Goal: Task Accomplishment & Management: Use online tool/utility

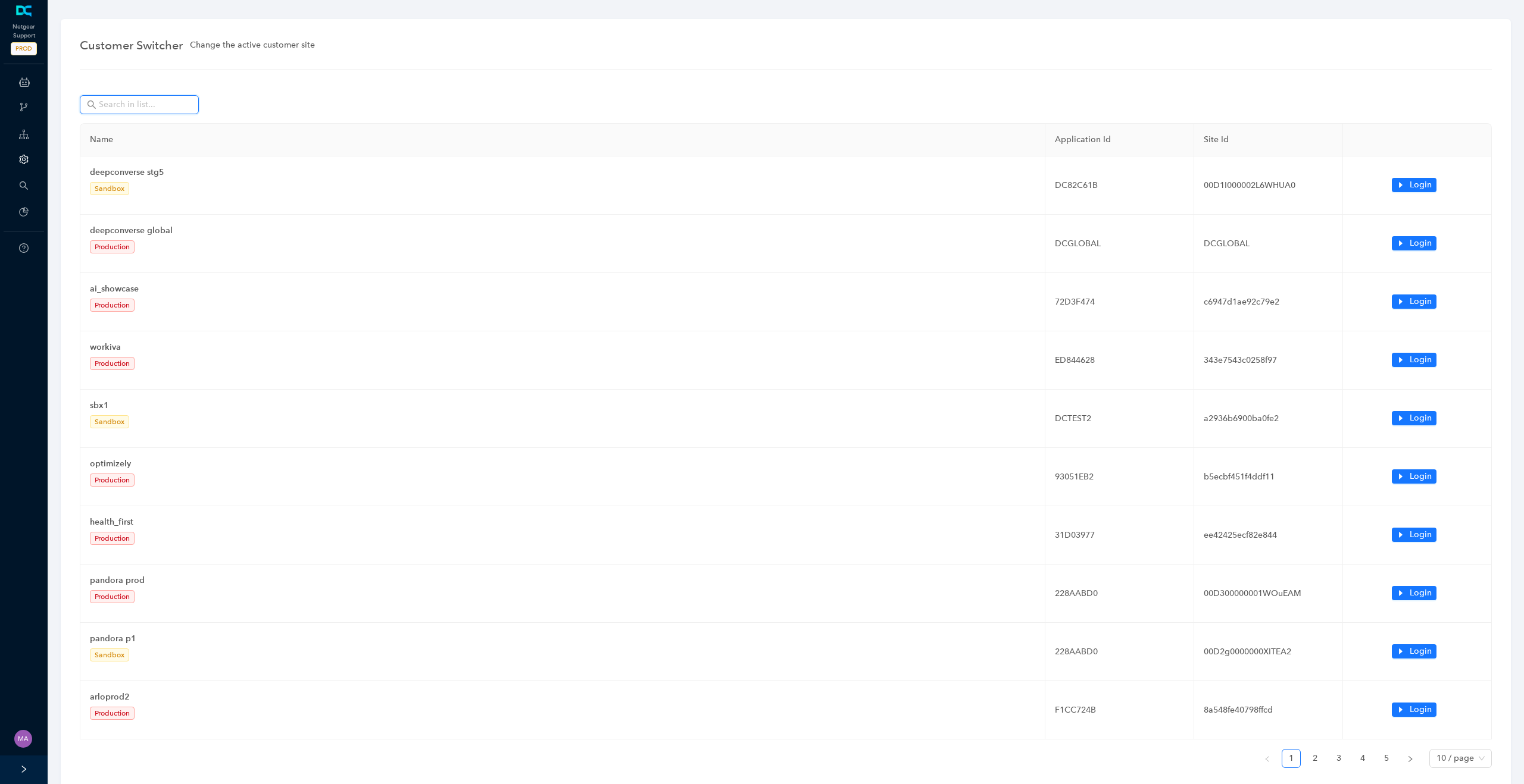
click at [148, 99] on input "text" at bounding box center [140, 104] width 83 height 13
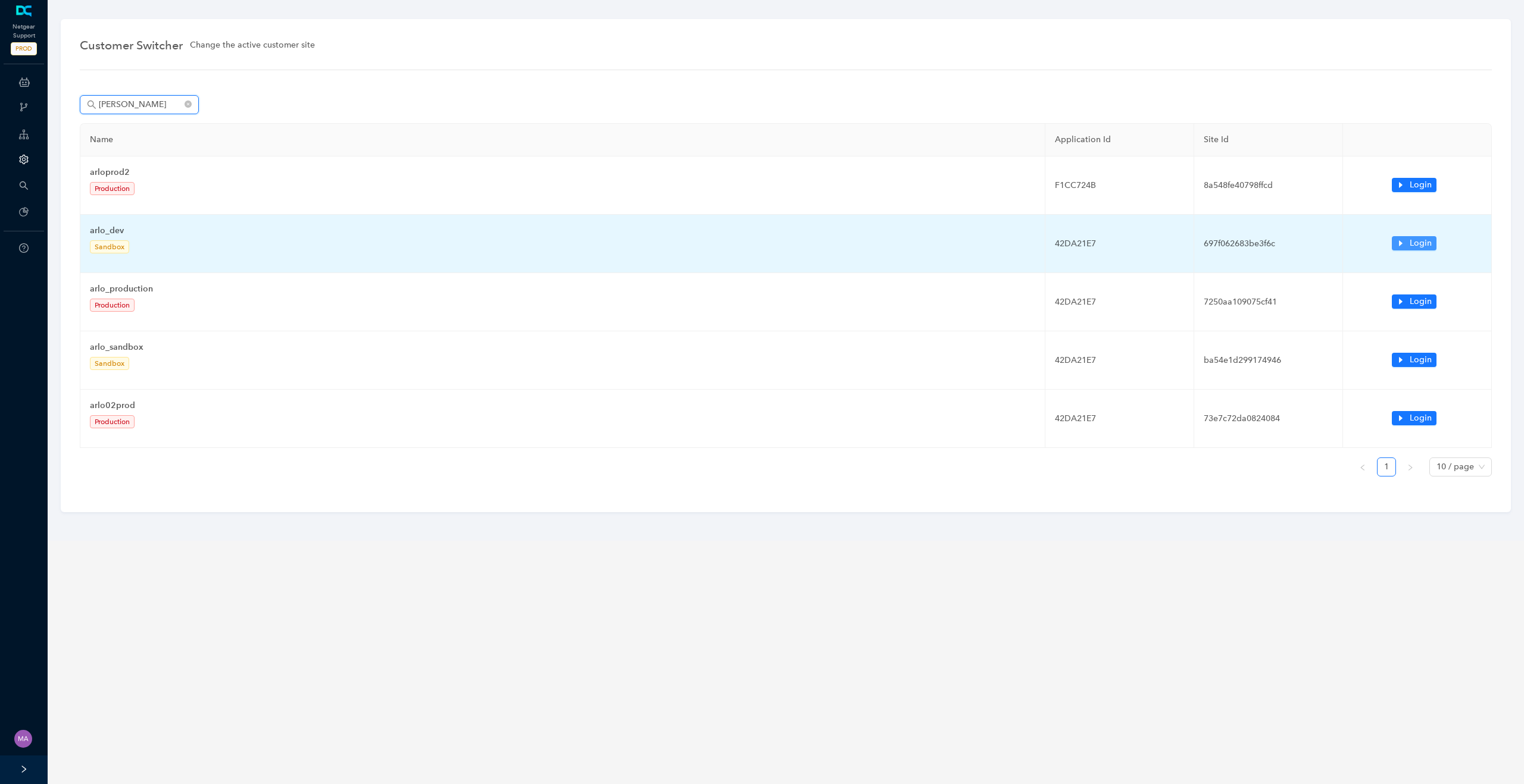
type input "arlo"
click at [1424, 241] on span "Login" at bounding box center [1421, 243] width 22 height 13
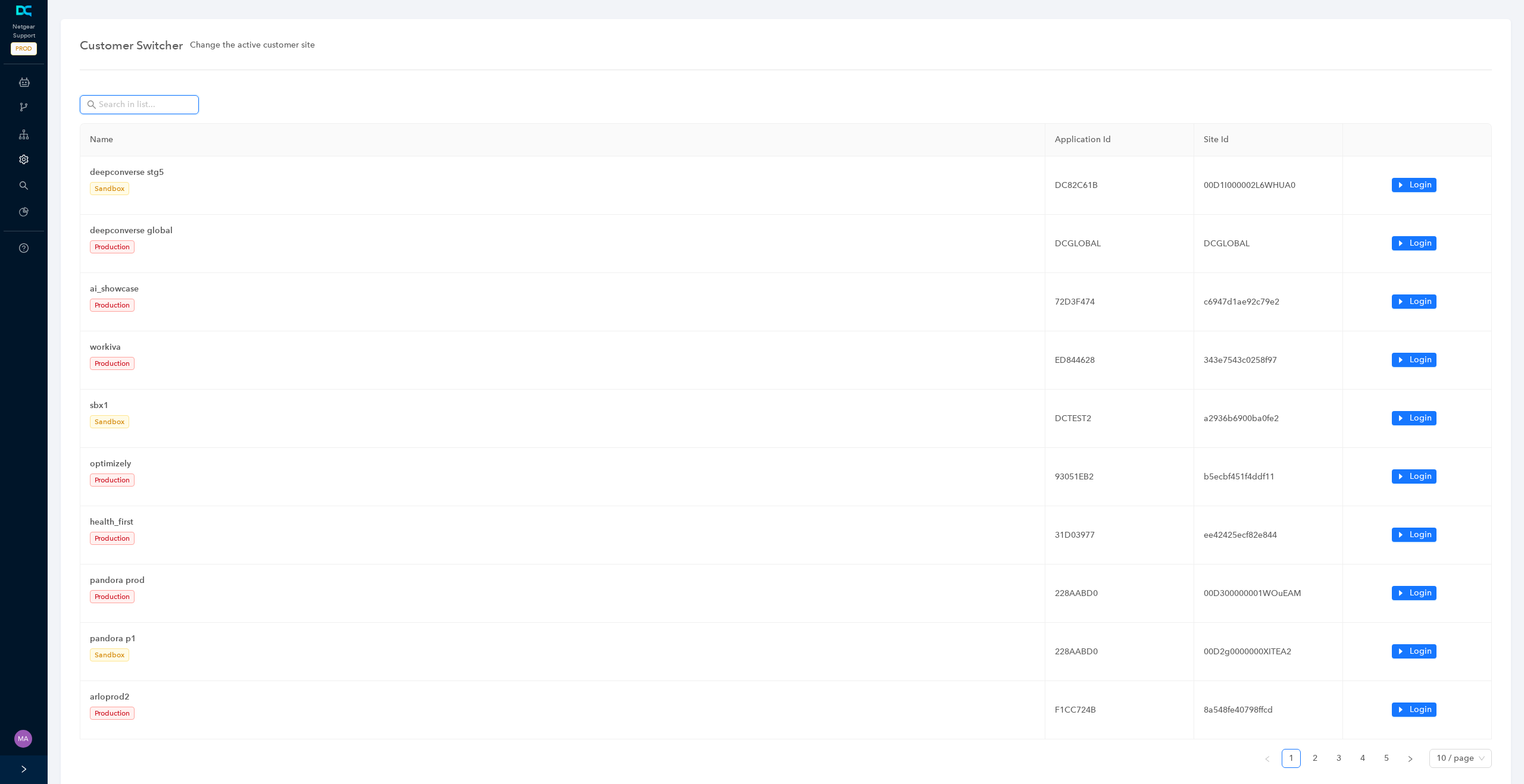
click at [134, 104] on input "text" at bounding box center [140, 104] width 83 height 13
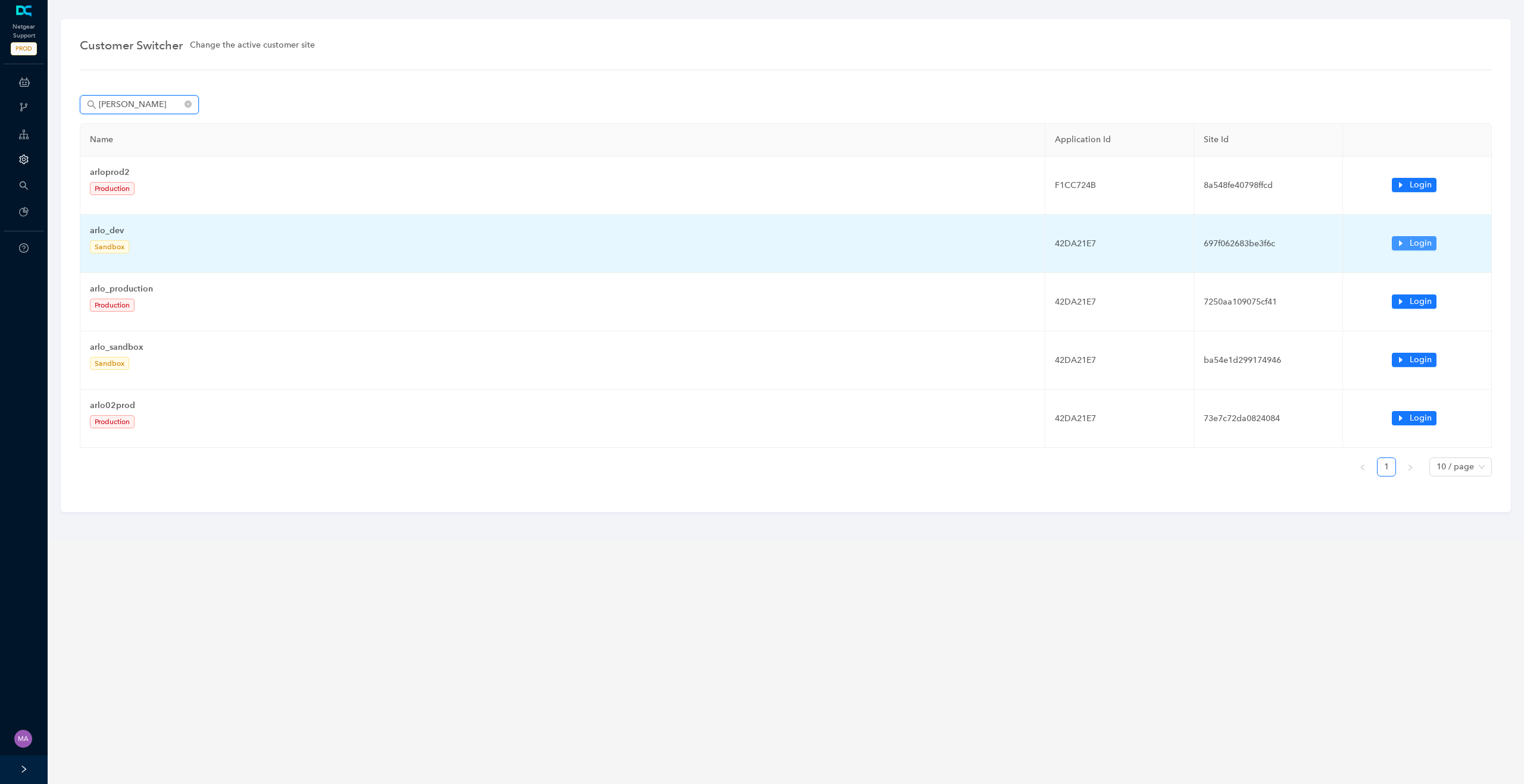
type input "arlo"
click at [1404, 244] on icon "caret-right" at bounding box center [1401, 244] width 9 height 9
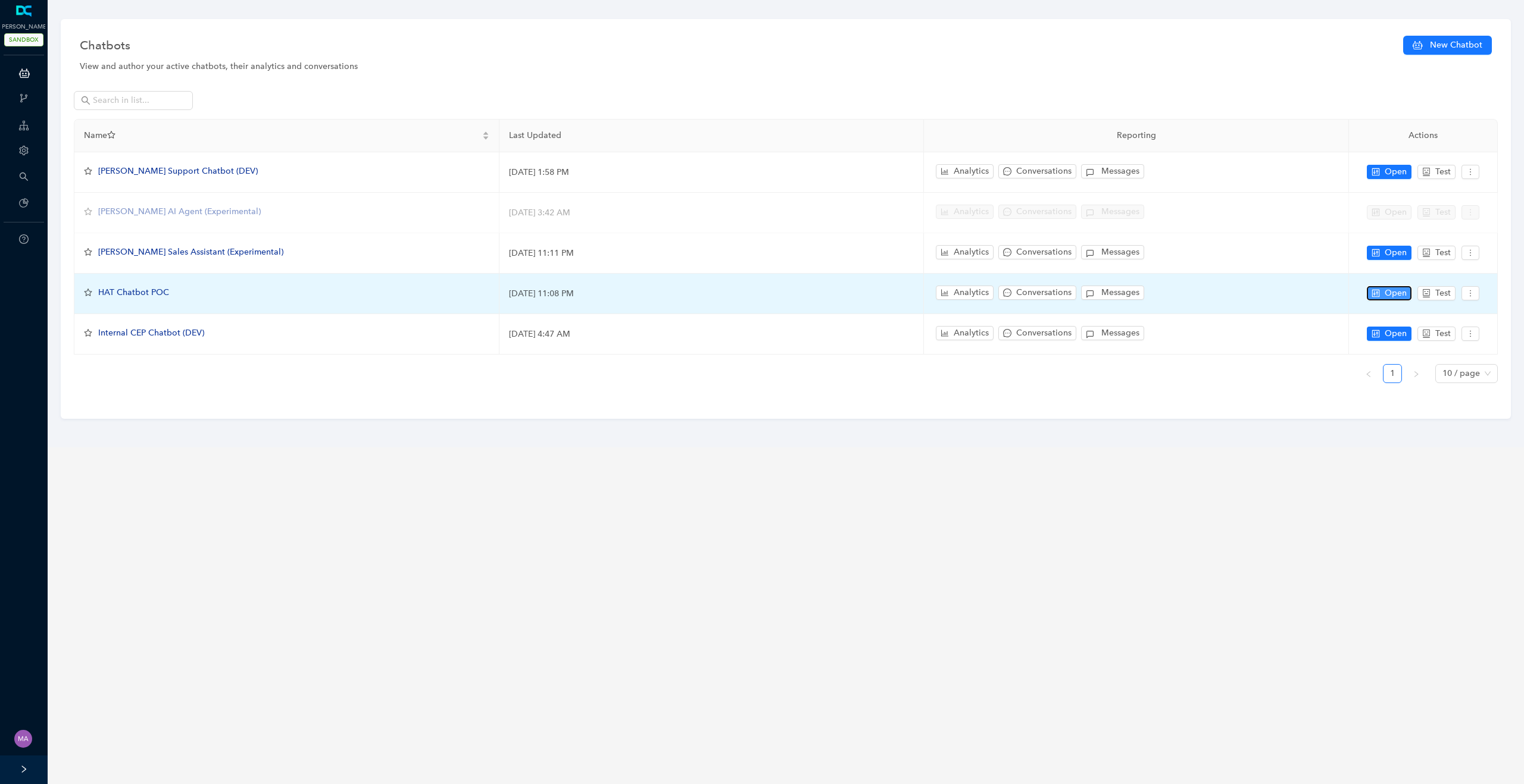
click at [1382, 296] on button "Open" at bounding box center [1388, 293] width 45 height 14
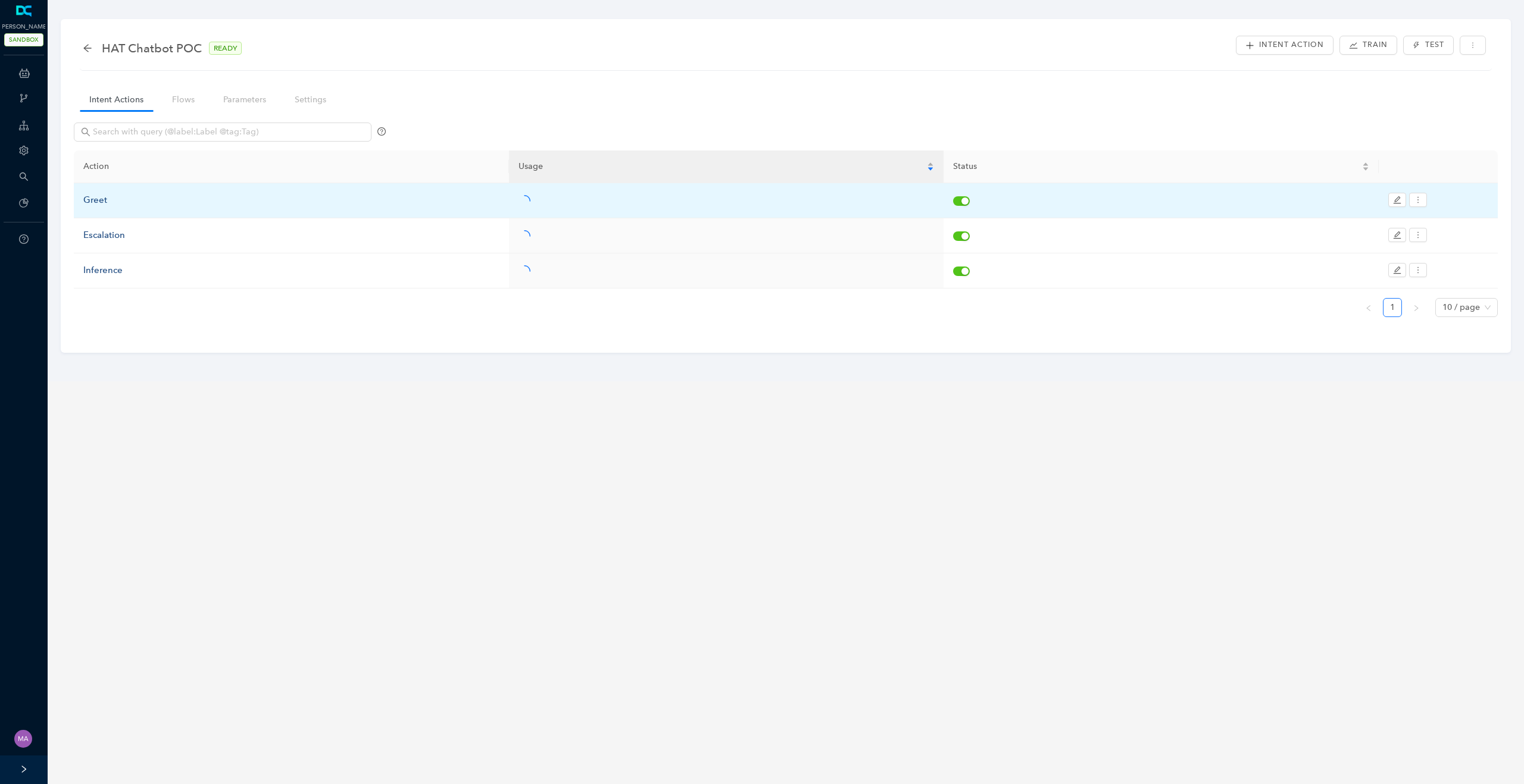
click at [95, 198] on div "Greet" at bounding box center [291, 200] width 416 height 14
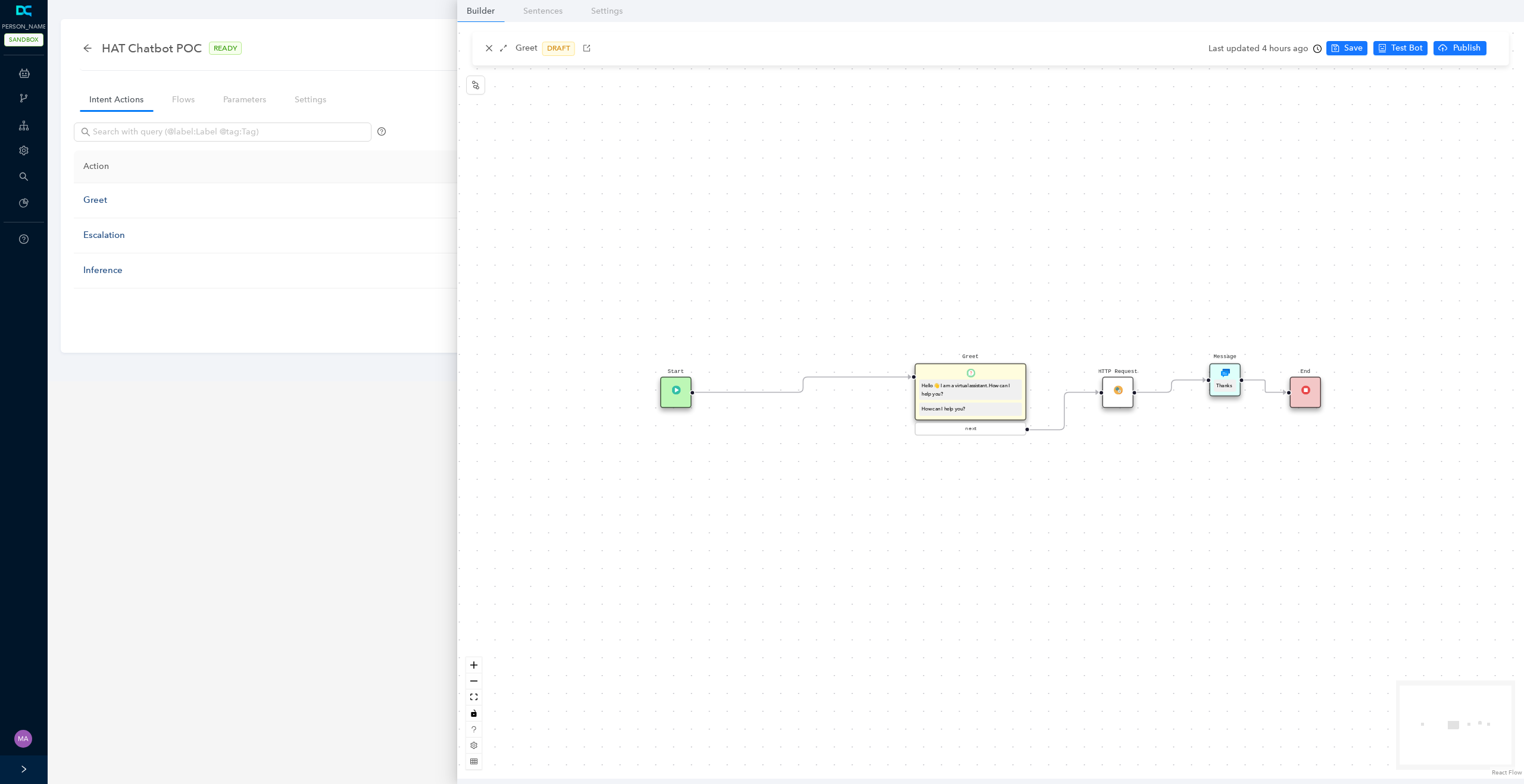
click at [957, 373] on div "Greet Hello 👋 I am a virtual assistant. How can I help you? How can I help you?" at bounding box center [971, 391] width 112 height 57
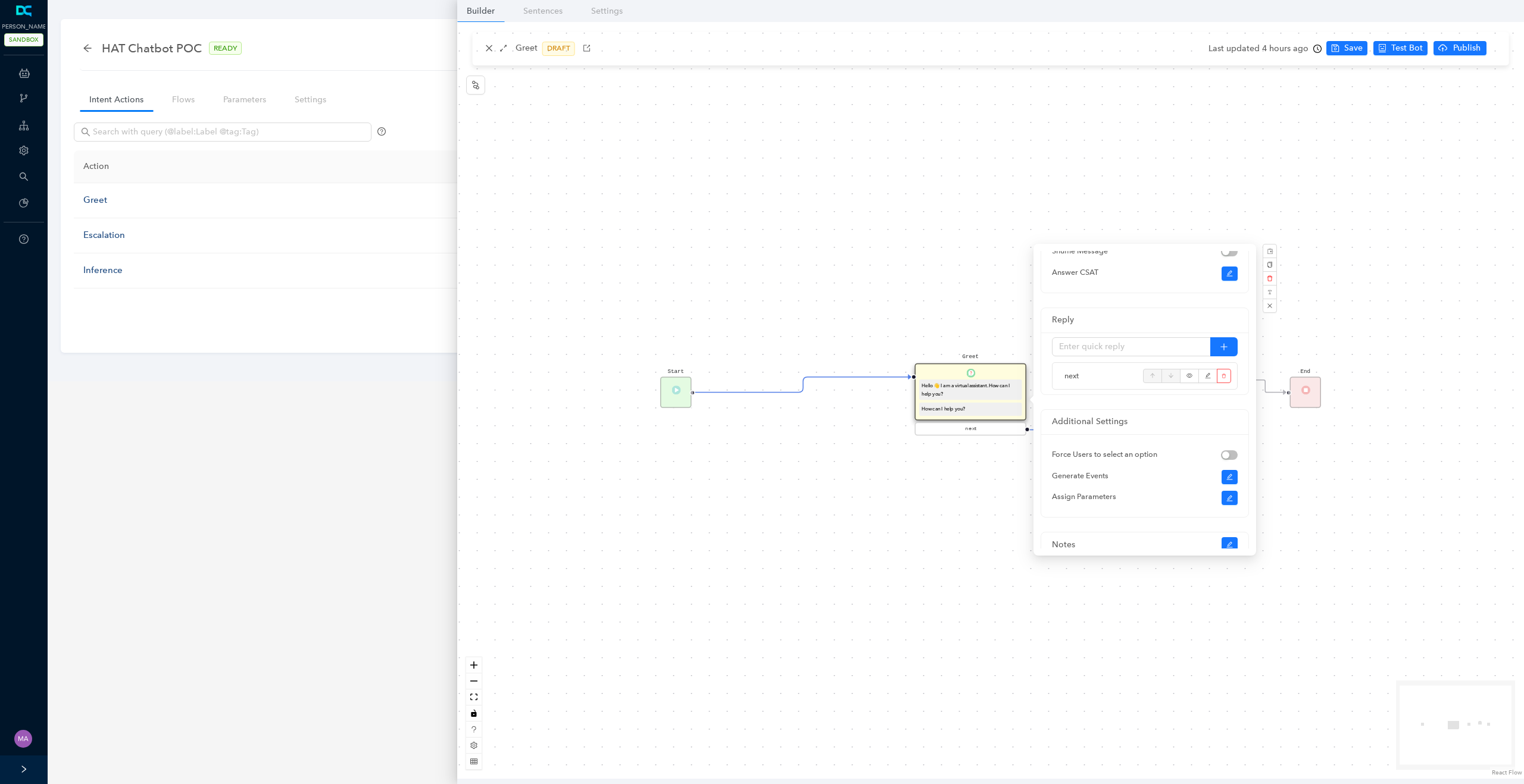
scroll to position [169, 0]
click at [1227, 499] on icon "edit" at bounding box center [1229, 496] width 6 height 6
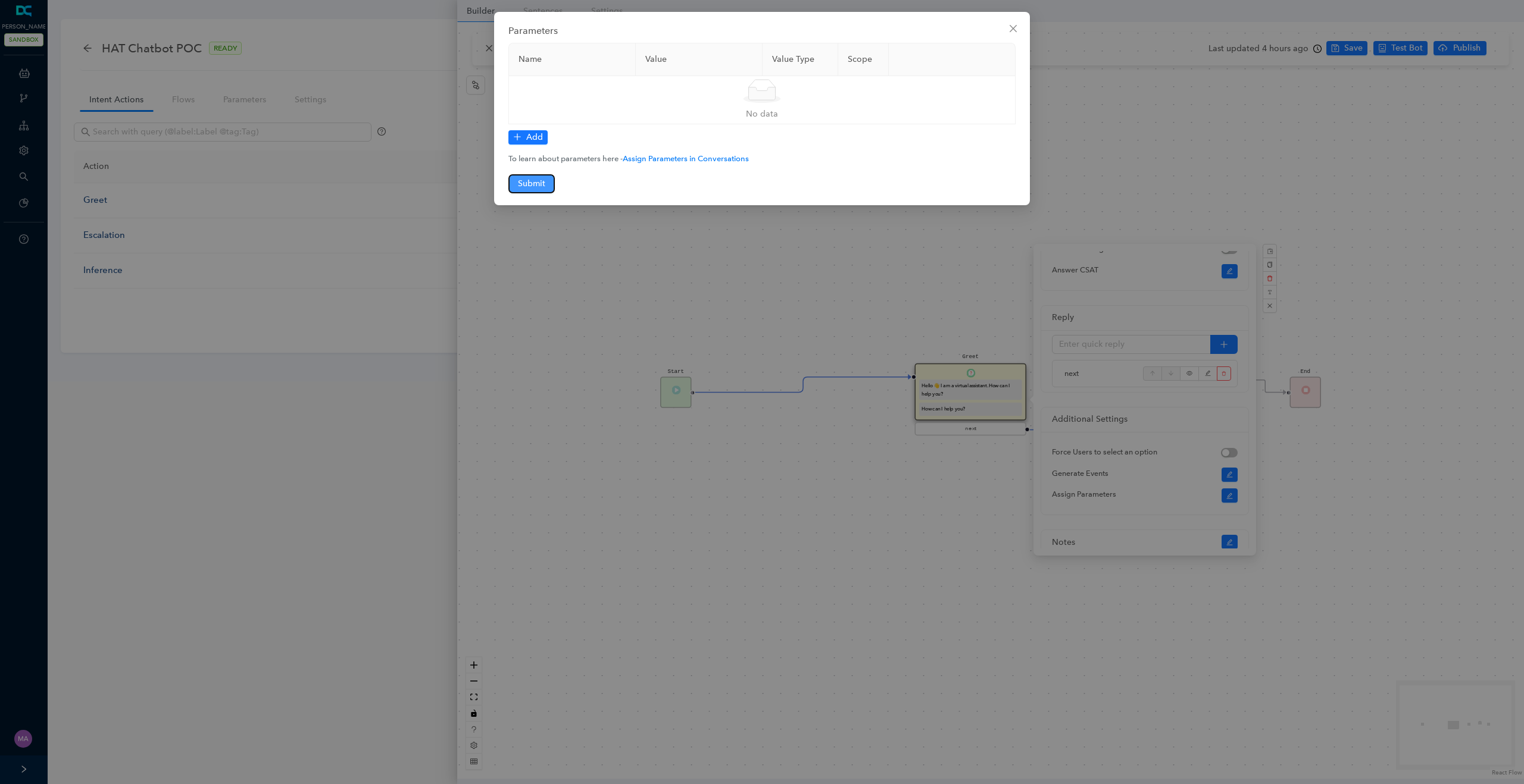
click at [544, 175] on button "Submit" at bounding box center [531, 184] width 46 height 19
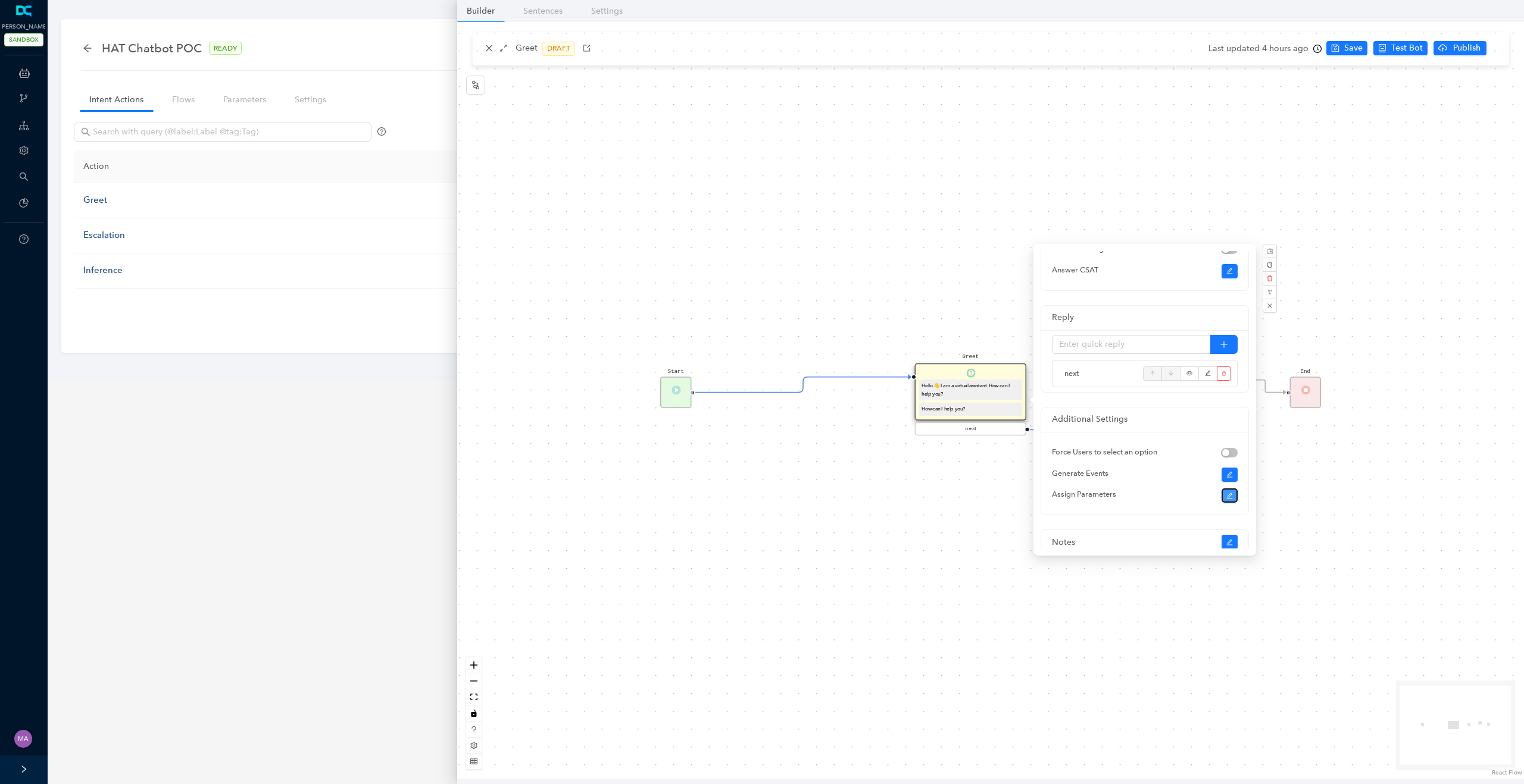
click at [1230, 495] on icon "edit" at bounding box center [1230, 496] width 7 height 7
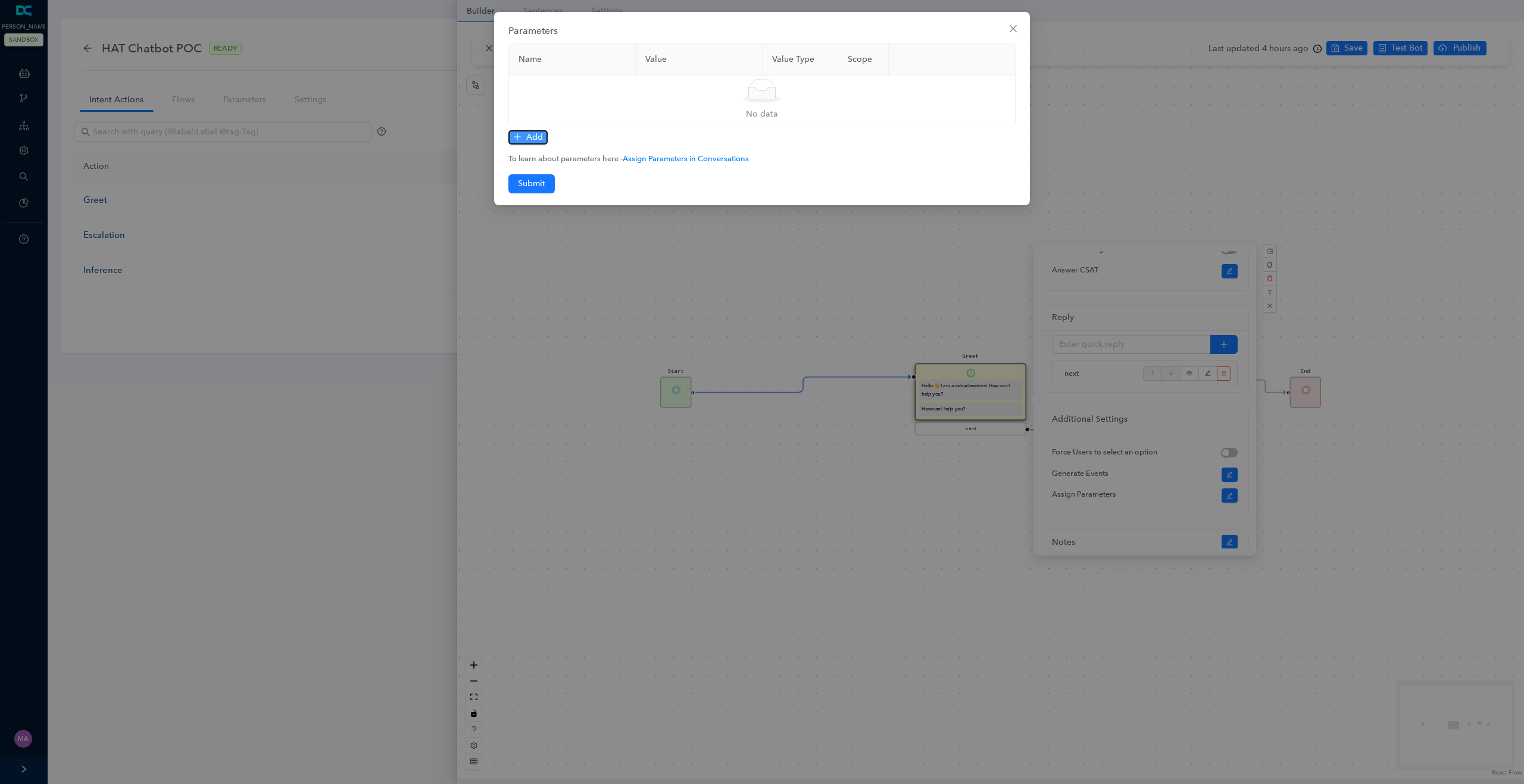
click at [522, 134] on button "Add" at bounding box center [528, 137] width 39 height 14
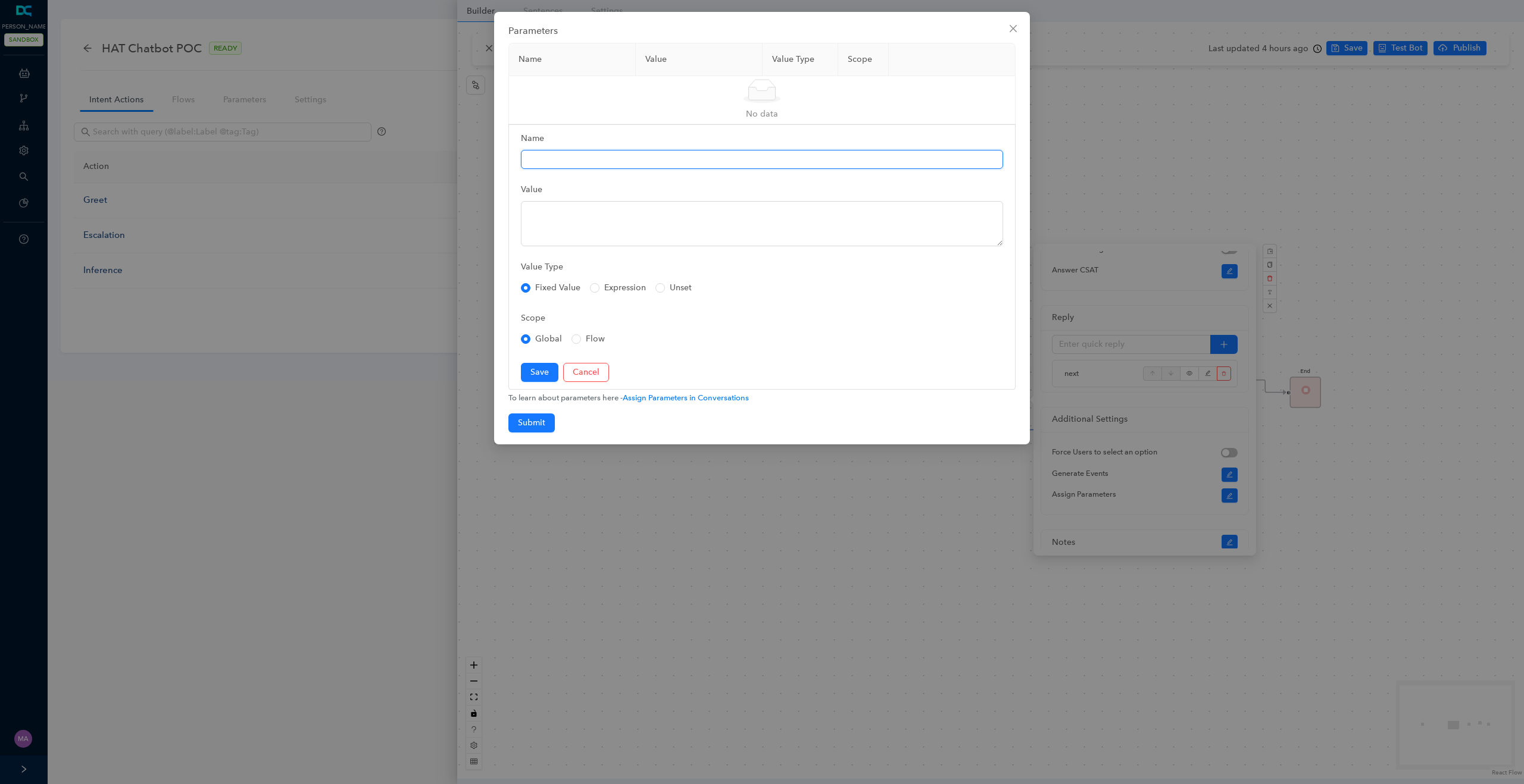
click at [575, 158] on input "Name" at bounding box center [762, 159] width 482 height 19
type input "locale"
click at [597, 223] on textarea "Value" at bounding box center [762, 223] width 482 height 45
type textarea "$ctxdata.locale"
click at [542, 369] on span "Save" at bounding box center [539, 372] width 18 height 13
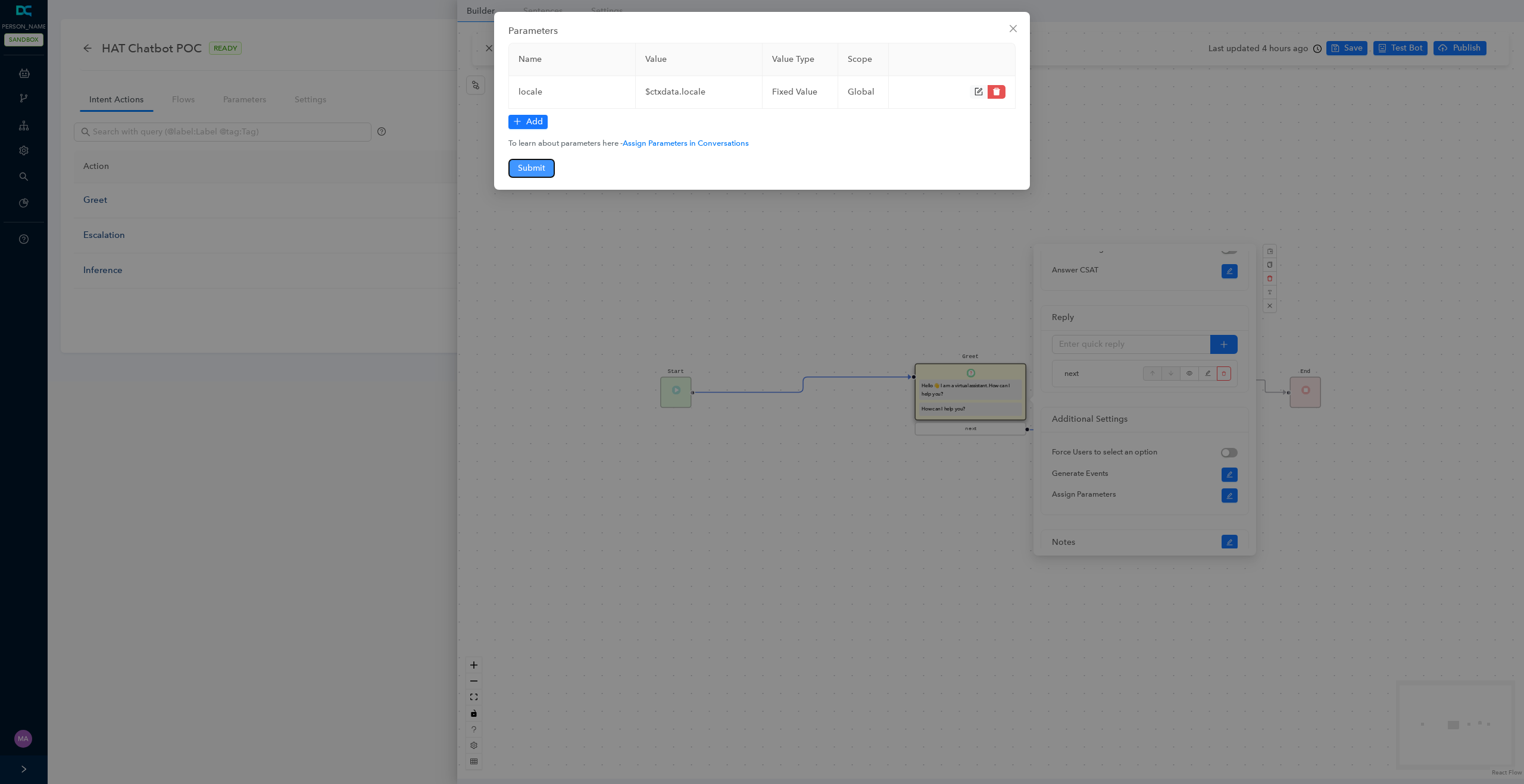
click at [535, 175] on span "Submit" at bounding box center [531, 168] width 27 height 13
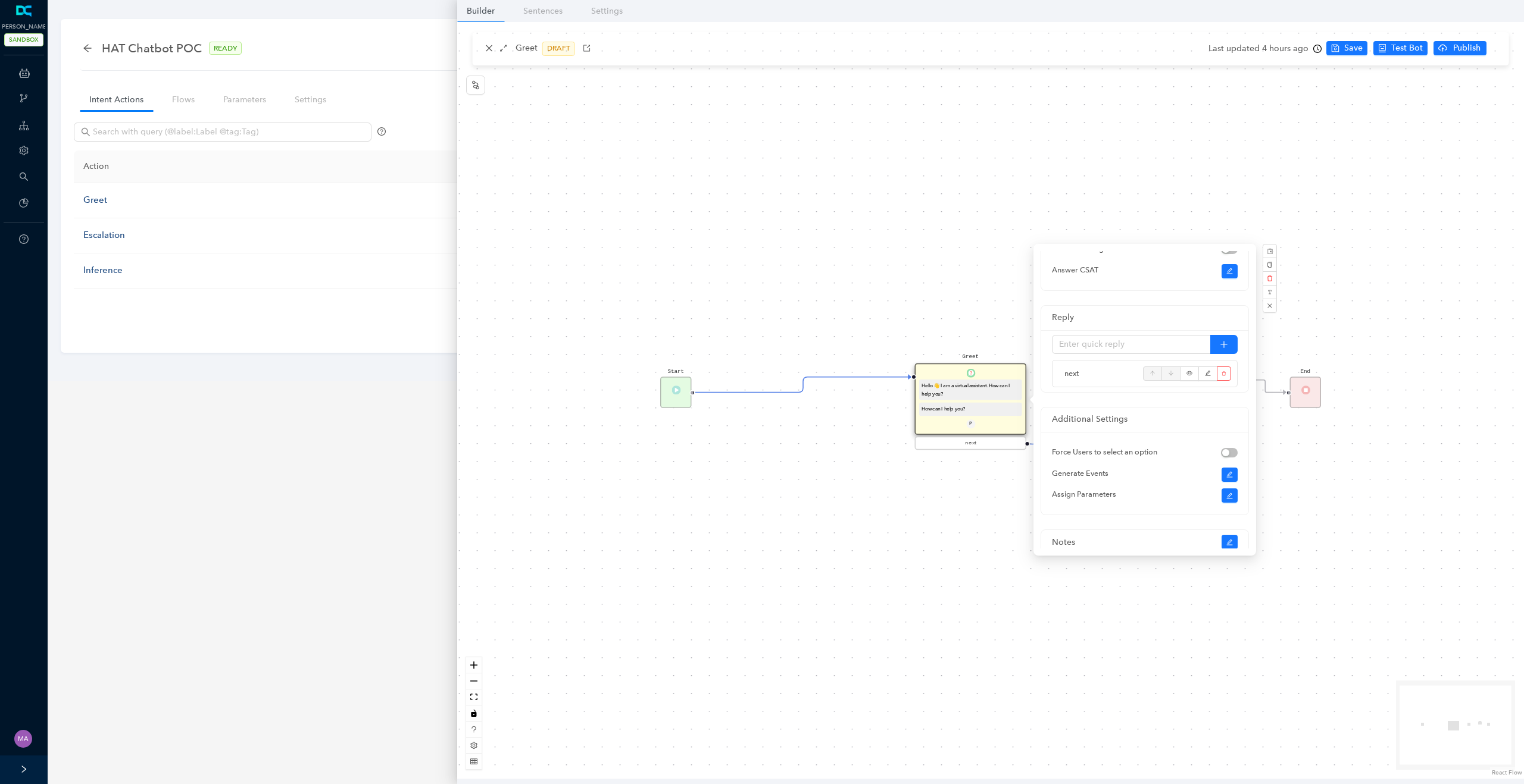
click at [1346, 54] on div "Start Greet Hello 👋 I am a virtual assistant. How can I help you? How can I hel…" at bounding box center [990, 401] width 1066 height 757
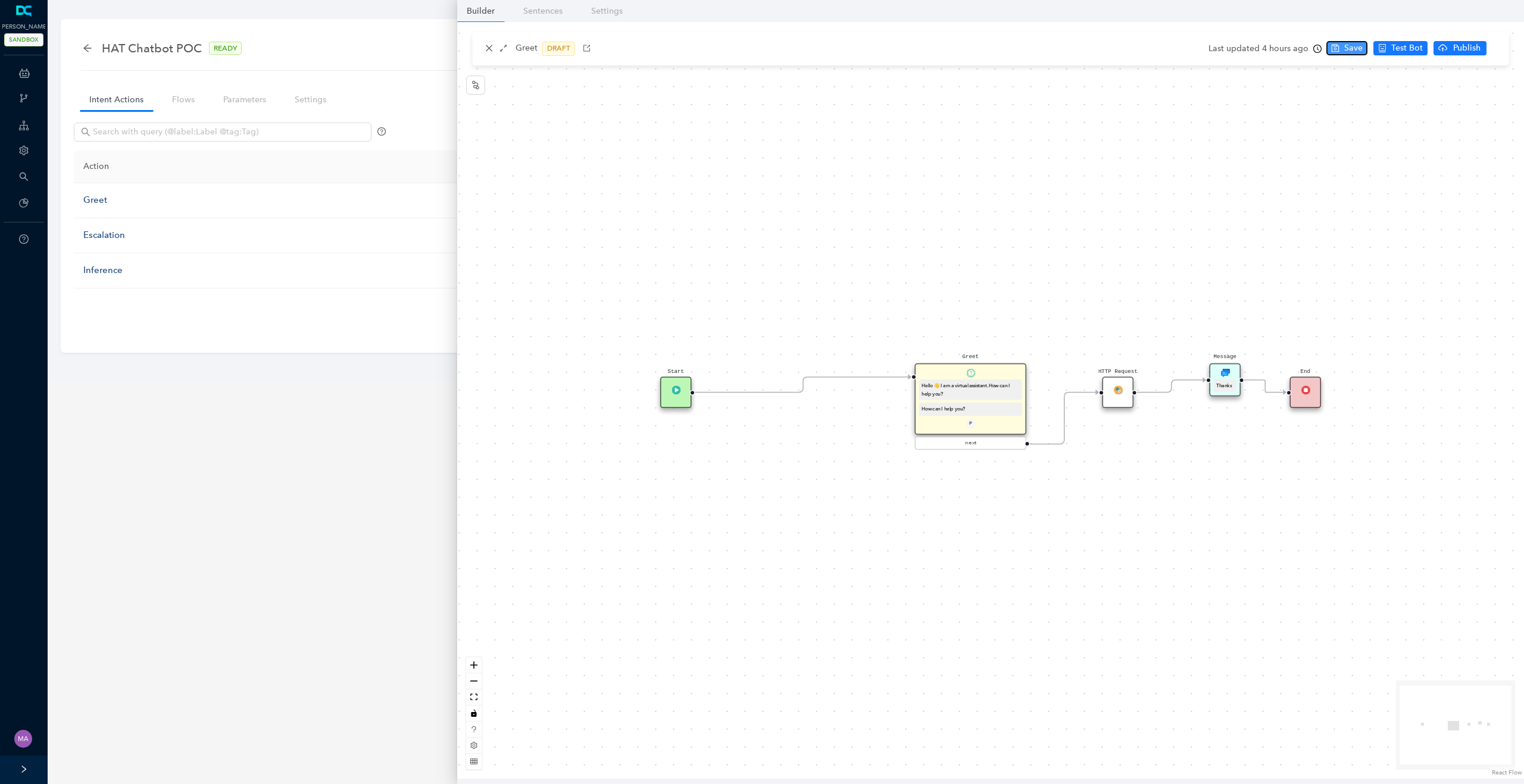
click at [1348, 51] on span "Save" at bounding box center [1353, 48] width 18 height 13
drag, startPoint x: 1118, startPoint y: 399, endPoint x: 1171, endPoint y: 396, distance: 53.1
click at [1171, 396] on div "HTTP Request" at bounding box center [1172, 393] width 32 height 32
drag, startPoint x: 1170, startPoint y: 394, endPoint x: 1115, endPoint y: 394, distance: 55.0
click at [1127, 394] on img at bounding box center [1131, 390] width 9 height 9
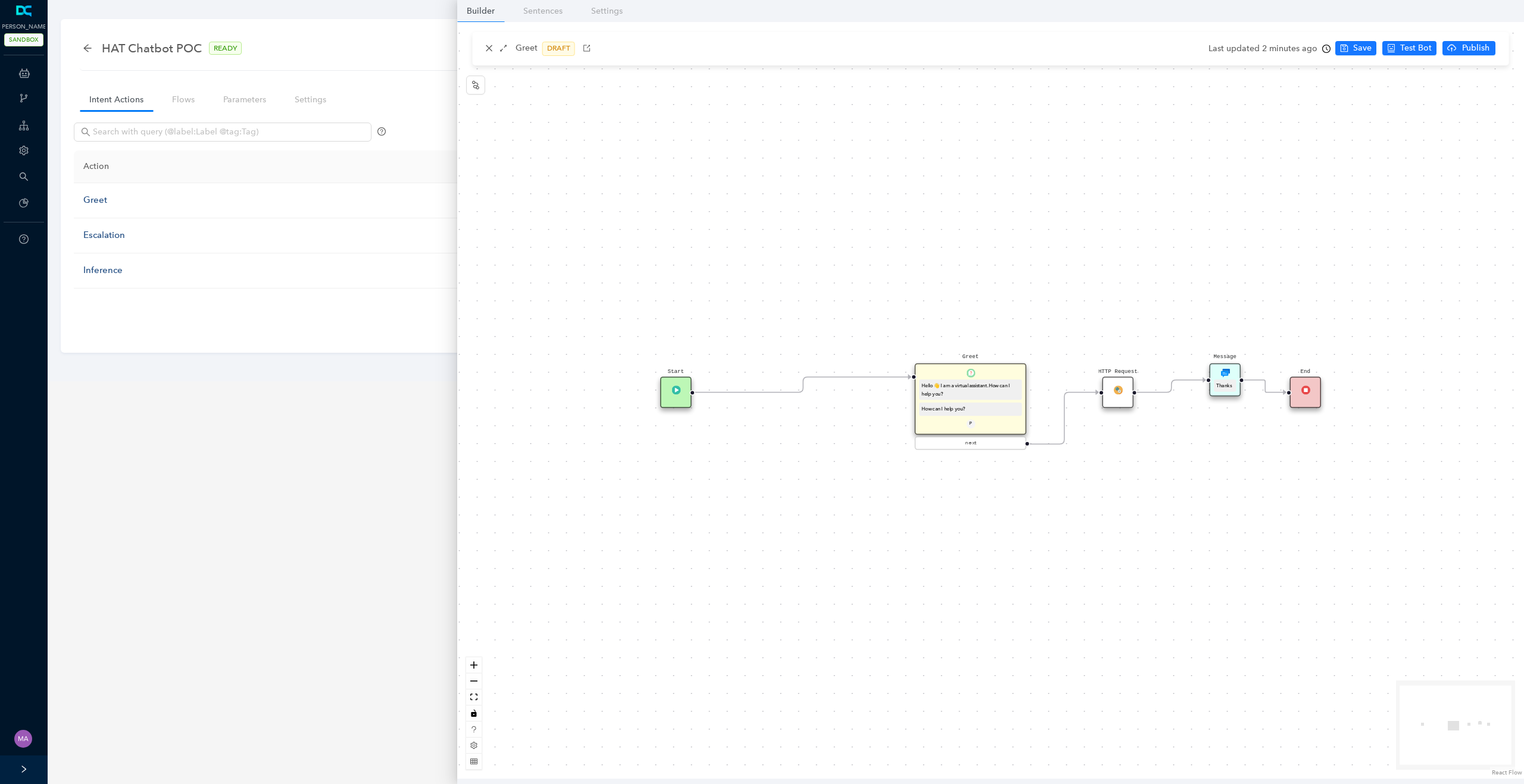
click at [1229, 380] on div "Thanks" at bounding box center [1225, 386] width 23 height 13
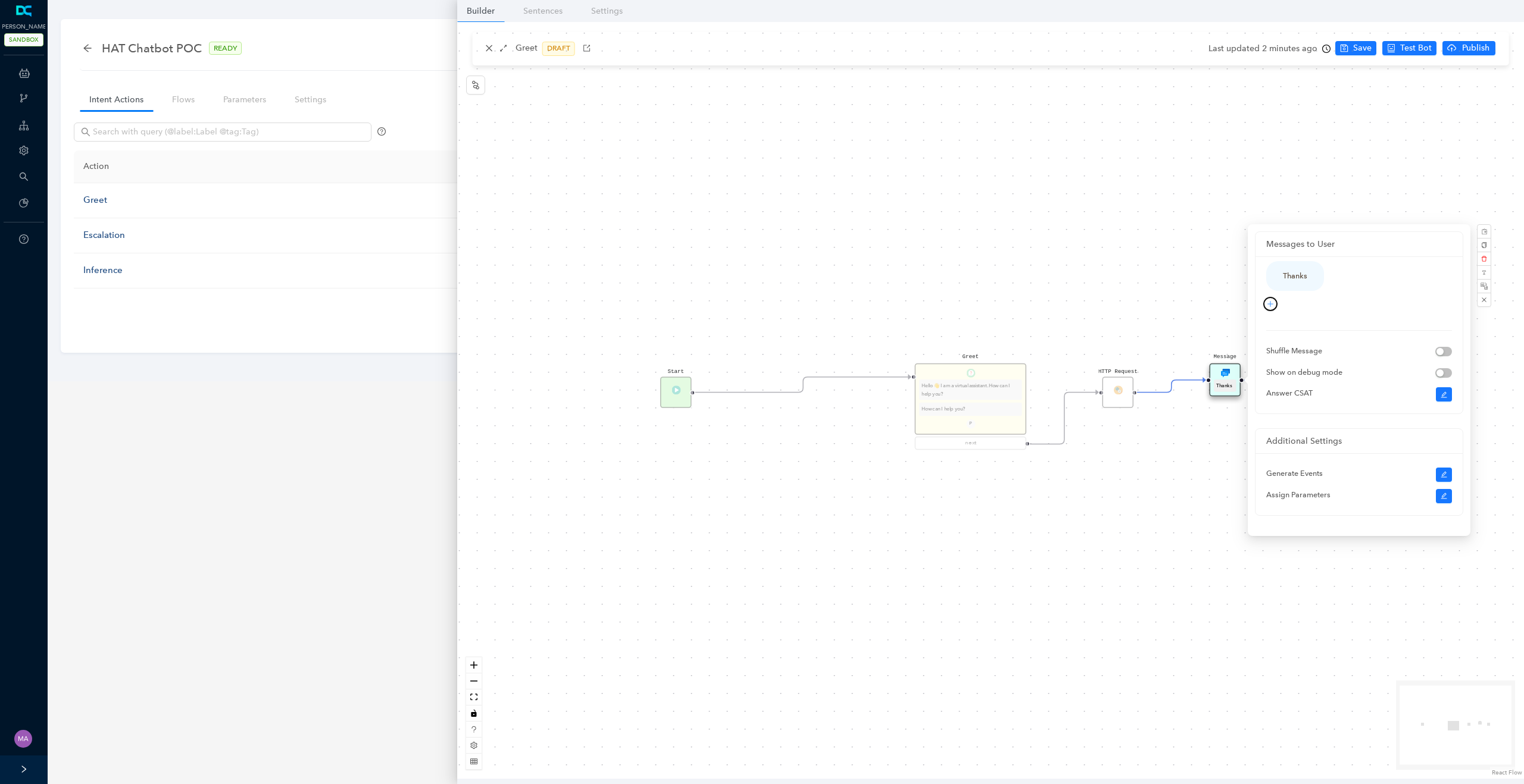
click at [1272, 307] on icon "plus" at bounding box center [1271, 304] width 7 height 7
click at [1263, 322] on link "Text" at bounding box center [1250, 325] width 24 height 13
click at [1303, 318] on textarea at bounding box center [1349, 326] width 166 height 57
type textarea "{"
type textarea "{{"
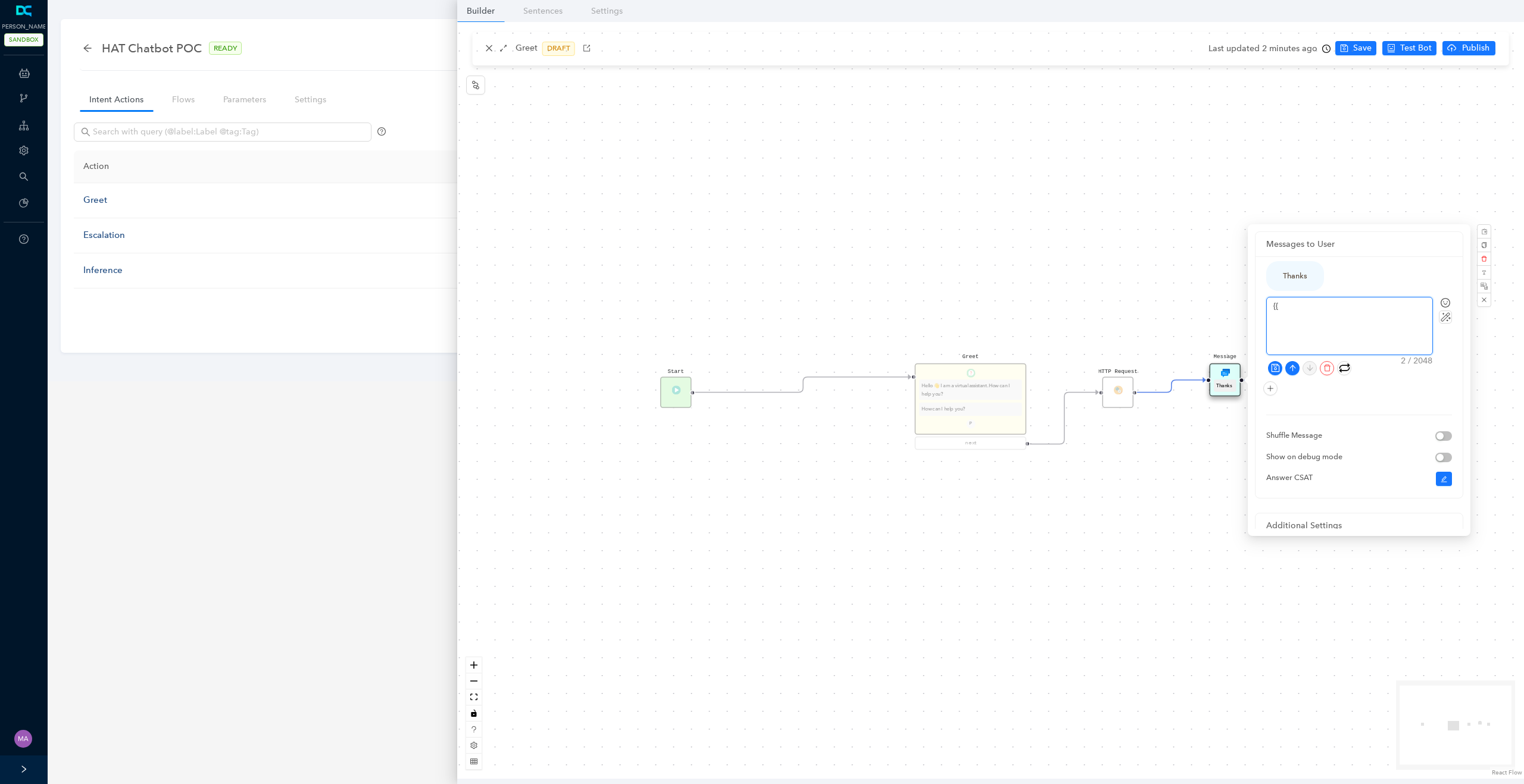
type textarea "{{}"
type textarea "{{}}"
type textarea "{{l}}"
type textarea "{{lo}}"
type textarea "{{loc}}"
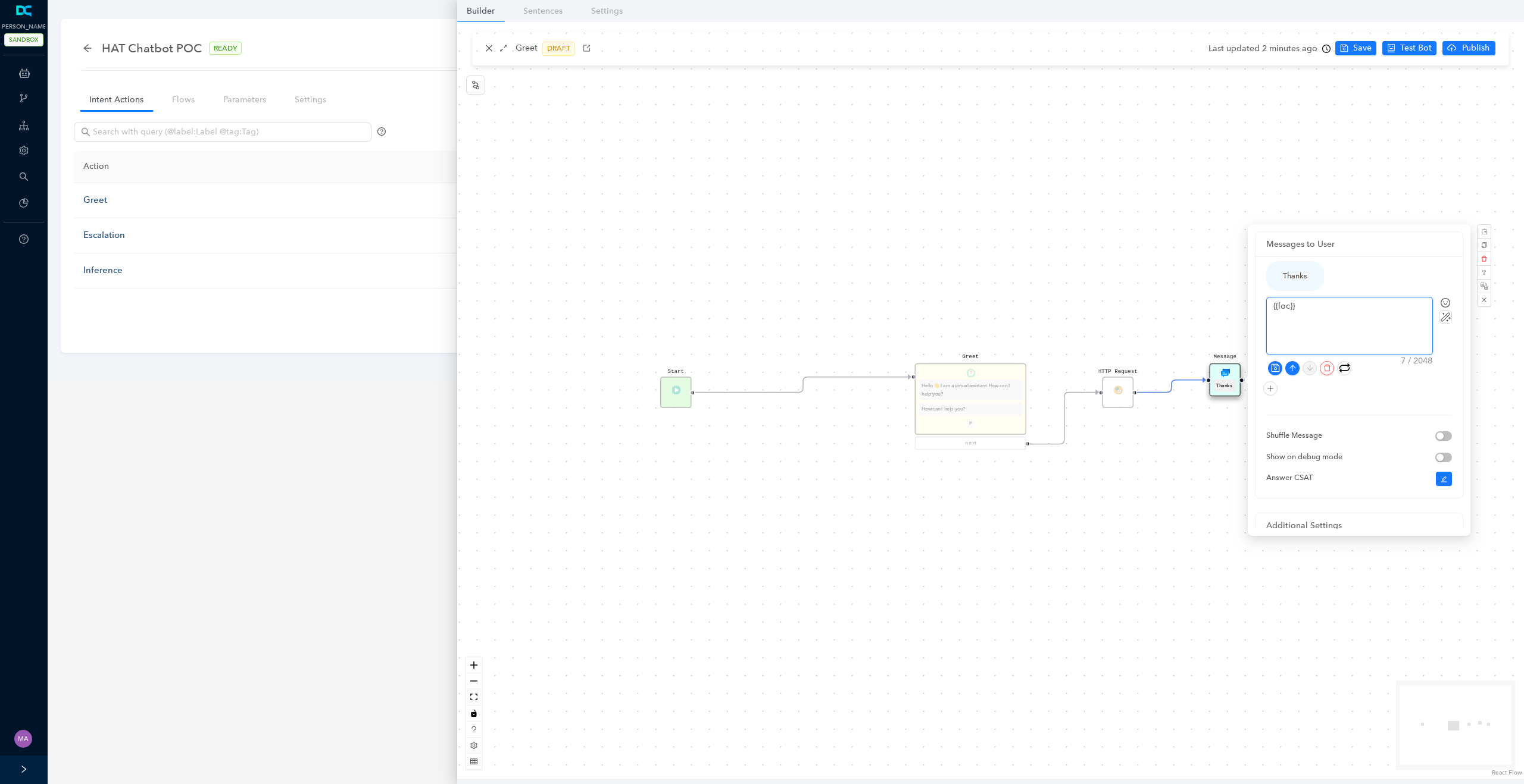
type textarea "{{loca}}"
type textarea "{{local}}"
type textarea "{{locale}}"
click at [1274, 369] on icon "save" at bounding box center [1275, 368] width 9 height 9
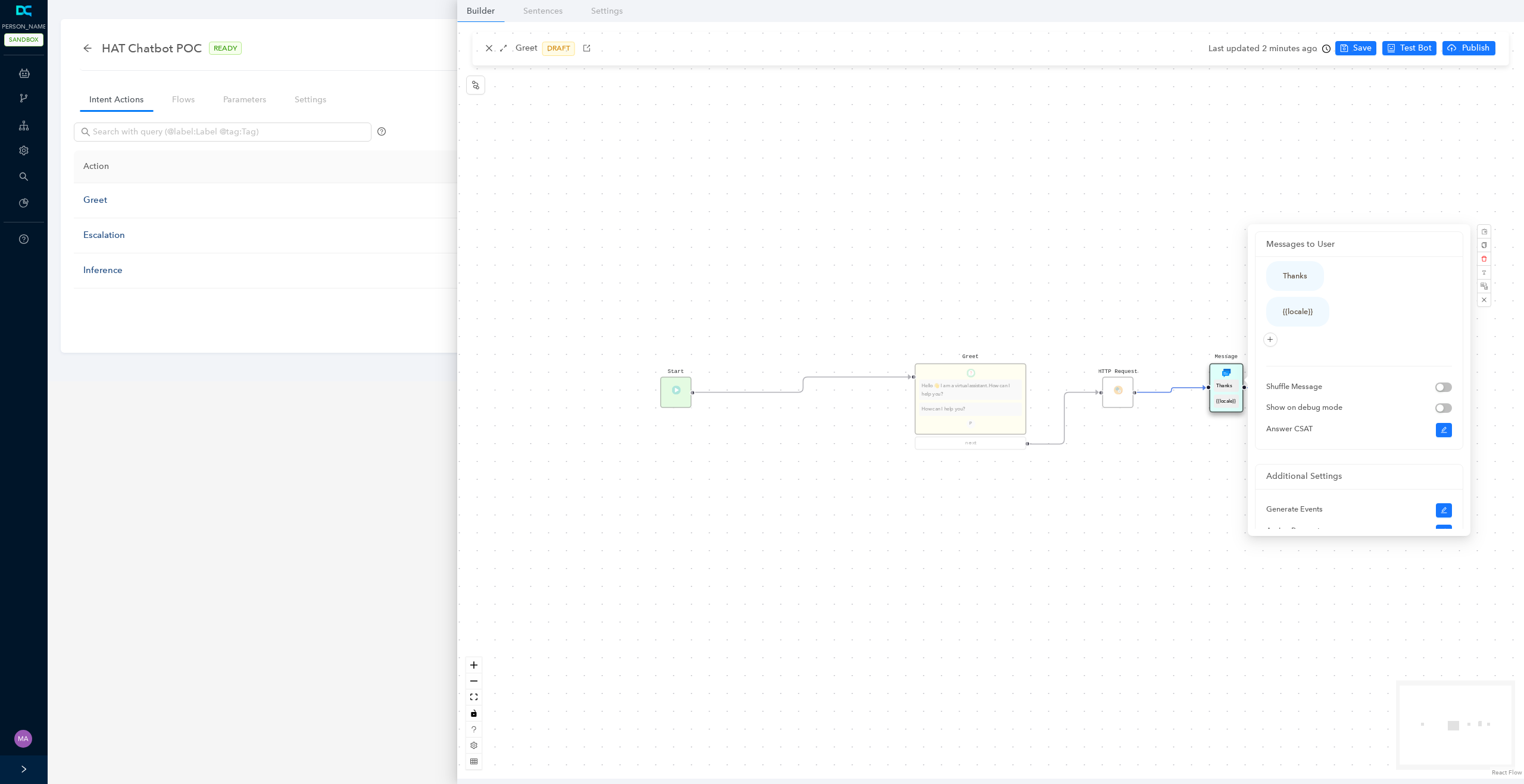
click at [1178, 300] on div "Start Greet Hello 👋 I am a virtual assistant. How can I help you? How can I hel…" at bounding box center [990, 401] width 1066 height 757
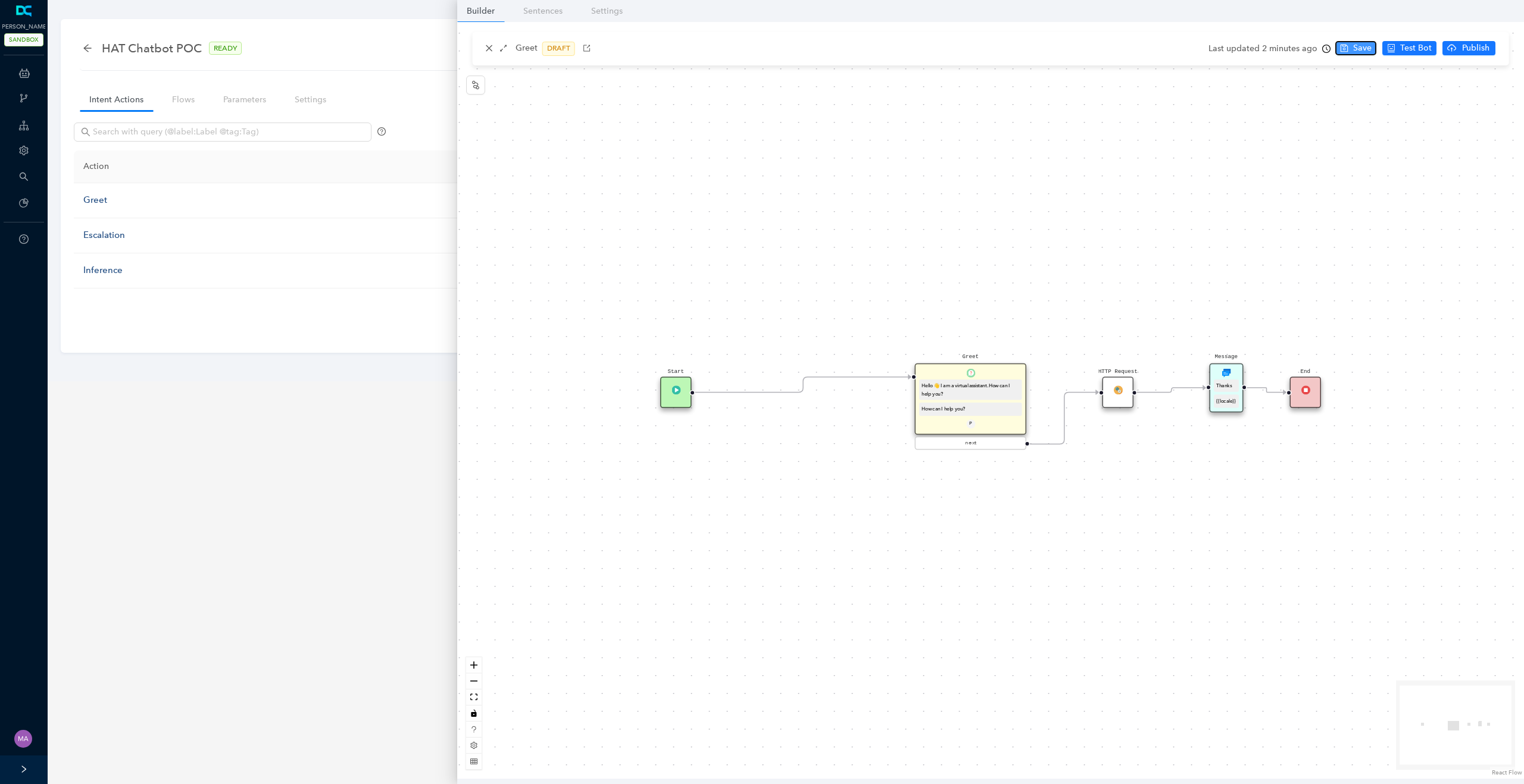
click at [1353, 43] on span "Save" at bounding box center [1362, 48] width 18 height 13
click at [1478, 50] on span "Publish" at bounding box center [1493, 48] width 30 height 13
click at [1504, 92] on span "Yes" at bounding box center [1507, 94] width 13 height 13
click at [1432, 49] on span "Test Bot" at bounding box center [1433, 48] width 32 height 13
click at [1120, 406] on div "HTTP Request" at bounding box center [1118, 393] width 32 height 32
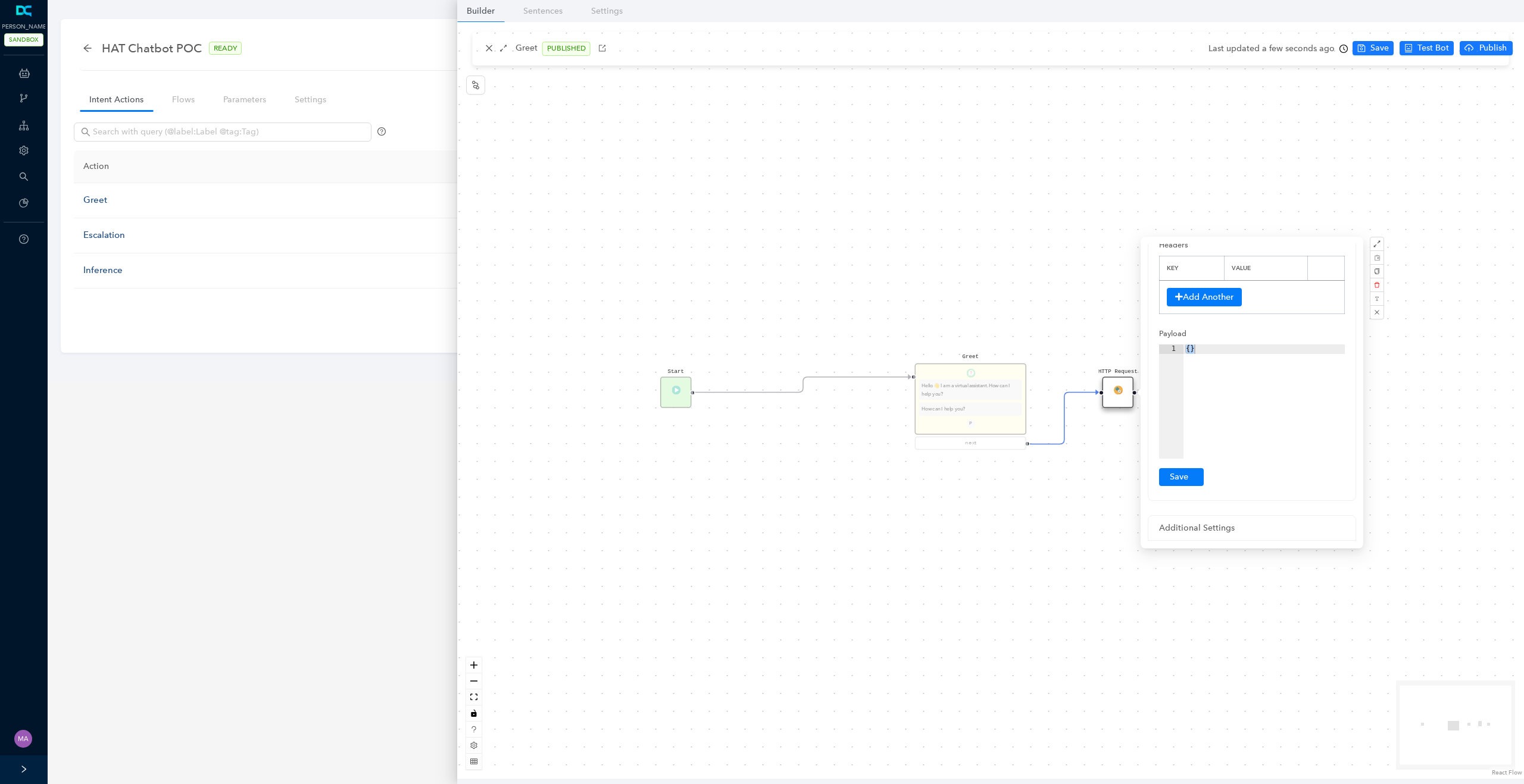
scroll to position [255, 0]
click at [1008, 554] on div "Start Greet Hello 👋 I am a virtual assistant. How can I help you? How can I hel…" at bounding box center [990, 401] width 1066 height 757
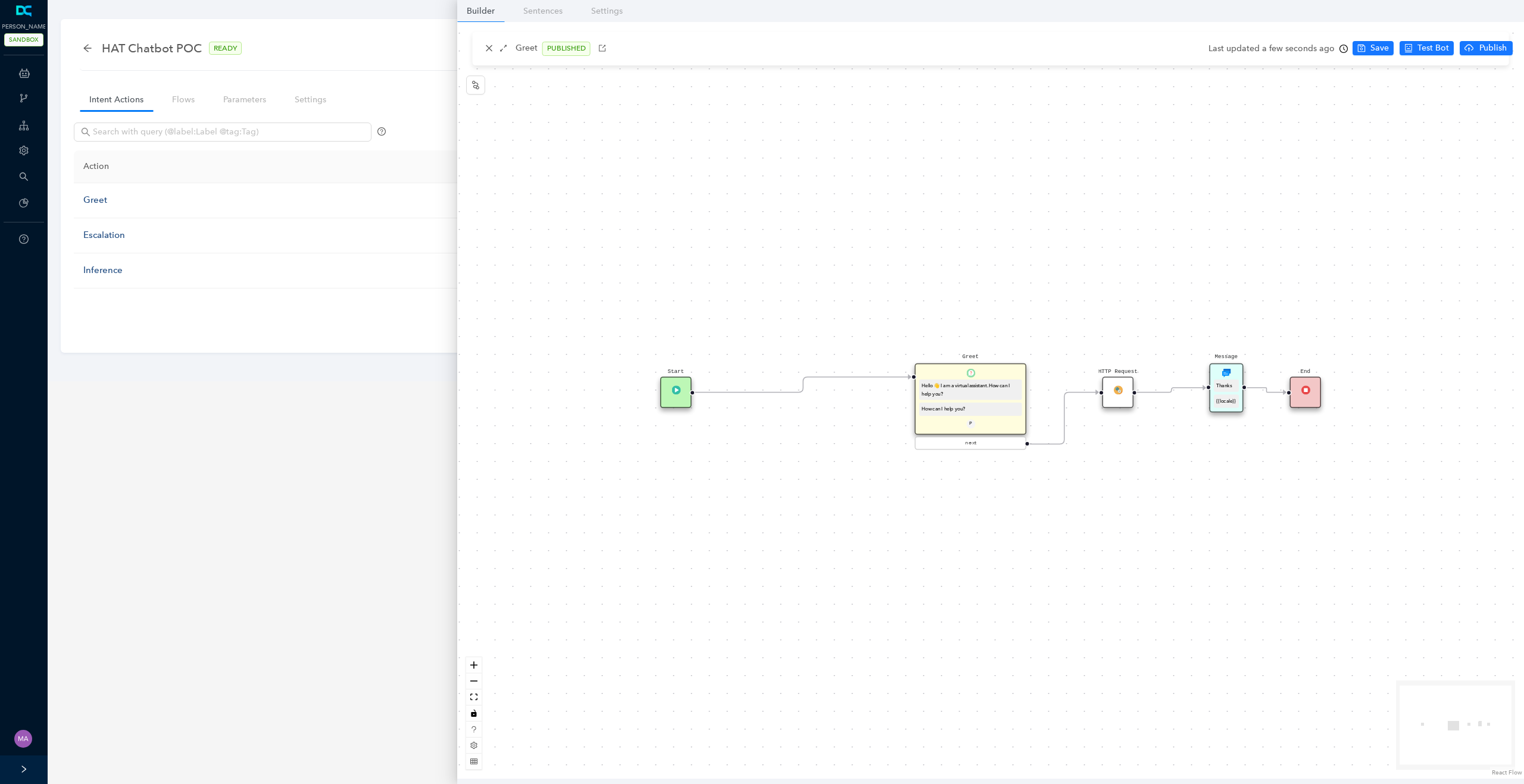
click at [1120, 389] on img at bounding box center [1117, 390] width 9 height 9
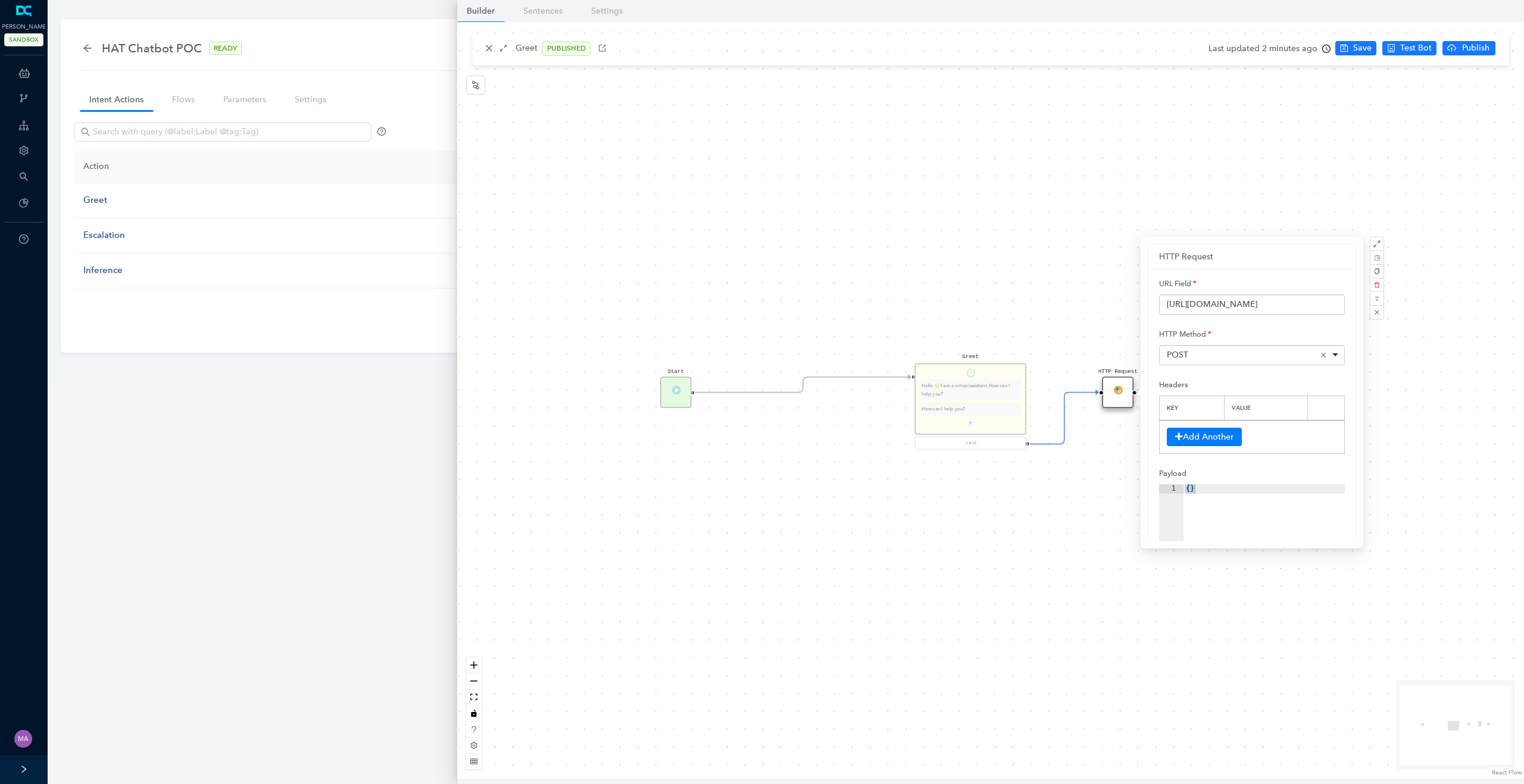
click at [1203, 351] on div "POST Remove item" at bounding box center [1252, 355] width 172 height 12
click at [1114, 454] on div "Start Greet Hello 👋 I am a virtual assistant. How can I help you? How can I hel…" at bounding box center [990, 401] width 1066 height 757
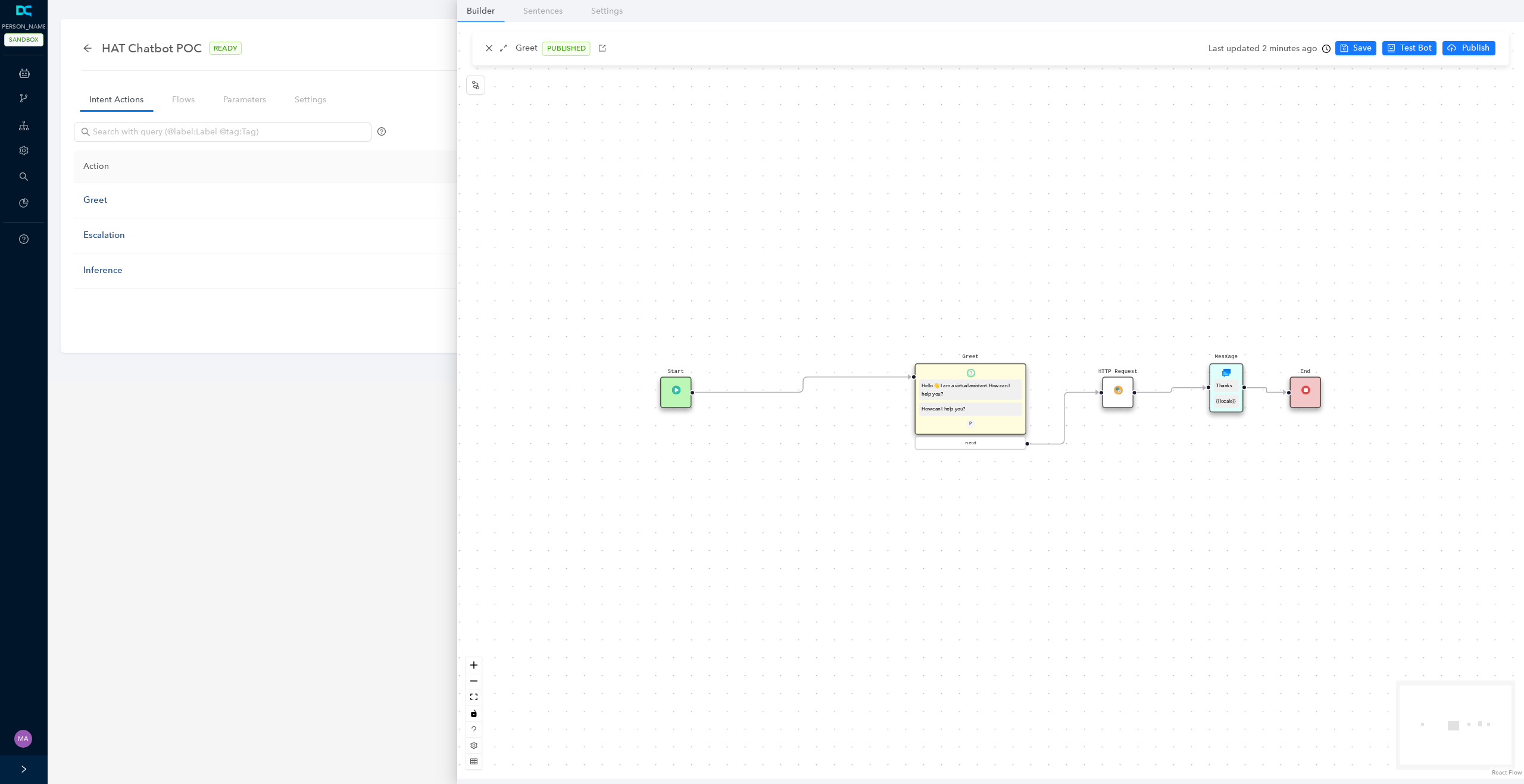
click at [1116, 406] on div "HTTP Request" at bounding box center [1118, 393] width 32 height 32
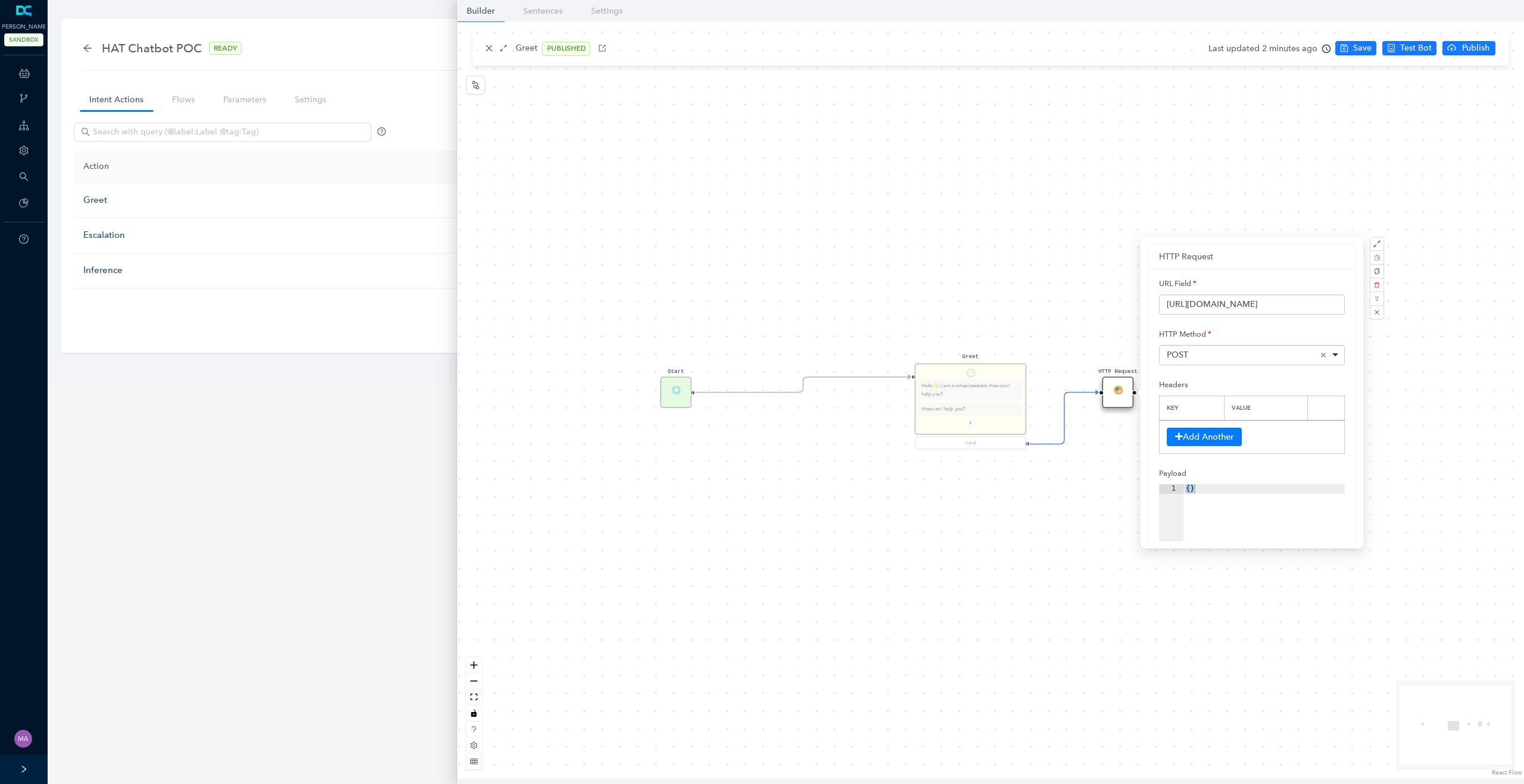
click at [1205, 357] on div "POST Remove item" at bounding box center [1252, 355] width 172 height 12
click at [1184, 333] on button "Submit" at bounding box center [1181, 333] width 45 height 18
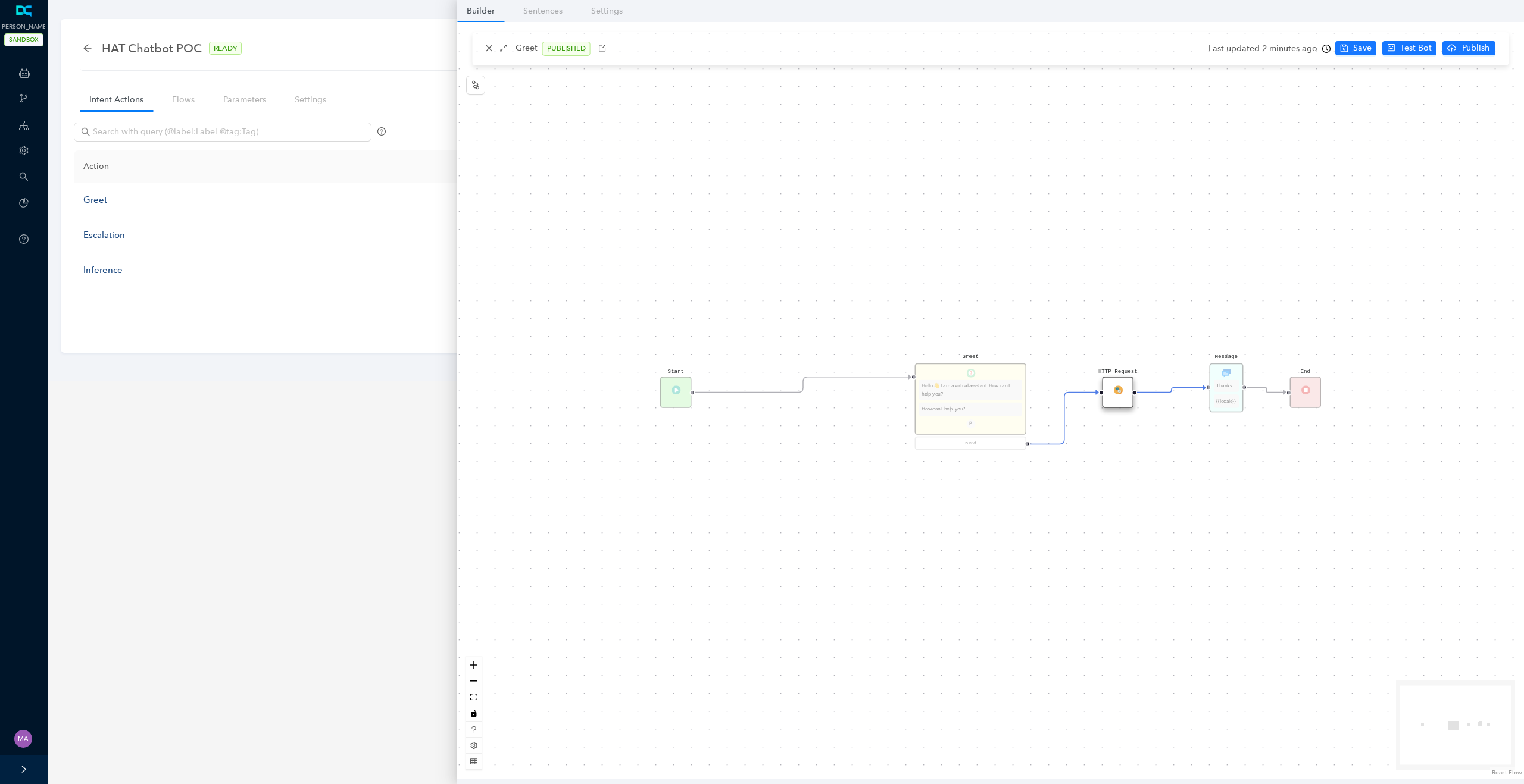
scroll to position [0, 0]
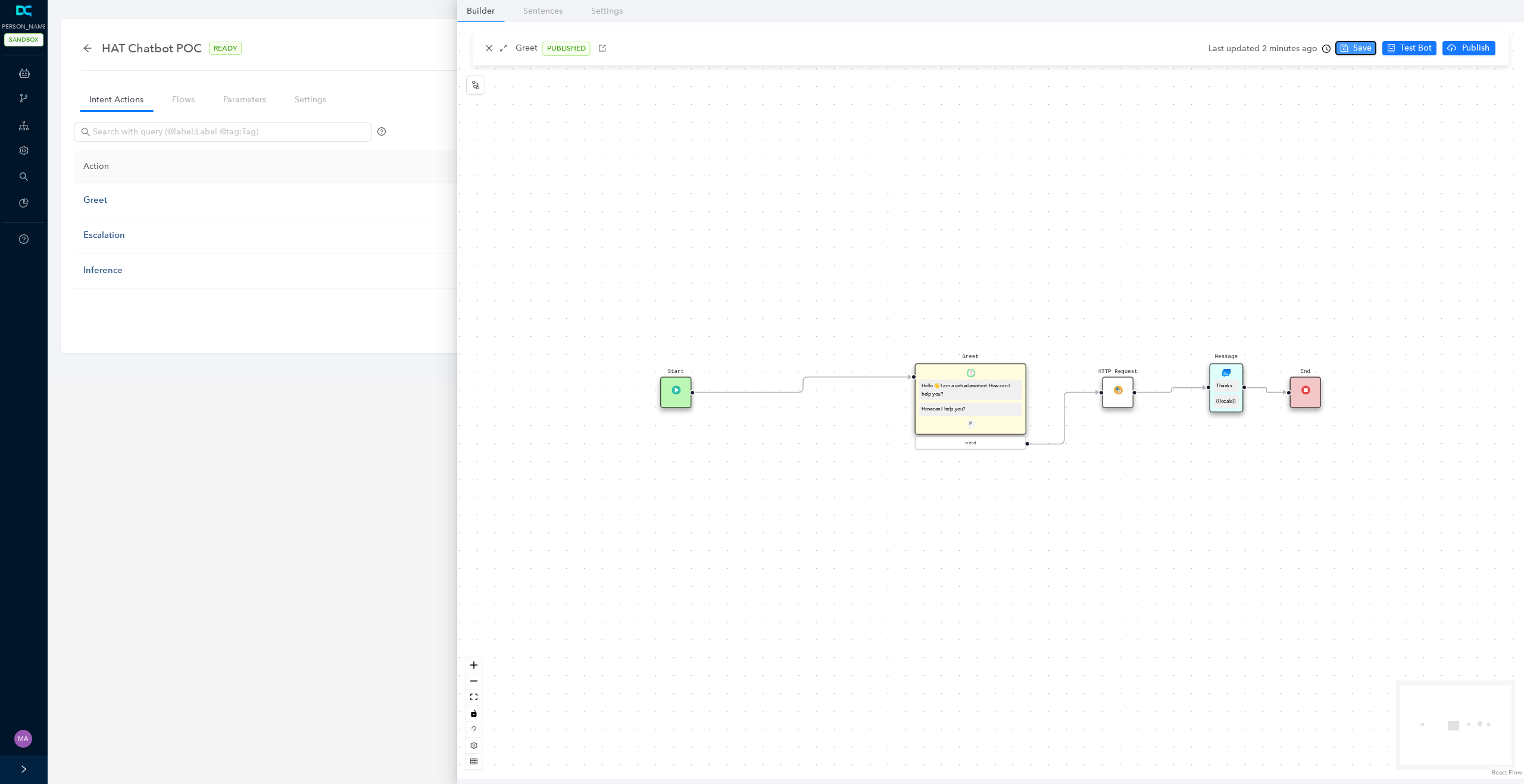
click at [1344, 44] on icon "save" at bounding box center [1344, 48] width 9 height 9
click at [1470, 48] on button "Publish" at bounding box center [1486, 48] width 53 height 14
click at [1502, 92] on span "Yes" at bounding box center [1507, 94] width 13 height 13
drag, startPoint x: 1093, startPoint y: 393, endPoint x: 1214, endPoint y: 393, distance: 121.0
drag, startPoint x: 1119, startPoint y: 388, endPoint x: 1119, endPoint y: 300, distance: 88.0
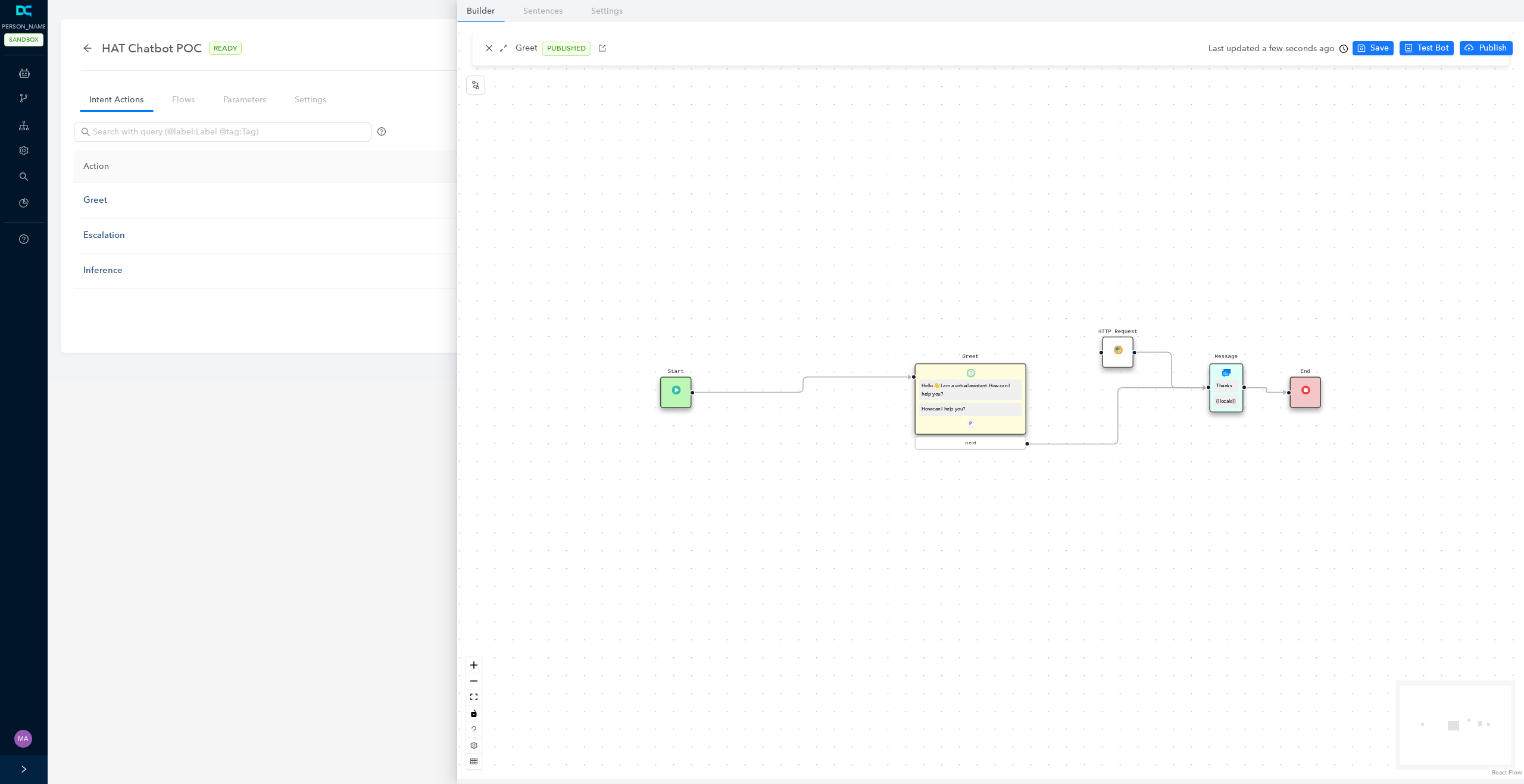
click at [1119, 345] on img at bounding box center [1117, 349] width 9 height 9
click at [1367, 40] on ul "Save Test Bot Publish" at bounding box center [1435, 48] width 166 height 18
click at [1370, 46] on span "Save" at bounding box center [1379, 48] width 18 height 13
click at [1492, 47] on span "Publish" at bounding box center [1493, 48] width 30 height 13
click at [1506, 92] on span "Yes" at bounding box center [1507, 94] width 13 height 13
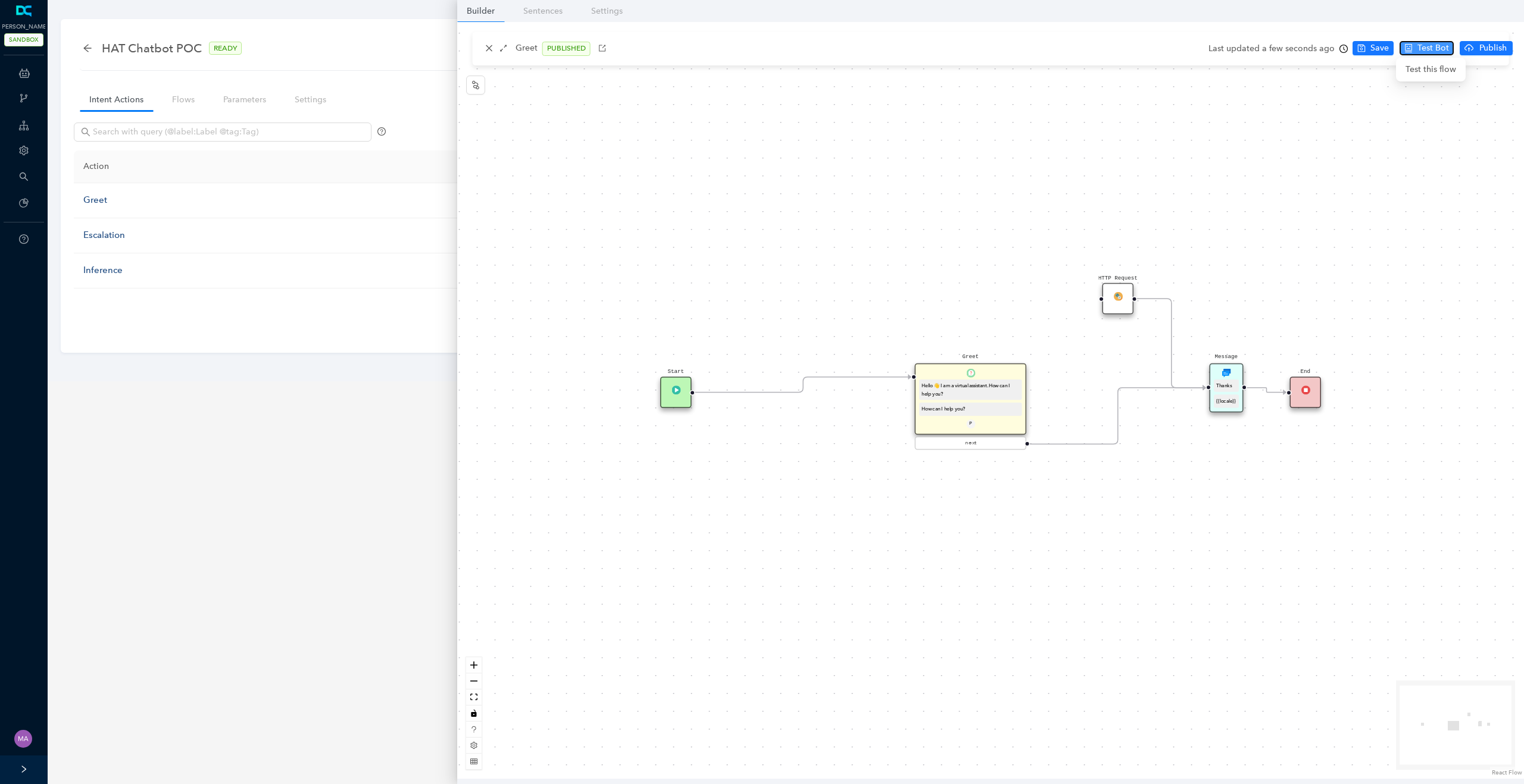
click at [1417, 54] on span "Test Bot" at bounding box center [1433, 48] width 32 height 13
drag, startPoint x: 1230, startPoint y: 377, endPoint x: 1190, endPoint y: 426, distance: 63.3
click at [1190, 426] on div "Message Thanks {{locale}}" at bounding box center [1186, 441] width 34 height 49
click at [1408, 67] on span "Test this flow" at bounding box center [1410, 69] width 51 height 13
click at [489, 49] on icon "close" at bounding box center [489, 48] width 7 height 7
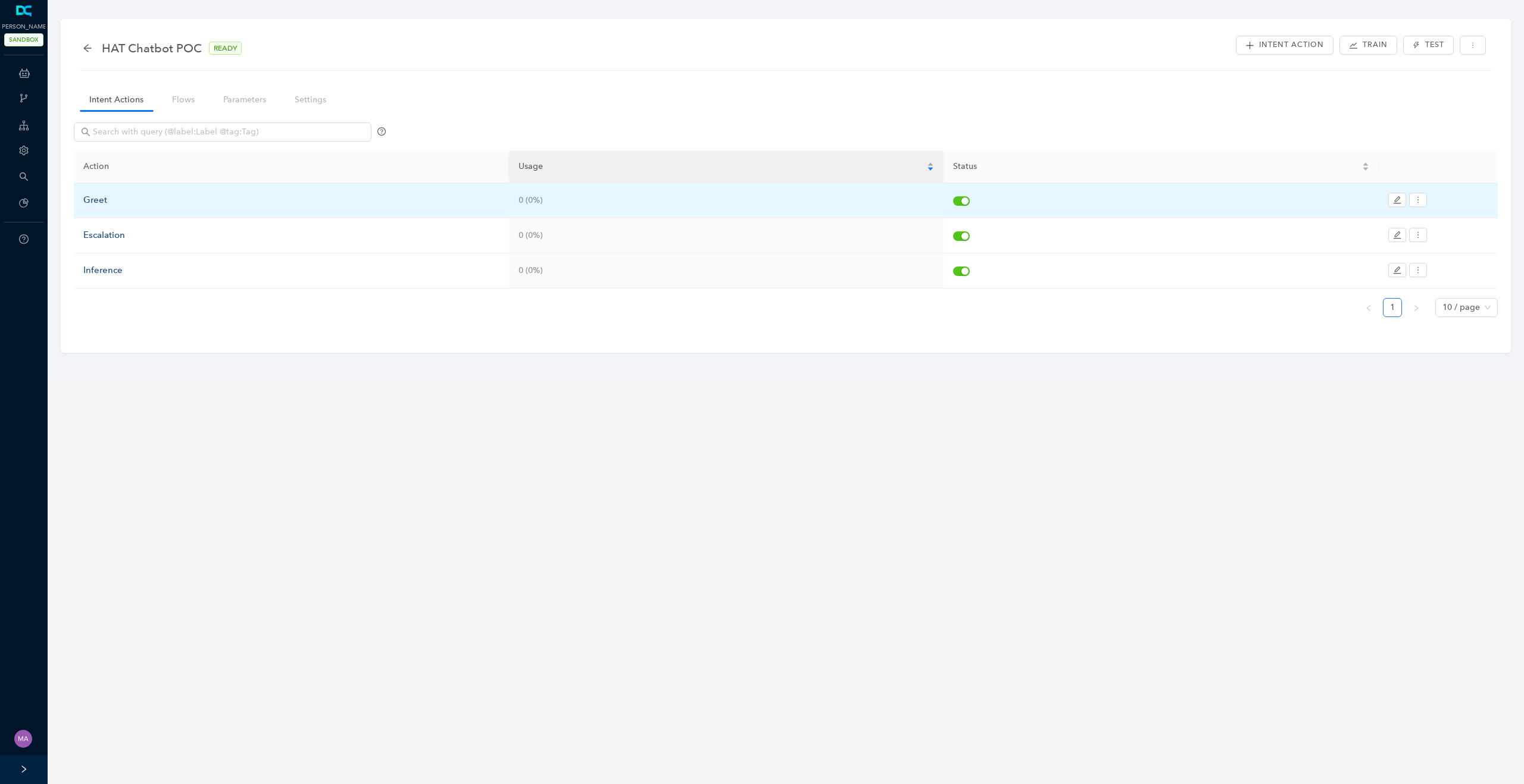
click at [84, 198] on div "Greet" at bounding box center [291, 200] width 416 height 14
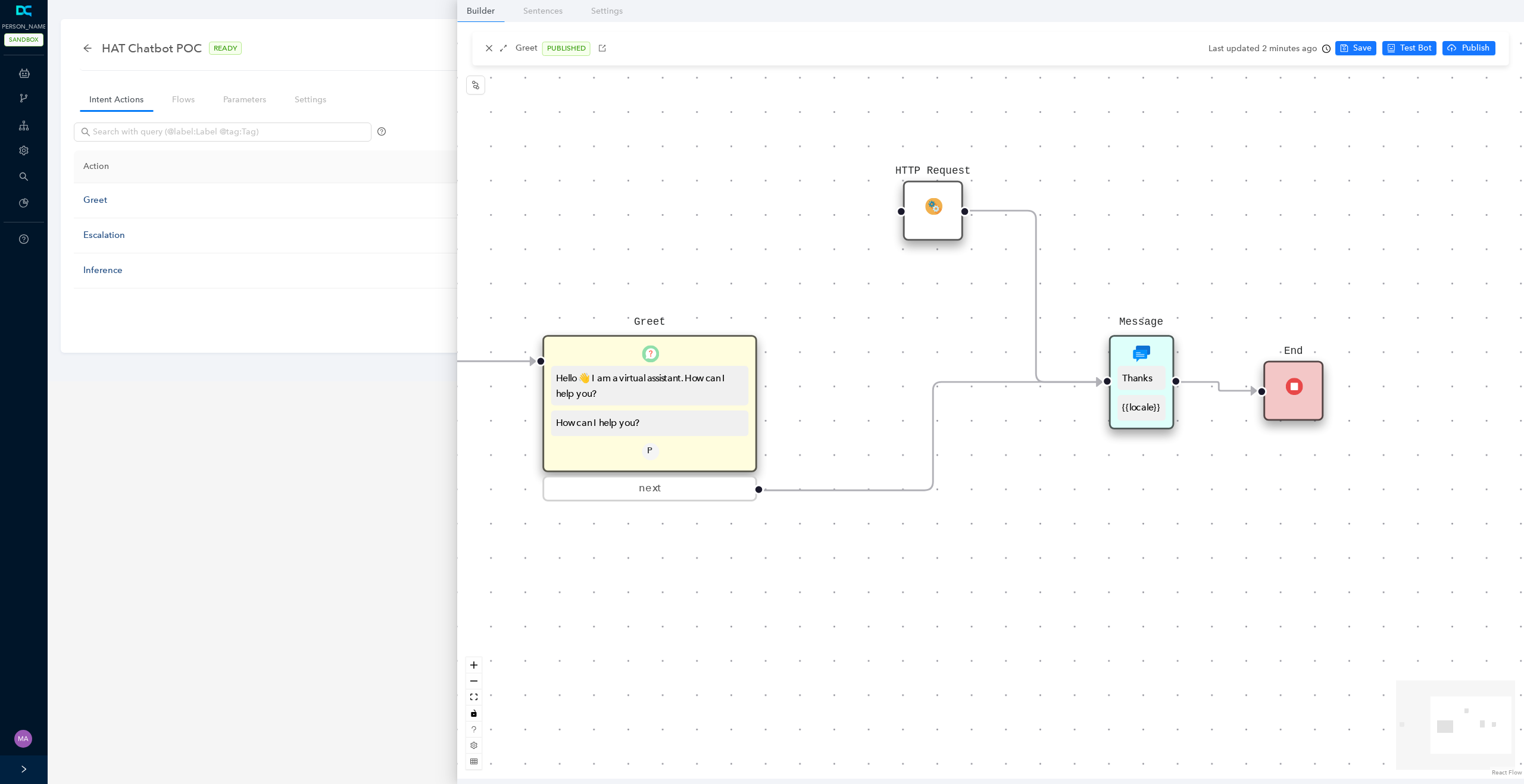
drag, startPoint x: 1192, startPoint y: 463, endPoint x: 1067, endPoint y: 463, distance: 125.0
click at [1067, 463] on div "Start Greet Hello 👋 I am a virtual assistant. How can I help you? How can I hel…" at bounding box center [990, 401] width 1066 height 757
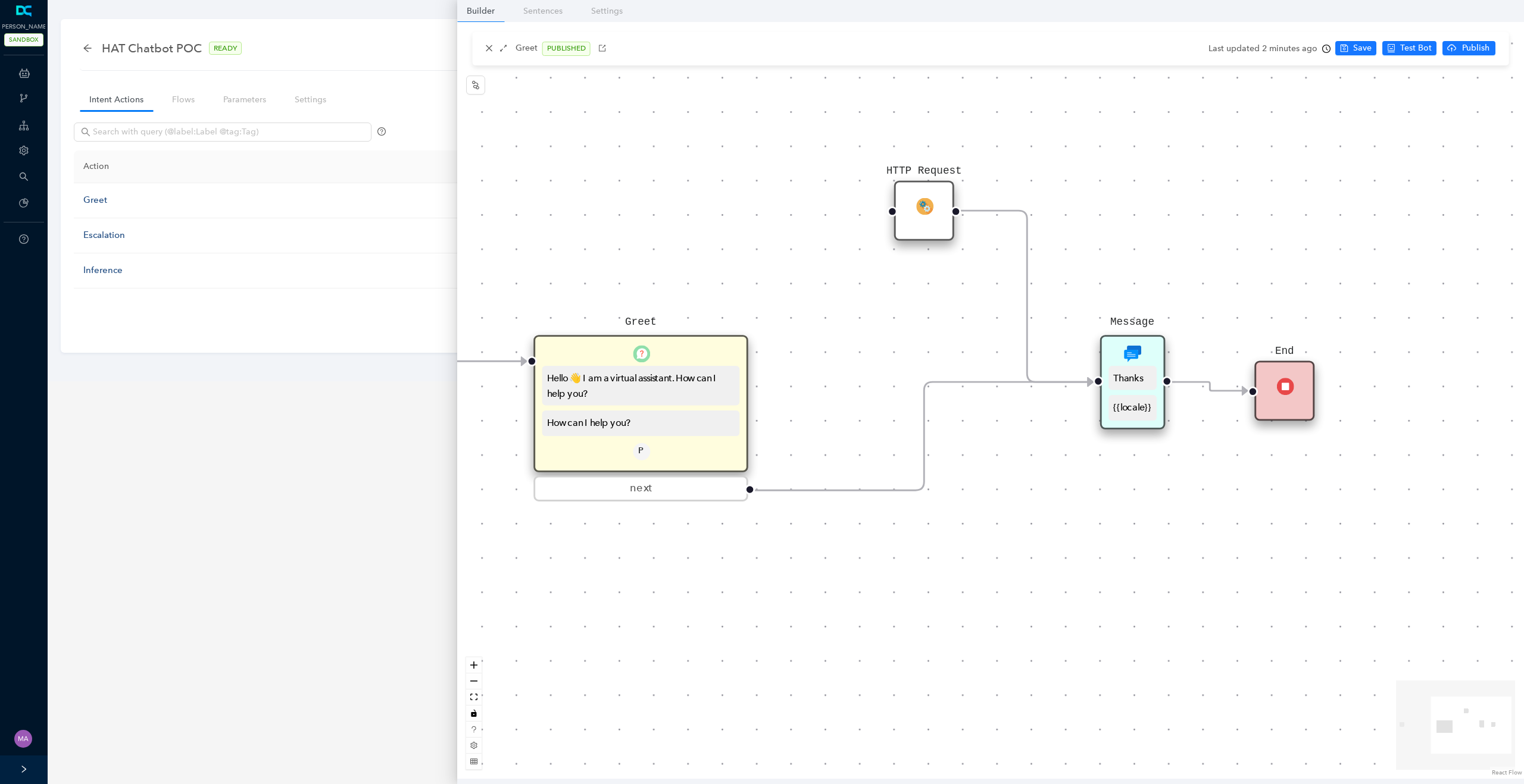
click at [933, 387] on icon "Edge from 6117501c-f15d-2d93-4aed-55029085c9e6 to reactflownode_61f4cabd-0c7c-4…" at bounding box center [924, 436] width 338 height 108
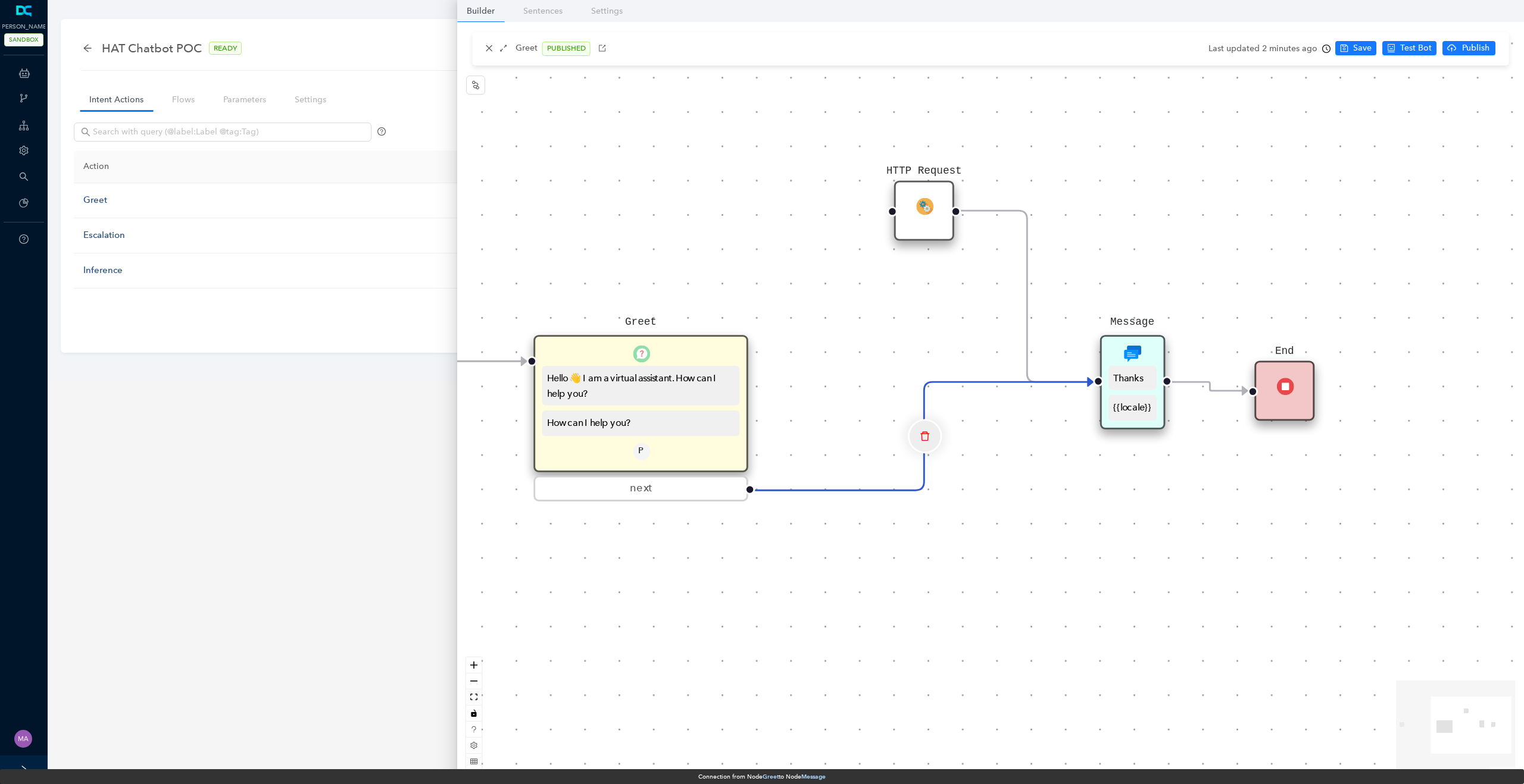
click at [922, 437] on icon "delete" at bounding box center [924, 437] width 10 height 21
click at [990, 401] on span "Yes" at bounding box center [994, 397] width 13 height 13
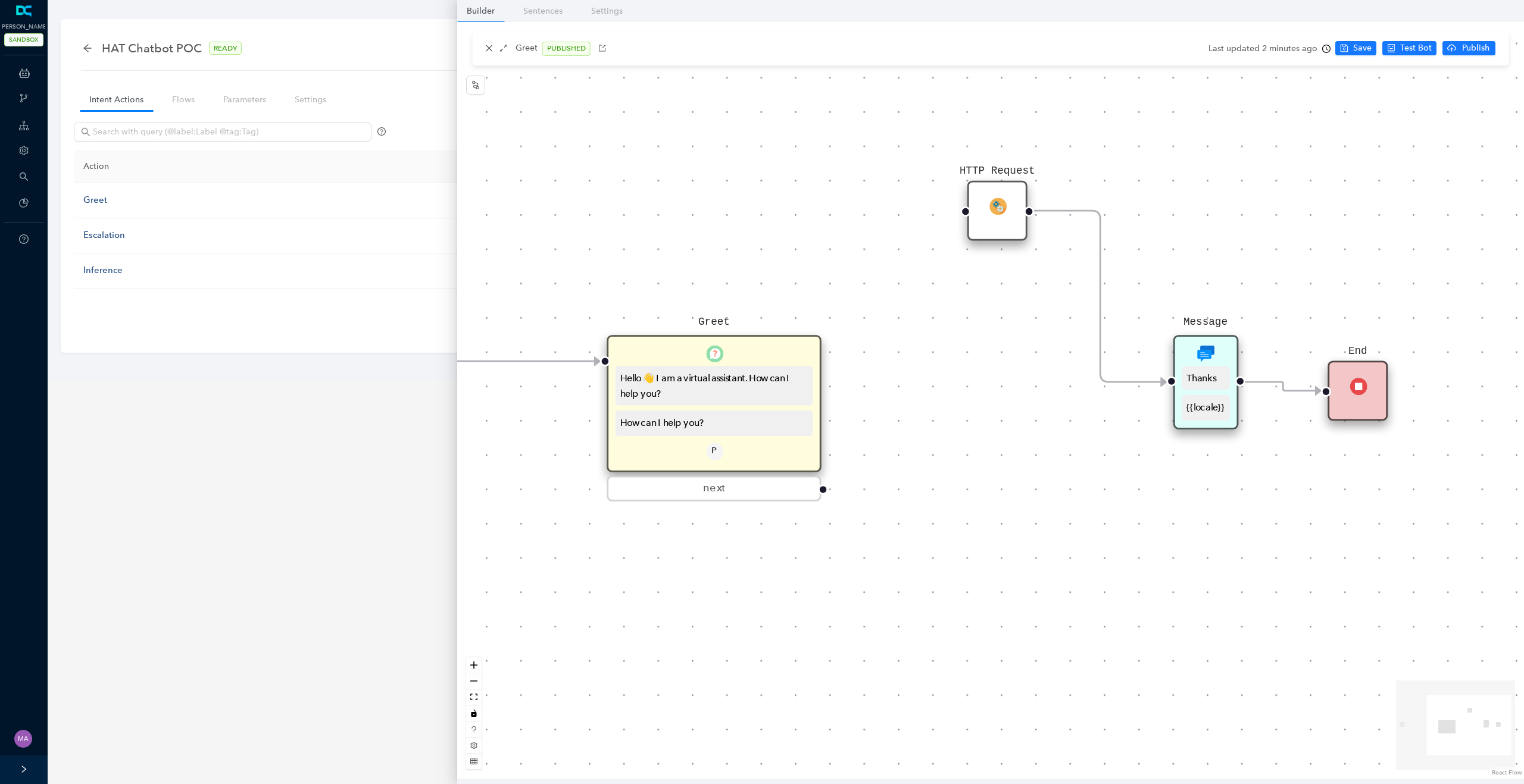
drag, startPoint x: 840, startPoint y: 408, endPoint x: 1001, endPoint y: 419, distance: 161.4
click at [1001, 419] on div "Start Greet Hello 👋 I am a virtual assistant. How can I help you? How can I hel…" at bounding box center [990, 401] width 1066 height 757
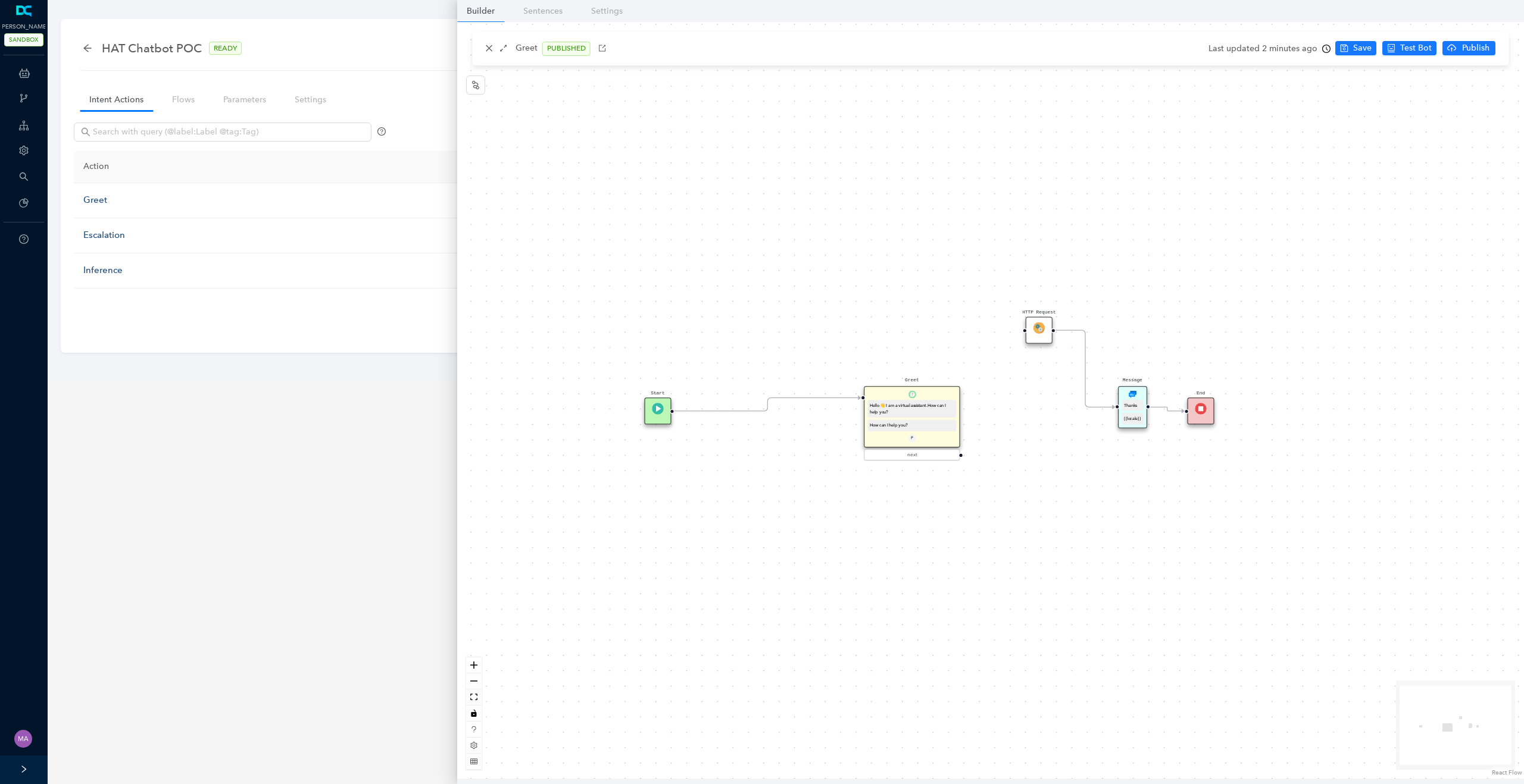
click at [935, 400] on div "Hello 👋 I am a virtual assistant. How can I help you?" at bounding box center [912, 408] width 89 height 18
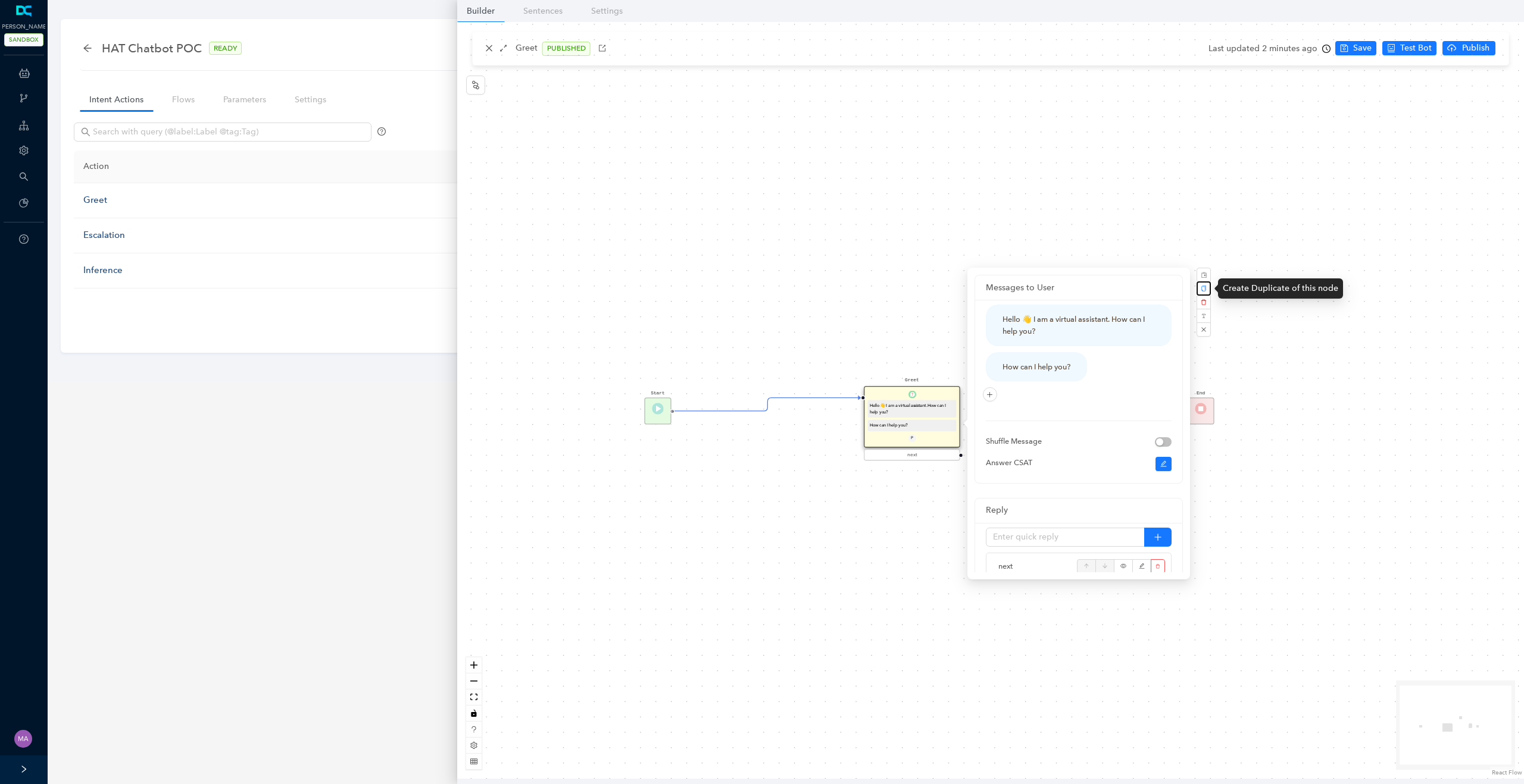
click at [1206, 291] on icon "copy" at bounding box center [1203, 289] width 6 height 6
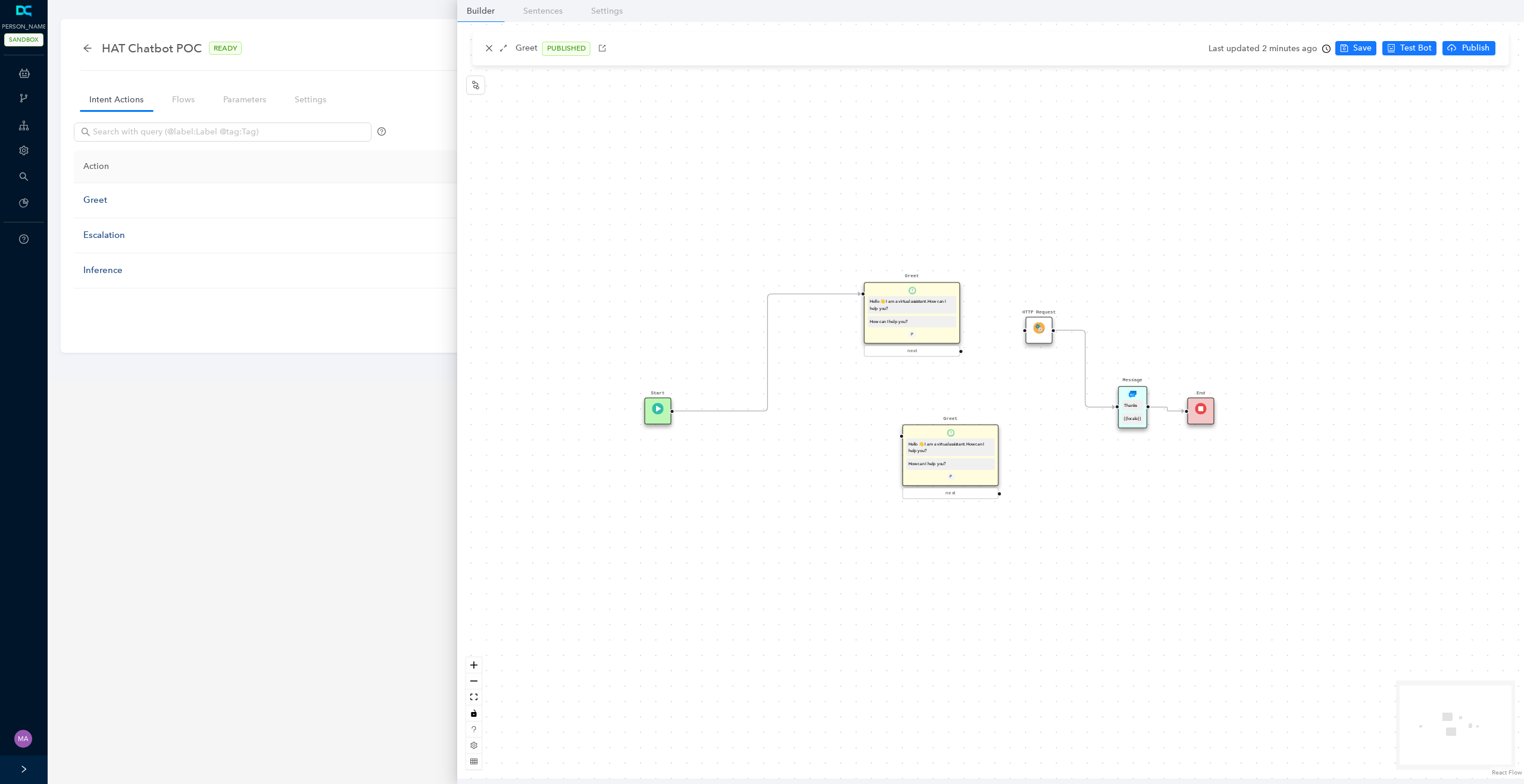
drag, startPoint x: 951, startPoint y: 399, endPoint x: 951, endPoint y: 255, distance: 144.0
click at [951, 282] on div "Greet Hello 👋 I am a virtual assistant. How can I help you? How can I help you?…" at bounding box center [912, 313] width 97 height 61
drag, startPoint x: 848, startPoint y: 256, endPoint x: 898, endPoint y: 432, distance: 183.0
drag, startPoint x: 1001, startPoint y: 495, endPoint x: 1117, endPoint y: 411, distance: 143.2
click at [1117, 411] on div "Greet Hello 👋 I am a virtual assistant. How can I help you? How can I help you?…" at bounding box center [1207, 760] width 1380 height 979
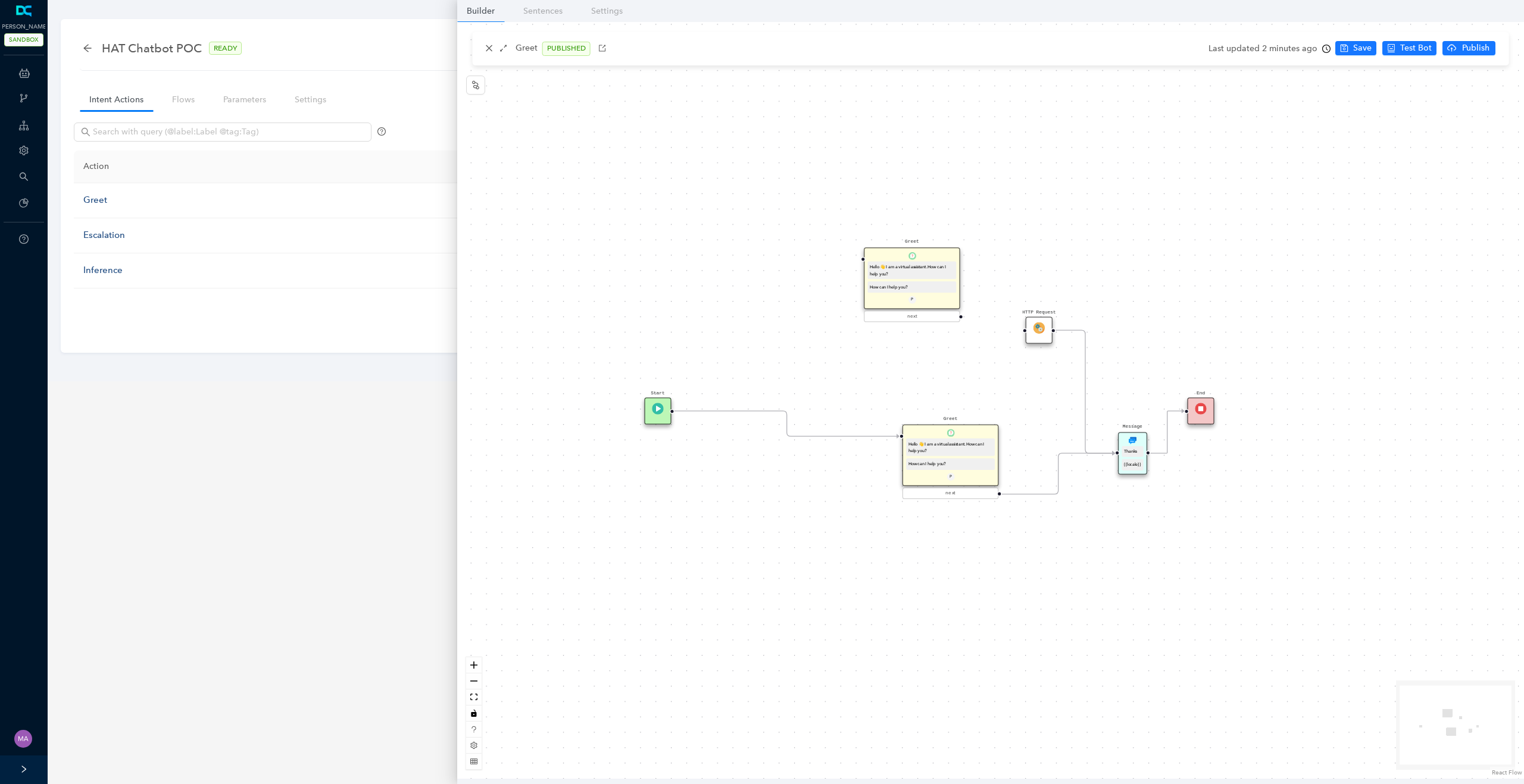
drag, startPoint x: 1134, startPoint y: 406, endPoint x: 1132, endPoint y: 449, distance: 43.0
click at [1132, 449] on div "Thanks" at bounding box center [1132, 451] width 16 height 7
click at [1346, 50] on button "Save" at bounding box center [1355, 48] width 41 height 14
click at [1478, 45] on span "Publish" at bounding box center [1493, 48] width 30 height 13
click at [1502, 90] on span "Yes" at bounding box center [1507, 94] width 13 height 13
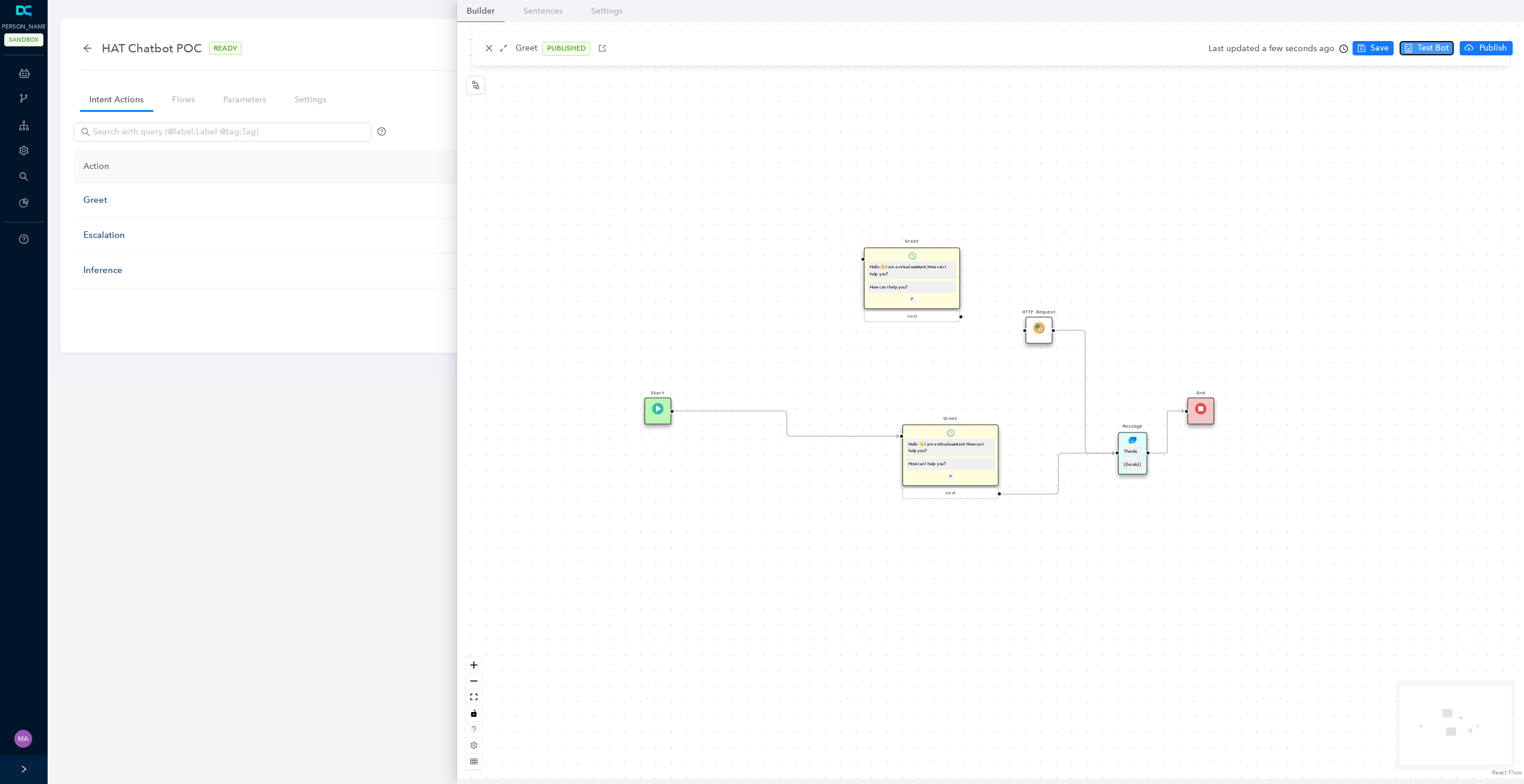
click at [1423, 50] on span "Test Bot" at bounding box center [1433, 48] width 32 height 13
drag, startPoint x: 896, startPoint y: 435, endPoint x: 1114, endPoint y: 451, distance: 218.6
click at [1375, 49] on span "Save" at bounding box center [1379, 48] width 18 height 13
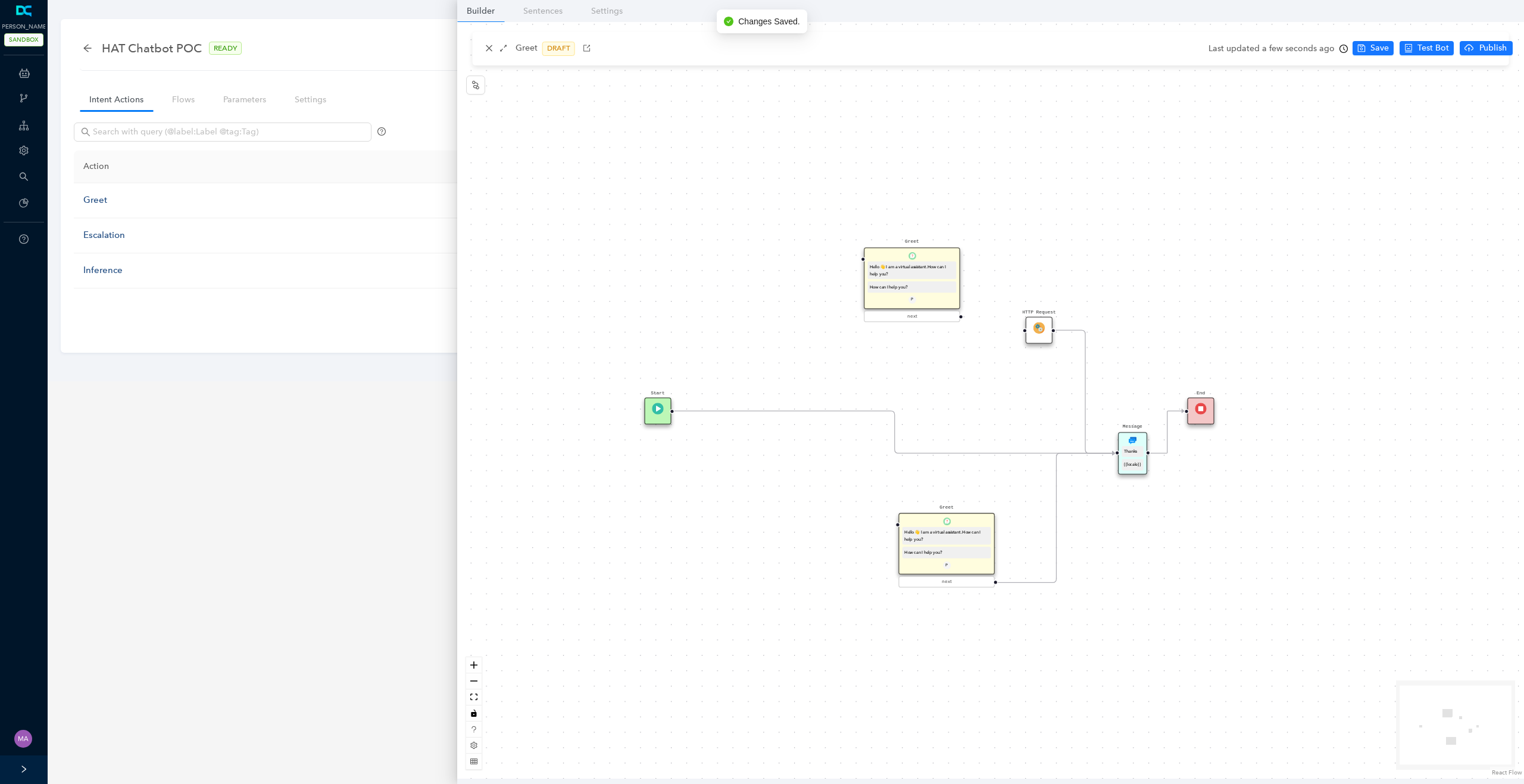
drag, startPoint x: 978, startPoint y: 431, endPoint x: 978, endPoint y: 524, distance: 93.0
click at [978, 524] on div "Greet Hello 👋 I am a virtual assistant. How can I help you? How can I help you?…" at bounding box center [946, 543] width 97 height 61
click at [1478, 48] on span "Publish" at bounding box center [1493, 48] width 30 height 13
click at [1511, 96] on span "Yes" at bounding box center [1507, 94] width 13 height 13
click at [1433, 49] on span "Test Bot" at bounding box center [1433, 48] width 32 height 13
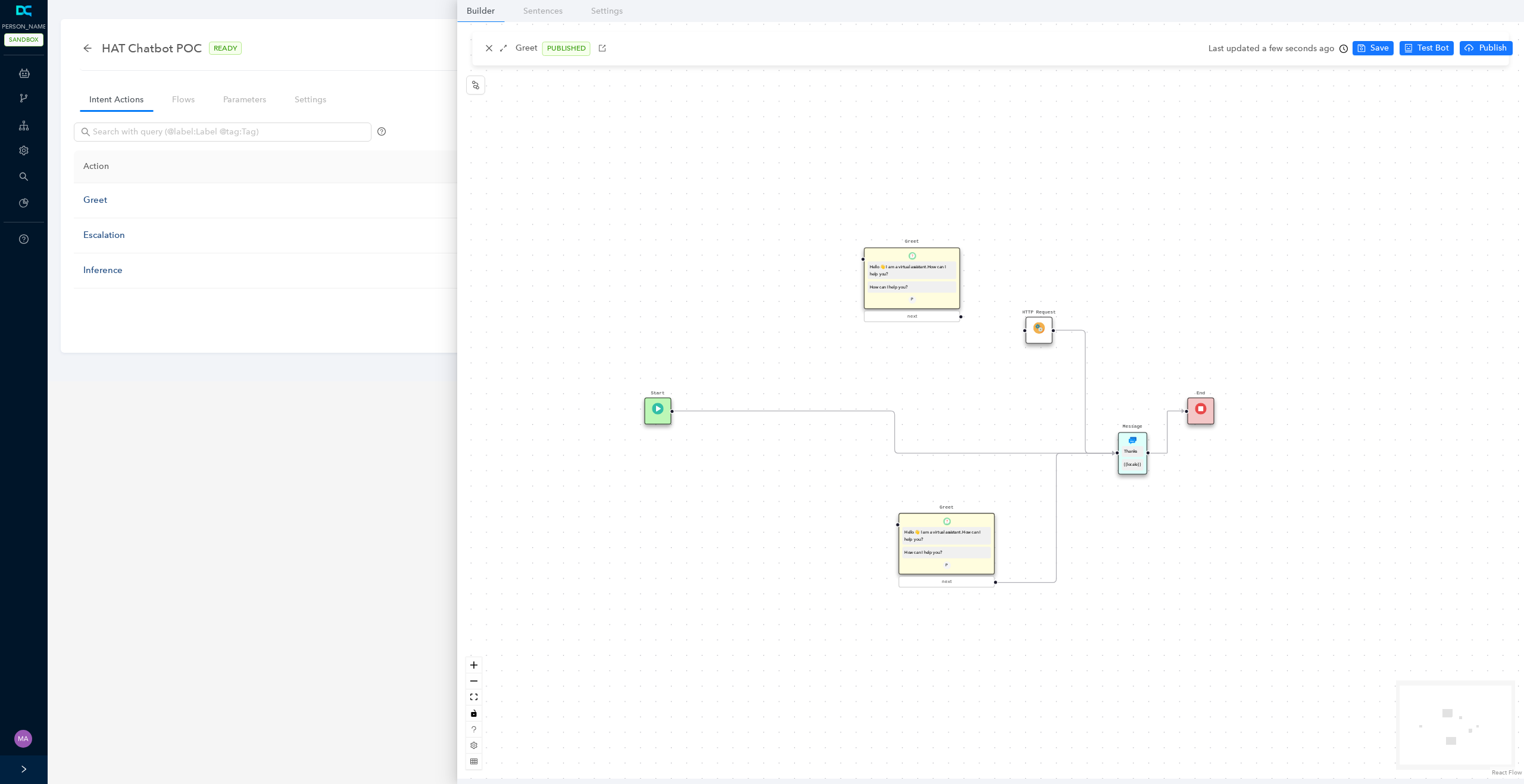
click at [1140, 443] on div "Message Thanks {{locale}}" at bounding box center [1132, 453] width 29 height 42
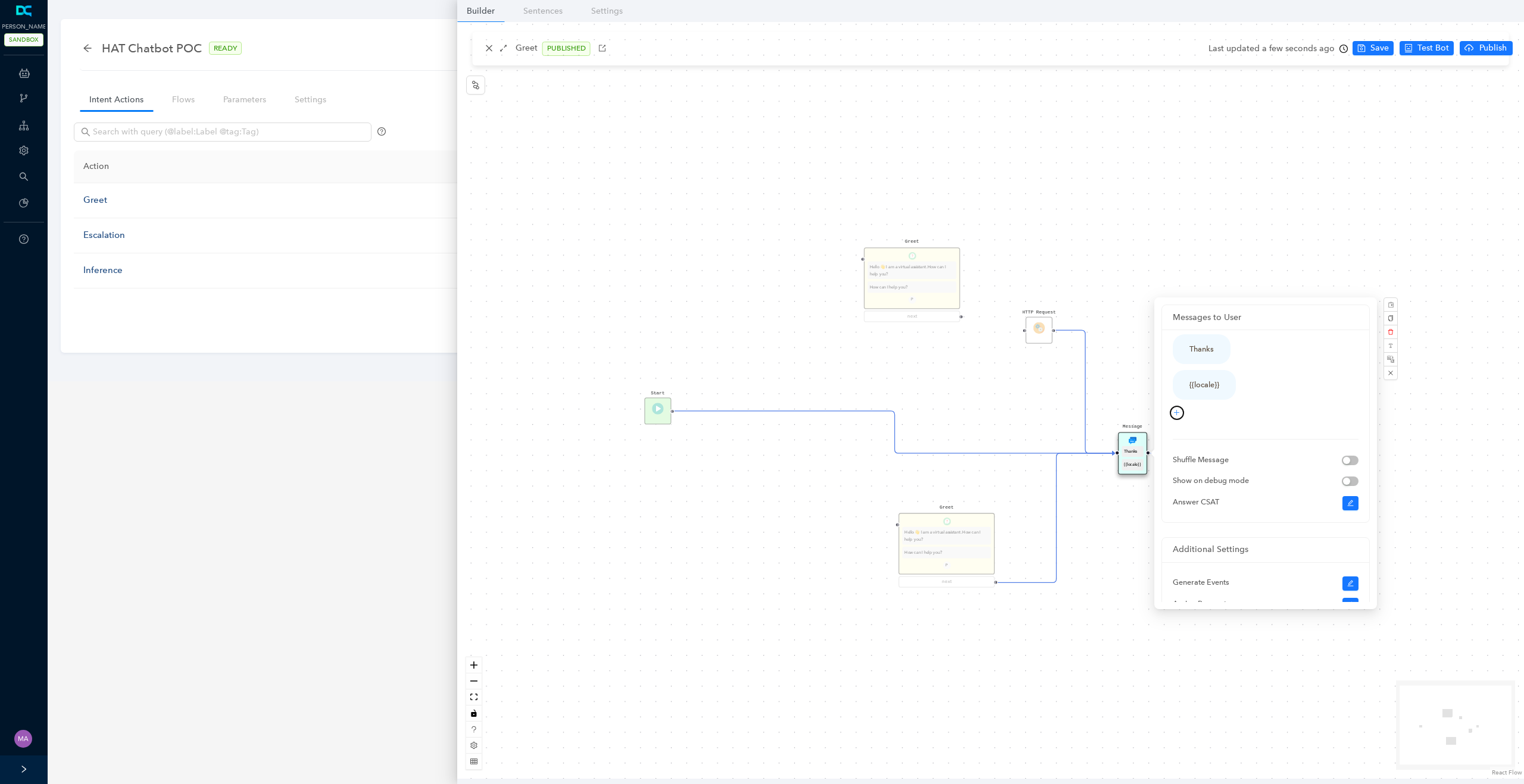
click at [1177, 410] on icon "plus" at bounding box center [1177, 413] width 7 height 7
click at [1169, 432] on link "Text" at bounding box center [1157, 434] width 24 height 13
click at [1208, 424] on textarea at bounding box center [1256, 435] width 166 height 57
type textarea "{"
type textarea "{{"
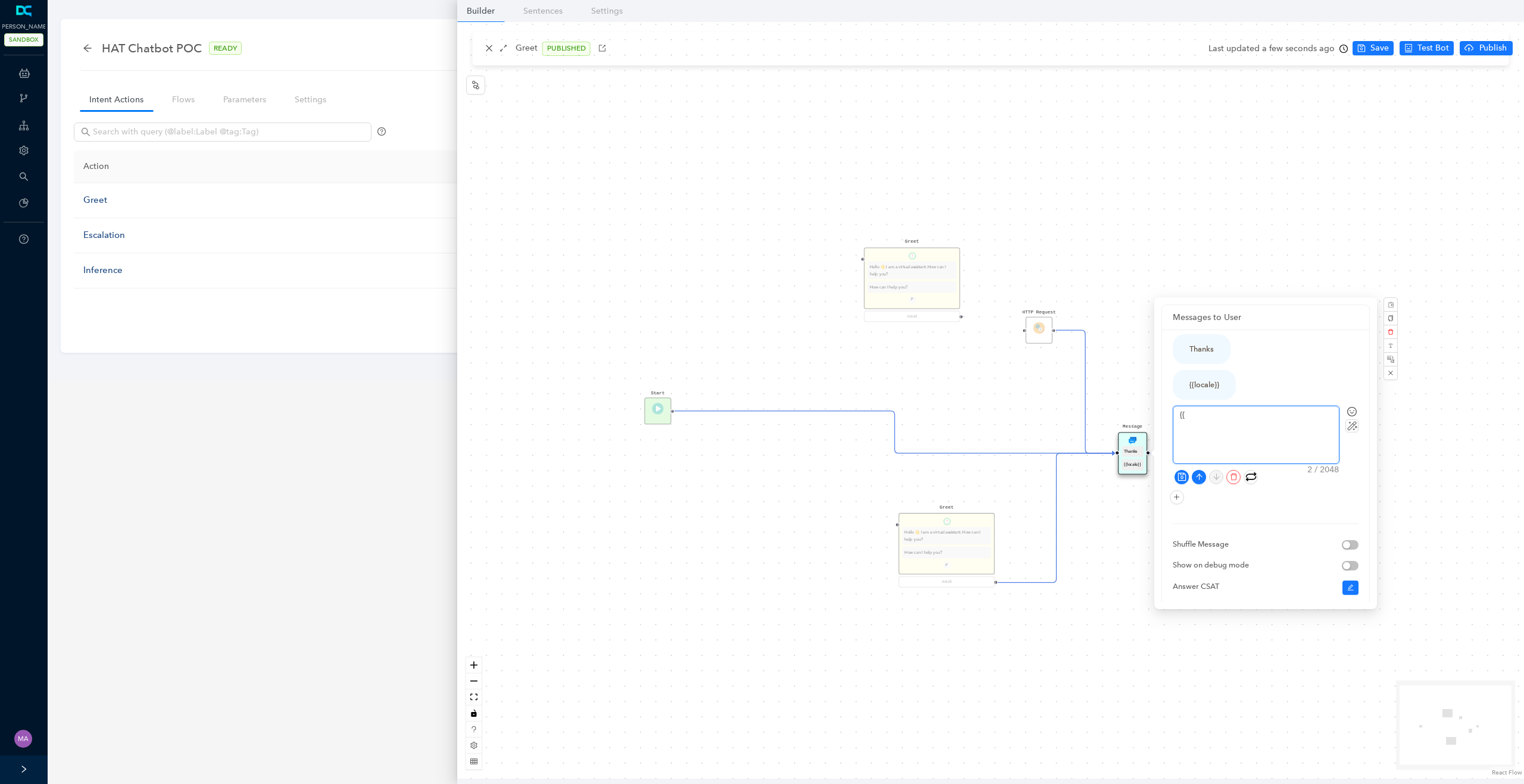
type textarea "{{}"
type textarea "{{}}"
paste textarea "browser_visitorType"
type textarea "{{browser_visitorType}}"
click at [1183, 477] on icon "save" at bounding box center [1181, 477] width 9 height 9
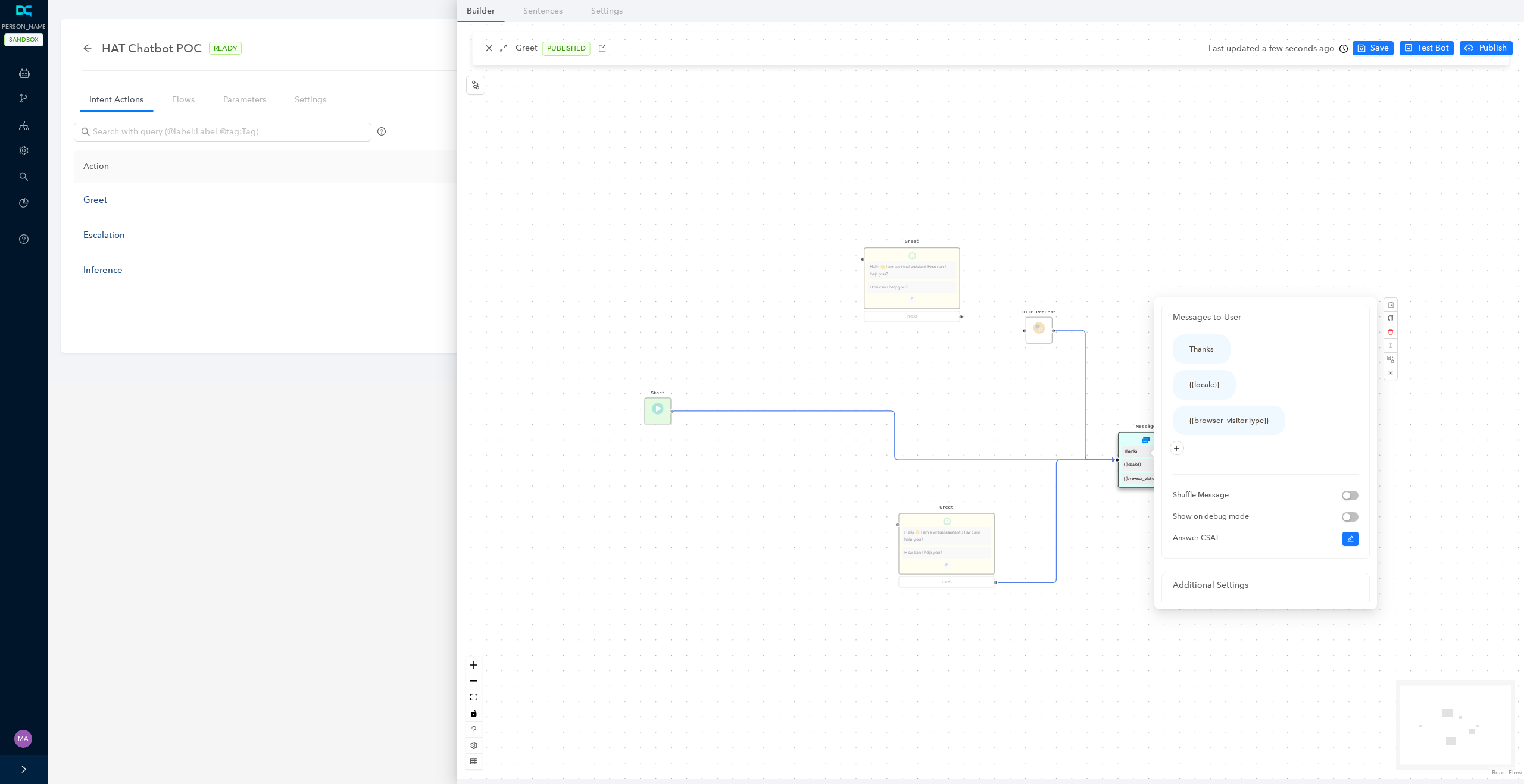
click at [1178, 218] on div "Greet Hello 👋 I am a virtual assistant. How can I help you? How can I help you?…" at bounding box center [990, 401] width 1066 height 757
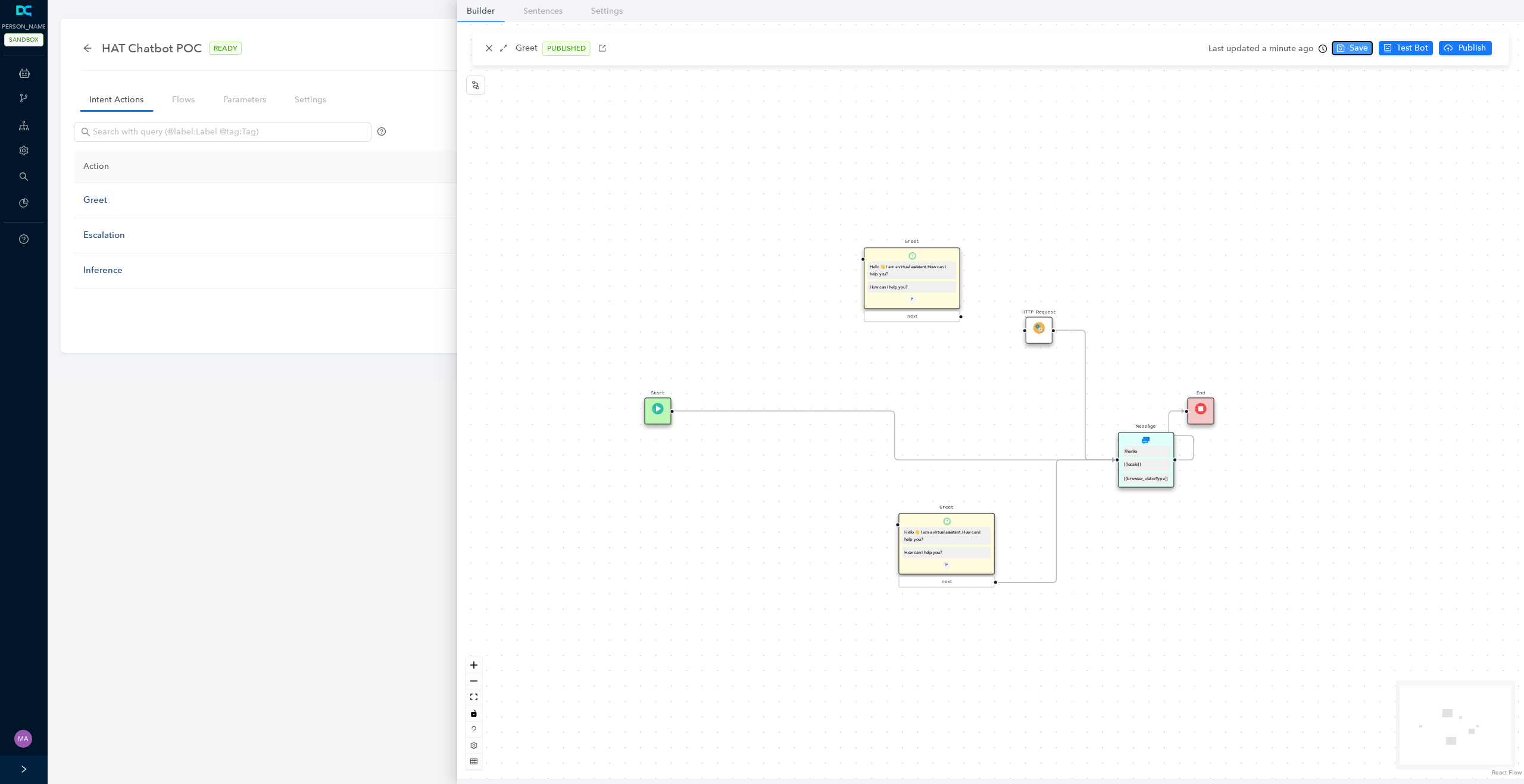
click at [1349, 47] on span "Save" at bounding box center [1358, 48] width 18 height 13
click at [1428, 48] on span "Test Bot" at bounding box center [1433, 48] width 32 height 13
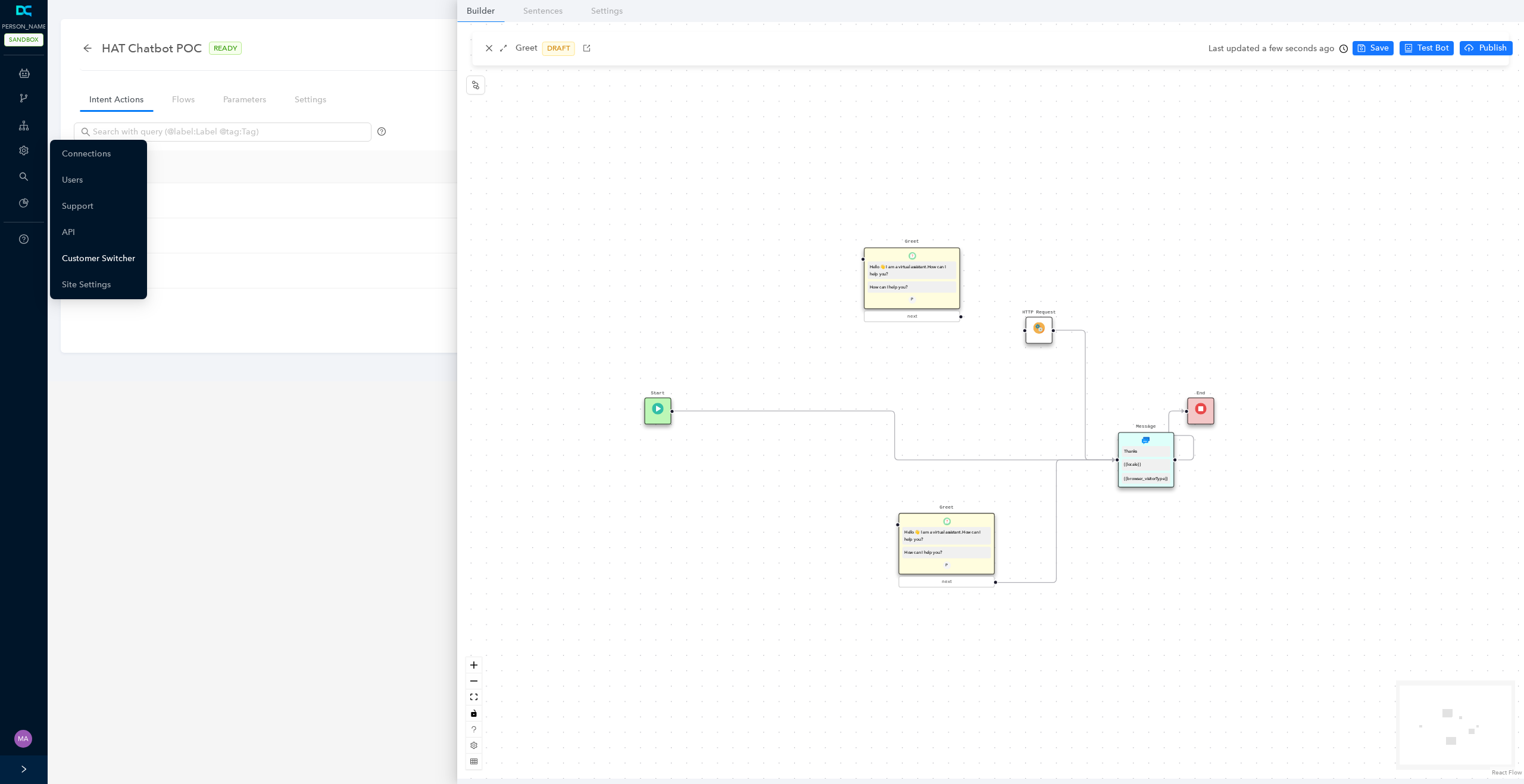
click at [70, 258] on link "Customer Switcher" at bounding box center [98, 258] width 73 height 24
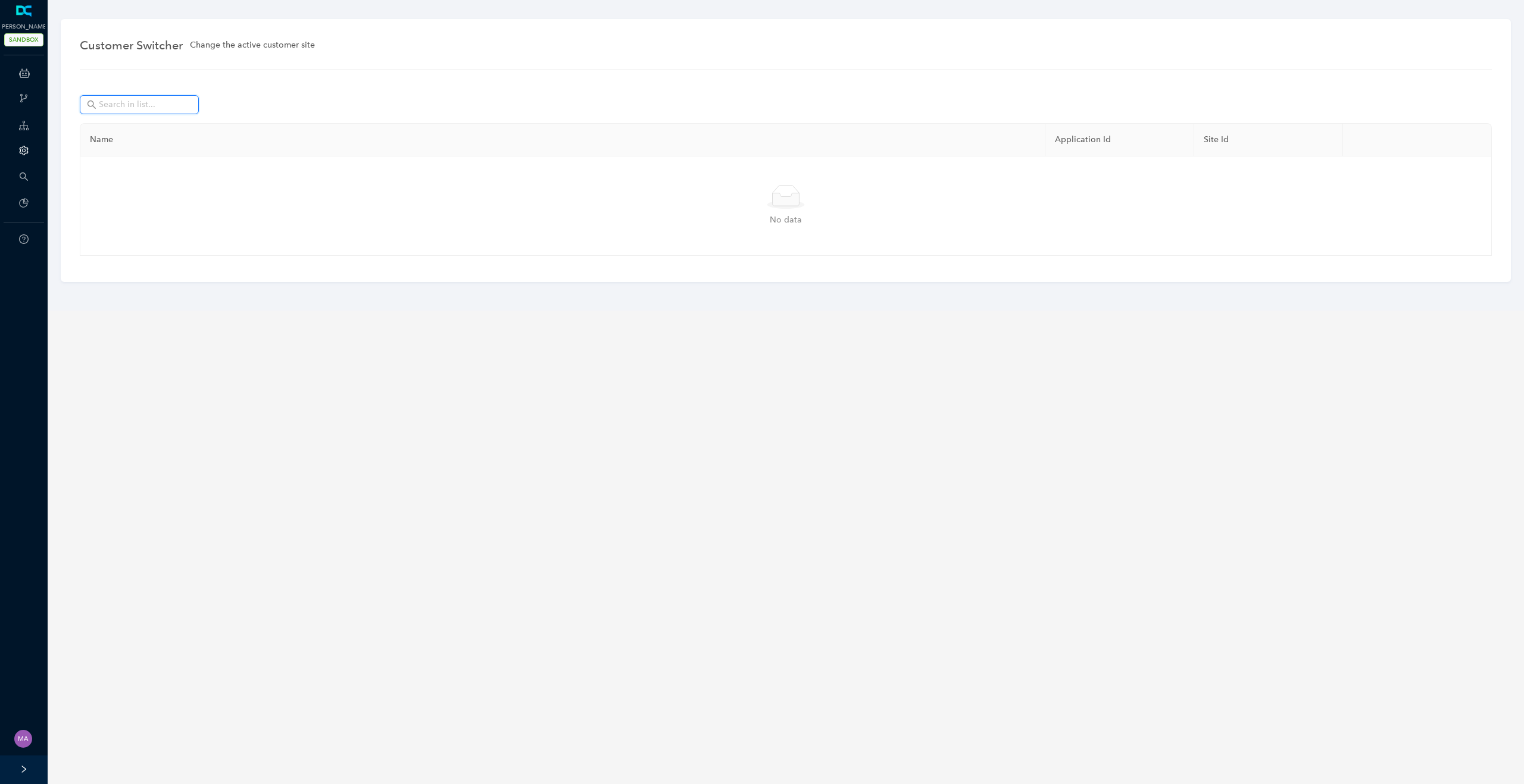
click at [172, 107] on input "text" at bounding box center [140, 104] width 83 height 13
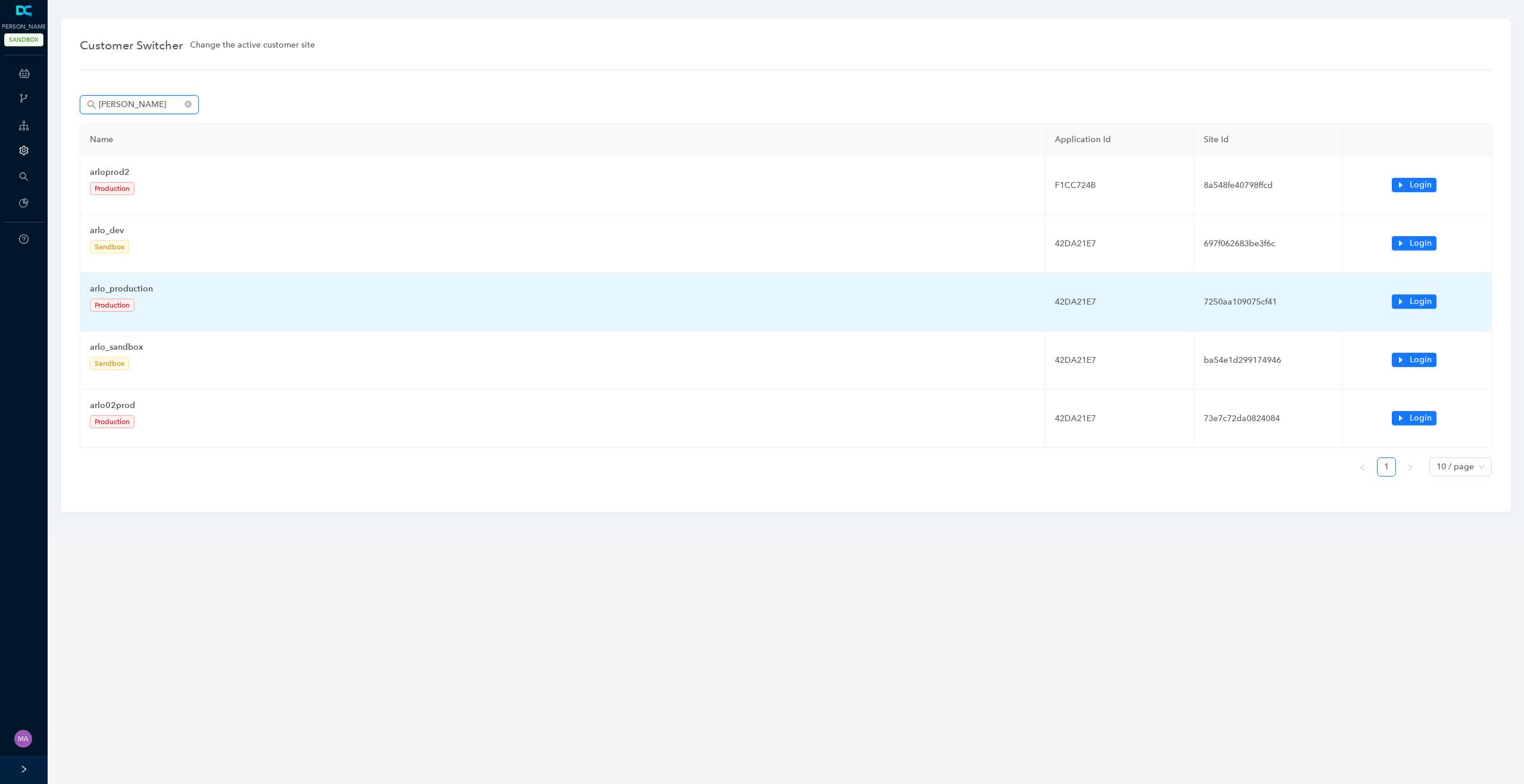
type input "[PERSON_NAME]"
click at [1179, 279] on td "42DA21E7" at bounding box center [1120, 302] width 149 height 58
click at [1412, 298] on span "Login" at bounding box center [1421, 301] width 22 height 13
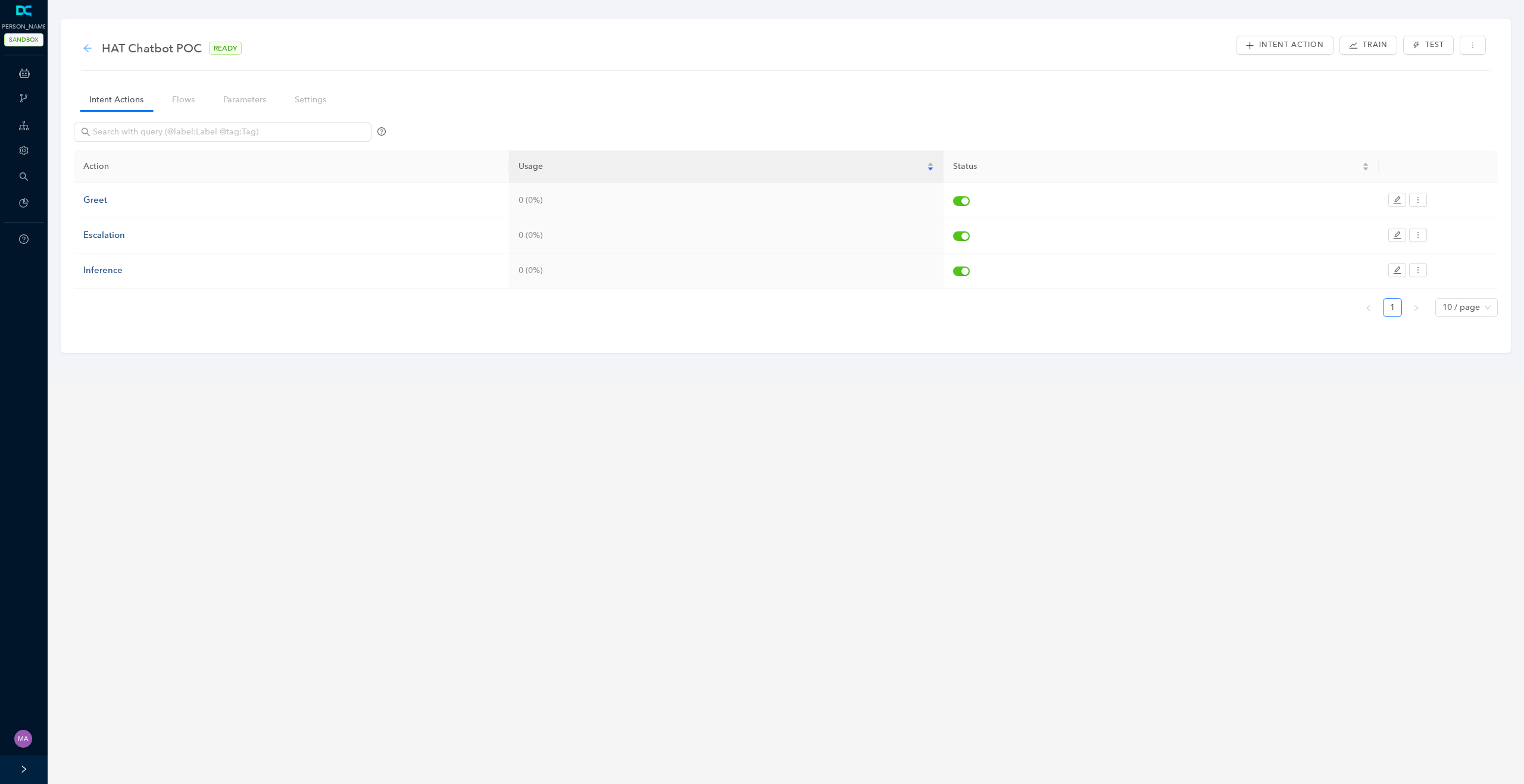
click at [87, 51] on icon "arrow-left" at bounding box center [87, 48] width 8 height 8
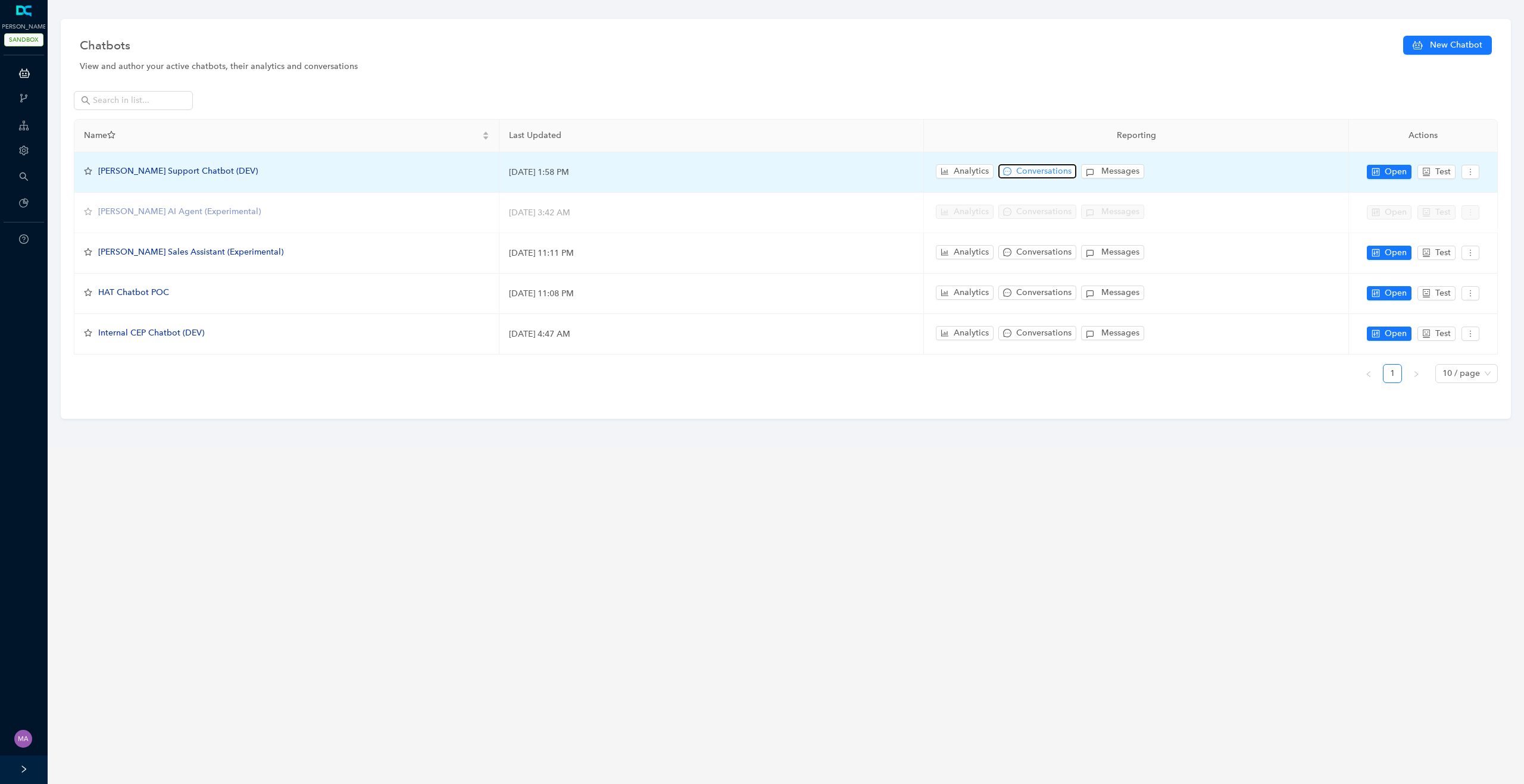
click at [1045, 172] on span "Conversations" at bounding box center [1043, 171] width 56 height 13
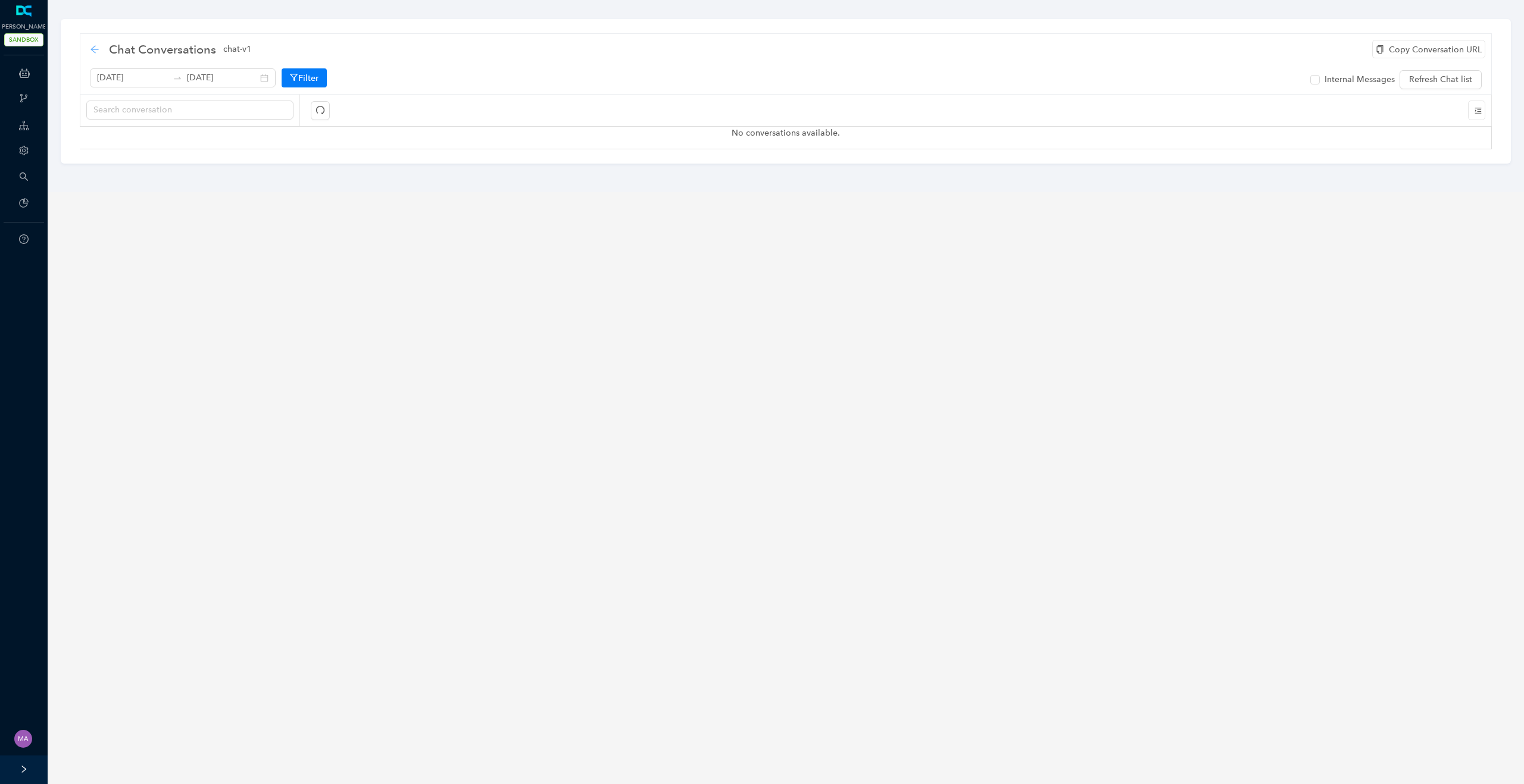
click at [99, 45] on icon "arrow-left" at bounding box center [95, 49] width 10 height 10
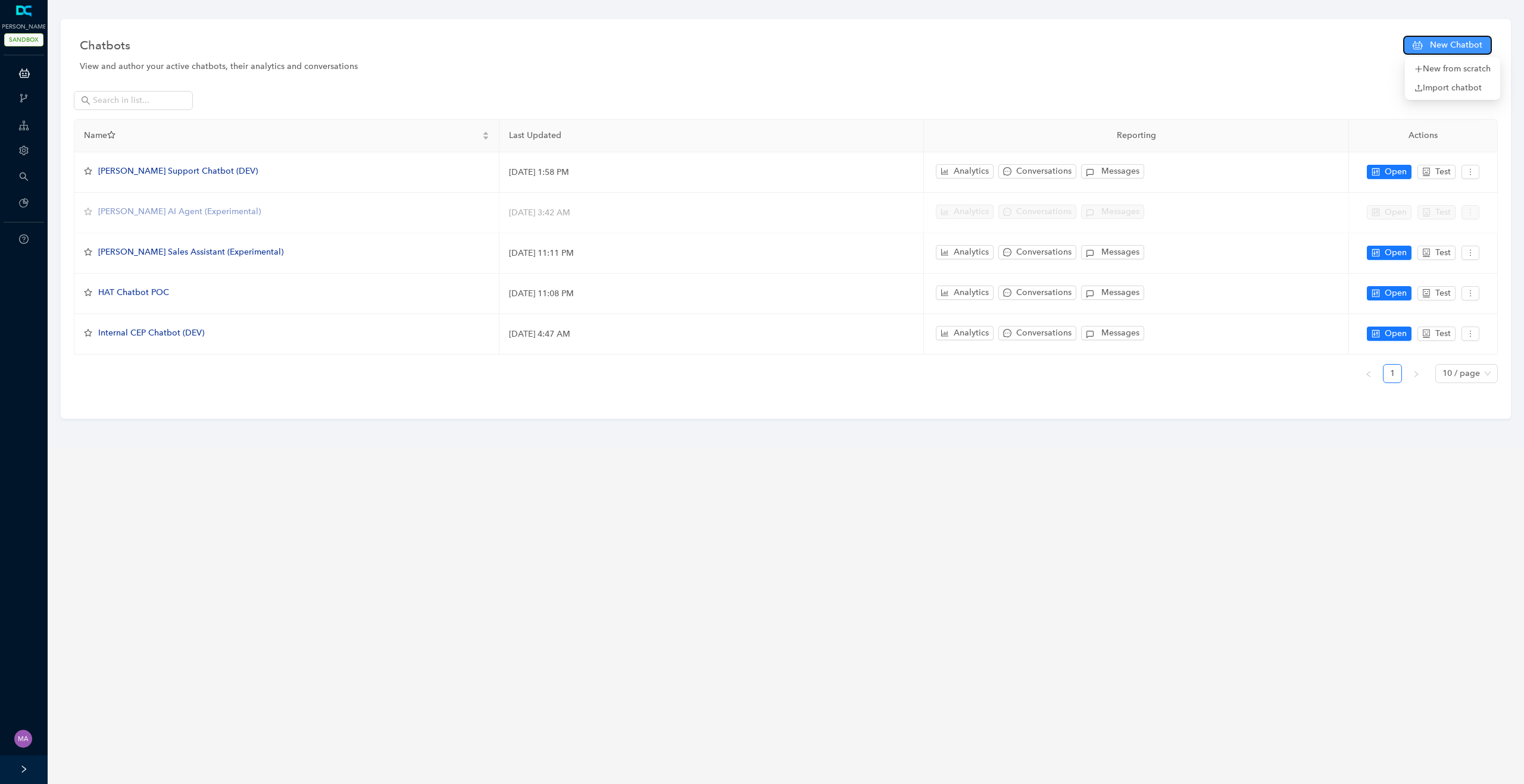
click at [1431, 46] on button "New Chatbot" at bounding box center [1447, 45] width 89 height 19
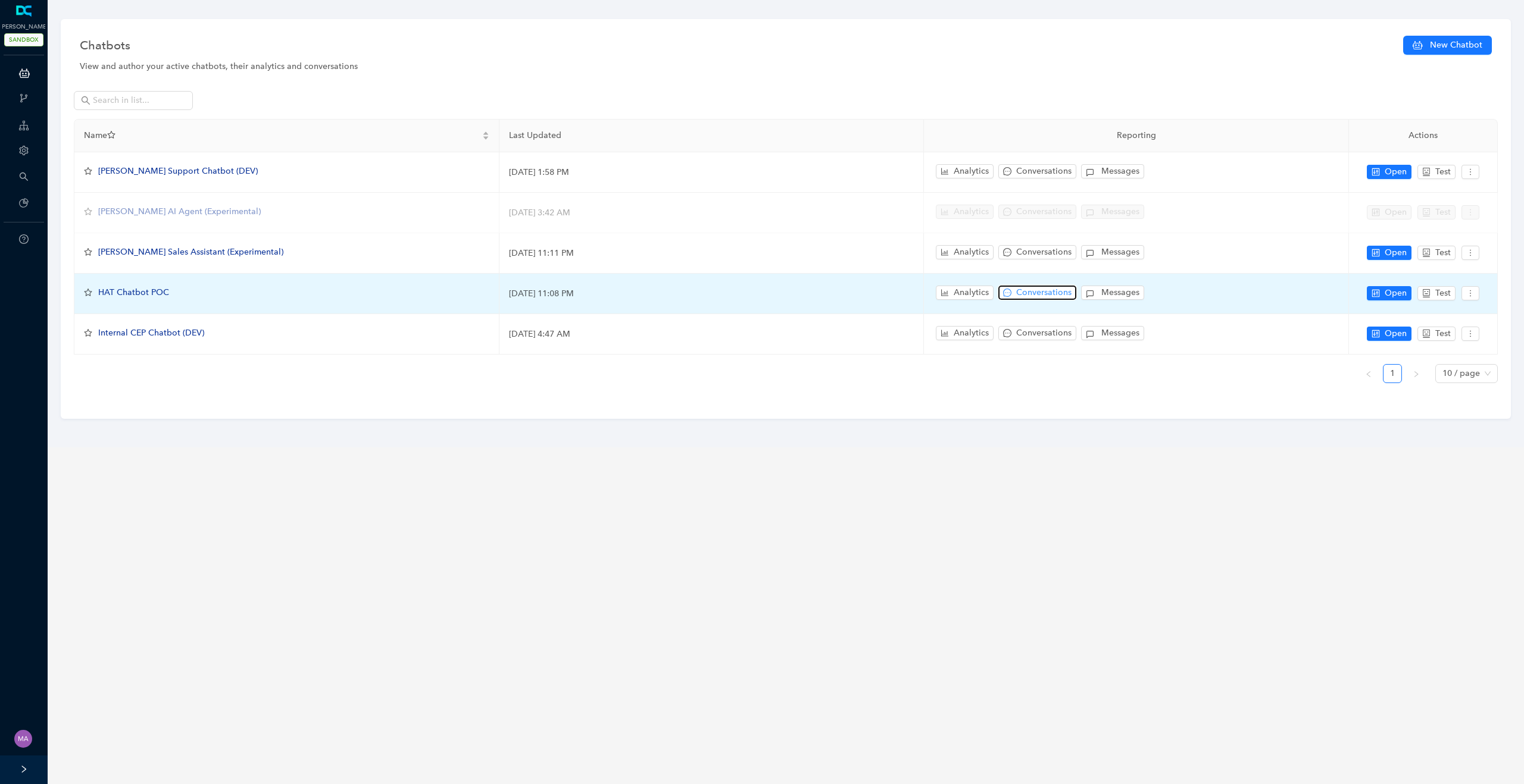
click at [1058, 296] on span "Conversations" at bounding box center [1043, 292] width 56 height 13
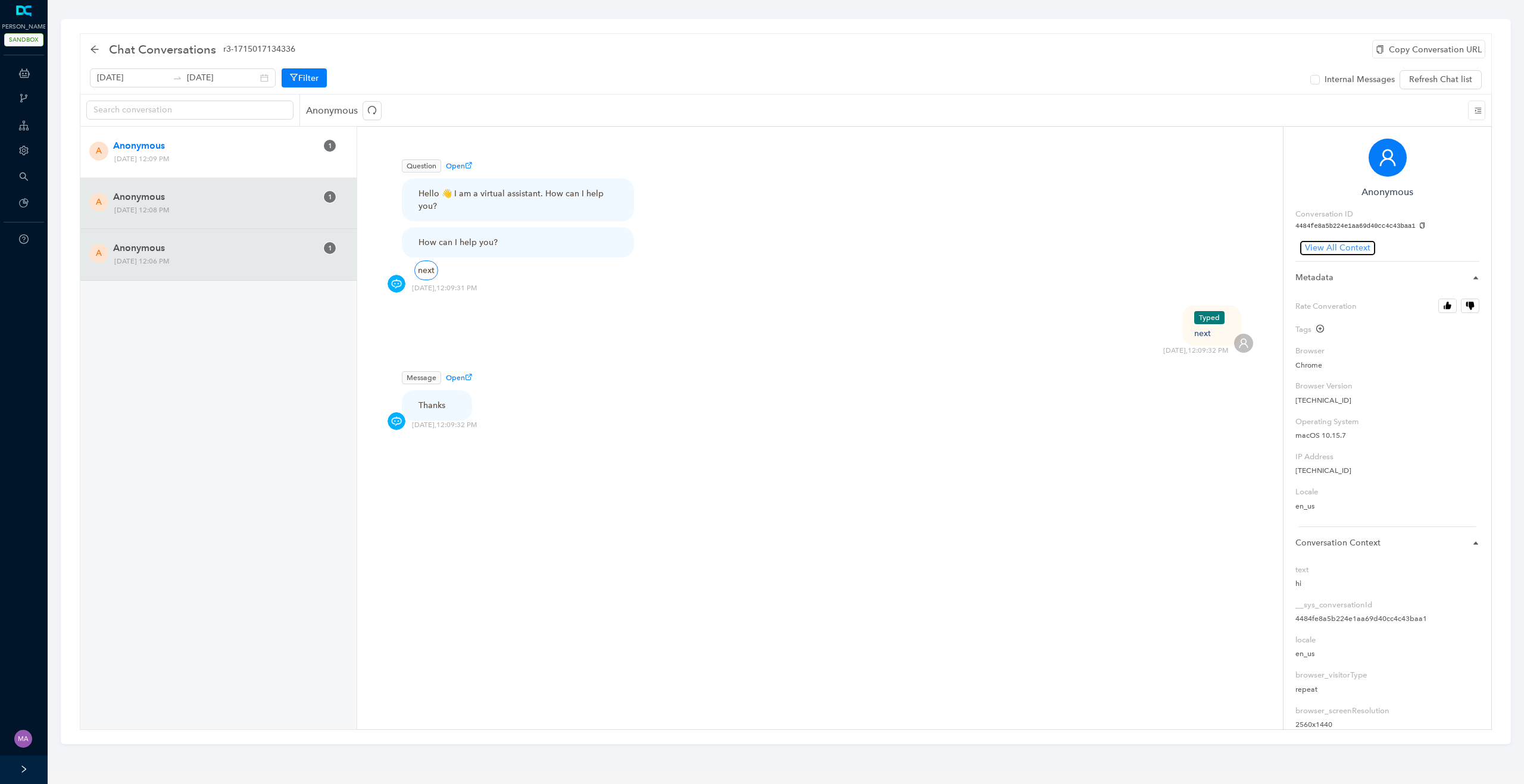
click at [1346, 241] on button "View All Context" at bounding box center [1337, 248] width 75 height 14
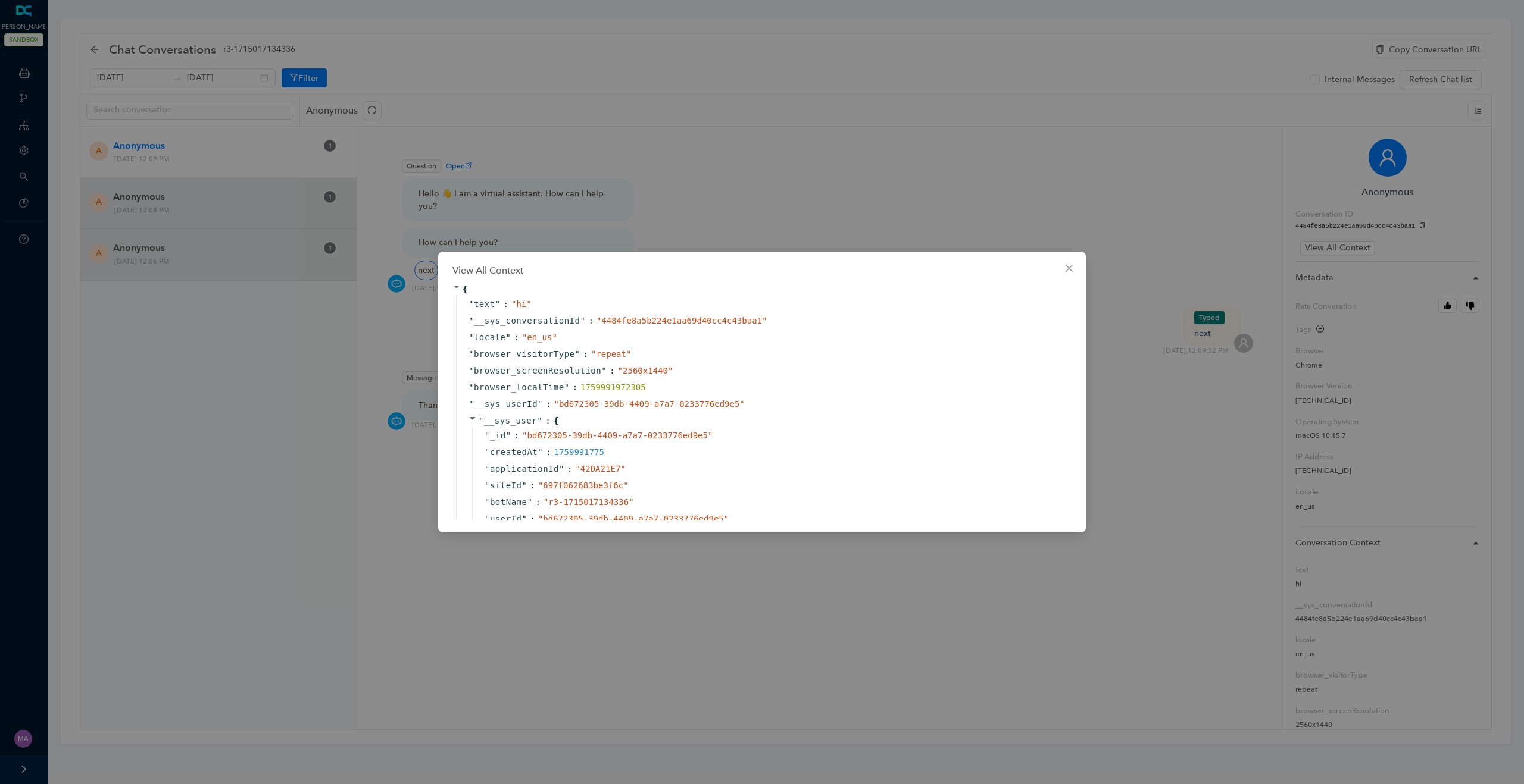
click at [458, 173] on div "View All Context { " text " : " hi " " __sys_conversationId " : " 4484fe8a5b224…" at bounding box center [762, 392] width 1524 height 784
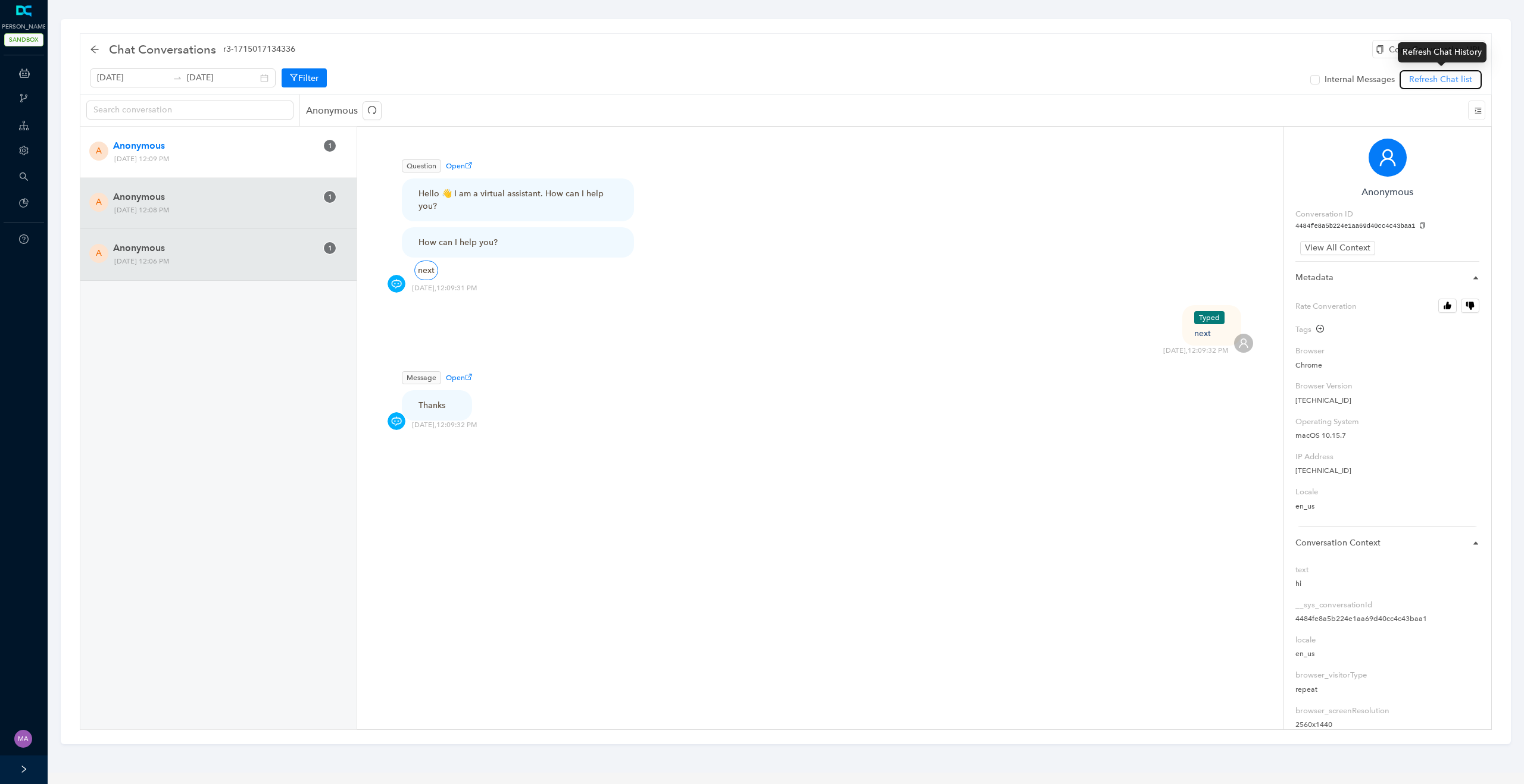
click at [1466, 82] on span "Refresh Chat list" at bounding box center [1440, 79] width 63 height 13
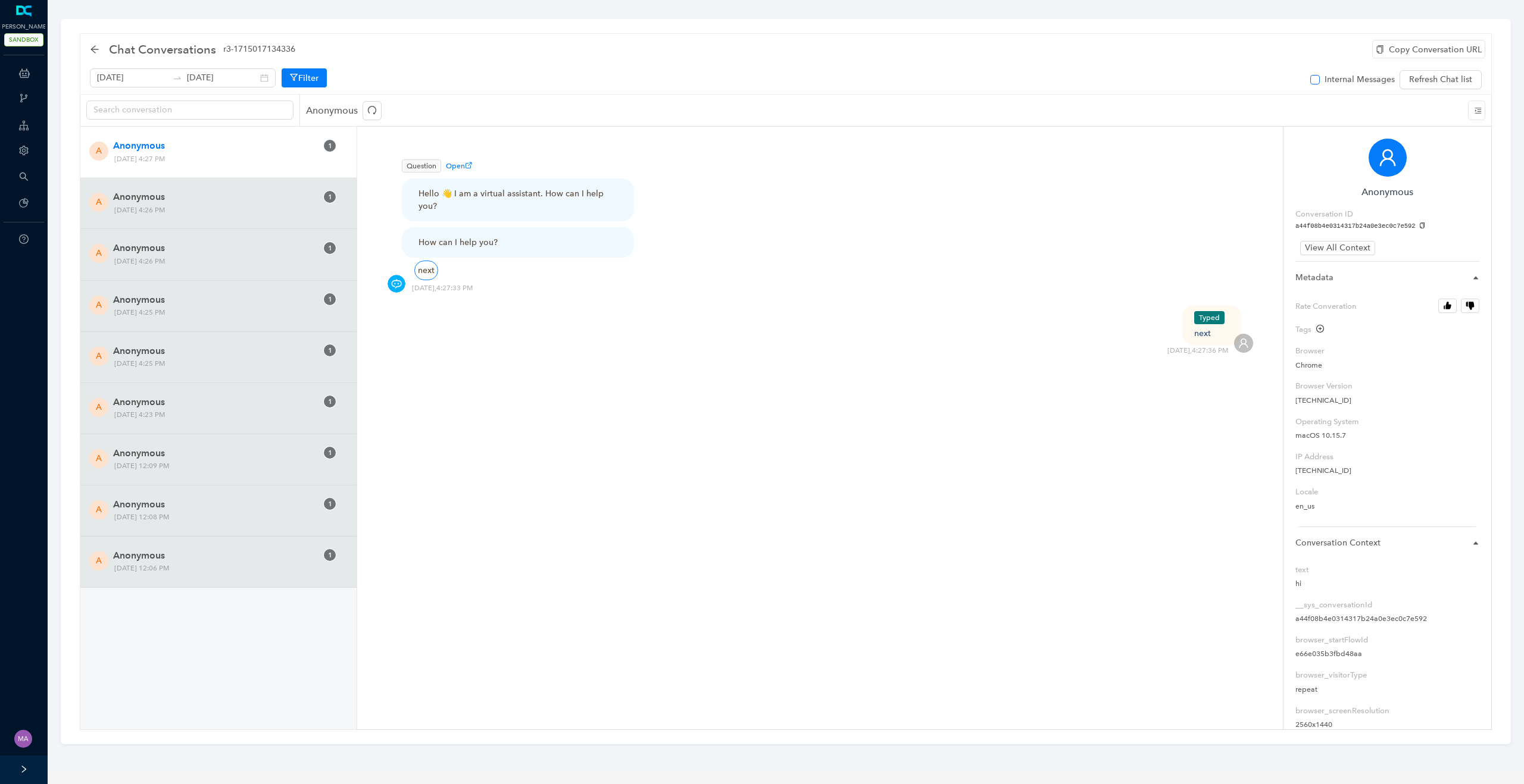
click at [1319, 78] on input "Internal Messages" at bounding box center [1315, 80] width 10 height 10
checkbox input "true"
click at [264, 216] on span "Thursday, October 9, 2025 4:26 PM" at bounding box center [224, 210] width 228 height 12
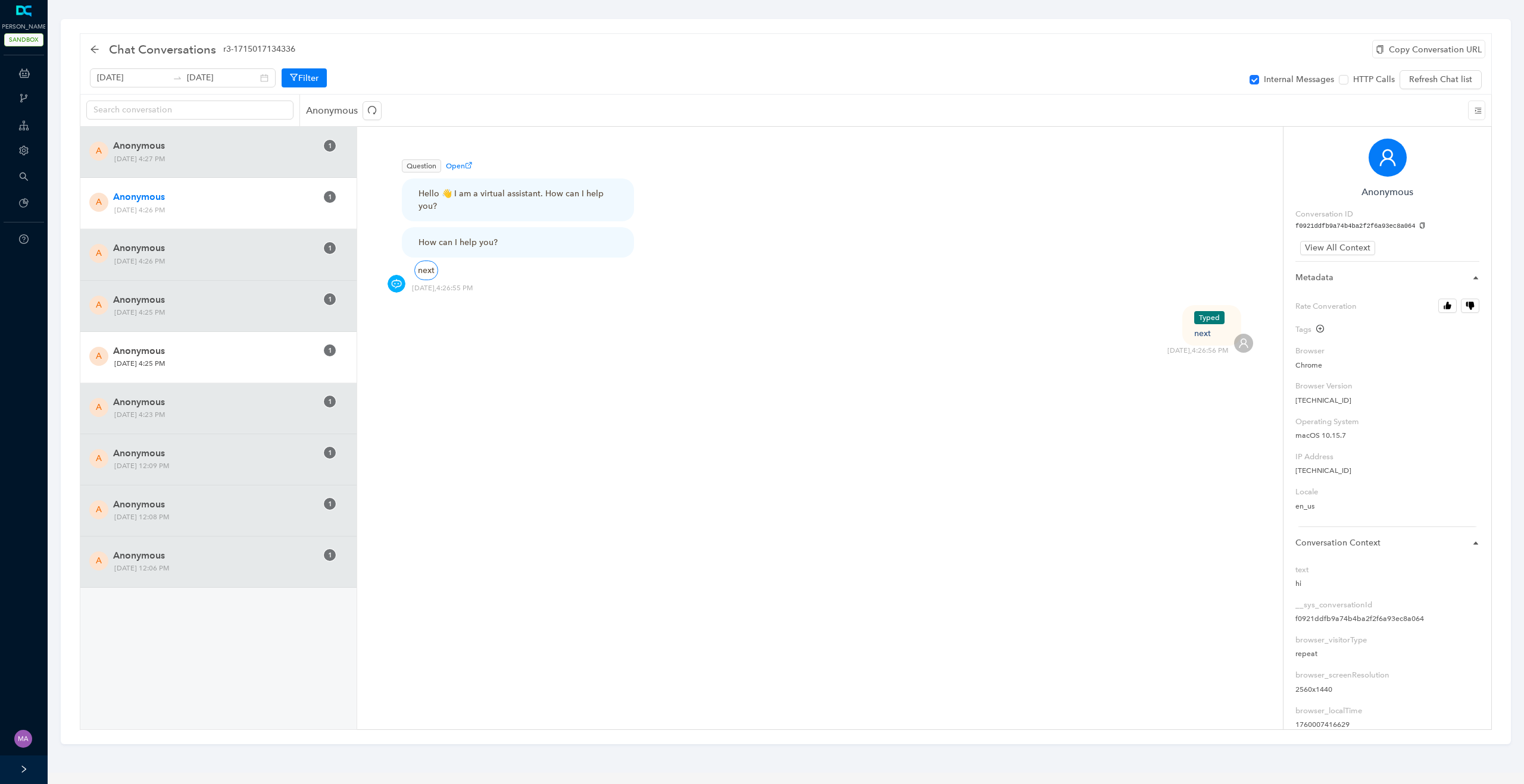
click at [244, 363] on span "Thursday, October 9, 2025 4:25 PM" at bounding box center [224, 364] width 228 height 12
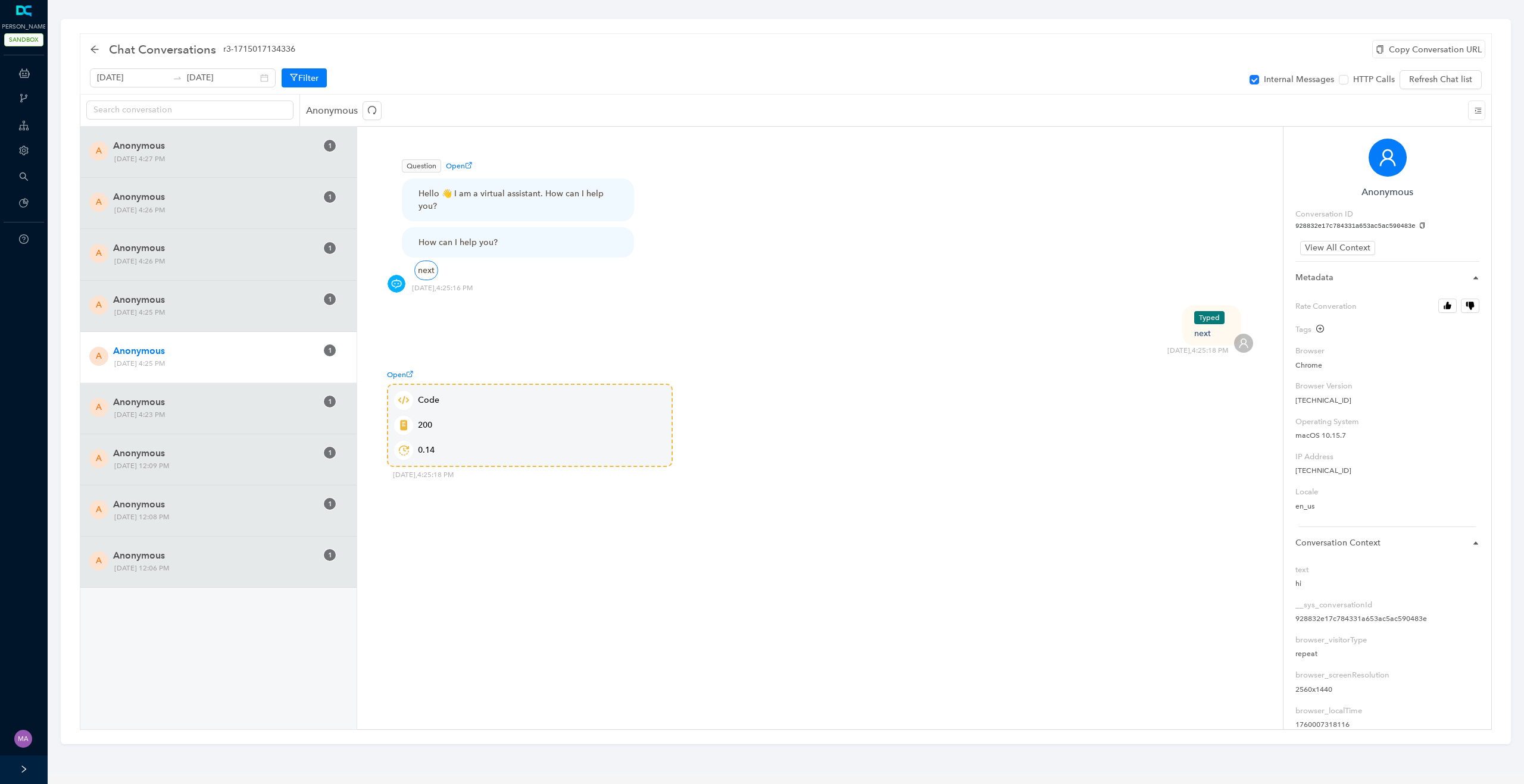
click at [440, 453] on p "0.14" at bounding box center [530, 450] width 277 height 25
click at [270, 410] on span "Thursday, October 9, 2025 4:23 PM" at bounding box center [224, 415] width 228 height 12
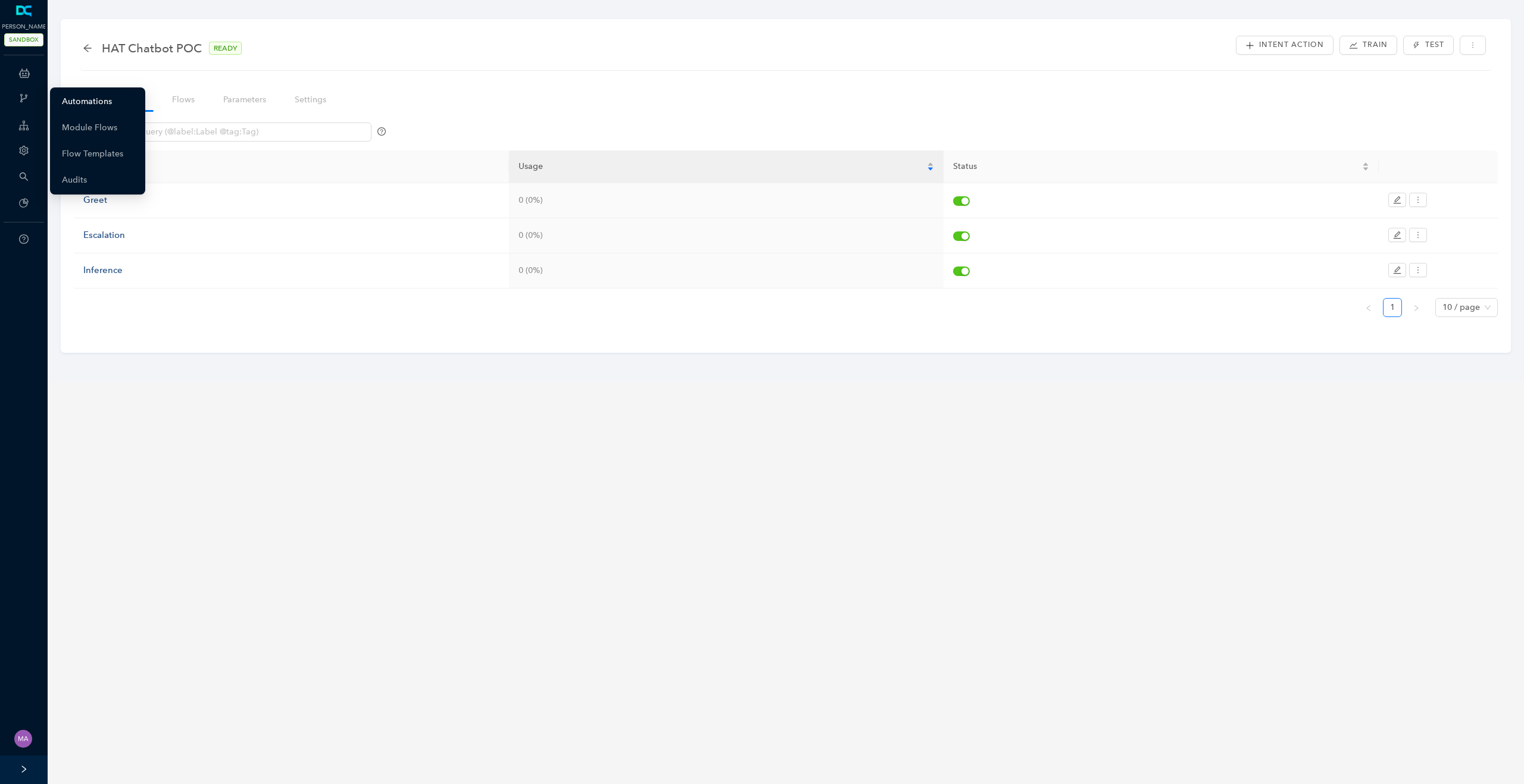
click at [82, 101] on link "Automations" at bounding box center [87, 101] width 50 height 24
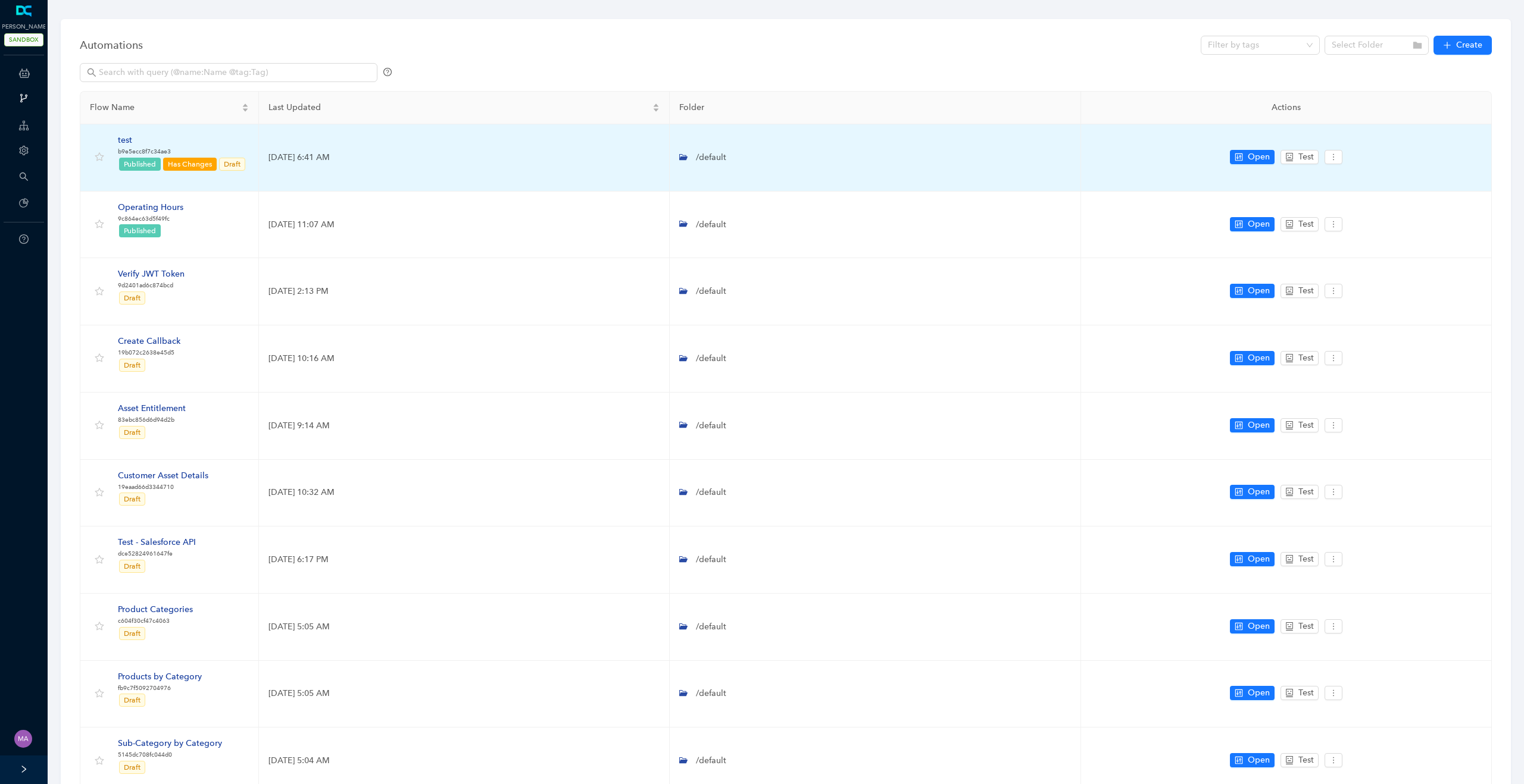
click at [127, 137] on div "test" at bounding box center [182, 140] width 128 height 13
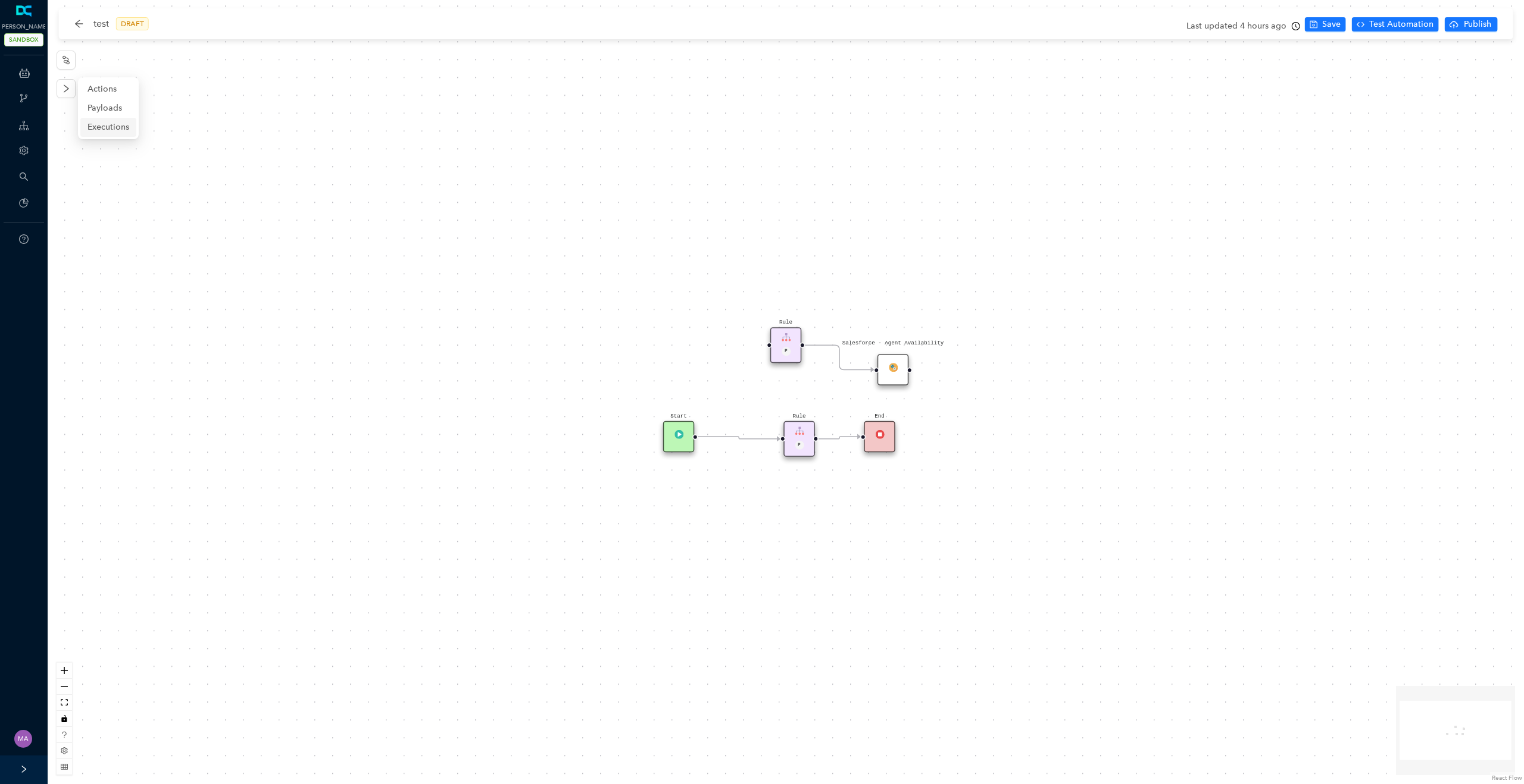
click at [106, 124] on span "Executions" at bounding box center [108, 127] width 42 height 13
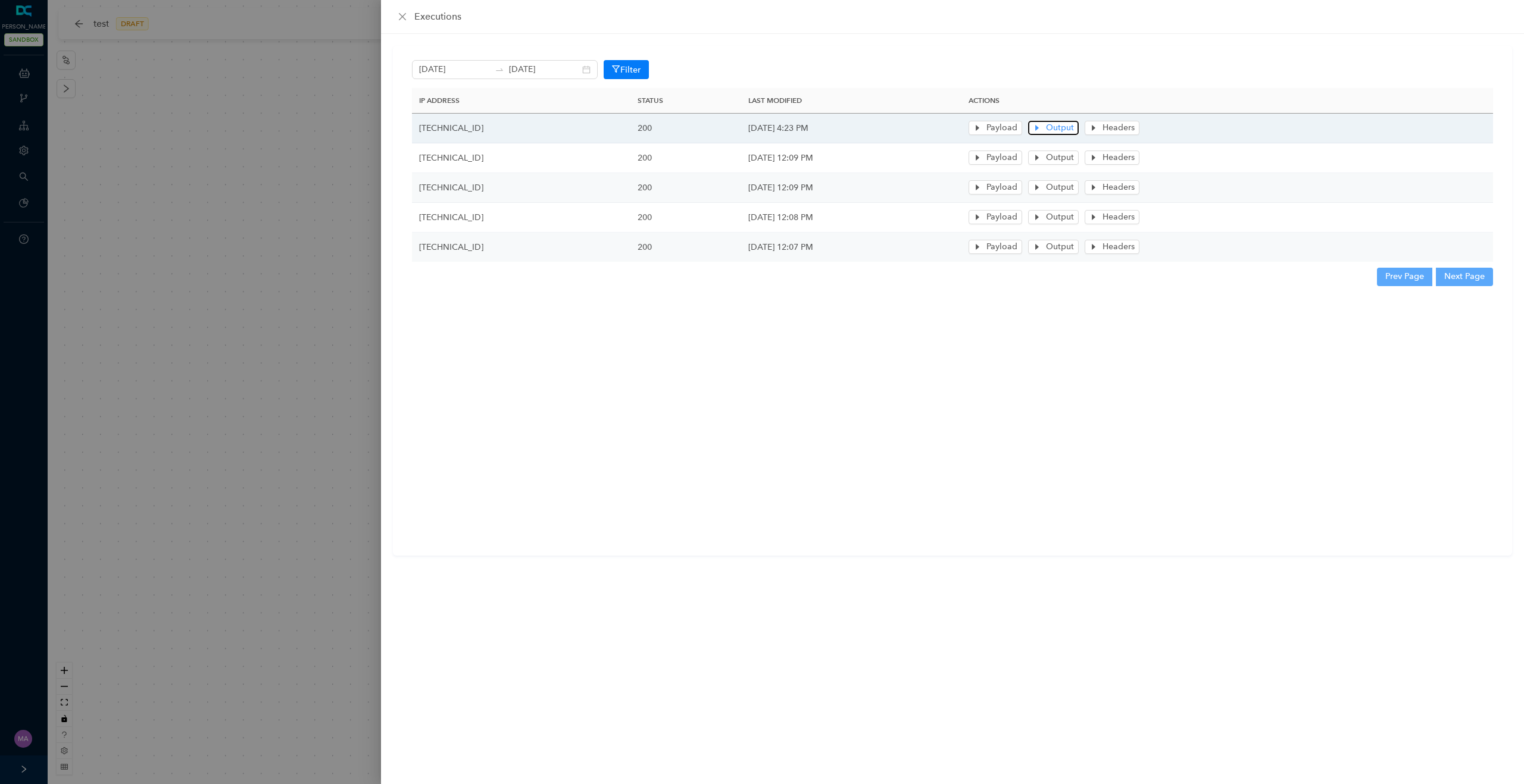
click at [1079, 127] on button "Output" at bounding box center [1053, 128] width 51 height 14
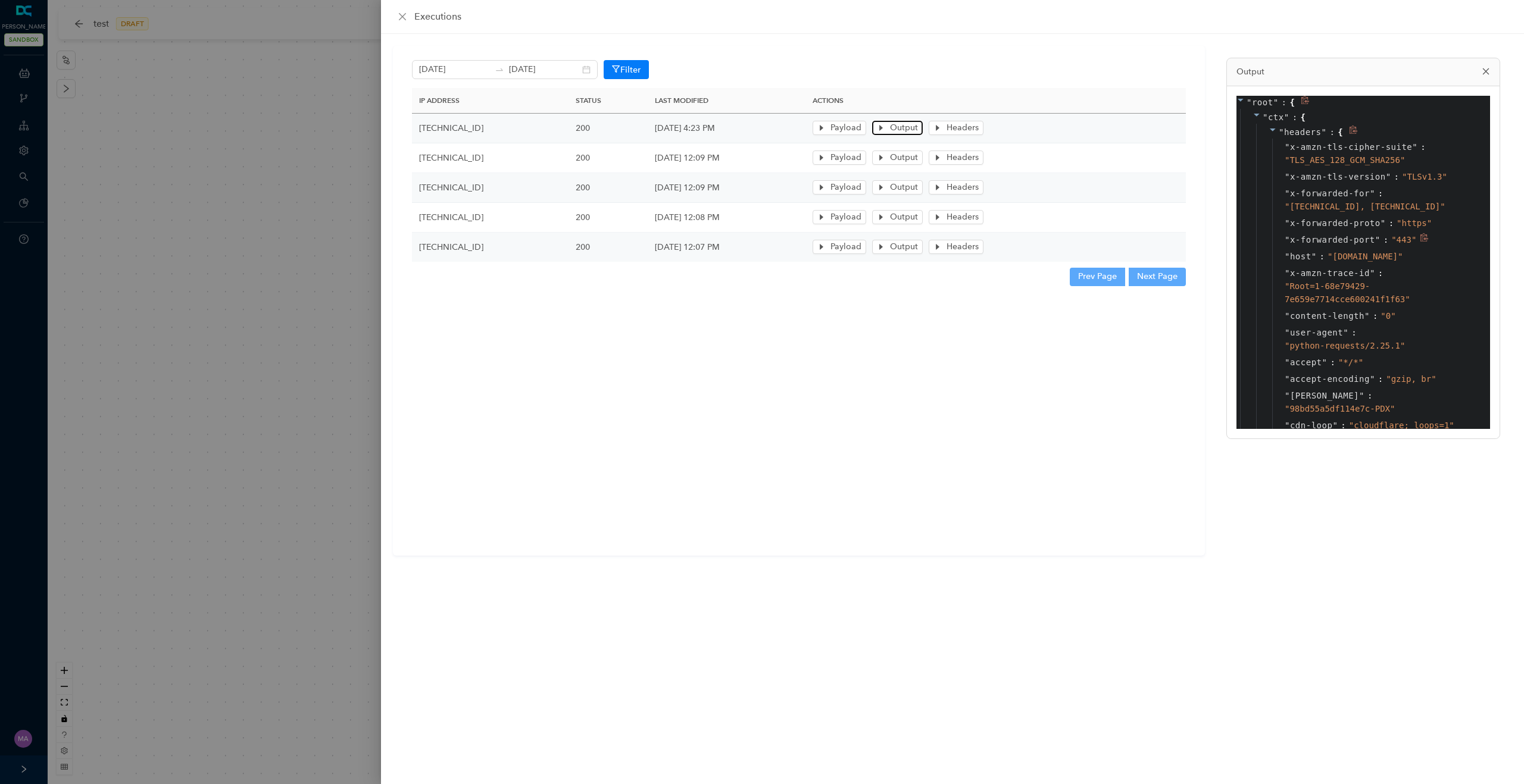
scroll to position [123, 0]
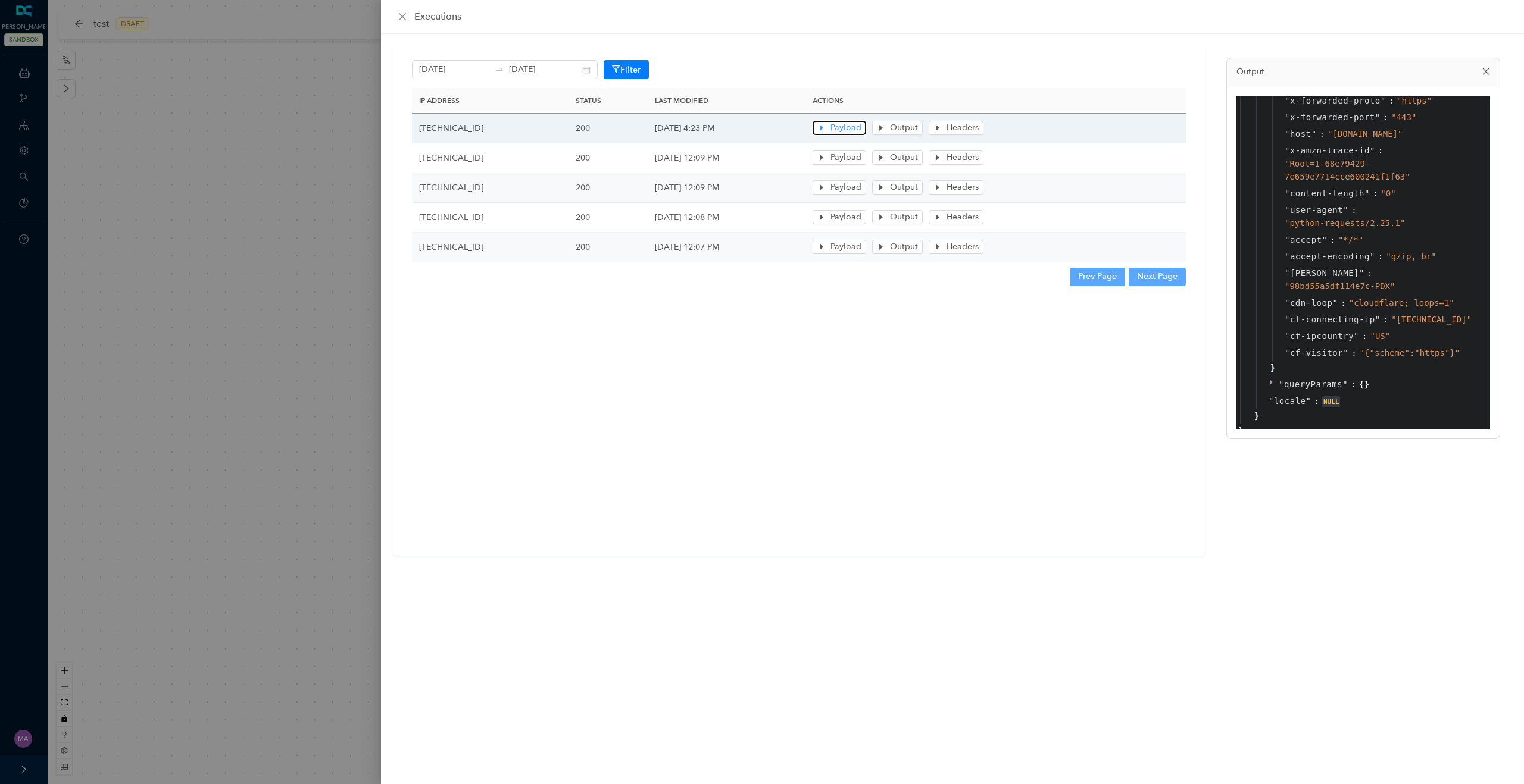
click at [861, 130] on span "Payload" at bounding box center [845, 128] width 31 height 13
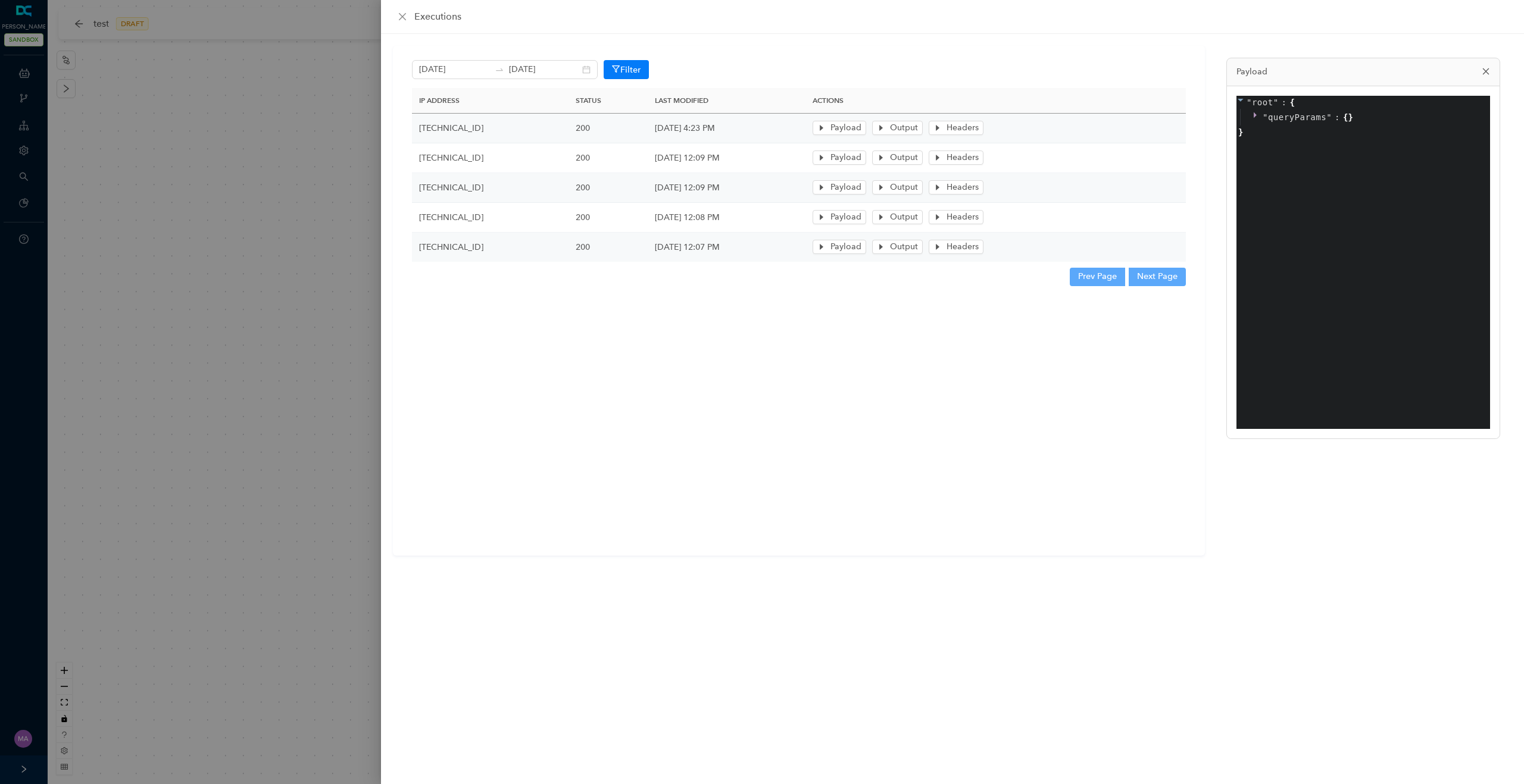
click at [197, 188] on div at bounding box center [762, 392] width 1524 height 784
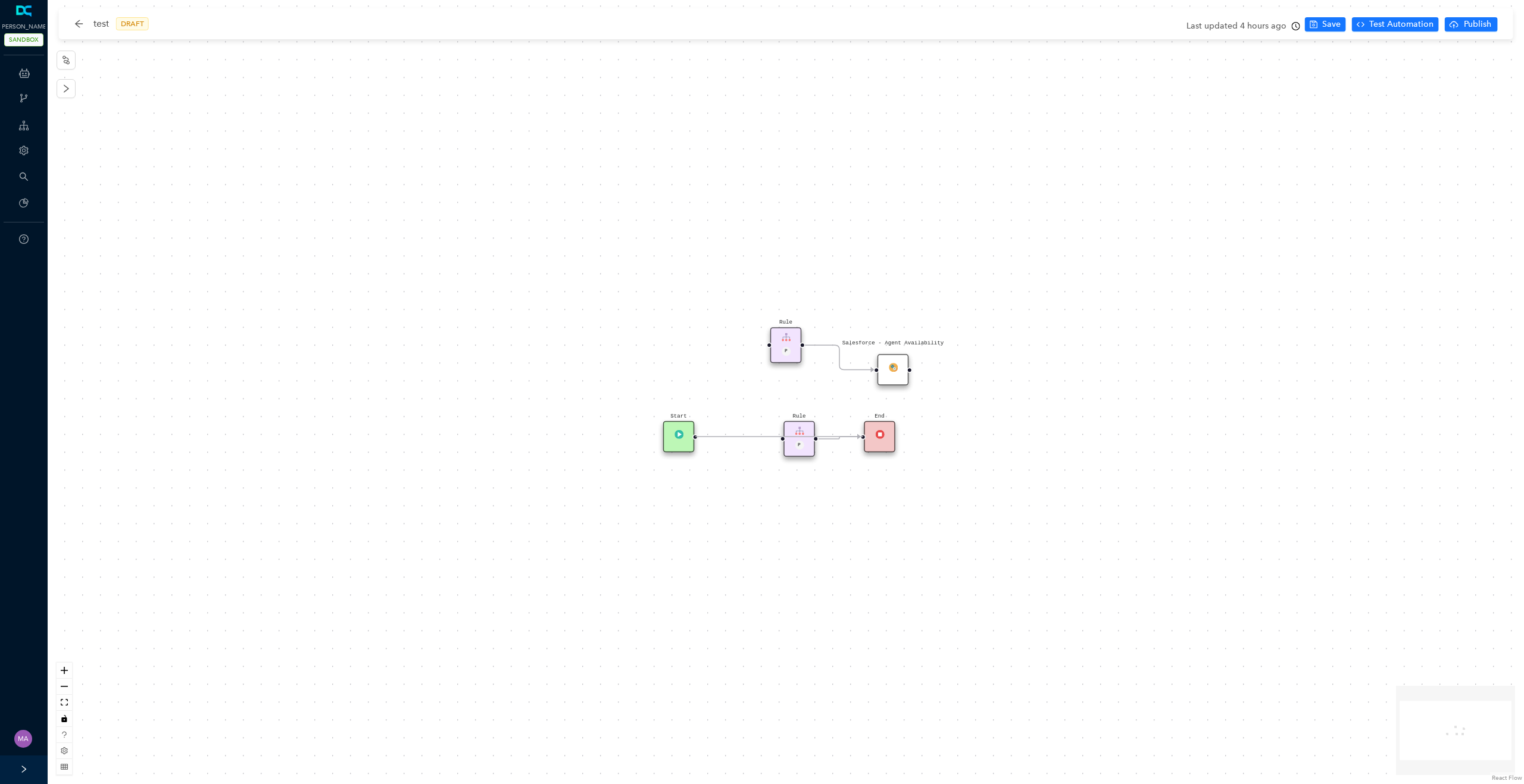
drag, startPoint x: 777, startPoint y: 438, endPoint x: 860, endPoint y: 437, distance: 83.0
drag, startPoint x: 799, startPoint y: 439, endPoint x: 798, endPoint y: 491, distance: 52.0
click at [799, 491] on div "Rule P" at bounding box center [799, 493] width 32 height 35
click at [679, 440] on div "Start" at bounding box center [679, 437] width 32 height 32
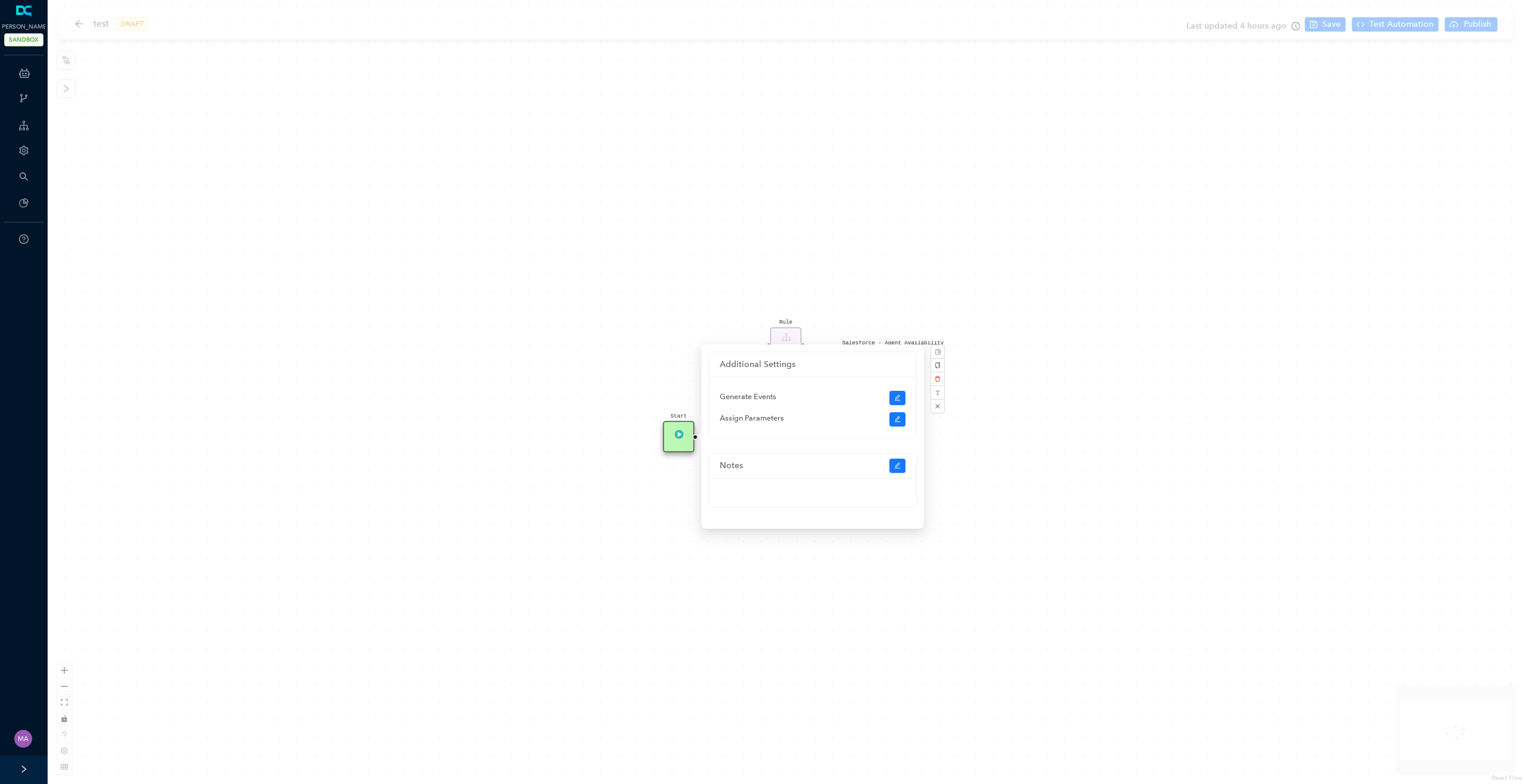
click at [584, 530] on div "Salesforce - Agent Availability Rule P Start End Rule P" at bounding box center [786, 392] width 1476 height 784
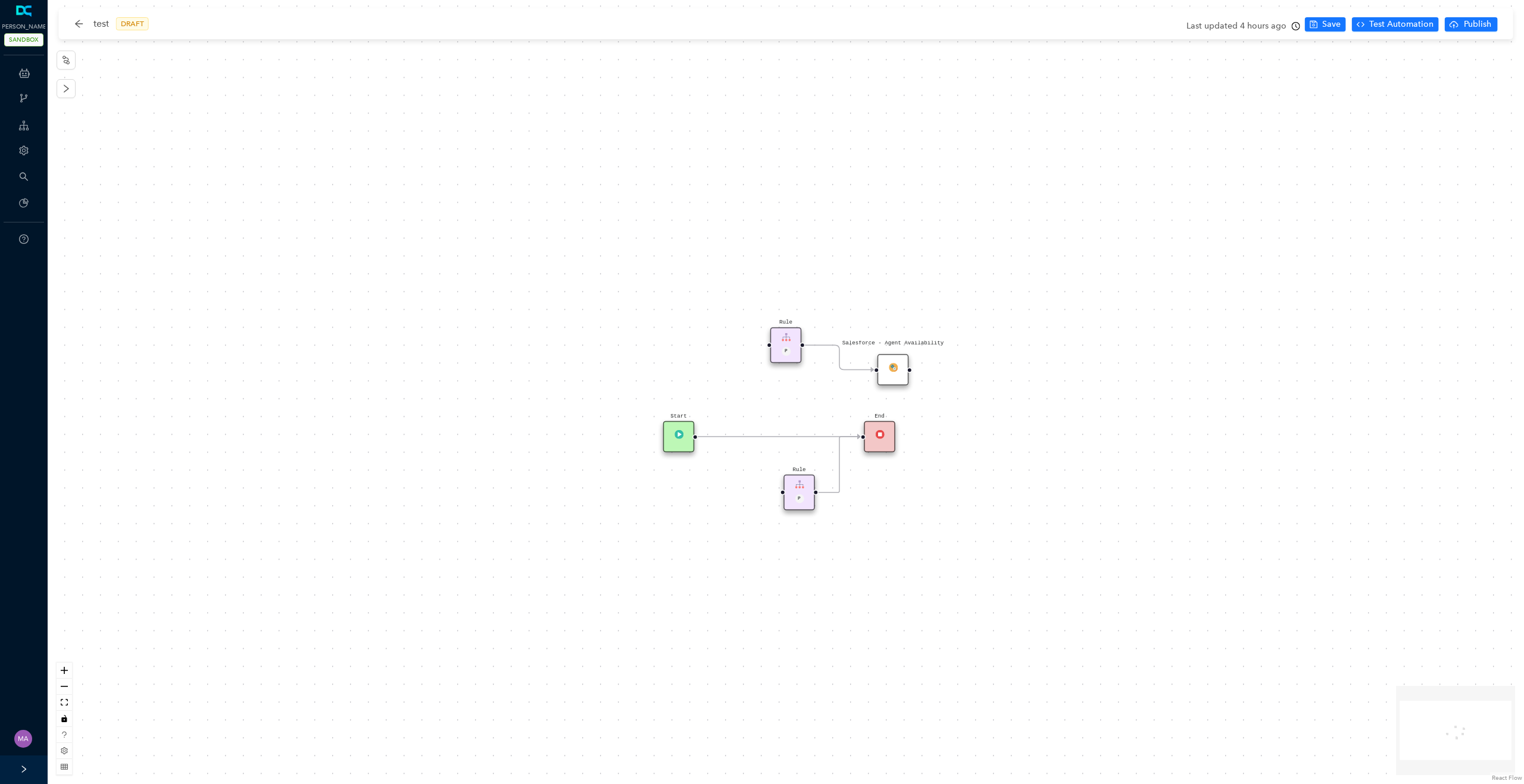
click at [806, 483] on div "Rule P" at bounding box center [799, 493] width 32 height 35
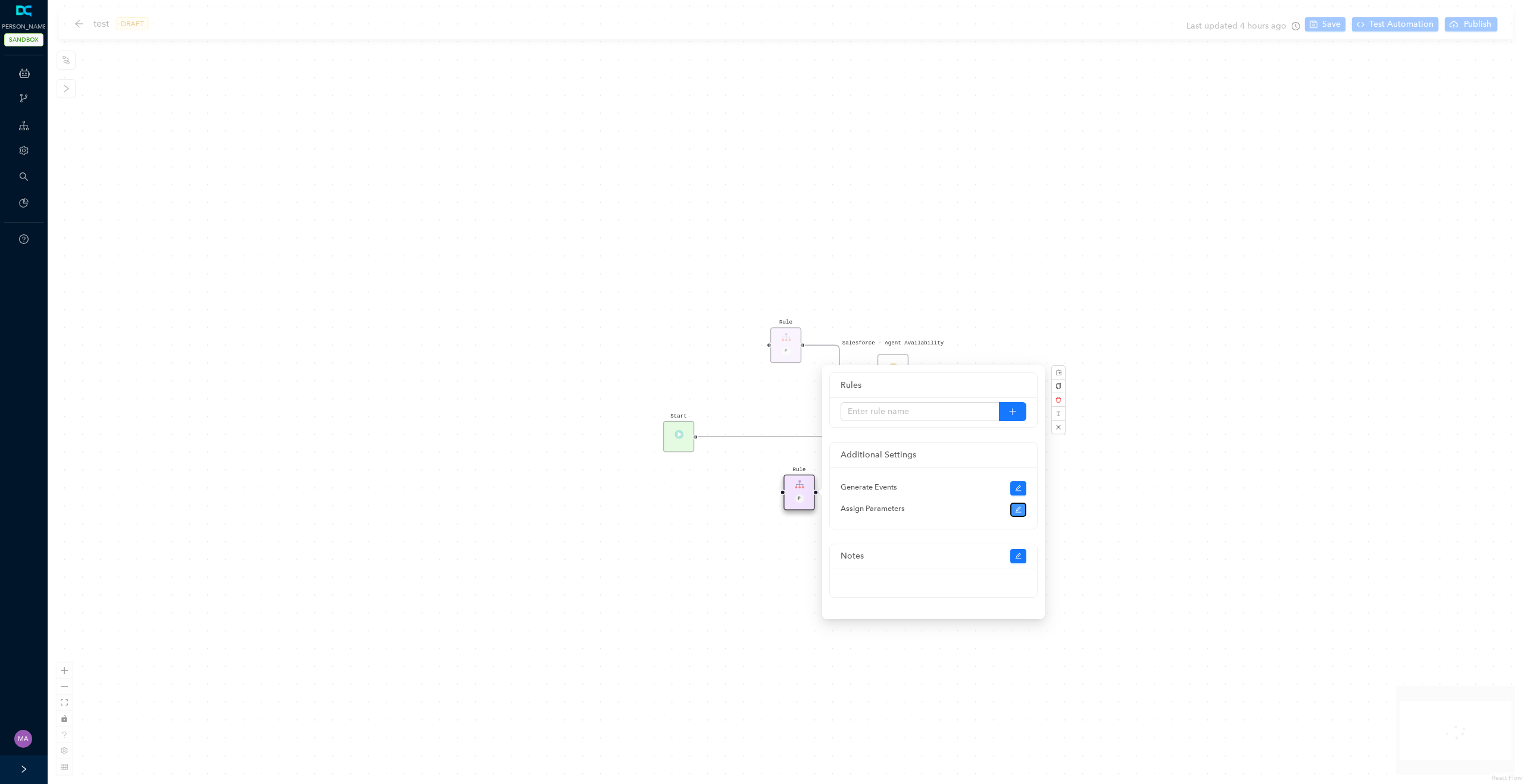
click at [1015, 510] on icon "edit" at bounding box center [1018, 510] width 7 height 7
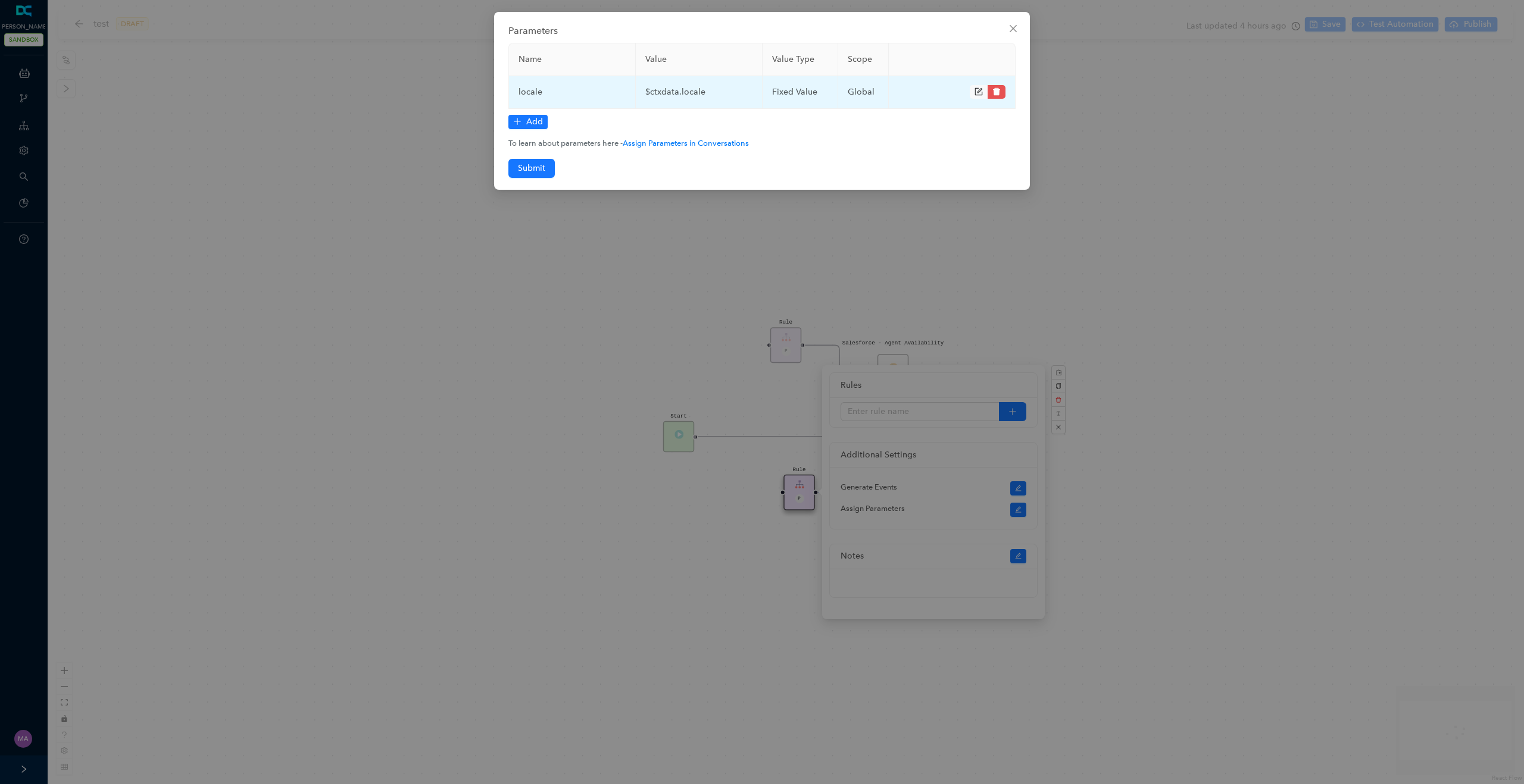
click at [663, 90] on td "$ctxdata.locale" at bounding box center [699, 93] width 127 height 33
copy td "$ctxdata.locale"
click at [424, 234] on div "Parameters Name Value Value Type Scope locale $ctxdata.locale fixed Value globa…" at bounding box center [762, 392] width 1524 height 784
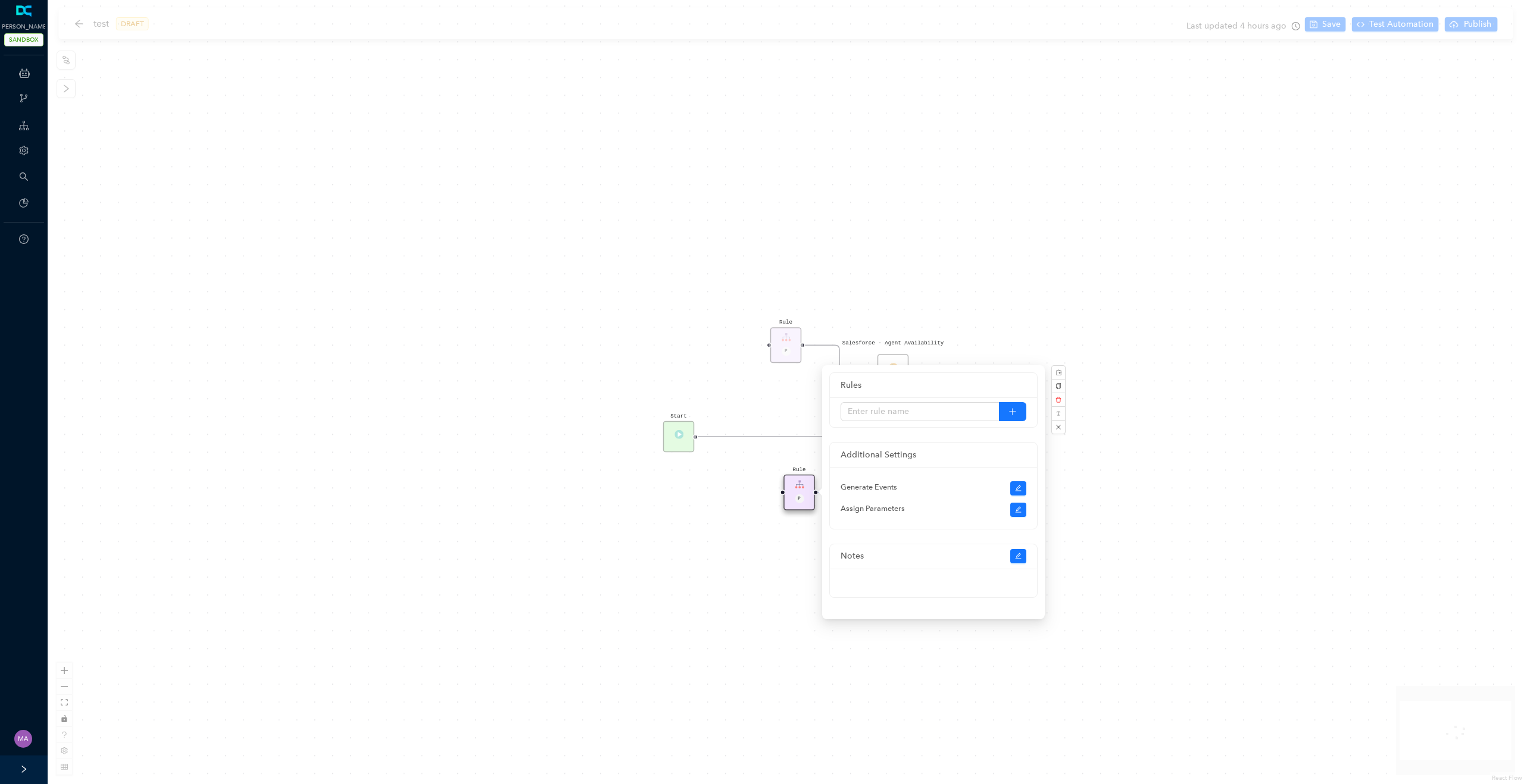
click at [679, 437] on div "Start" at bounding box center [679, 437] width 32 height 32
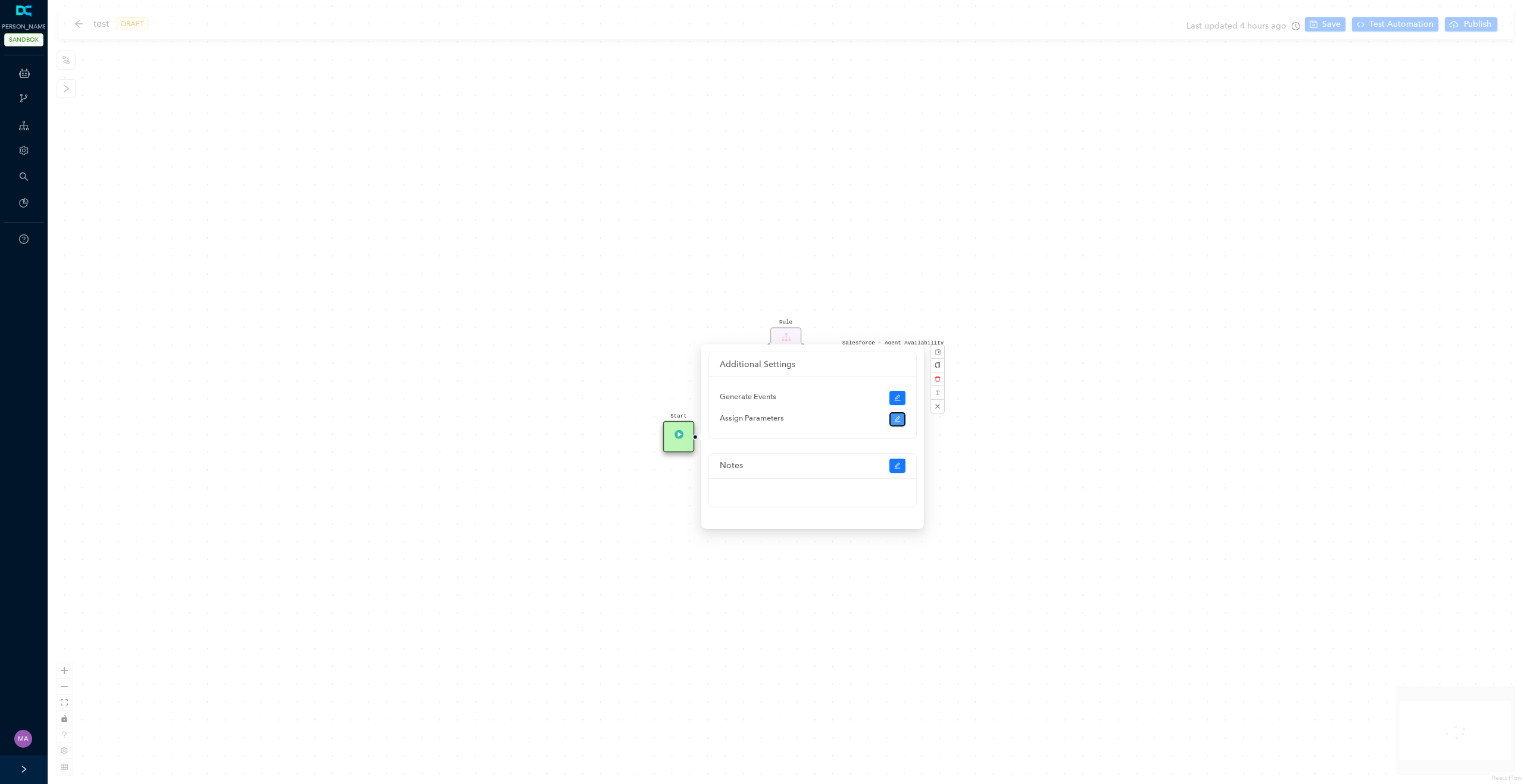
click at [896, 424] on button "button" at bounding box center [897, 419] width 16 height 14
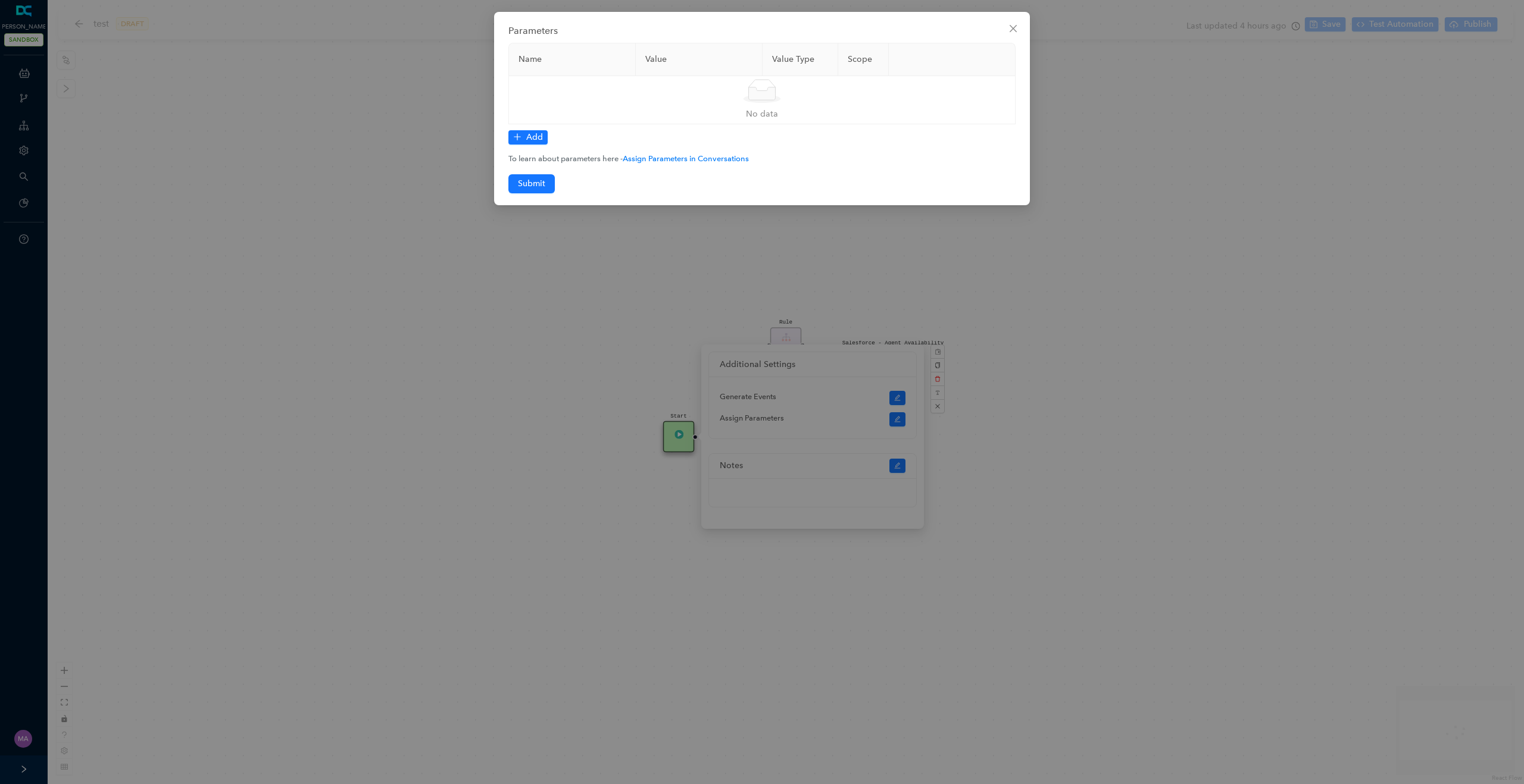
click at [531, 145] on div "Name Value Value Type Scope Simple Empty No data Add To learn about parameters …" at bounding box center [762, 118] width 507 height 151
click at [538, 140] on span "Add" at bounding box center [534, 137] width 16 height 13
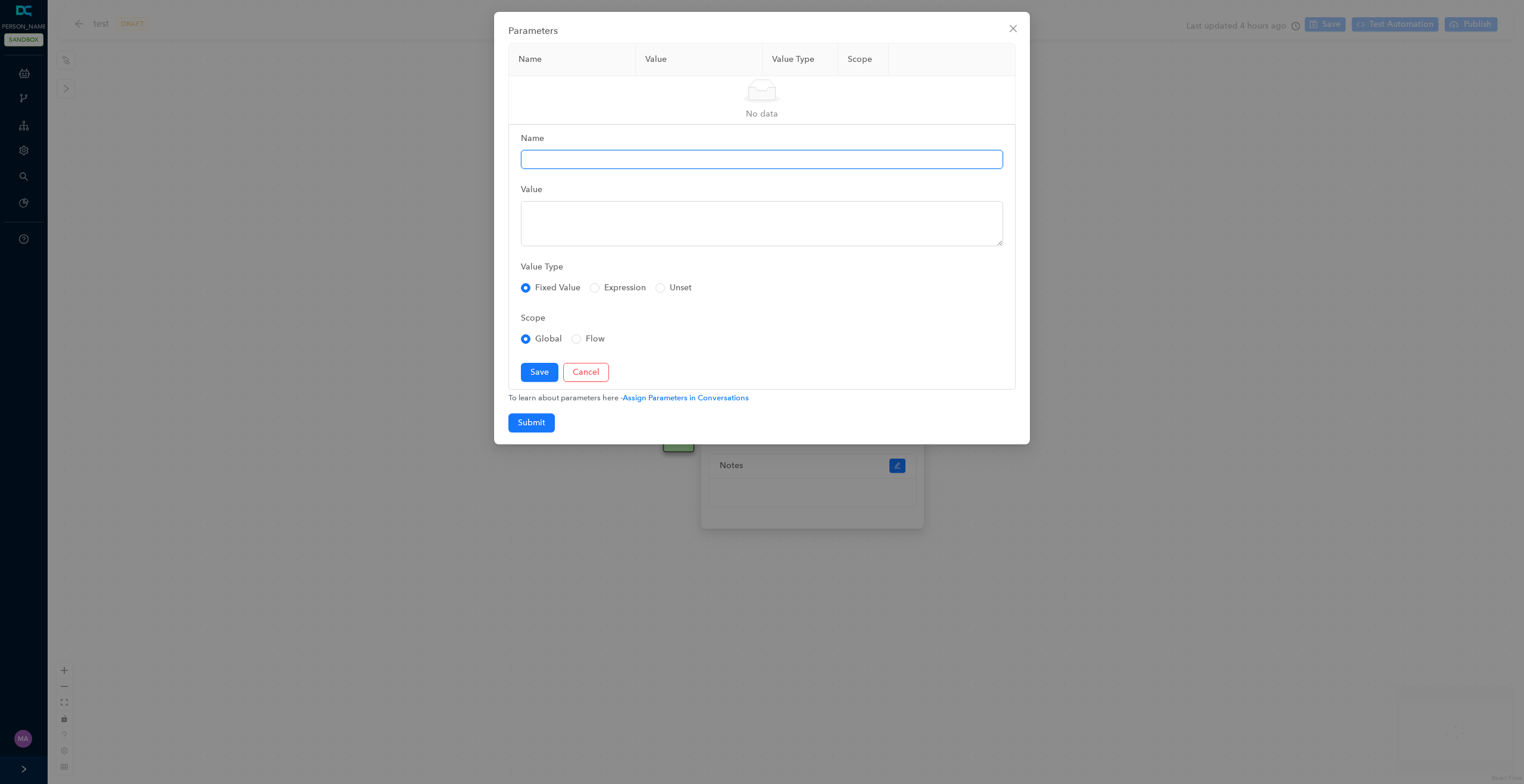
click at [577, 159] on input "Name" at bounding box center [762, 159] width 482 height 19
click at [558, 216] on textarea "Value" at bounding box center [762, 223] width 482 height 45
paste textarea "$ctxdata.locale"
type textarea "$ctxdata.locale"
click at [547, 162] on input "Name" at bounding box center [762, 159] width 482 height 19
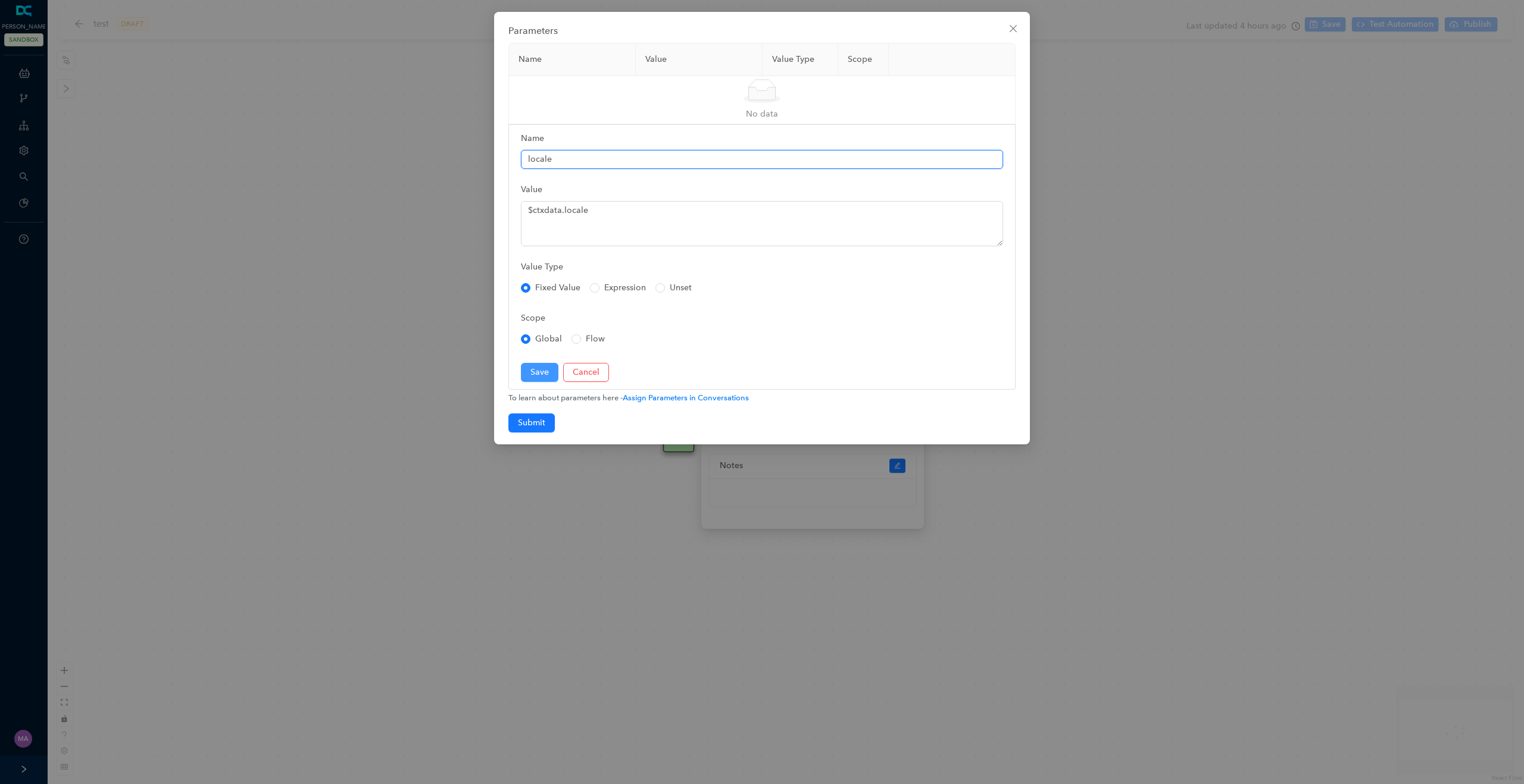
type input "locale"
click at [548, 367] on span "Save" at bounding box center [539, 372] width 18 height 13
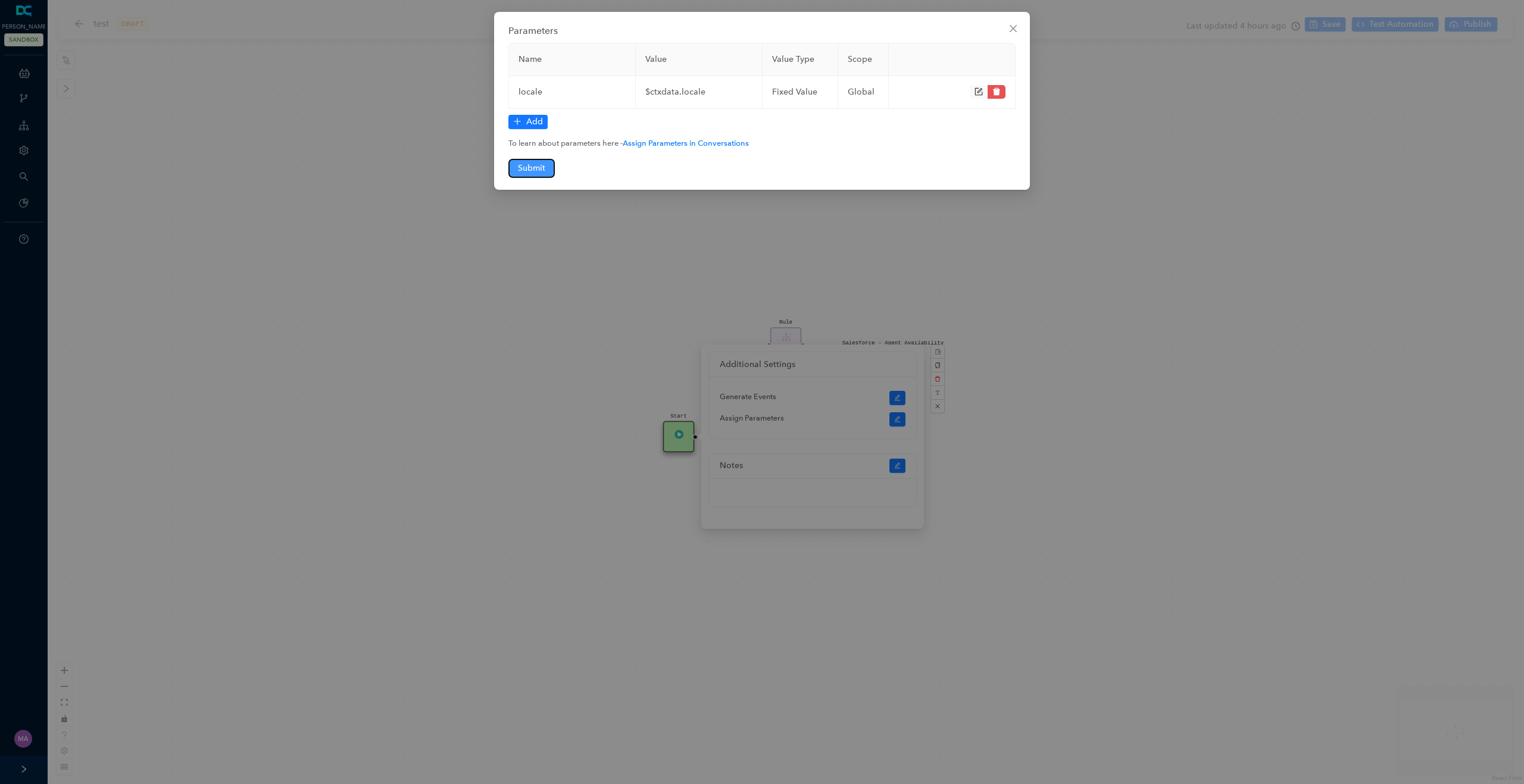
click at [533, 163] on span "Submit" at bounding box center [531, 168] width 27 height 13
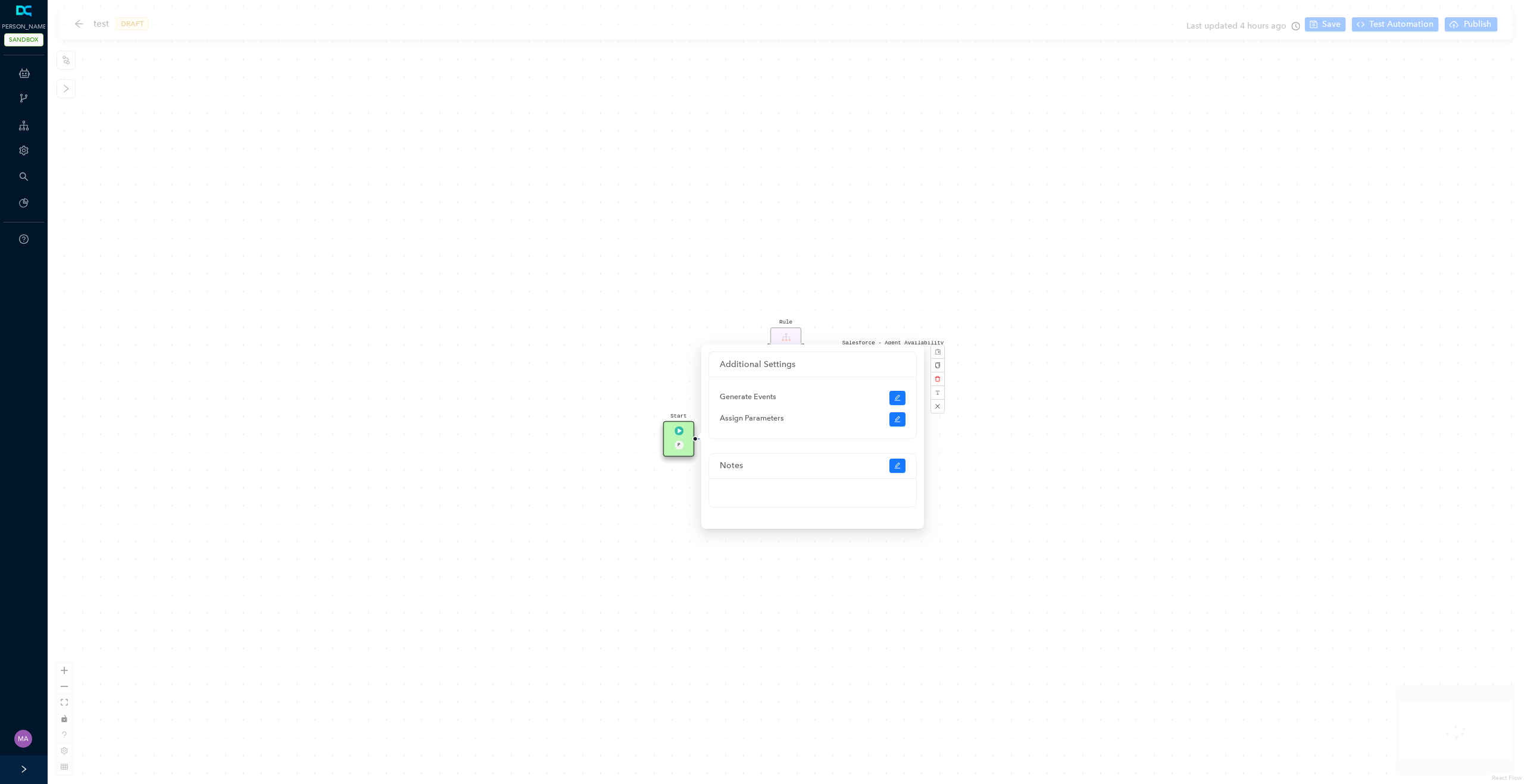
click at [930, 264] on div "Salesforce - Agent Availability Rule P Start P End Rule P" at bounding box center [786, 392] width 1476 height 784
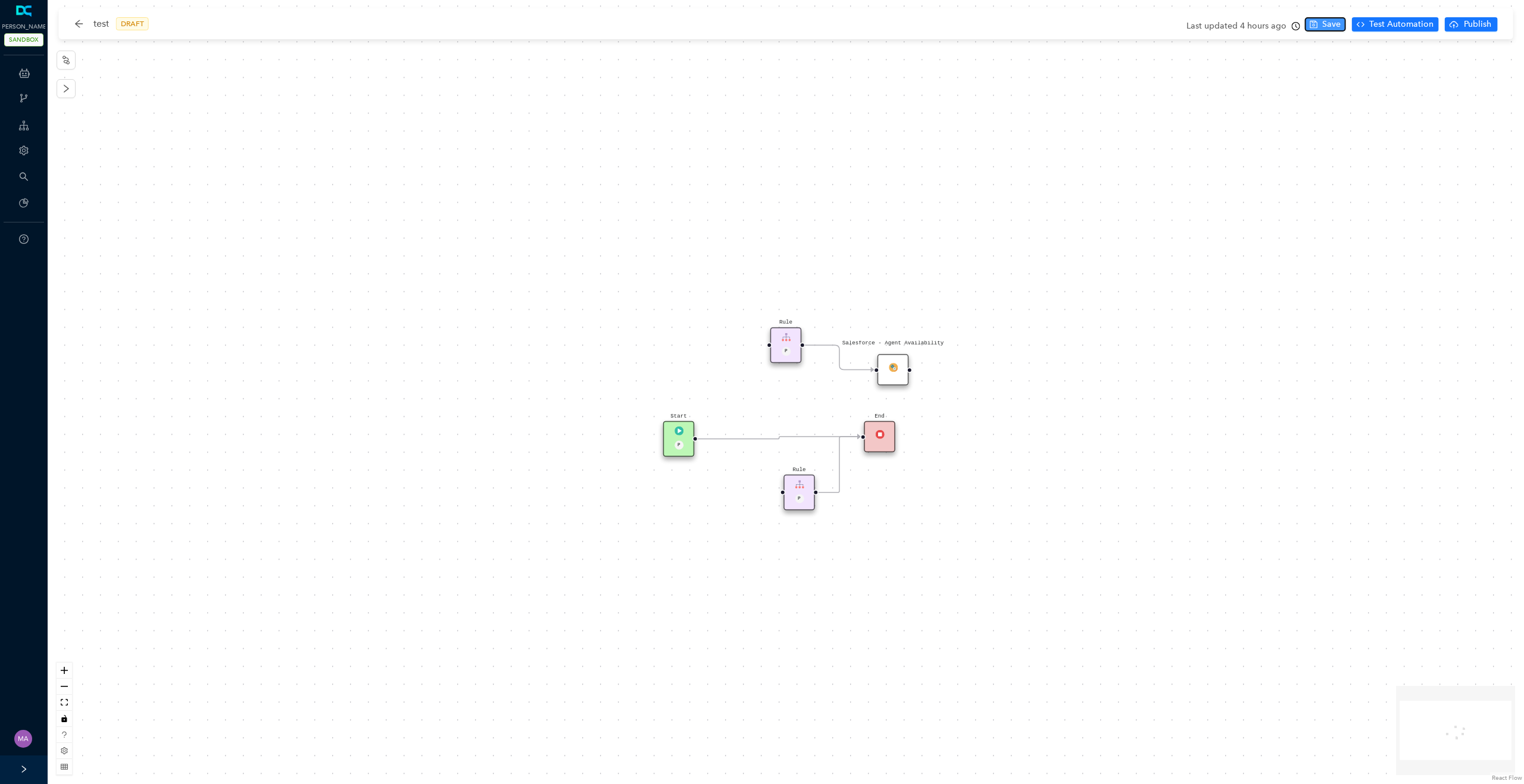
click at [1317, 25] on icon "save" at bounding box center [1313, 24] width 9 height 9
click at [1484, 26] on span "Publish" at bounding box center [1477, 24] width 30 height 13
click at [1511, 71] on span "Yes" at bounding box center [1507, 70] width 13 height 13
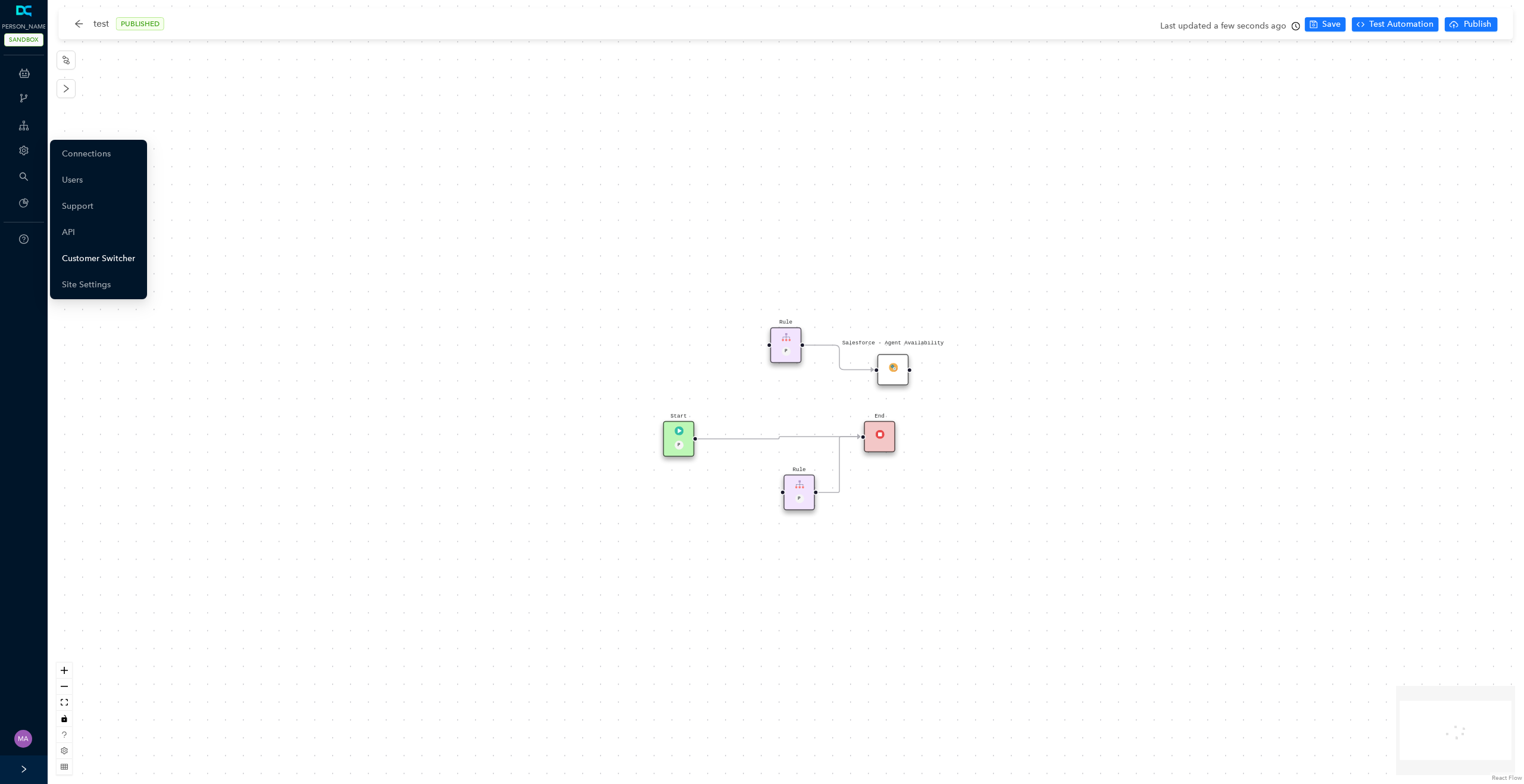
click at [100, 260] on link "Customer Switcher" at bounding box center [98, 258] width 73 height 24
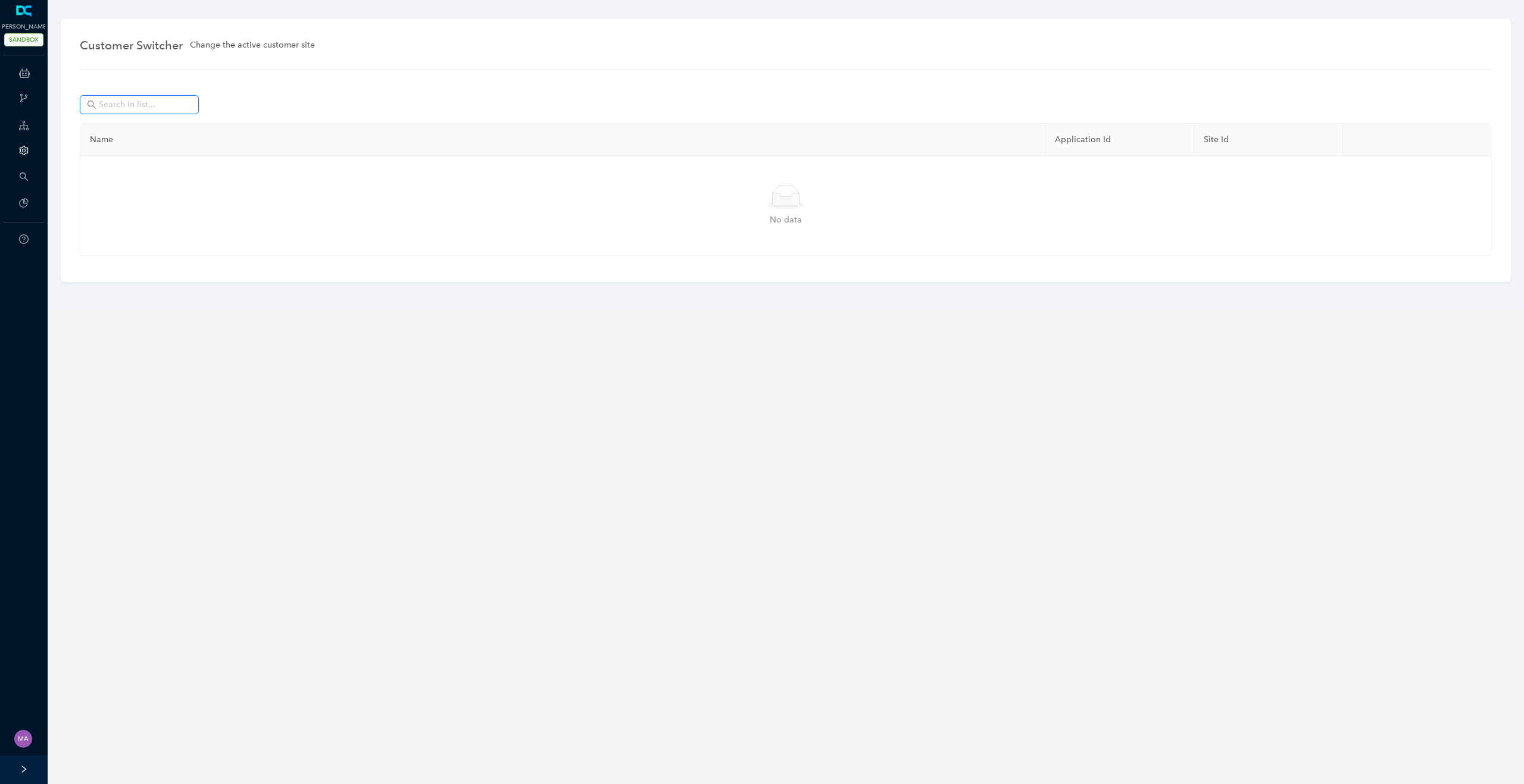
click at [125, 108] on input "text" at bounding box center [140, 104] width 83 height 13
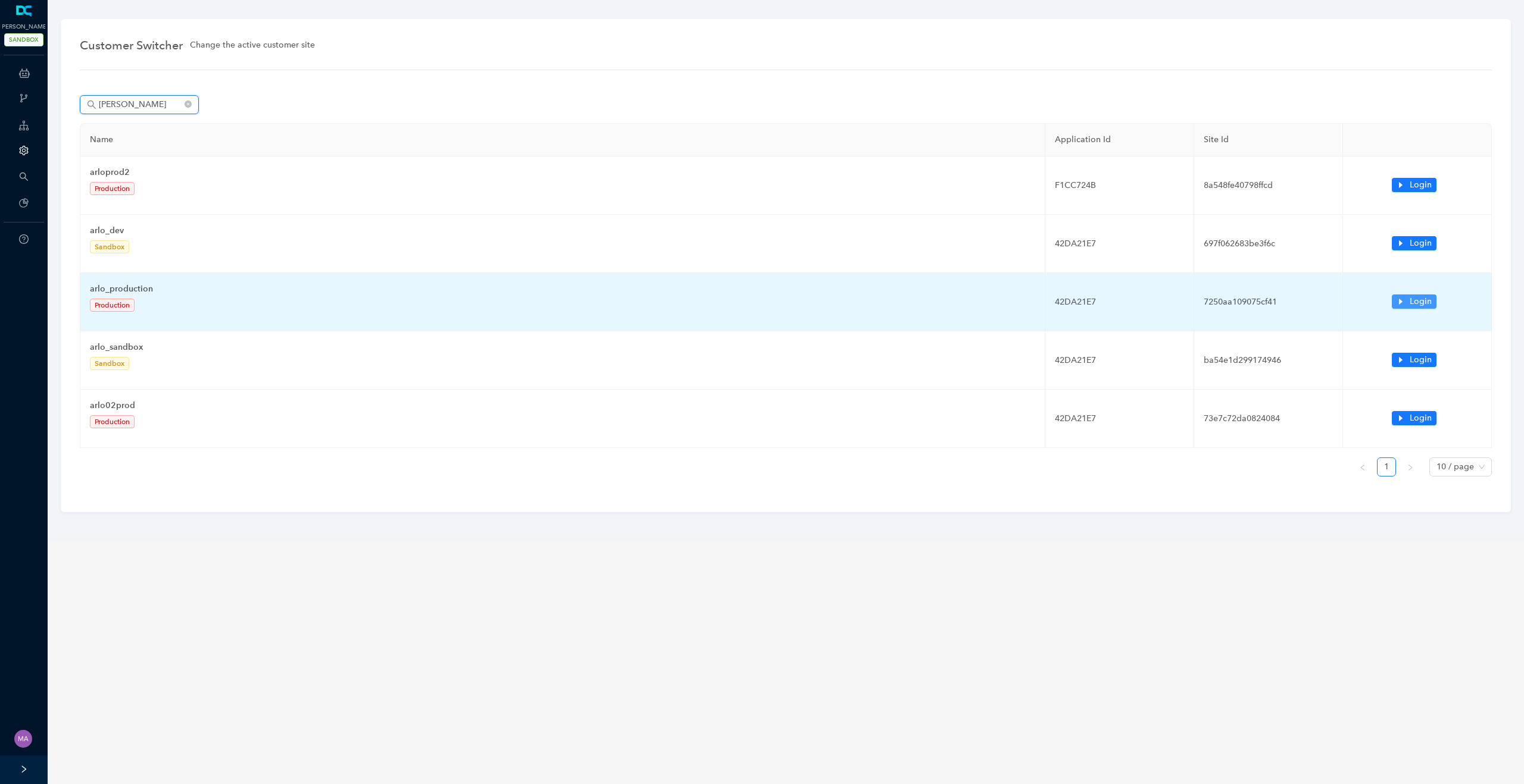
type input "arlo"
click at [1395, 302] on button "Login" at bounding box center [1413, 301] width 45 height 14
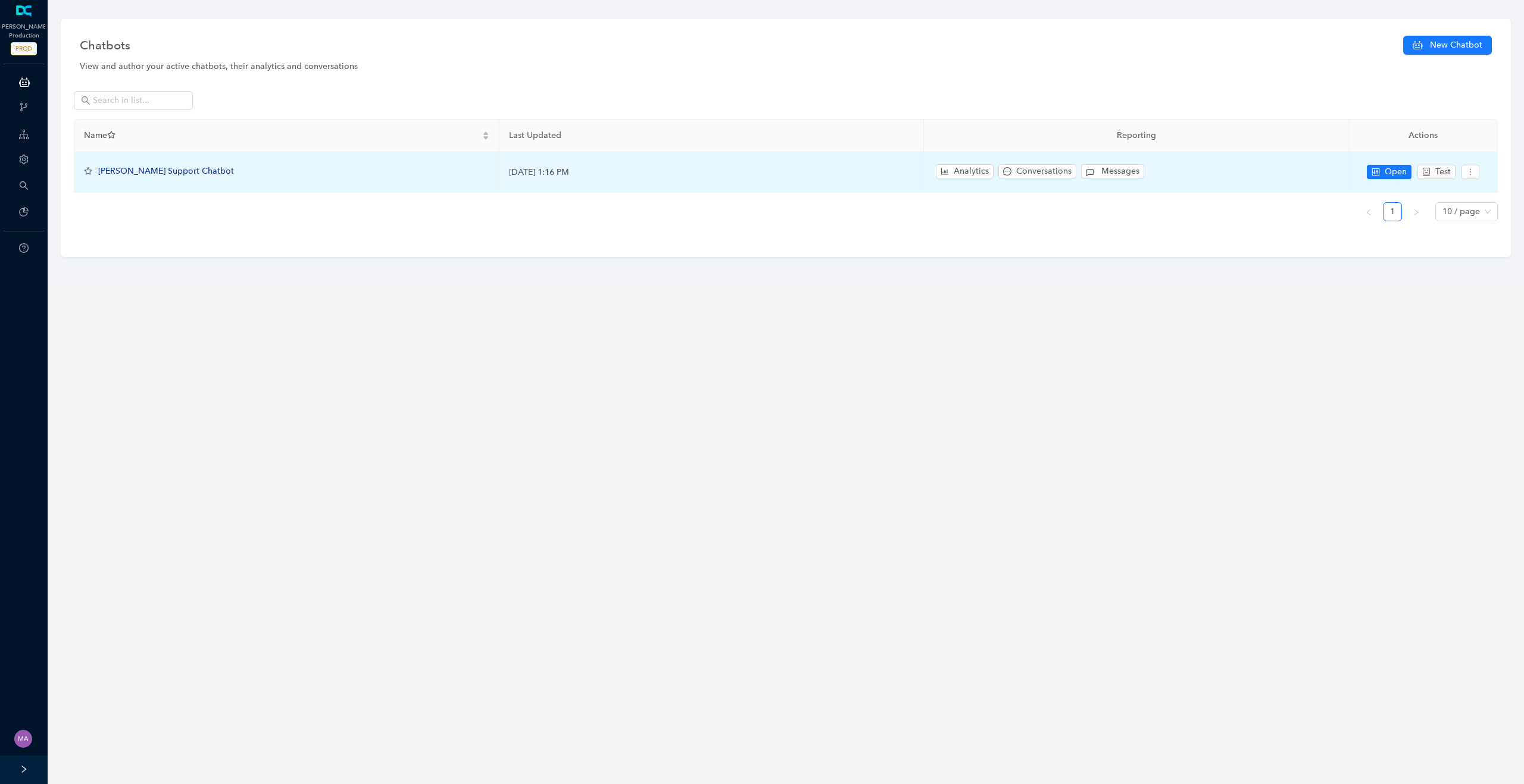
click at [157, 171] on span "[PERSON_NAME] Support Chatbot" at bounding box center [166, 171] width 136 height 10
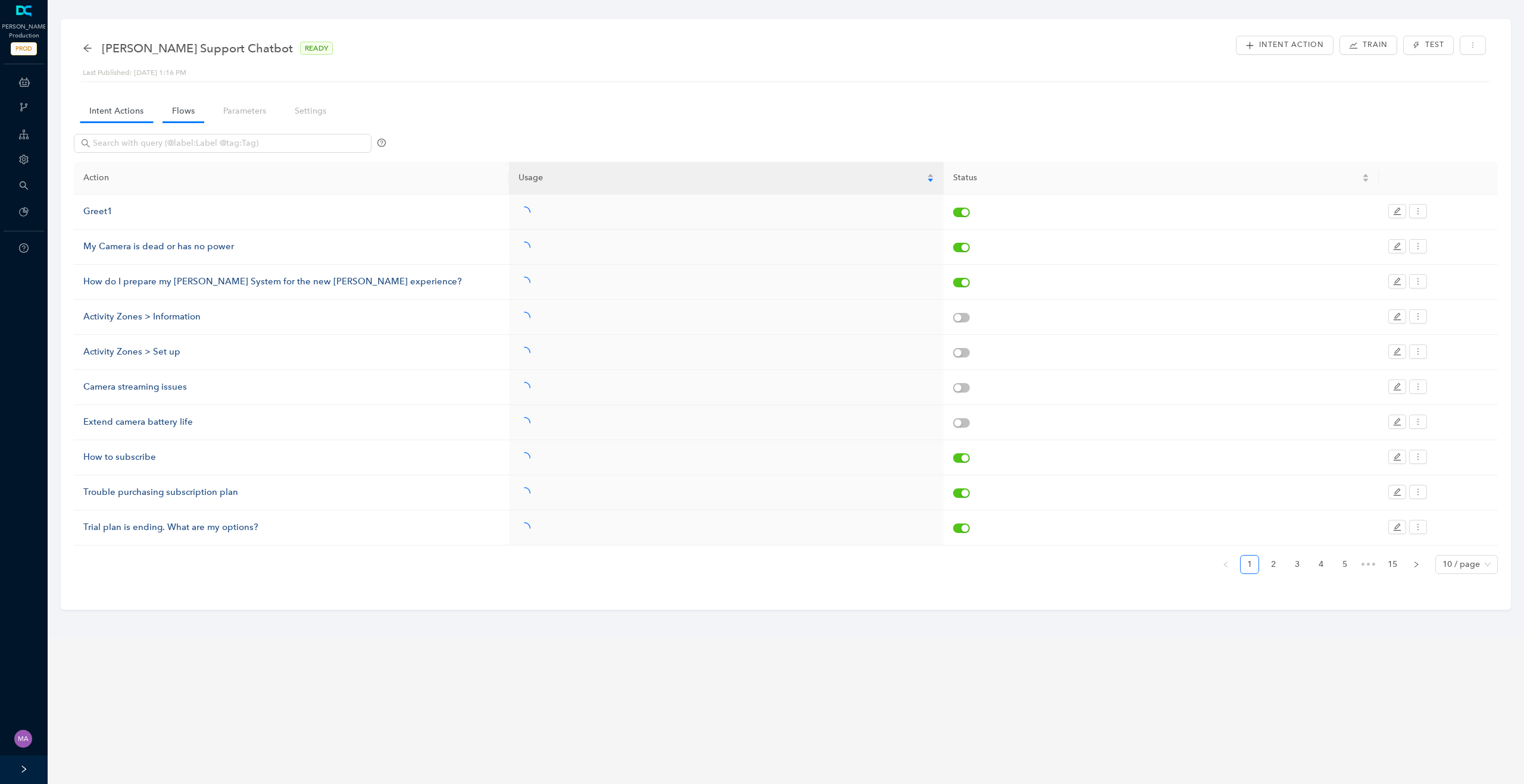
click at [190, 115] on link "Flows" at bounding box center [183, 111] width 42 height 22
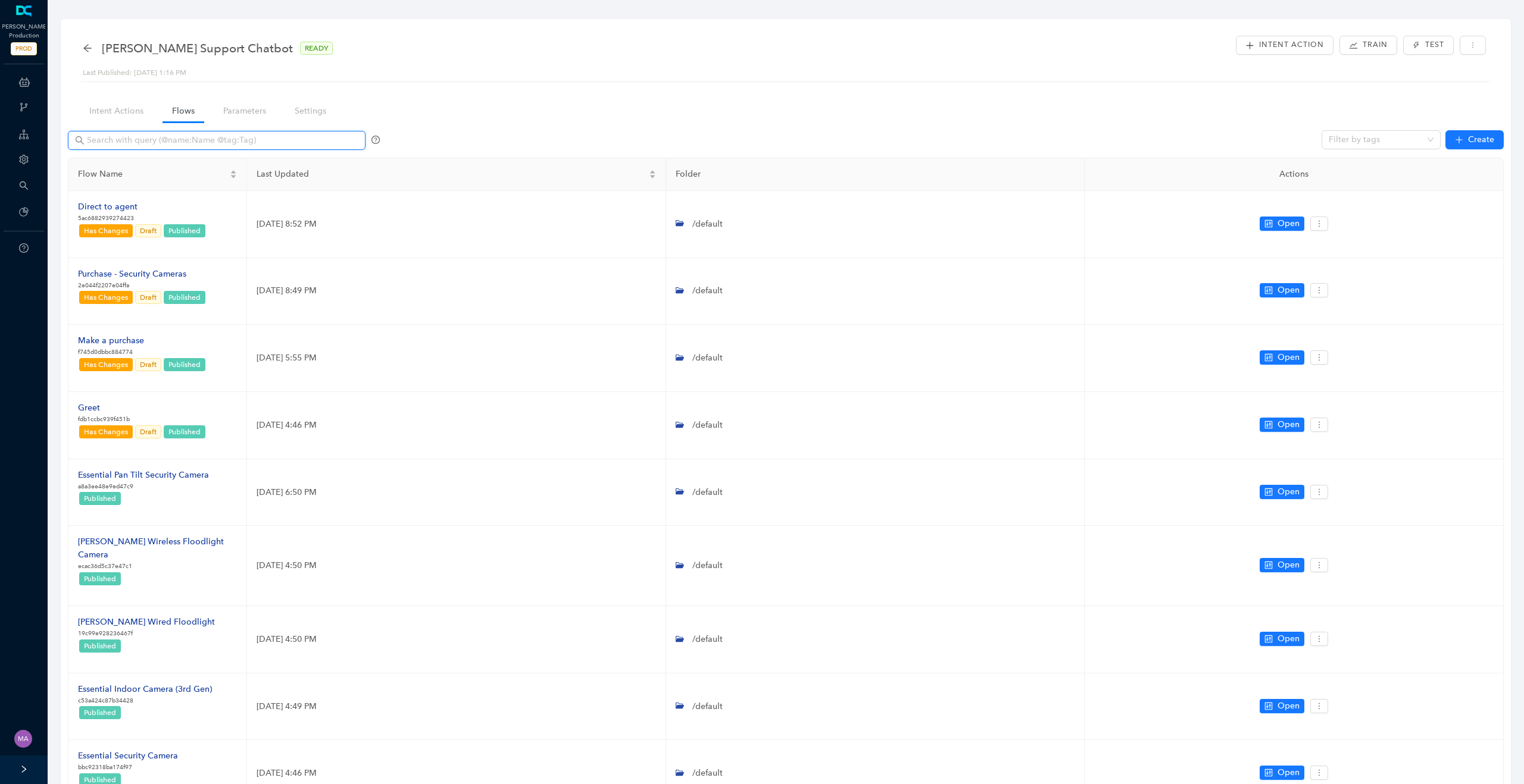
click at [230, 139] on input "text" at bounding box center [217, 140] width 262 height 13
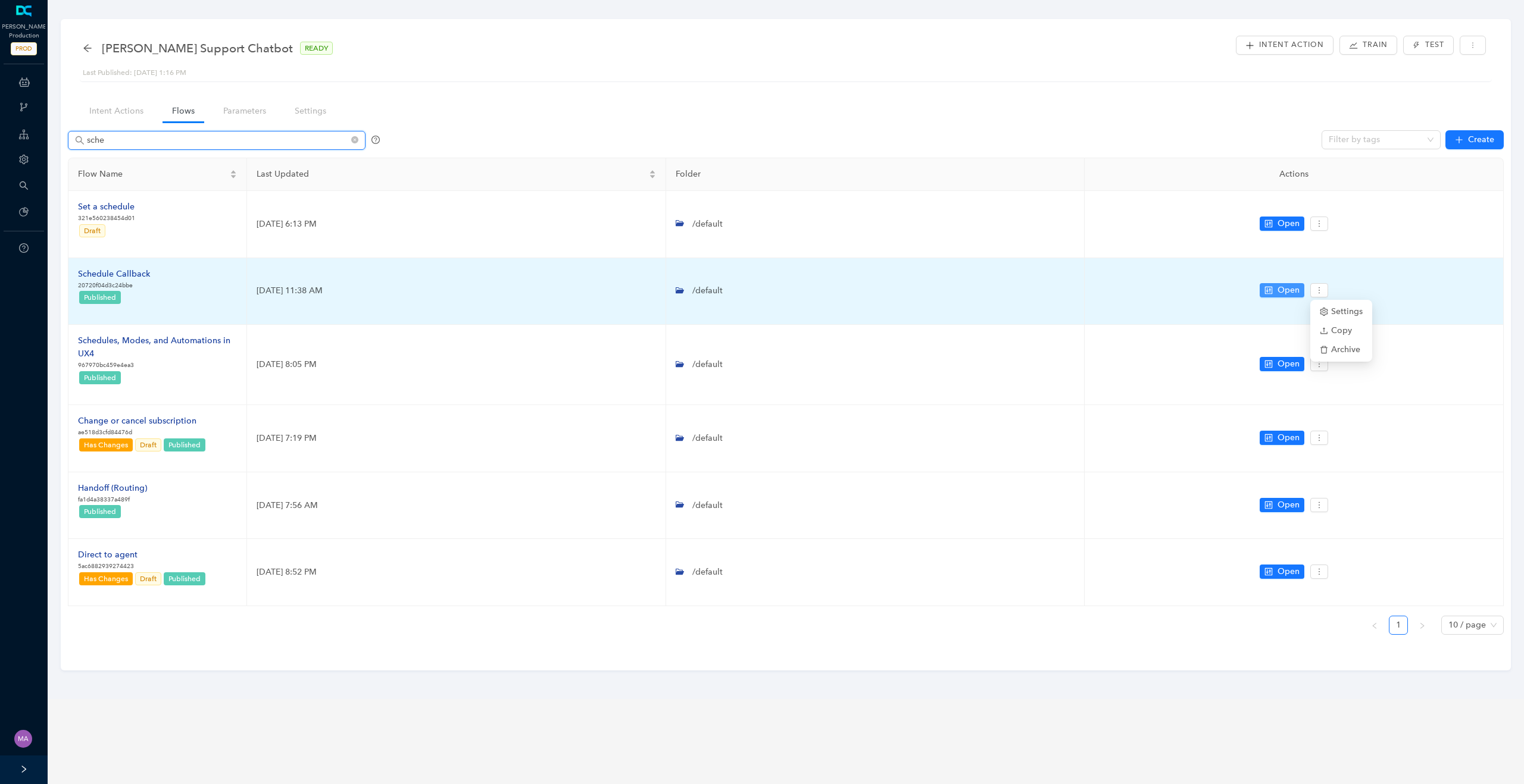
type input "sche"
click at [1275, 284] on button "Open" at bounding box center [1282, 290] width 45 height 14
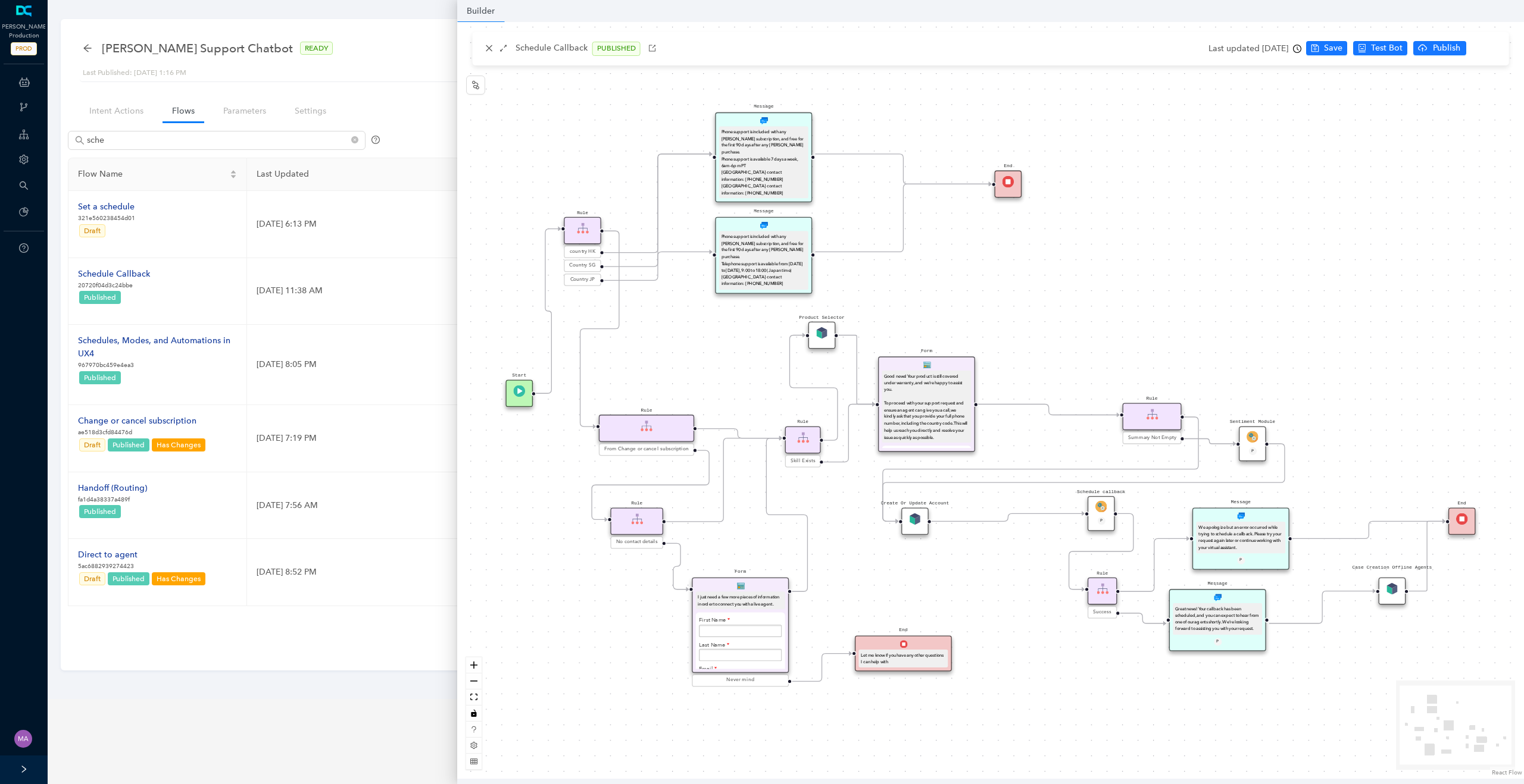
click at [1101, 507] on img at bounding box center [1101, 507] width 12 height 12
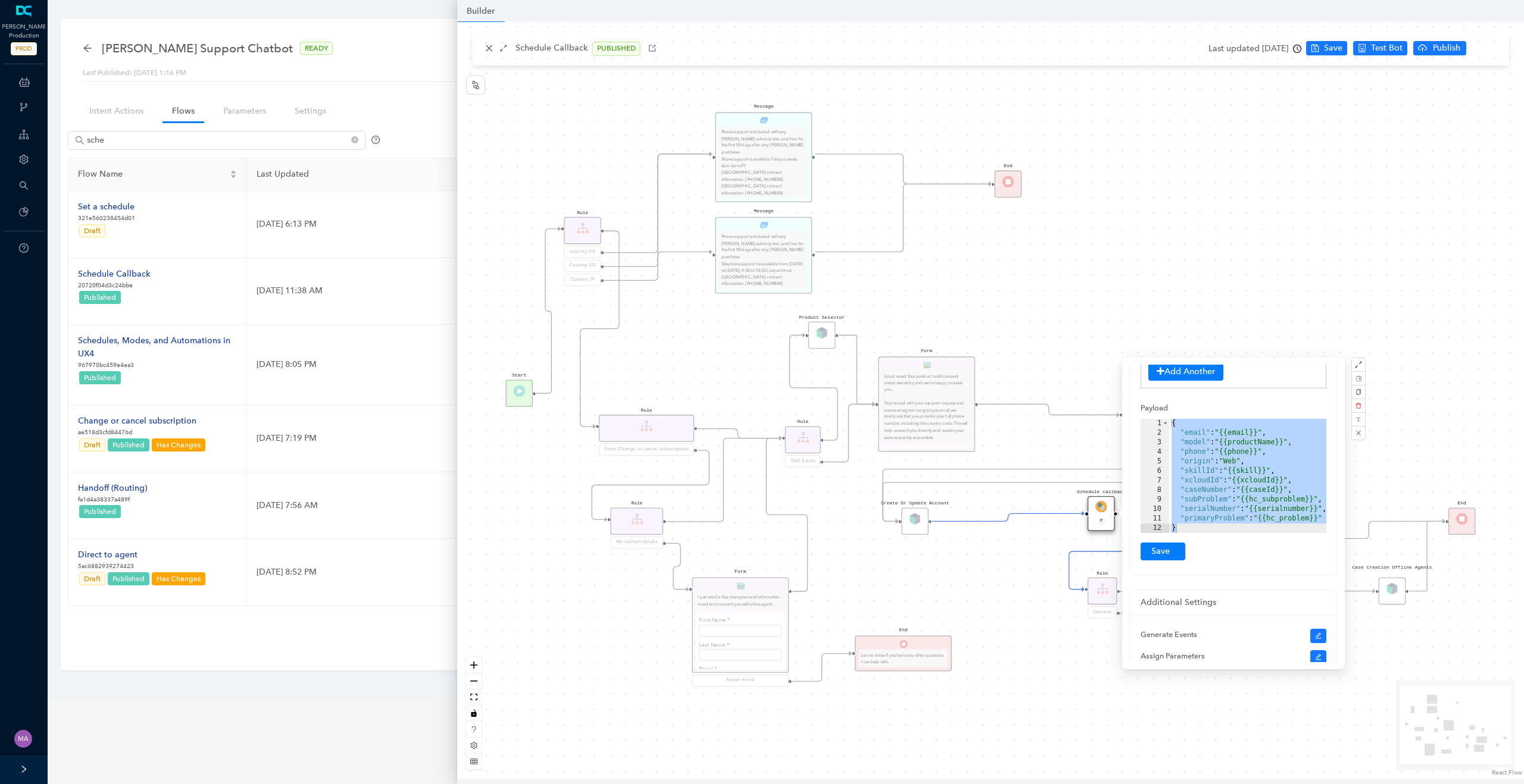
scroll to position [187, 0]
click at [1203, 484] on div "{ "email" : "{{email}}" , "model" : "{{productName}}" , "phone" : "{{phone}}" ,…" at bounding box center [1250, 484] width 163 height 133
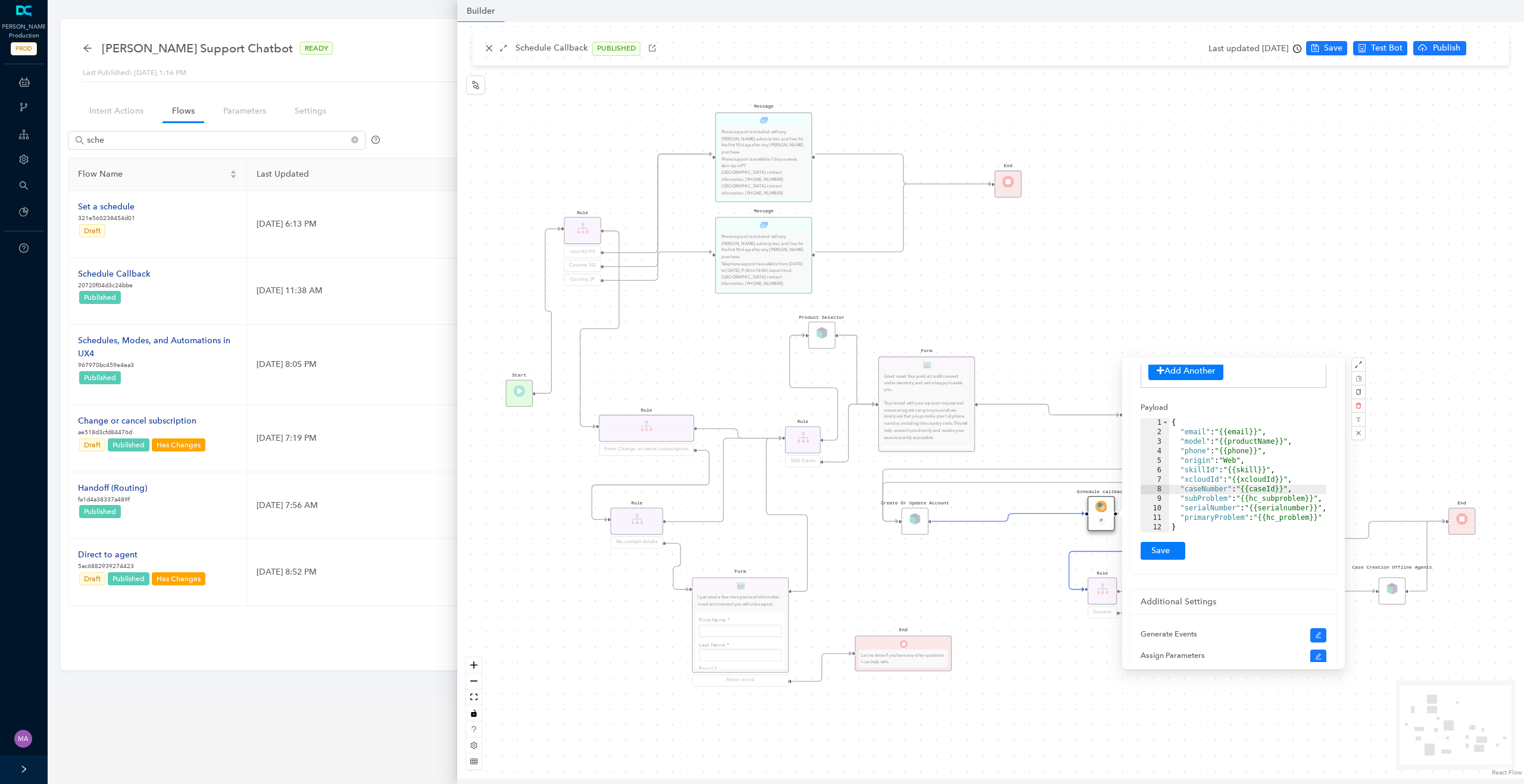
scroll to position [183, 0]
click at [1251, 481] on div "{ "email" : "{{email}}" , "model" : "{{productName}}" , "phone" : "{{phone}}" ,…" at bounding box center [1250, 488] width 163 height 133
drag, startPoint x: 1325, startPoint y: 508, endPoint x: 1177, endPoint y: 504, distance: 148.1
click at [1177, 504] on div "{ "email" : "{{email}}" , "model" : "{{productName}}" , "phone" : "{{phone}}" ,…" at bounding box center [1246, 474] width 163 height 133
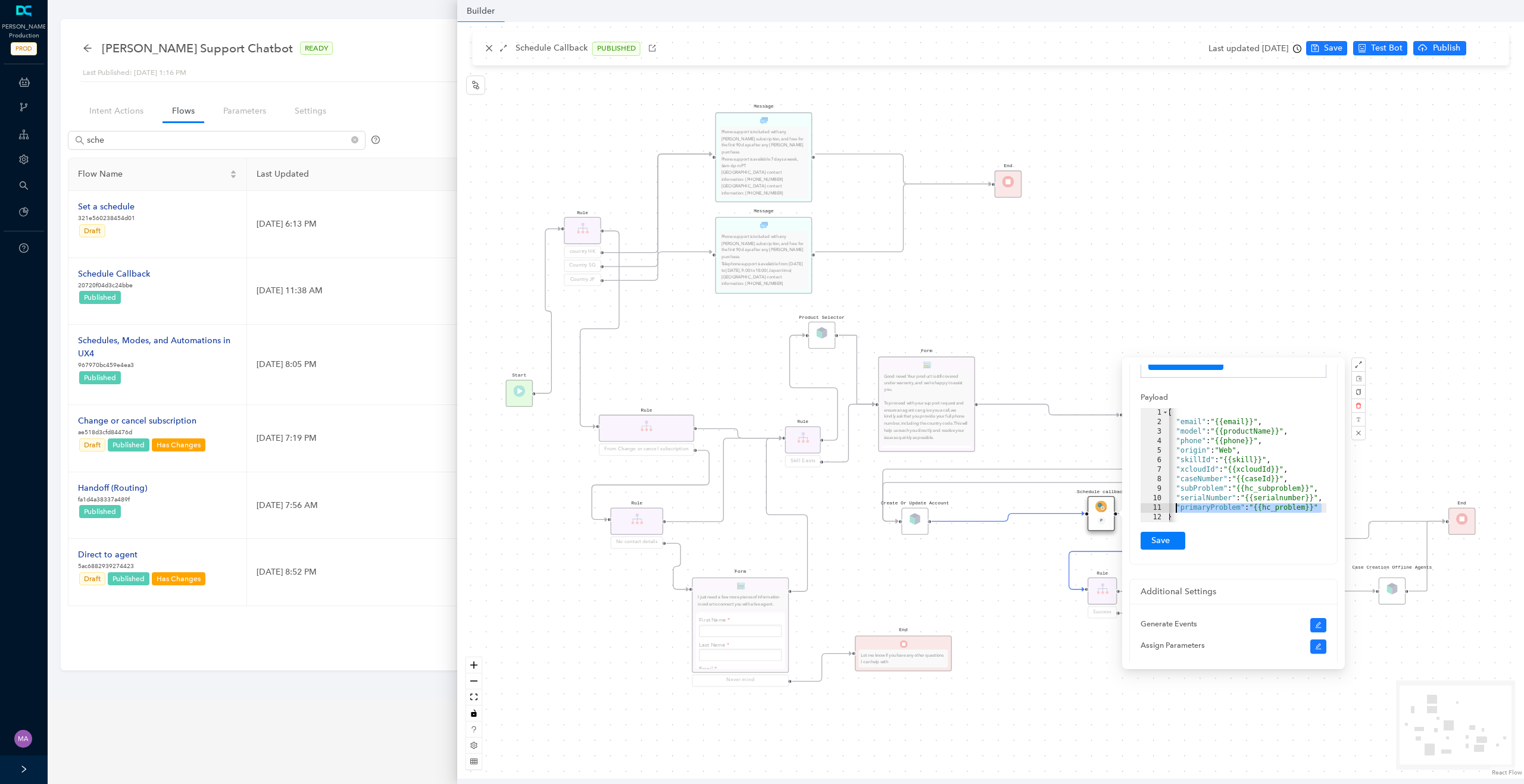
click at [1322, 508] on div "{ "email" : "{{email}}" , "model" : "{{productName}}" , "phone" : "{{phone}}" ,…" at bounding box center [1246, 474] width 163 height 133
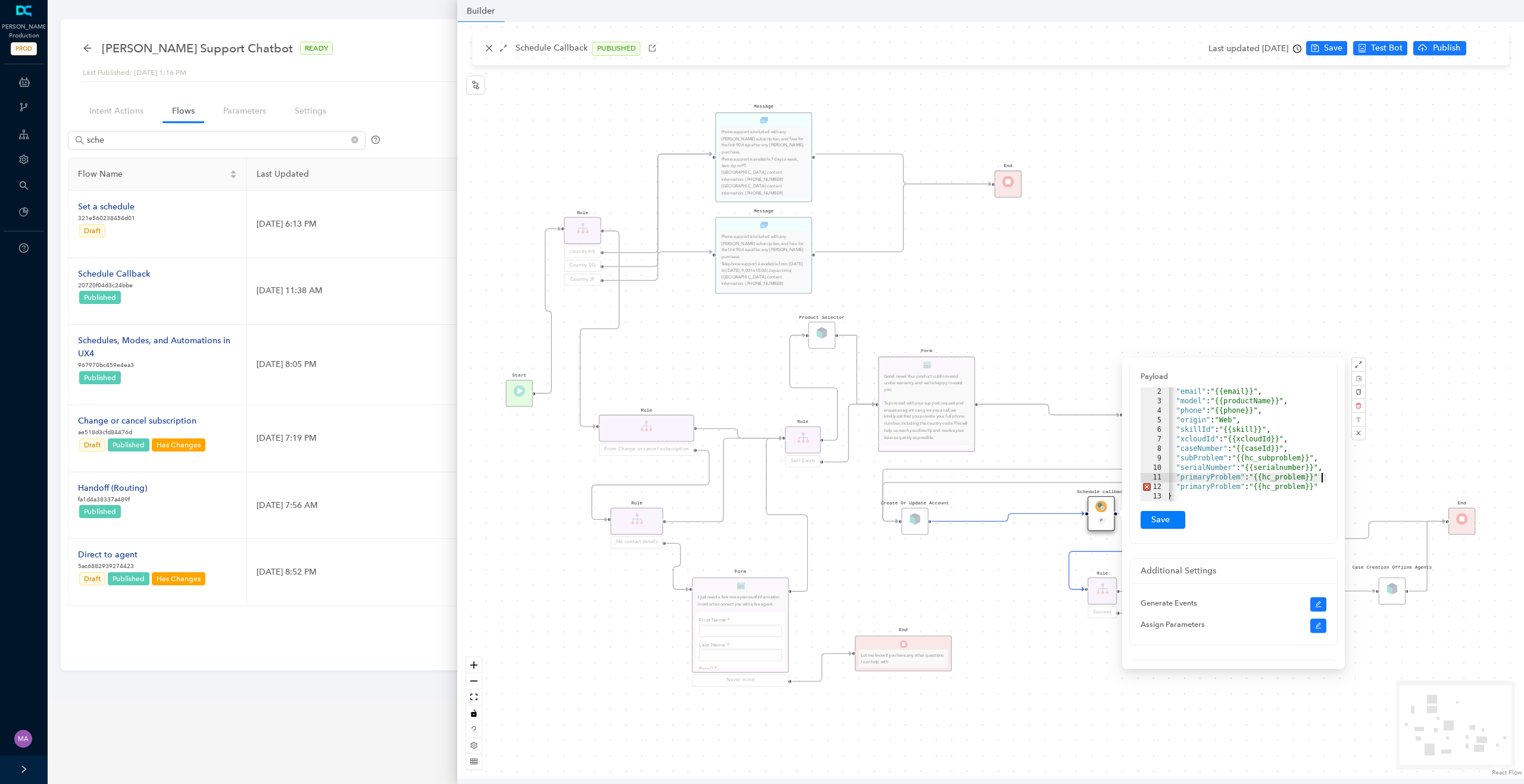
click at [1324, 476] on div at bounding box center [1320, 440] width 12 height 124
click at [1321, 490] on div at bounding box center [1244, 495] width 163 height 12
drag, startPoint x: 1238, startPoint y: 487, endPoint x: 1178, endPoint y: 485, distance: 60.0
click at [1178, 485] on div ""email" : "{{email}}" , "model" : "{{productName}}" , "phone" : "{{phone}}" , "…" at bounding box center [1244, 454] width 163 height 133
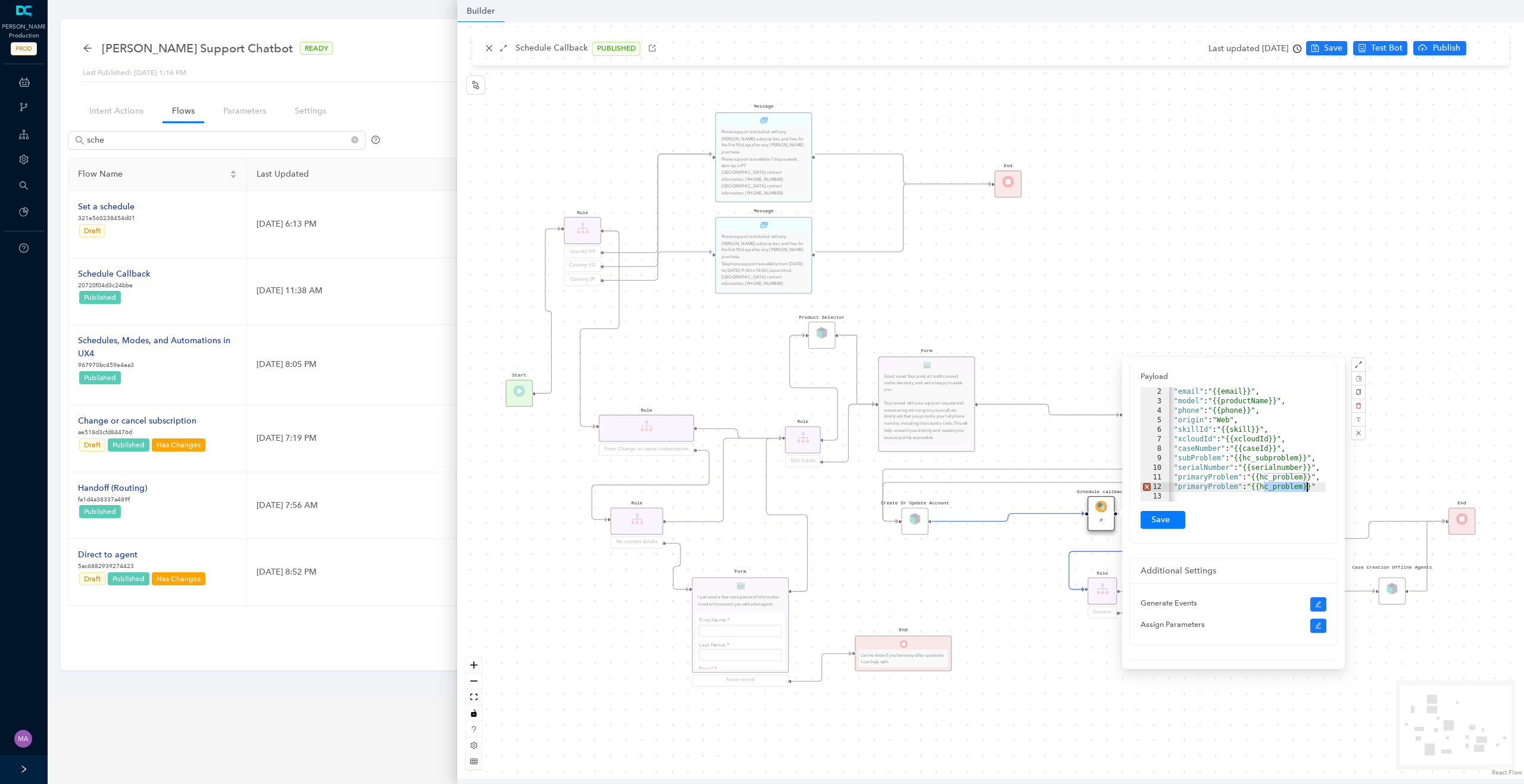
drag, startPoint x: 1264, startPoint y: 488, endPoint x: 1307, endPoint y: 486, distance: 43.0
click at [1307, 486] on div ""email" : "{{email}}" , "model" : "{{productName}}" , "phone" : "{{phone}}" , "…" at bounding box center [1244, 454] width 163 height 133
drag, startPoint x: 1245, startPoint y: 487, endPoint x: 1186, endPoint y: 485, distance: 59.0
click at [1186, 485] on div ""email" : "{{email}}" , "model" : "{{productName}}" , "phone" : "{{phone}}" , "…" at bounding box center [1261, 454] width 184 height 133
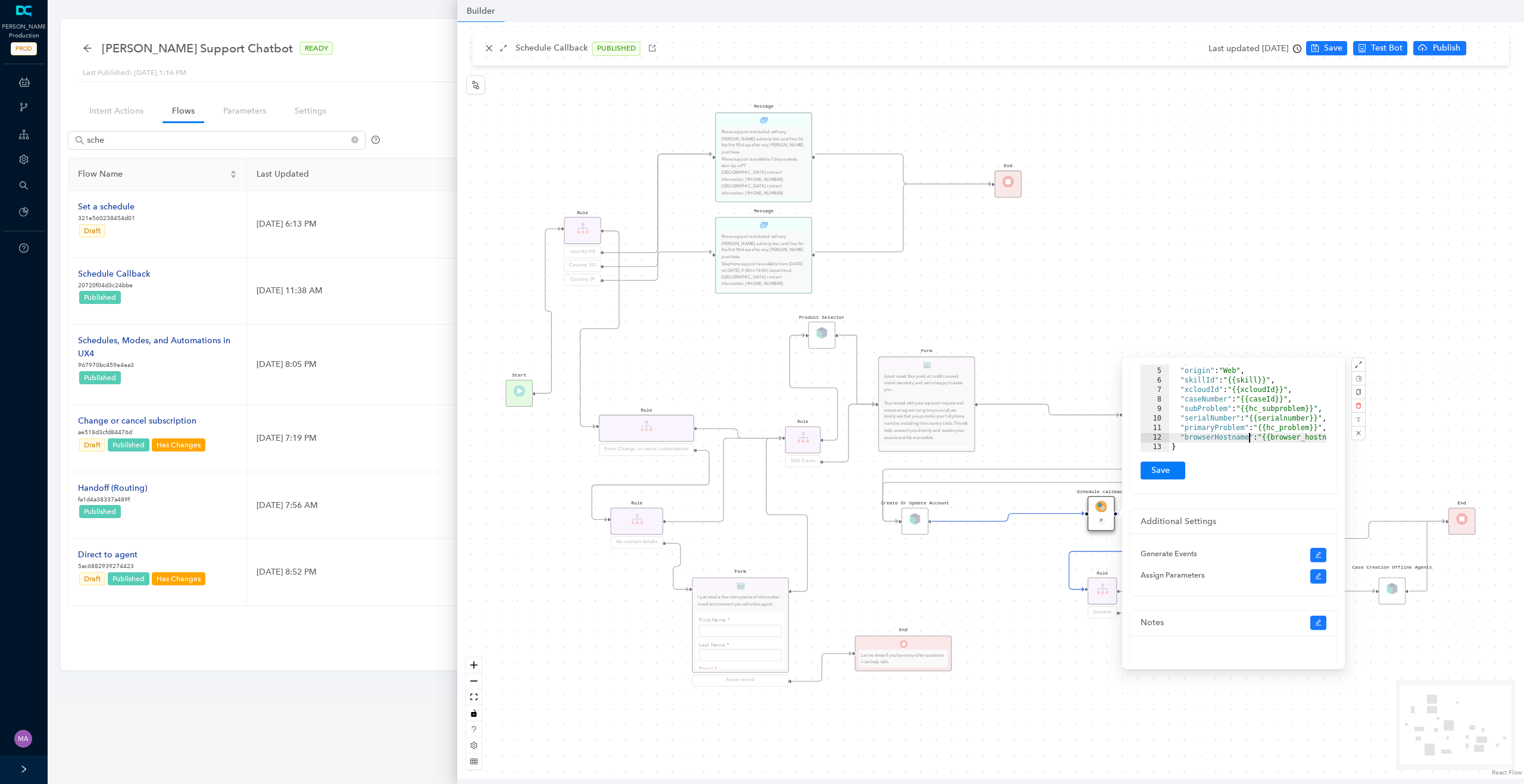
scroll to position [268, 0]
click at [1167, 472] on button "Submit" at bounding box center [1162, 470] width 45 height 18
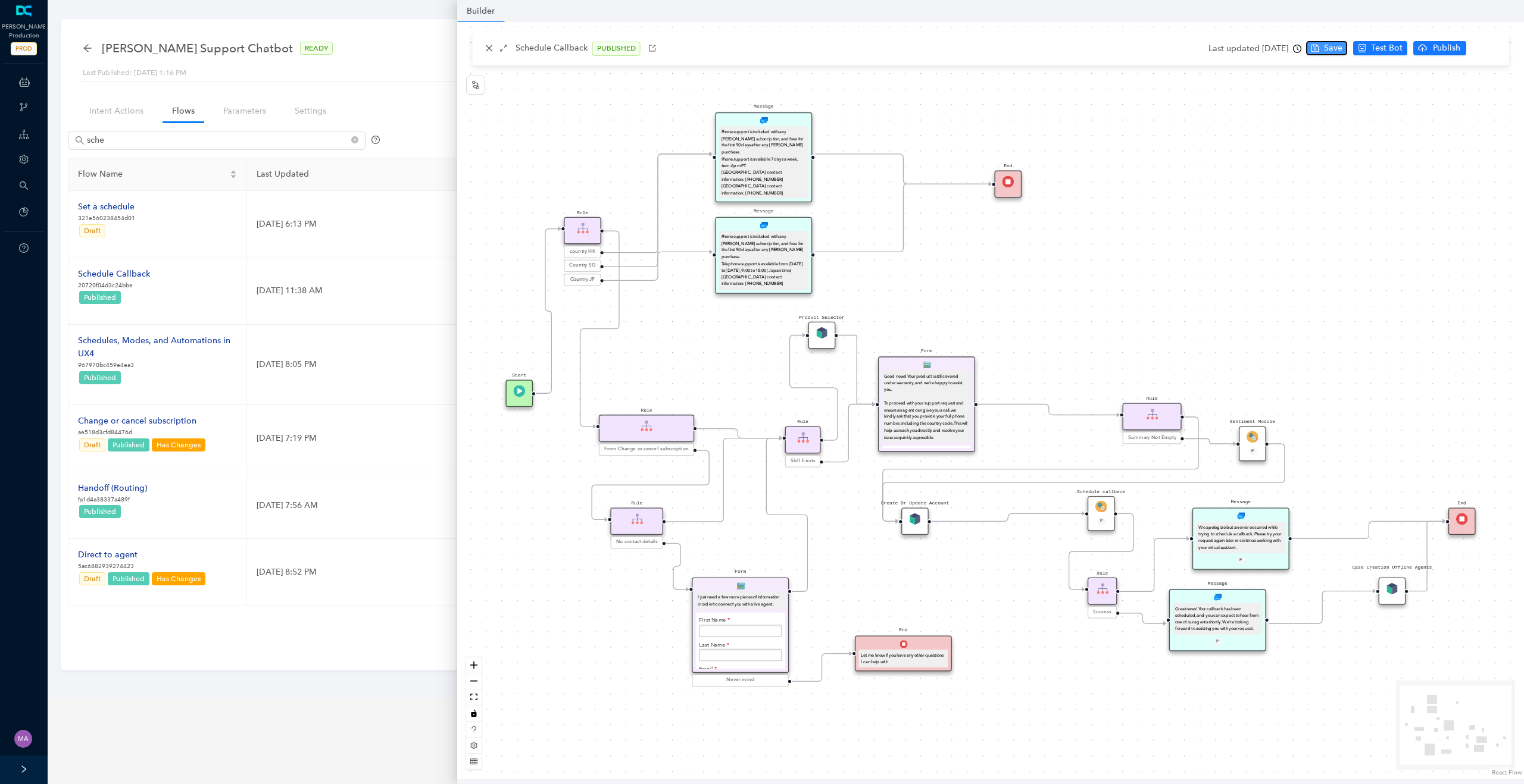
click at [1342, 50] on span "Save" at bounding box center [1333, 48] width 18 height 13
click at [1100, 506] on img at bounding box center [1101, 507] width 12 height 12
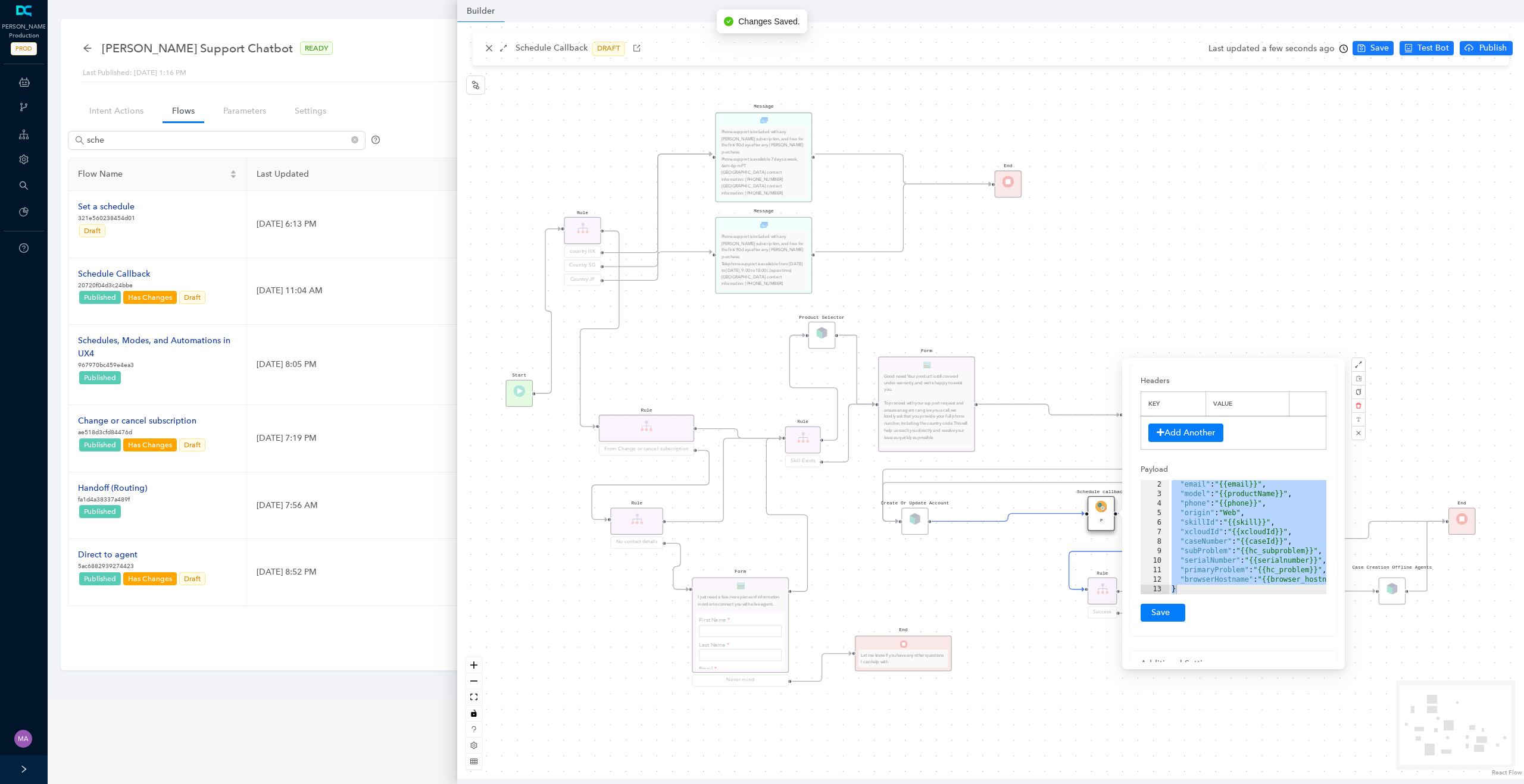
scroll to position [126, 0]
click at [1147, 288] on div "End Let me know if you have any other questions I can help with Form I just nee…" at bounding box center [990, 401] width 1066 height 757
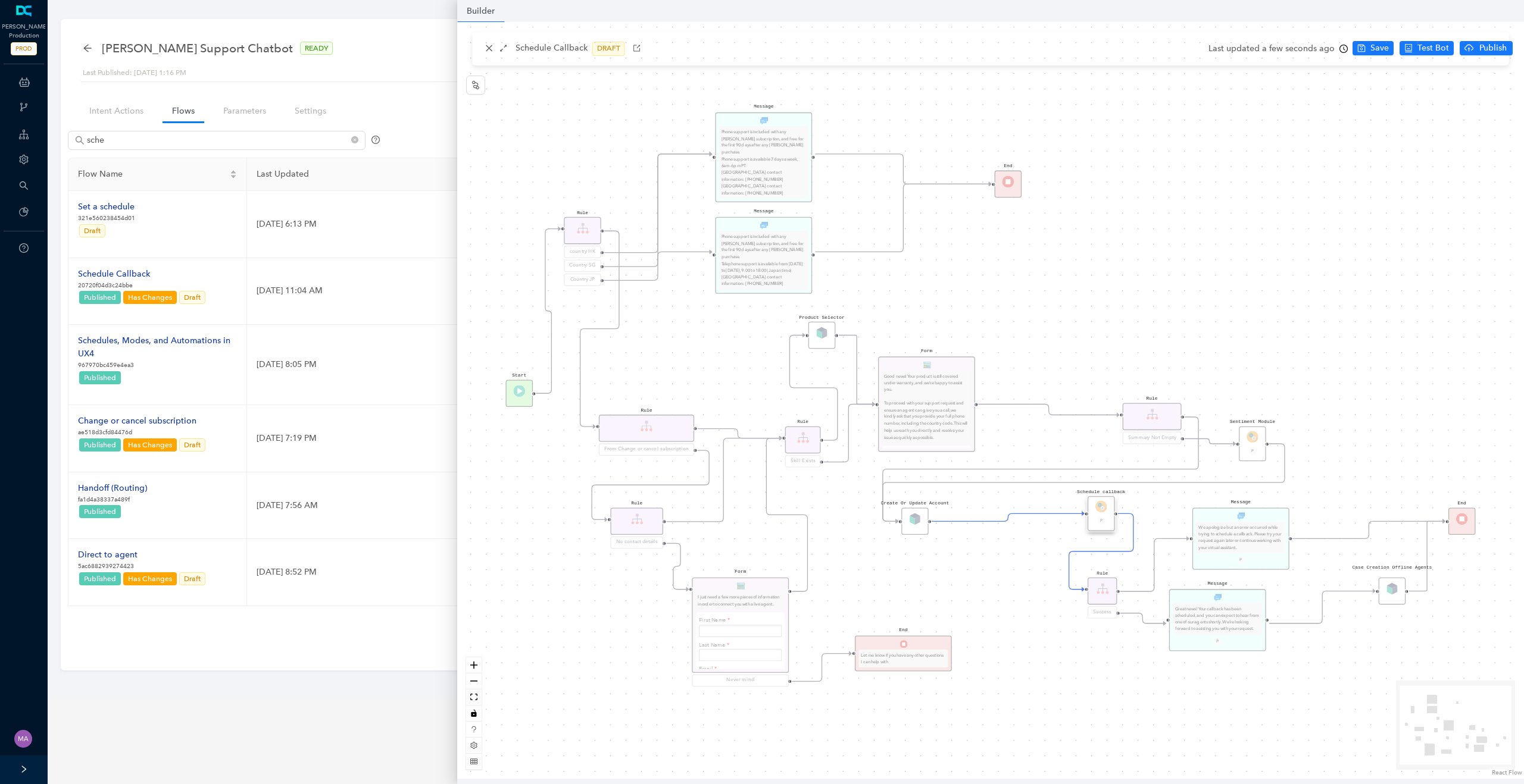
scroll to position [0, 0]
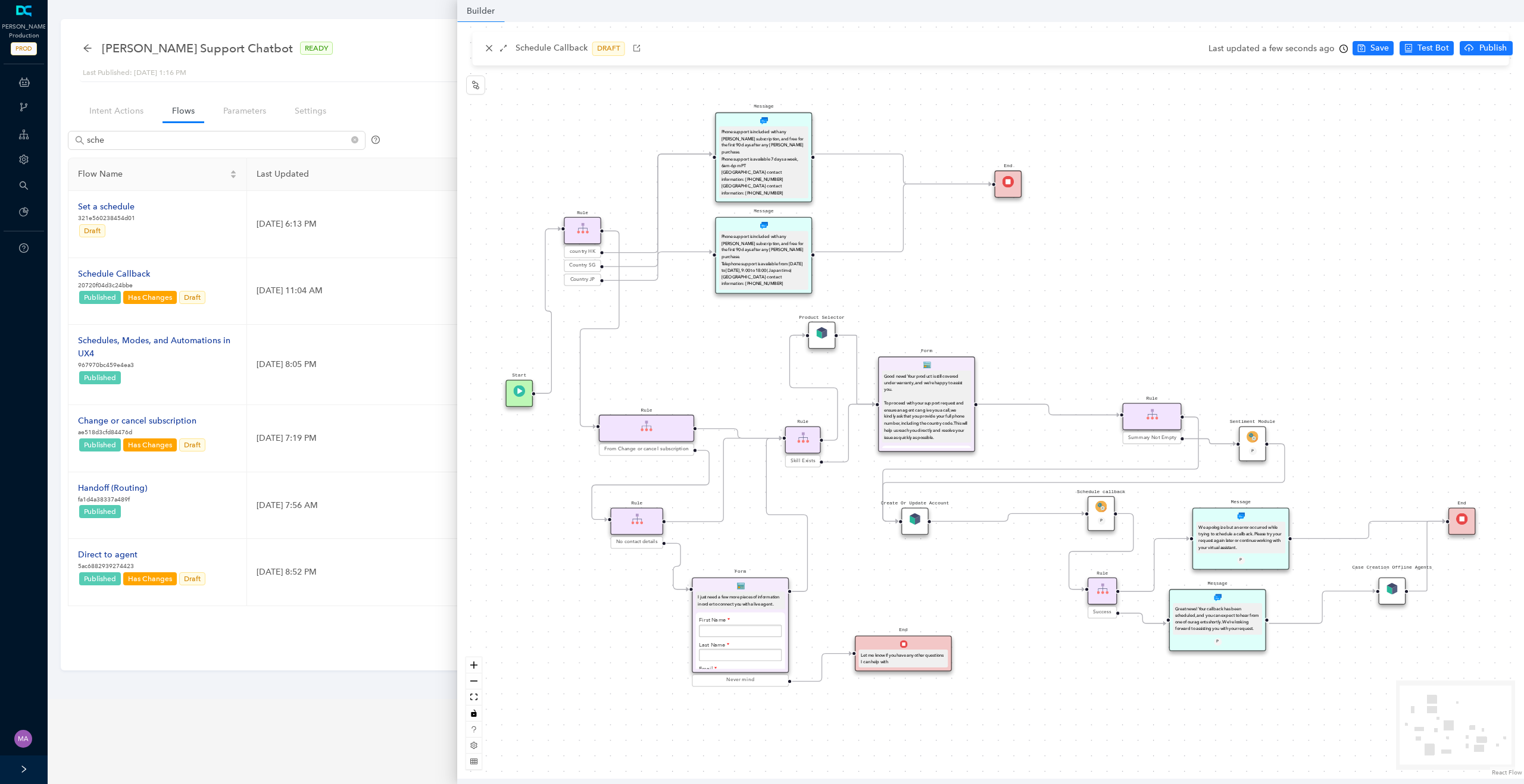
click at [1098, 505] on img at bounding box center [1101, 507] width 12 height 12
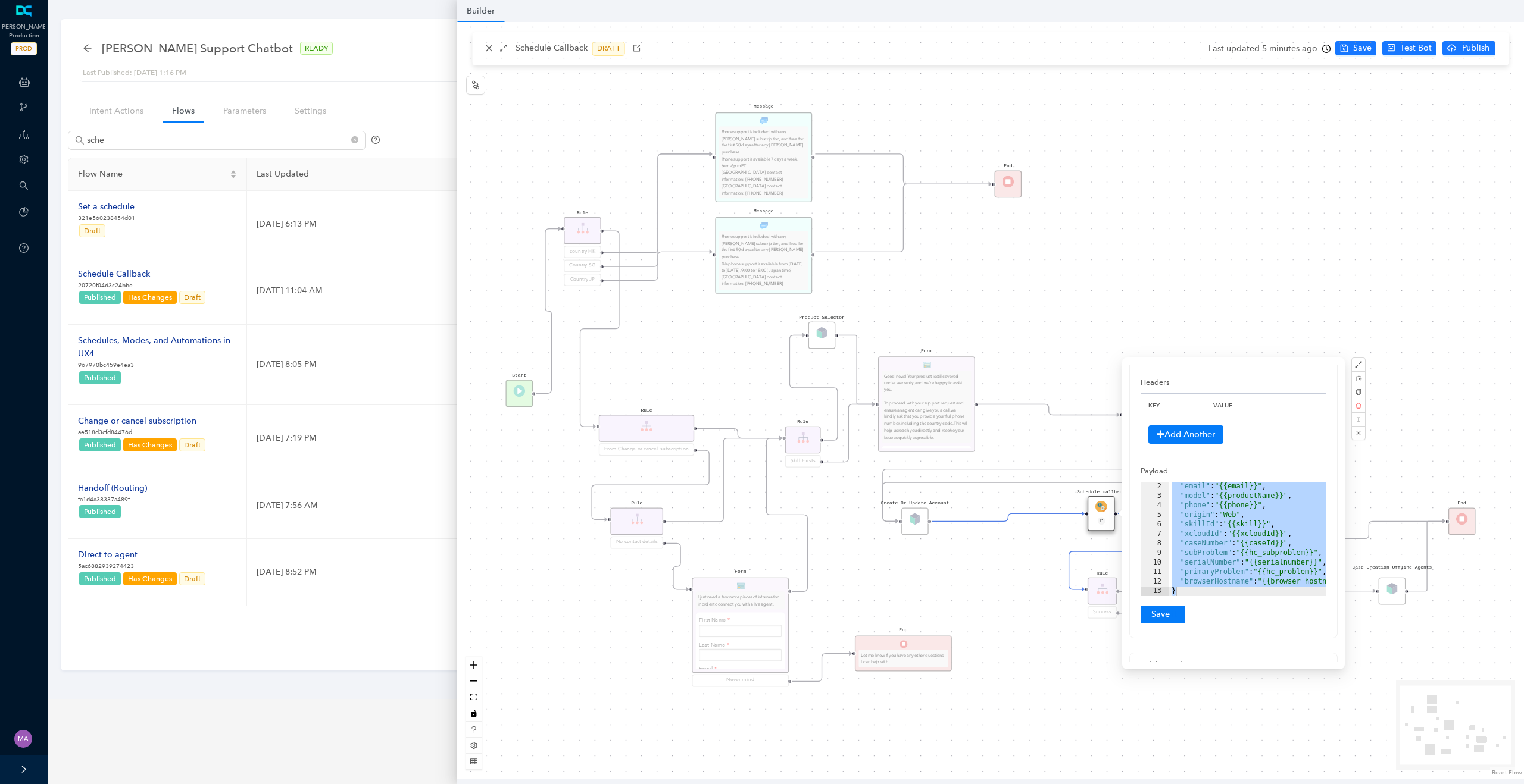
scroll to position [126, 0]
click at [1045, 580] on div "End Let me know if you have any other questions I can help with Form I just nee…" at bounding box center [990, 401] width 1066 height 757
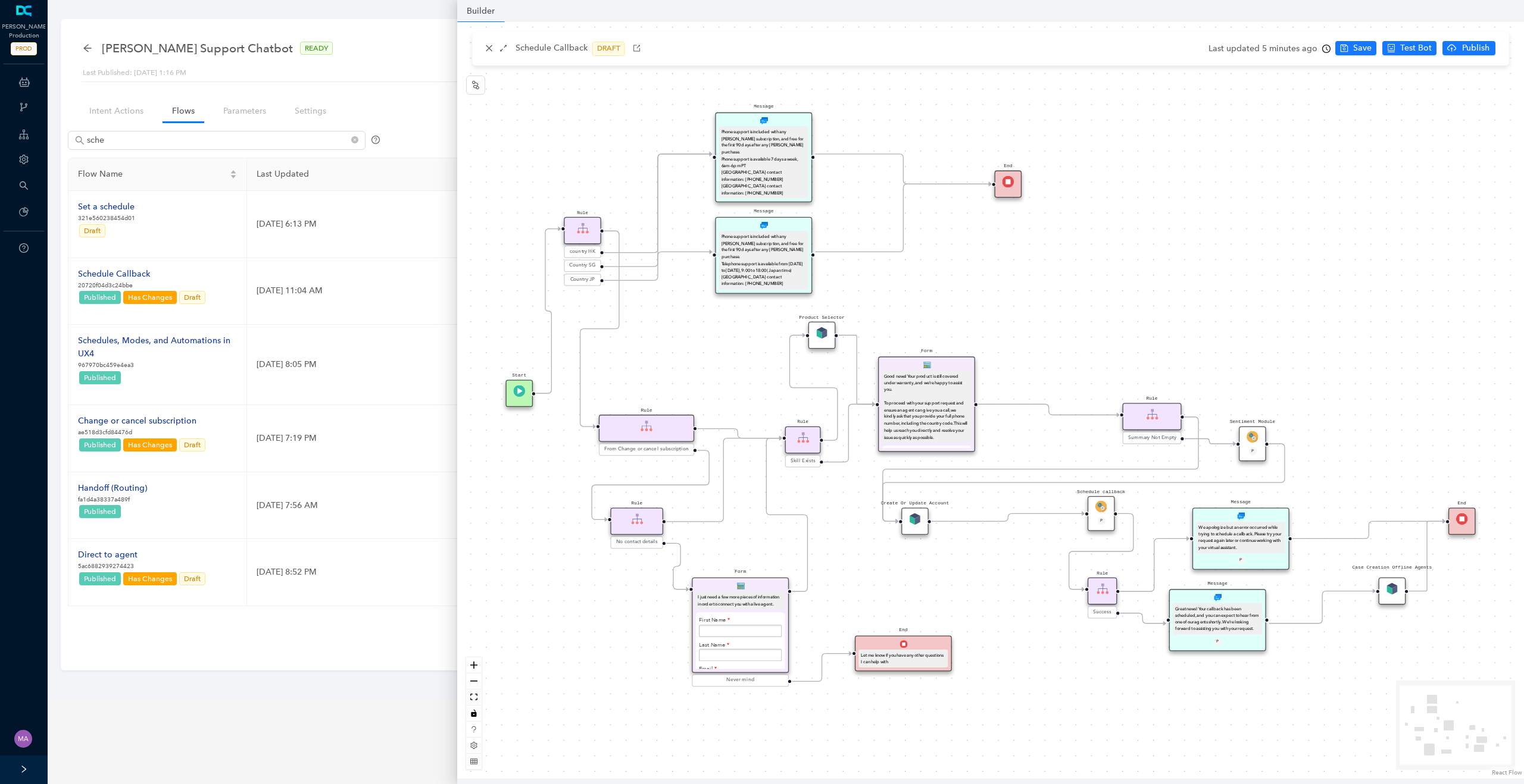
scroll to position [0, 0]
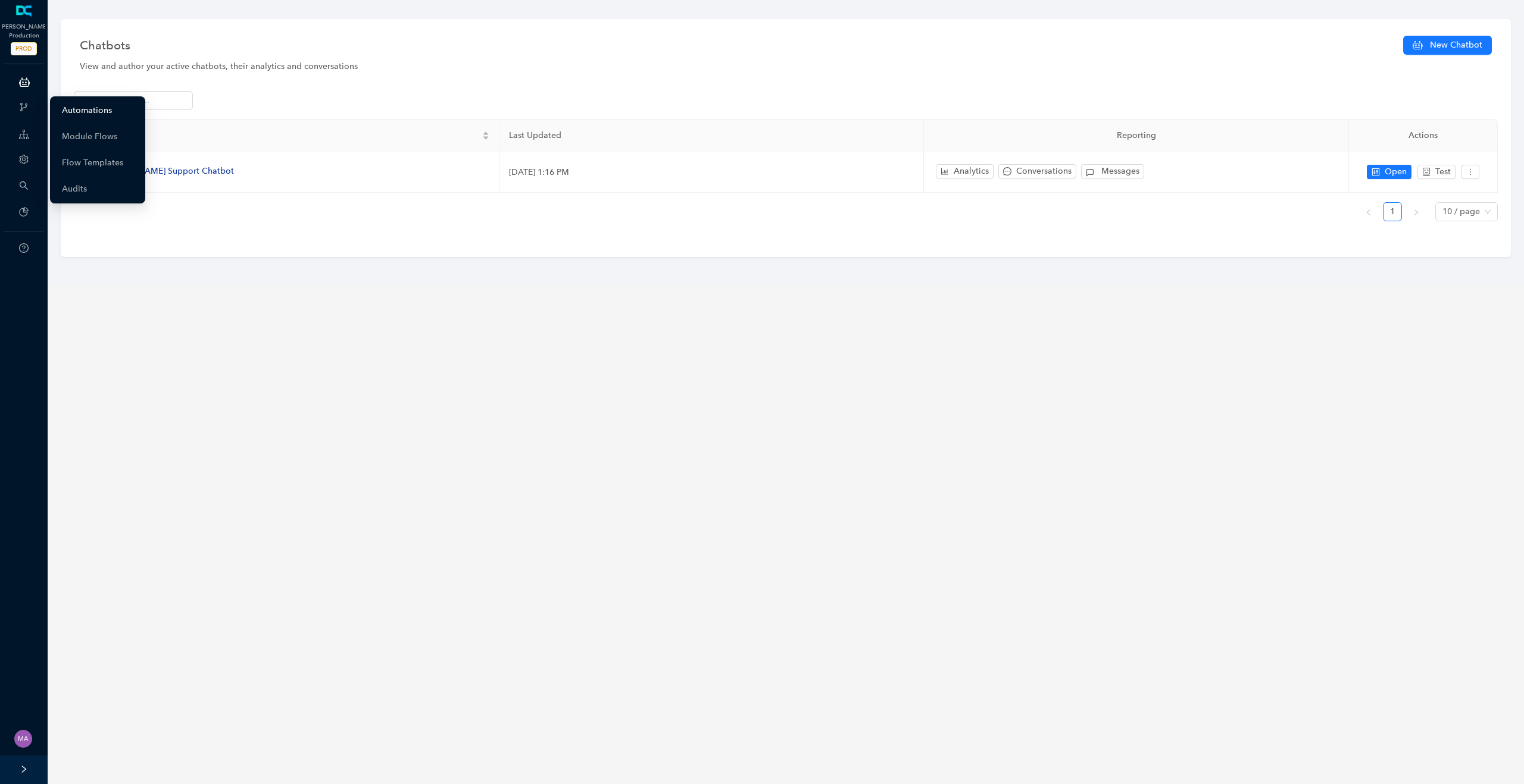
click at [66, 105] on link "Automations" at bounding box center [87, 111] width 50 height 24
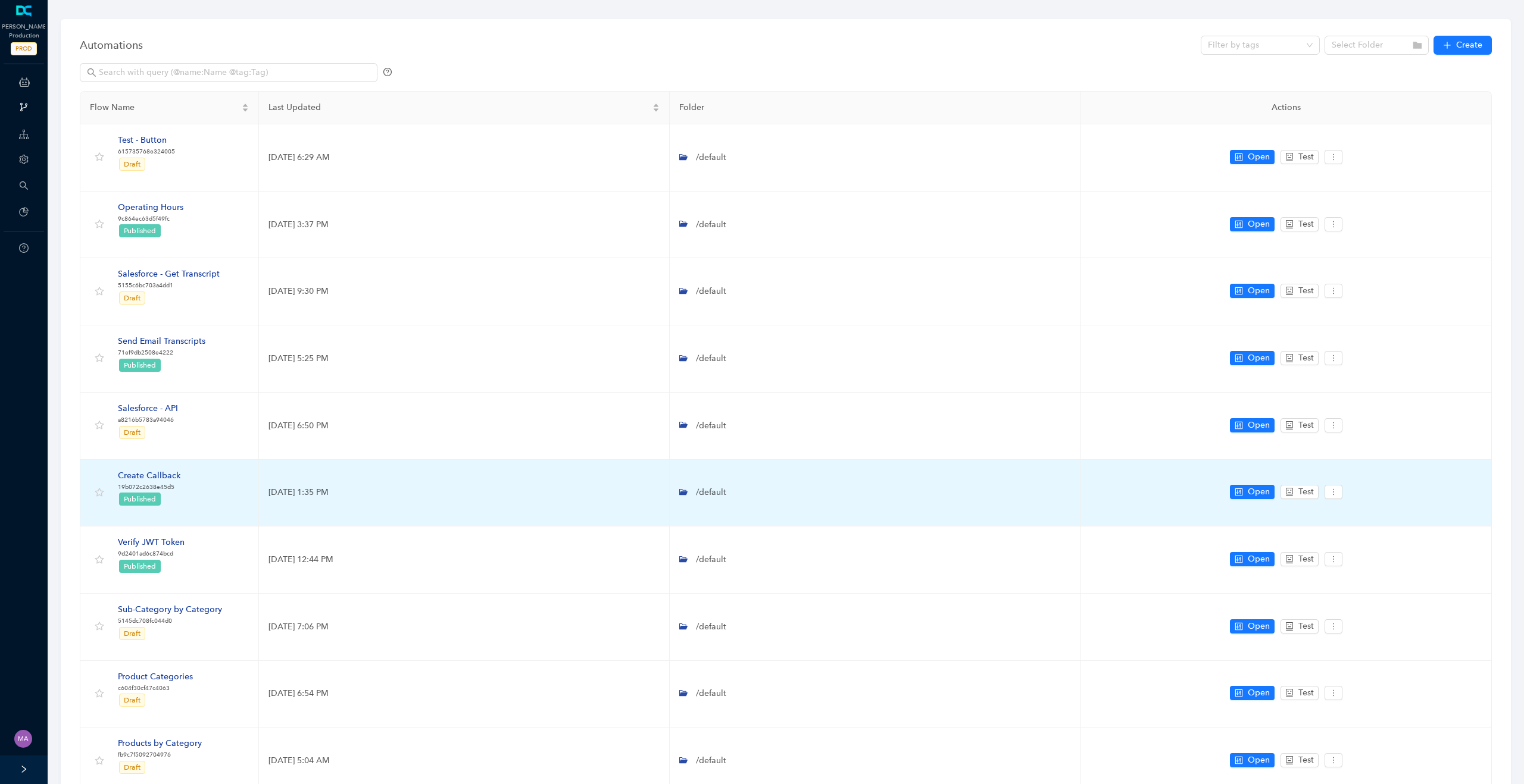
click at [165, 473] on div "Create Callback" at bounding box center [149, 476] width 62 height 13
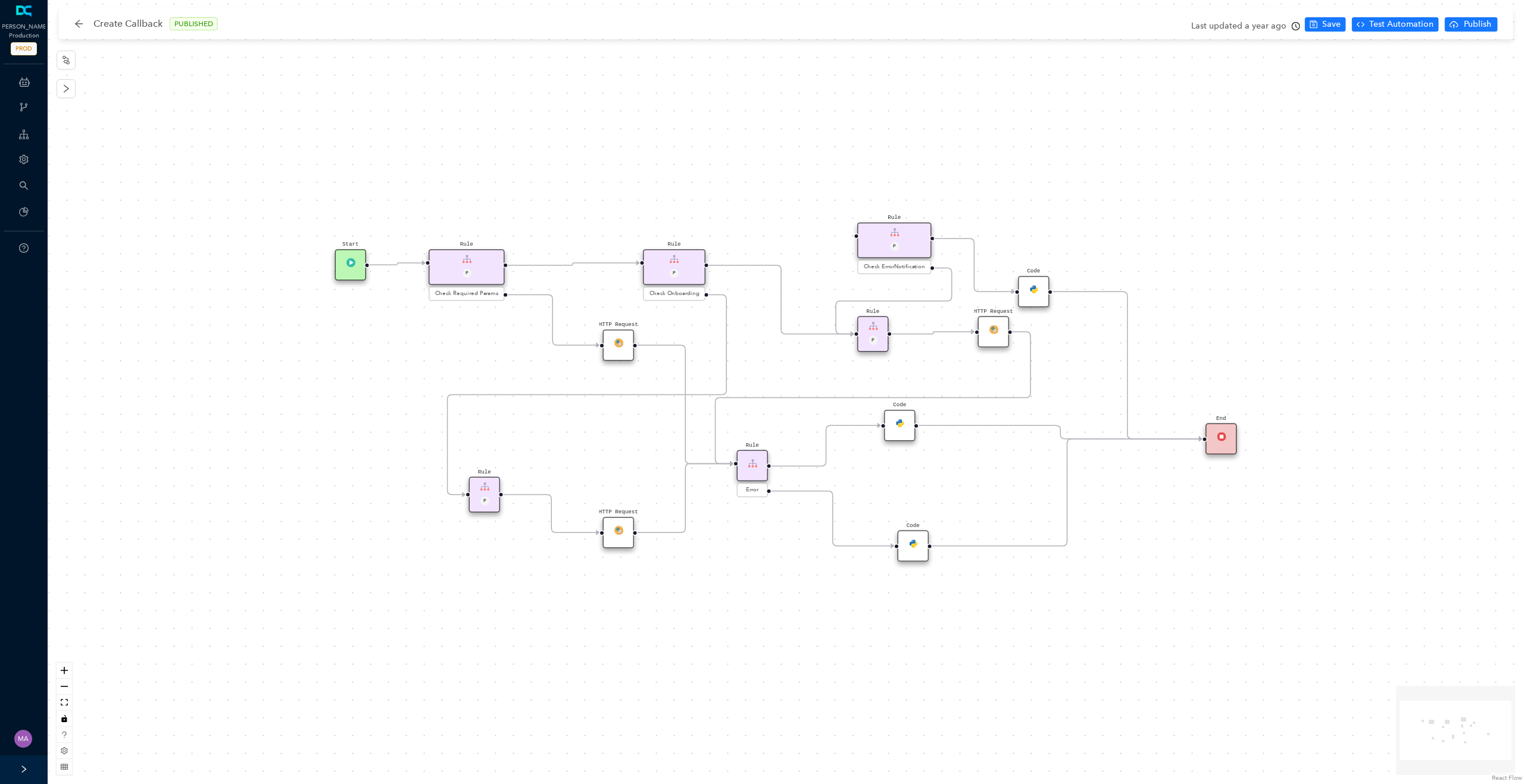
click at [620, 354] on div "HTTP Request" at bounding box center [619, 346] width 32 height 32
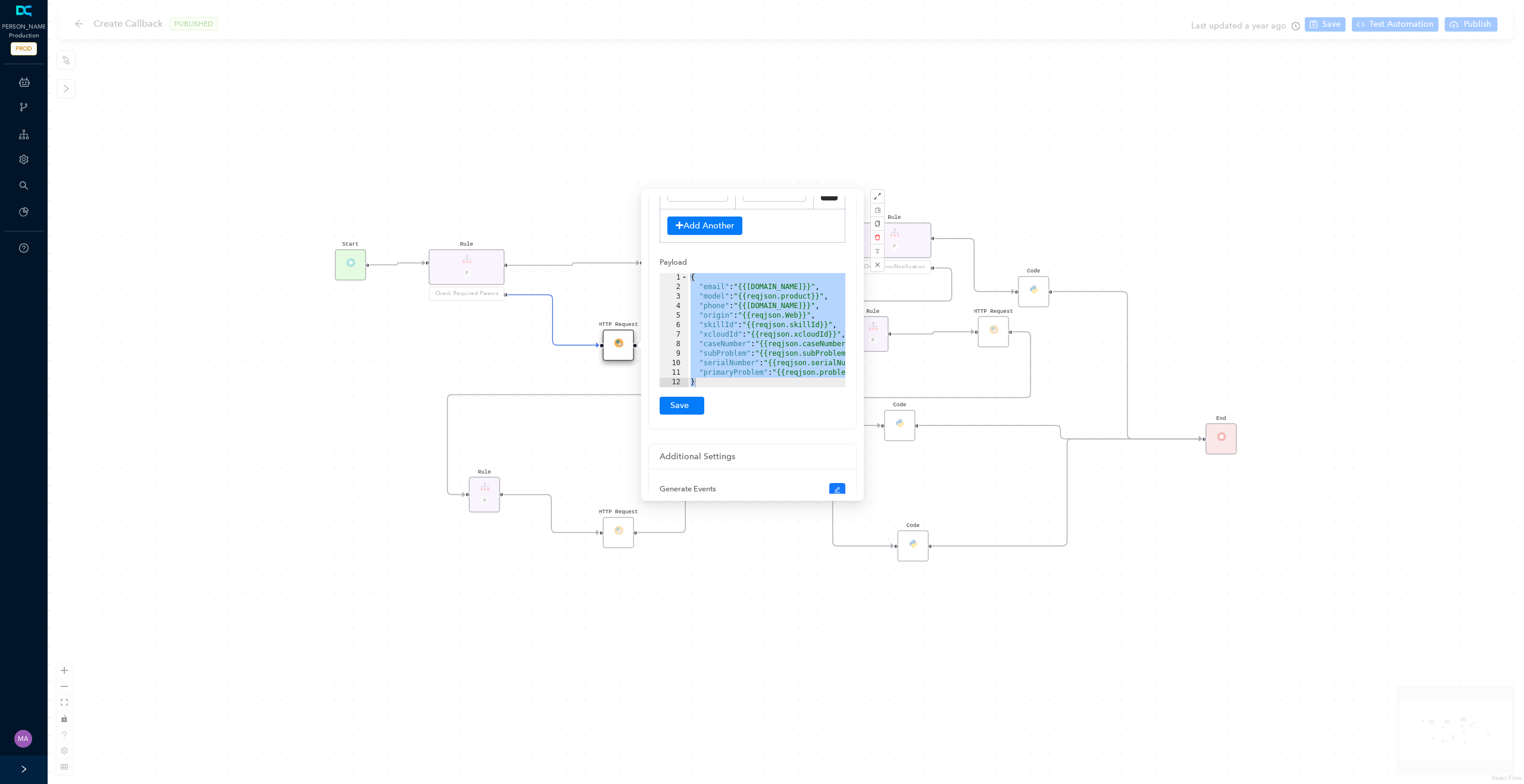
scroll to position [234, 0]
click at [749, 344] on div "{ "email" : "{{[DOMAIN_NAME]}}" , "model" : "{{reqjson.product}}" , "phone" : "…" at bounding box center [787, 339] width 198 height 133
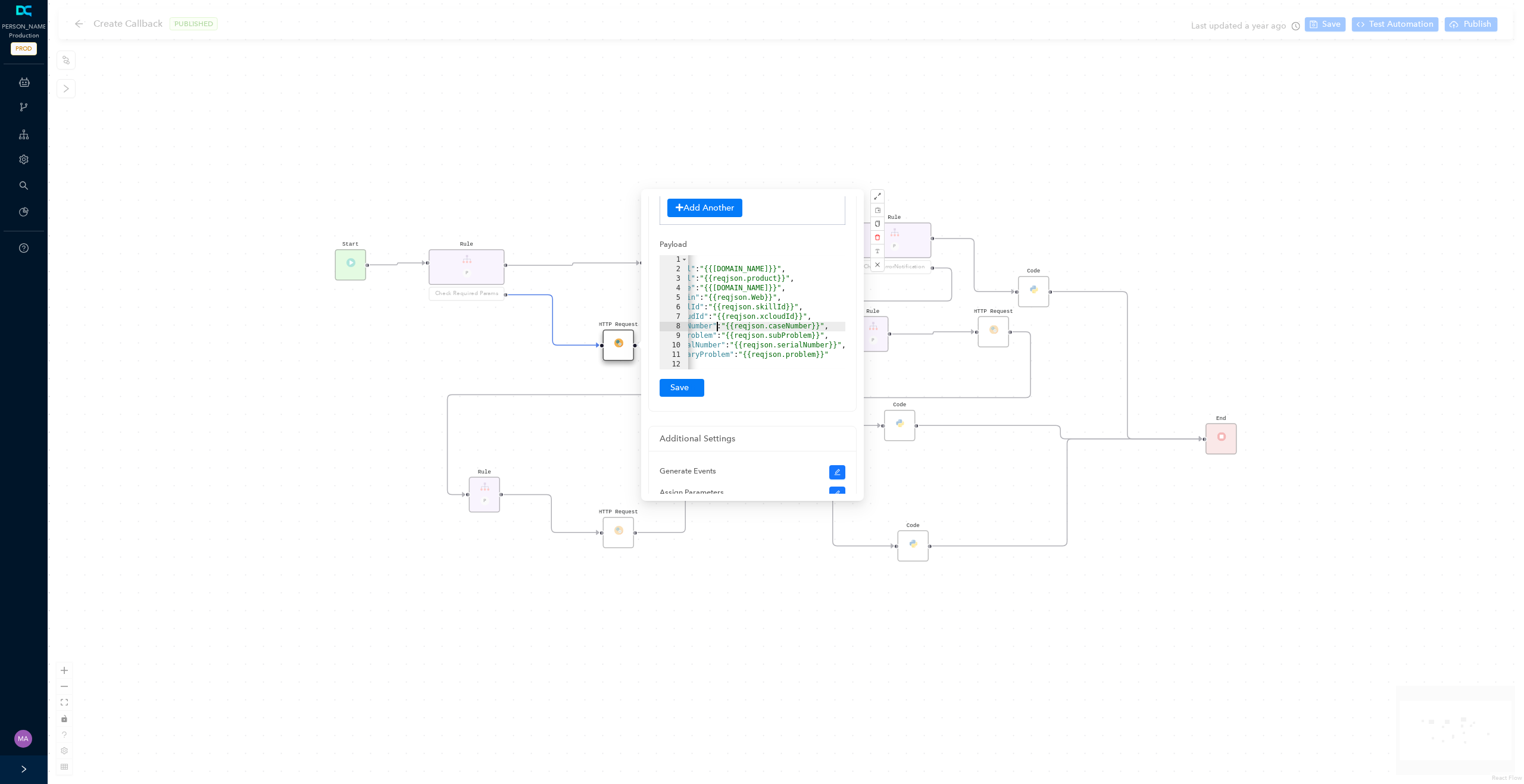
scroll to position [0, 35]
click at [941, 366] on div "HTTP Request Rule P HTTP Request Rule P Check ErrorNotification Rule P Check On…" at bounding box center [786, 392] width 1476 height 784
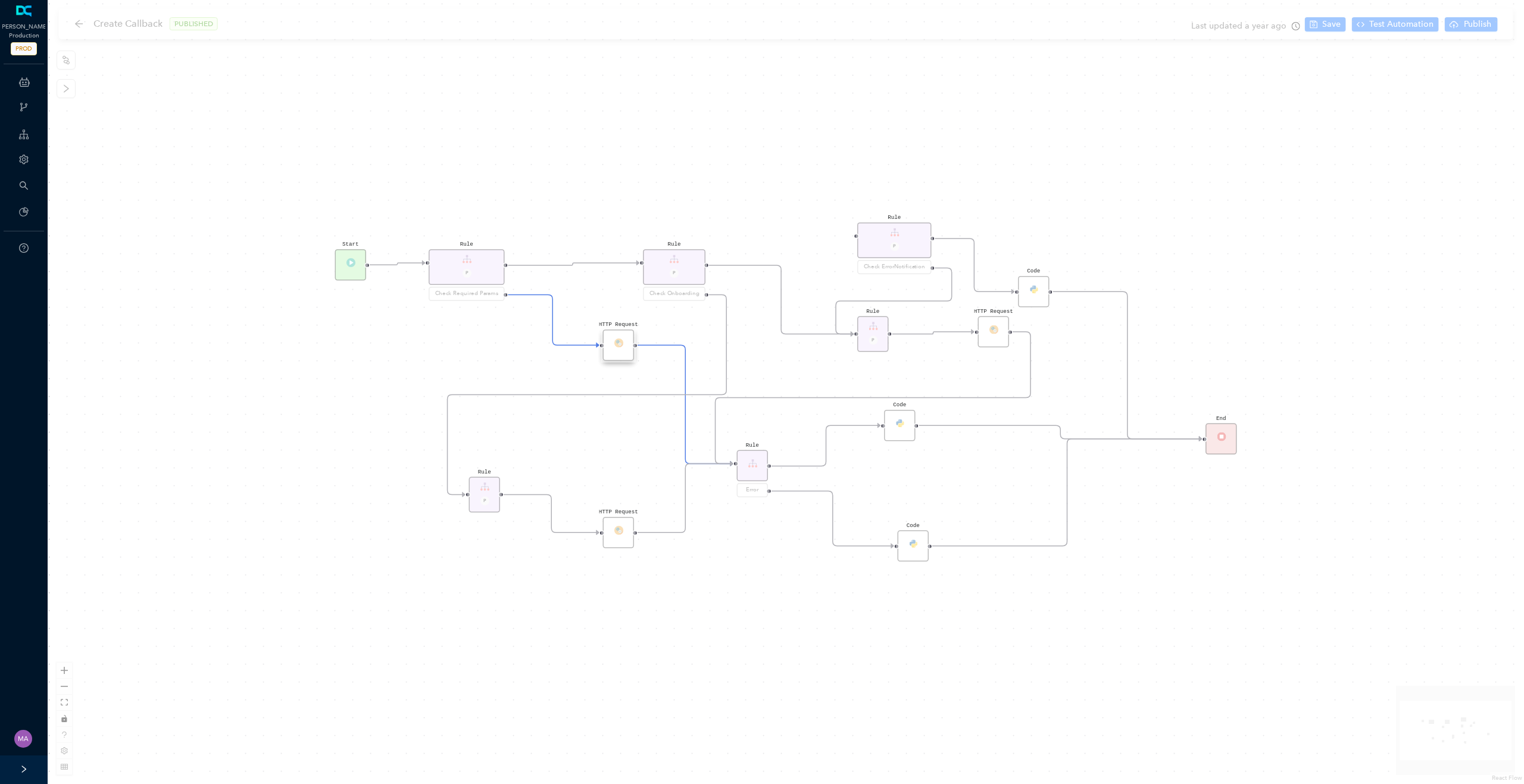
scroll to position [0, 0]
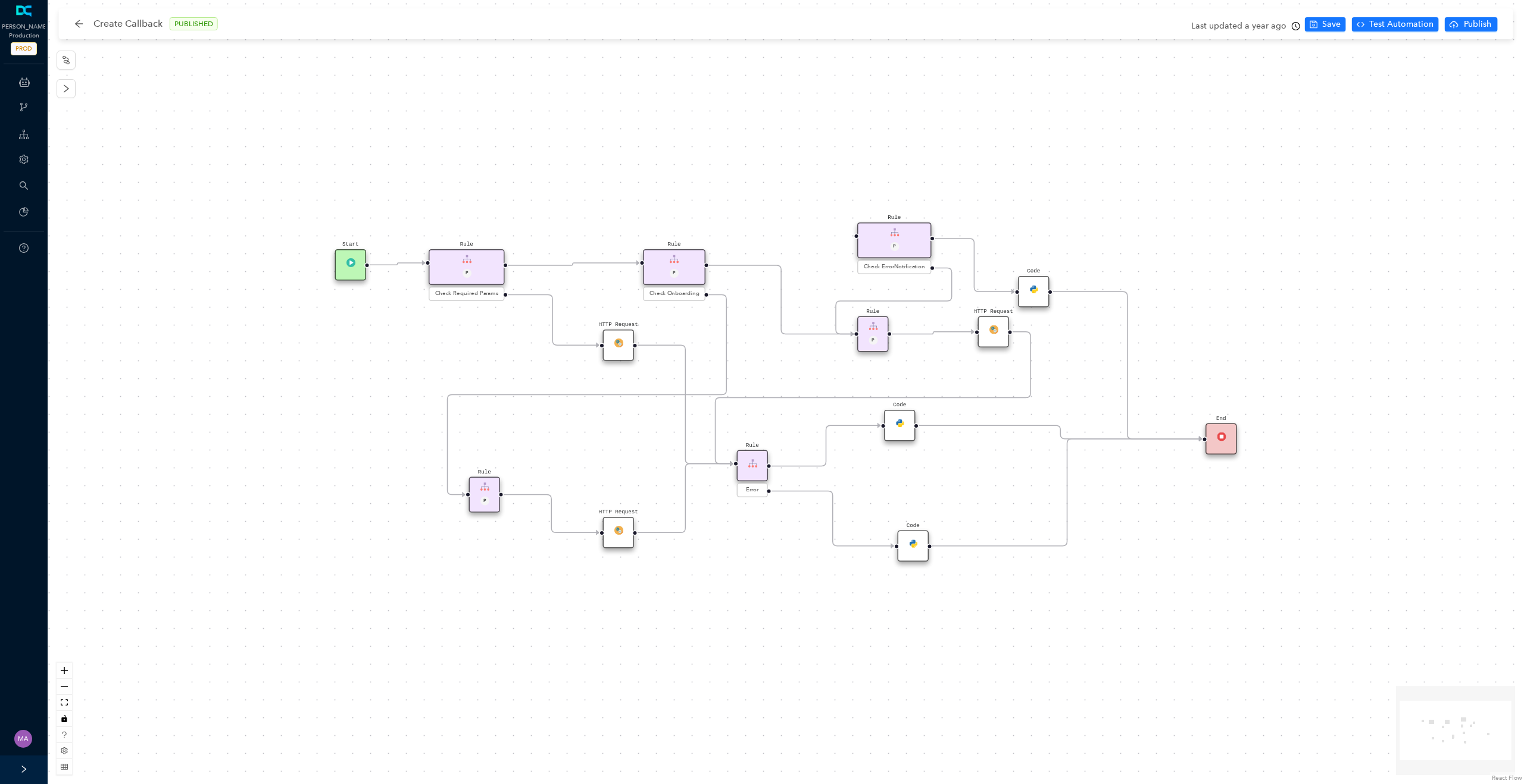
click at [619, 526] on img at bounding box center [618, 529] width 9 height 9
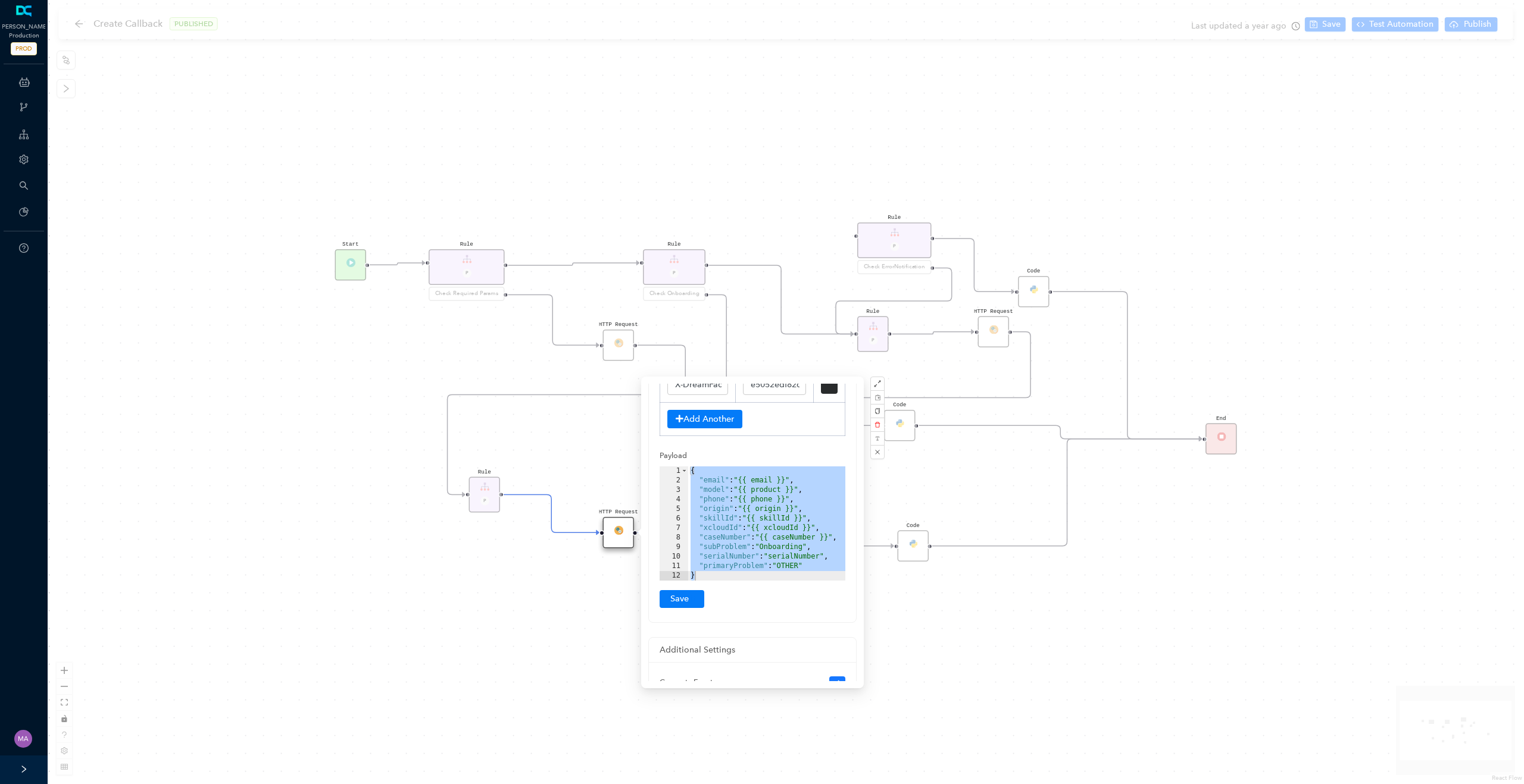
scroll to position [228, 0]
click at [751, 525] on div "{ "email" : "{{ email }}" , "model" : "{{ product }}" , "phone" : "{{ phone }}"…" at bounding box center [766, 532] width 157 height 133
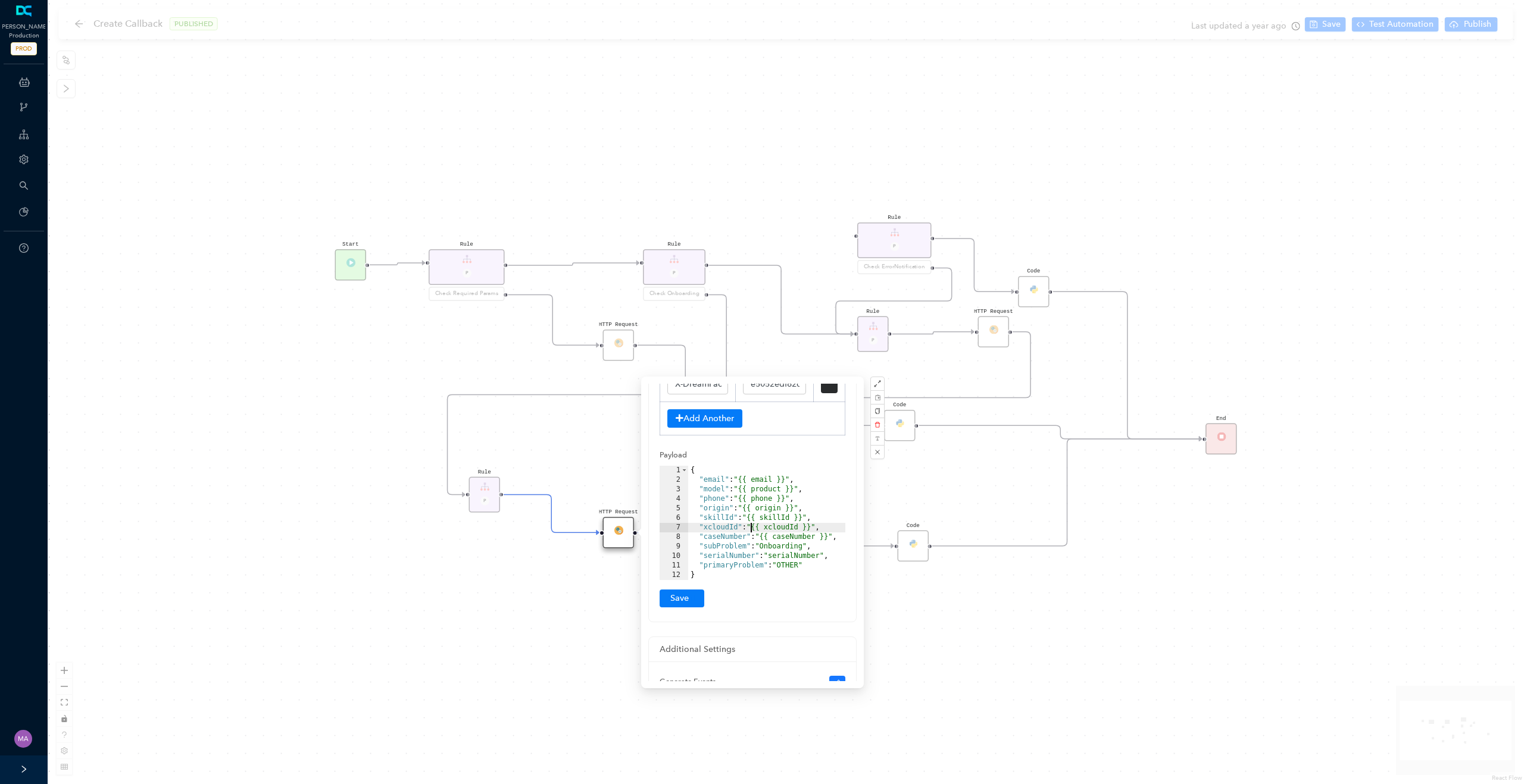
scroll to position [236, 0]
click at [809, 559] on div "{ "email" : "{{ email }}" , "model" : "{{ product }}" , "phone" : "{{ phone }}"…" at bounding box center [766, 524] width 157 height 133
click at [968, 619] on div "HTTP Request Rule P HTTP Request Rule P Check ErrorNotification Rule P Check On…" at bounding box center [786, 392] width 1476 height 784
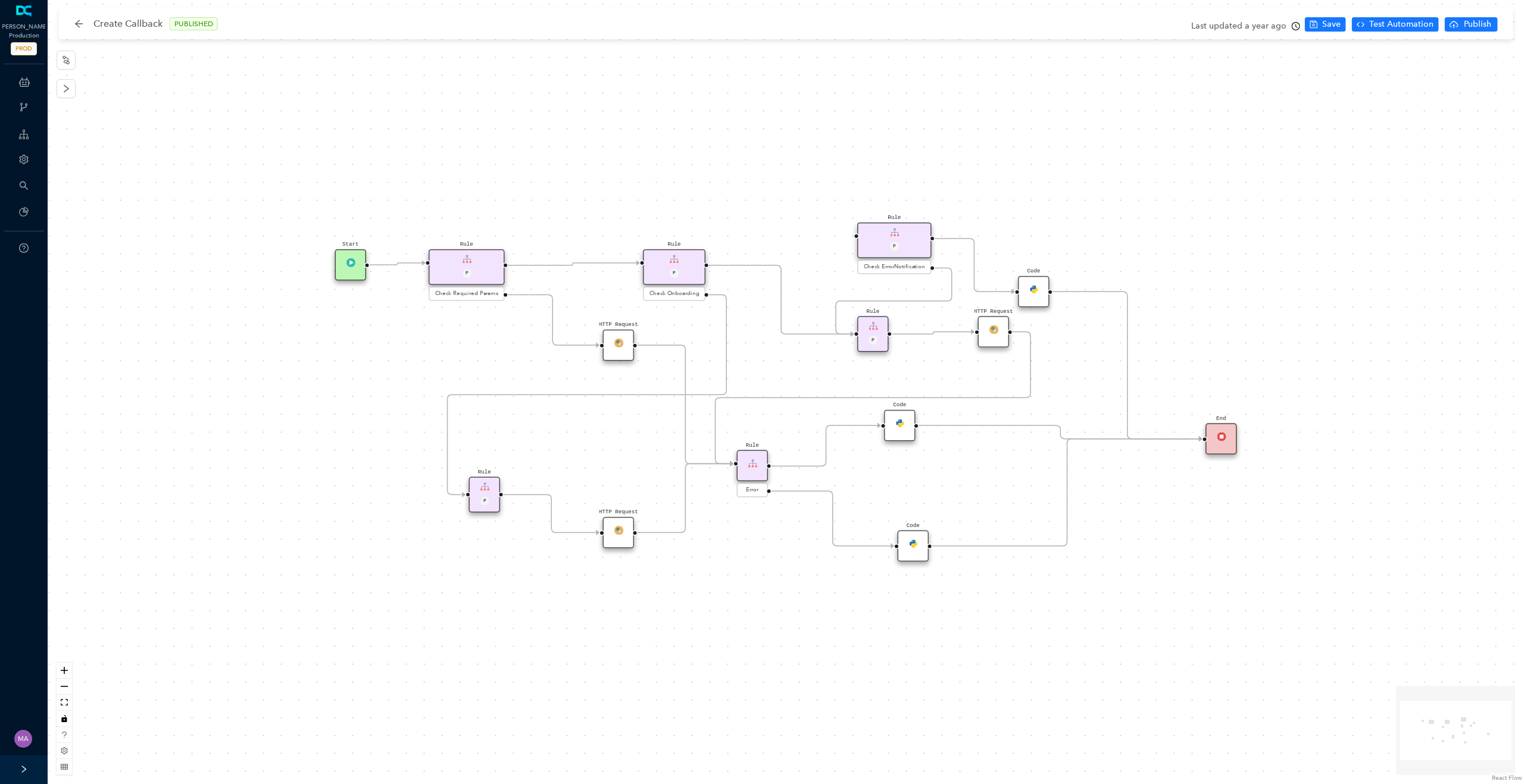
click at [993, 328] on img at bounding box center [993, 329] width 9 height 9
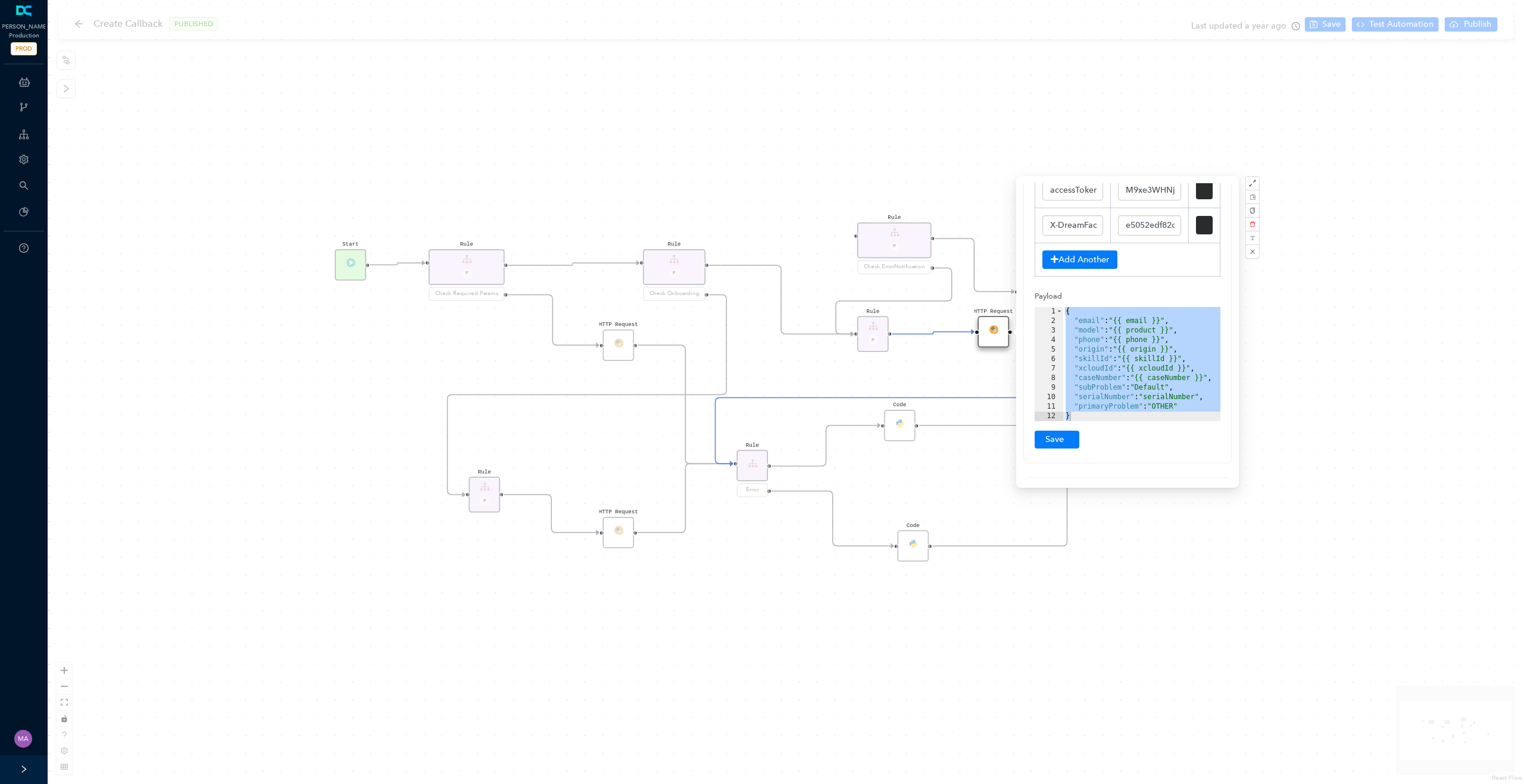
click at [1137, 363] on div "{ "email" : "{{ email }}" , "model" : "{{ product }}" , "phone" : "{{ phone }}"…" at bounding box center [1141, 374] width 157 height 133
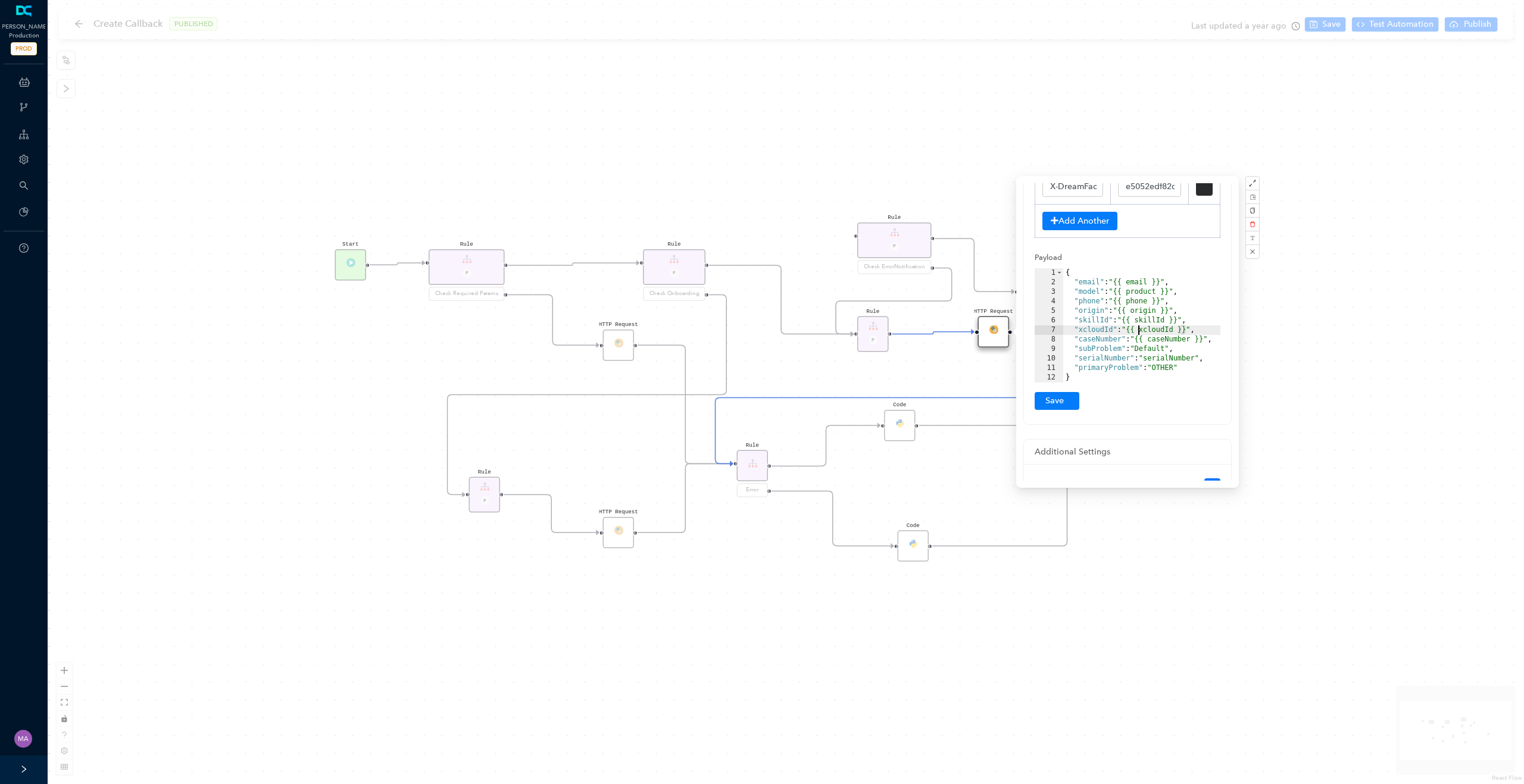
scroll to position [226, 0]
click at [1169, 581] on div "HTTP Request Rule P HTTP Request Rule P Check ErrorNotification Rule P Check On…" at bounding box center [786, 392] width 1476 height 784
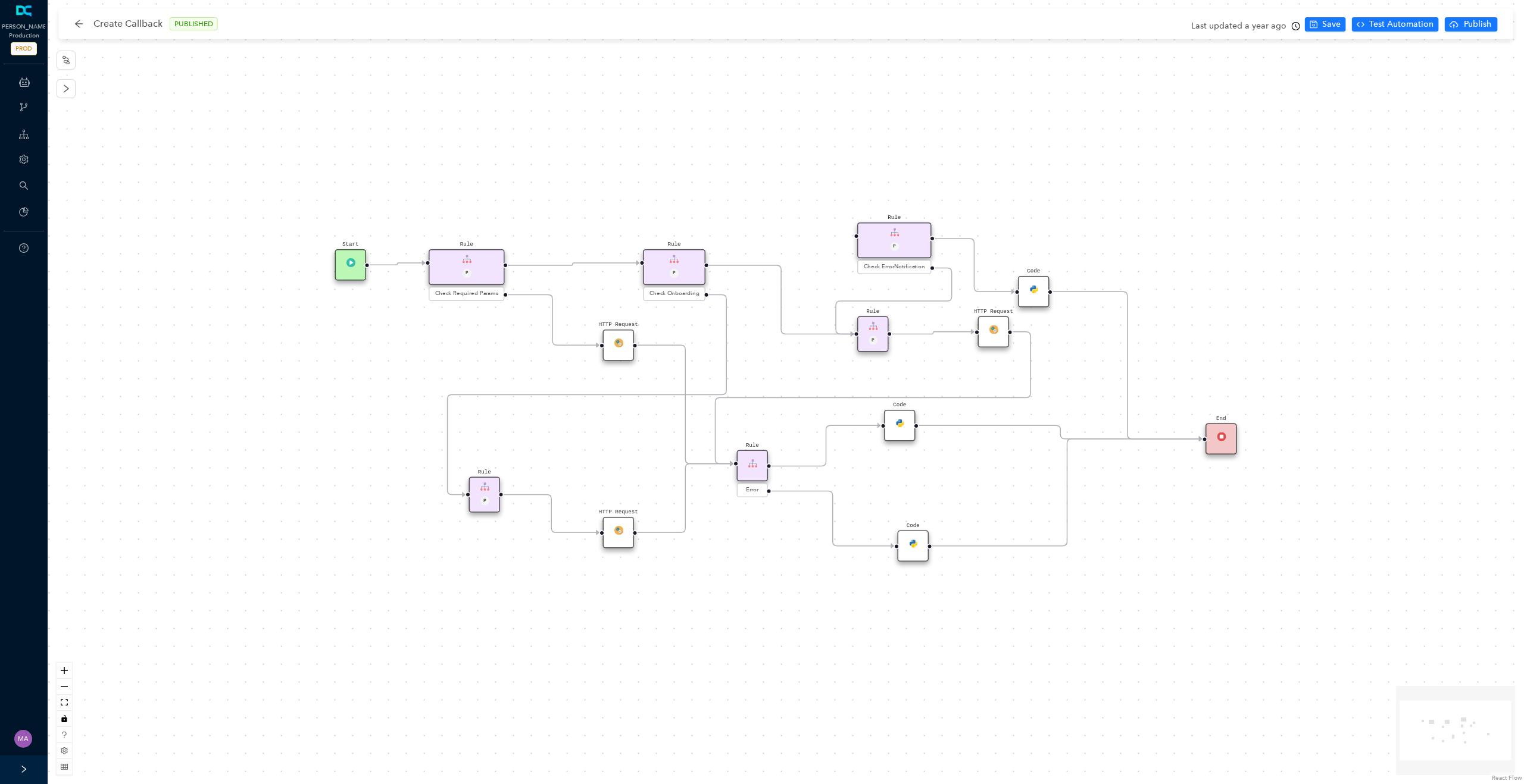
click at [900, 421] on img at bounding box center [900, 423] width 9 height 9
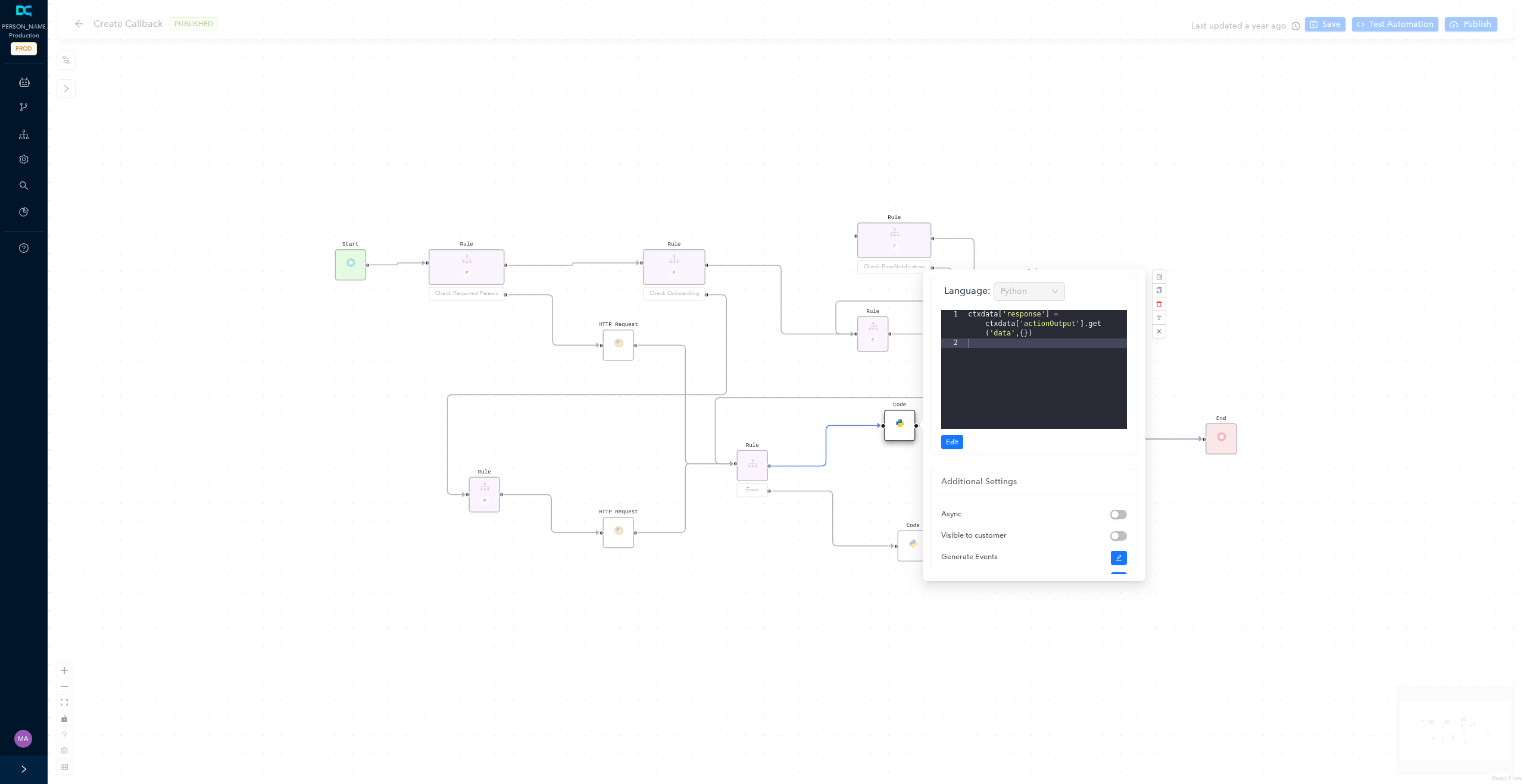
click at [834, 608] on div "HTTP Request Rule P HTTP Request Rule P Check ErrorNotification Rule P Check On…" at bounding box center [786, 392] width 1476 height 784
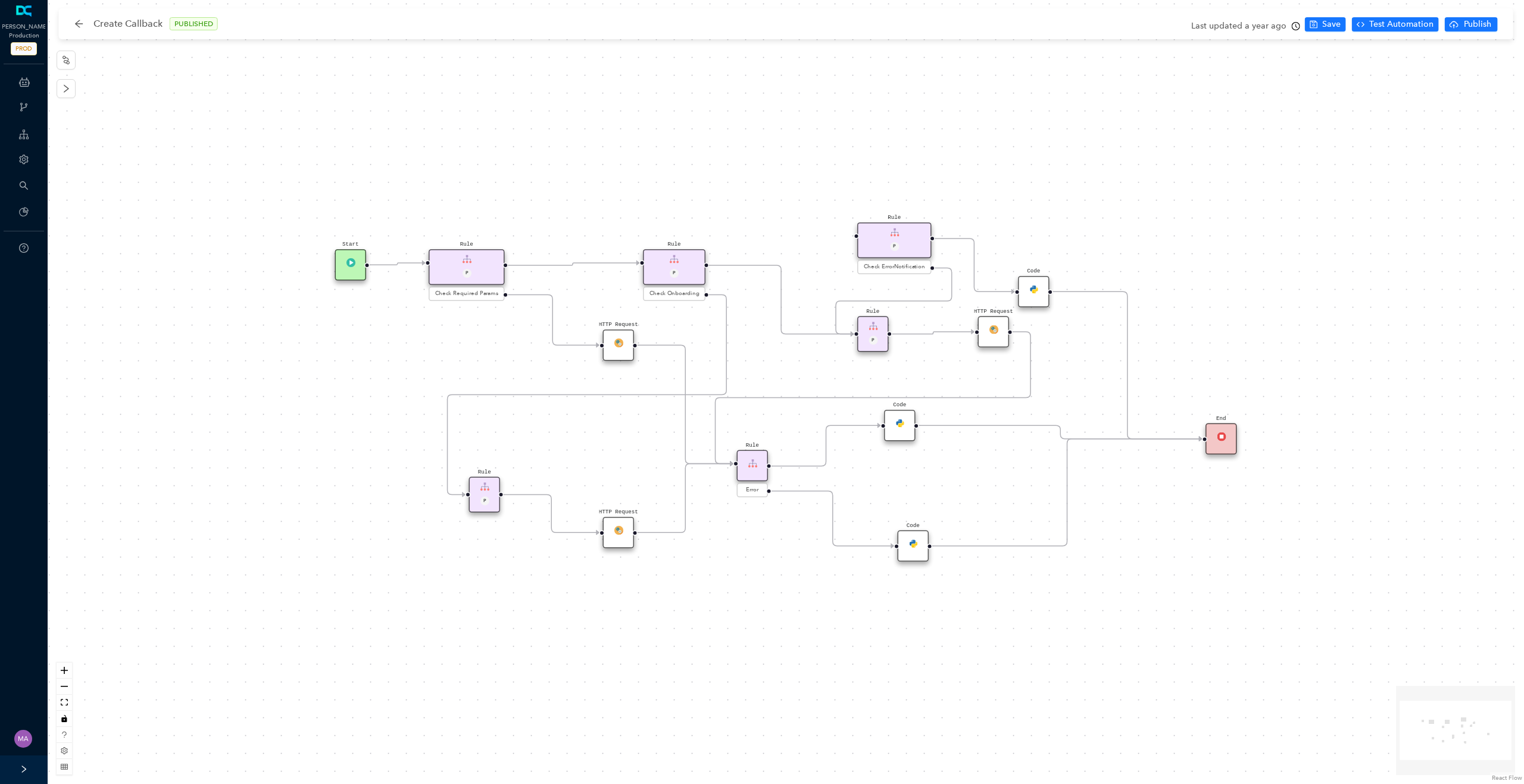
click at [914, 551] on div "Code" at bounding box center [913, 546] width 32 height 32
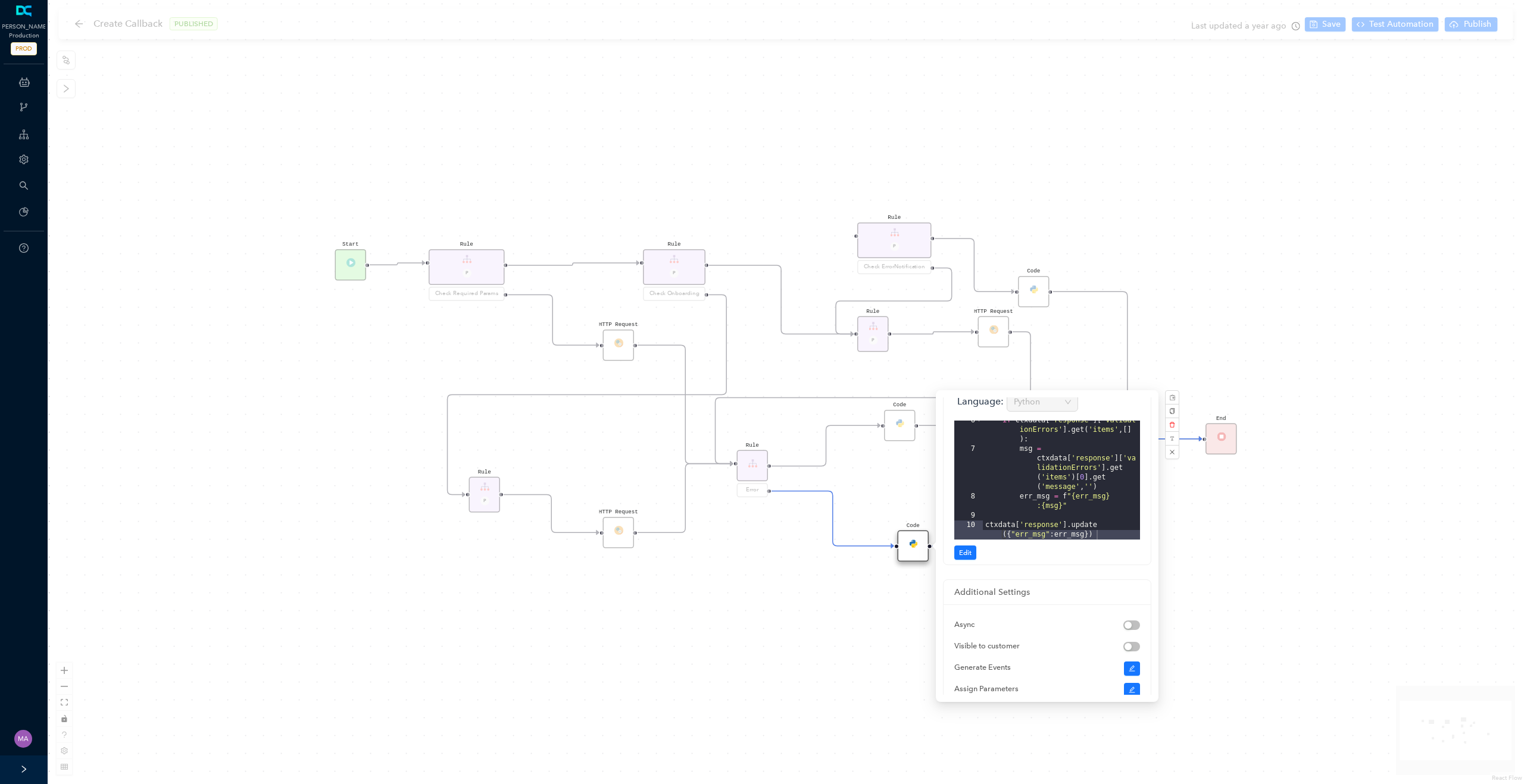
scroll to position [18, 0]
click at [803, 650] on div "HTTP Request Rule P HTTP Request Rule P Check ErrorNotification Rule P Check On…" at bounding box center [786, 392] width 1476 height 784
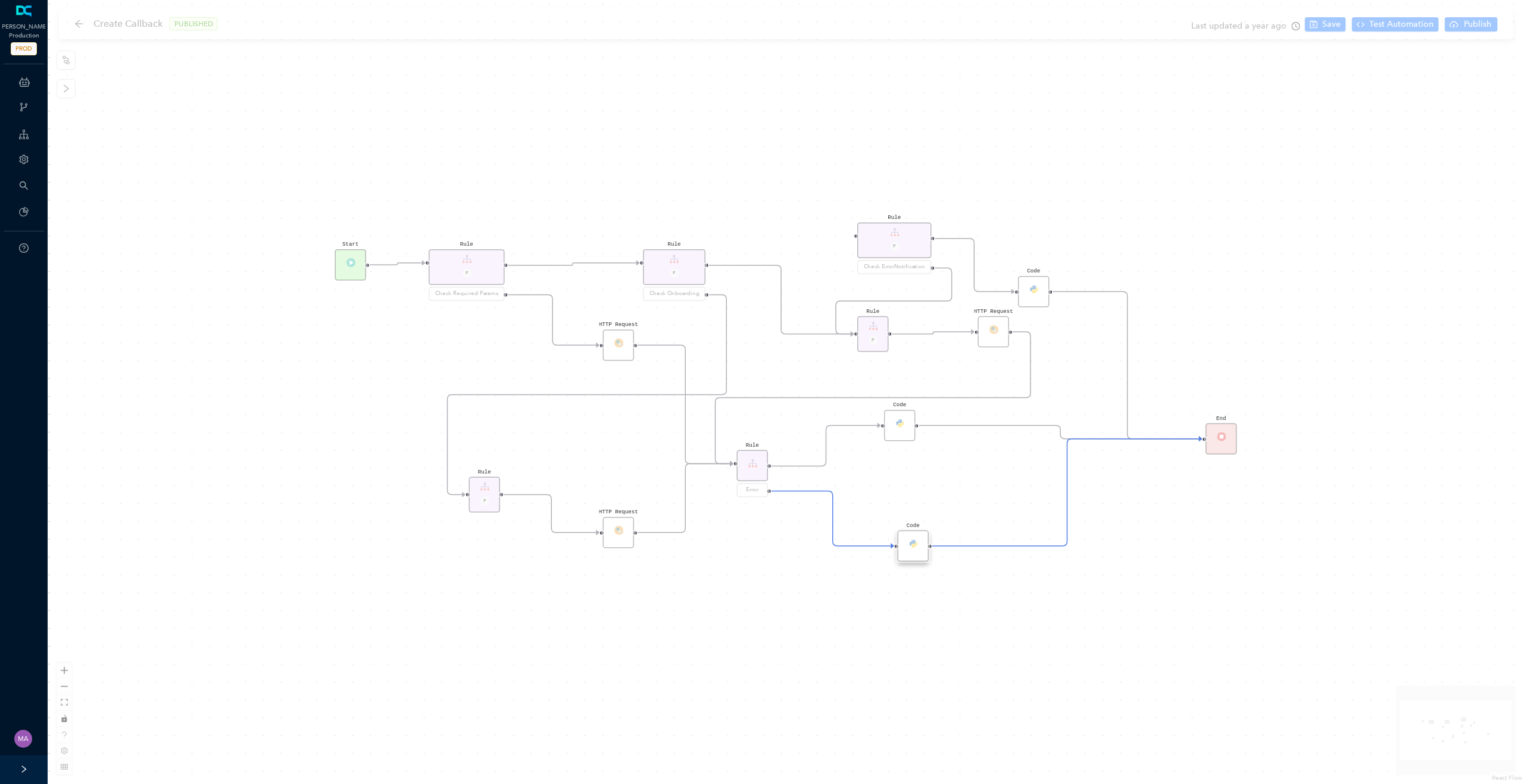
scroll to position [0, 0]
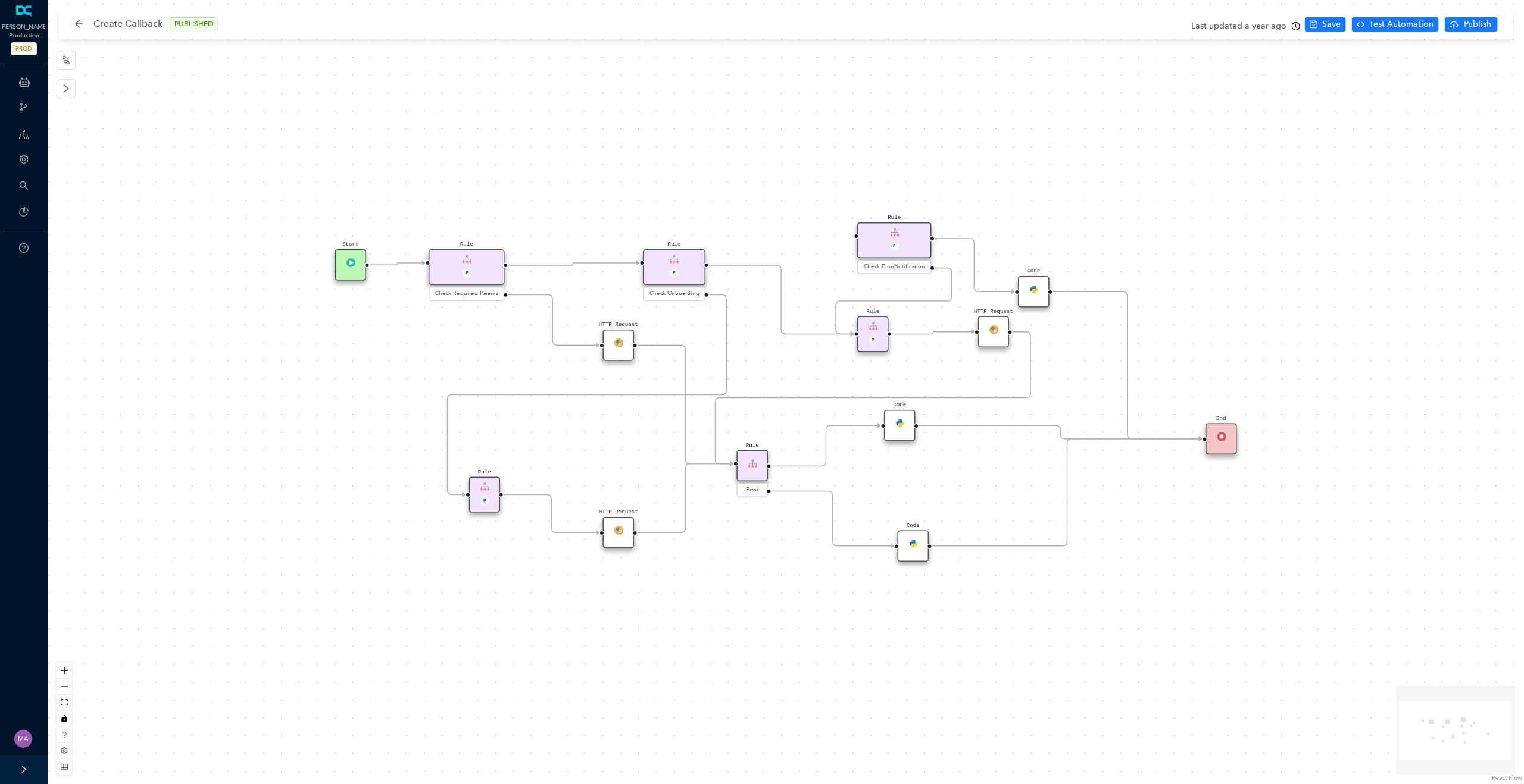
click at [1035, 290] on img at bounding box center [1034, 289] width 9 height 9
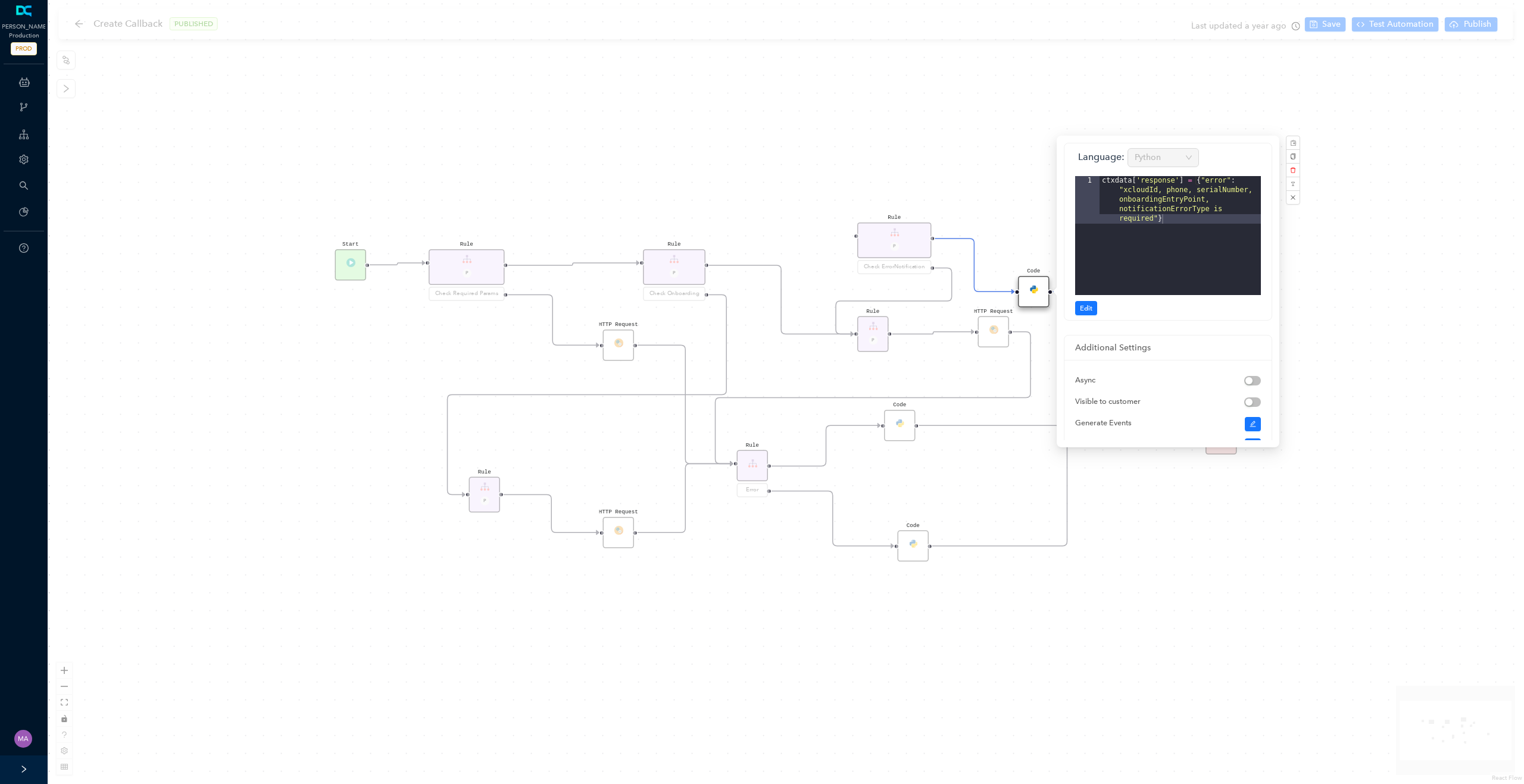
click at [901, 131] on div "HTTP Request Rule P HTTP Request Rule P Check ErrorNotification Rule P Check On…" at bounding box center [786, 392] width 1476 height 784
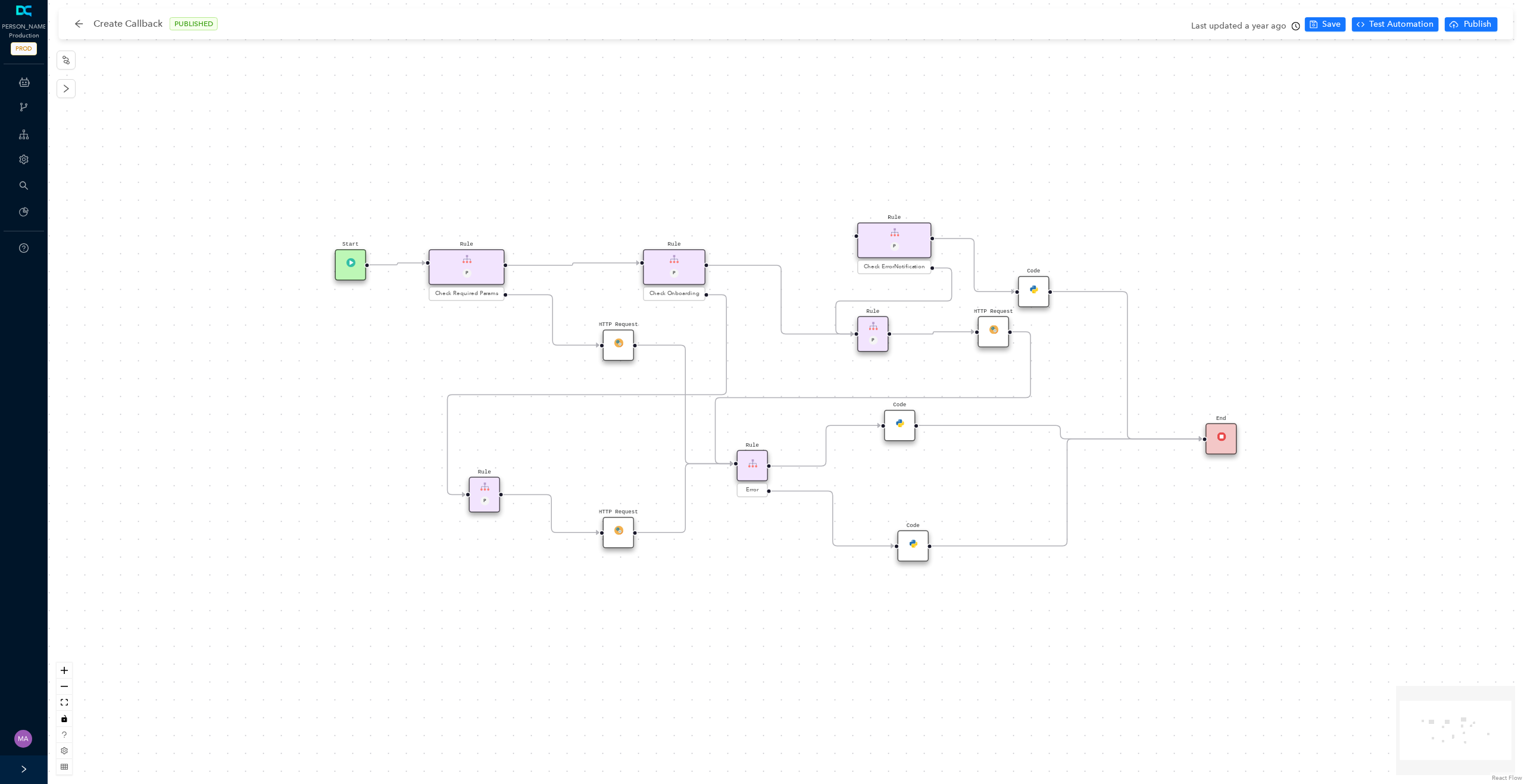
click at [1036, 296] on div "Code" at bounding box center [1034, 292] width 32 height 32
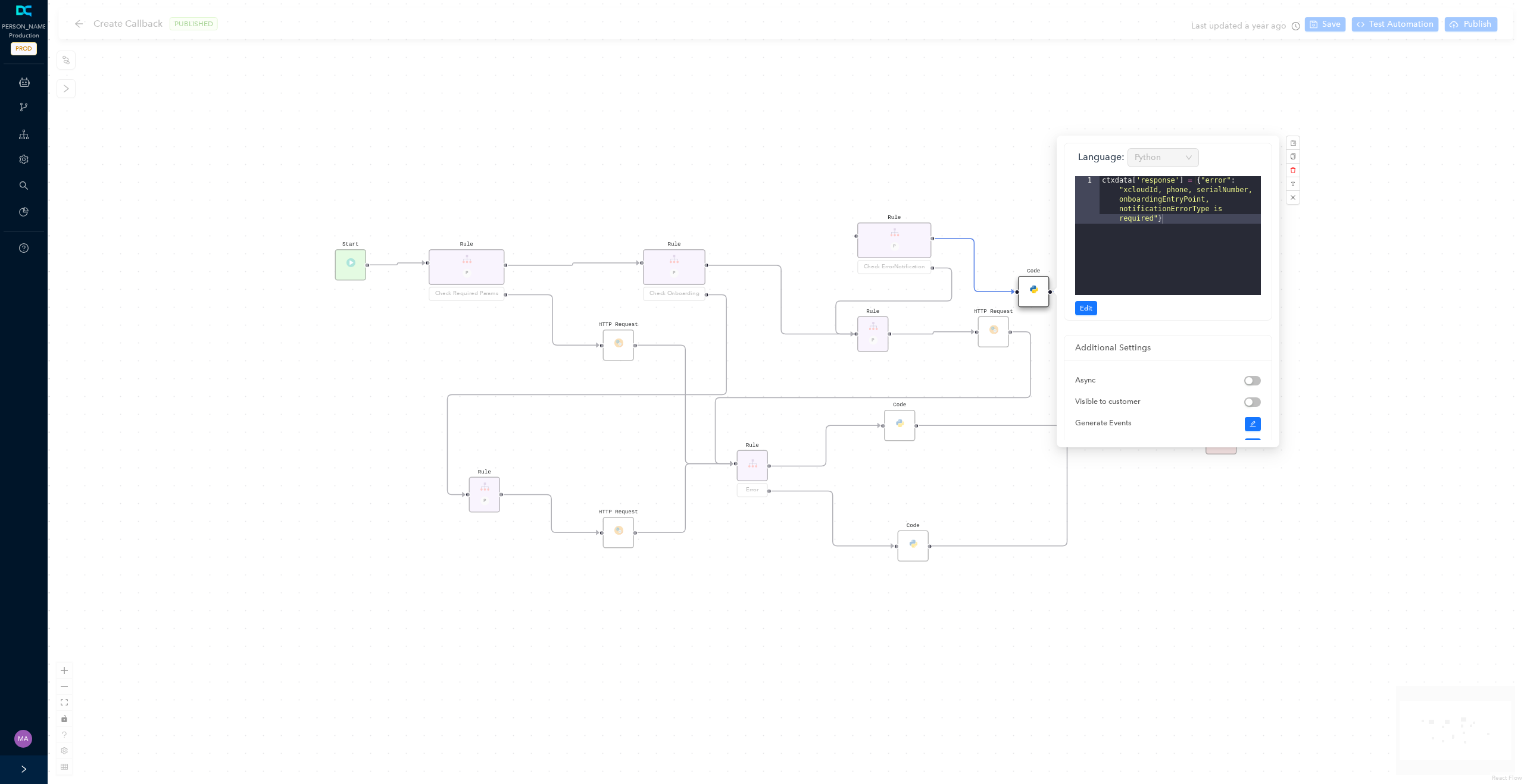
click at [985, 173] on div "HTTP Request Rule P HTTP Request Rule P Check ErrorNotification Rule P Check On…" at bounding box center [786, 392] width 1476 height 784
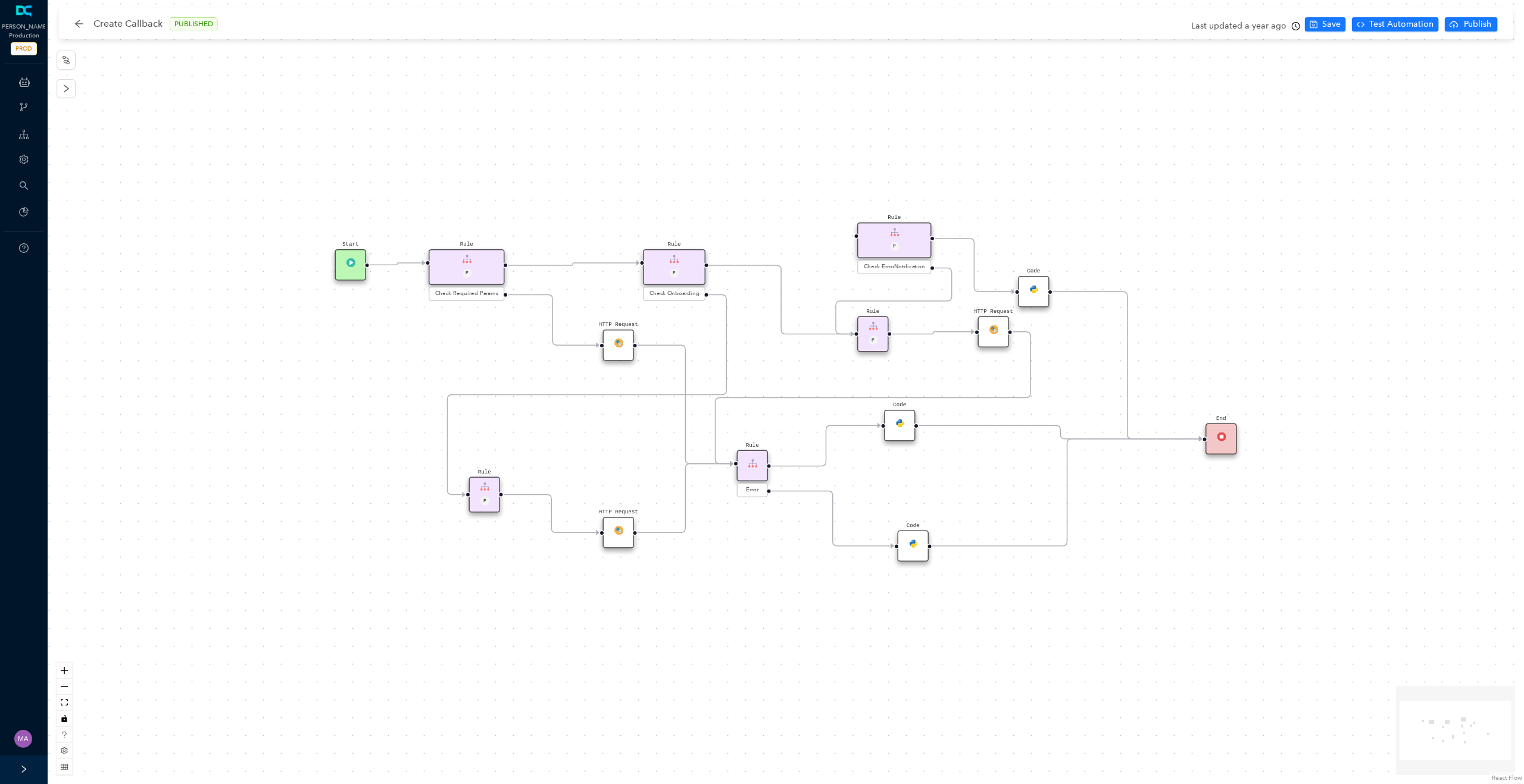
click at [622, 346] on img at bounding box center [618, 342] width 9 height 9
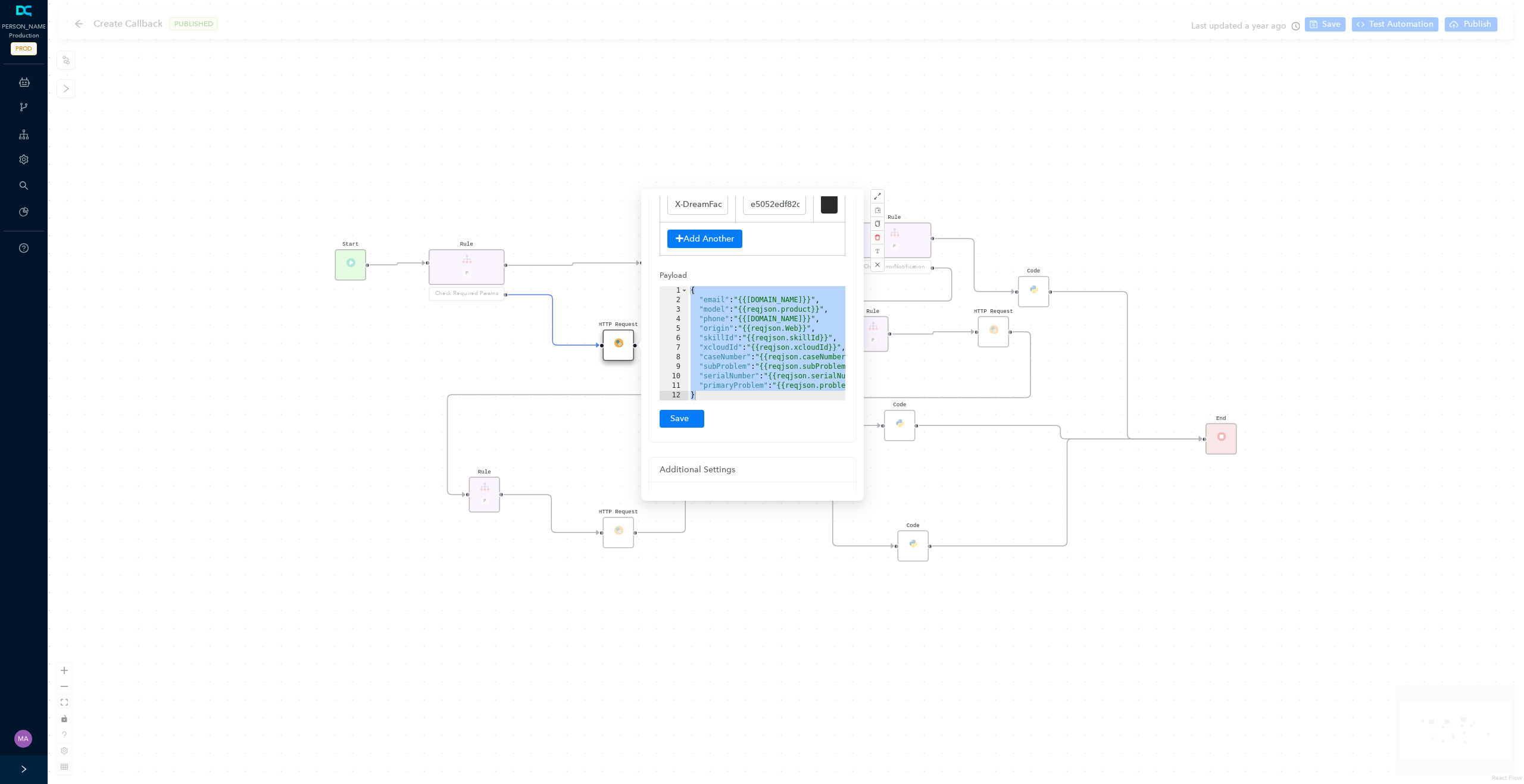
scroll to position [222, 0]
click at [753, 385] on div "{ "email" : "{{reqjson.email}}" , "model" : "{{reqjson.product}}" , "phone" : "…" at bounding box center [787, 352] width 198 height 133
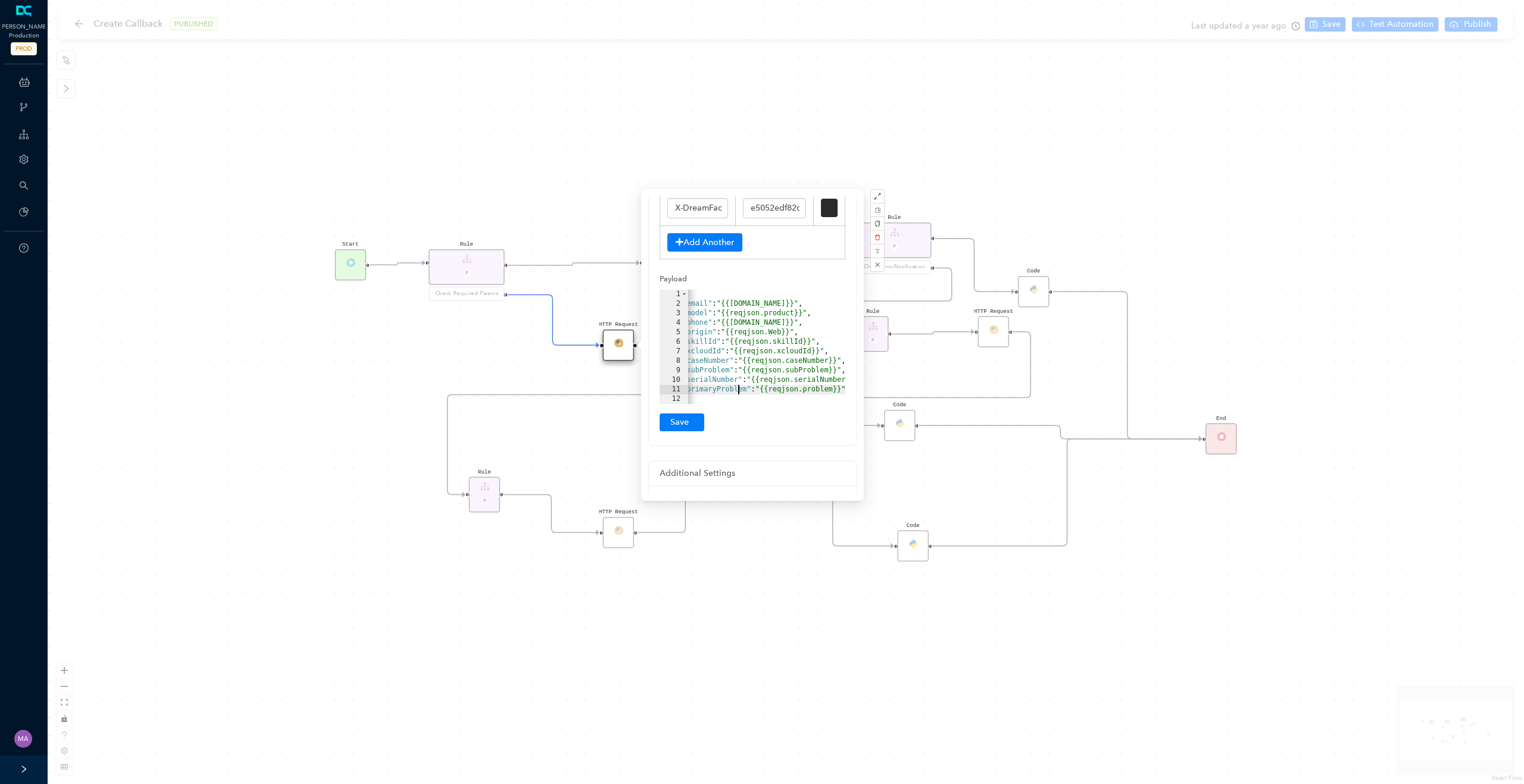
scroll to position [0, 38]
click at [831, 393] on div at bounding box center [748, 397] width 198 height 12
drag, startPoint x: 828, startPoint y: 390, endPoint x: 699, endPoint y: 391, distance: 129.0
click at [699, 391] on div "1 2 3 4 5 6 7 8 9 10 11 12 { "email" : "{{reqjson.email}}" , "model" : "{{reqjs…" at bounding box center [753, 347] width 186 height 114
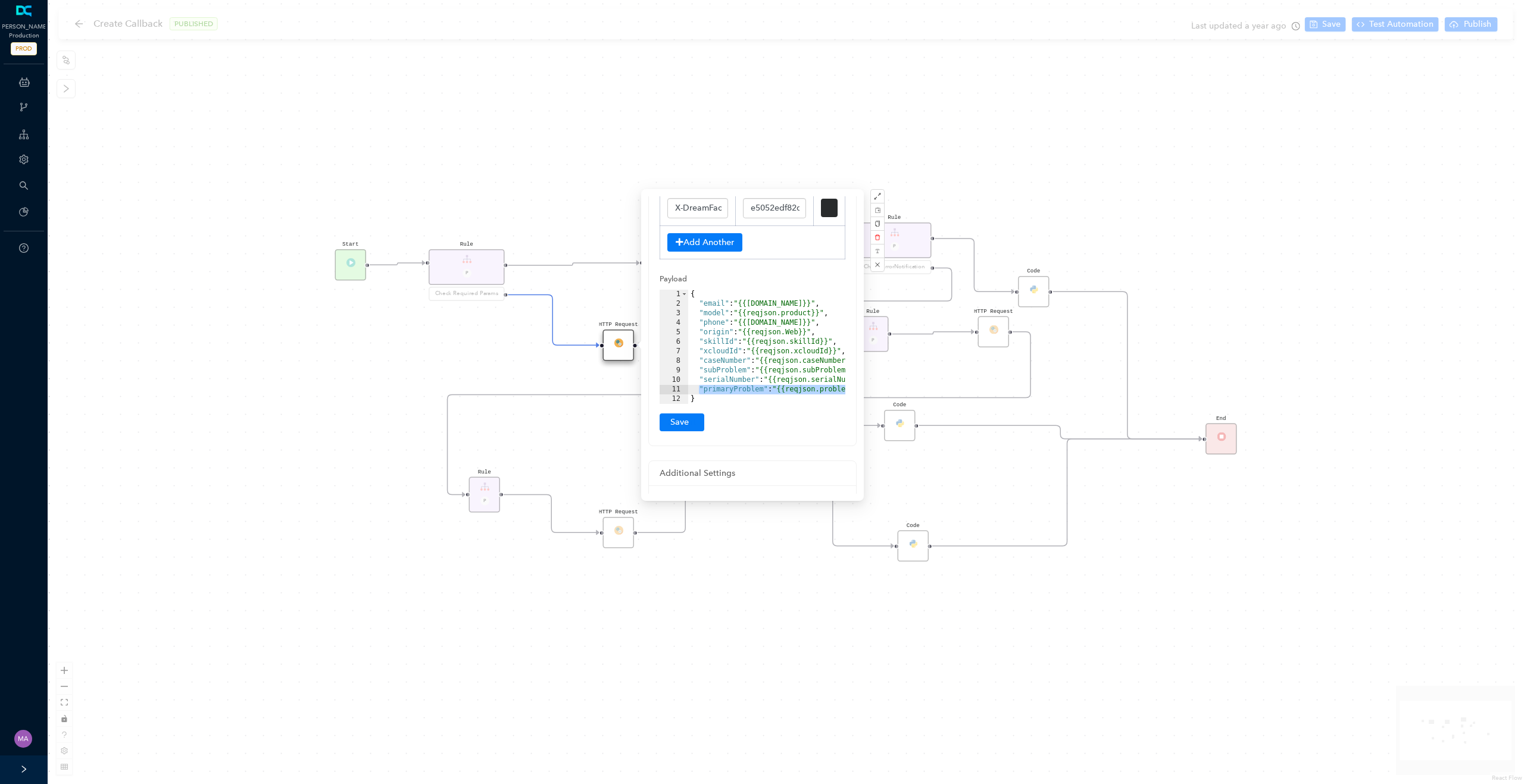
scroll to position [0, 41]
click at [829, 392] on div at bounding box center [746, 397] width 198 height 12
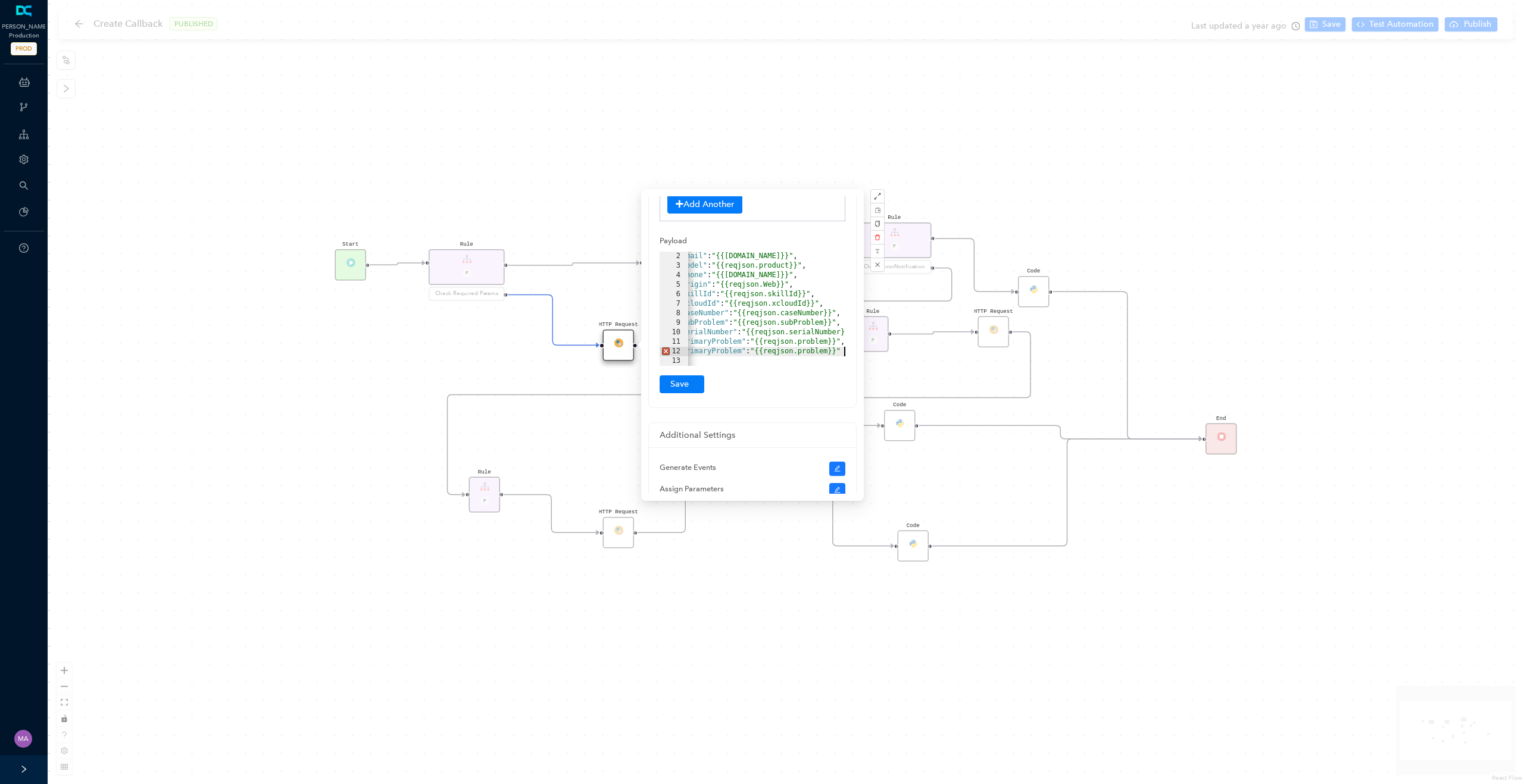
scroll to position [0, 21]
drag, startPoint x: 803, startPoint y: 352, endPoint x: 833, endPoint y: 352, distance: 30.0
click at [833, 354] on div at bounding box center [765, 359] width 198 height 12
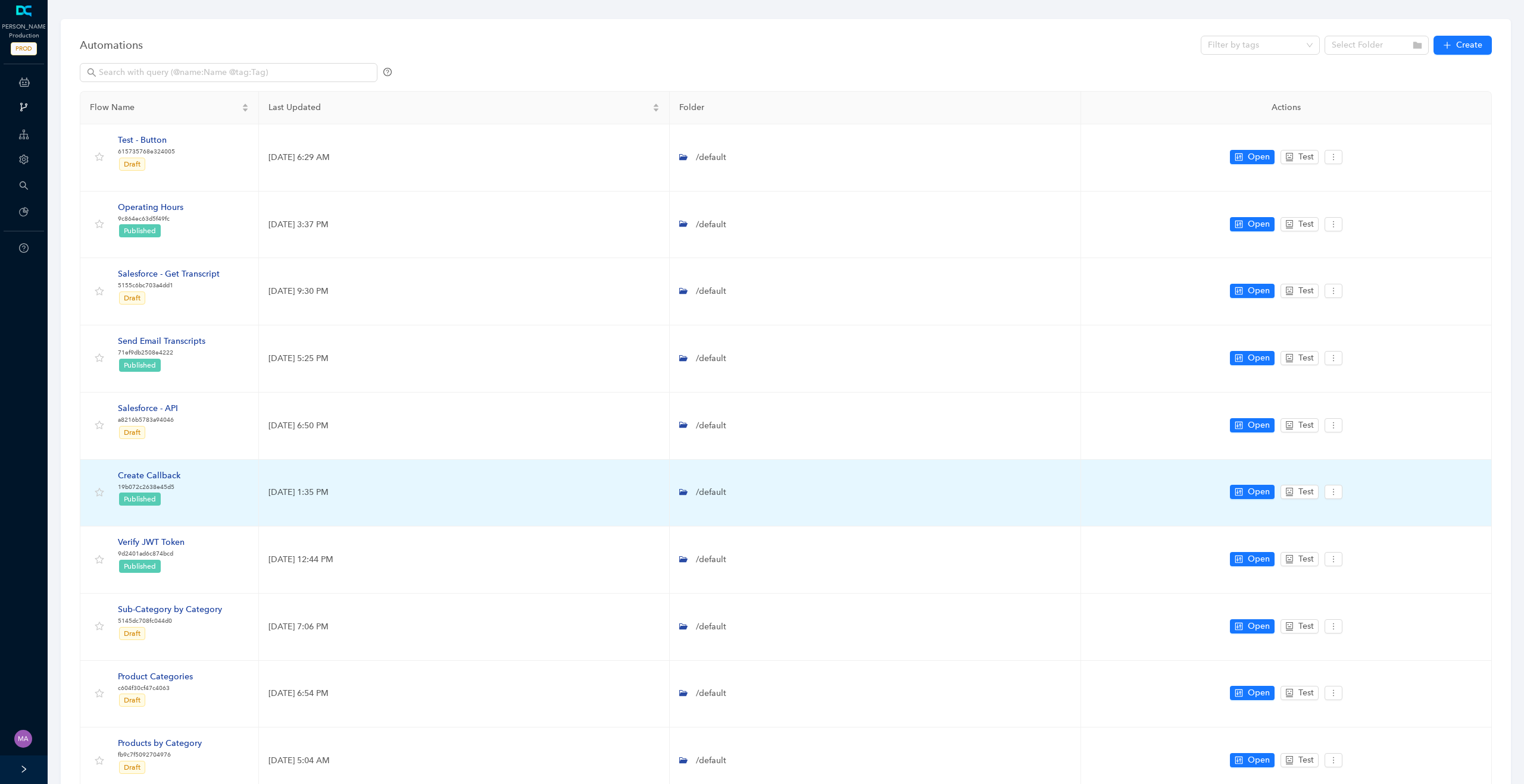
click at [148, 473] on div "Create Callback" at bounding box center [149, 476] width 62 height 13
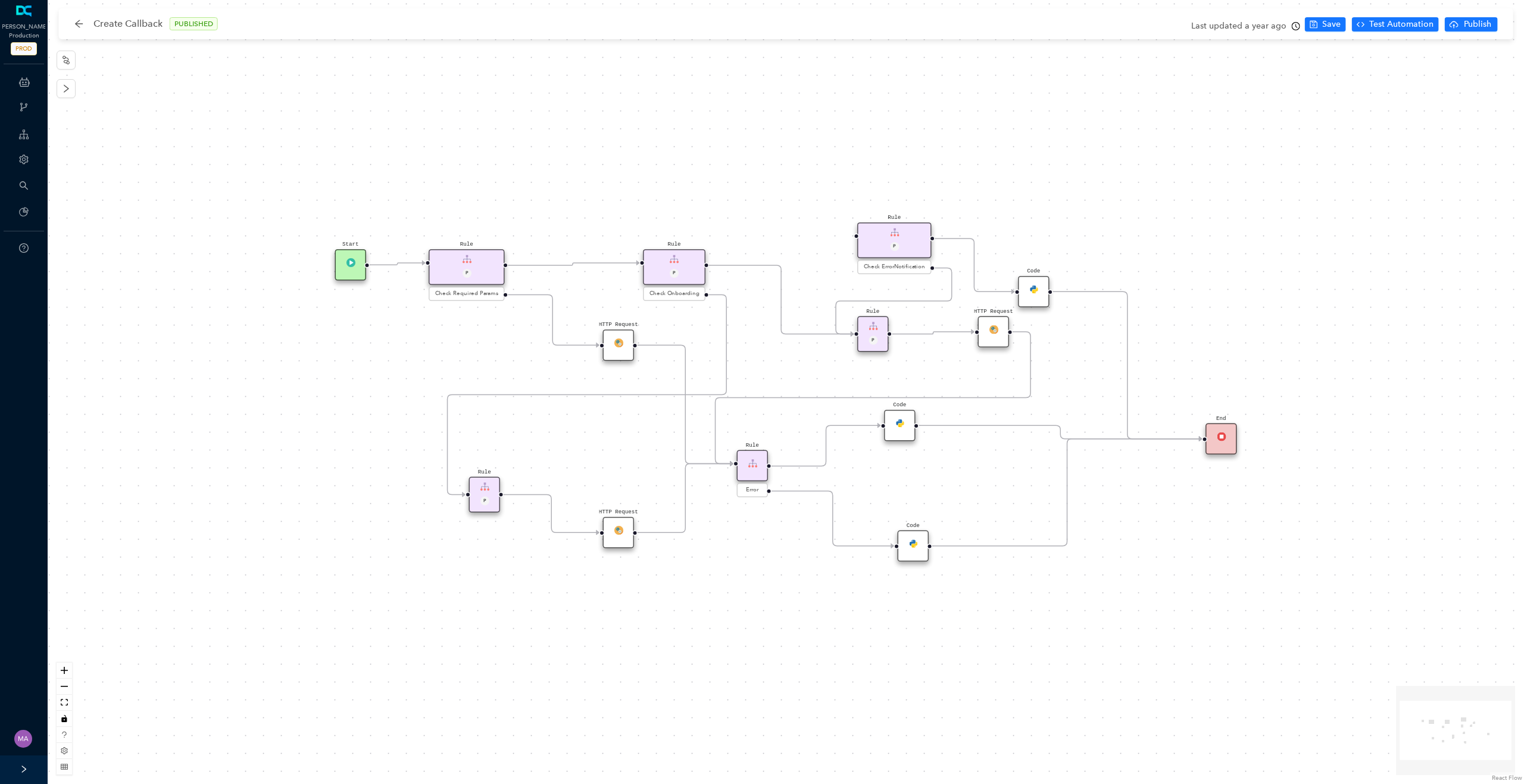
click at [613, 347] on div "HTTP Request" at bounding box center [619, 346] width 32 height 32
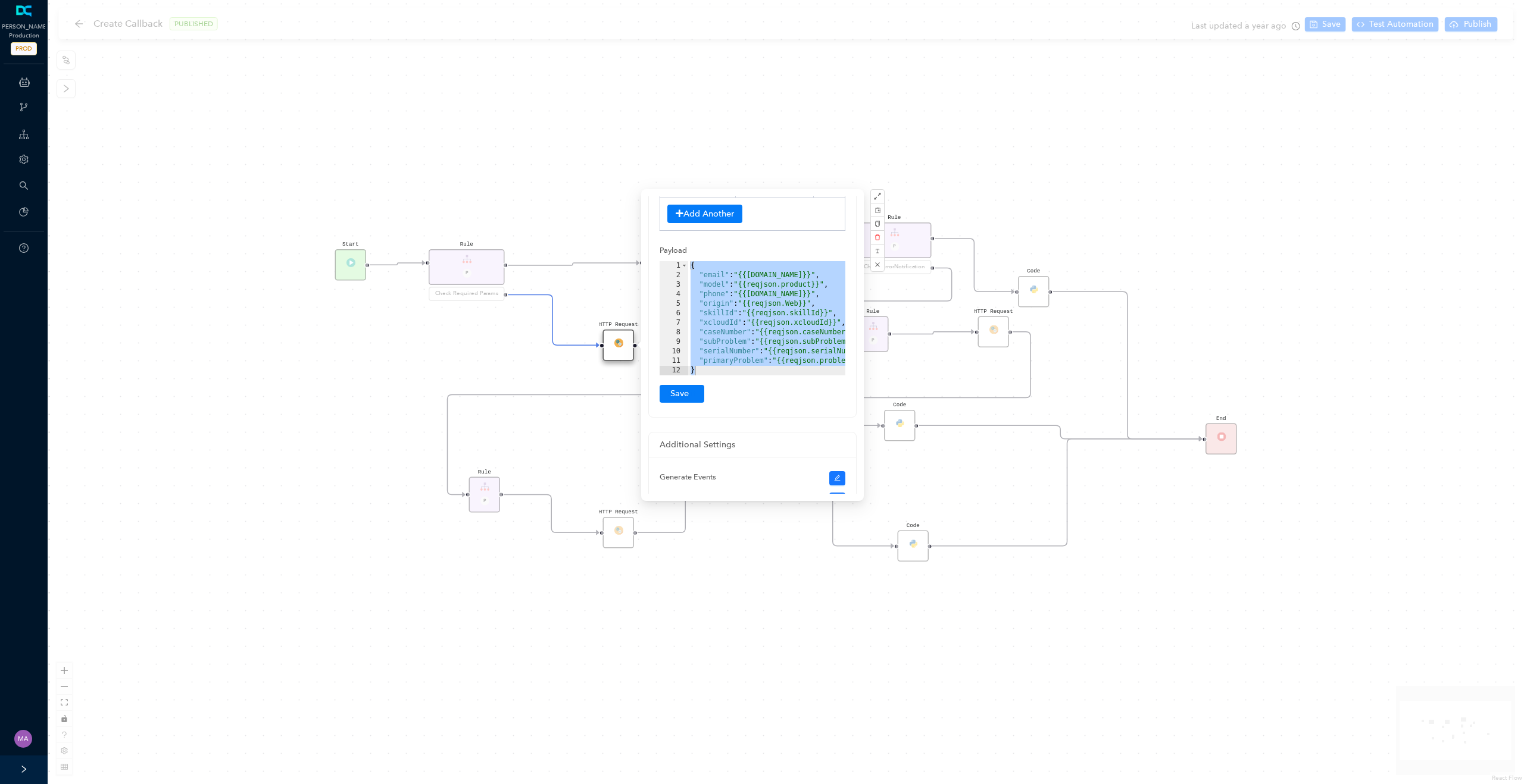
click at [764, 335] on div "{ "email" : "{{reqjson.email}}" , "model" : "{{reqjson.product}}" , "phone" : "…" at bounding box center [787, 328] width 198 height 133
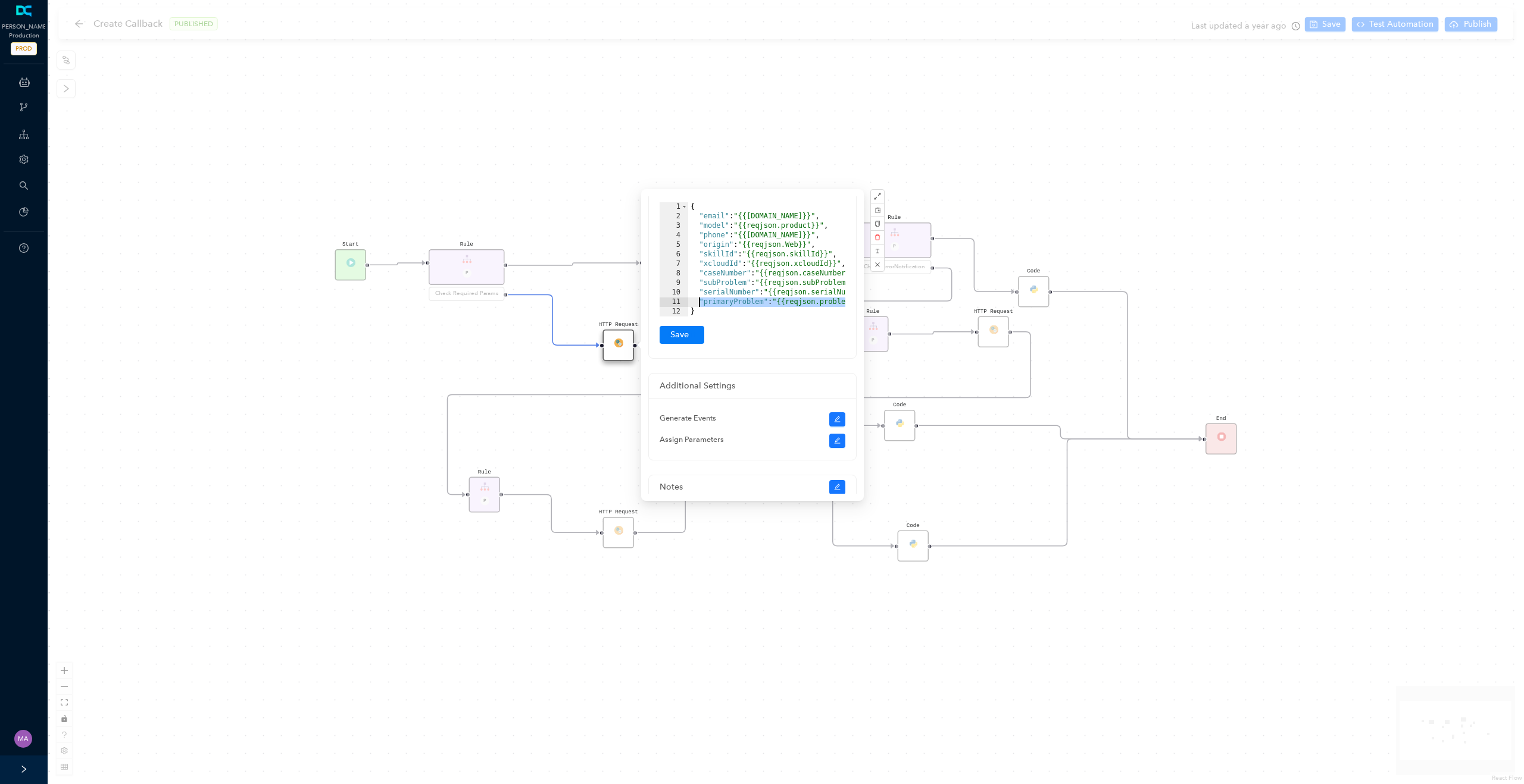
drag, startPoint x: 828, startPoint y: 303, endPoint x: 701, endPoint y: 303, distance: 127.0
click at [701, 305] on div at bounding box center [787, 310] width 198 height 12
click at [833, 305] on div at bounding box center [746, 310] width 198 height 12
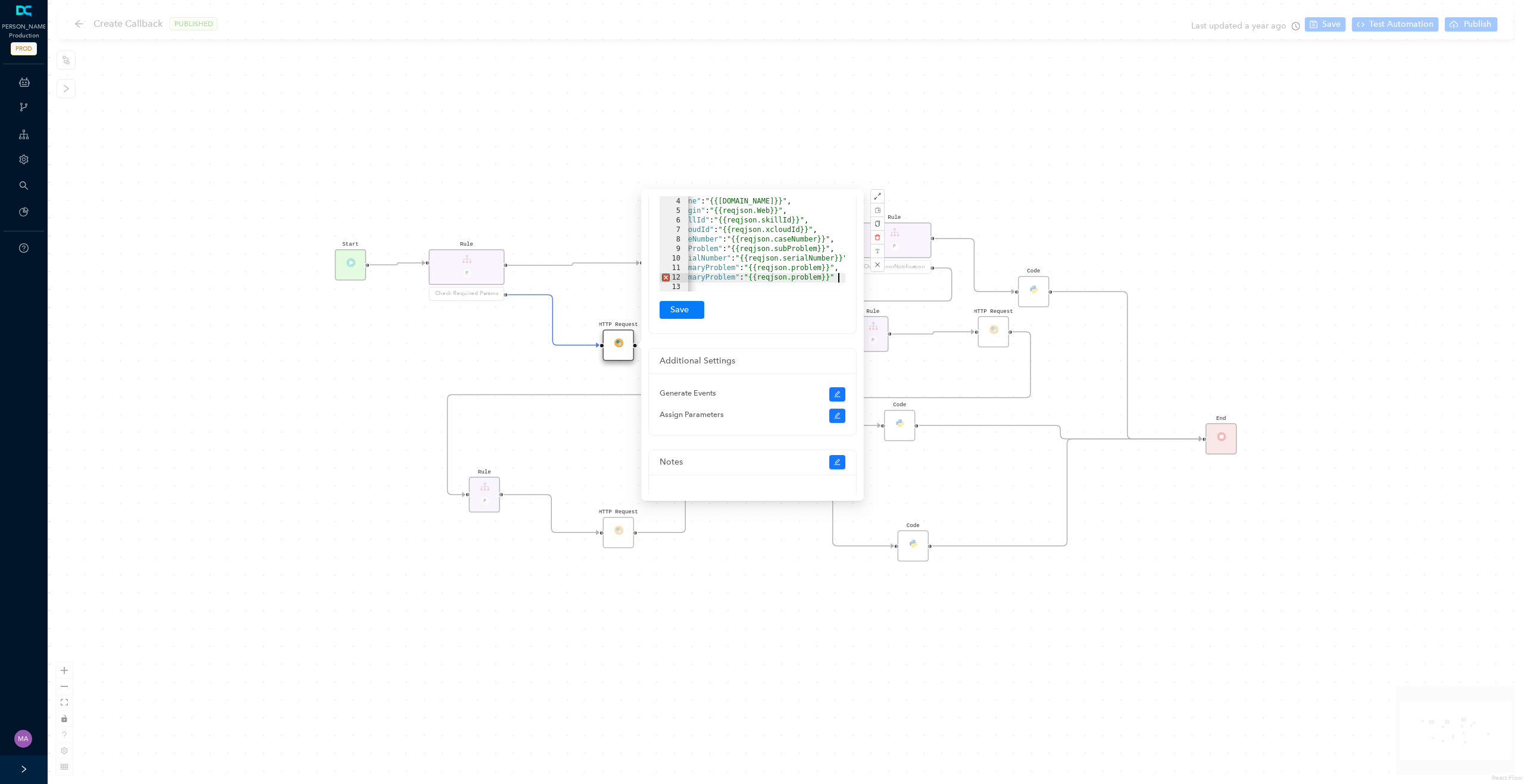
scroll to position [0, 29]
drag, startPoint x: 794, startPoint y: 279, endPoint x: 823, endPoint y: 278, distance: 29.0
click at [823, 280] on div at bounding box center [758, 285] width 198 height 12
click at [734, 275] on div "{ "email" : "{{reqjson.email}}" , "model" : "{{reqjson.product}}" , "phone" : "…" at bounding box center [746, 235] width 219 height 133
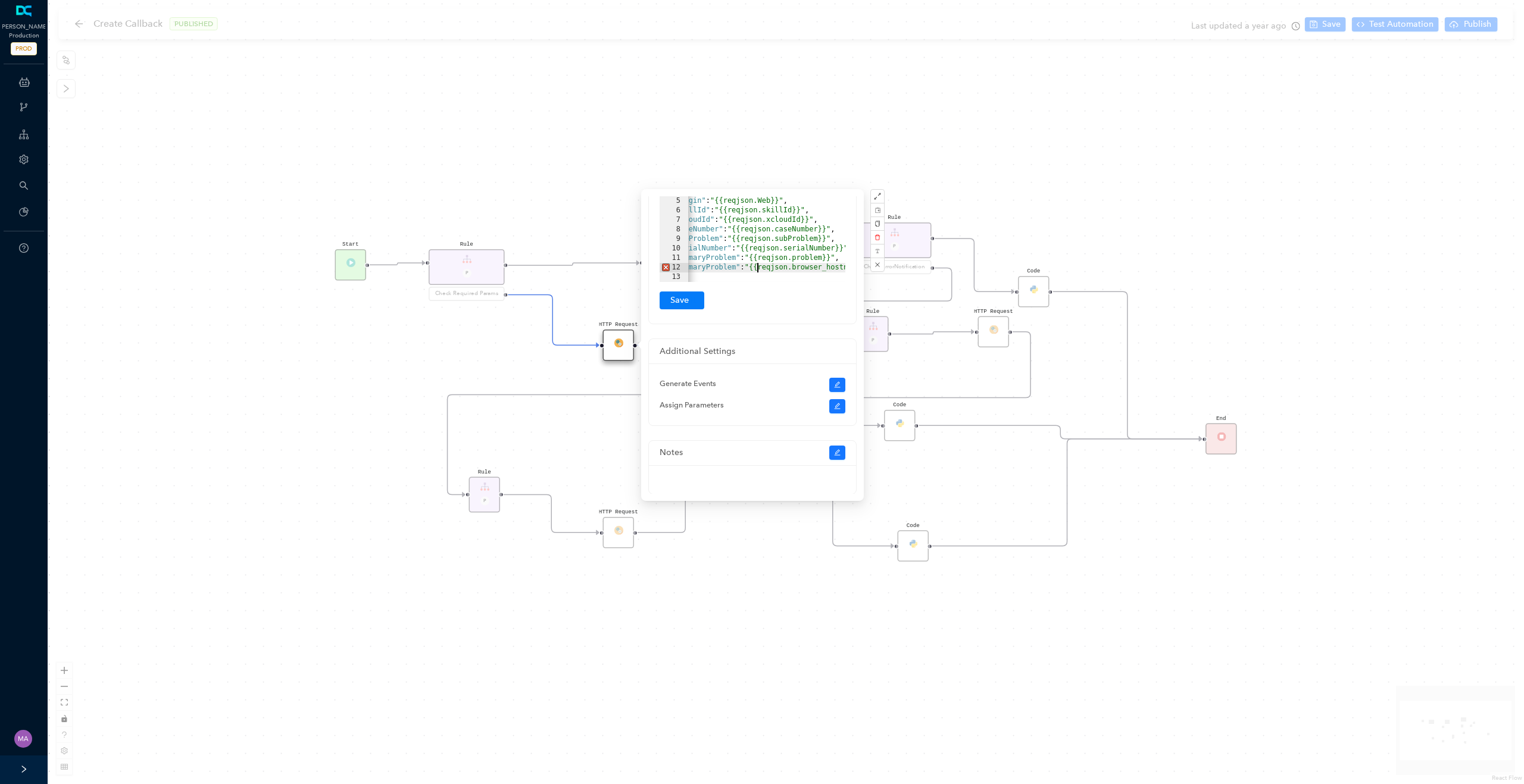
scroll to position [0, 7]
drag, startPoint x: 757, startPoint y: 267, endPoint x: 699, endPoint y: 266, distance: 58.0
click at [699, 266] on div ""email" : "{{reqjson.email}}" , "model" : "{{reqjson.product}}" , "phone" : "{{…" at bounding box center [792, 234] width 219 height 133
drag, startPoint x: 693, startPoint y: 268, endPoint x: 845, endPoint y: 271, distance: 152.0
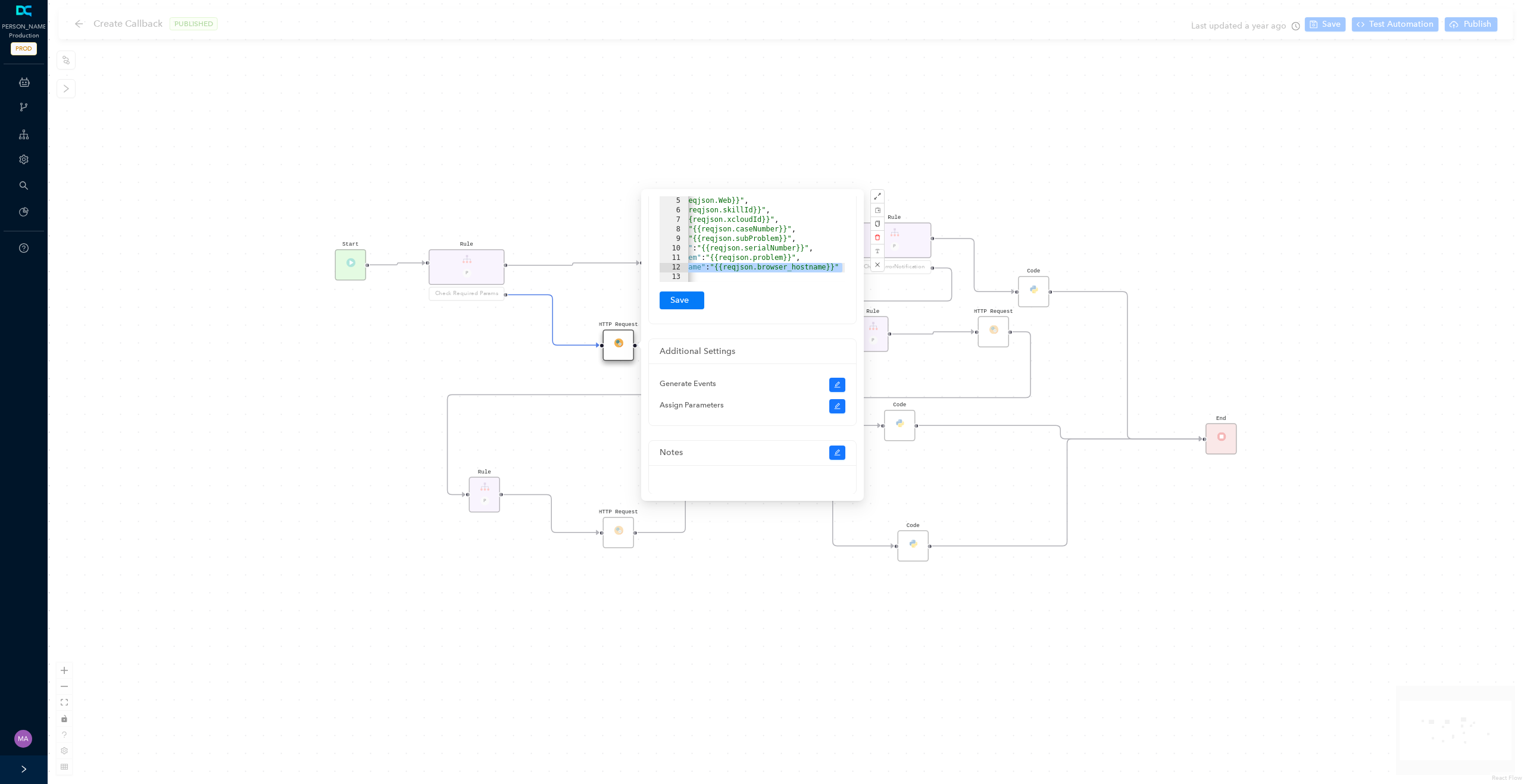
click at [845, 271] on div "URL Field https://ocapi.arlo.com/api/v2/ocCreateCallbackRequest HTTP Method <sp…" at bounding box center [752, 103] width 207 height 441
click at [678, 299] on button "Submit" at bounding box center [682, 300] width 45 height 18
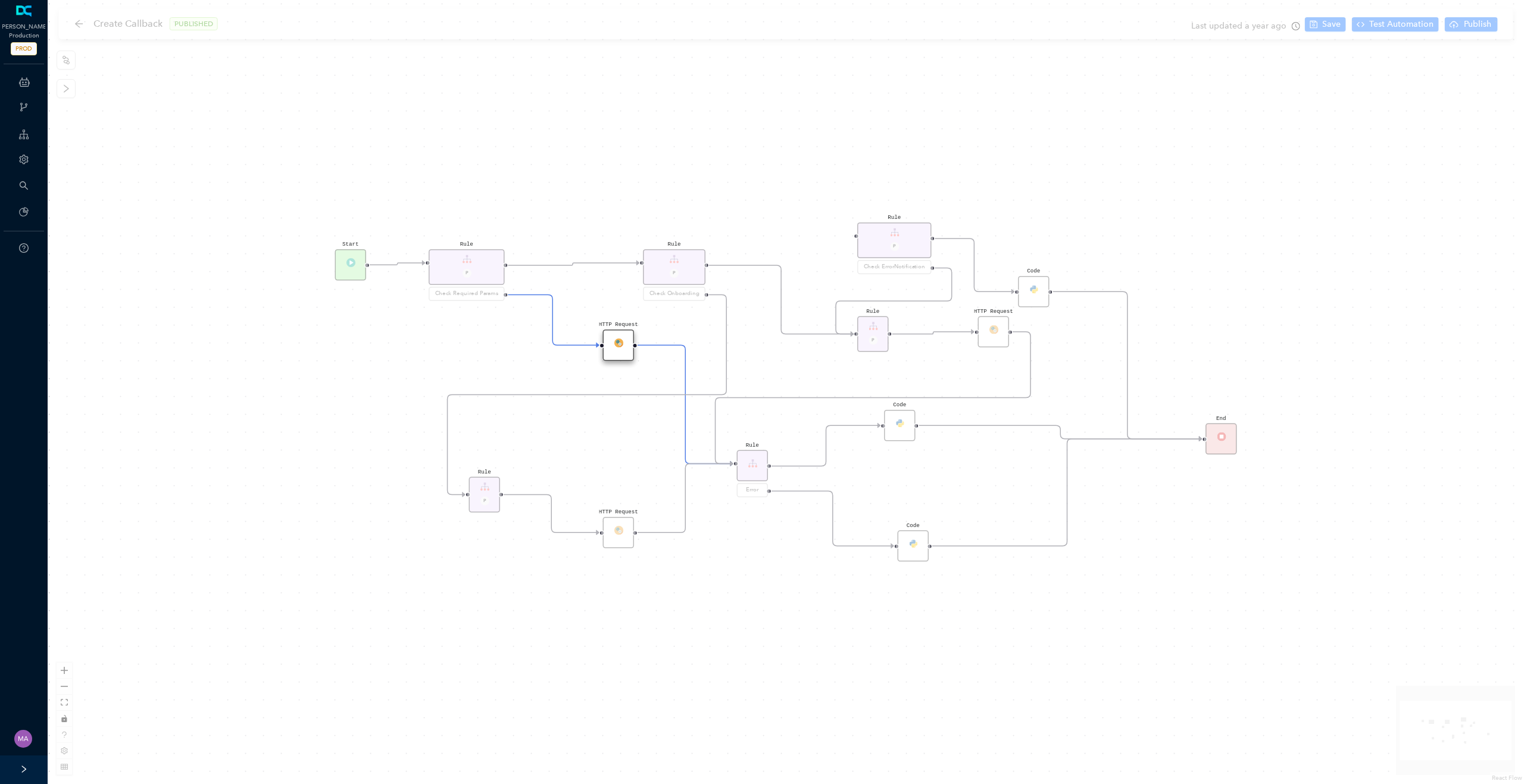
scroll to position [0, 0]
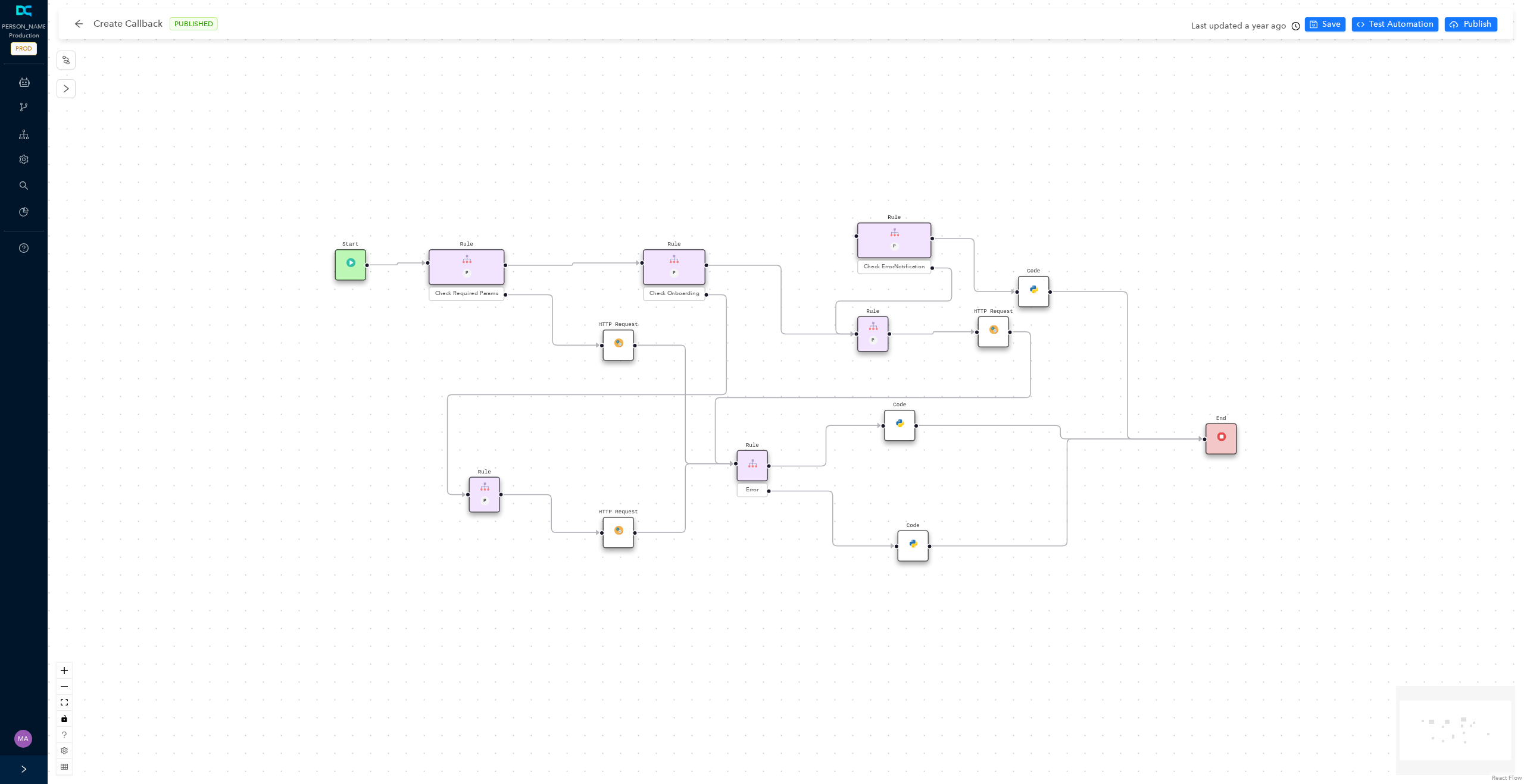
click at [616, 529] on img at bounding box center [618, 529] width 9 height 9
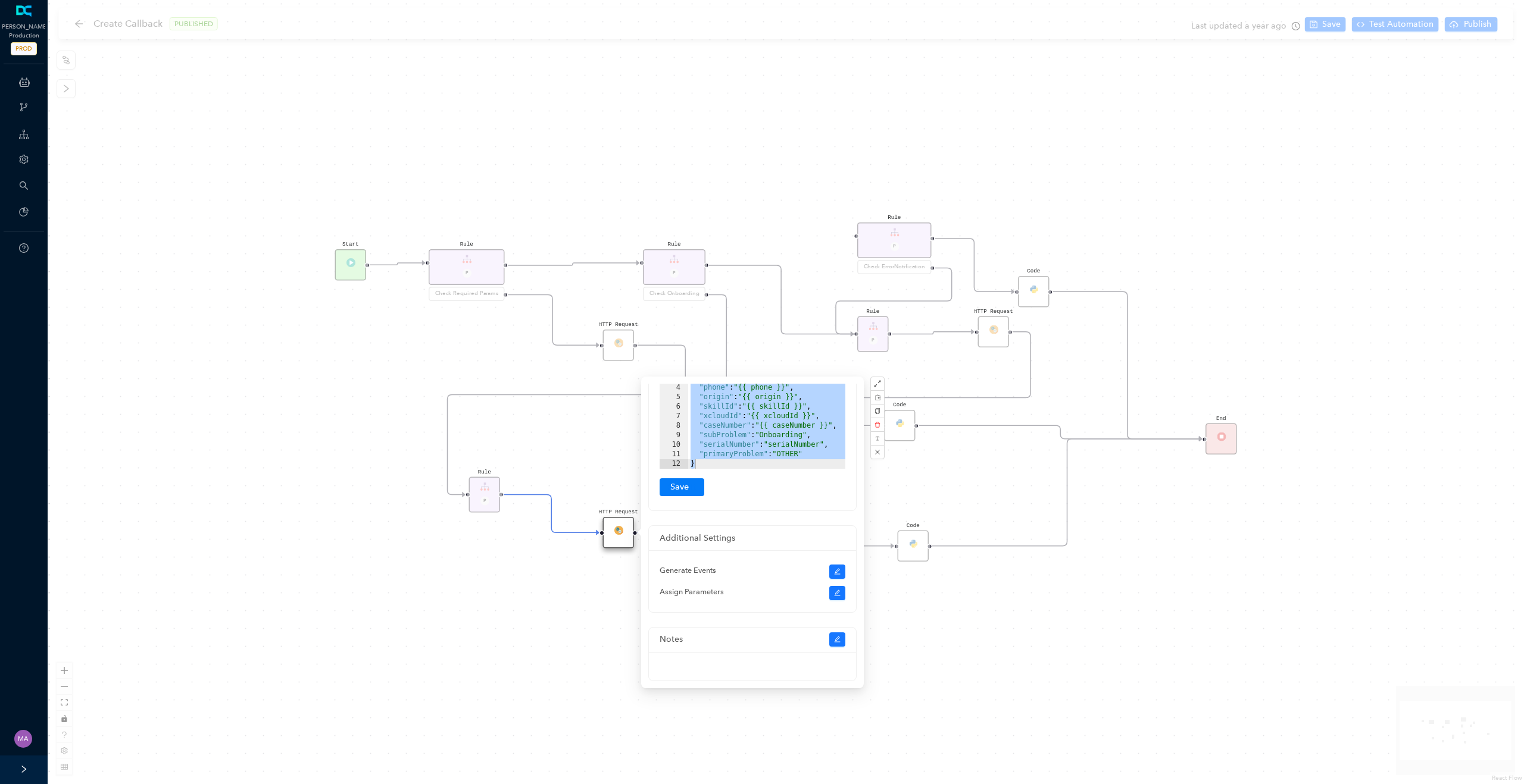
scroll to position [343, 0]
click at [812, 449] on div "{ "email" : "{{ email }}" , "model" : "{{ product }}" , "phone" : "{{ phone }}"…" at bounding box center [766, 418] width 157 height 133
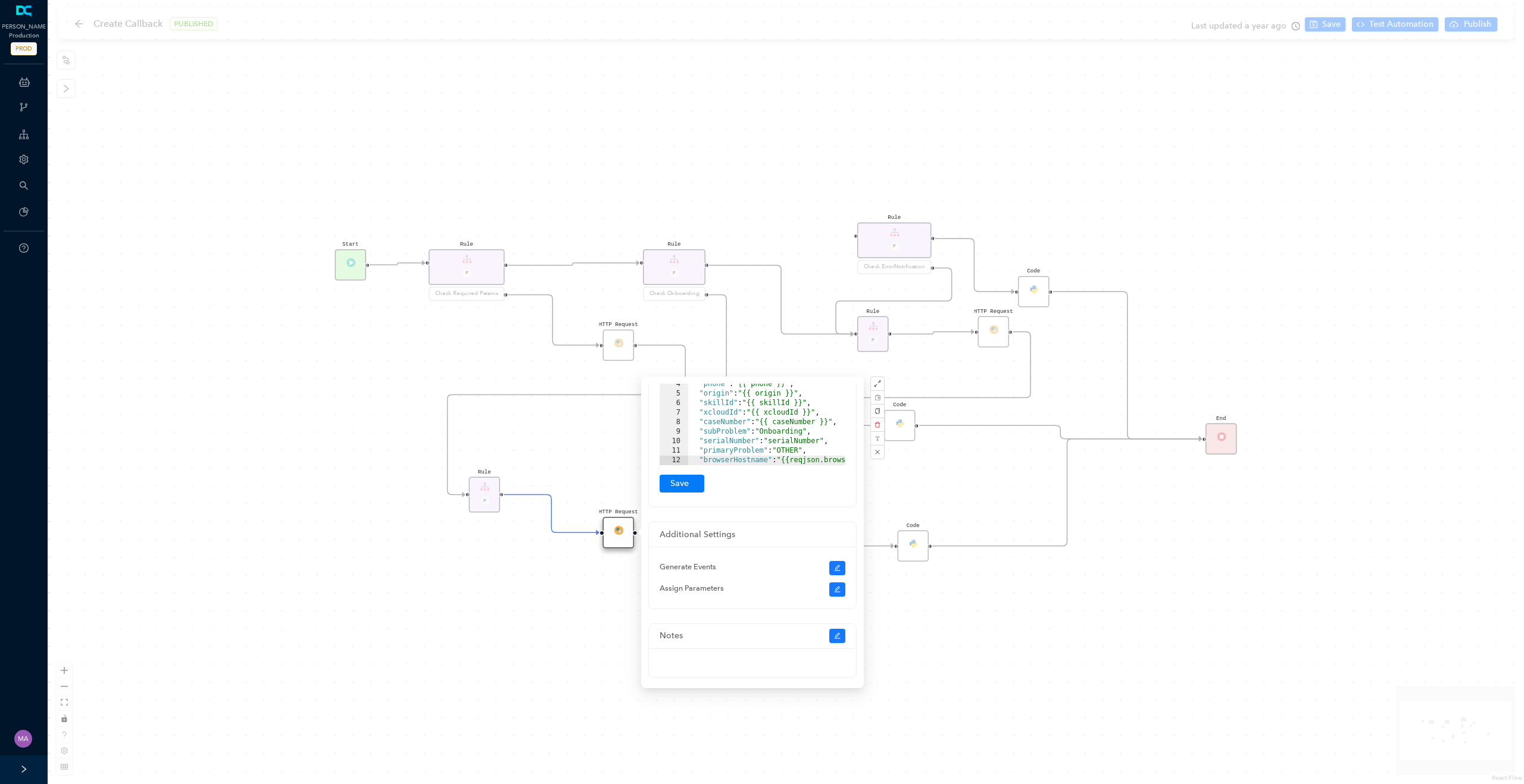
scroll to position [0, 0]
click at [755, 427] on div "{ "email" : "{{ email }}" , "model" : "{{ product }}" , "phone" : "{{ phone }}"…" at bounding box center [799, 418] width 223 height 133
drag, startPoint x: 762, startPoint y: 456, endPoint x: 729, endPoint y: 453, distance: 33.1
click at [729, 453] on div "2 3 4 5 6 7 8 9 10 11 12 13 "email" : "{{ email }}" , "model" : "{{ product }}"…" at bounding box center [753, 410] width 186 height 114
click at [692, 484] on button "Submit" at bounding box center [682, 485] width 45 height 18
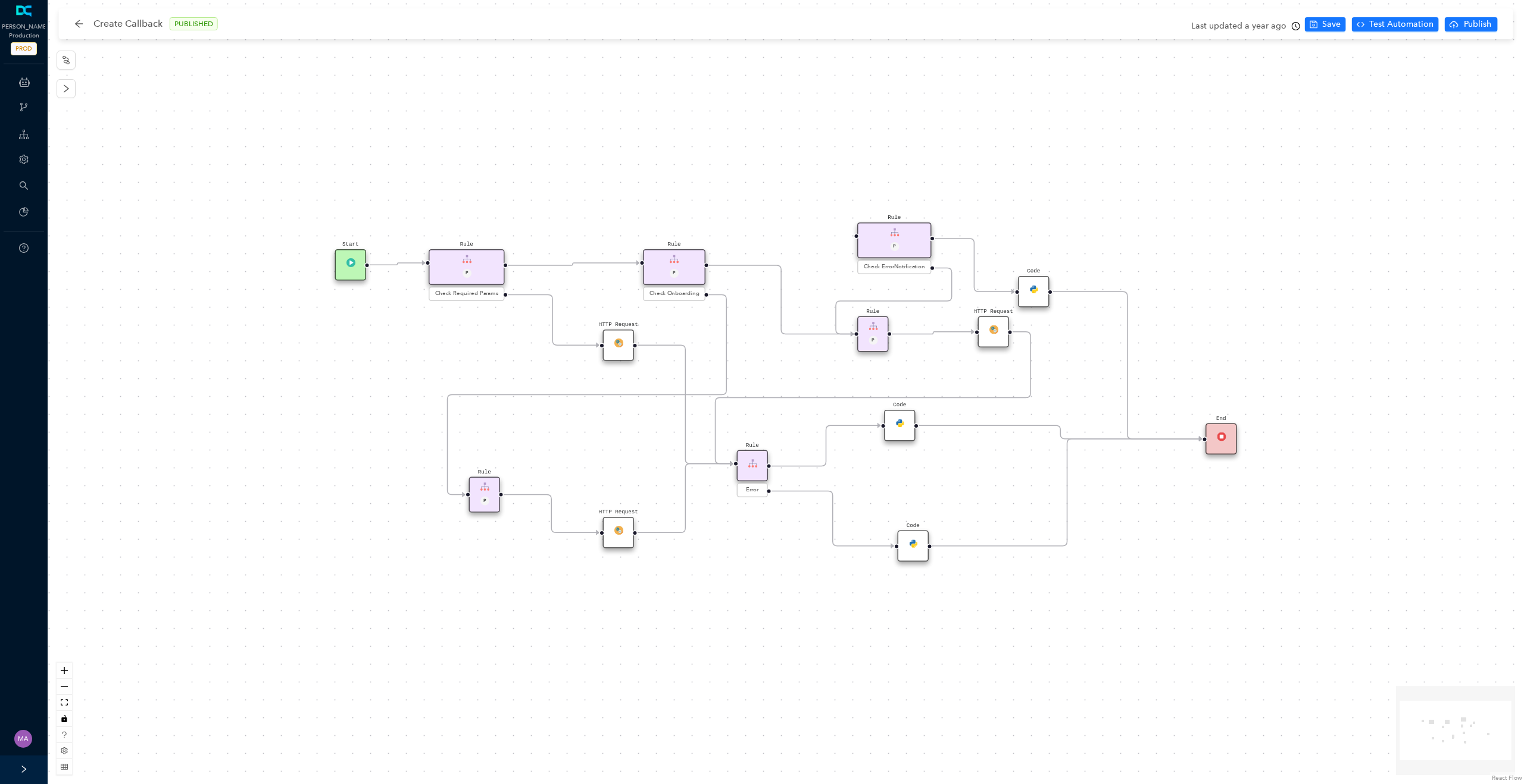
click at [762, 577] on div "HTTP Request Rule P HTTP Request Rule P Check ErrorNotification Rule P Check On…" at bounding box center [786, 392] width 1476 height 784
click at [616, 532] on img at bounding box center [618, 529] width 9 height 9
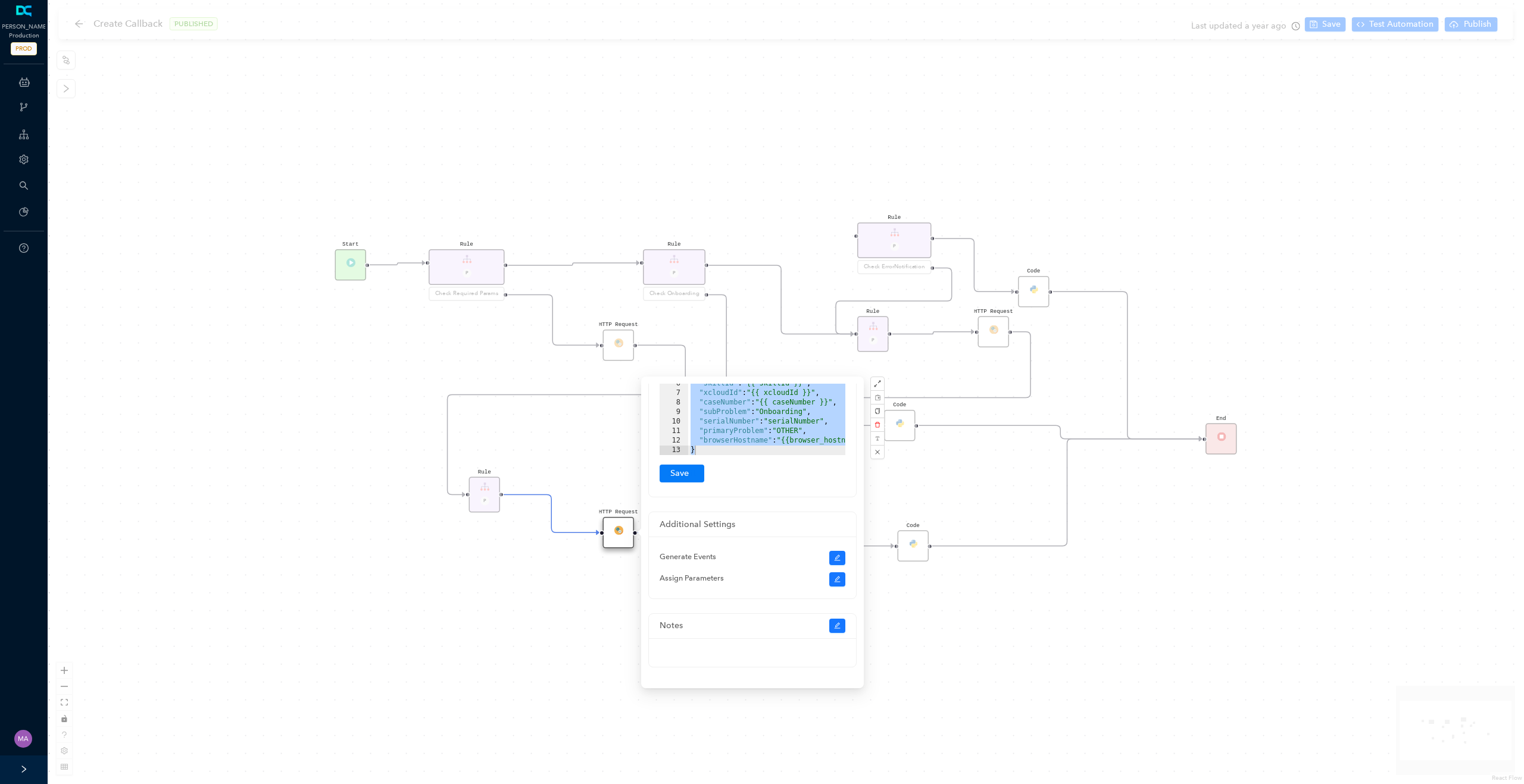
click at [767, 424] on div ""email" : "{{ email }}" , "model" : "{{ product }}" , "phone" : "{{ phone }}" ,…" at bounding box center [782, 407] width 189 height 133
drag, startPoint x: 700, startPoint y: 441, endPoint x: 842, endPoint y: 442, distance: 142.0
click at [842, 443] on div at bounding box center [751, 449] width 189 height 12
click at [1044, 620] on div "HTTP Request Rule P HTTP Request Rule P Check ErrorNotification Rule P Check On…" at bounding box center [786, 392] width 1476 height 784
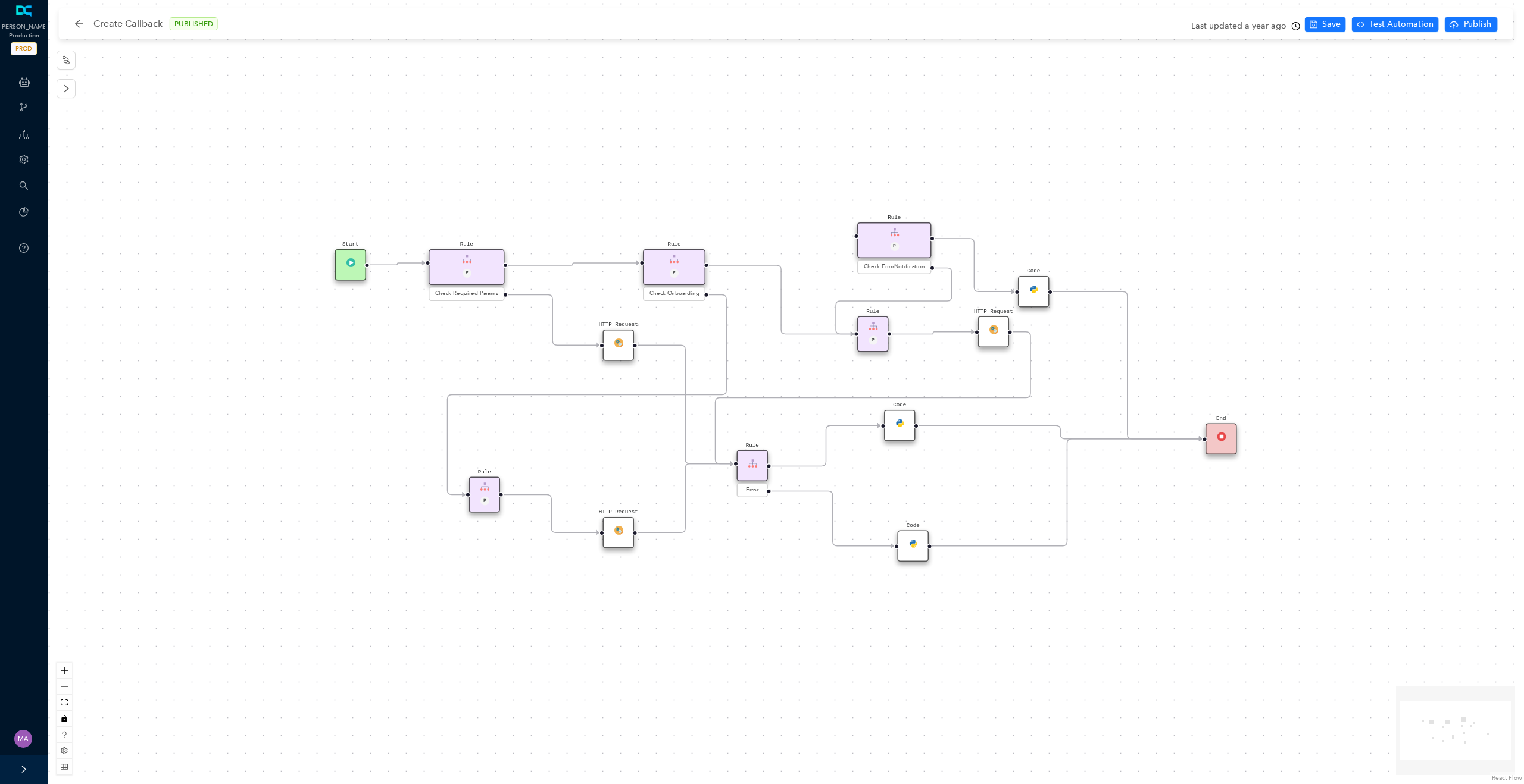
click at [998, 332] on div "HTTP Request" at bounding box center [994, 332] width 32 height 32
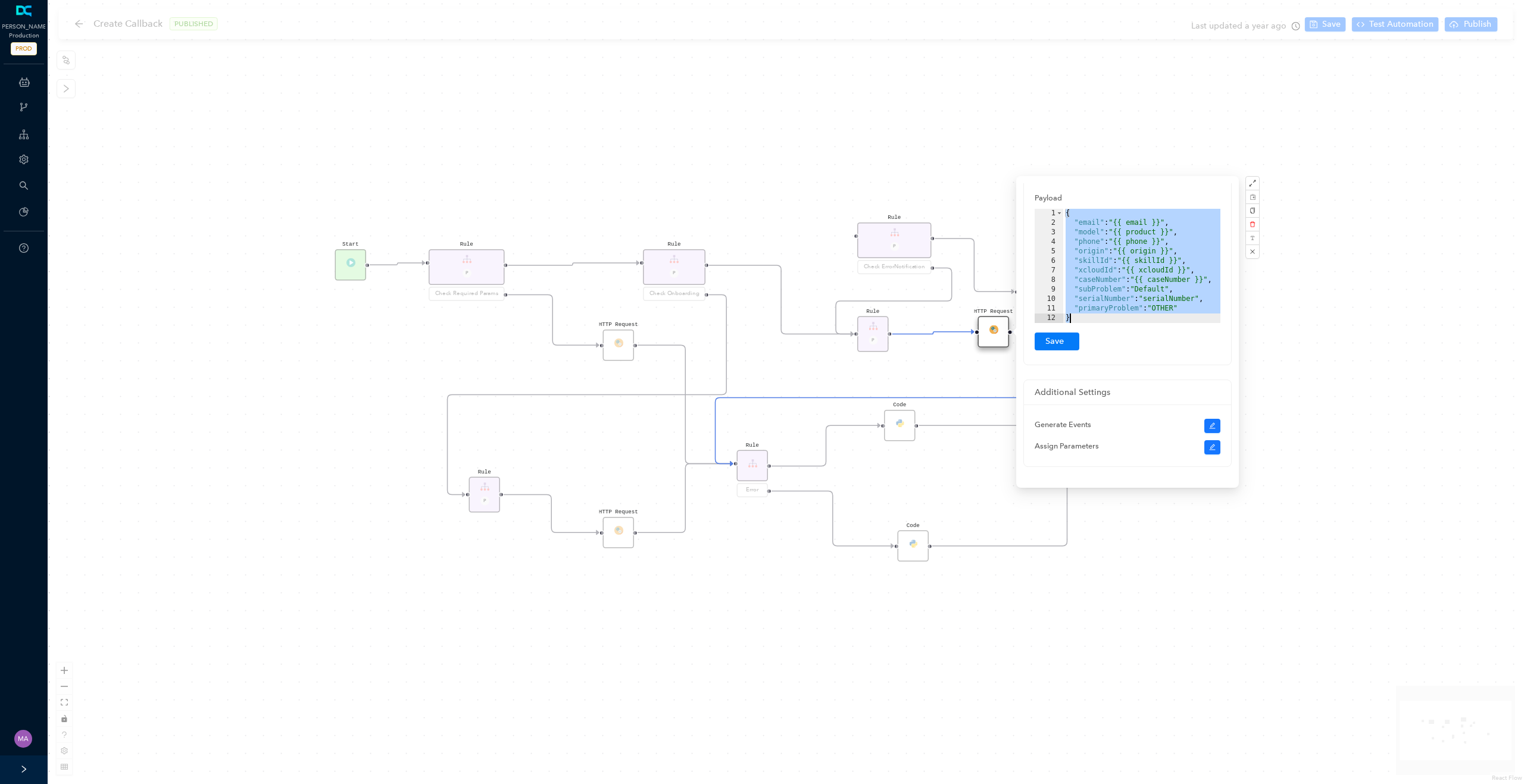
click at [1134, 283] on div "{ "email" : "{{ email }}" , "model" : "{{ product }}" , "phone" : "{{ phone }}"…" at bounding box center [1141, 275] width 157 height 133
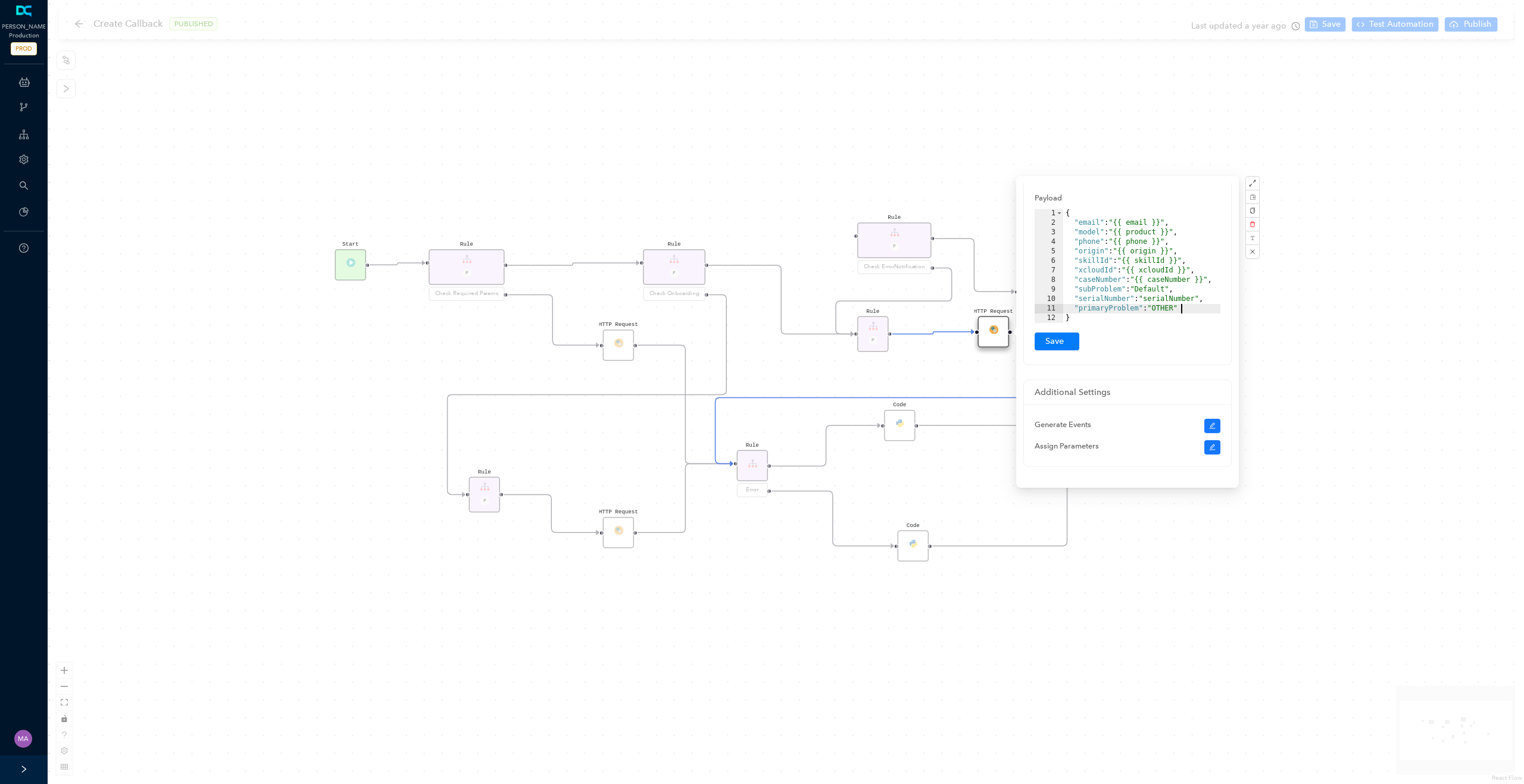
click at [1189, 312] on div "{ "email" : "{{ email }}" , "model" : "{{ product }}" , "phone" : "{{ phone }}"…" at bounding box center [1141, 275] width 157 height 133
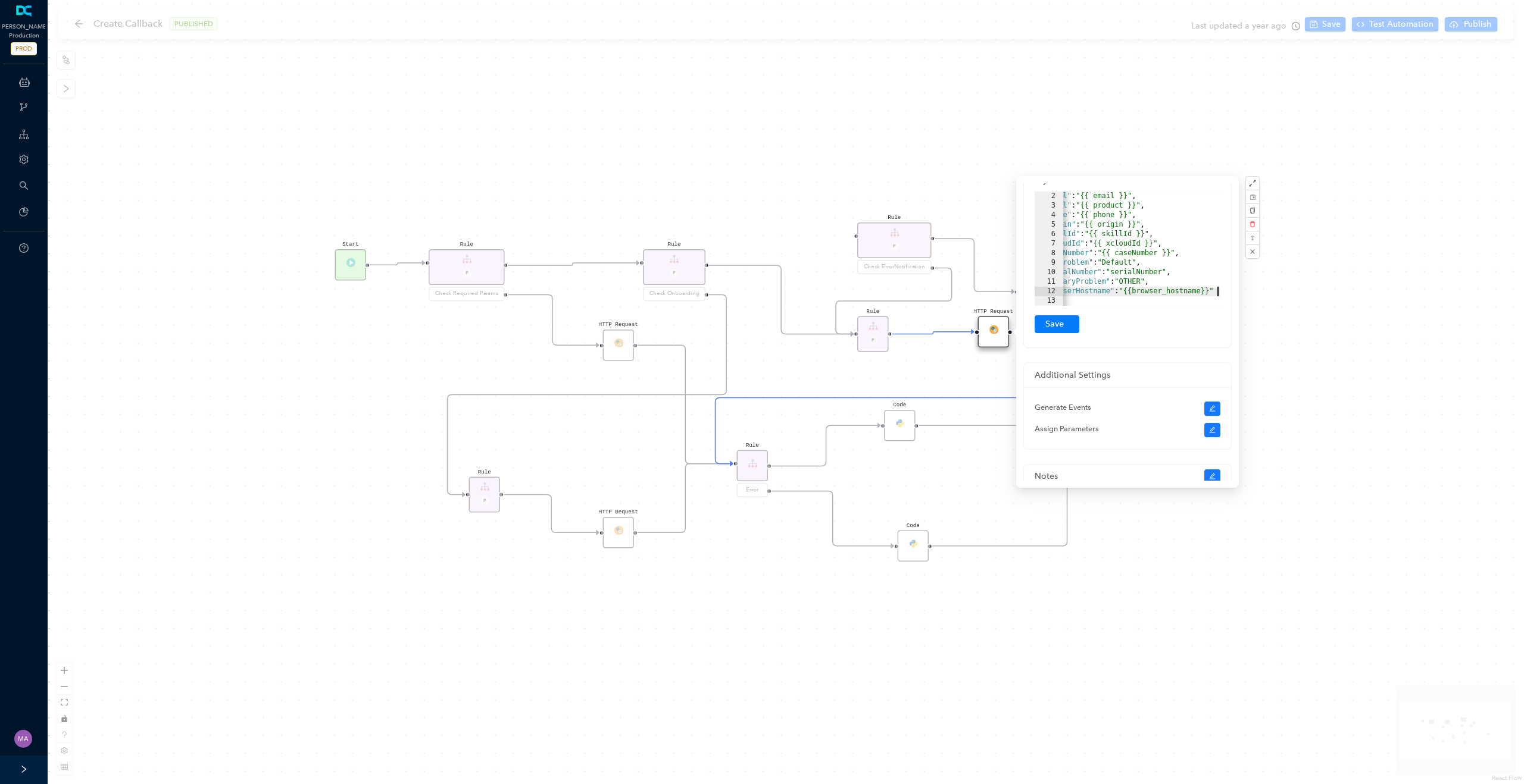
scroll to position [303, 0]
click at [1065, 322] on button "Submit" at bounding box center [1057, 323] width 45 height 18
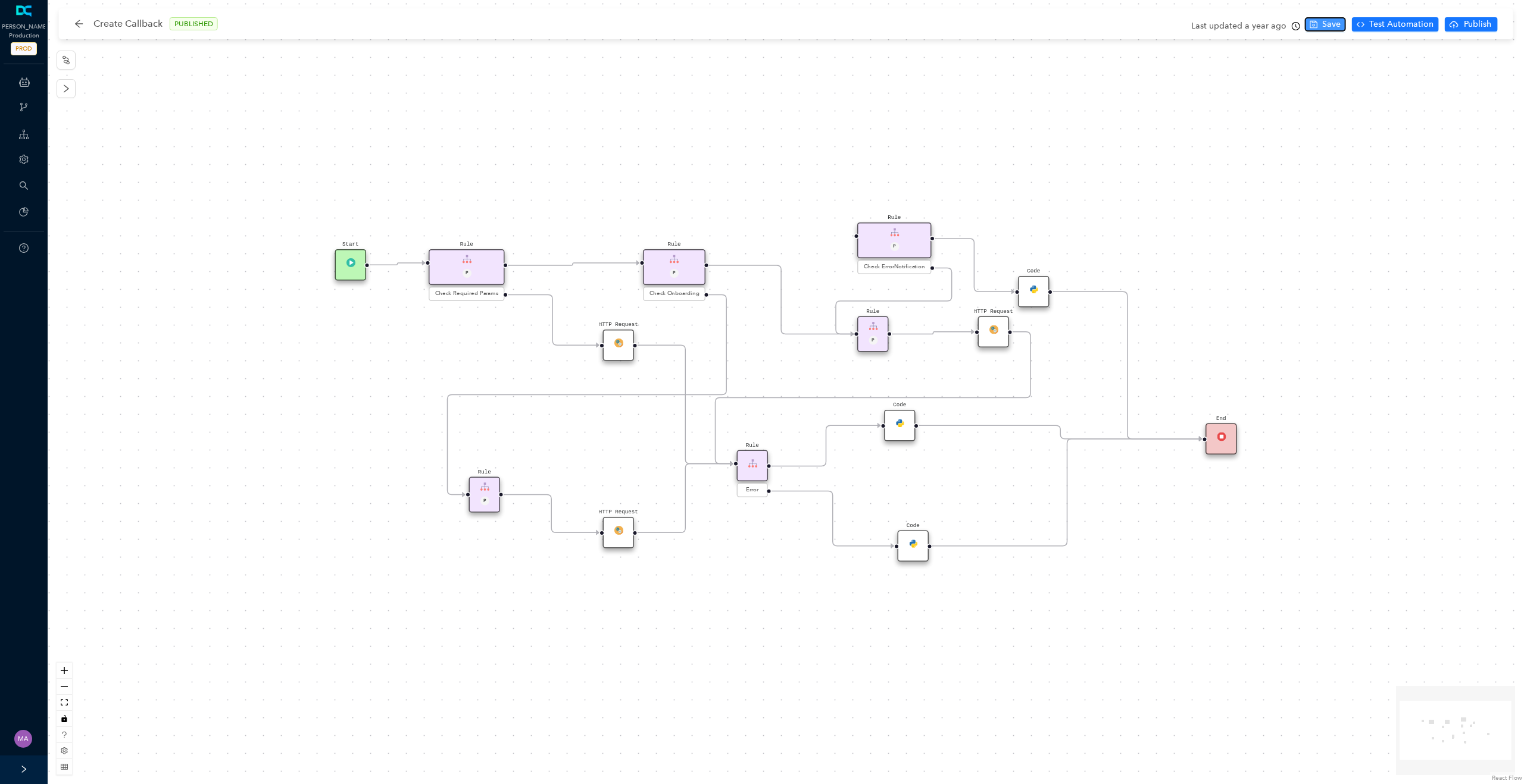
click at [1329, 28] on span "Save" at bounding box center [1331, 24] width 18 height 13
click at [621, 355] on div "HTTP Request" at bounding box center [619, 346] width 32 height 32
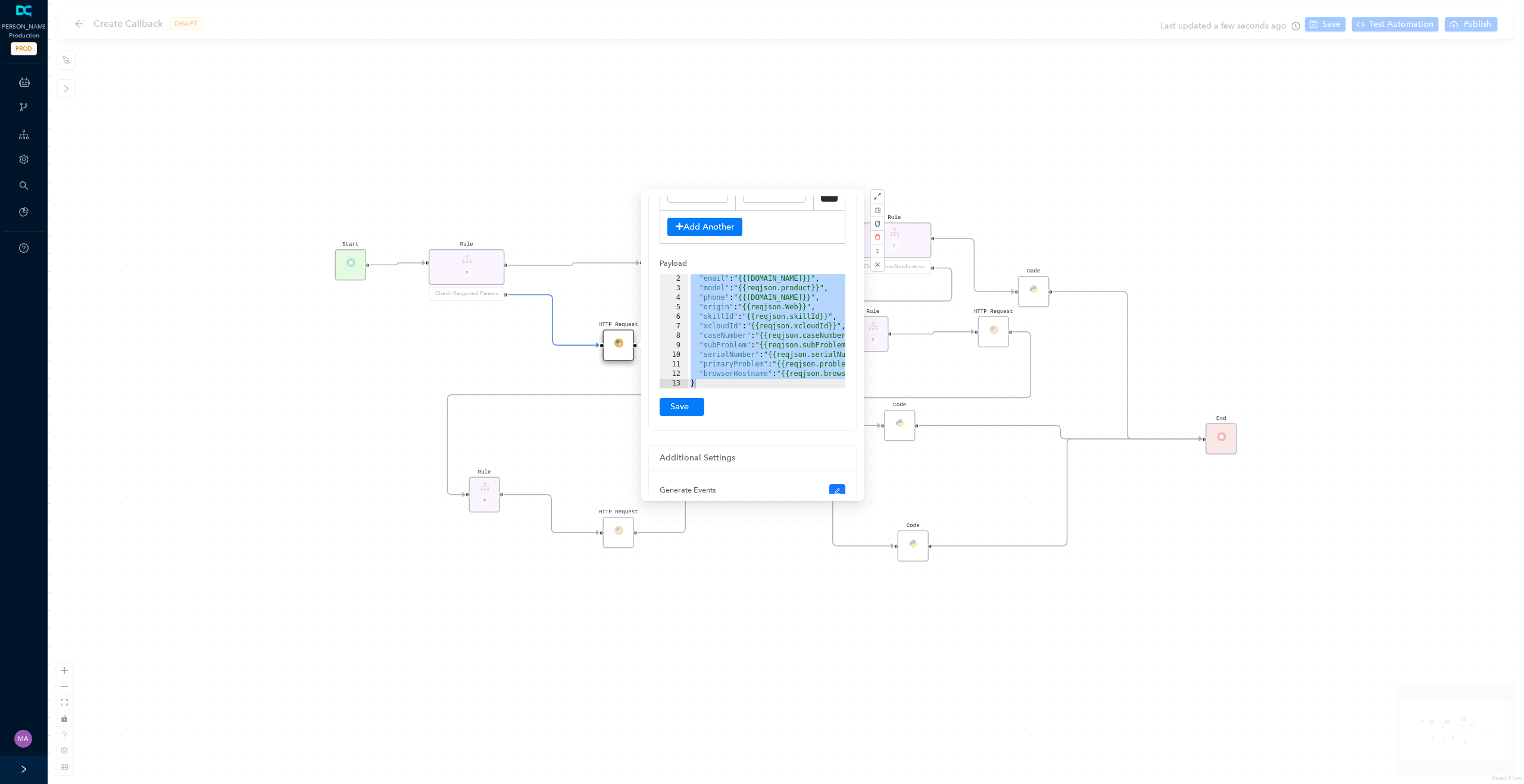
click at [617, 529] on div "HTTP Request" at bounding box center [619, 533] width 32 height 32
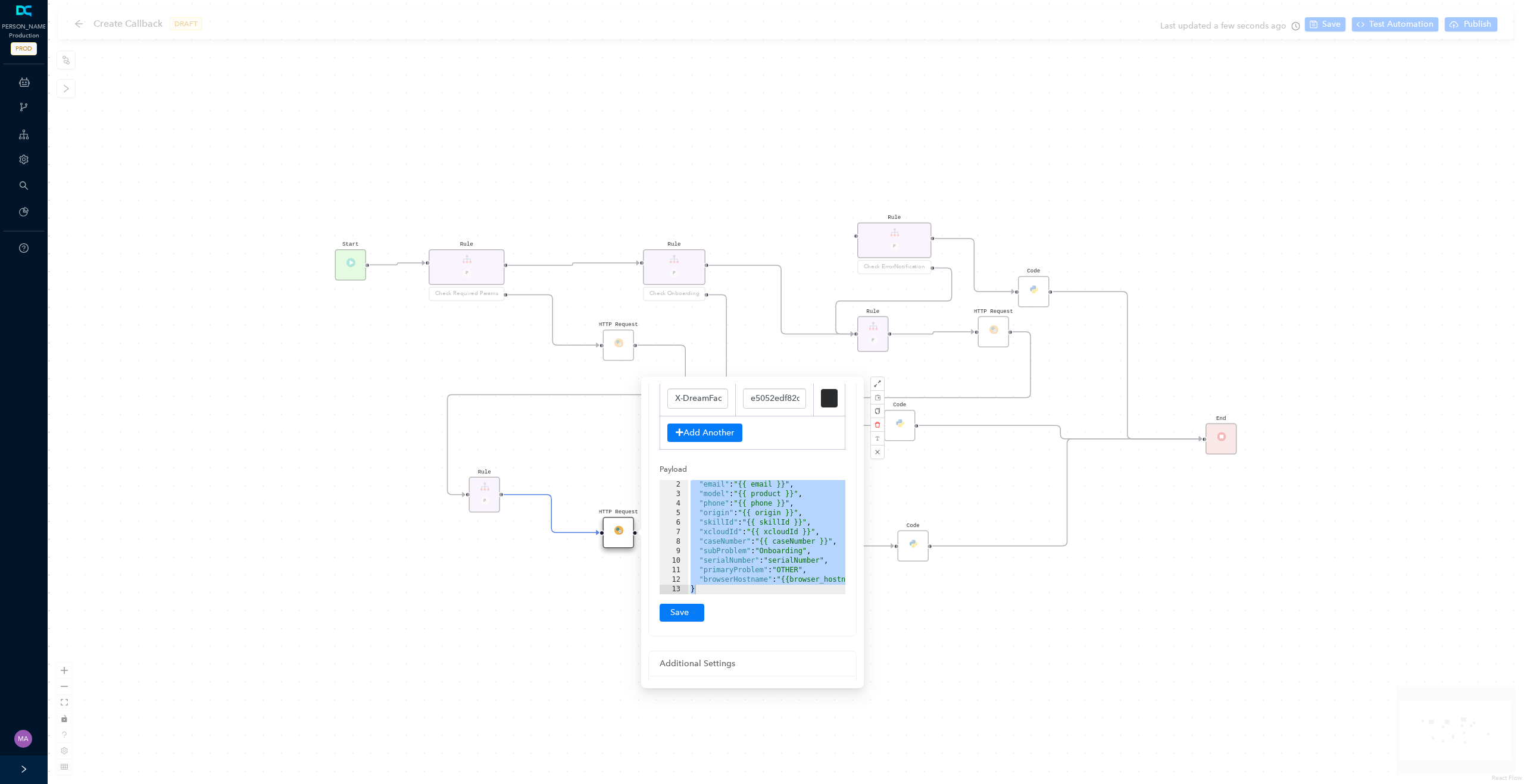
click at [971, 620] on div "HTTP Request Rule P HTTP Request Rule P Check ErrorNotification Rule P Check On…" at bounding box center [786, 392] width 1476 height 784
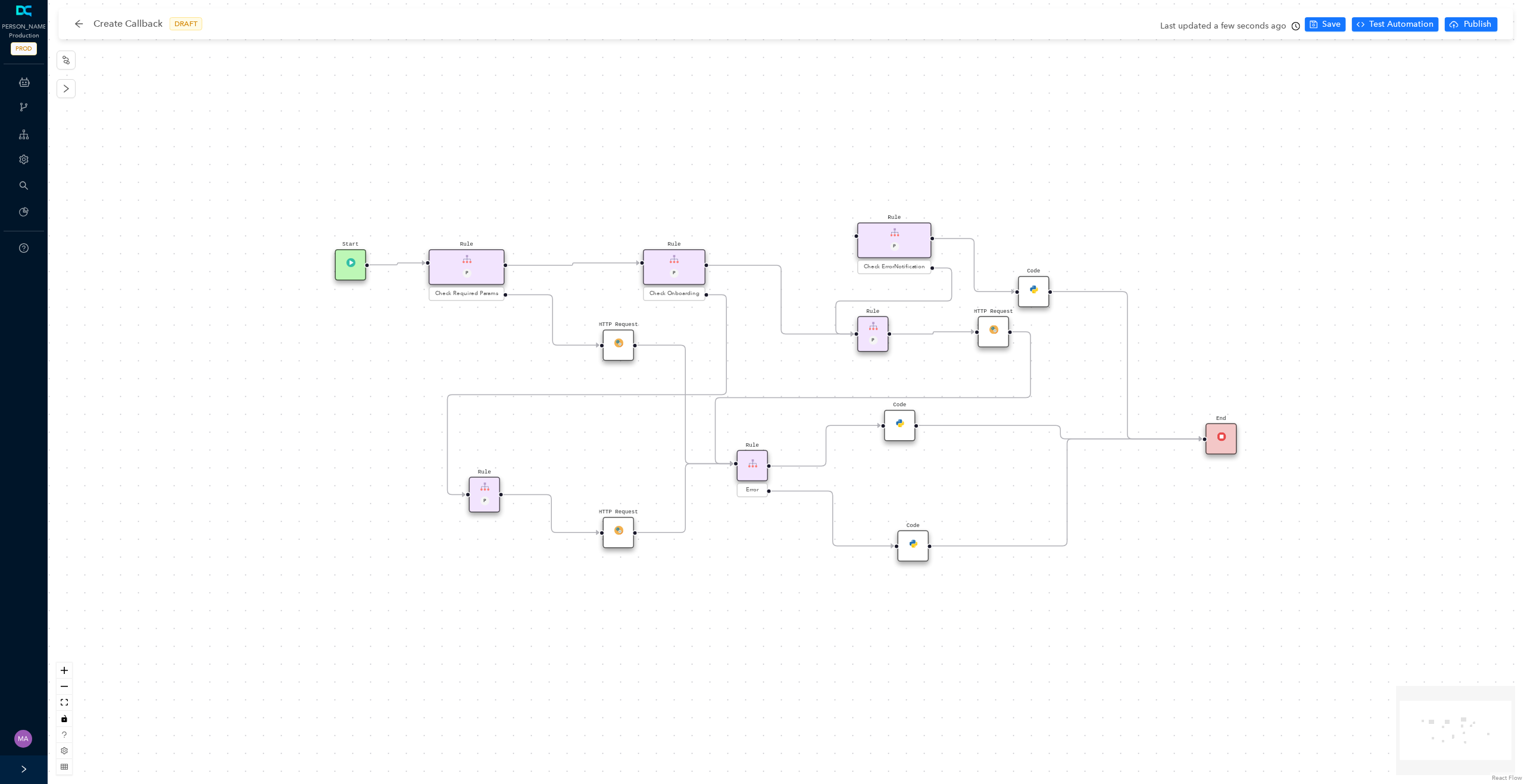
click at [998, 341] on div "HTTP Request" at bounding box center [994, 332] width 32 height 32
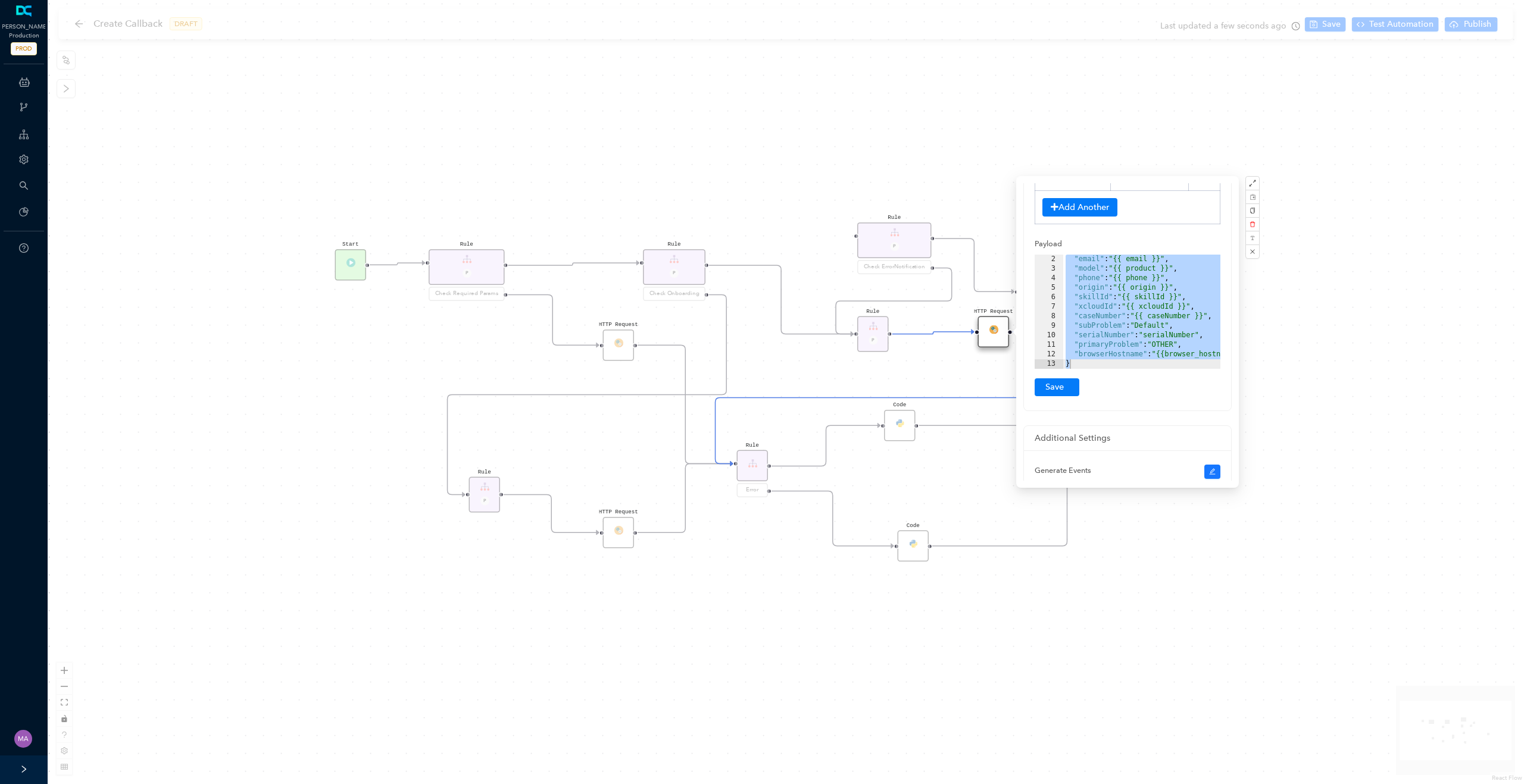
scroll to position [243, 0]
click at [1360, 328] on div "HTTP Request Rule P HTTP Request Rule P Check ErrorNotification Rule P Check On…" at bounding box center [786, 392] width 1476 height 784
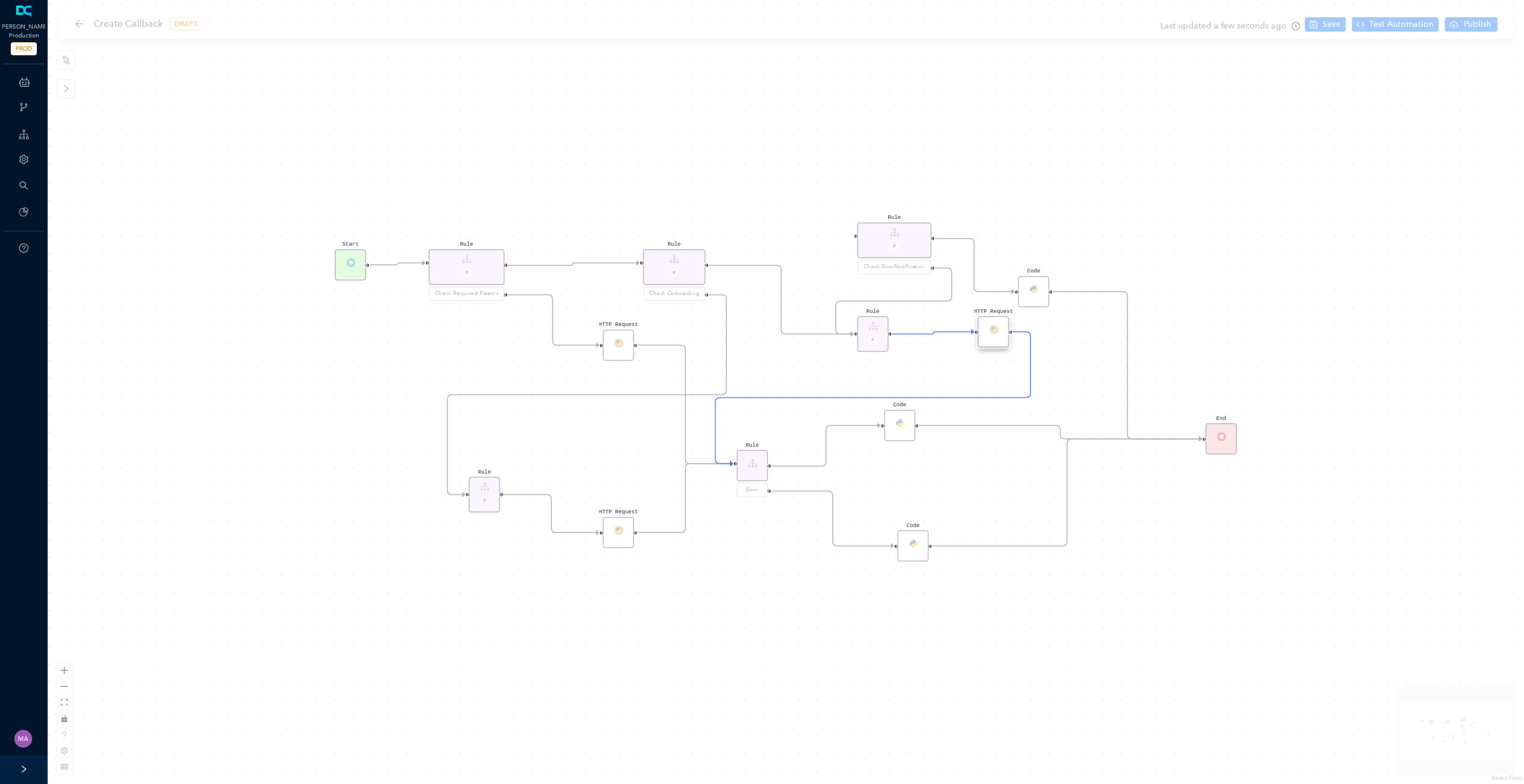
scroll to position [0, 0]
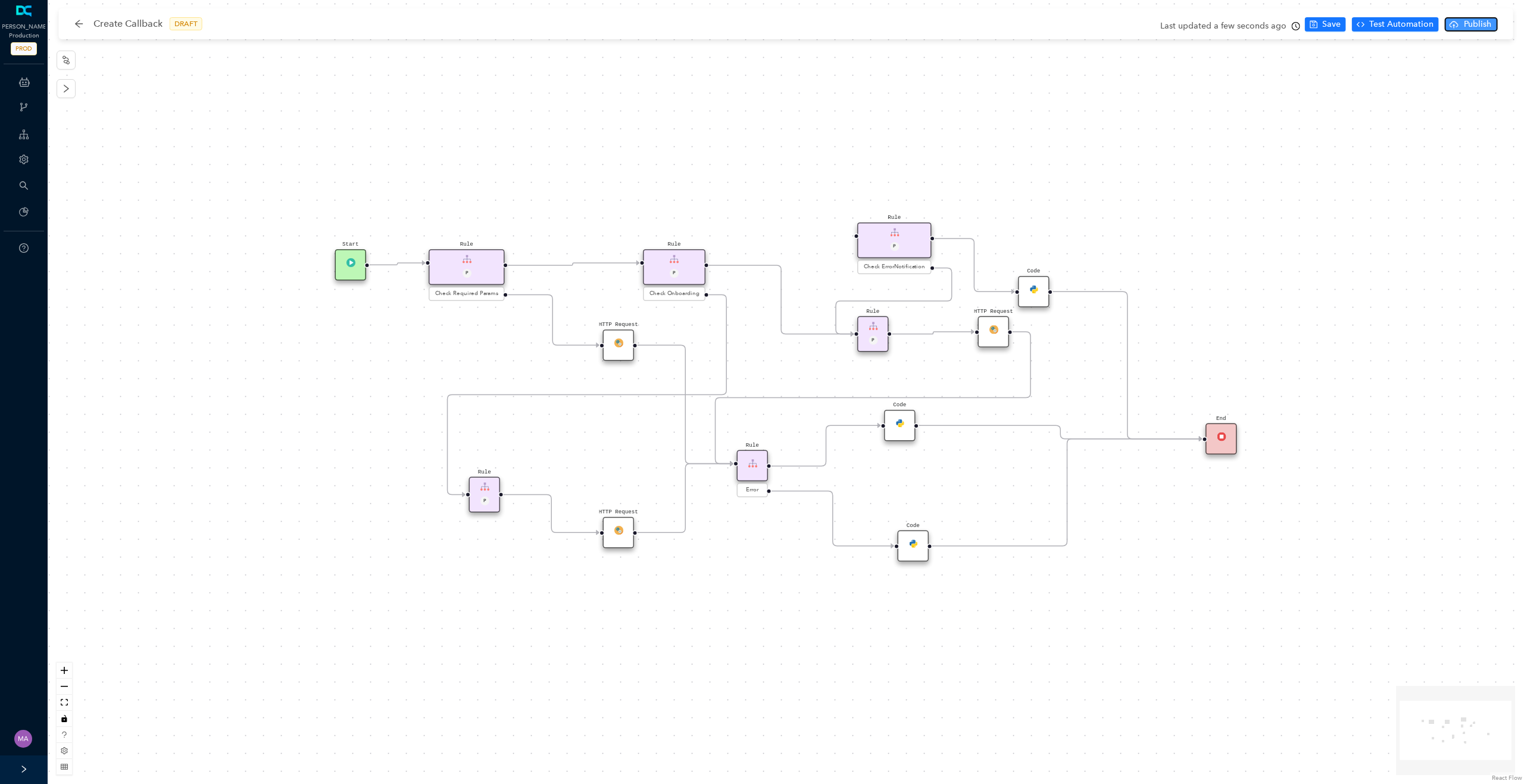
click at [1481, 27] on span "Publish" at bounding box center [1477, 24] width 30 height 13
click at [1507, 69] on span "Yes" at bounding box center [1507, 70] width 13 height 13
click at [617, 531] on img at bounding box center [618, 529] width 9 height 9
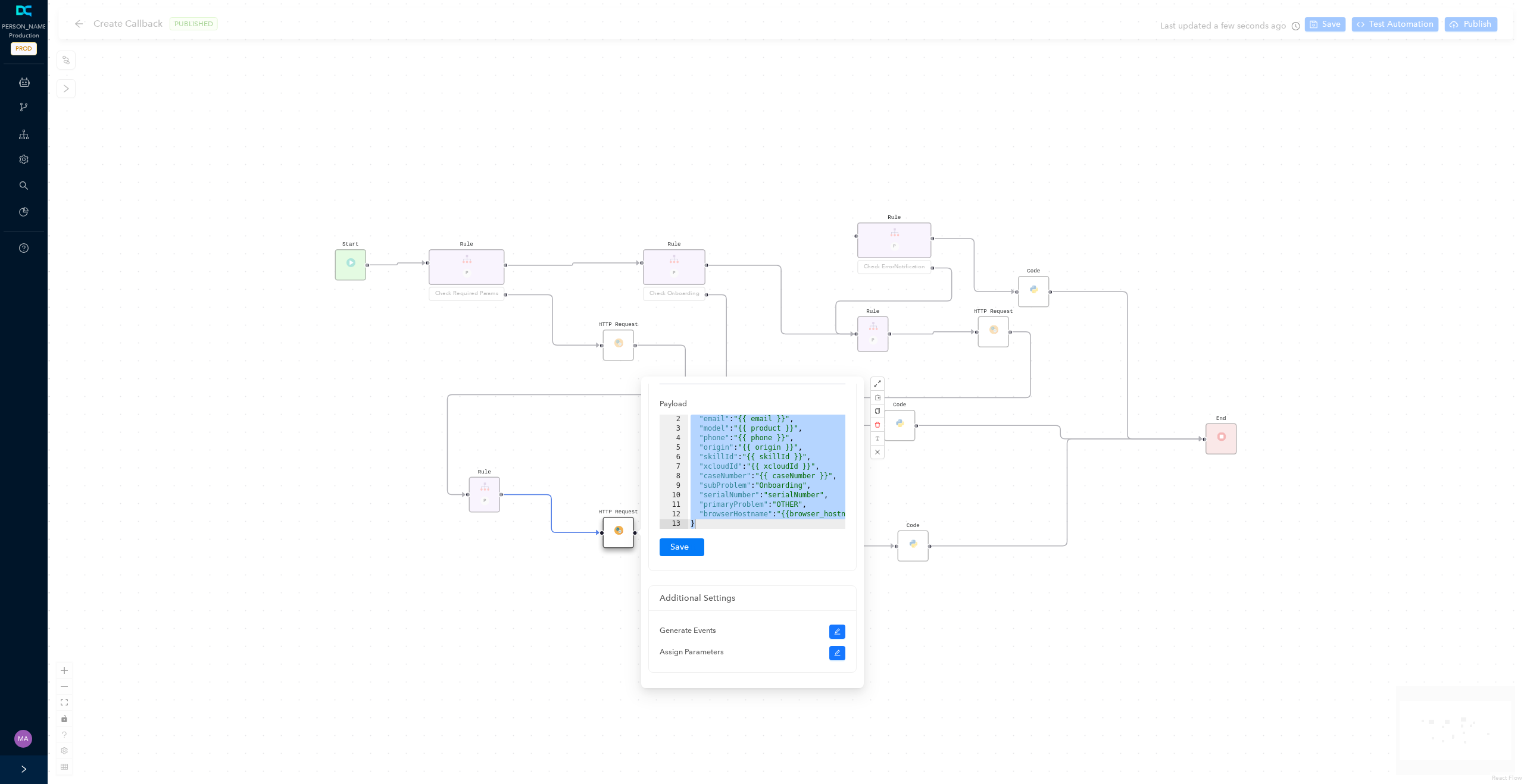
scroll to position [180, 0]
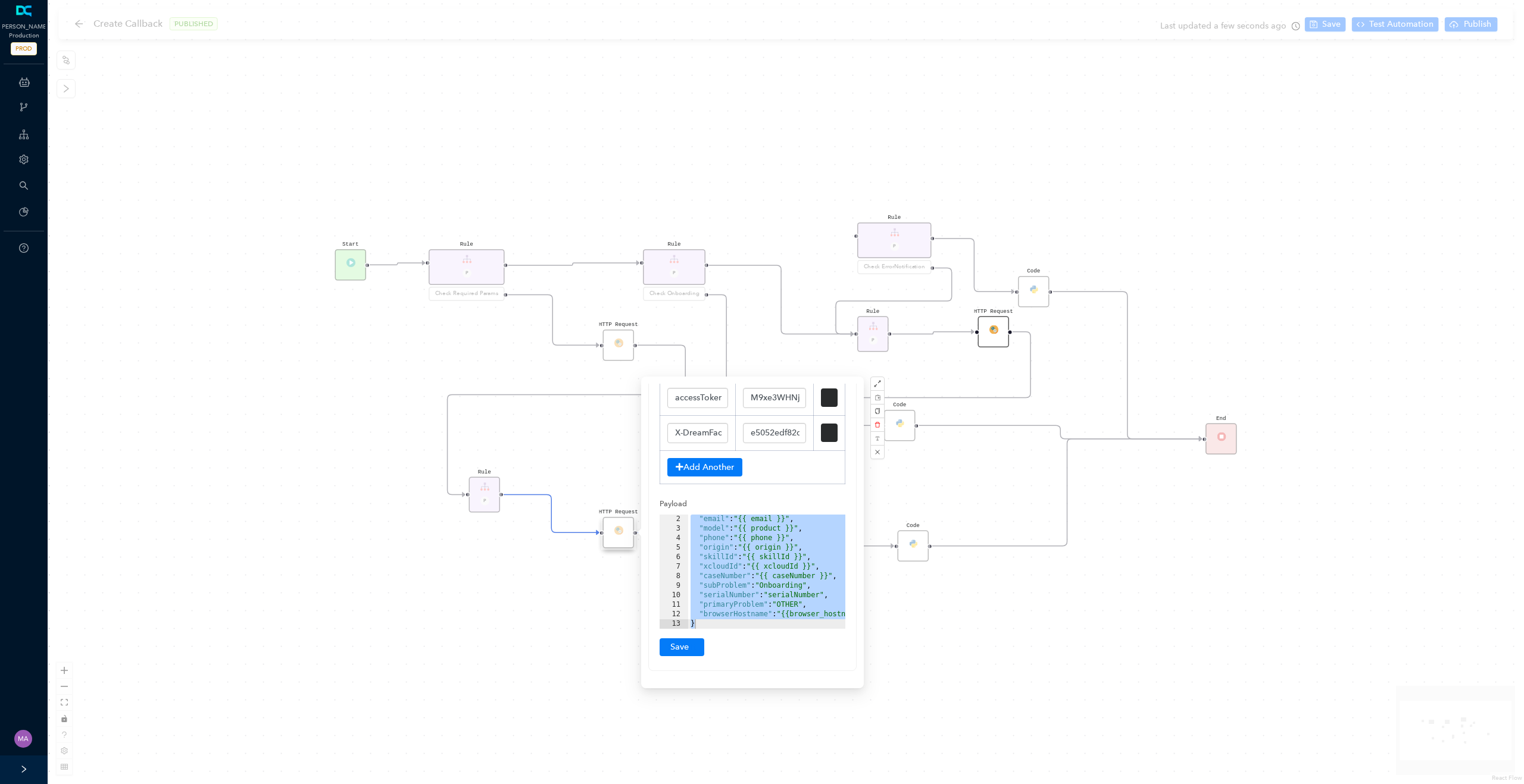
click at [987, 329] on div "HTTP Request" at bounding box center [994, 332] width 32 height 32
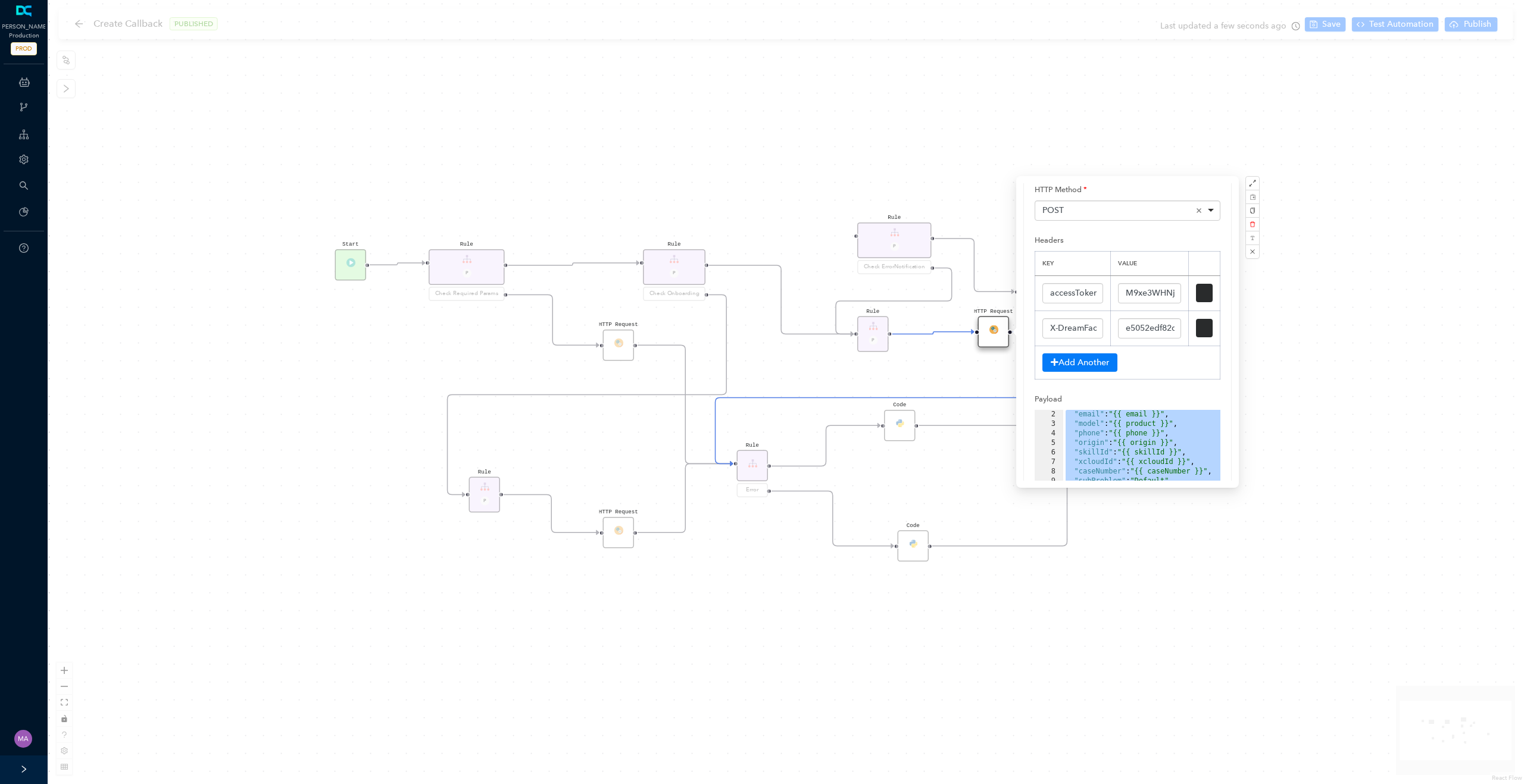
scroll to position [74, 0]
click at [625, 348] on div "HTTP Request" at bounding box center [619, 346] width 32 height 32
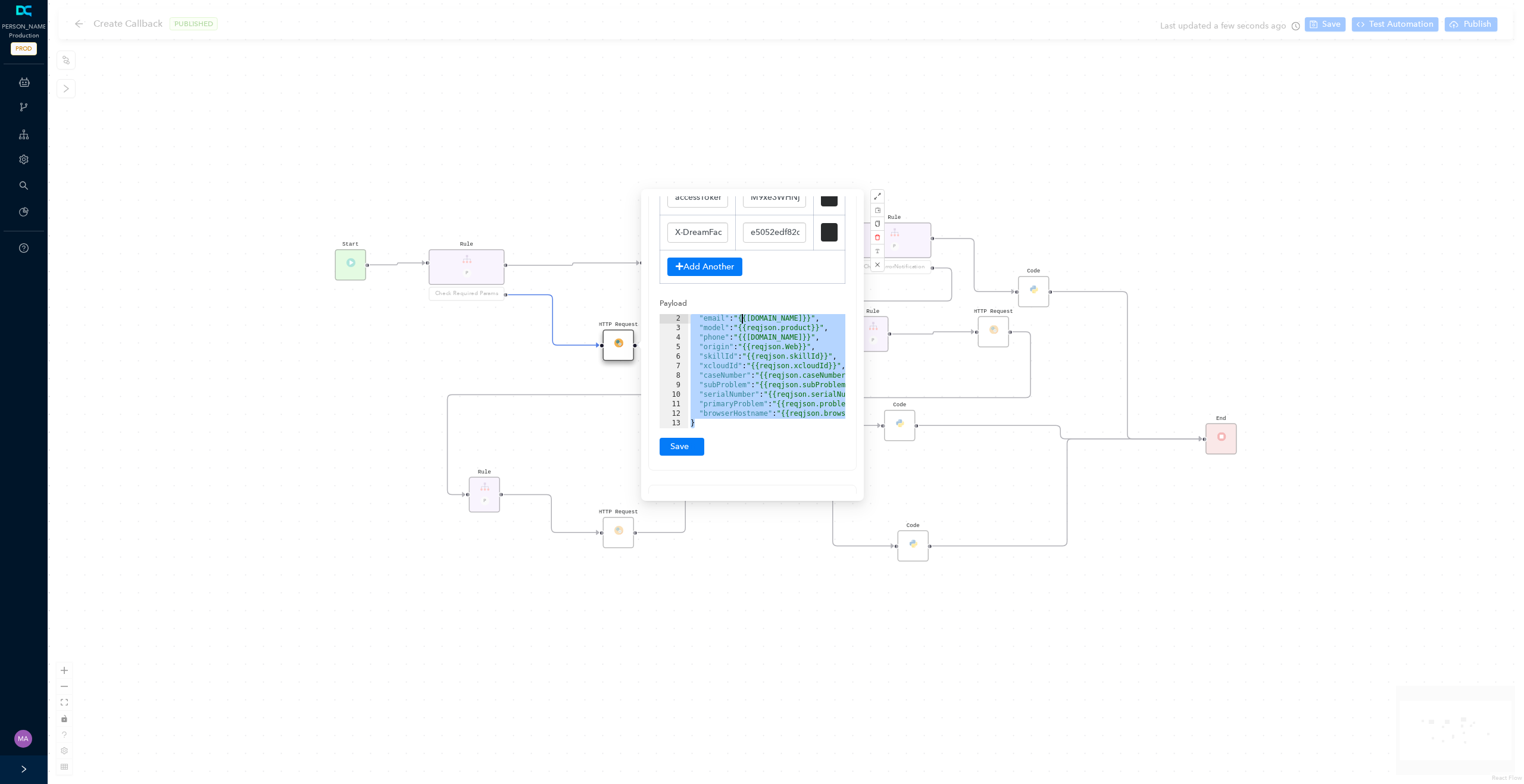
scroll to position [0, 0]
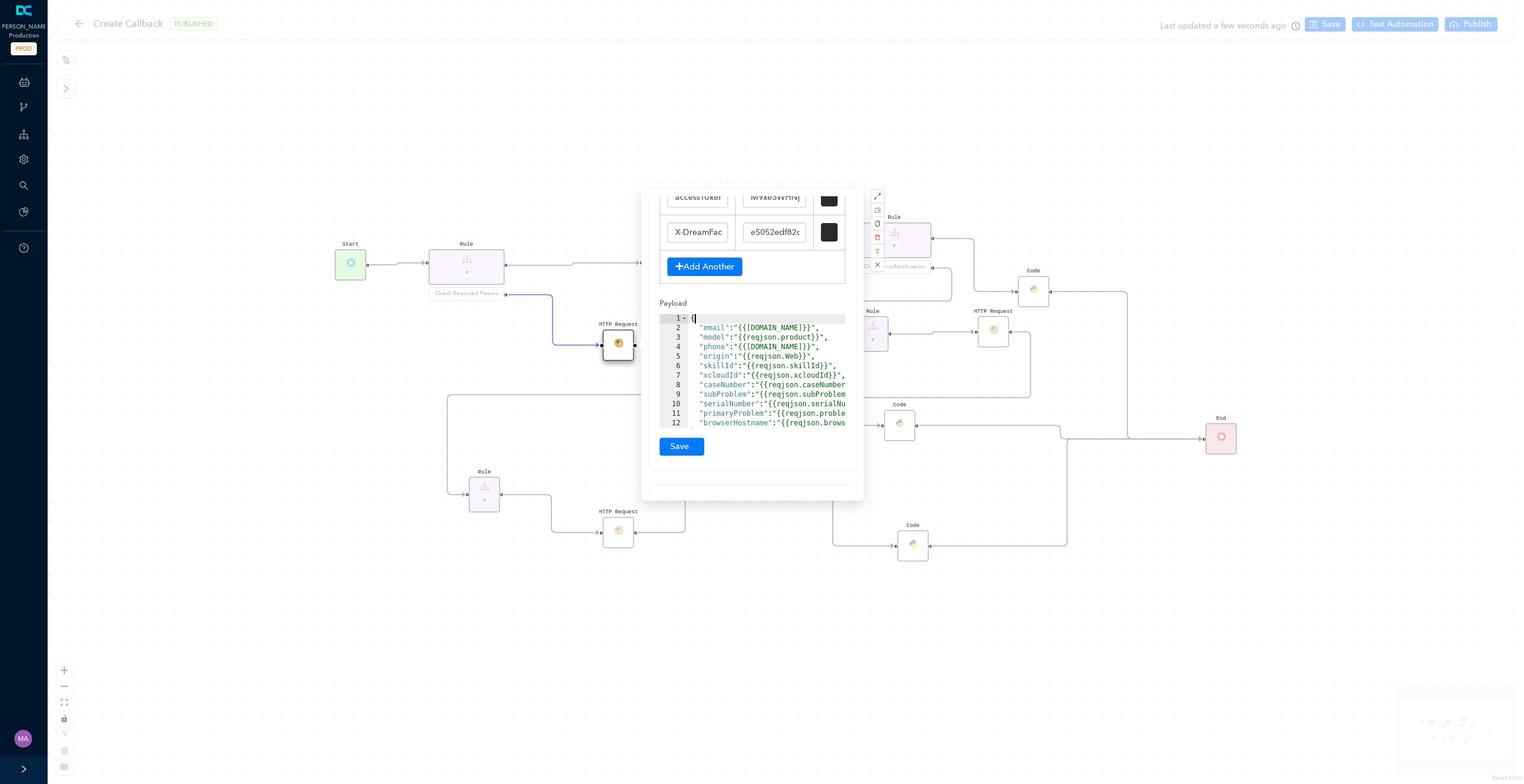
click at [742, 343] on div "{ "email" : "{{reqjson.email}}" , "model" : "{{reqjson.product}}" , "phone" : "…" at bounding box center [799, 381] width 223 height 133
drag, startPoint x: 695, startPoint y: 330, endPoint x: 829, endPoint y: 328, distance: 134.0
click at [829, 328] on div "{ "email" : "{{reqjson.email}}" , "model" : "{{reqjson.product}}" , "phone" : "…" at bounding box center [799, 381] width 223 height 133
click at [1192, 201] on div "HTTP Request Rule P HTTP Request Rule P Check ErrorNotification Rule P Check On…" at bounding box center [786, 392] width 1476 height 784
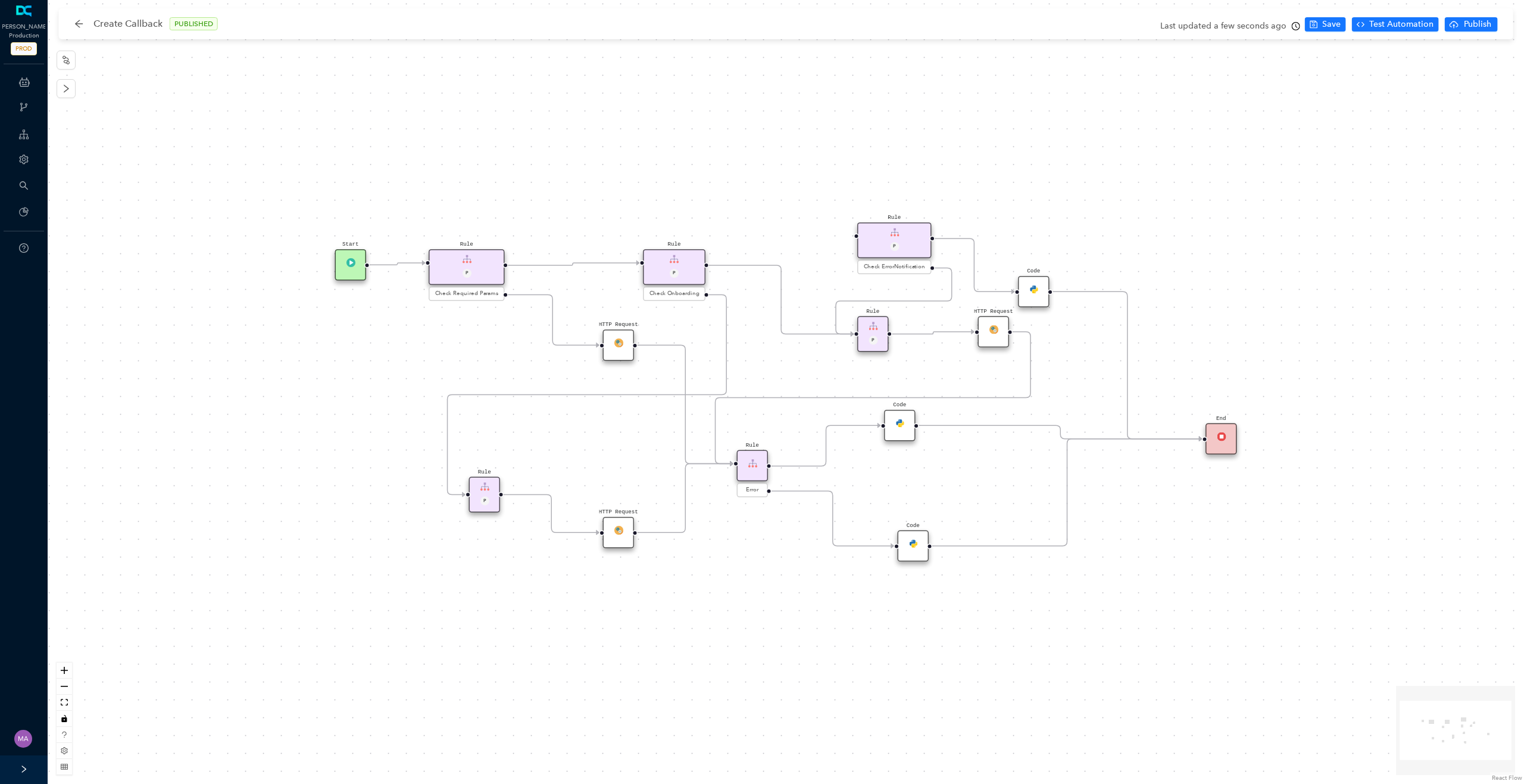
click at [994, 334] on div "HTTP Request" at bounding box center [994, 332] width 32 height 32
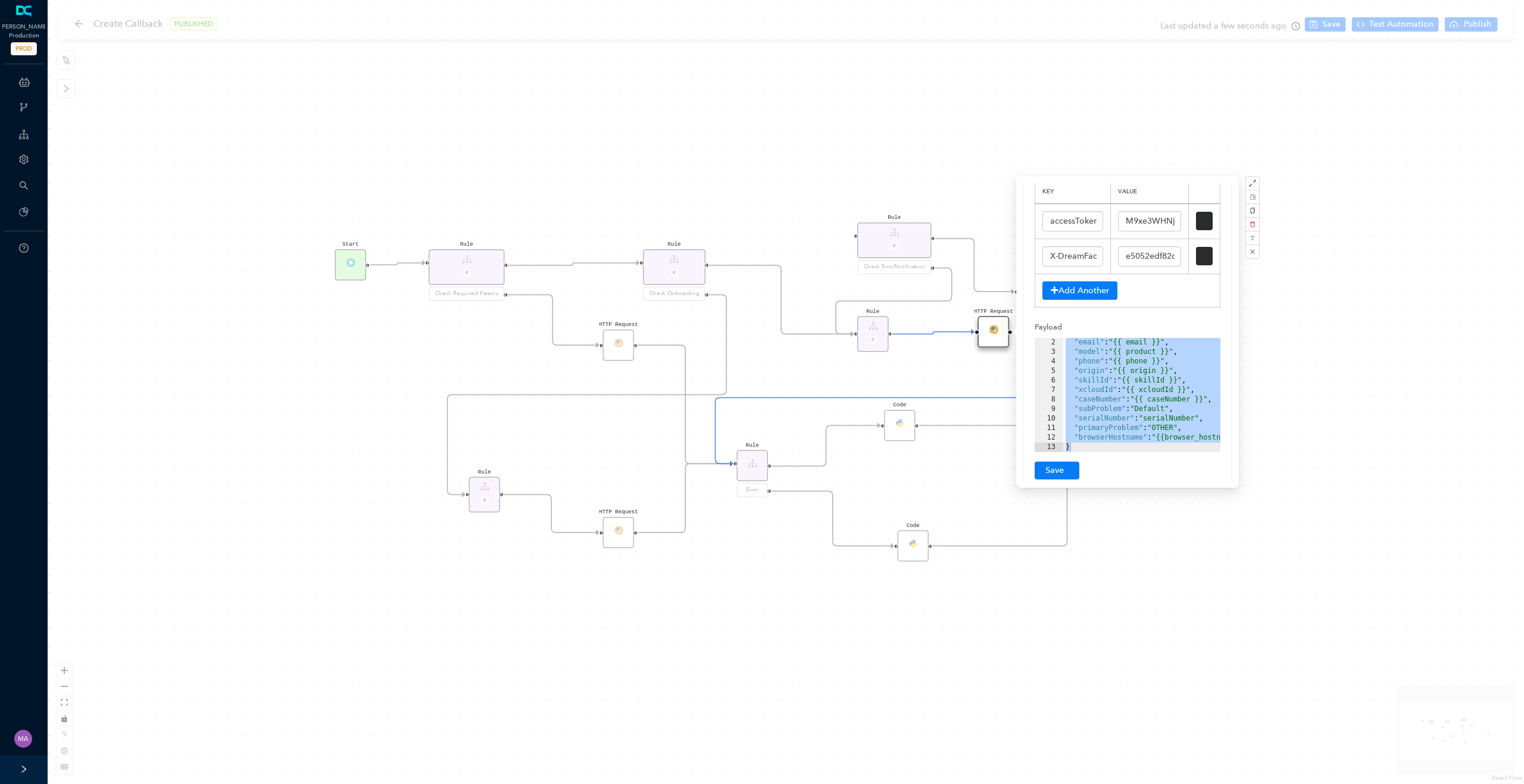
scroll to position [191, 0]
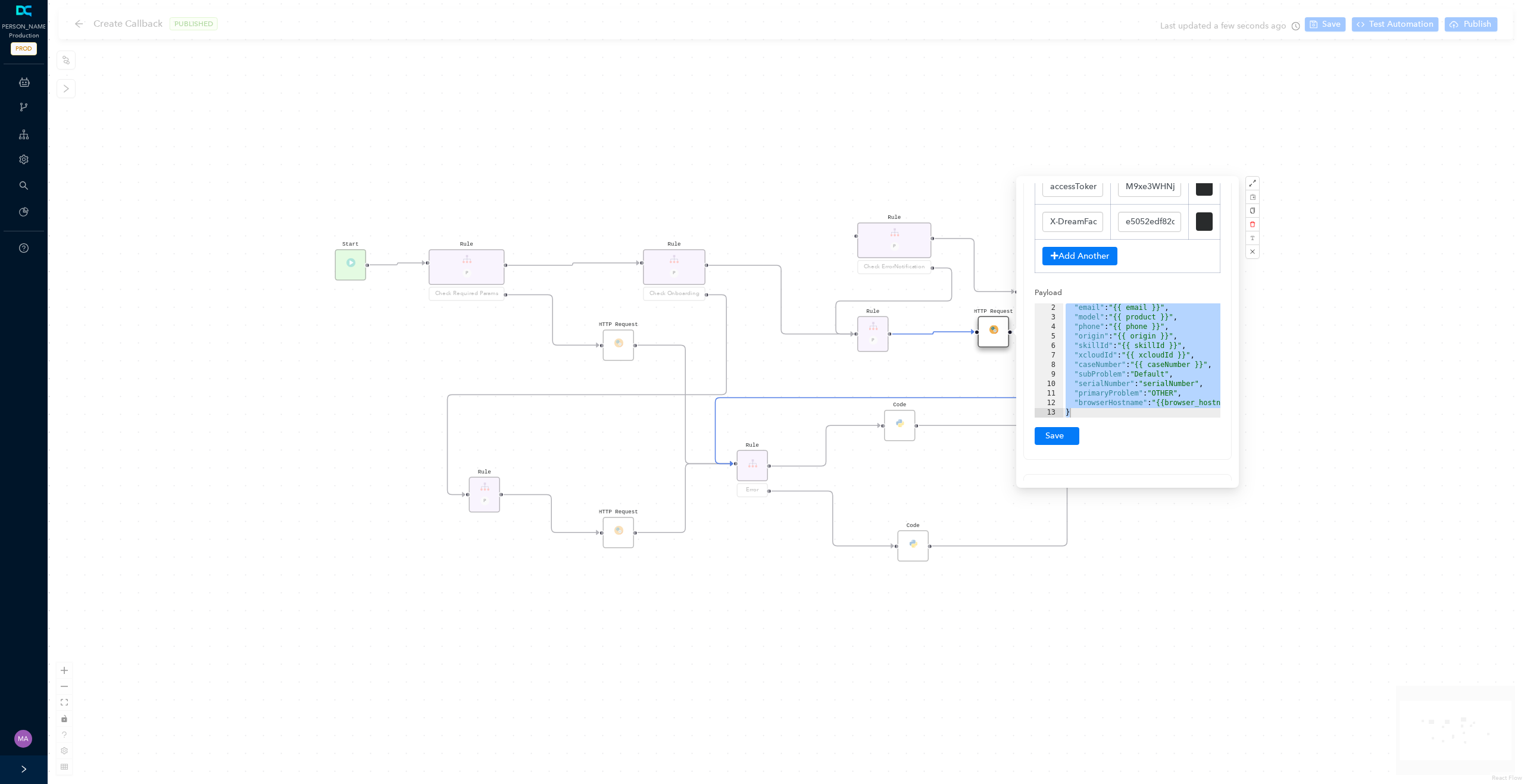
click at [1129, 331] on div ""email" : "{{ email }}" , "model" : "{{ product }}" , "phone" : "{{ phone }}" ,…" at bounding box center [1158, 370] width 189 height 133
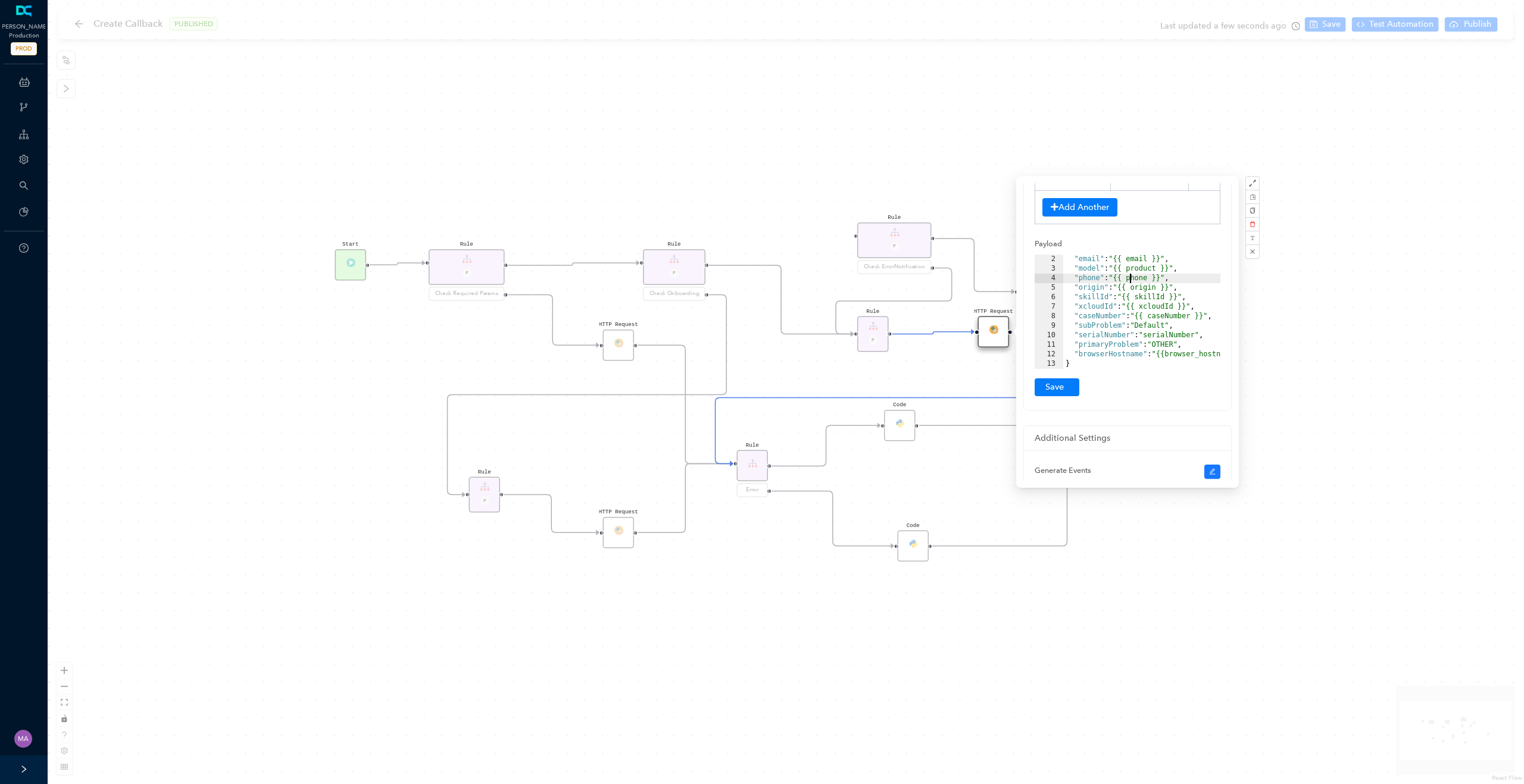
scroll to position [241, 0]
click at [1073, 356] on div at bounding box center [1155, 361] width 185 height 12
drag, startPoint x: 1073, startPoint y: 260, endPoint x: 1175, endPoint y: 258, distance: 102.0
click at [1175, 258] on div ""email" : "{{ email }}" , "model" : "{{ product }}" , "phone" : "{{ phone }}" ,…" at bounding box center [1158, 320] width 189 height 133
click at [914, 161] on div "HTTP Request Rule P HTTP Request Rule P Check ErrorNotification Rule P Check On…" at bounding box center [786, 392] width 1476 height 784
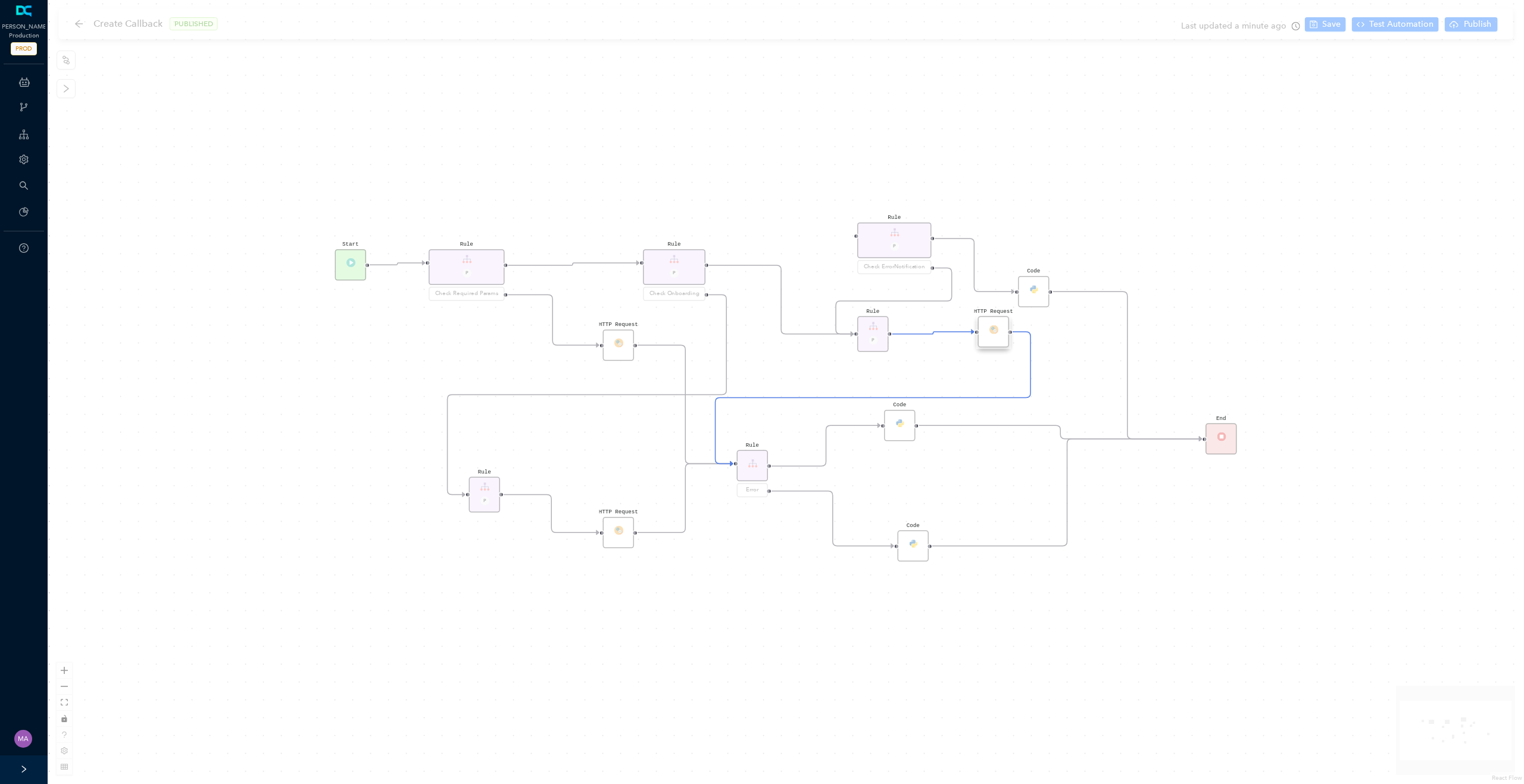
scroll to position [0, 0]
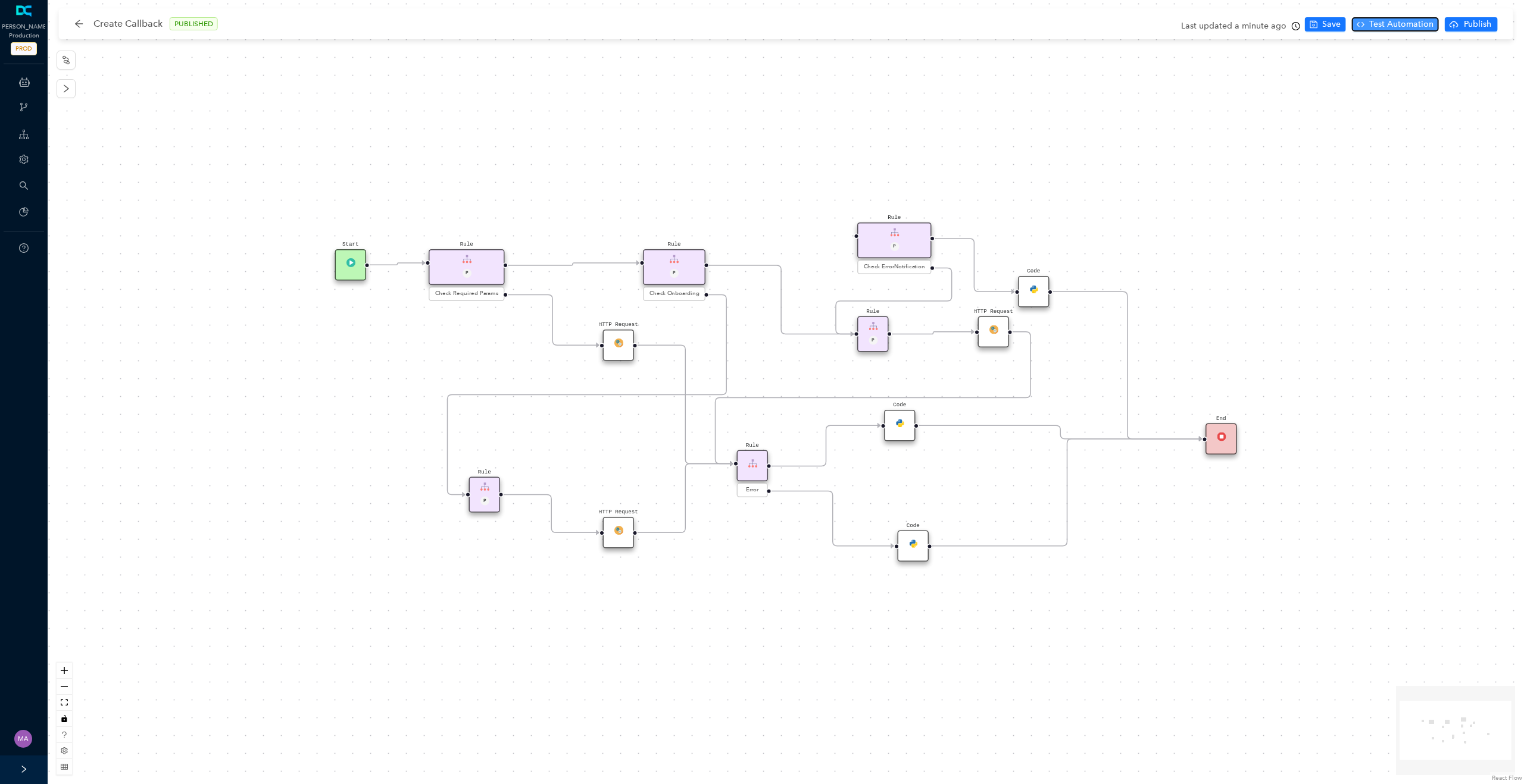
click at [1382, 21] on span "Test Automation" at bounding box center [1401, 24] width 64 height 13
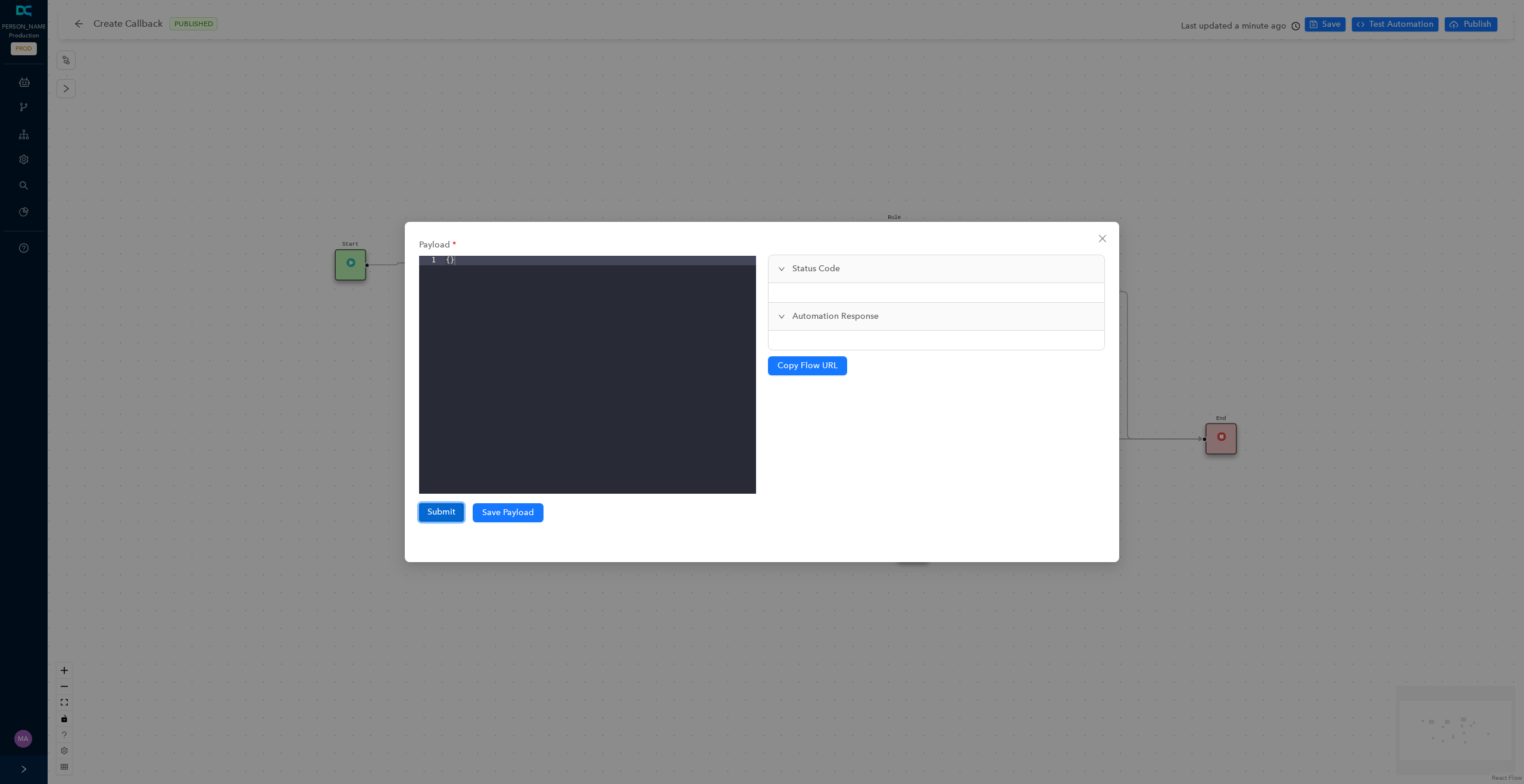
click at [443, 514] on button "Submit" at bounding box center [441, 512] width 45 height 18
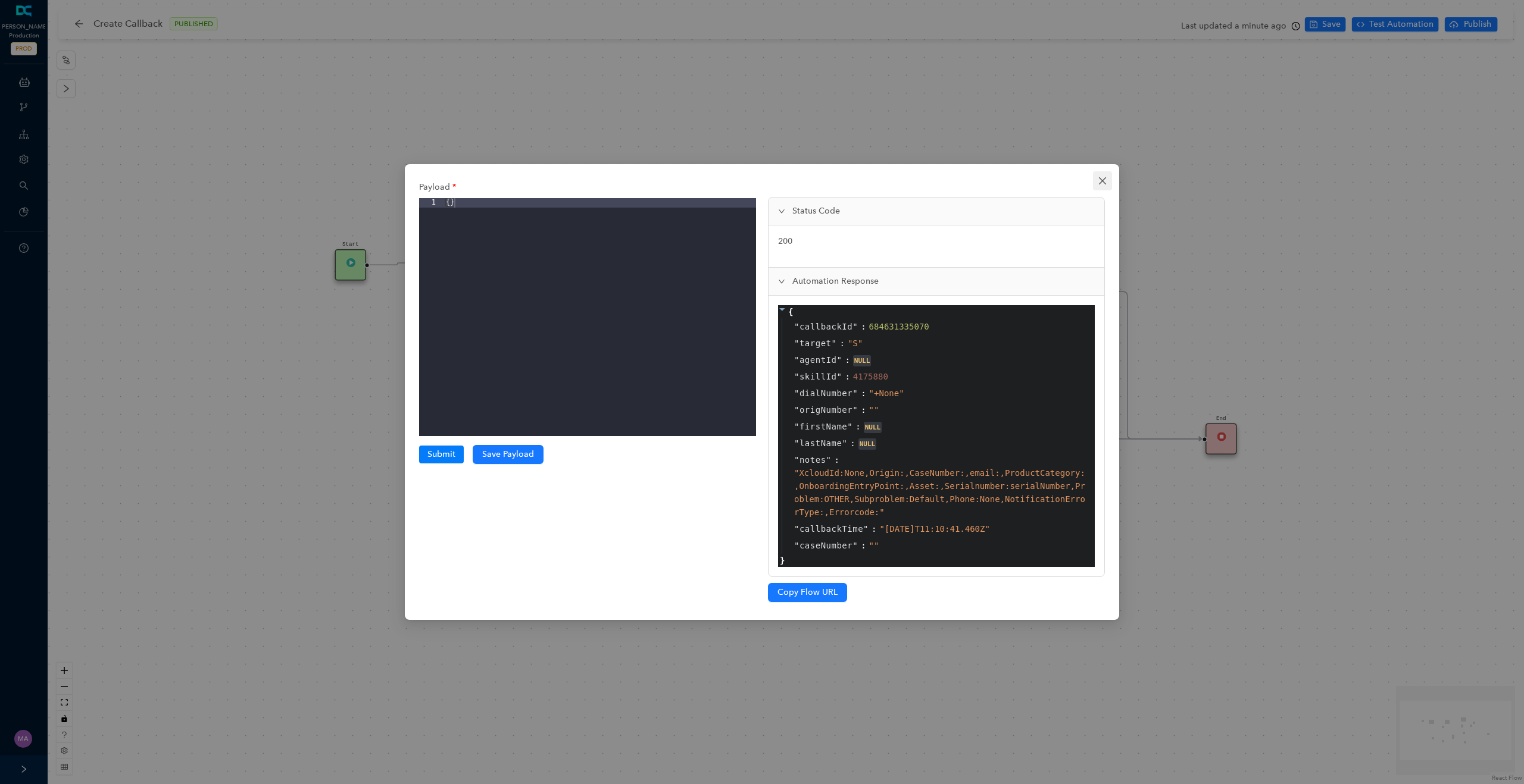
click at [1106, 182] on icon "close" at bounding box center [1103, 181] width 10 height 10
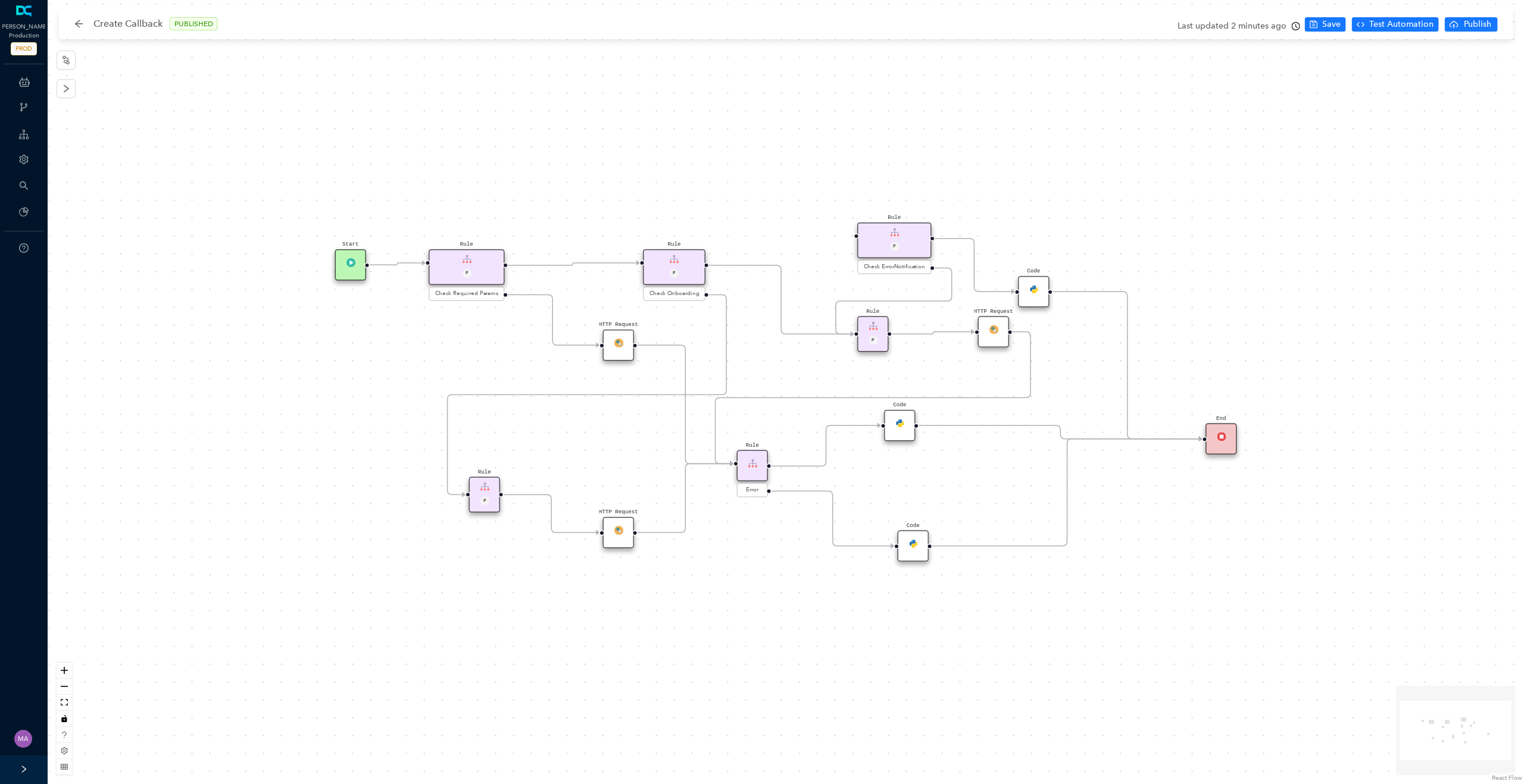
click at [727, 565] on div "HTTP Request Rule P HTTP Request Rule P Check ErrorNotification Rule P Check On…" at bounding box center [786, 392] width 1476 height 784
click at [627, 540] on div "HTTP Request" at bounding box center [619, 533] width 32 height 32
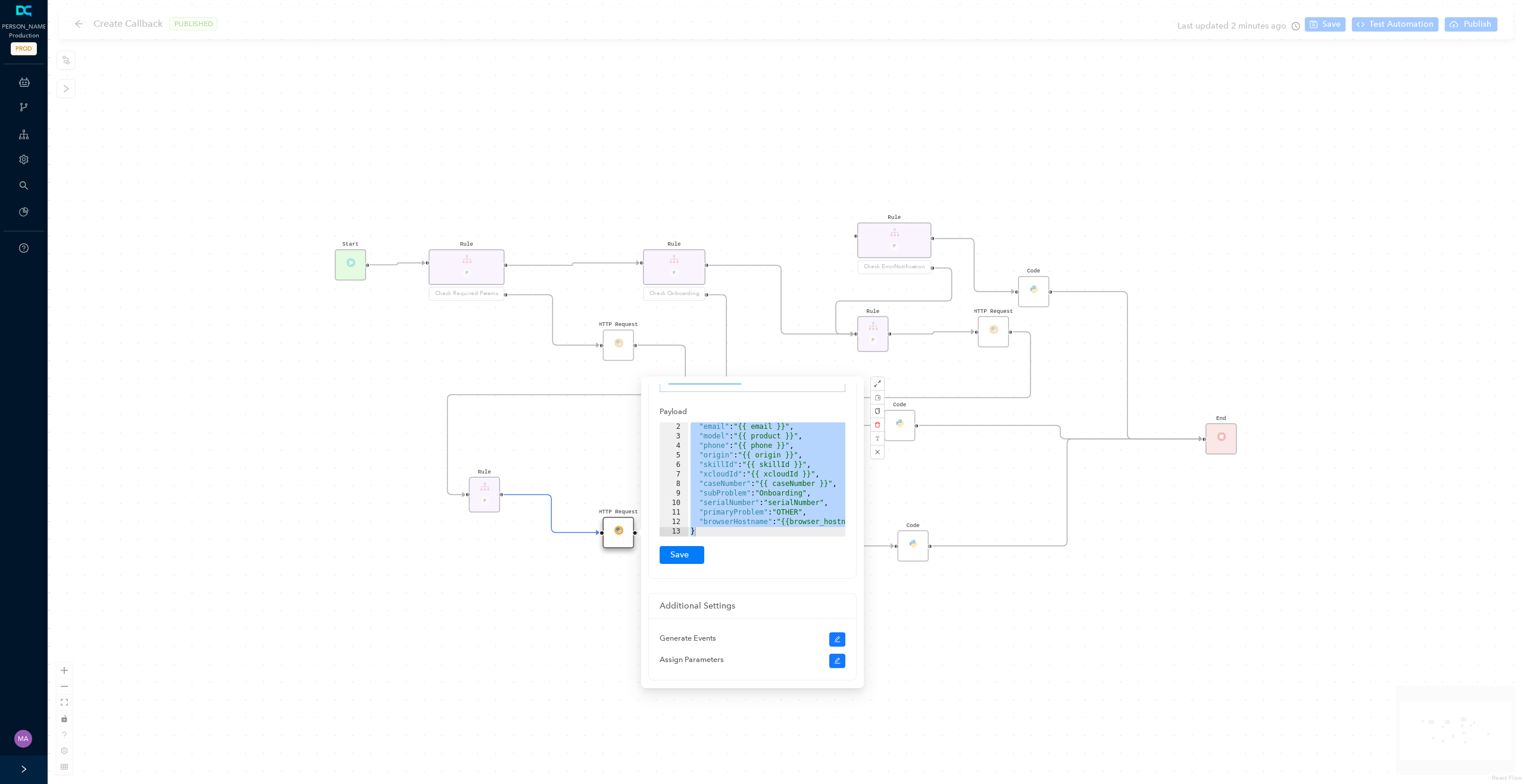
scroll to position [277, 0]
click at [785, 495] on div ""email" : "{{ email }}" , "model" : "{{ product }}" , "phone" : "{{ phone }}" ,…" at bounding box center [782, 484] width 189 height 133
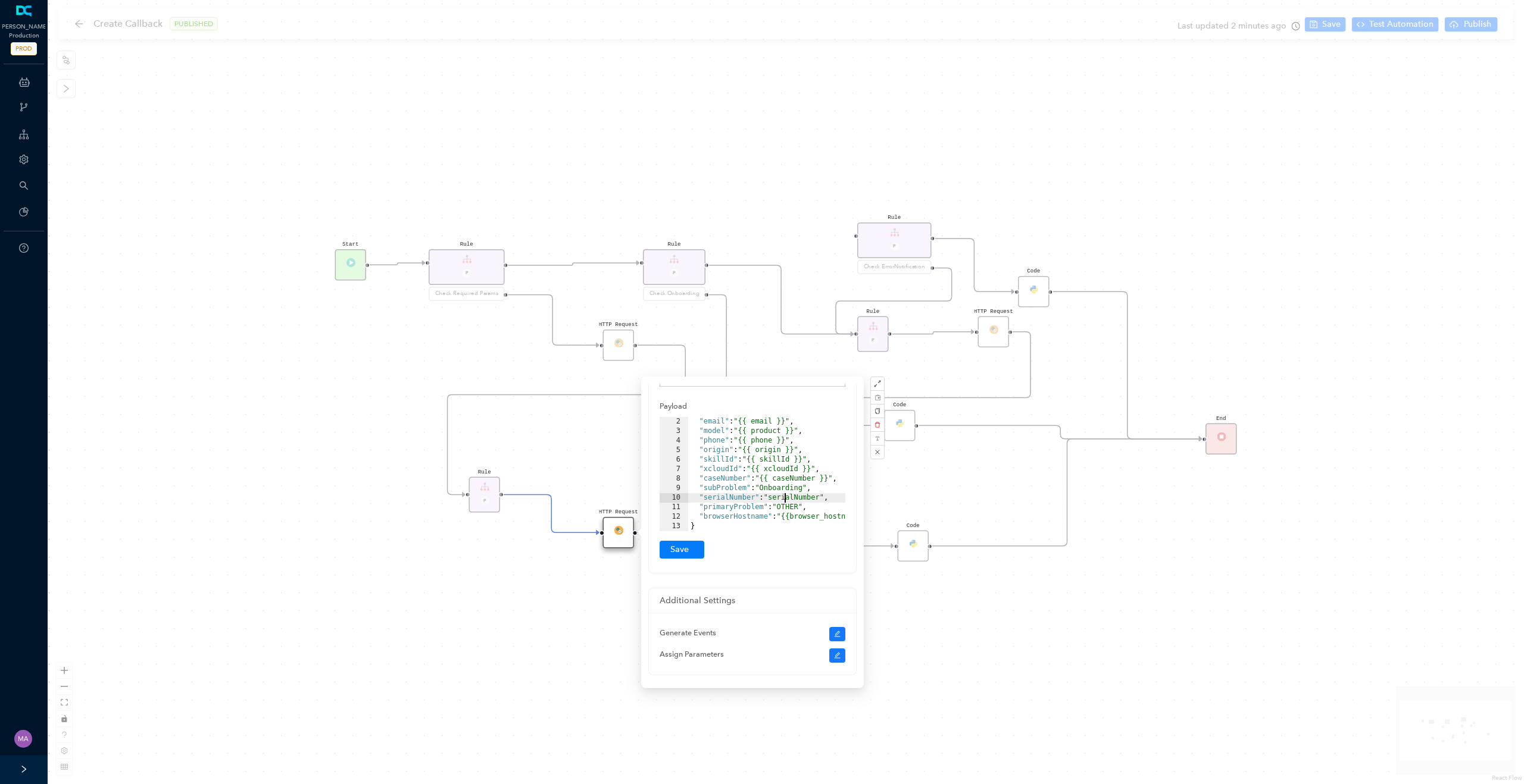
click at [990, 654] on div "HTTP Request Rule P HTTP Request Rule P Check ErrorNotification Rule P Check On…" at bounding box center [786, 392] width 1476 height 784
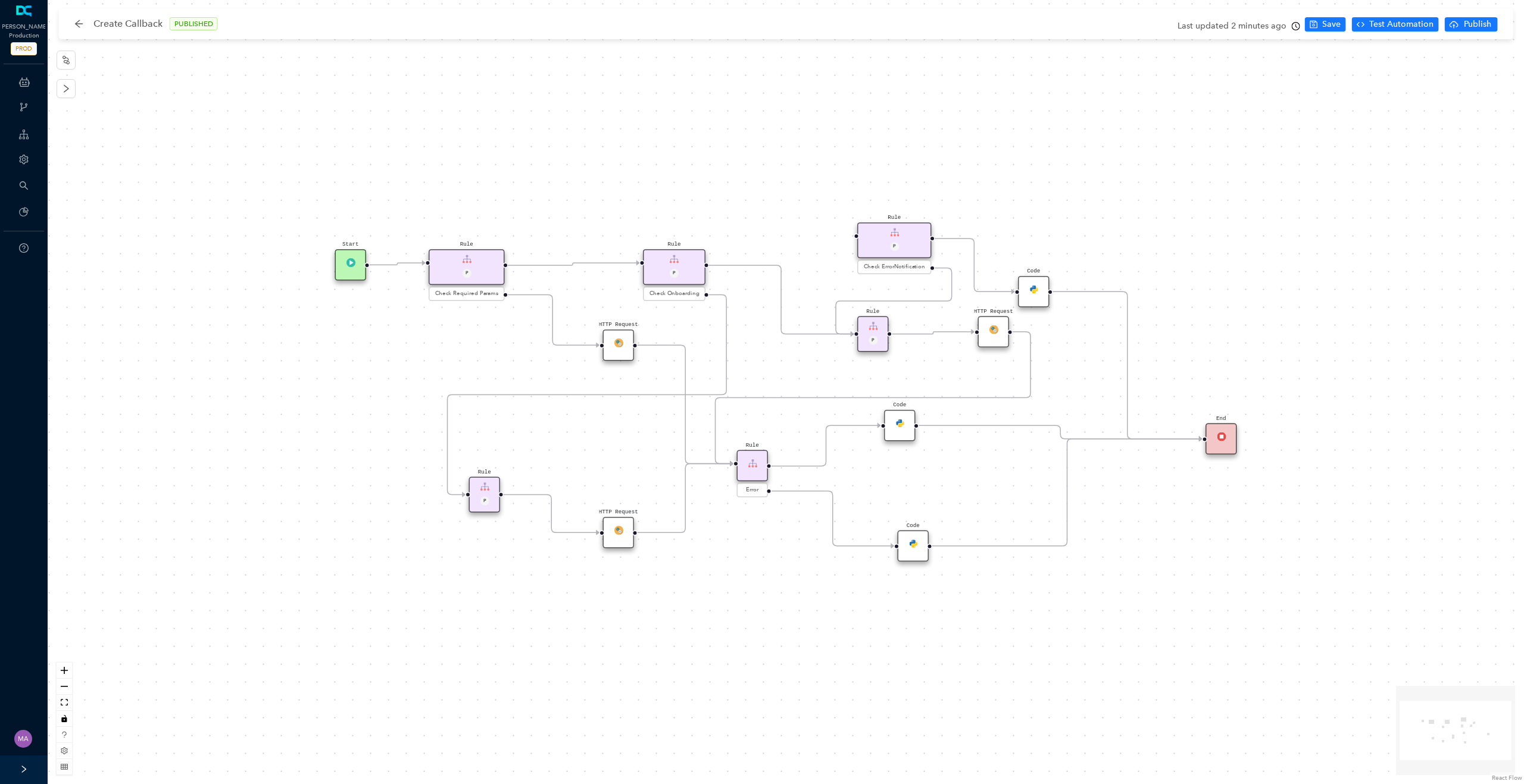
click at [994, 333] on img at bounding box center [993, 329] width 9 height 9
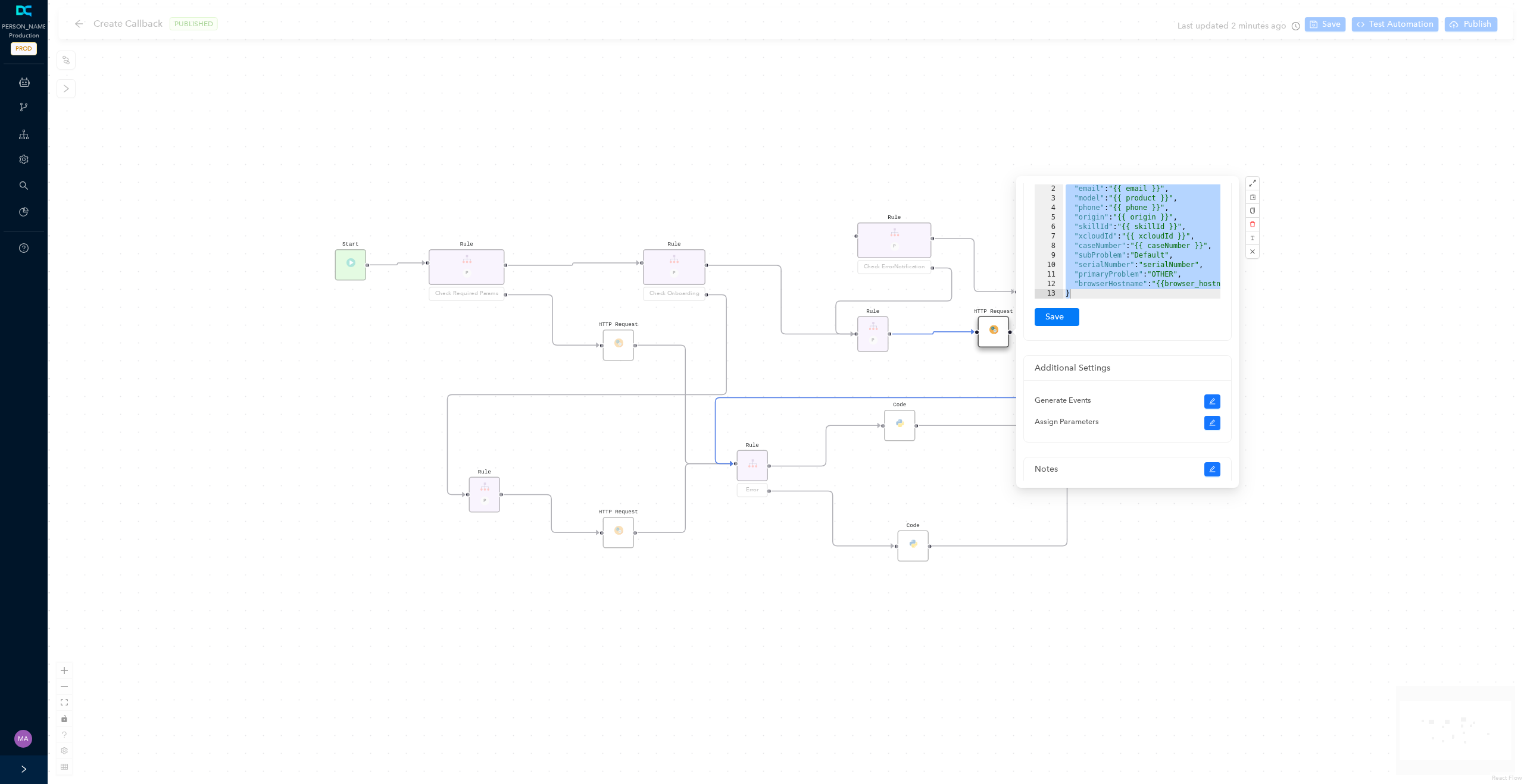
scroll to position [309, 0]
click at [1147, 241] on div ""email" : "{{ email }}" , "model" : "{{ product }}" , "phone" : "{{ phone }}" ,…" at bounding box center [1158, 252] width 189 height 133
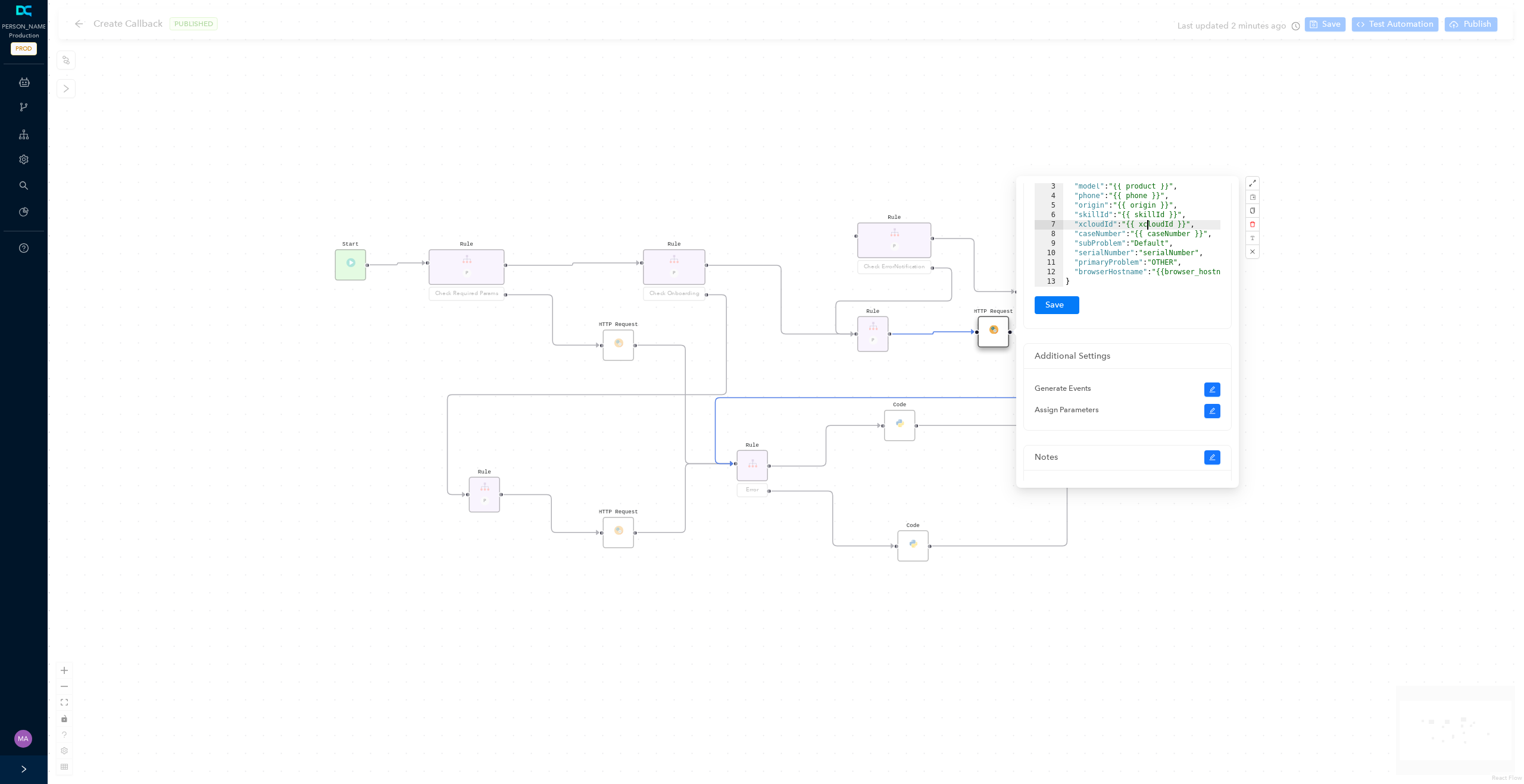
scroll to position [323, 0]
click at [724, 147] on div "HTTP Request Rule P HTTP Request Rule P Check ErrorNotification Rule P Check On…" at bounding box center [786, 392] width 1476 height 784
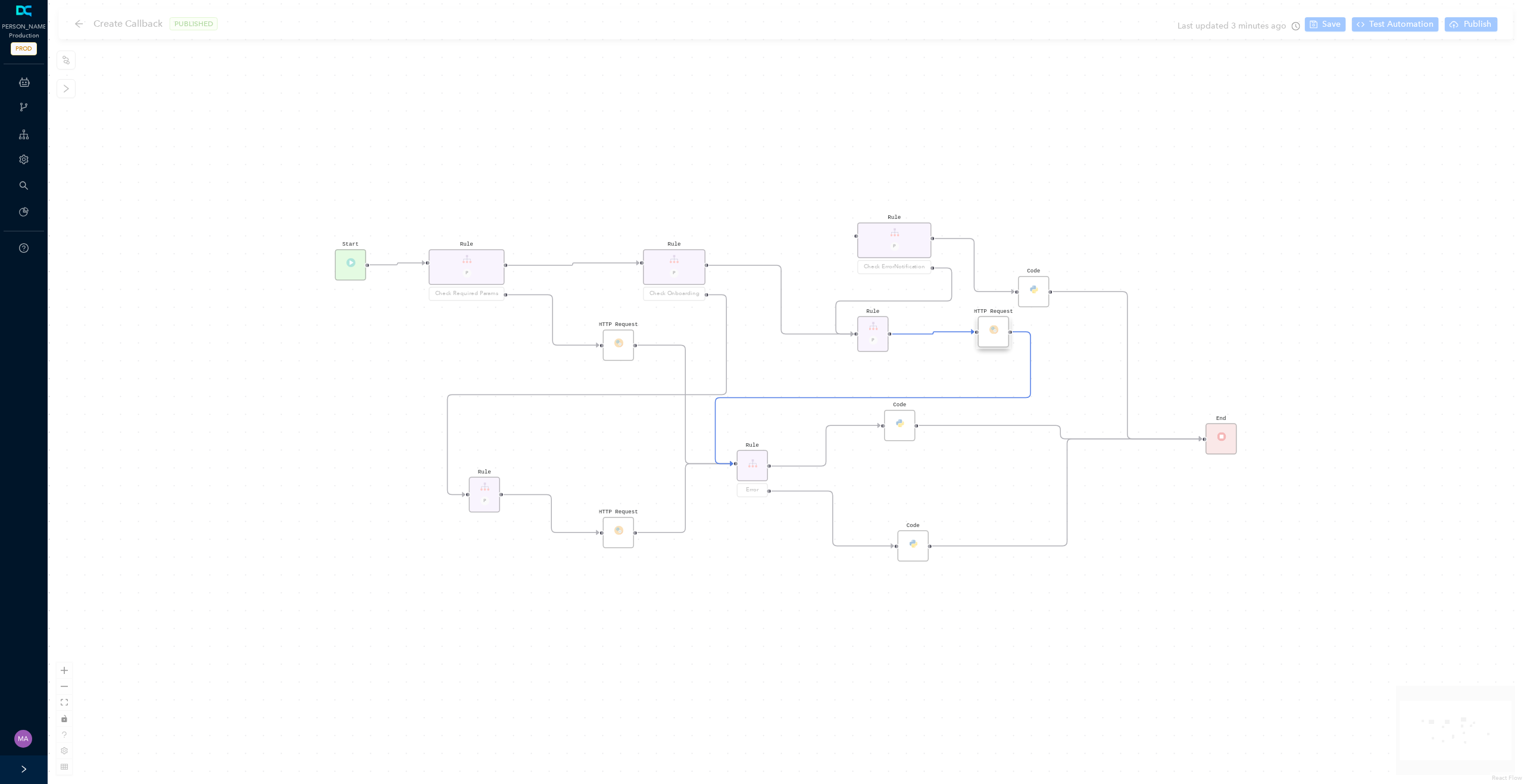
scroll to position [0, 0]
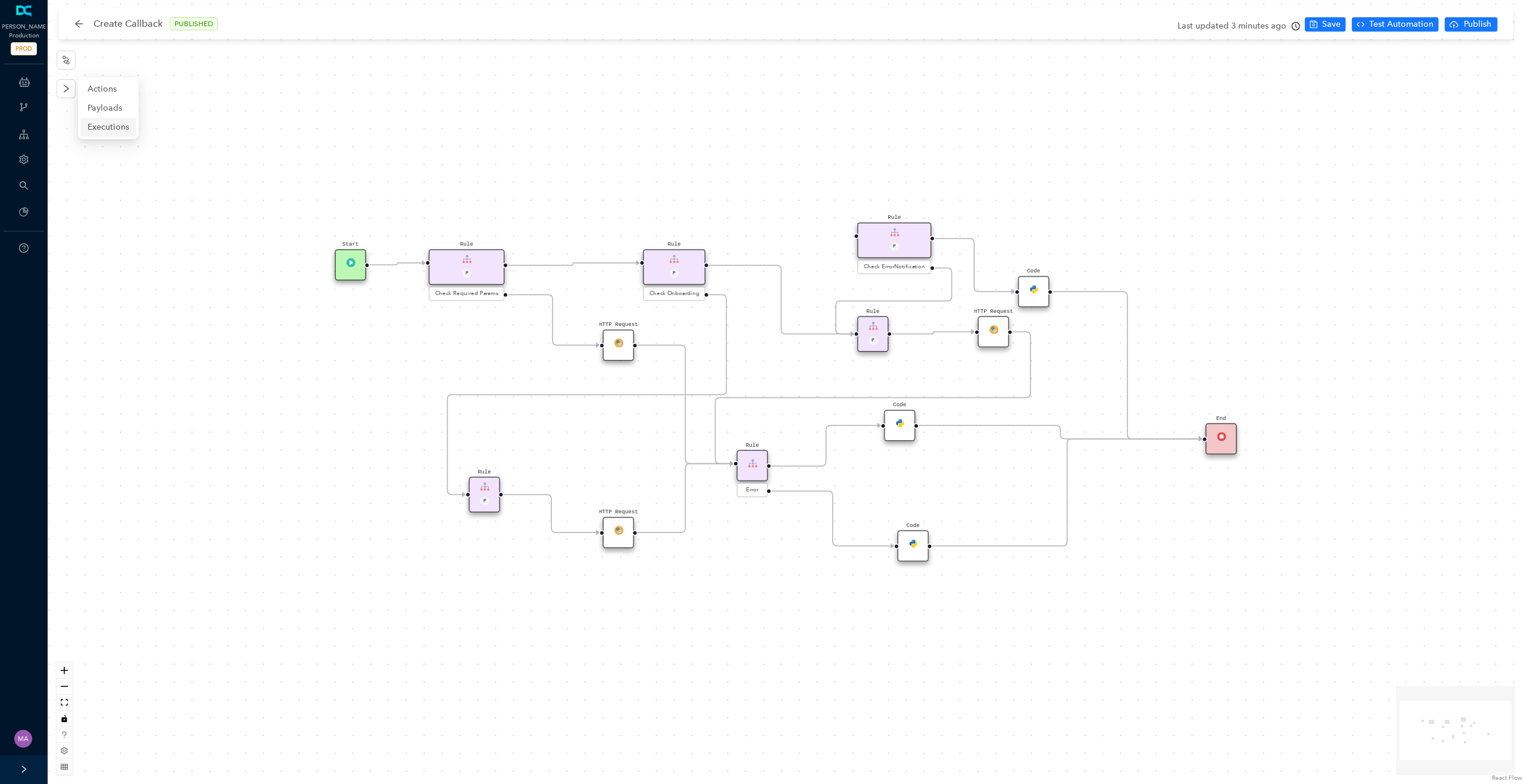
click at [98, 122] on span "Executions" at bounding box center [108, 127] width 42 height 13
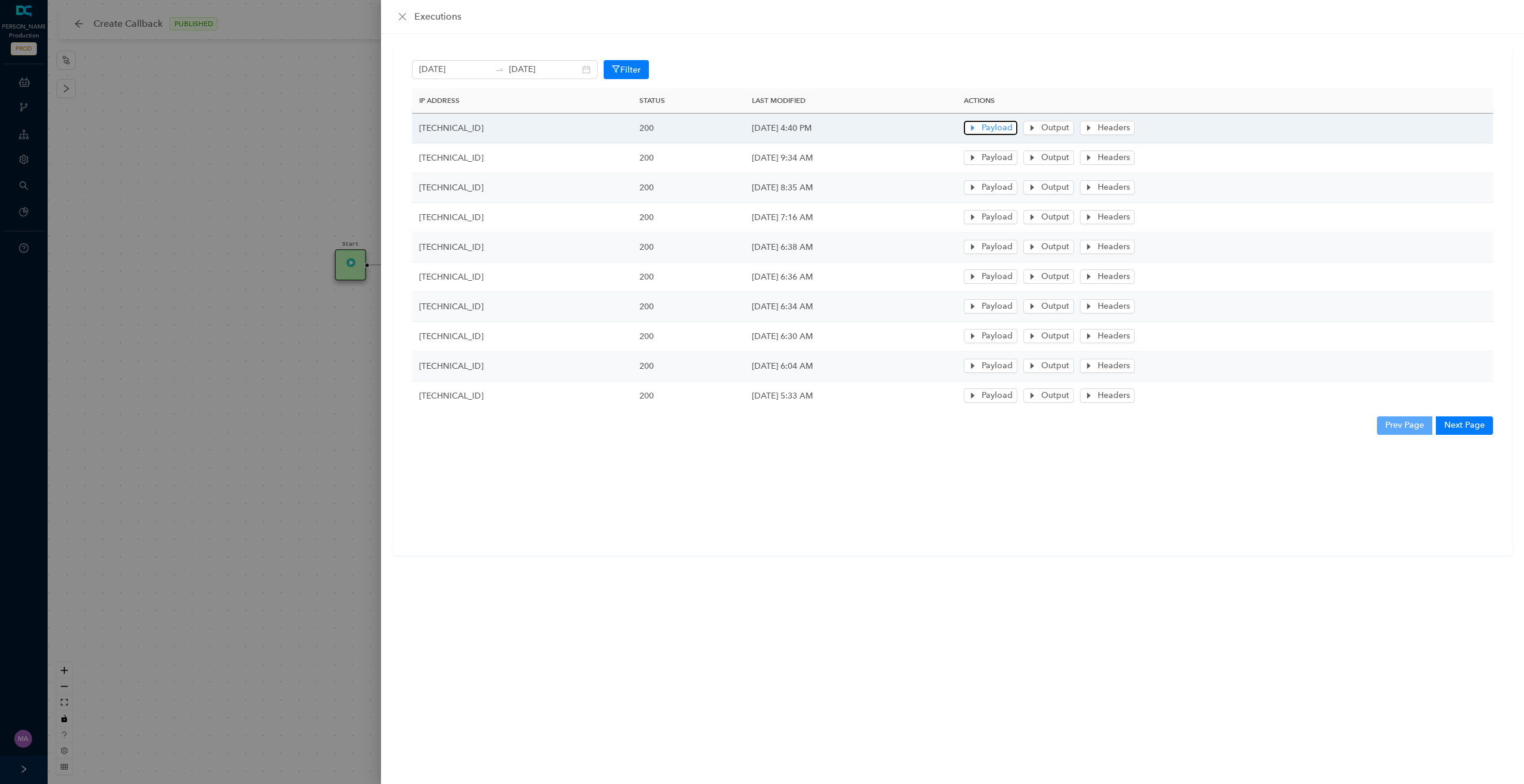
click at [974, 127] on icon "caret-right" at bounding box center [972, 129] width 4 height 6
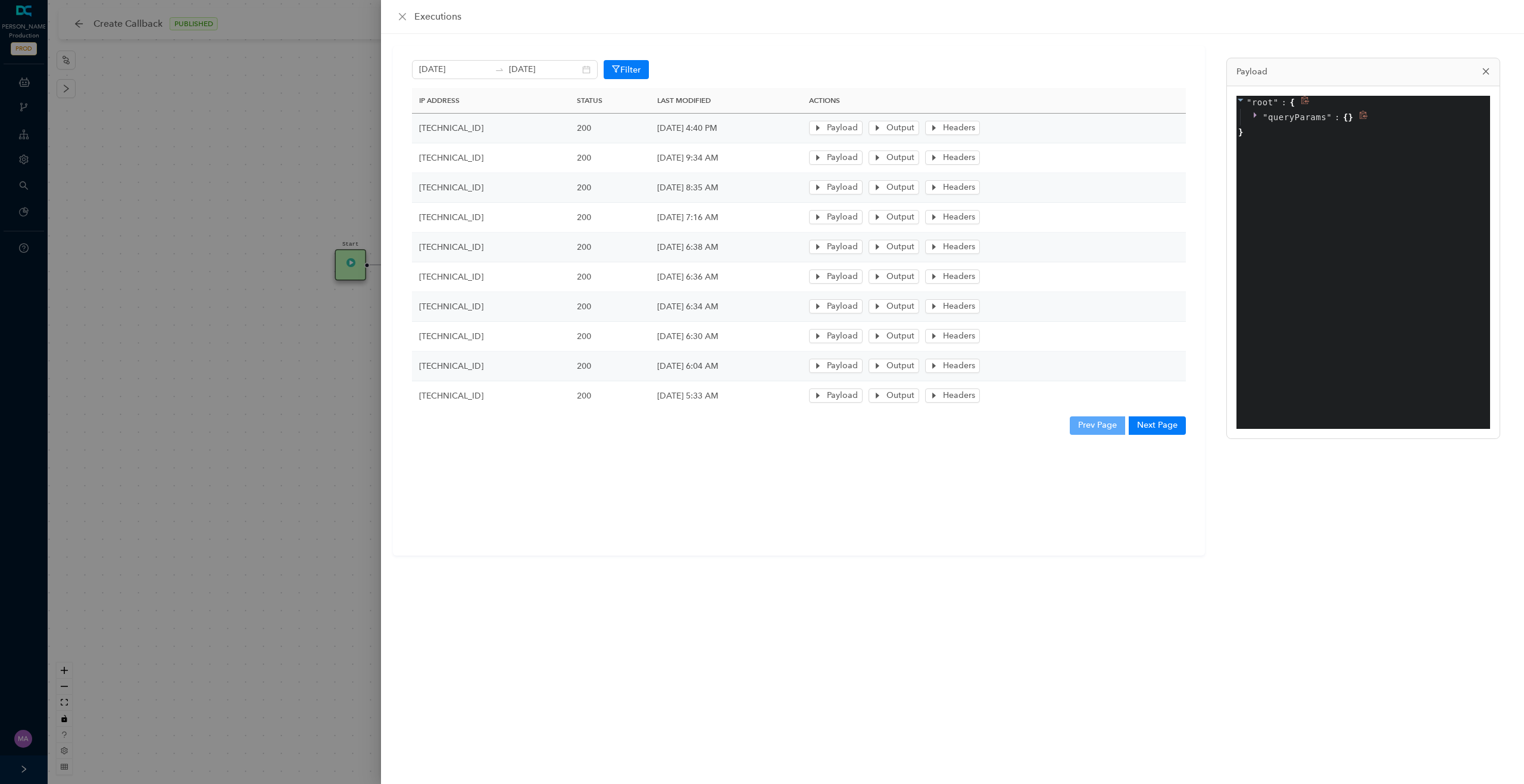
click at [1252, 113] on icon at bounding box center [1256, 115] width 9 height 9
click at [1253, 113] on icon at bounding box center [1256, 115] width 9 height 9
click at [881, 126] on icon "caret-right" at bounding box center [878, 128] width 9 height 9
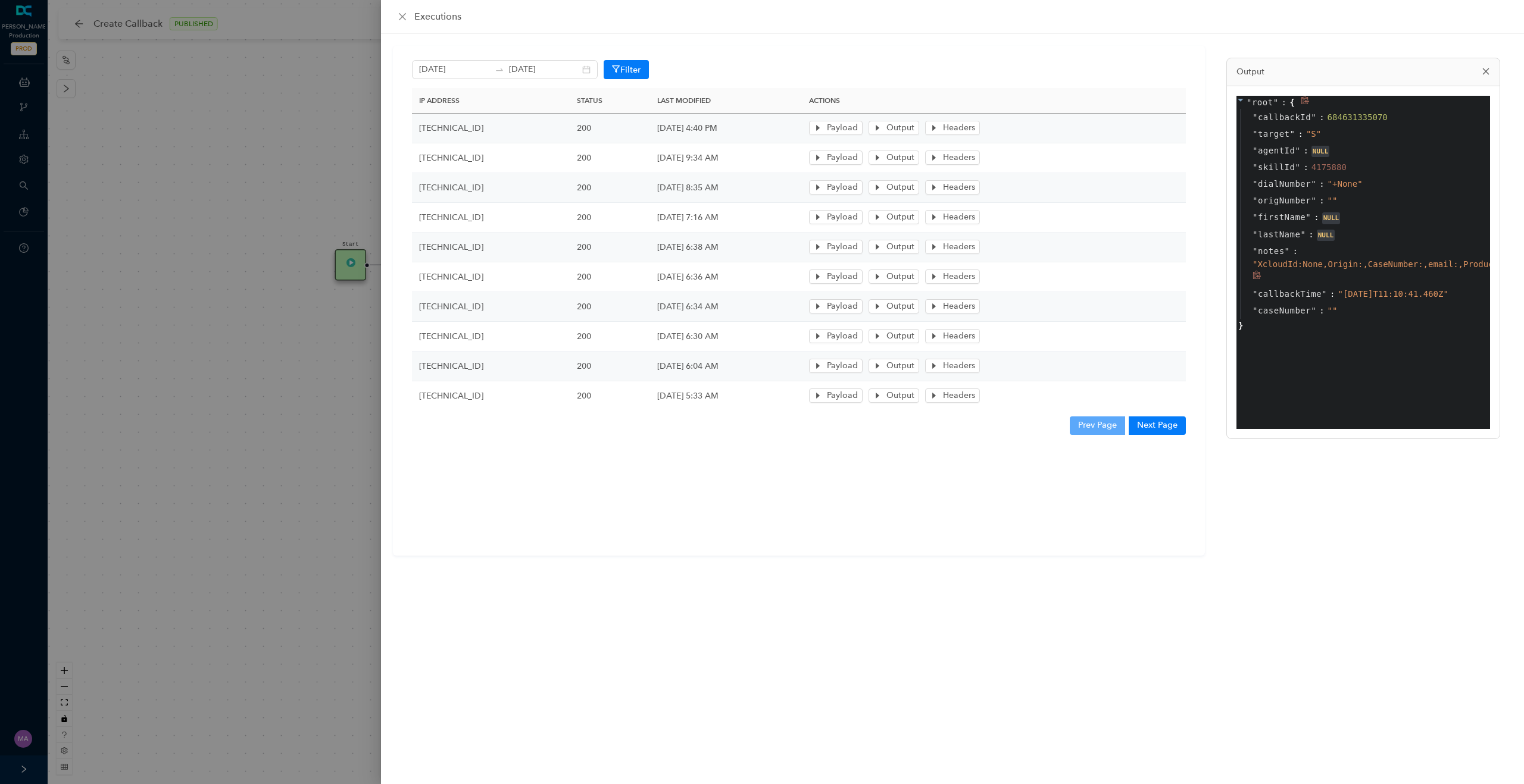
click at [938, 128] on icon "caret-right" at bounding box center [934, 128] width 9 height 9
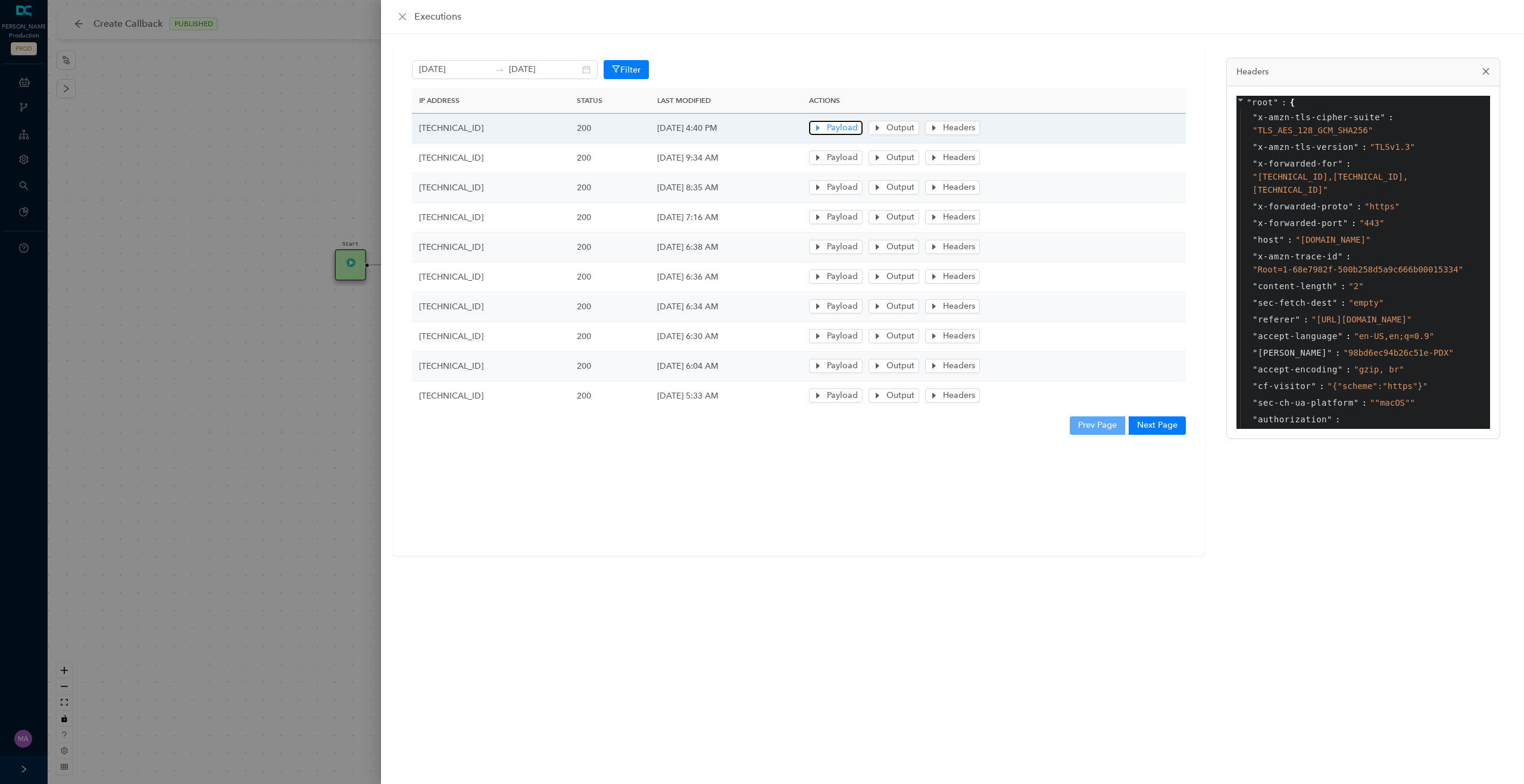
click at [822, 126] on icon "caret-right" at bounding box center [818, 128] width 9 height 9
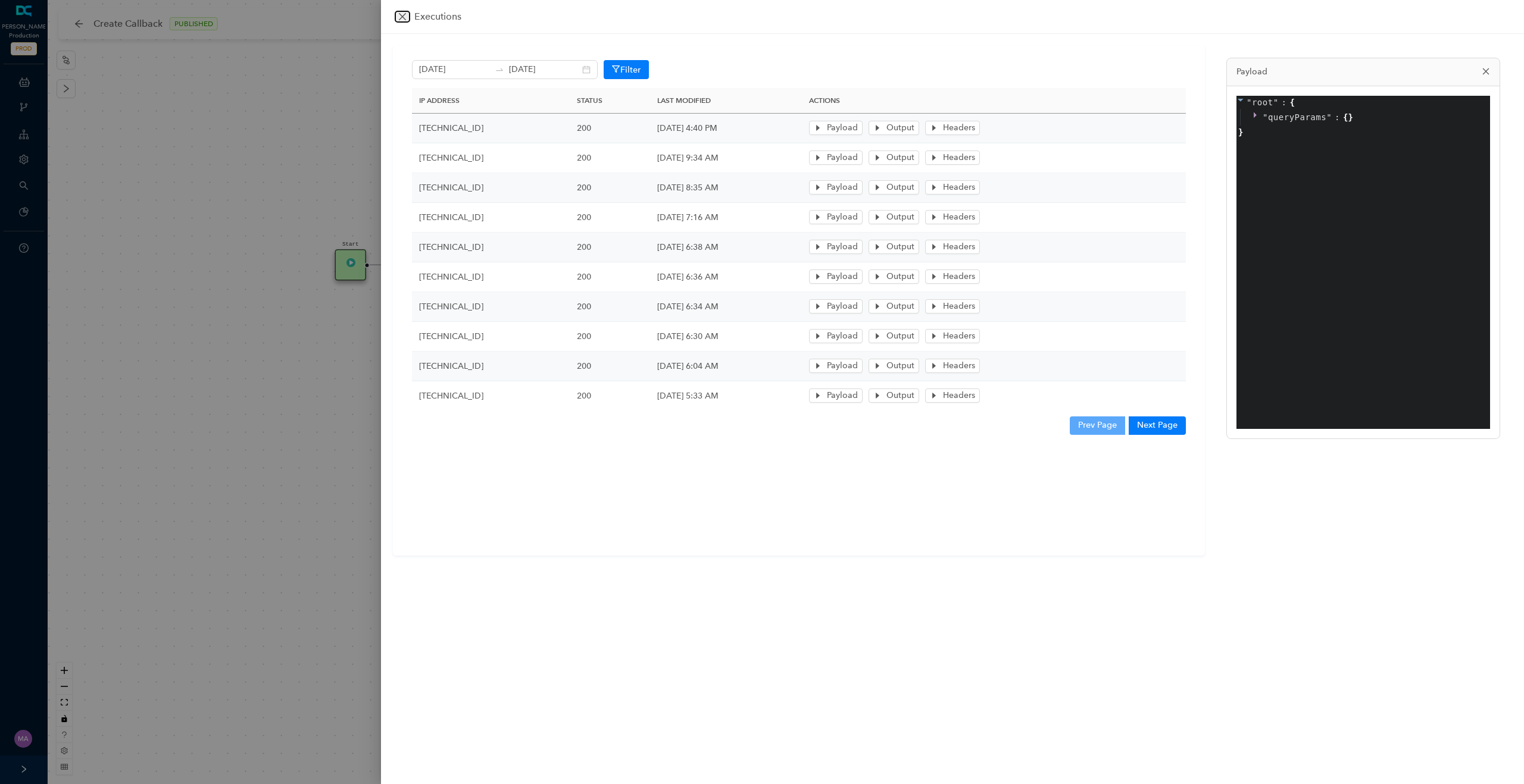
click at [403, 19] on icon "close" at bounding box center [403, 16] width 10 height 10
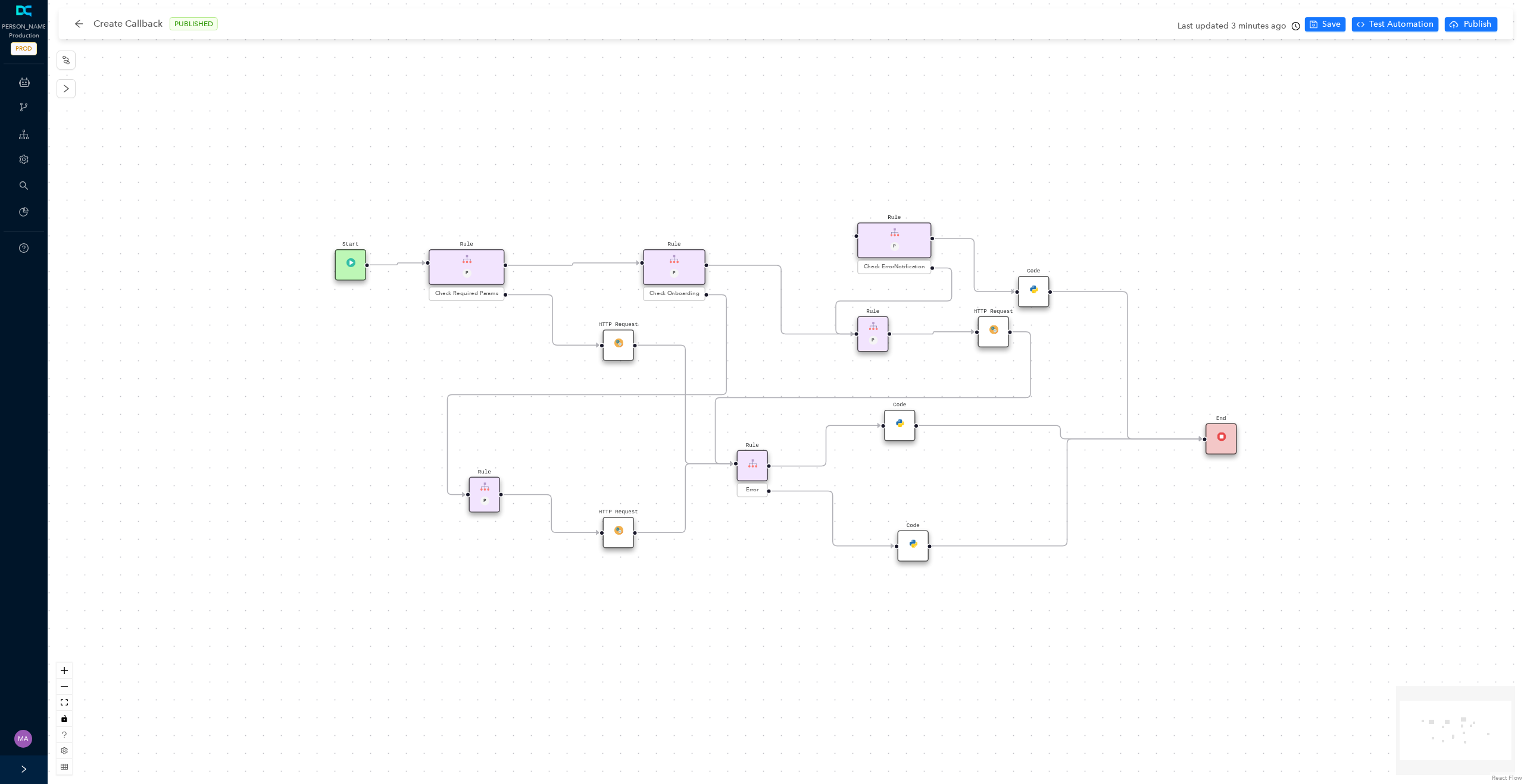
click at [614, 350] on div "HTTP Request" at bounding box center [619, 346] width 32 height 32
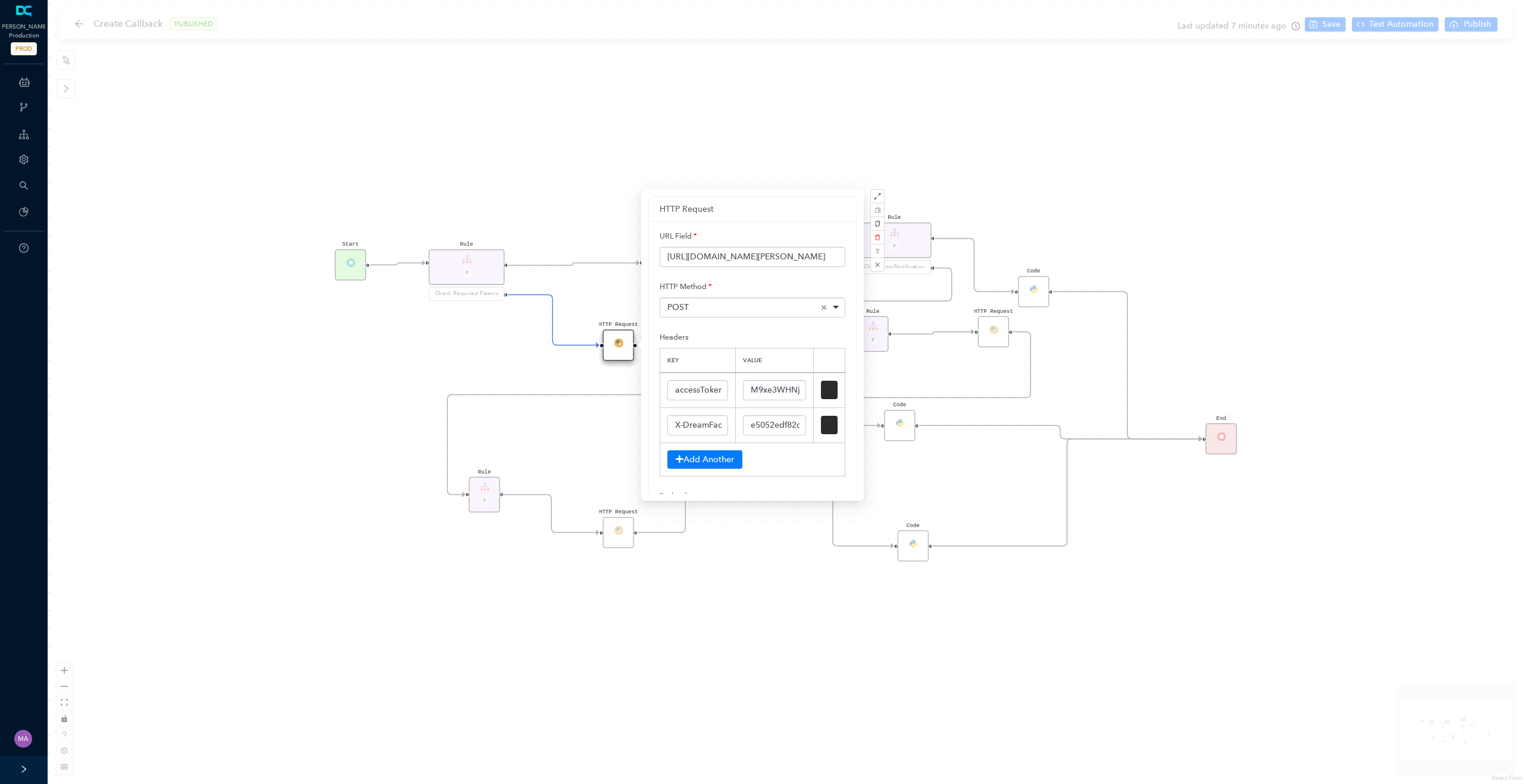
scroll to position [10, 0]
click at [996, 329] on div "HTTP Request" at bounding box center [994, 332] width 32 height 32
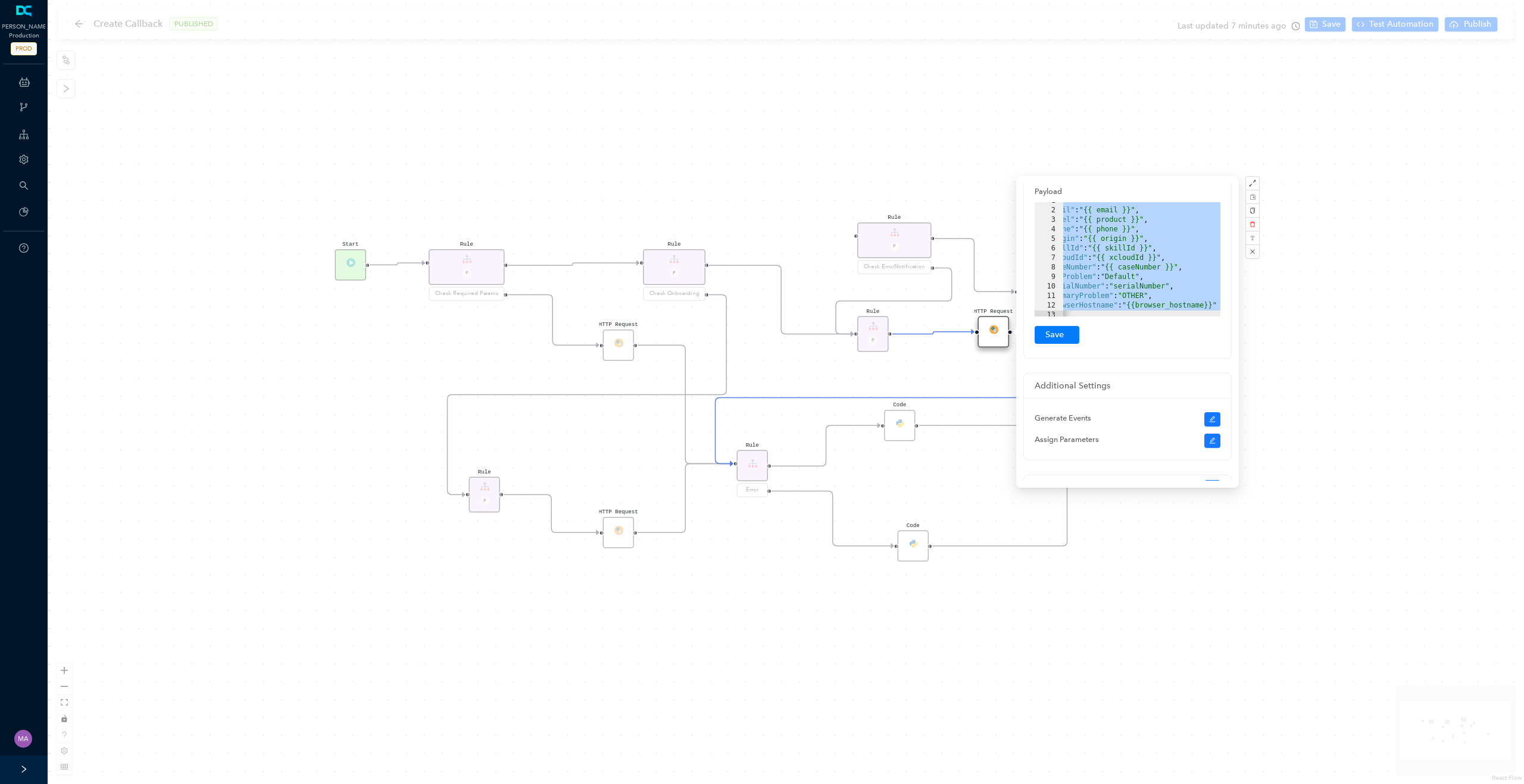
scroll to position [3, 0]
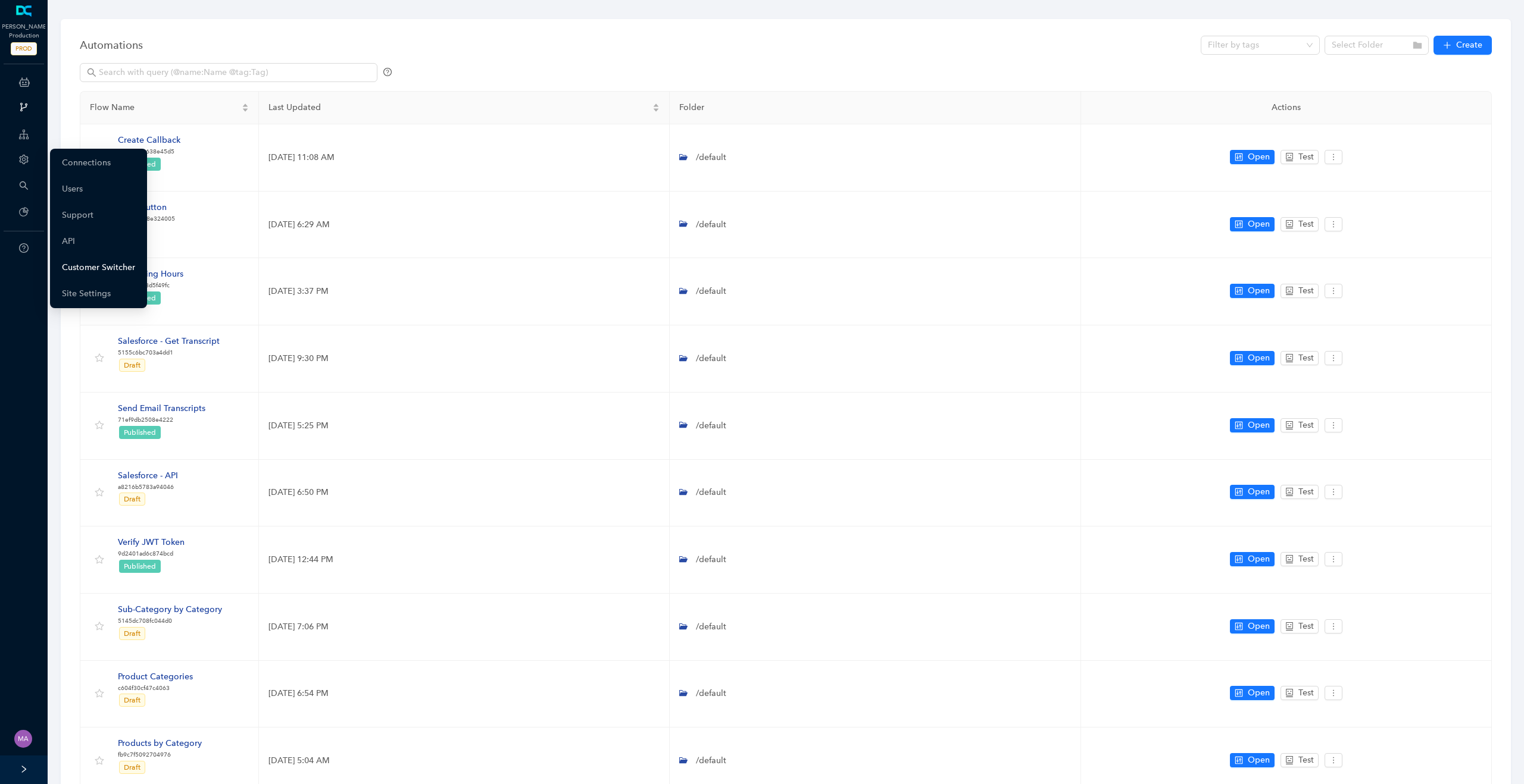
click at [78, 269] on link "Customer Switcher" at bounding box center [98, 267] width 73 height 24
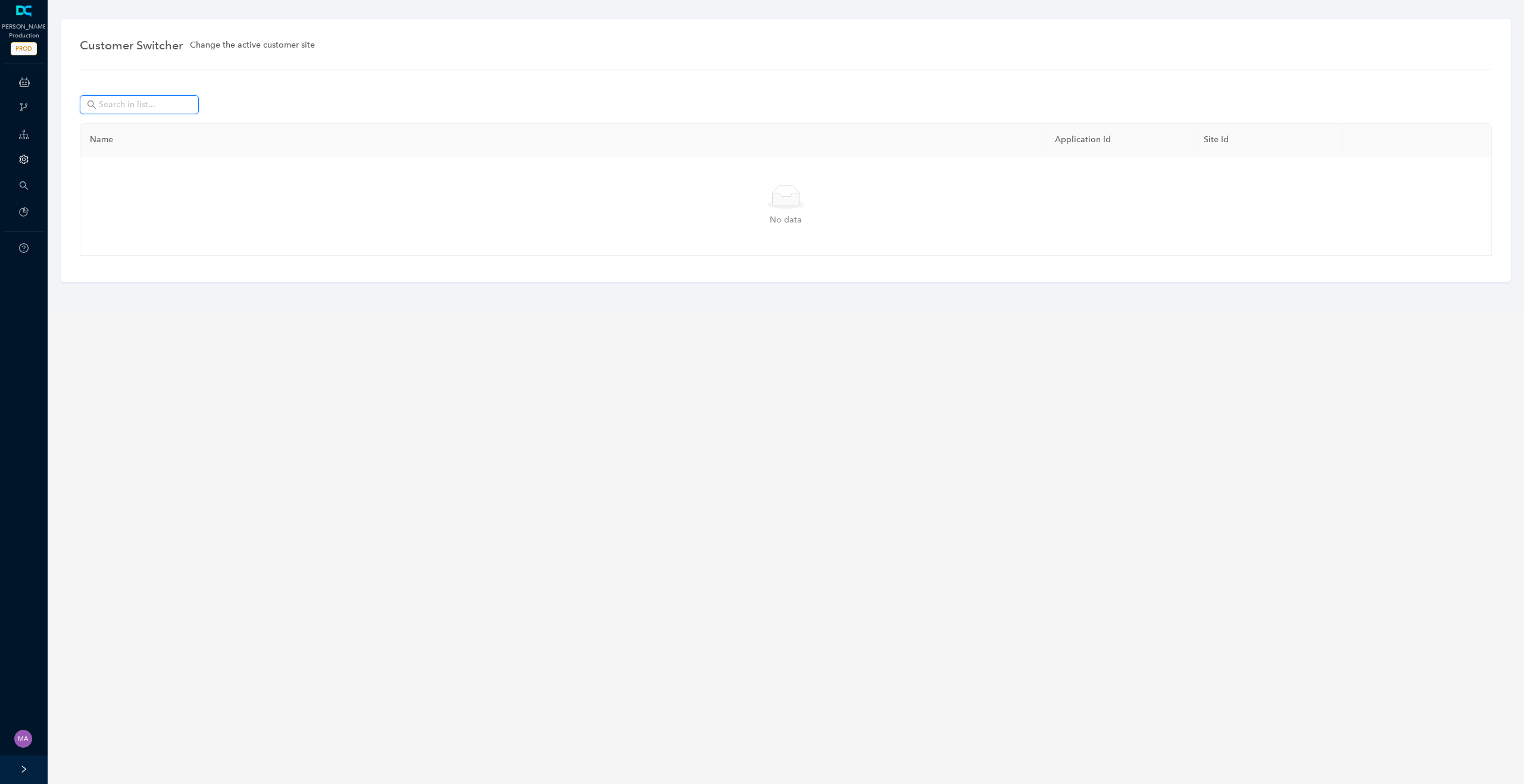
click at [133, 103] on input "text" at bounding box center [140, 104] width 83 height 13
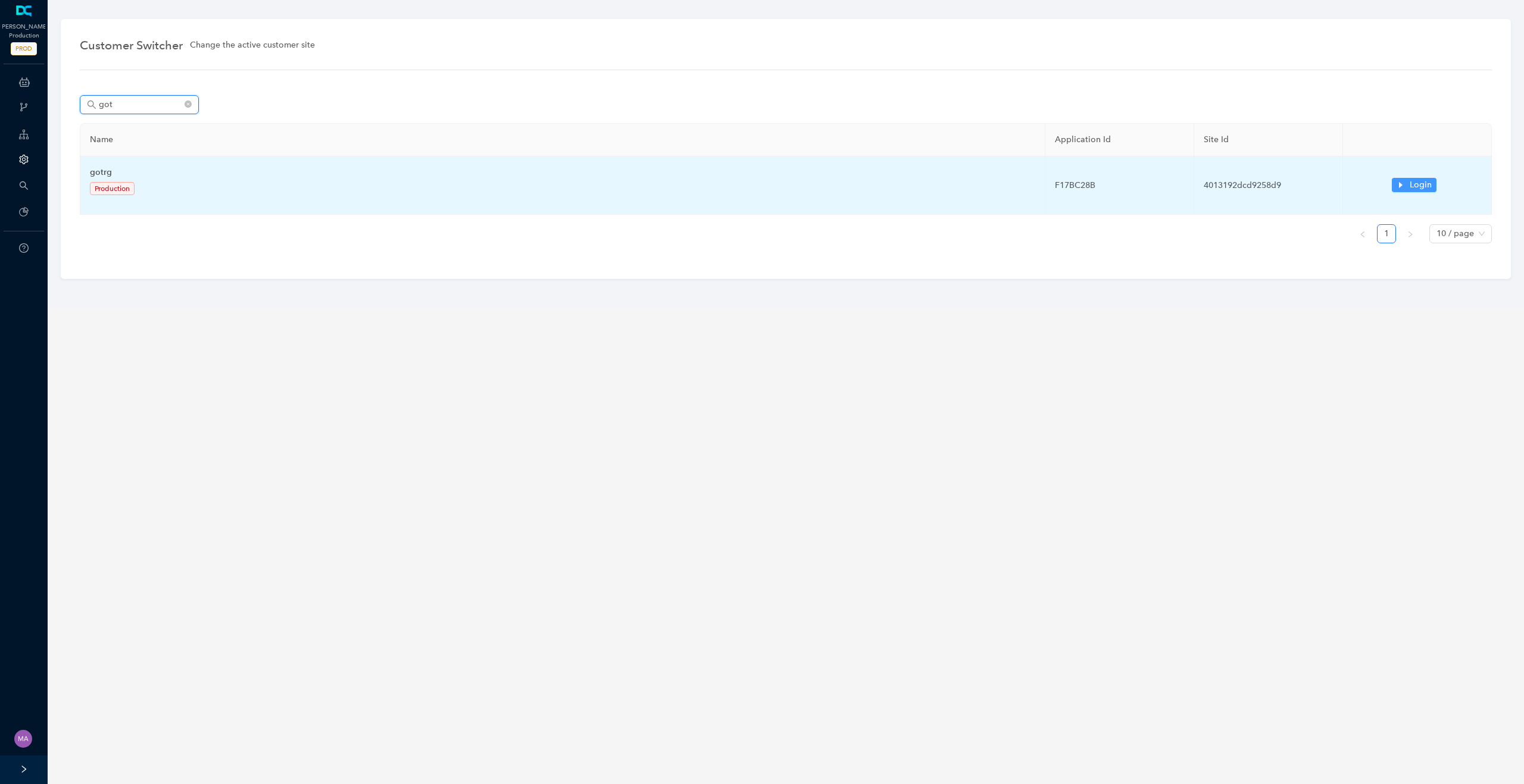
type input "got"
click at [1407, 188] on button "Login" at bounding box center [1413, 184] width 45 height 14
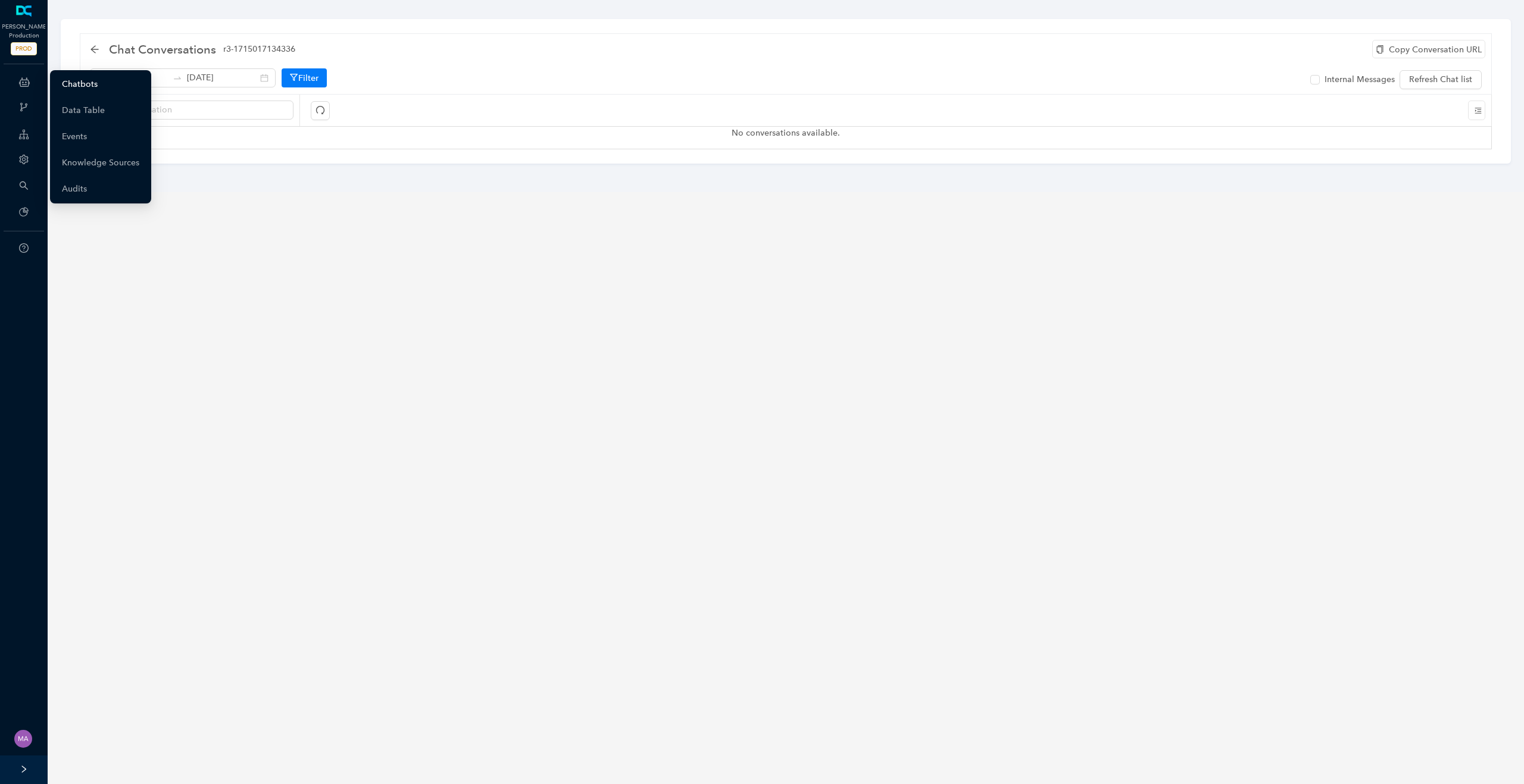
click at [70, 77] on link "Chatbots" at bounding box center [79, 84] width 35 height 24
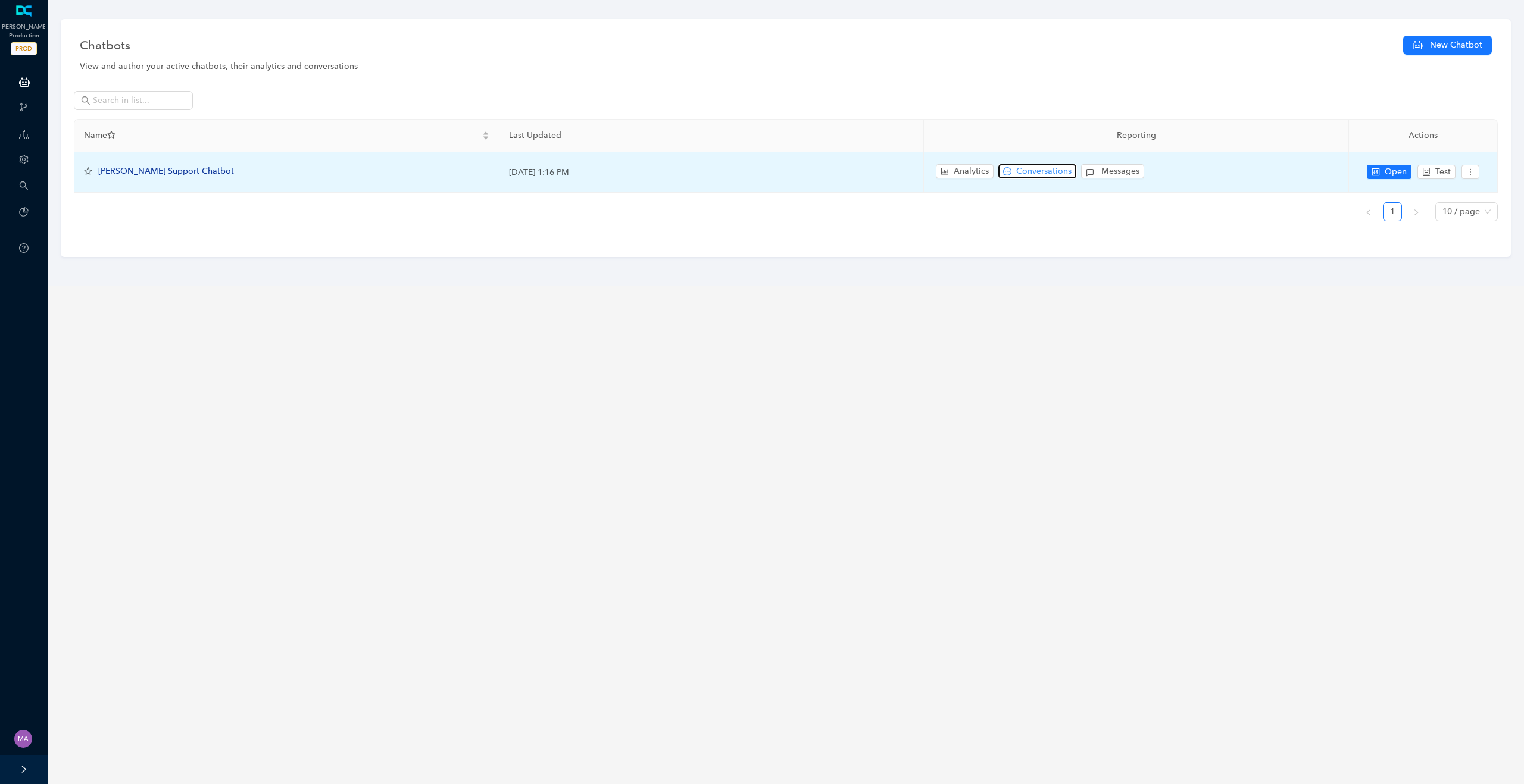
click at [1019, 174] on span "Conversations" at bounding box center [1043, 171] width 56 height 13
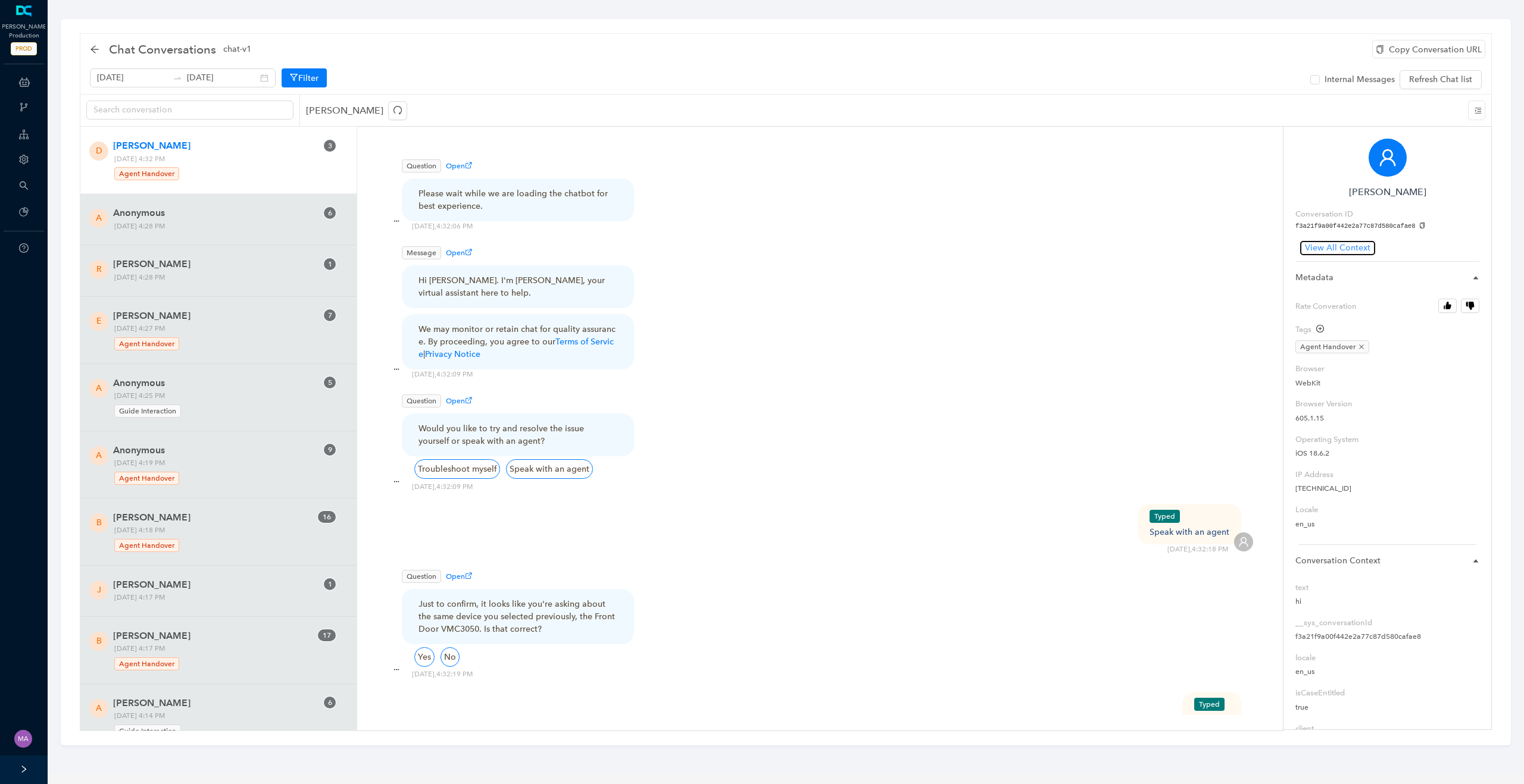
click at [1327, 253] on span "View All Context" at bounding box center [1337, 248] width 65 height 13
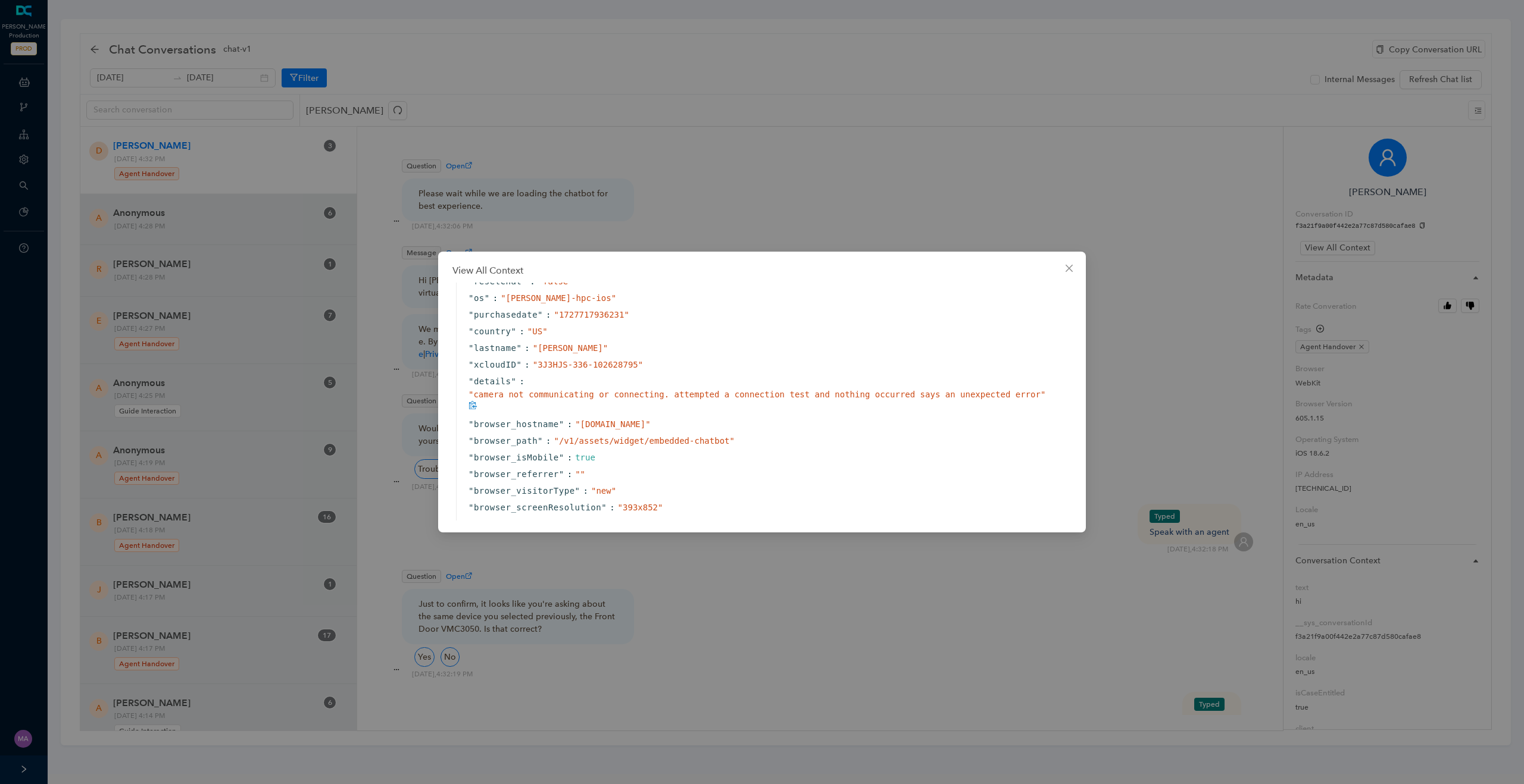
scroll to position [359, 0]
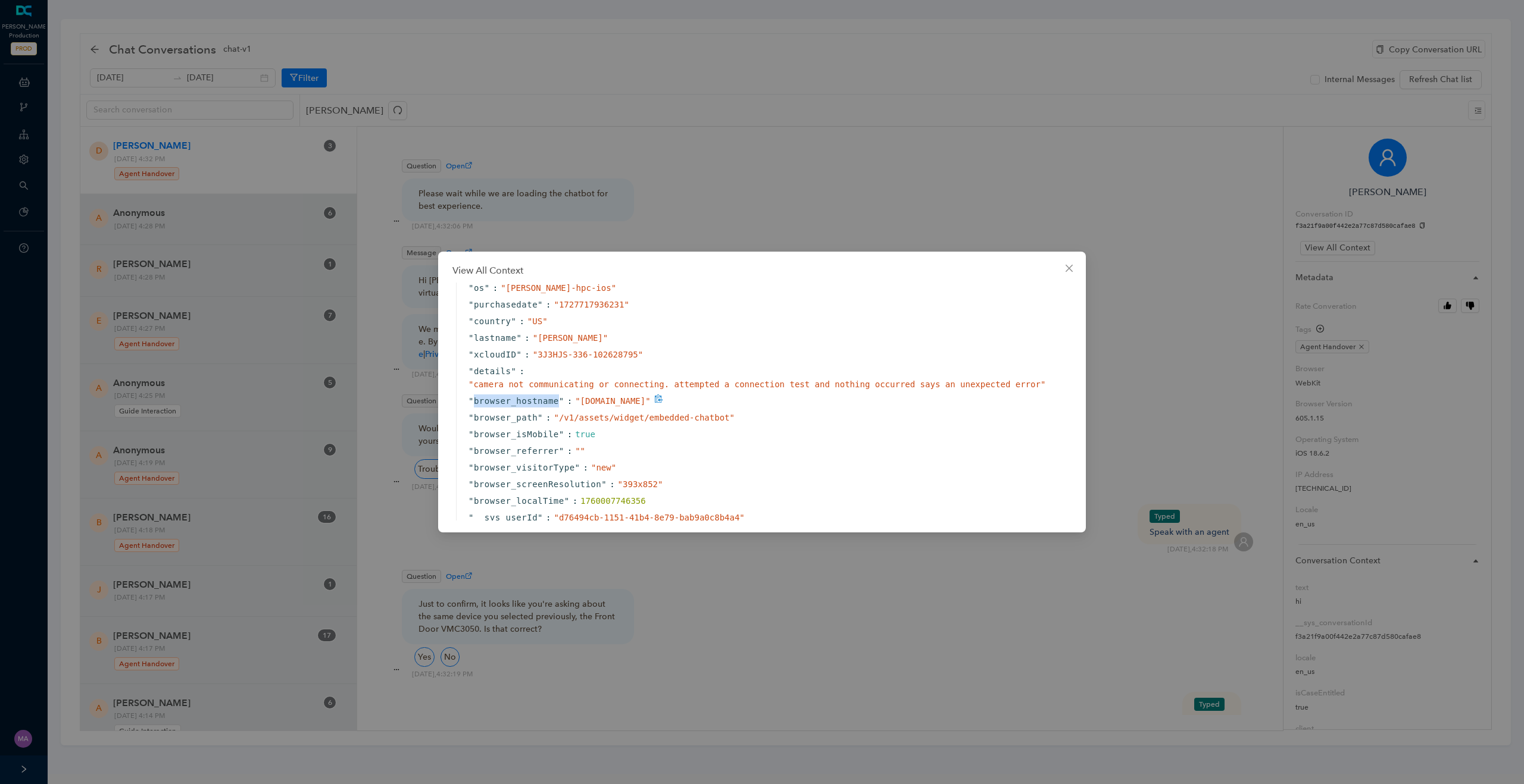
drag, startPoint x: 473, startPoint y: 430, endPoint x: 557, endPoint y: 430, distance: 84.0
click at [557, 408] on span "browser_hostname" at bounding box center [516, 401] width 85 height 13
copy span "browser_hostname"
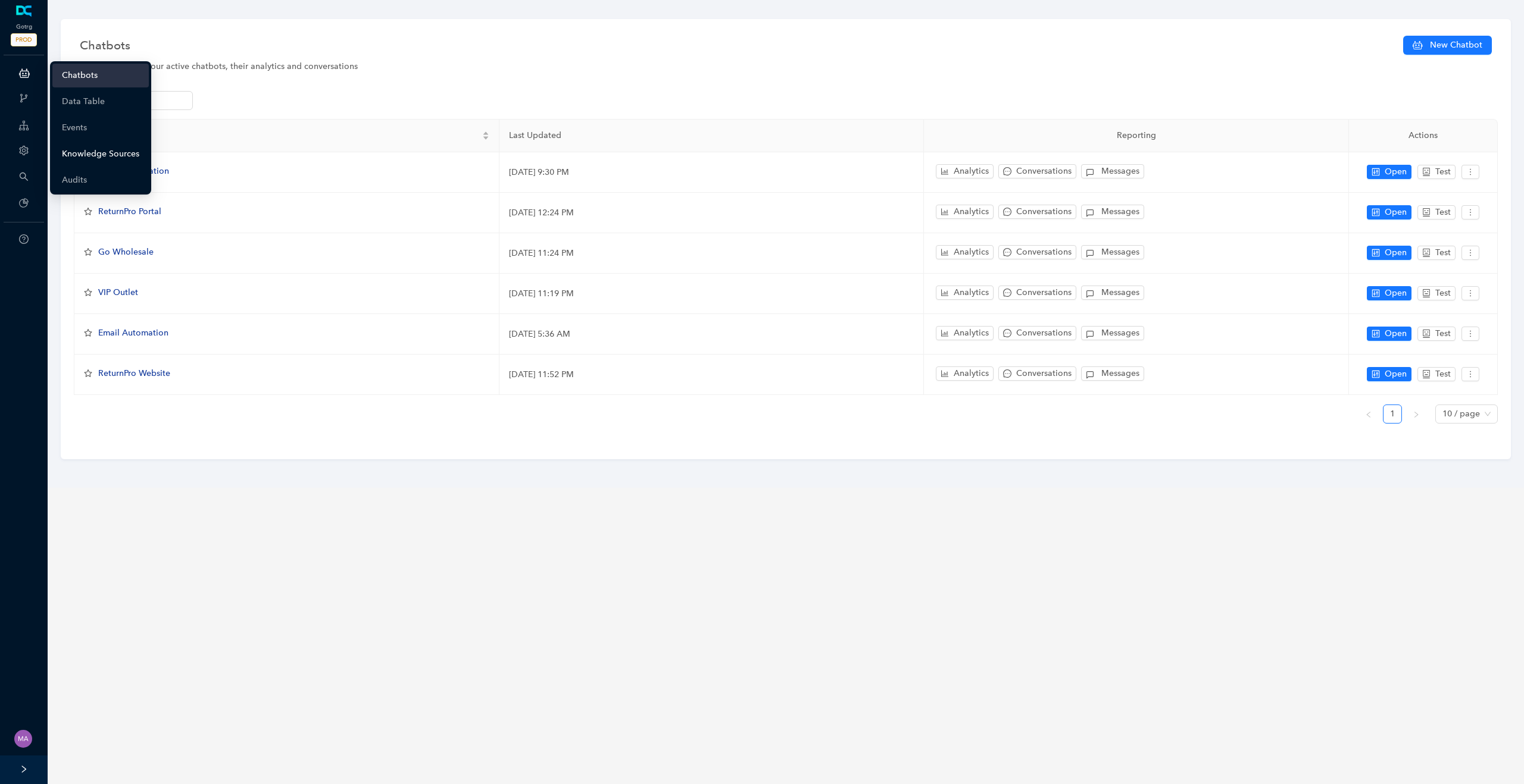
click at [90, 153] on link "Knowledge Sources" at bounding box center [100, 154] width 78 height 24
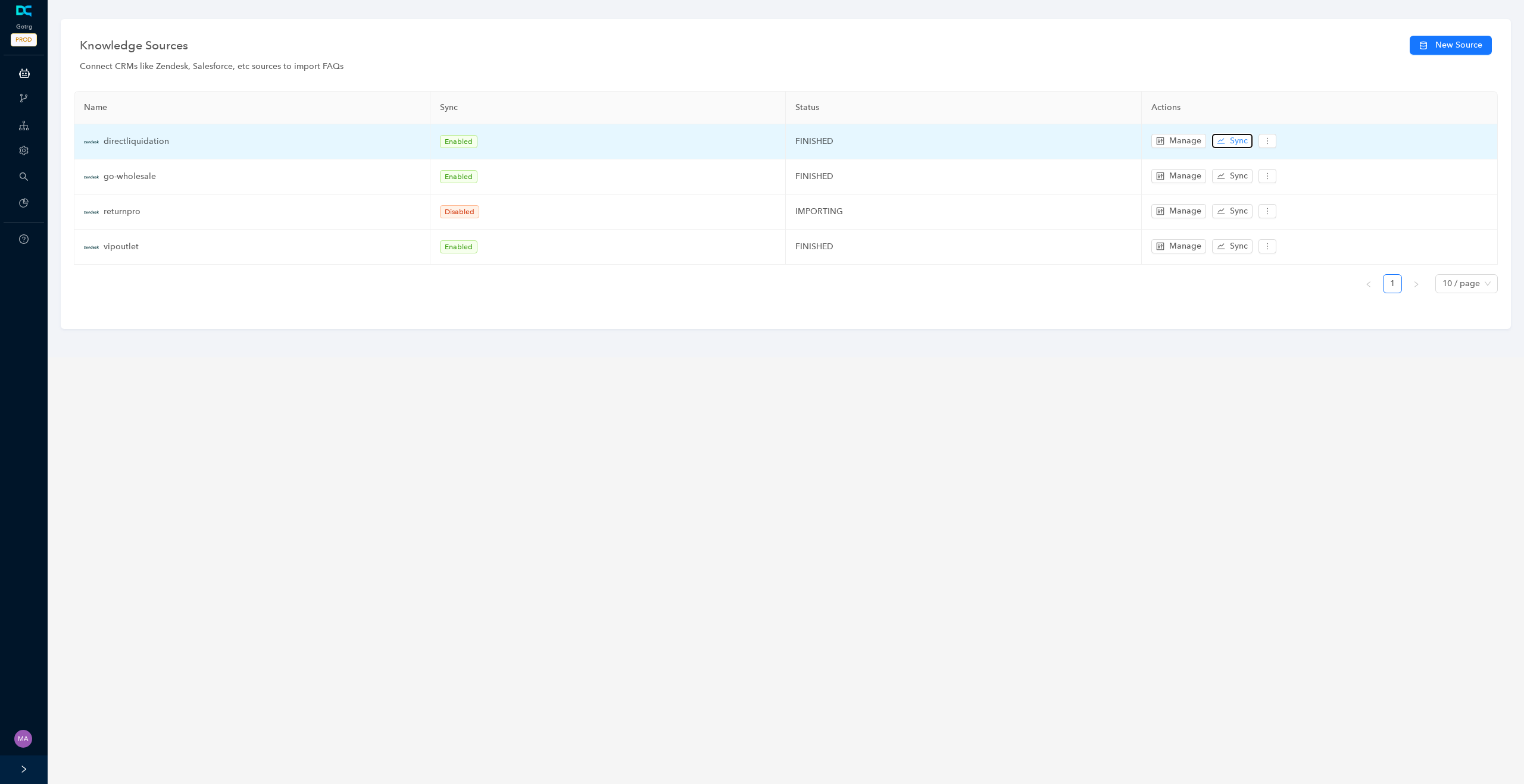
click at [1240, 142] on span "Sync" at bounding box center [1238, 140] width 18 height 13
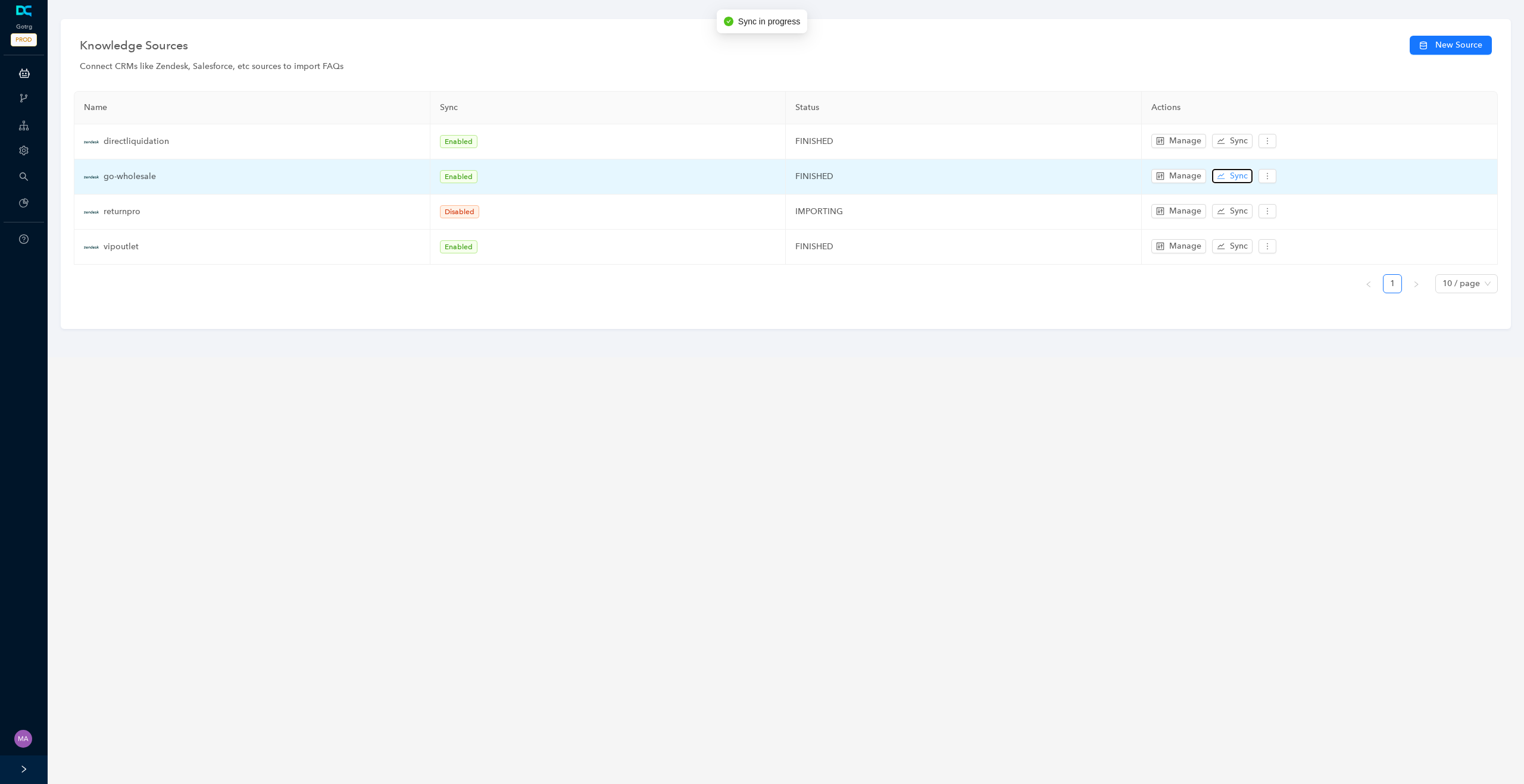
click at [1239, 177] on span "Sync" at bounding box center [1238, 176] width 18 height 13
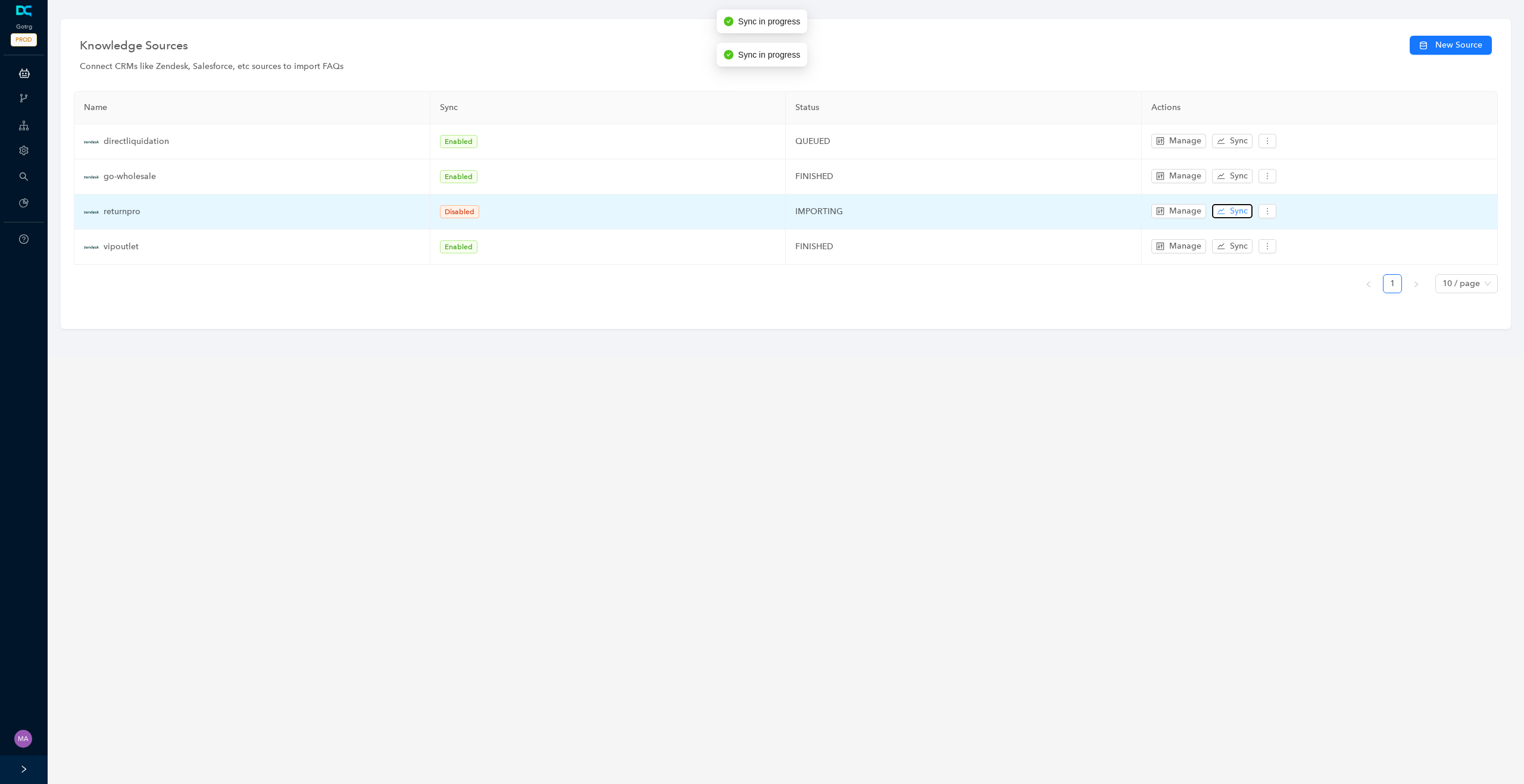
click at [1238, 212] on span "Sync" at bounding box center [1238, 211] width 18 height 13
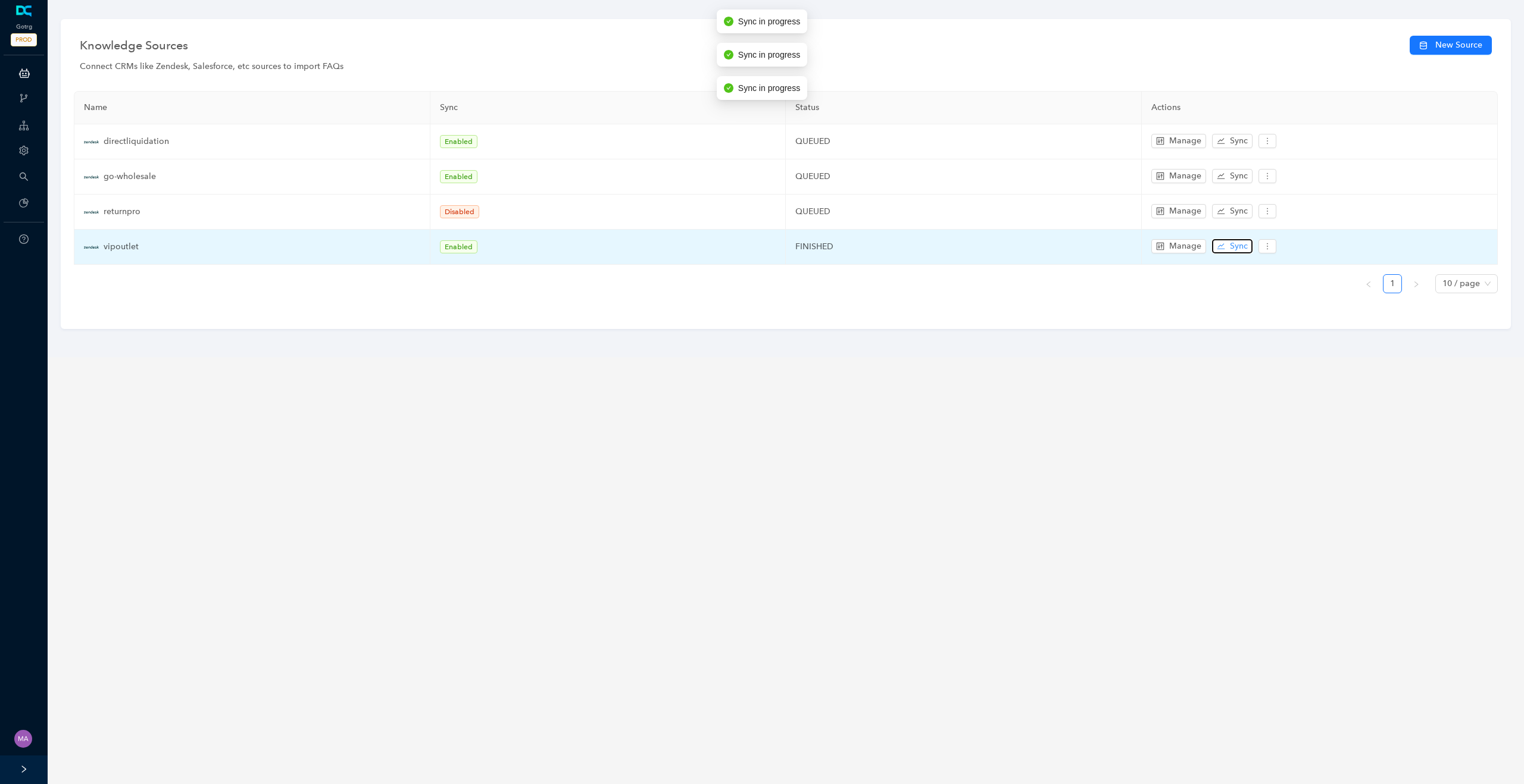
click at [1238, 245] on span "Sync" at bounding box center [1238, 246] width 18 height 13
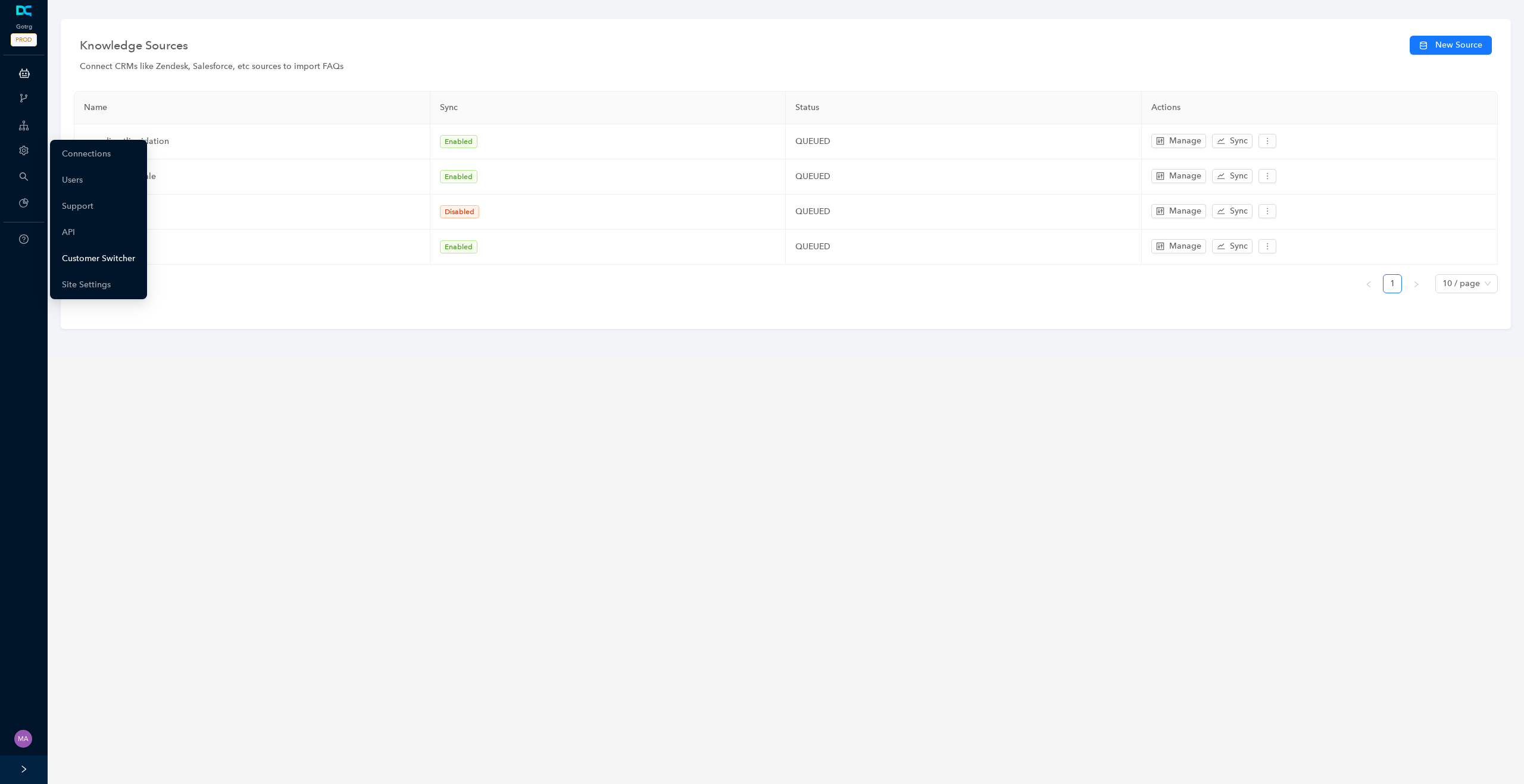
click at [104, 260] on link "Customer Switcher" at bounding box center [98, 258] width 73 height 24
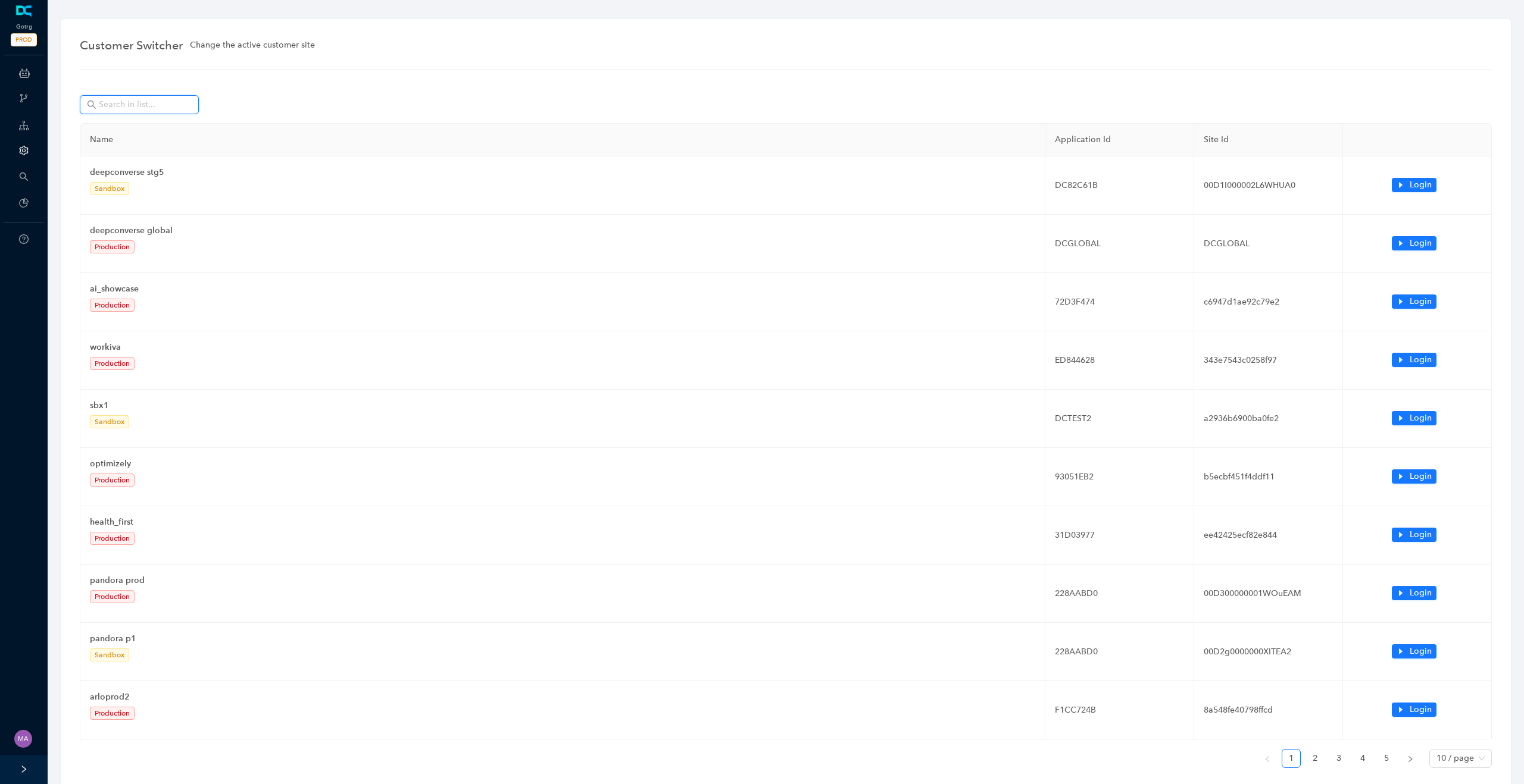
click at [159, 103] on input "text" at bounding box center [140, 104] width 83 height 13
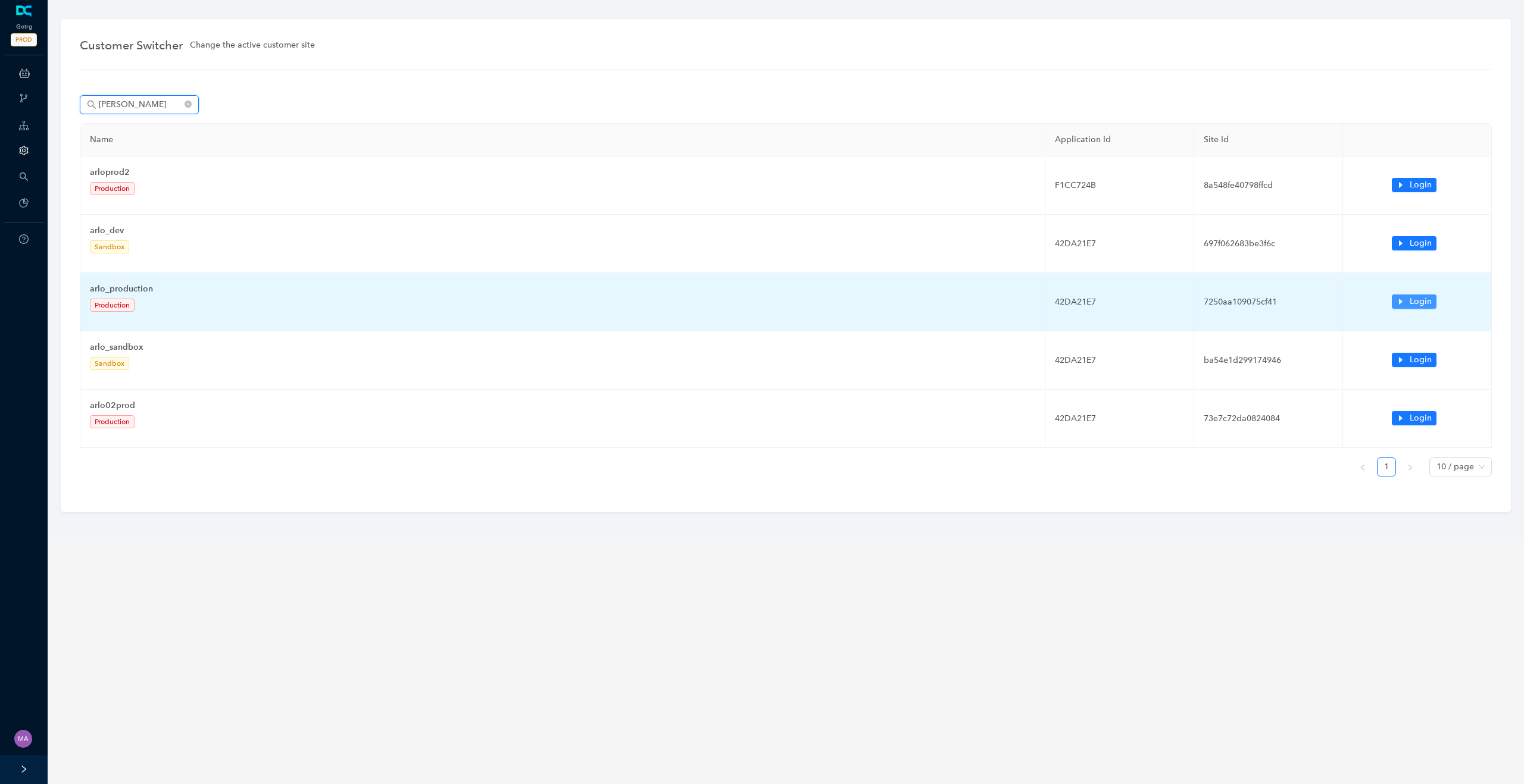
type input "[PERSON_NAME]"
click at [1407, 297] on button "Login" at bounding box center [1413, 301] width 45 height 14
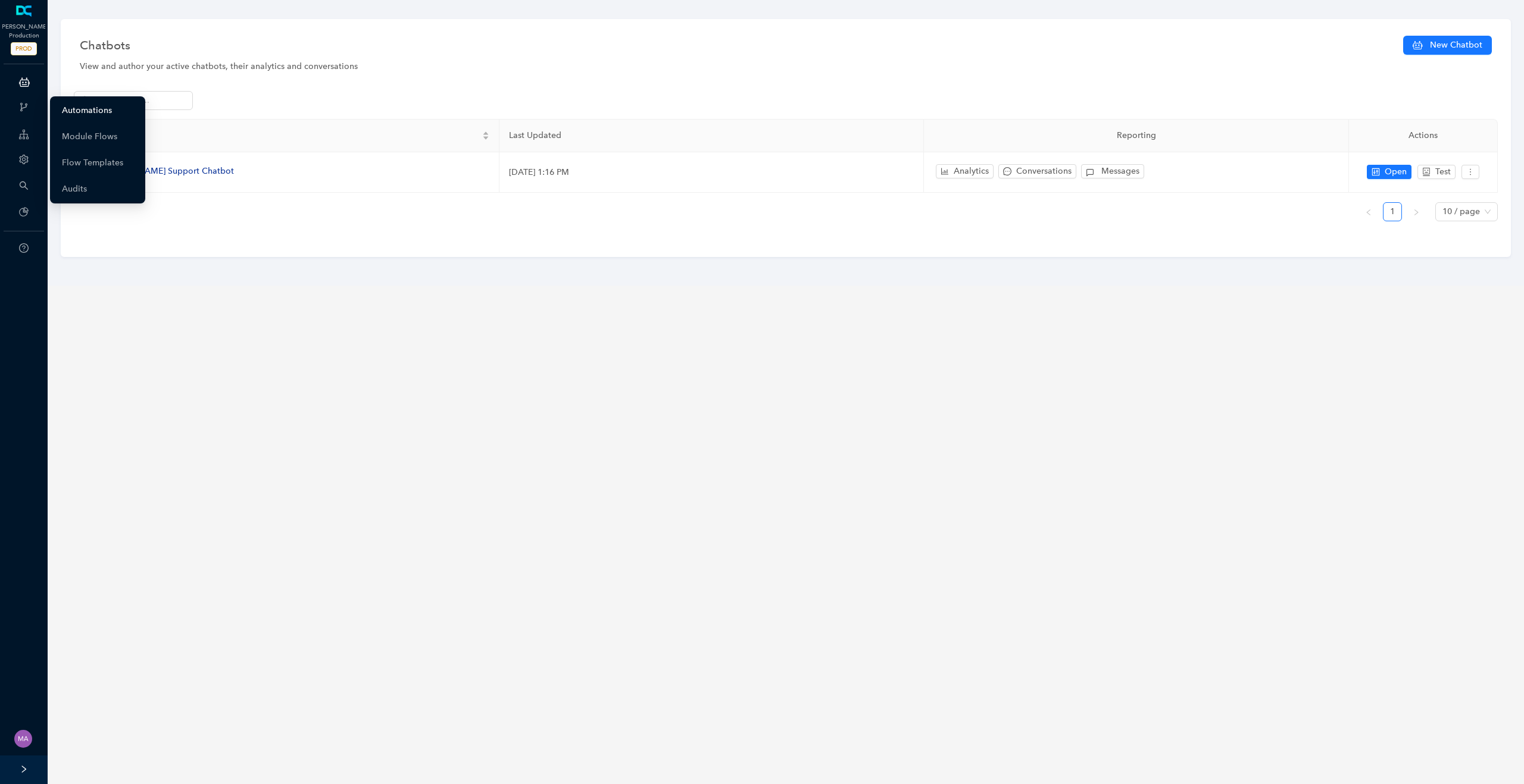
click at [82, 108] on link "Automations" at bounding box center [87, 111] width 50 height 24
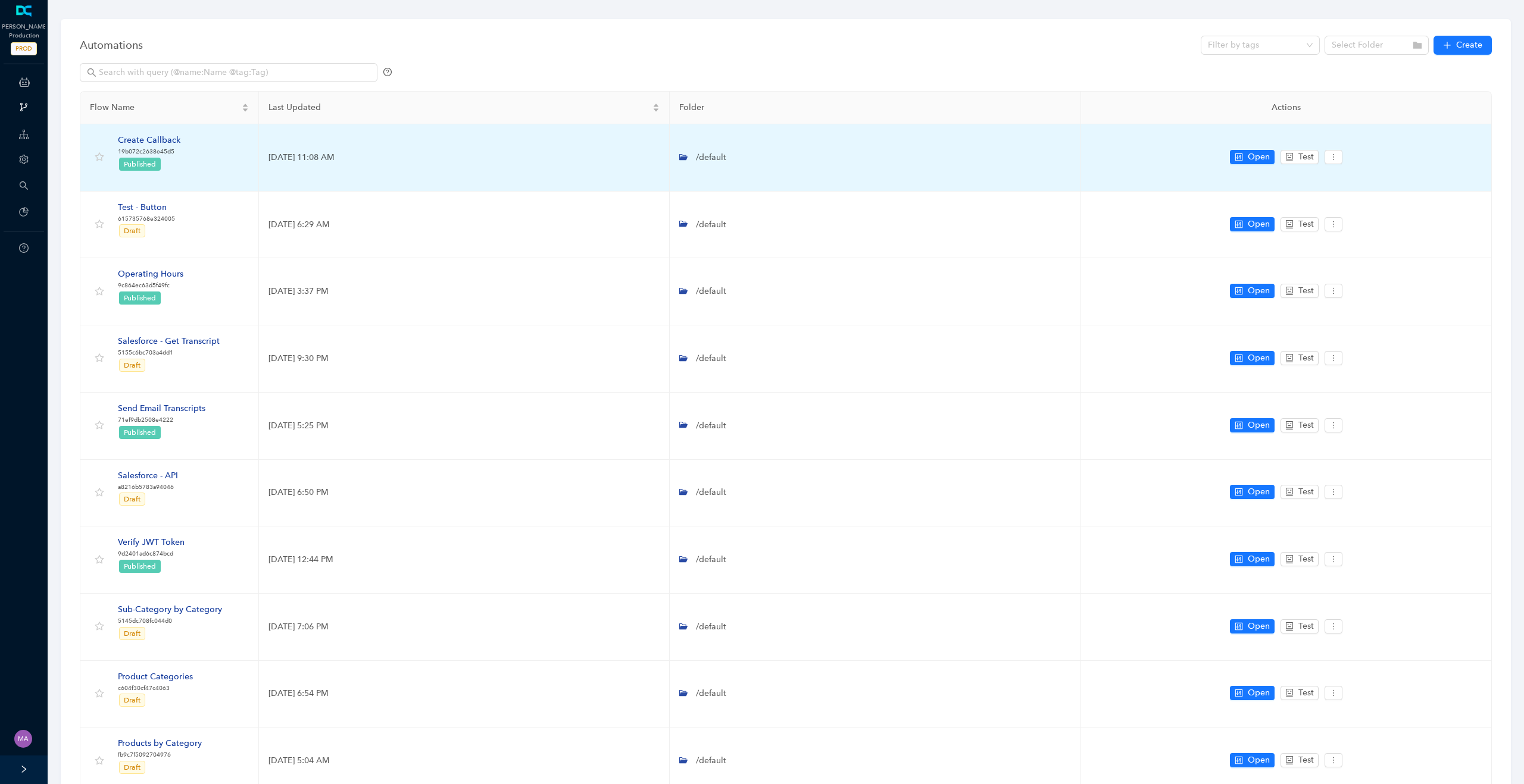
click at [162, 142] on div "Create Callback" at bounding box center [149, 140] width 62 height 13
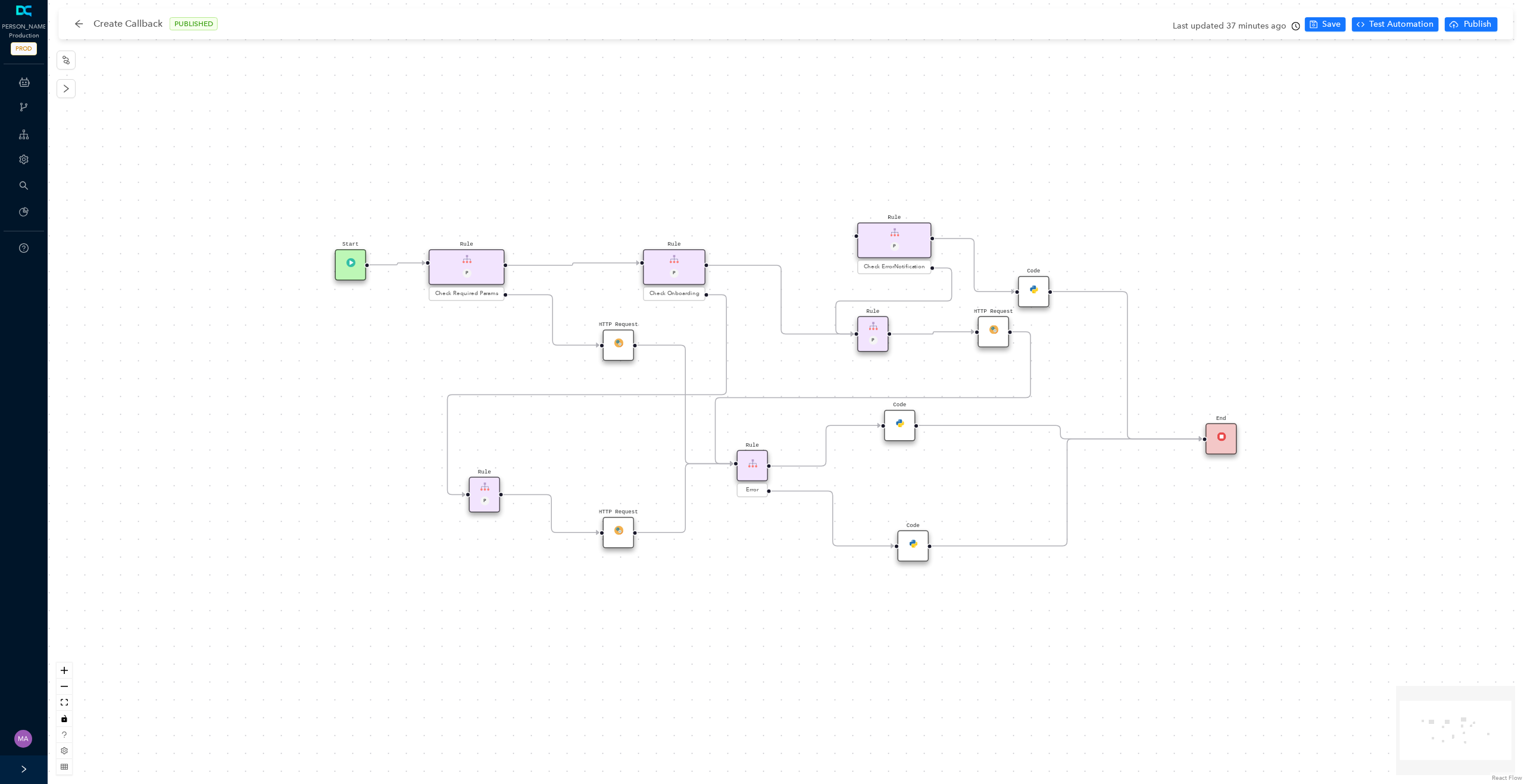
click at [624, 353] on div "HTTP Request" at bounding box center [619, 346] width 32 height 32
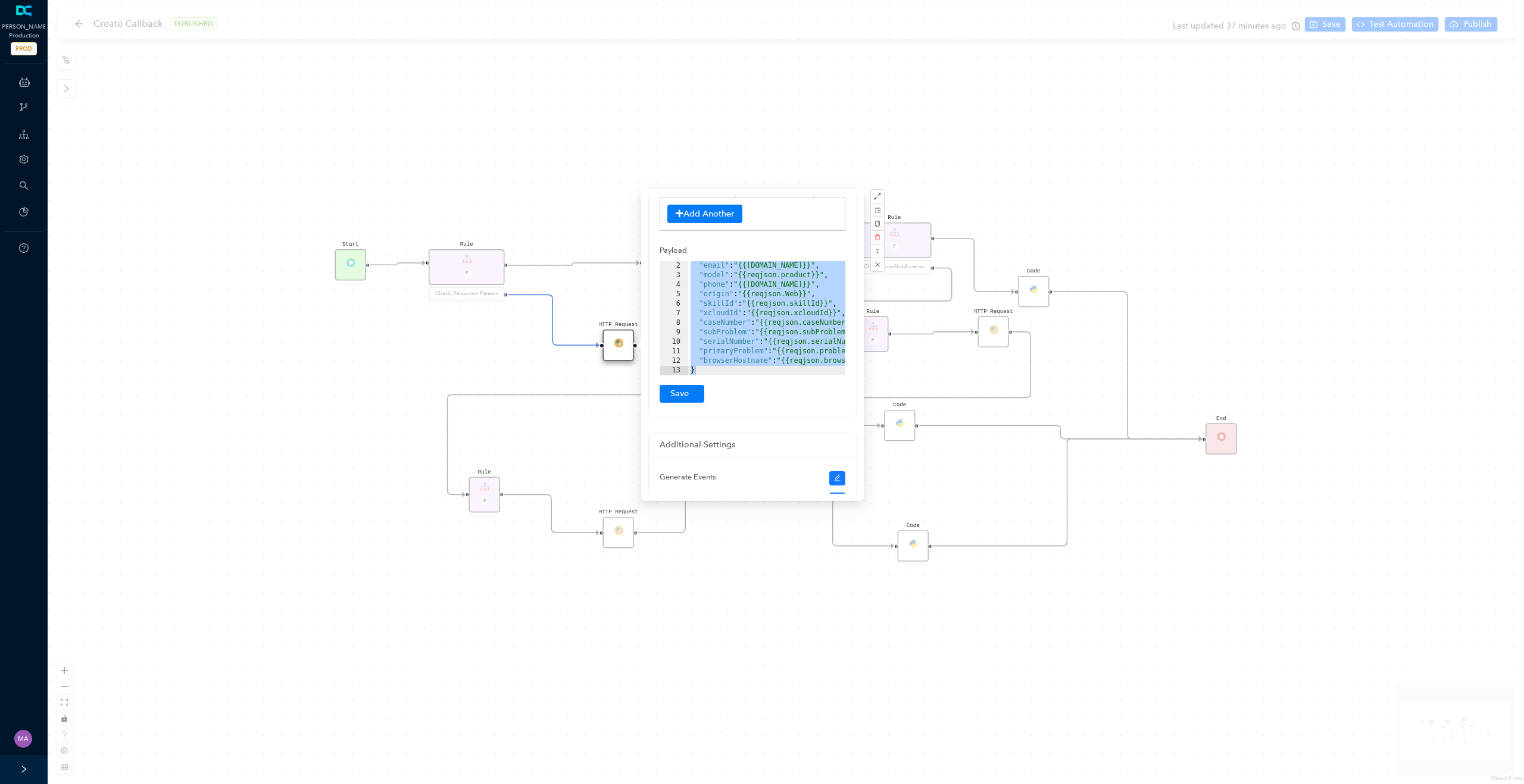
scroll to position [247, 0]
click at [760, 328] on div ""email" : "{{[DOMAIN_NAME]}}" , "model" : "{{reqjson.product}}" , "phone" : "{{…" at bounding box center [799, 327] width 223 height 133
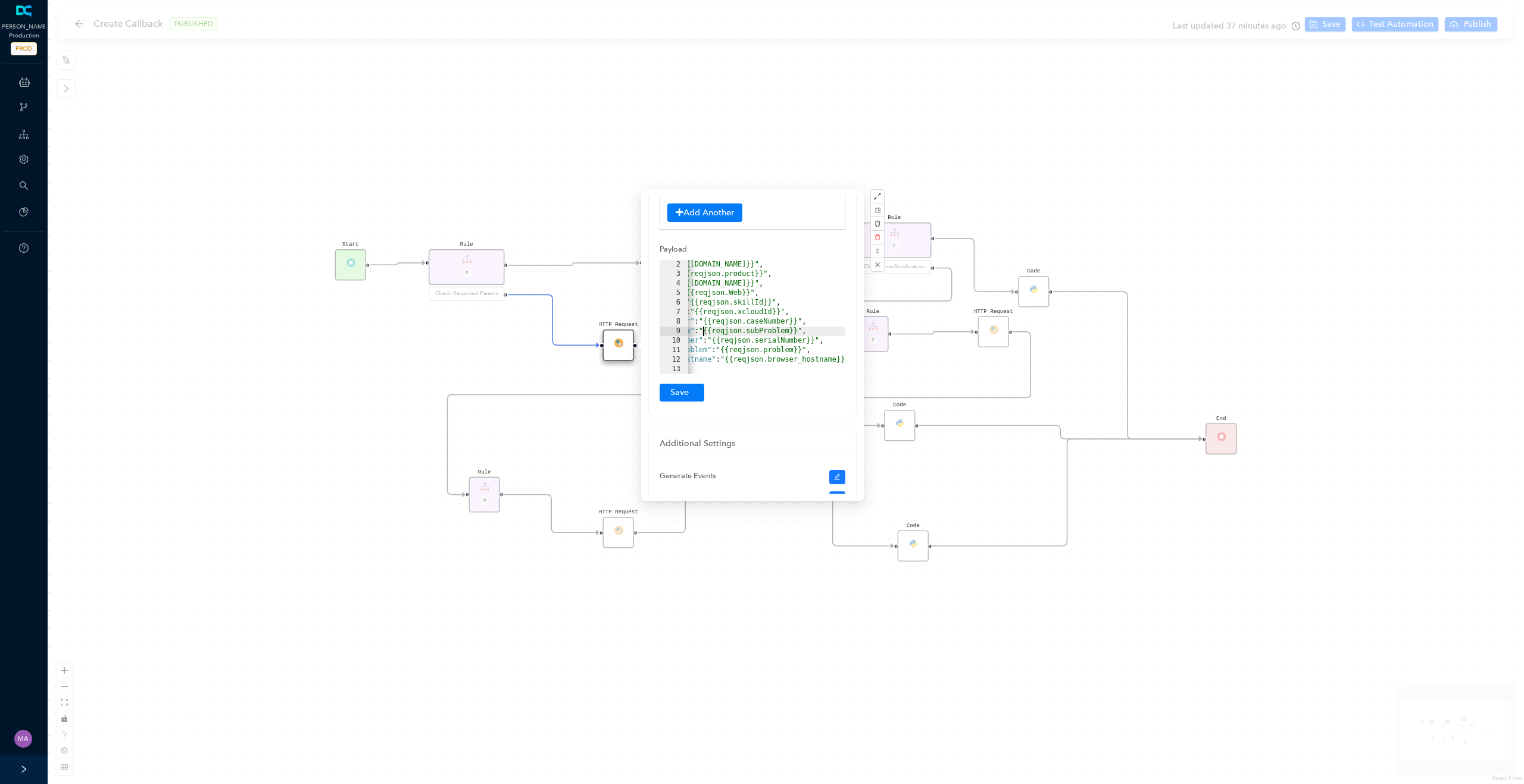
scroll to position [248, 0]
click at [258, 355] on div "HTTP Request Rule P HTTP Request Rule P Check ErrorNotification Rule P Check On…" at bounding box center [786, 392] width 1476 height 784
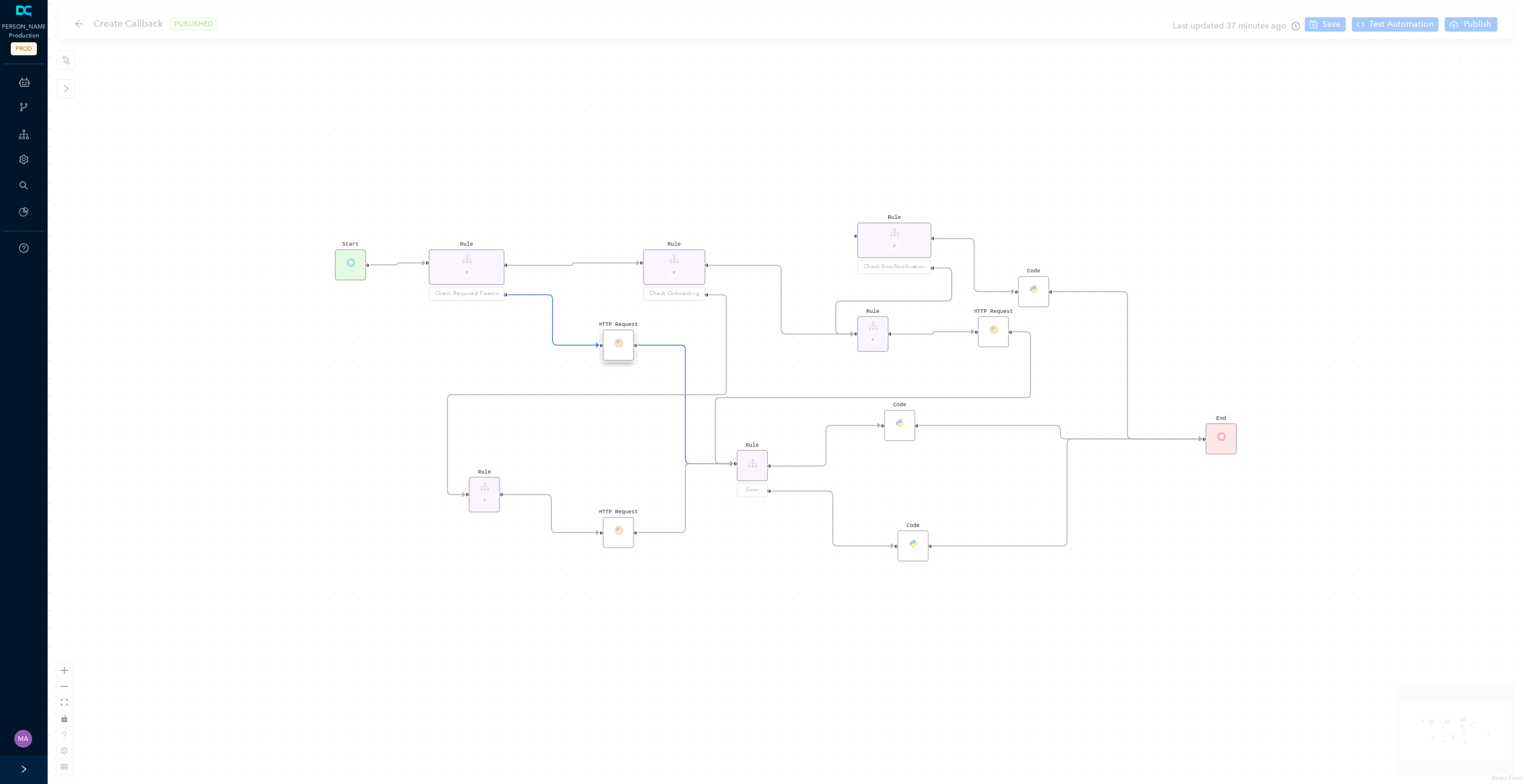
scroll to position [0, 0]
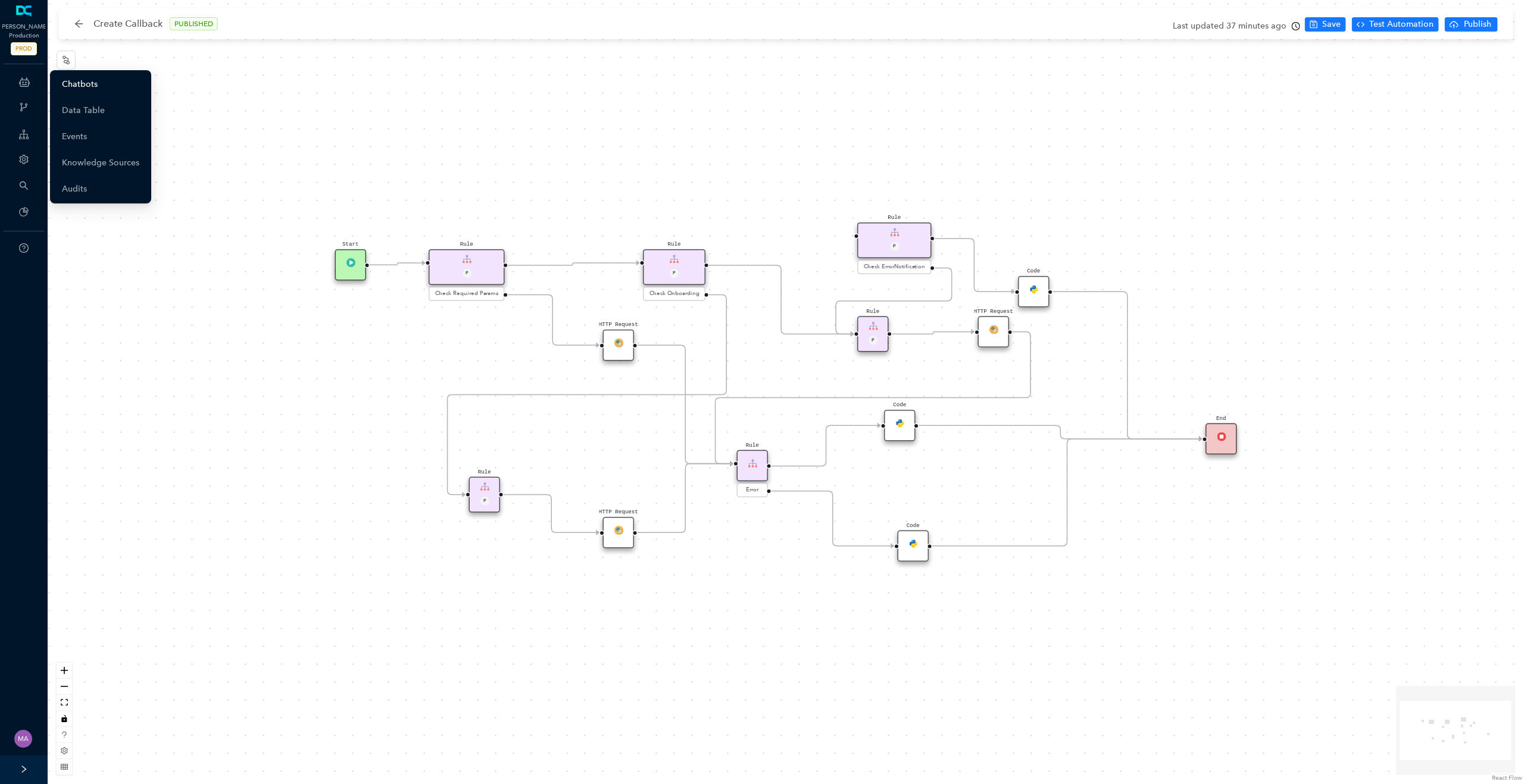
click at [98, 91] on link "Chatbots" at bounding box center [79, 84] width 35 height 24
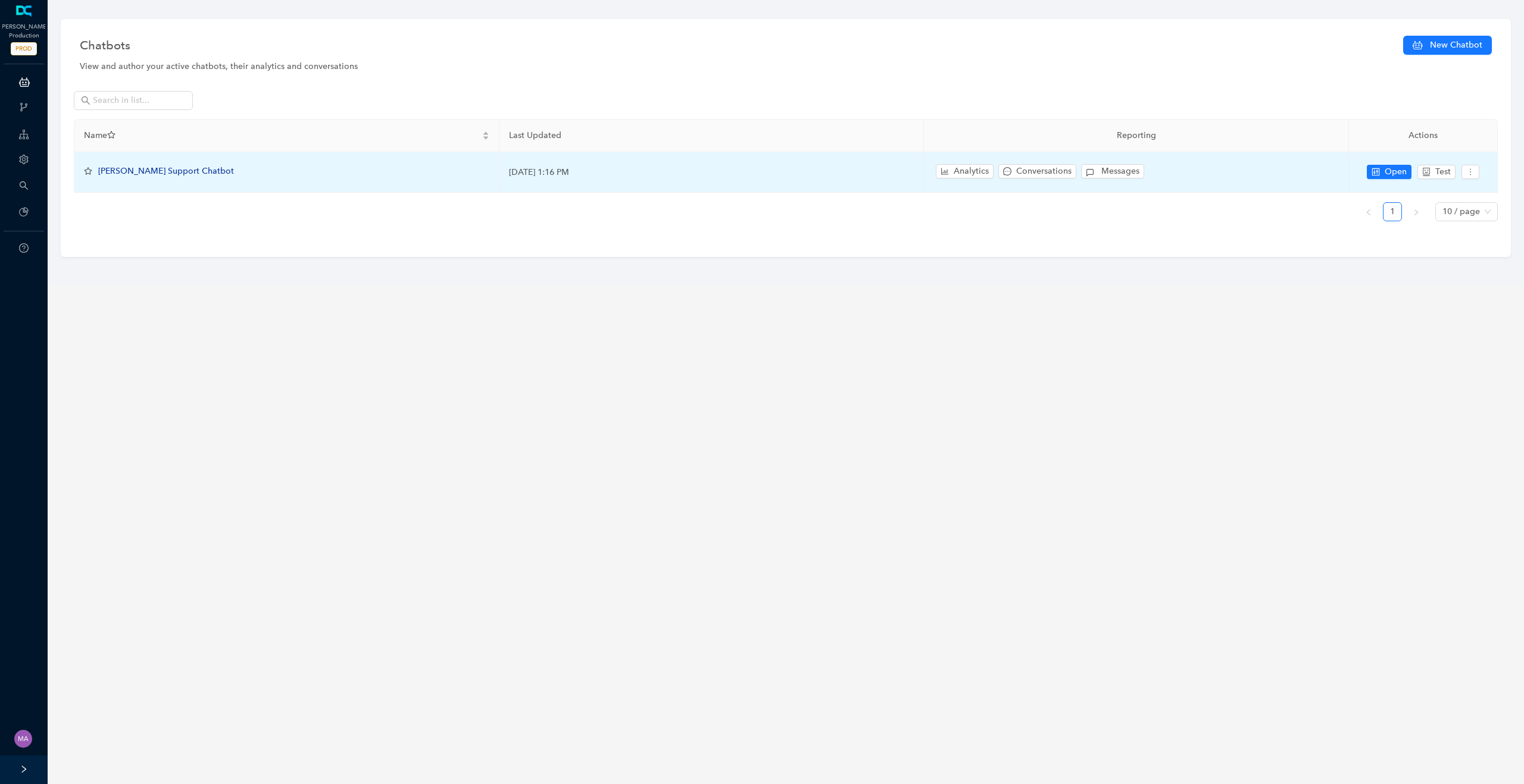
click at [161, 173] on span "[PERSON_NAME] Support Chatbot" at bounding box center [166, 171] width 136 height 10
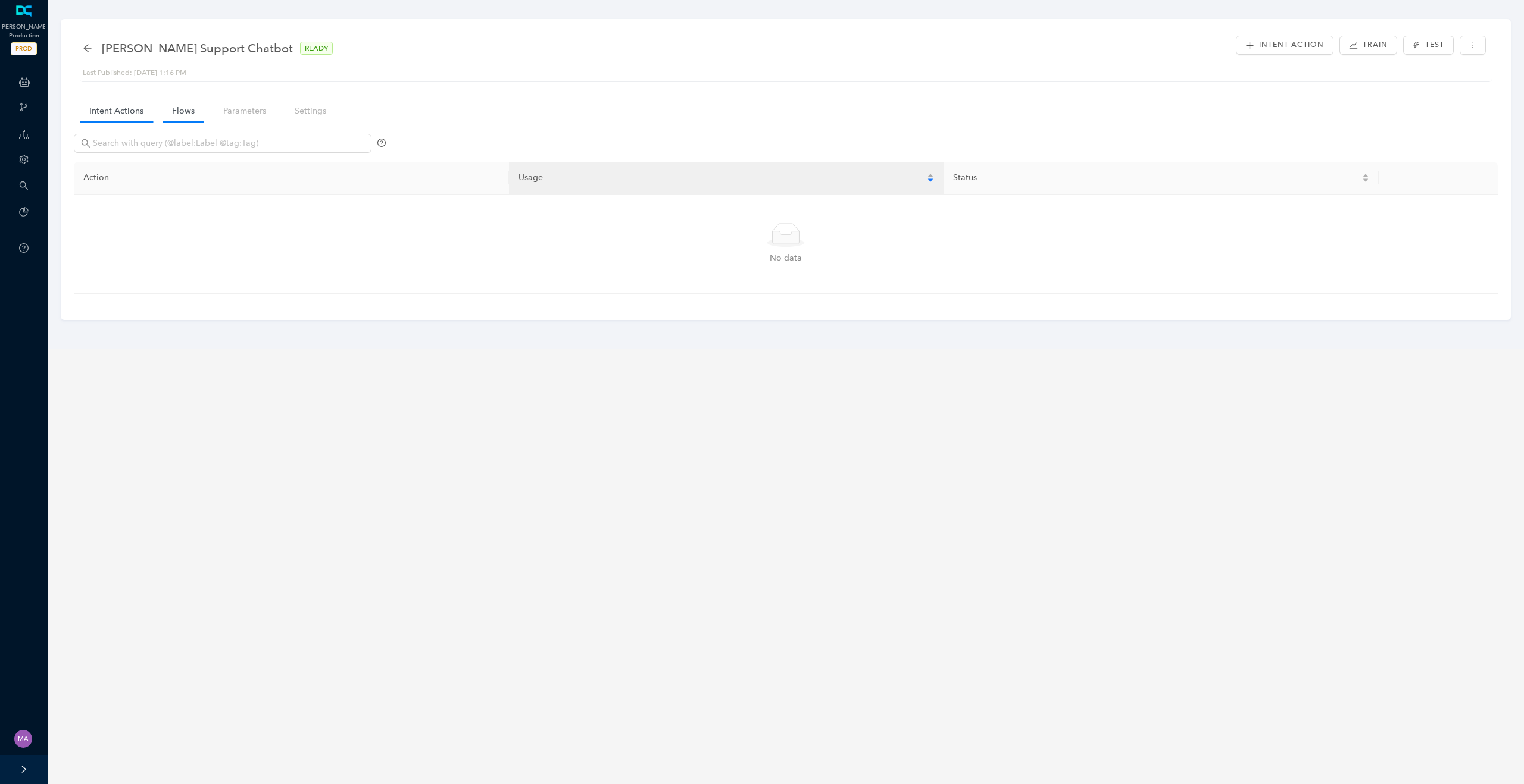
click at [180, 118] on link "Flows" at bounding box center [183, 111] width 42 height 22
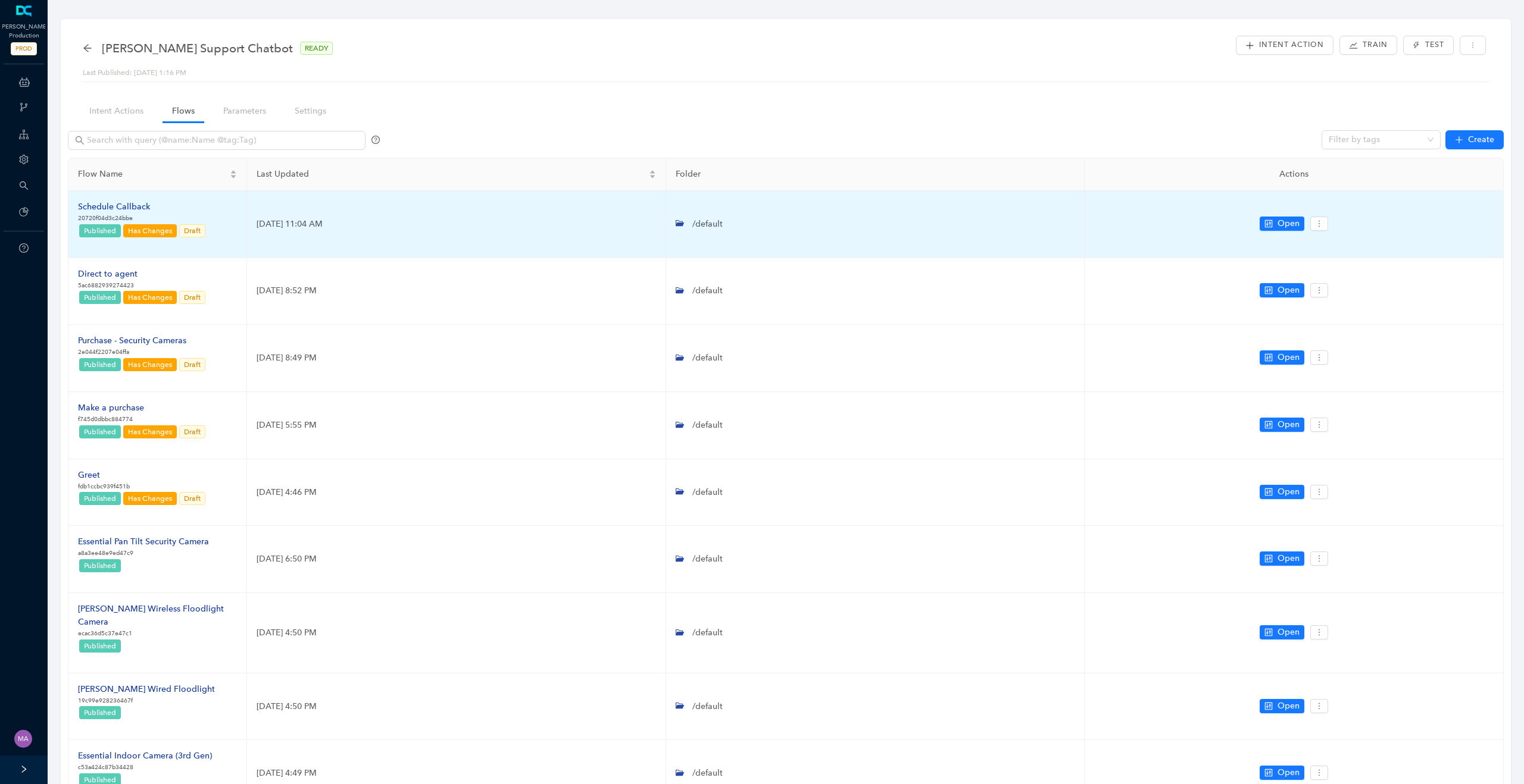
click at [117, 203] on div "Schedule Callback" at bounding box center [142, 206] width 128 height 13
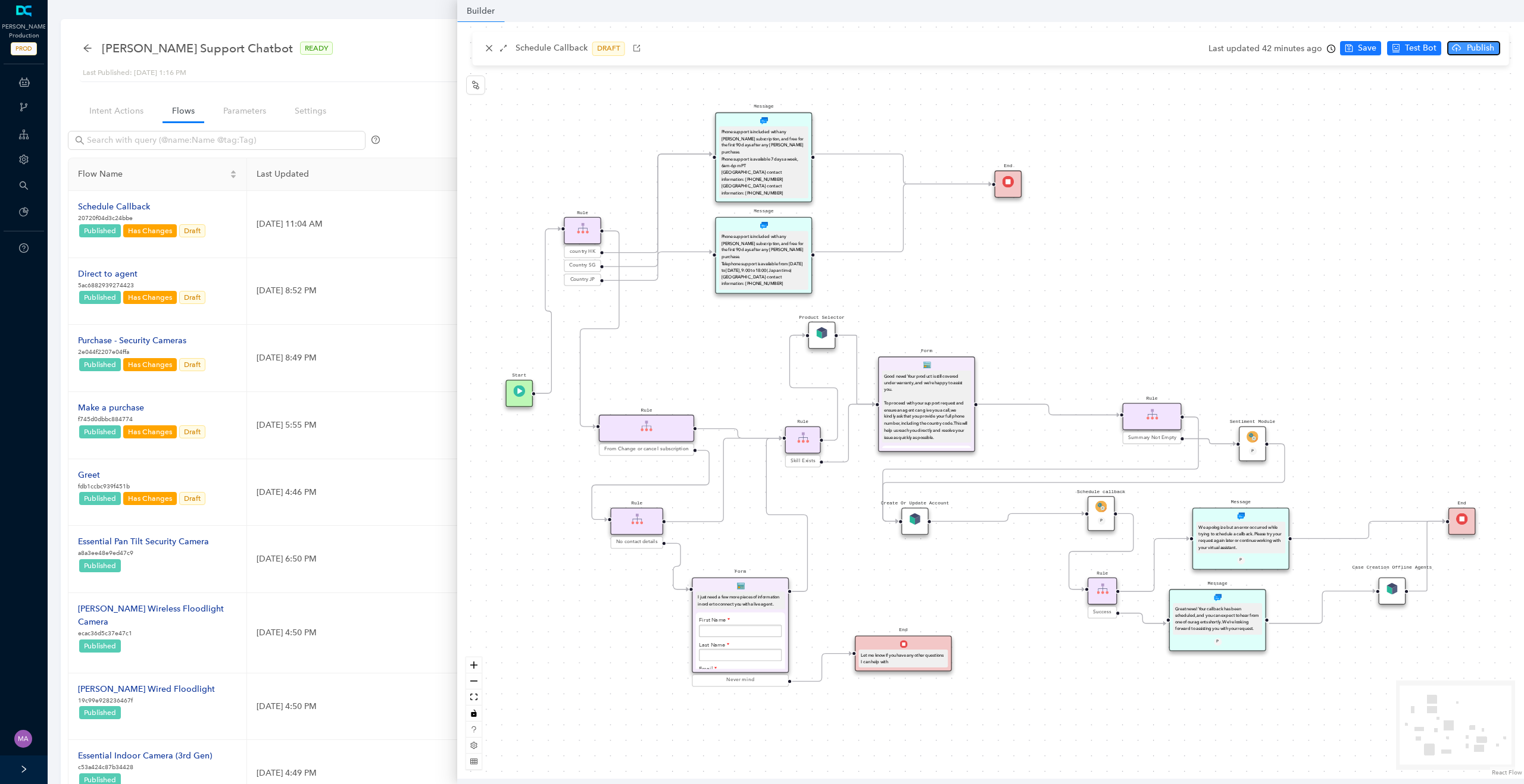
click at [1483, 45] on span "Publish" at bounding box center [1480, 48] width 30 height 13
click at [1507, 96] on span "Yes" at bounding box center [1507, 94] width 13 height 13
click at [1104, 503] on img at bounding box center [1101, 507] width 12 height 12
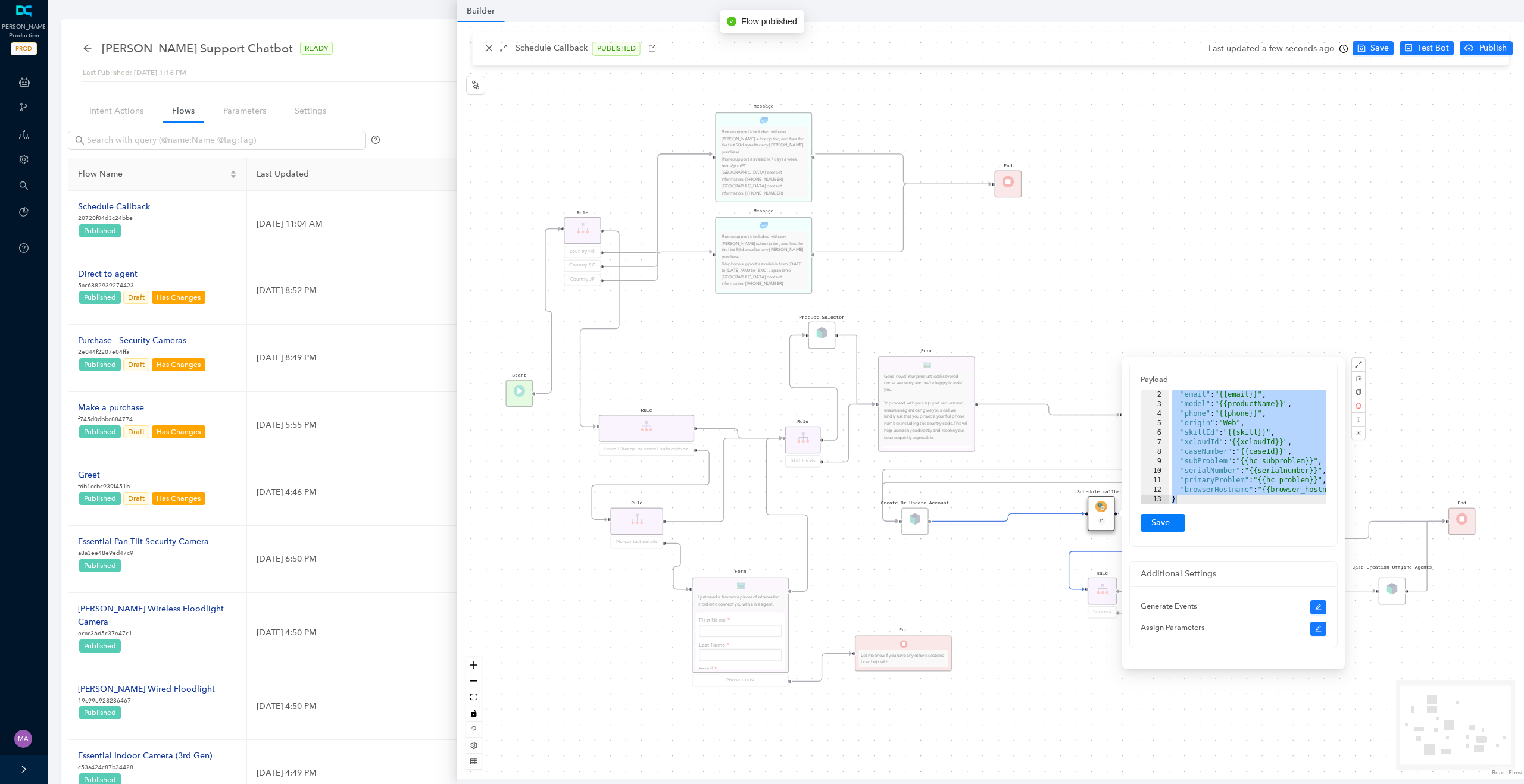
scroll to position [221, 0]
click at [1229, 206] on div "End Let me know if you have any other questions I can help with Form I just nee…" at bounding box center [990, 401] width 1066 height 757
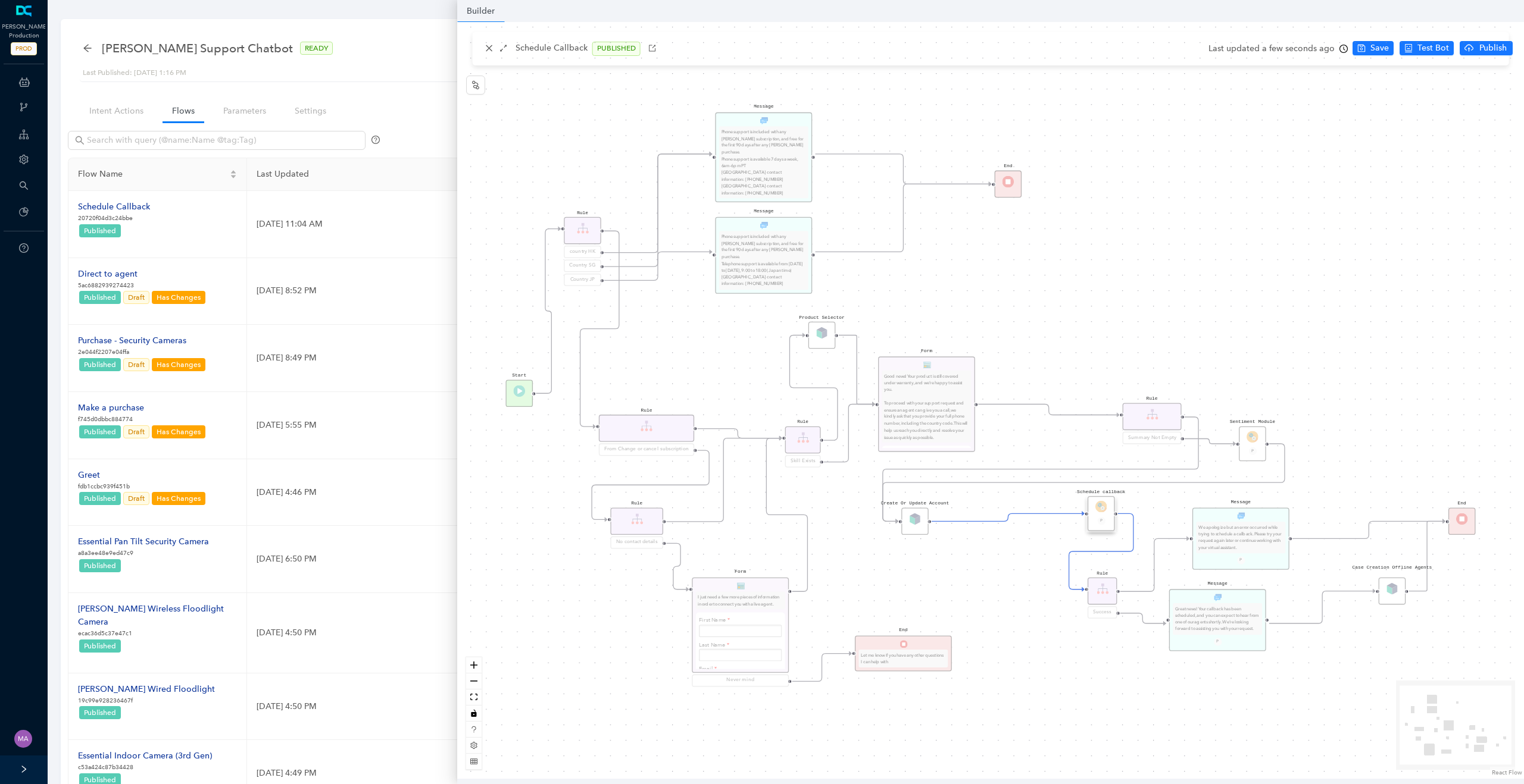
scroll to position [0, 0]
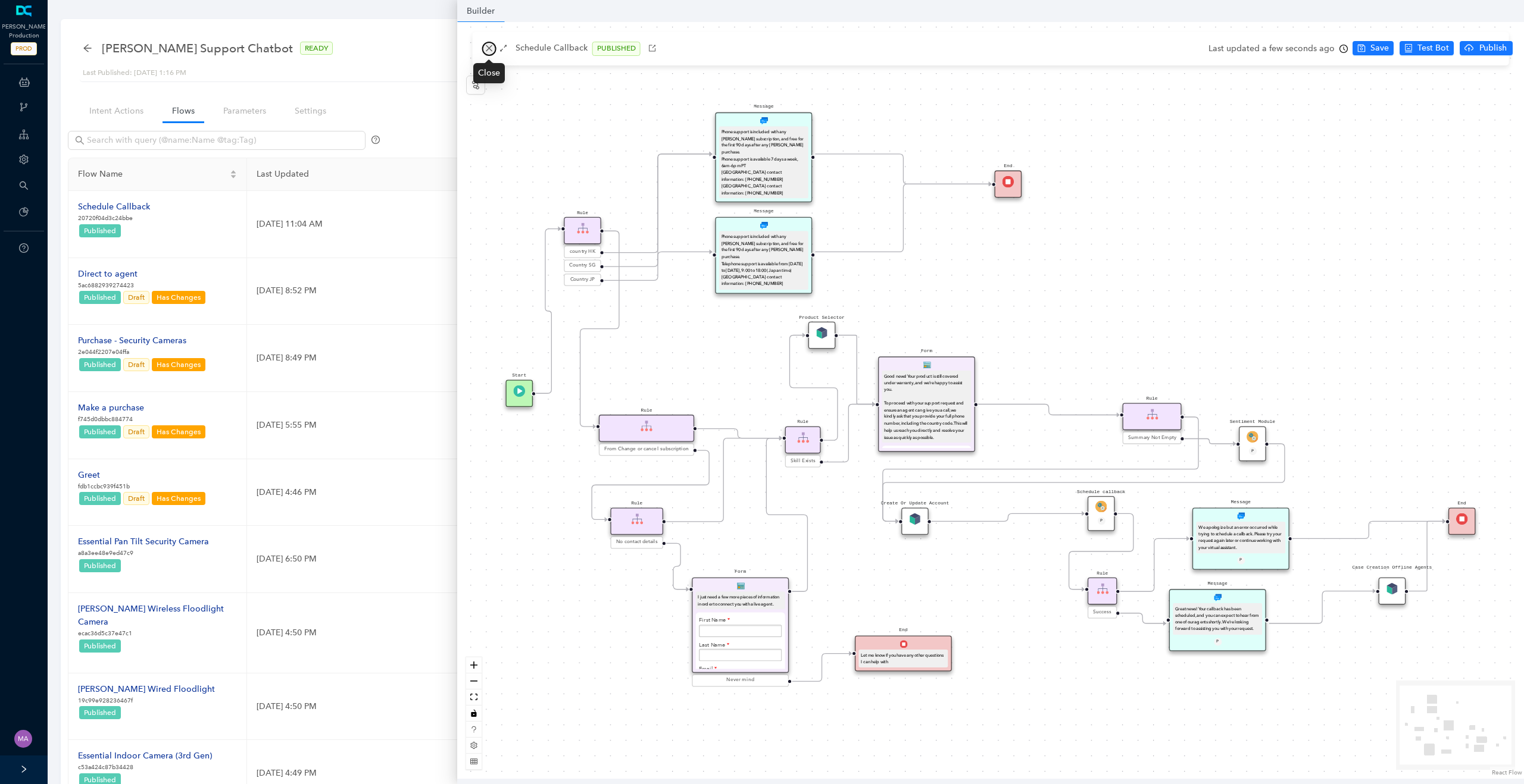
click at [487, 46] on icon "close" at bounding box center [489, 48] width 9 height 9
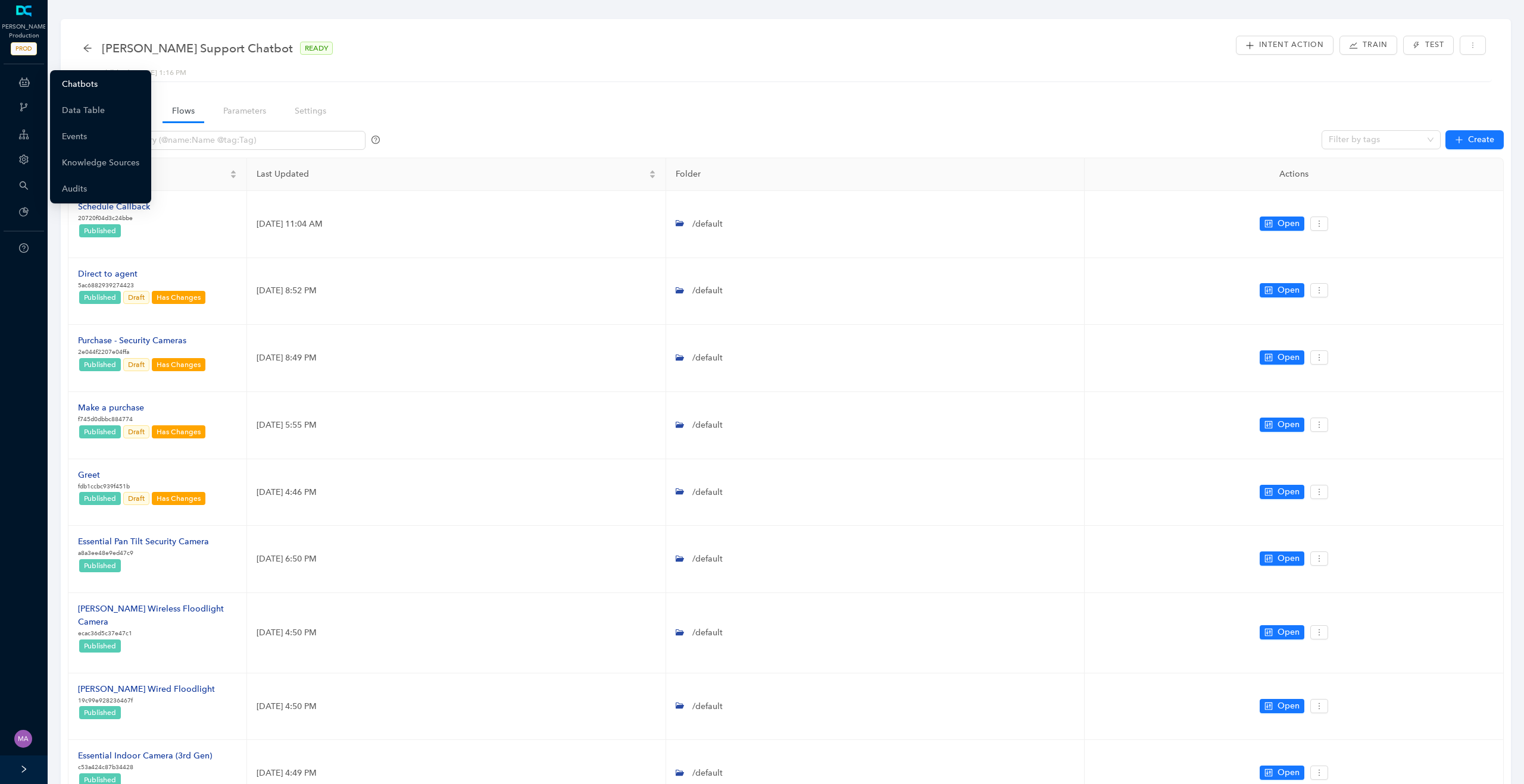
click at [98, 90] on link "Chatbots" at bounding box center [79, 84] width 35 height 24
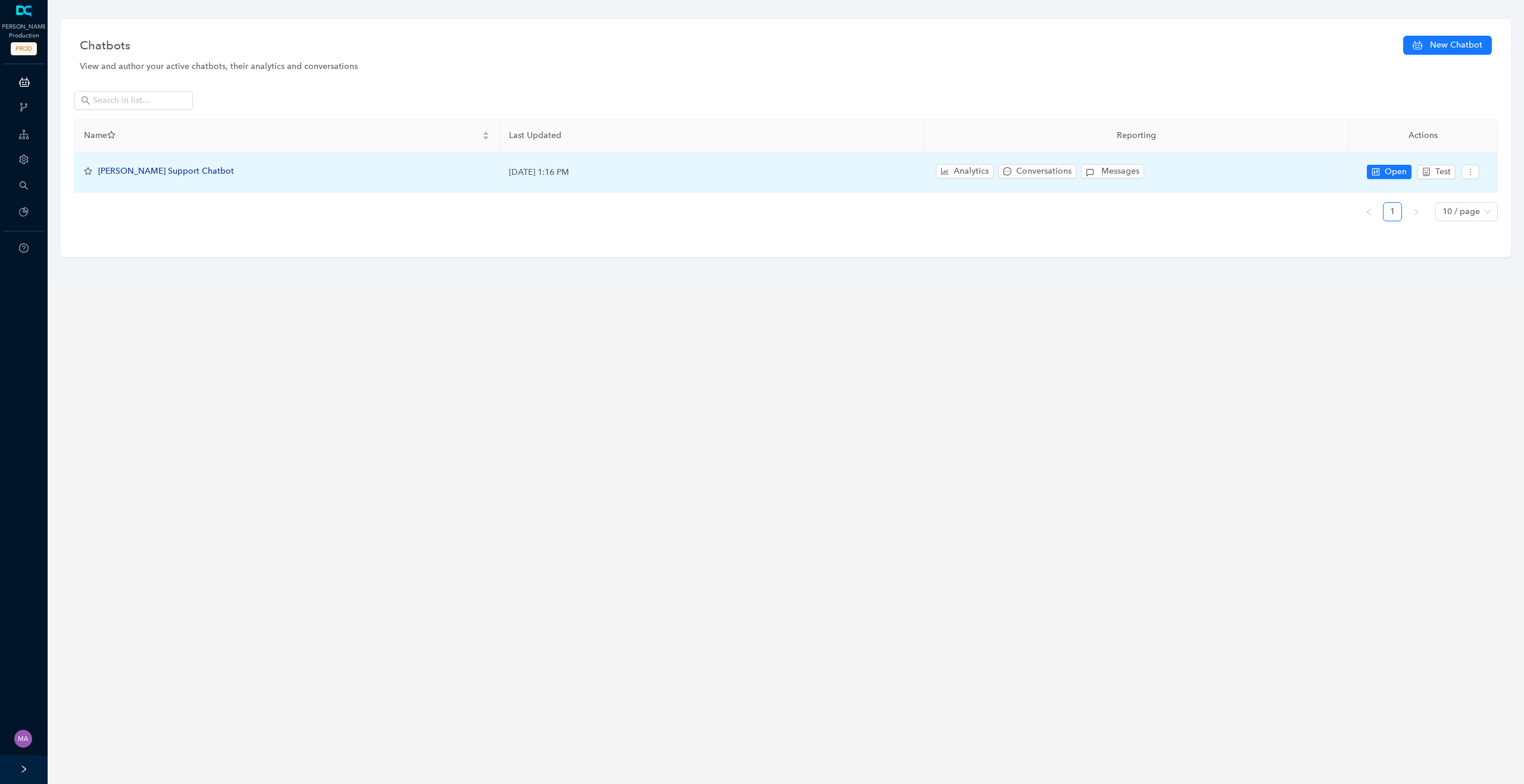
click at [150, 169] on span "[PERSON_NAME] Support Chatbot" at bounding box center [166, 171] width 136 height 10
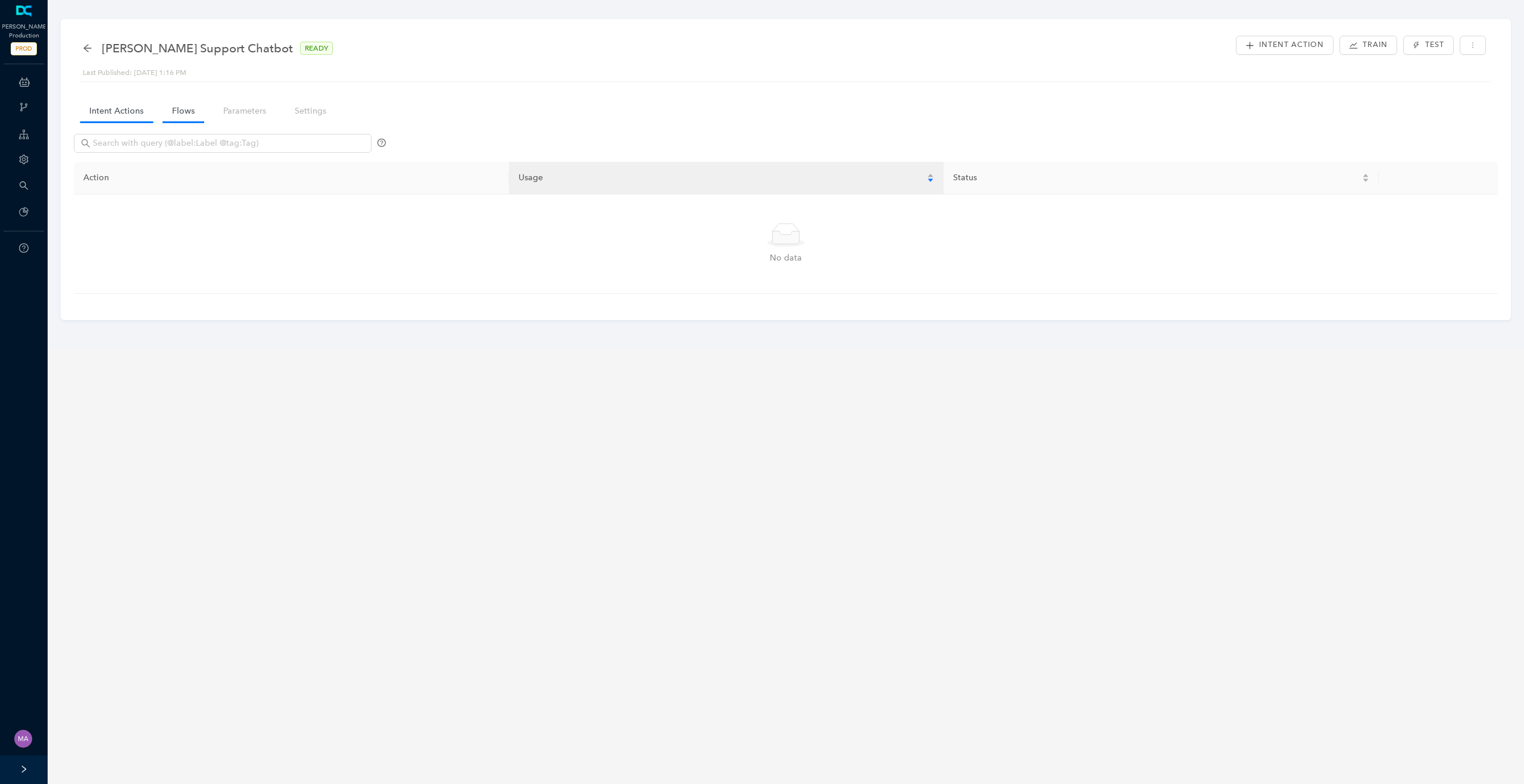
click at [177, 111] on link "Flows" at bounding box center [183, 111] width 42 height 22
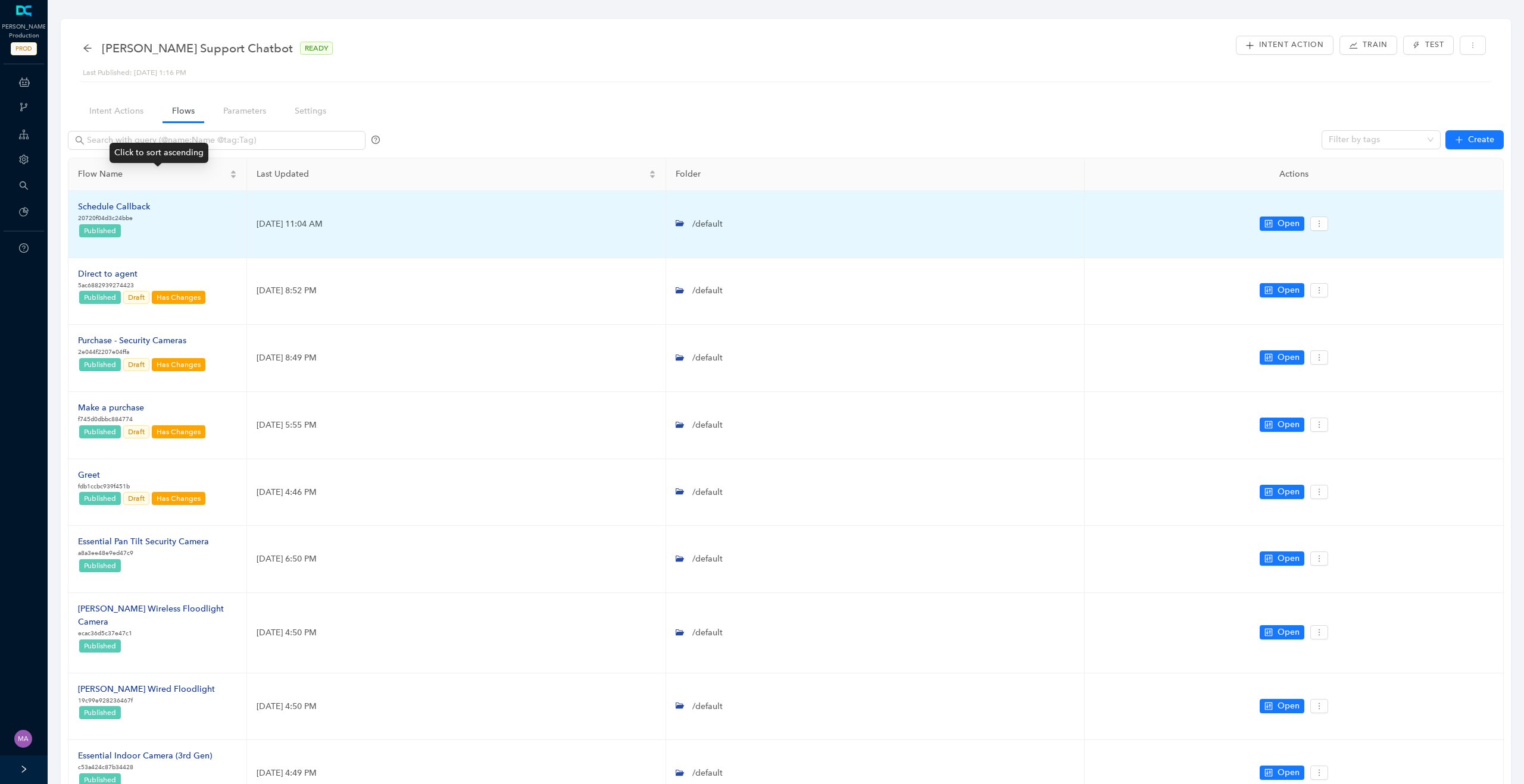
click at [130, 203] on div "Schedule Callback" at bounding box center [114, 206] width 72 height 13
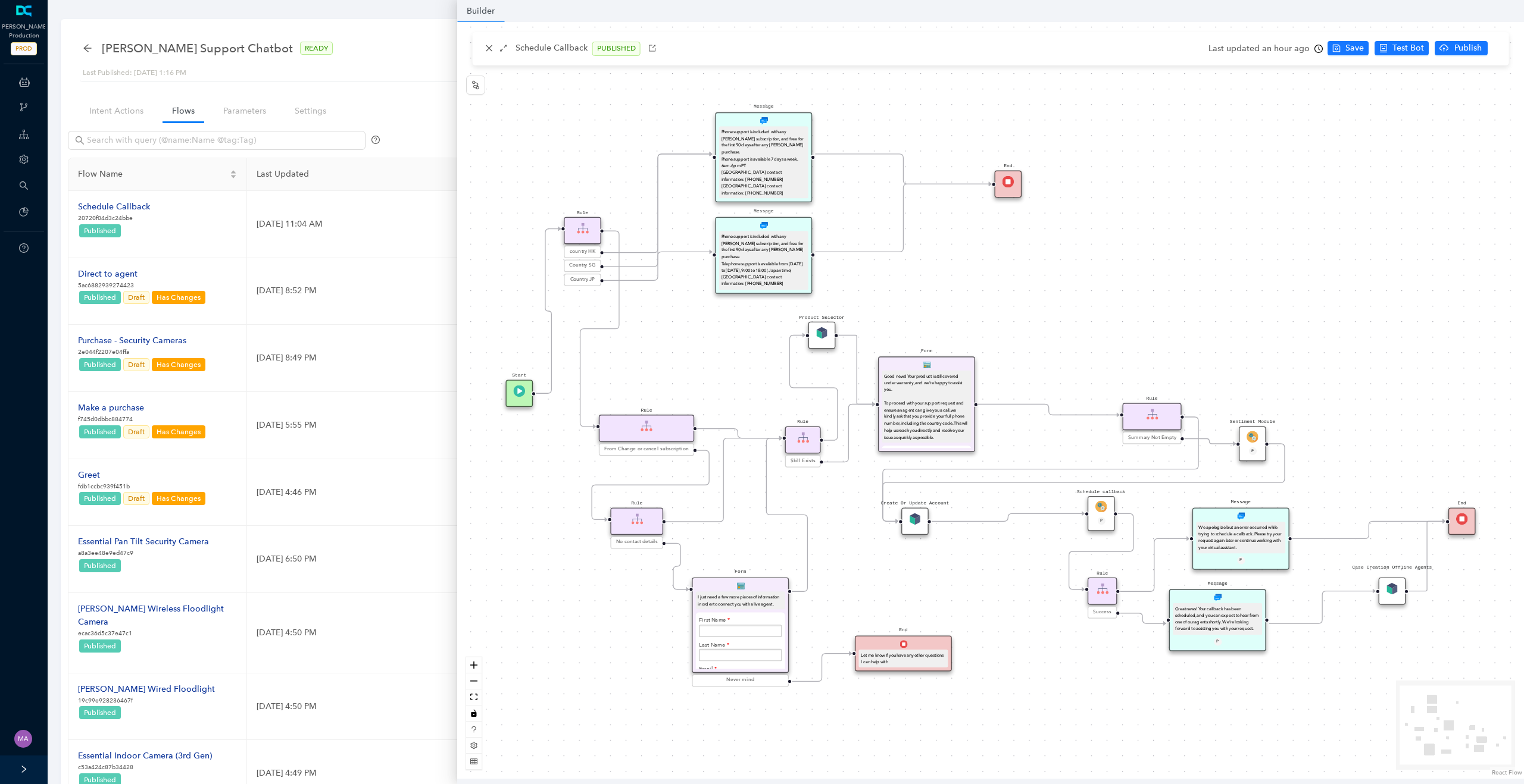
click at [1095, 503] on img at bounding box center [1101, 507] width 12 height 12
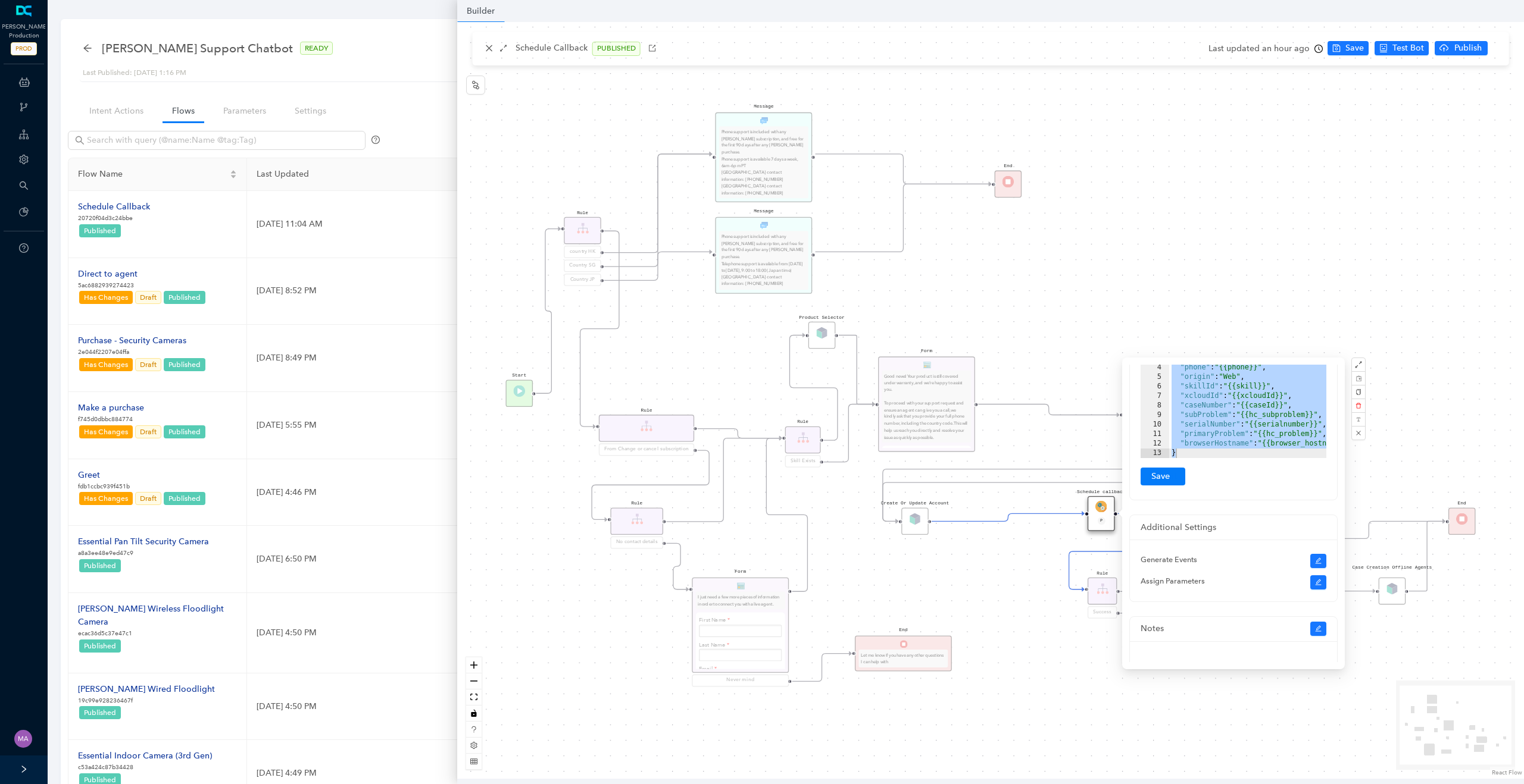
scroll to position [283, 0]
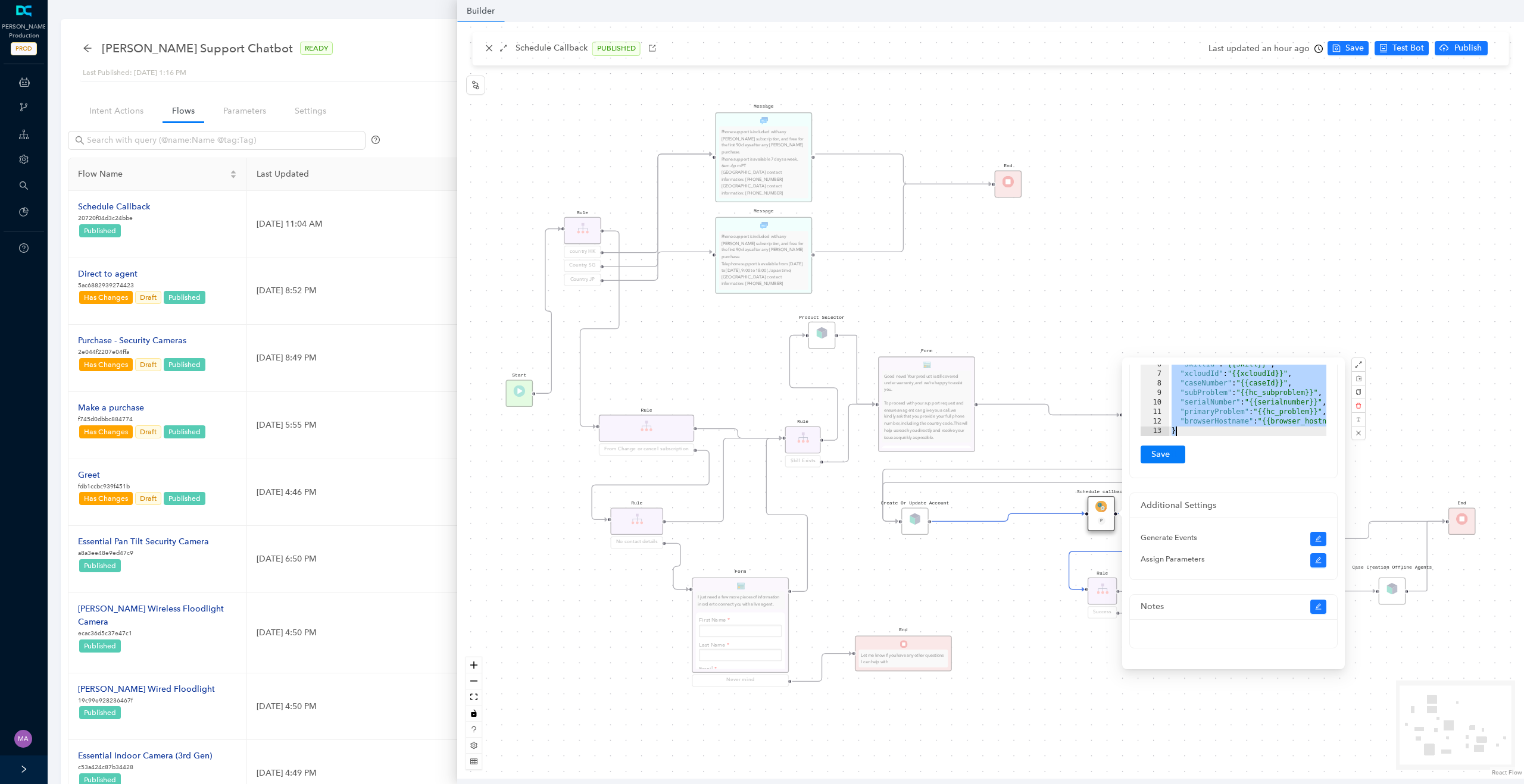
click at [1249, 423] on div ""email" : "{{email}}" , "model" : "{{productName}}" , "phone" : "{{phone}}" , "…" at bounding box center [1264, 388] width 189 height 133
drag, startPoint x: 1178, startPoint y: 419, endPoint x: 1348, endPoint y: 419, distance: 170.0
click at [1348, 419] on div "End Let me know if you have any other questions I can help with Form I just nee…" at bounding box center [990, 401] width 1066 height 757
click at [1234, 258] on div "End Let me know if you have any other questions I can help with Form I just nee…" at bounding box center [990, 401] width 1066 height 757
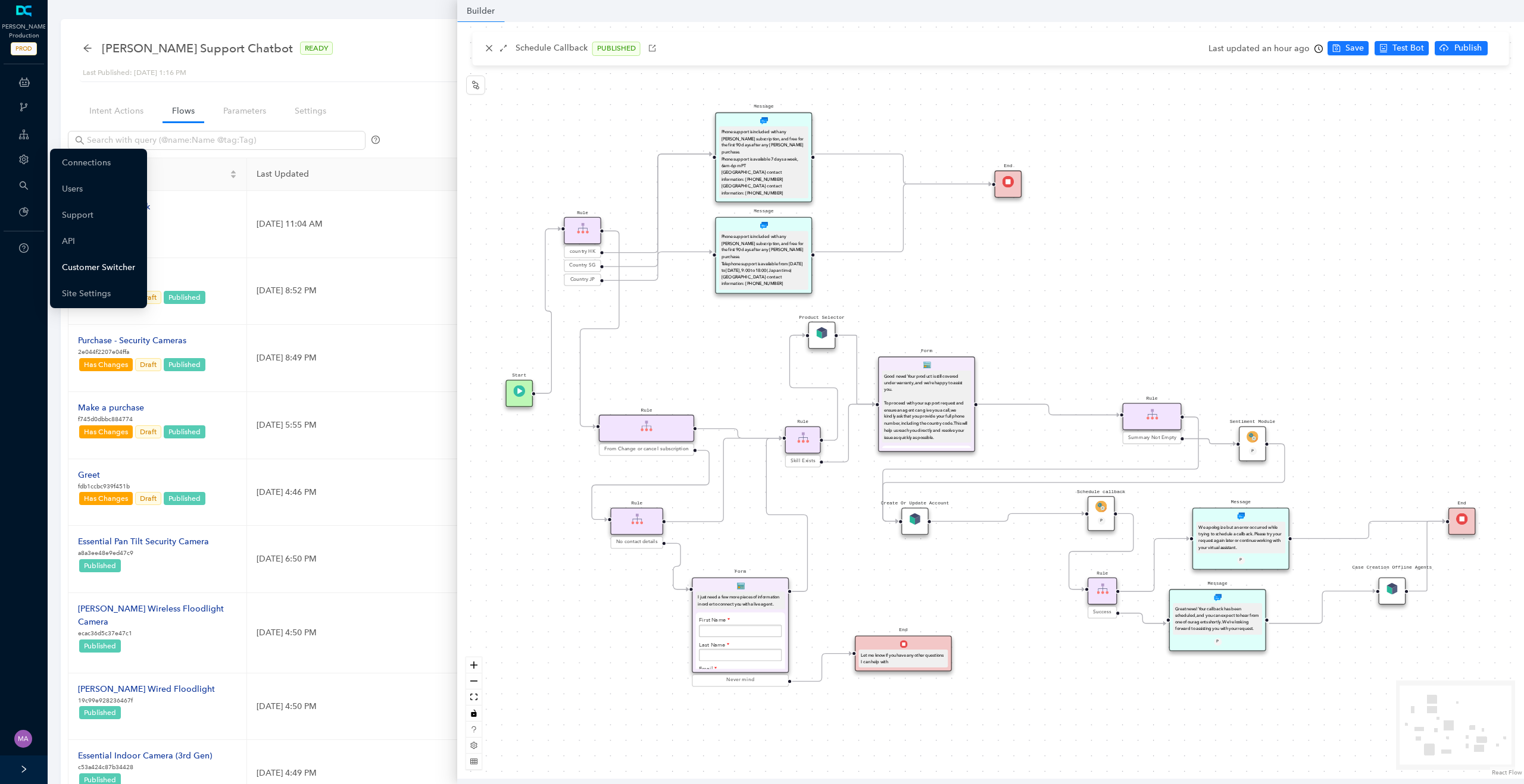
click at [98, 271] on link "Customer Switcher" at bounding box center [98, 267] width 73 height 24
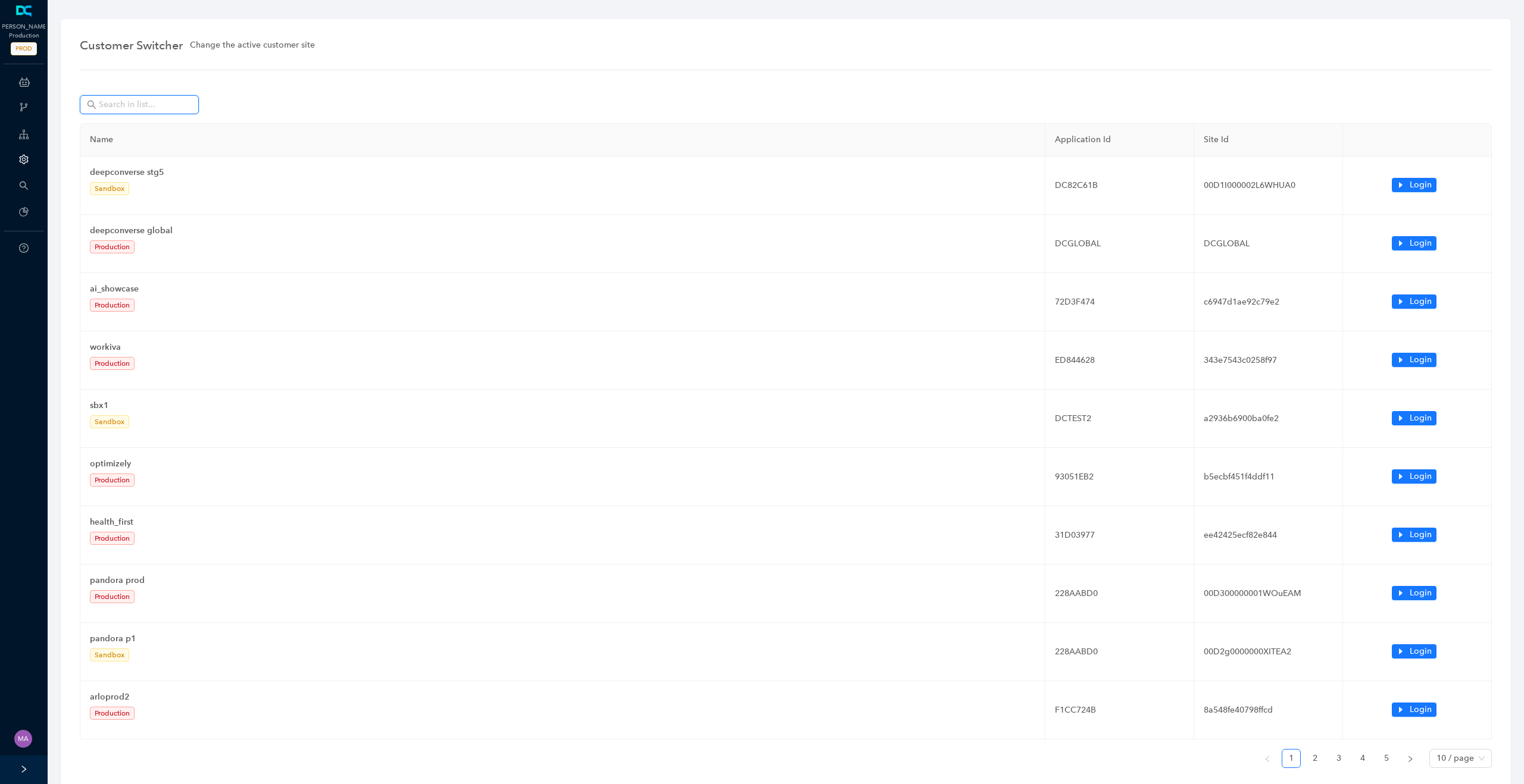
click at [174, 106] on input "text" at bounding box center [140, 104] width 83 height 13
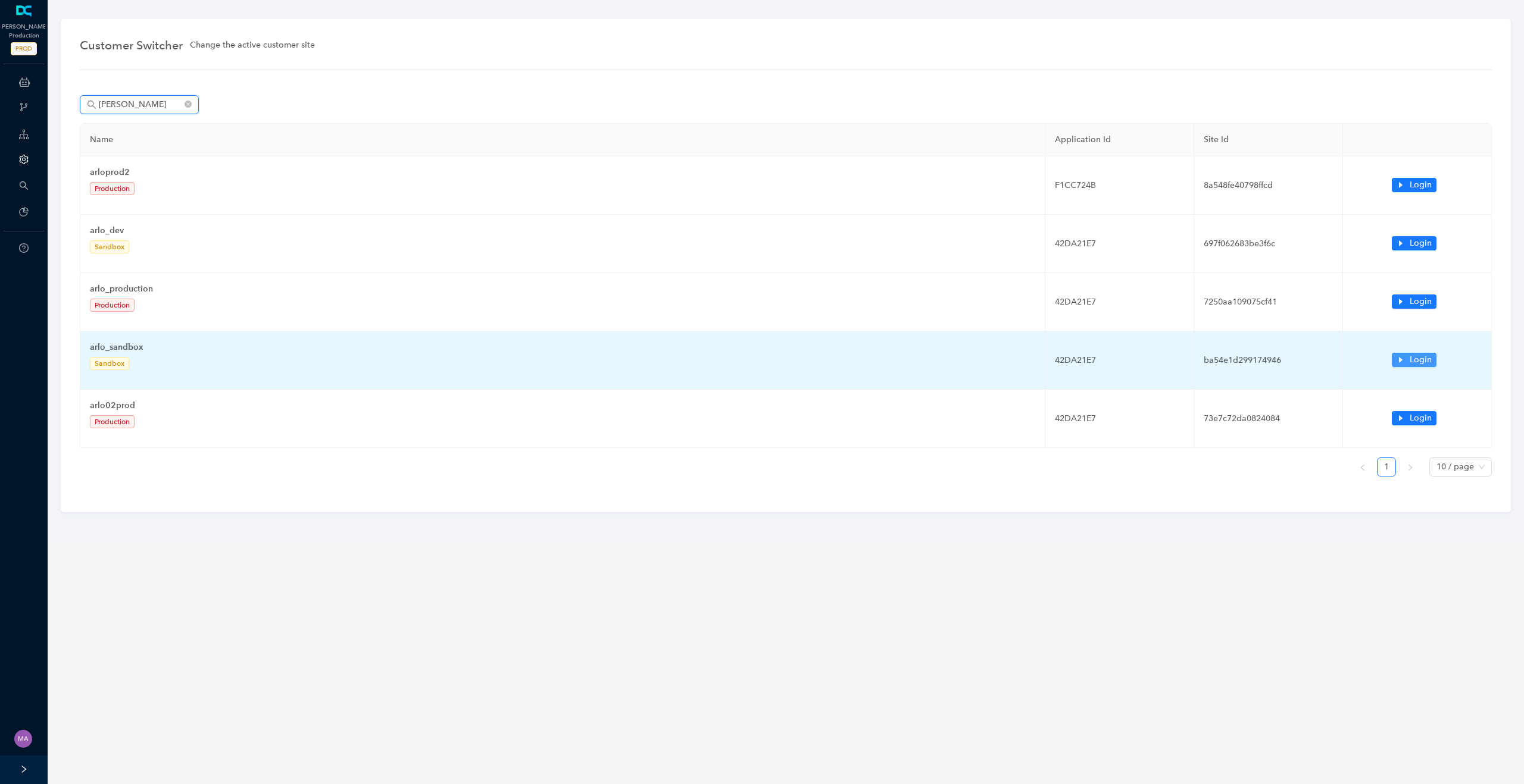
type input "arlo"
click at [1406, 361] on button "Login" at bounding box center [1413, 360] width 45 height 14
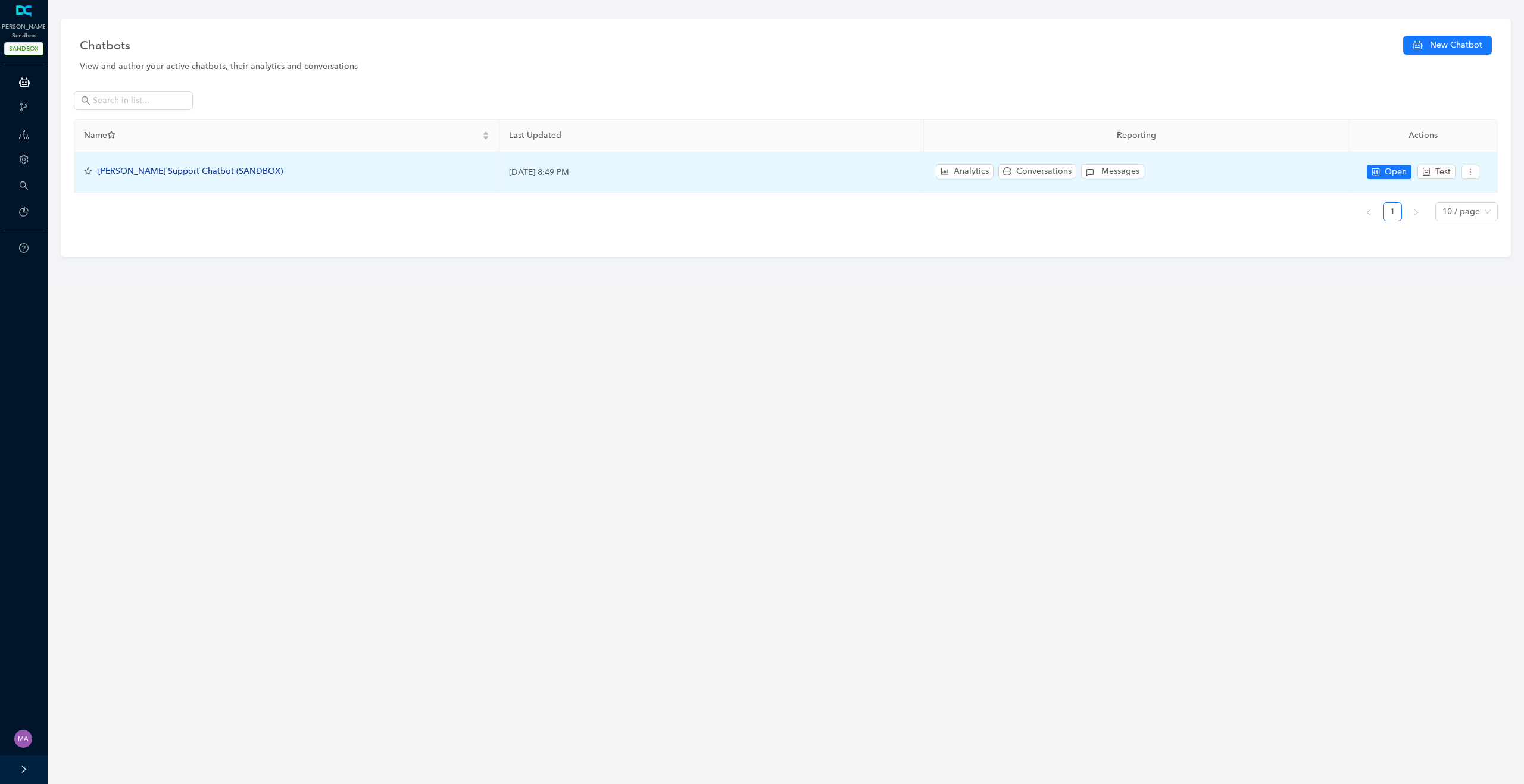
click at [175, 172] on span "[PERSON_NAME] Support Chatbot (SANDBOX)" at bounding box center [191, 171] width 184 height 10
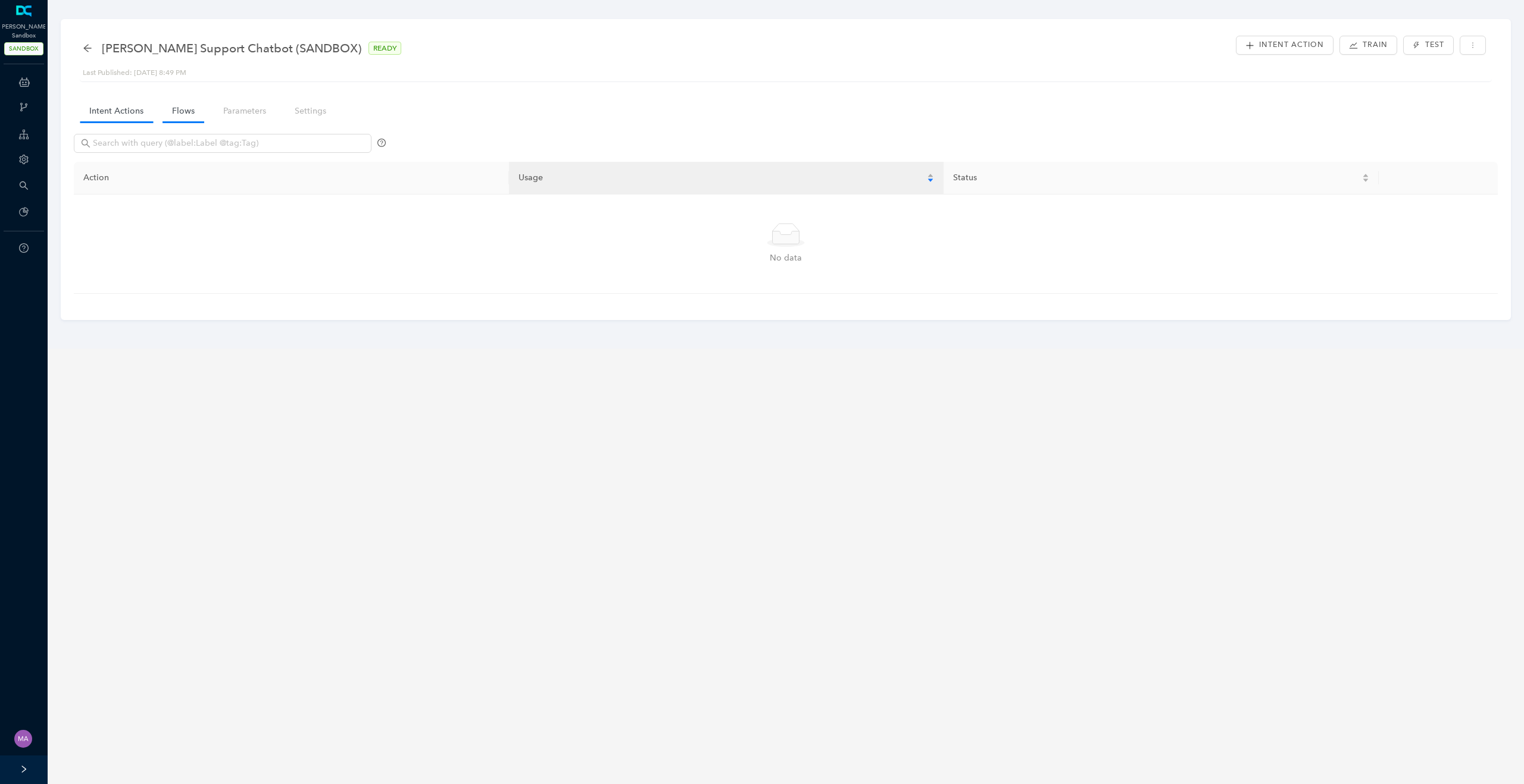
click at [177, 116] on link "Flows" at bounding box center [183, 111] width 42 height 22
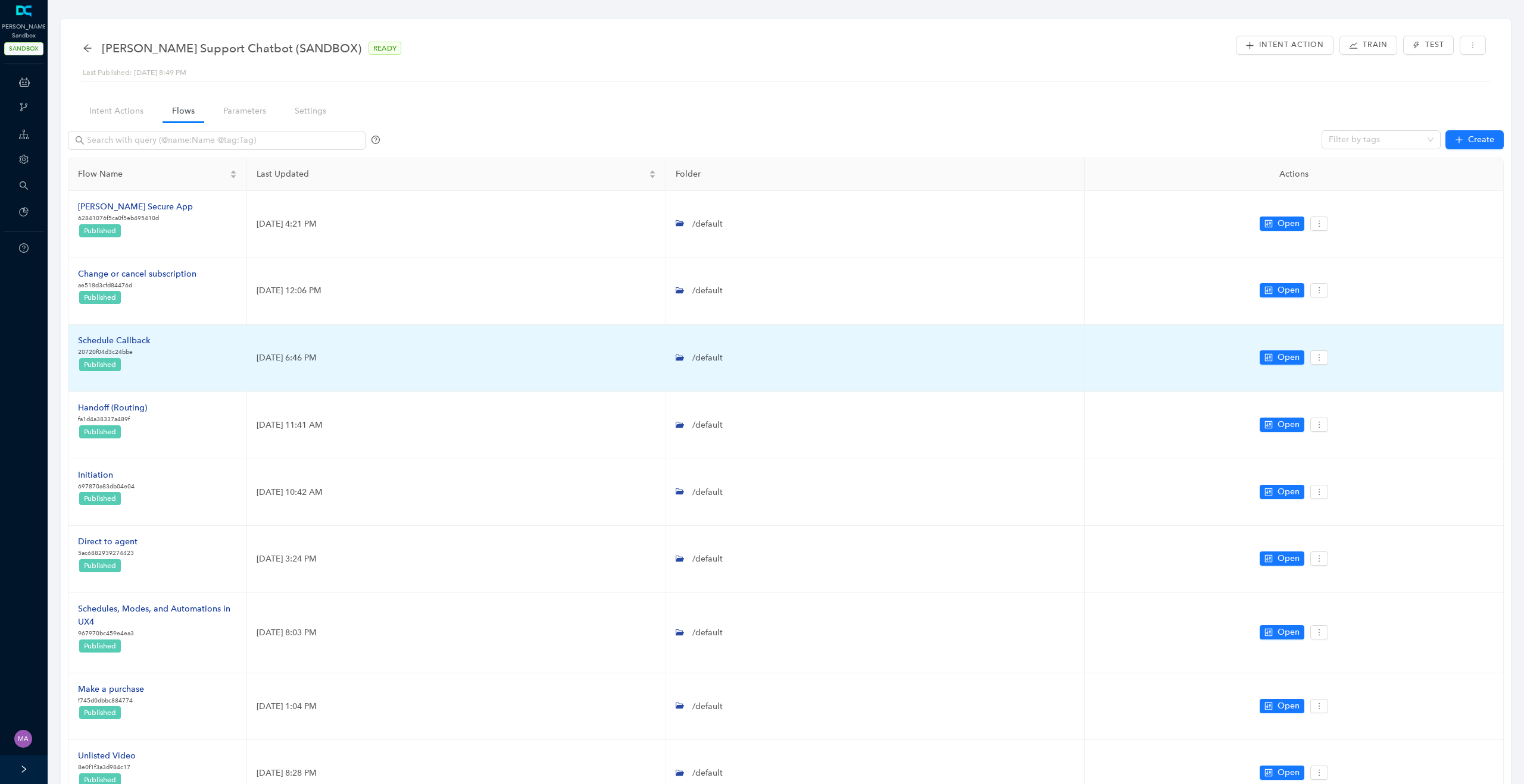
click at [134, 345] on div "Schedule Callback" at bounding box center [114, 341] width 72 height 13
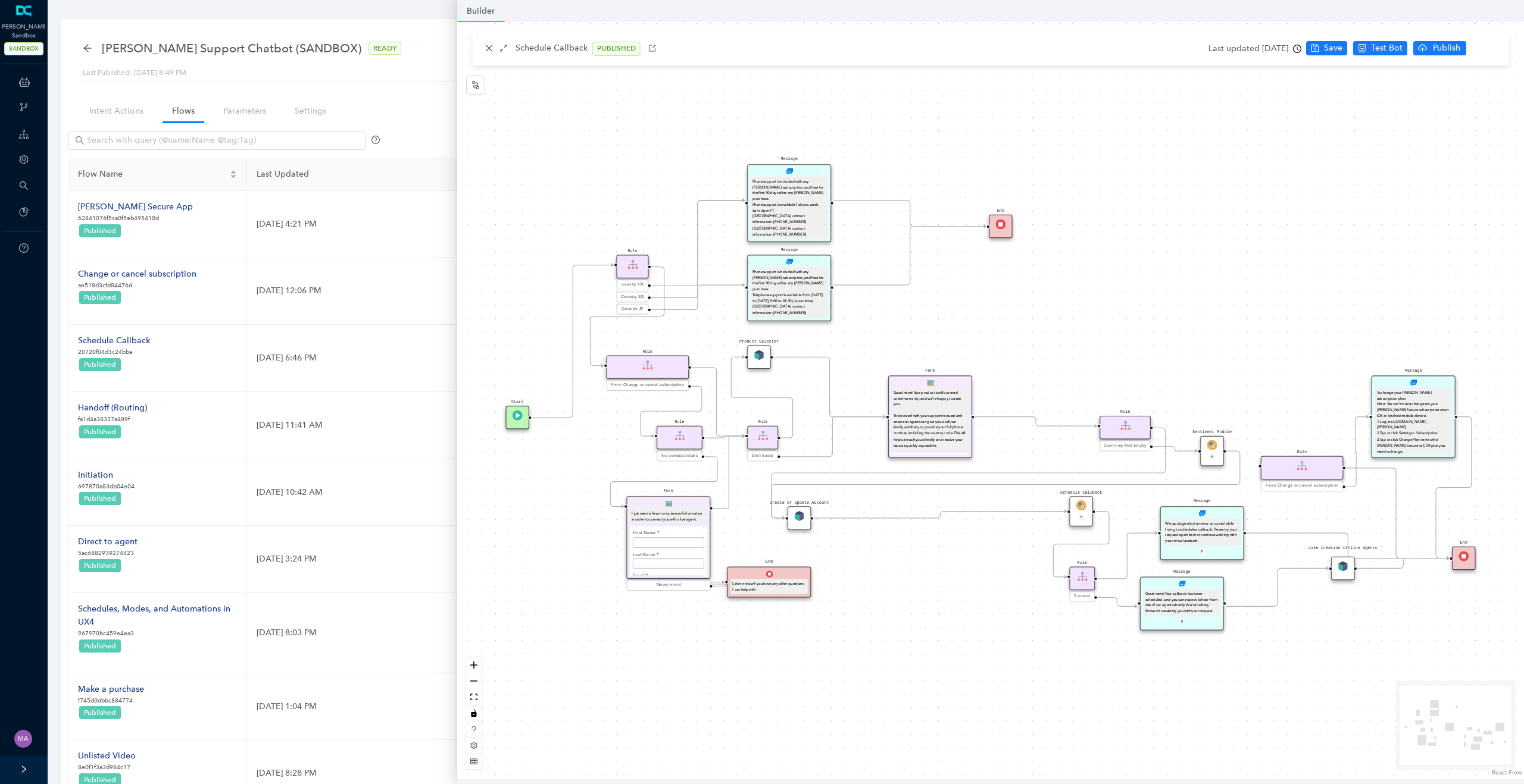
click at [1082, 506] on img at bounding box center [1081, 506] width 10 height 10
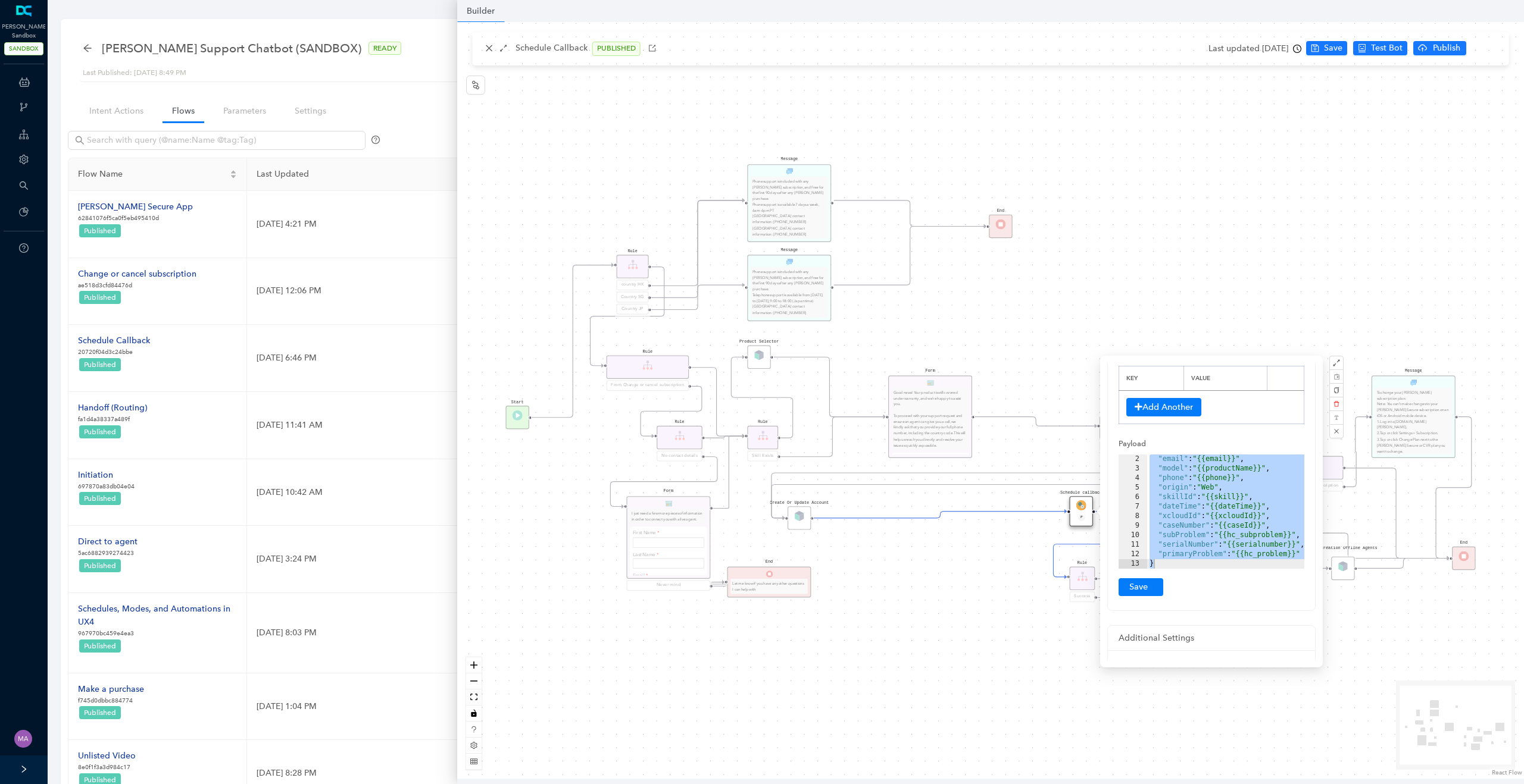
scroll to position [236, 0]
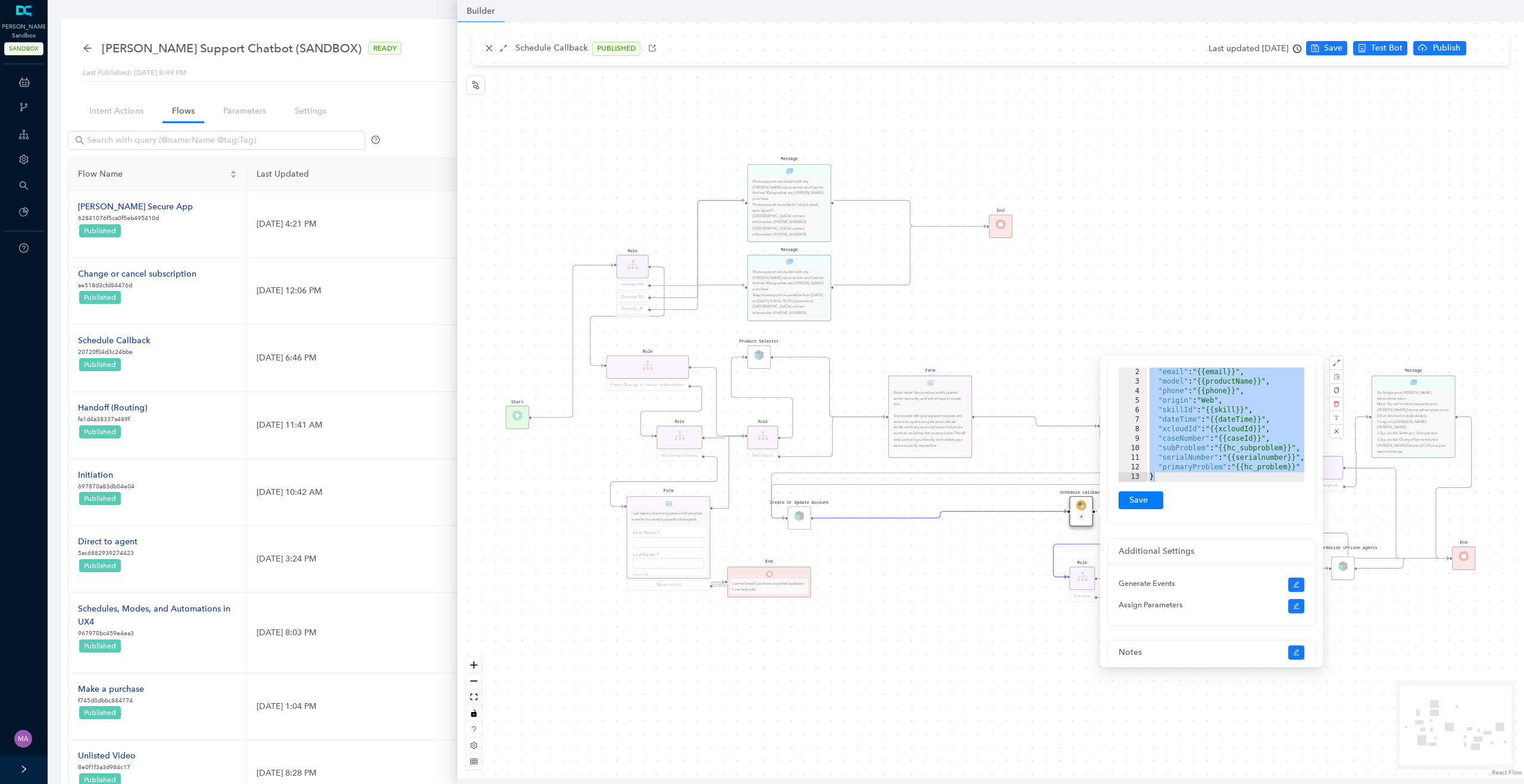
click at [1256, 457] on div ""email" : "{{email}}" , "model" : "{{productName}}" , "phone" : "{{phone}}" , "…" at bounding box center [1228, 434] width 163 height 133
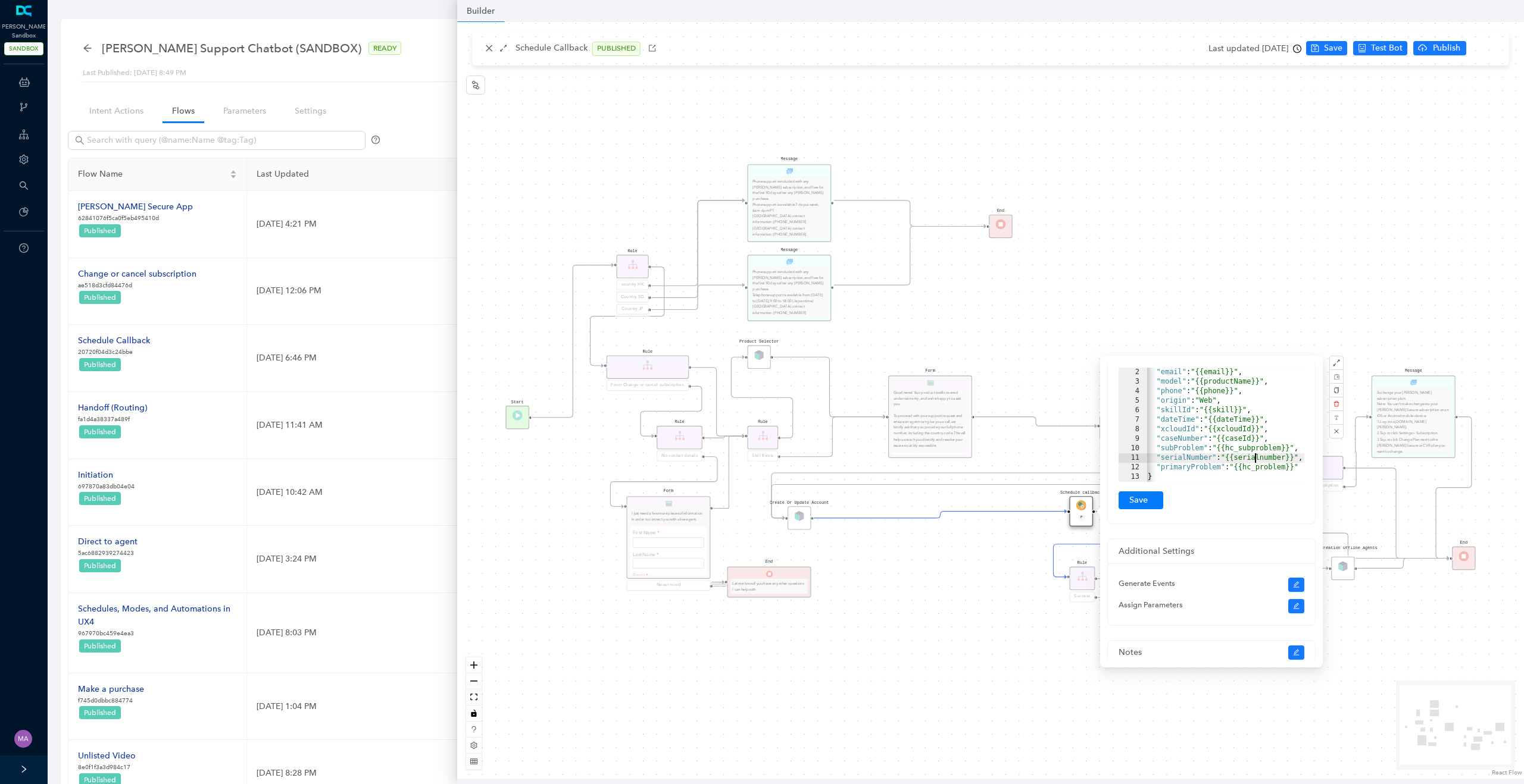
scroll to position [263, 0]
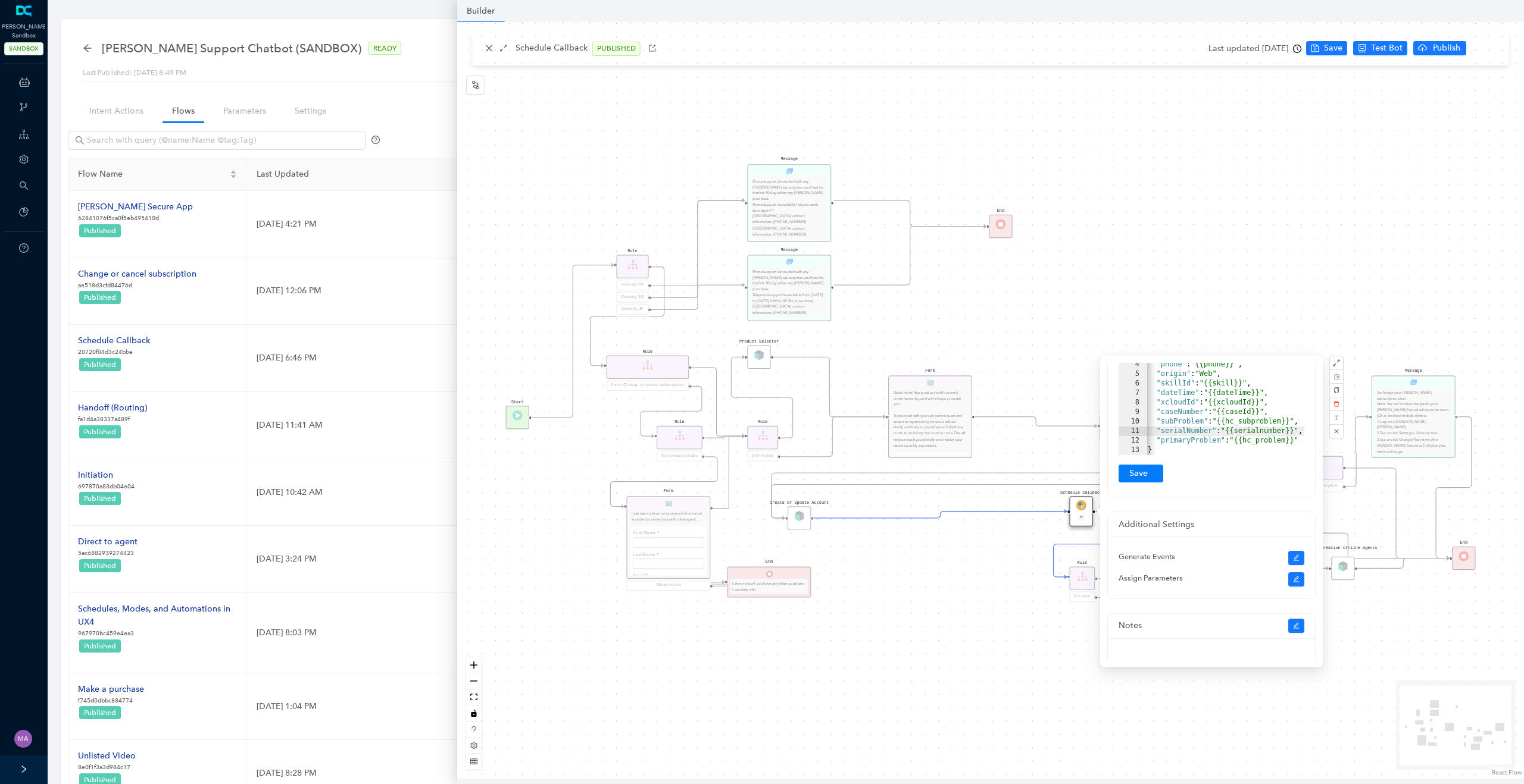
click at [1302, 444] on div at bounding box center [1227, 449] width 163 height 12
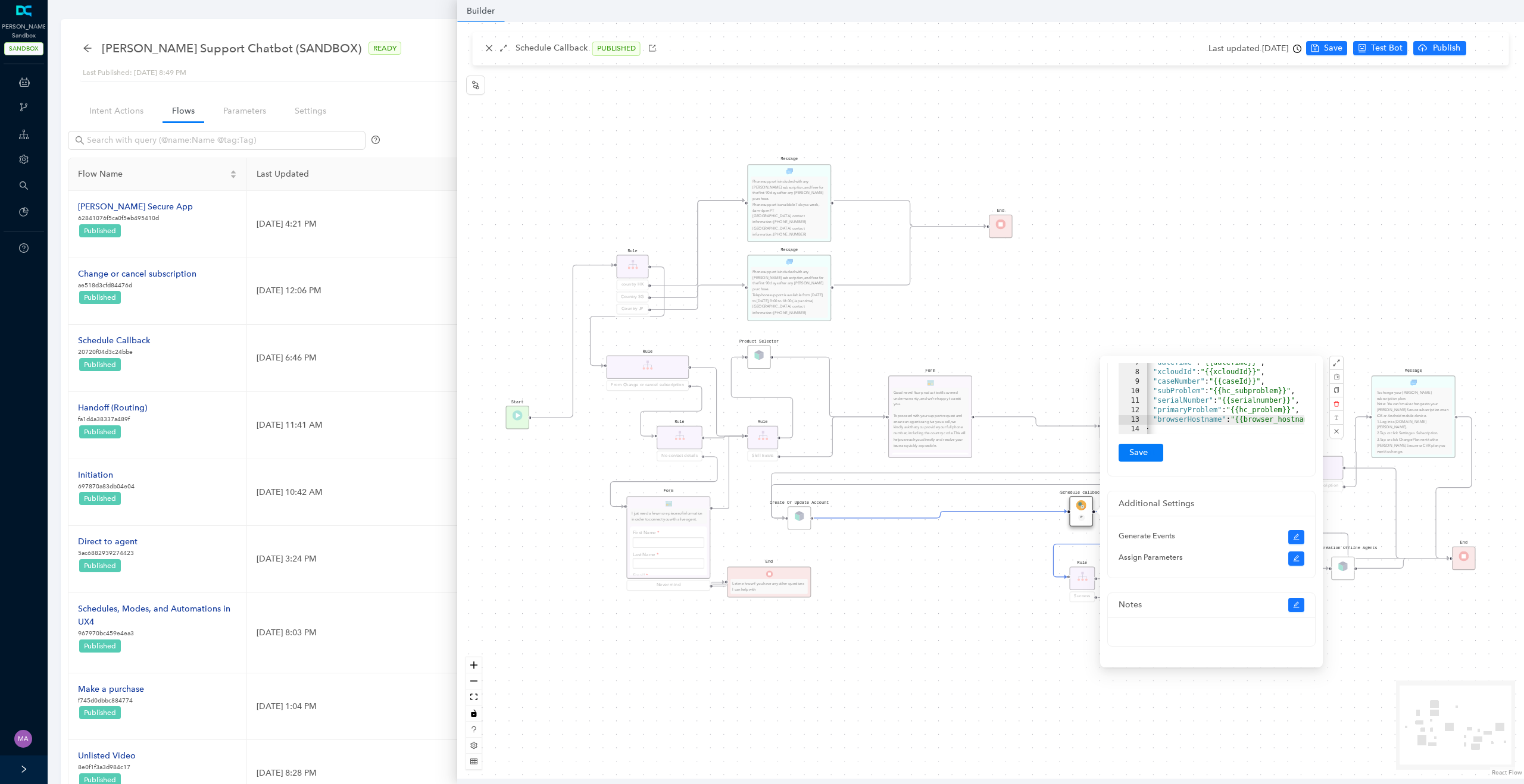
scroll to position [0, 0]
click at [1144, 452] on button "Submit" at bounding box center [1140, 452] width 45 height 18
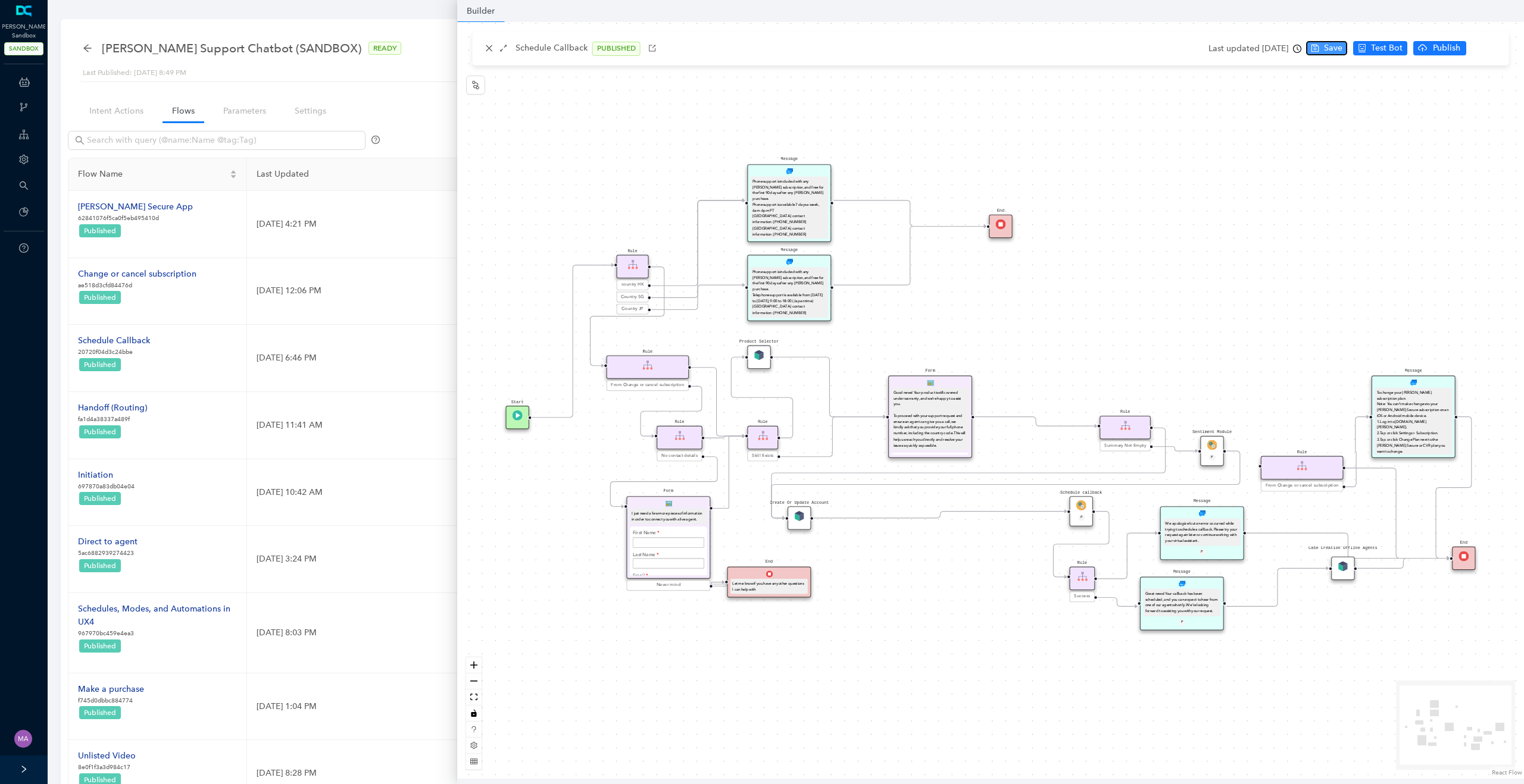
click at [1345, 48] on button "Save" at bounding box center [1326, 48] width 41 height 14
click at [1478, 50] on span "Publish" at bounding box center [1493, 48] width 30 height 13
click at [1501, 91] on span "Yes" at bounding box center [1507, 94] width 13 height 13
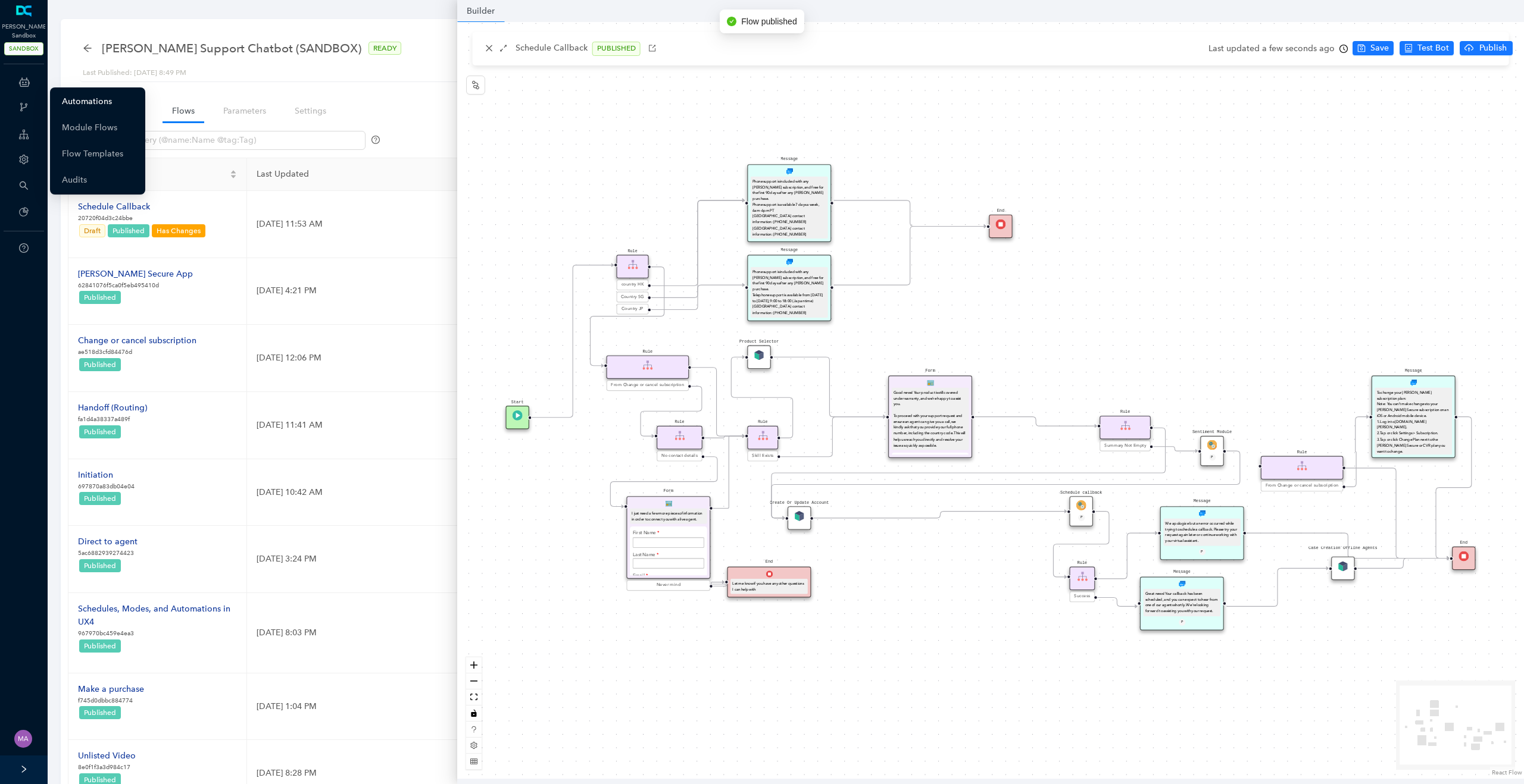
click at [62, 104] on link "Automations" at bounding box center [87, 101] width 50 height 24
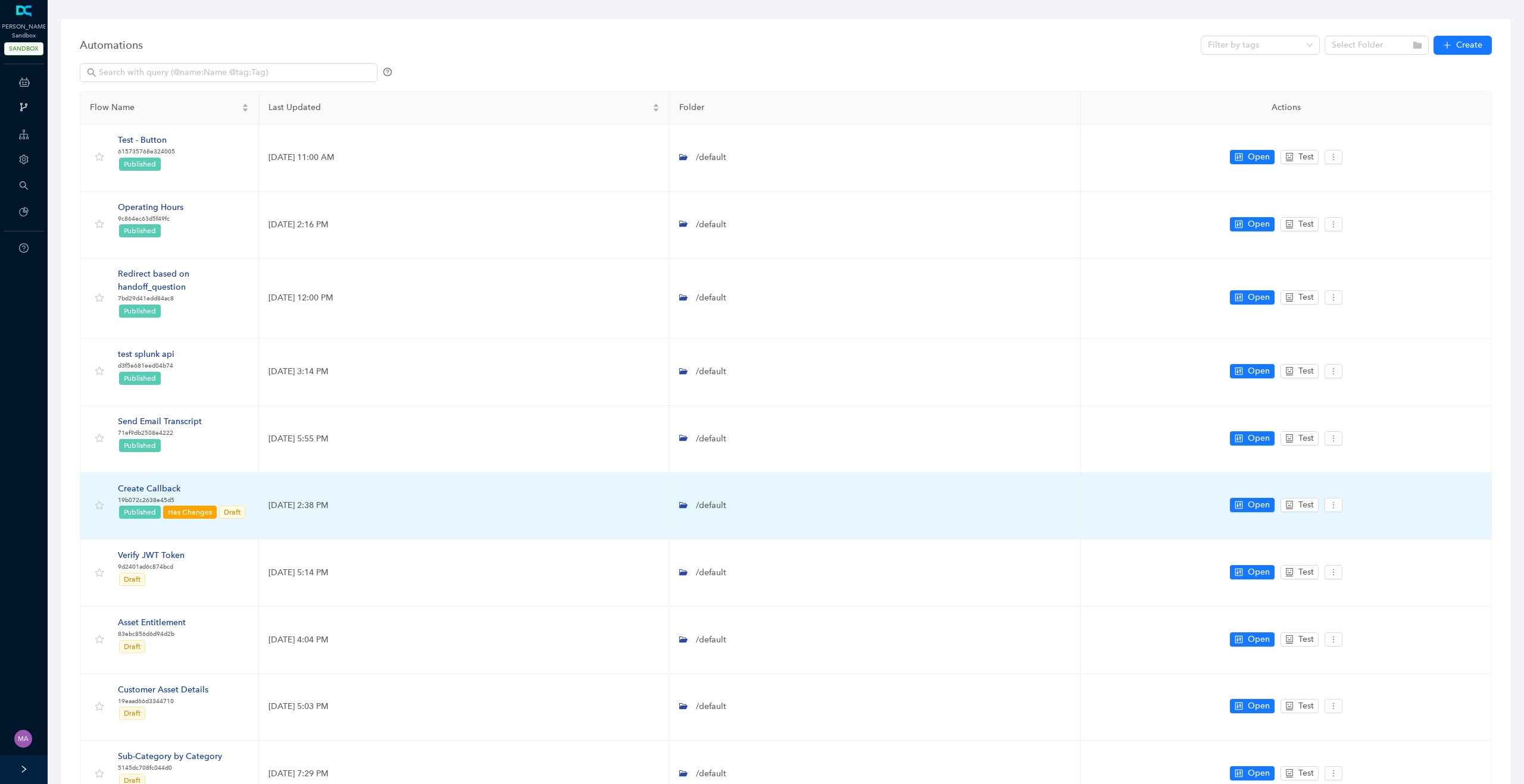
click at [162, 488] on div "Create Callback" at bounding box center [182, 488] width 128 height 13
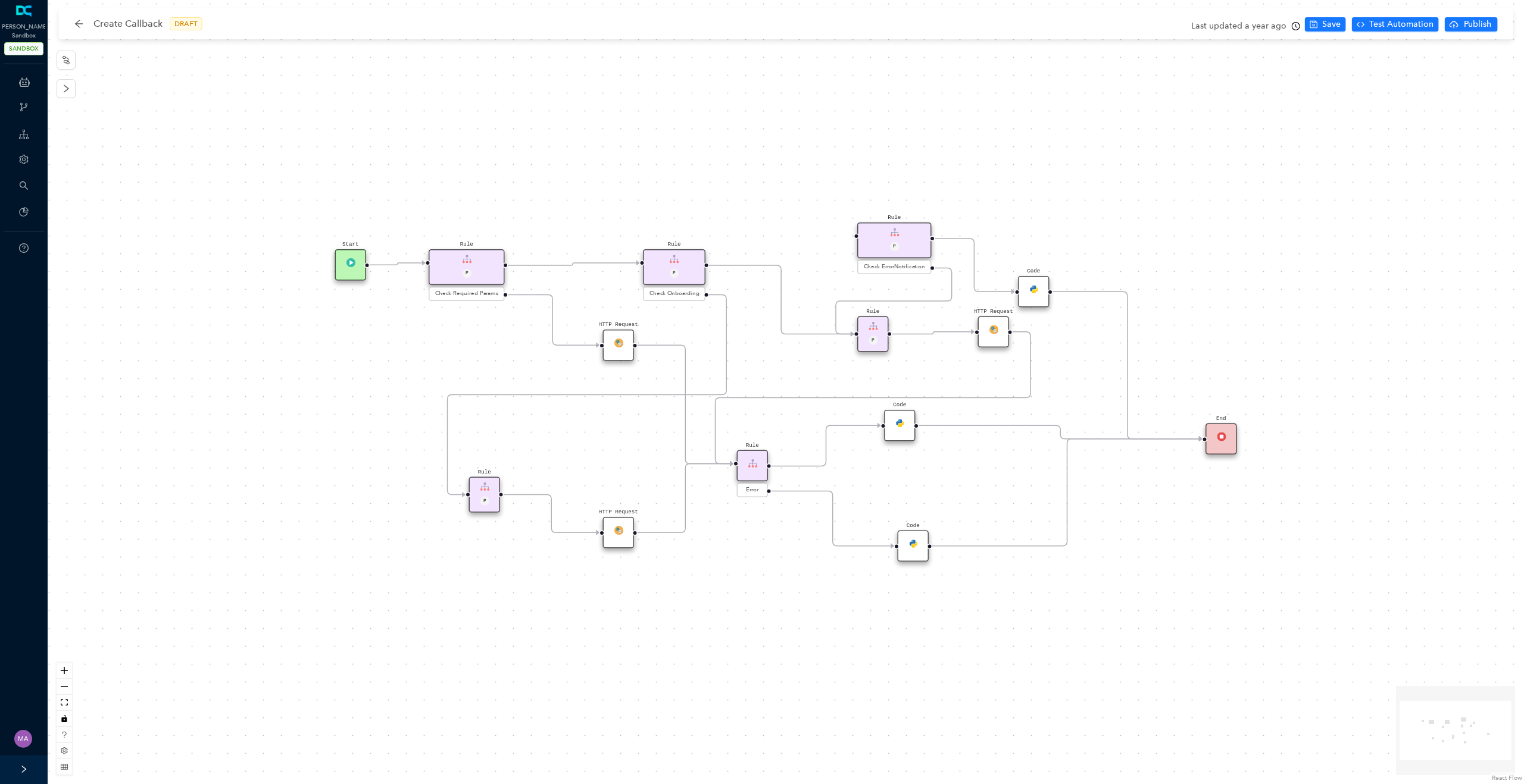
click at [614, 340] on img at bounding box center [618, 342] width 9 height 9
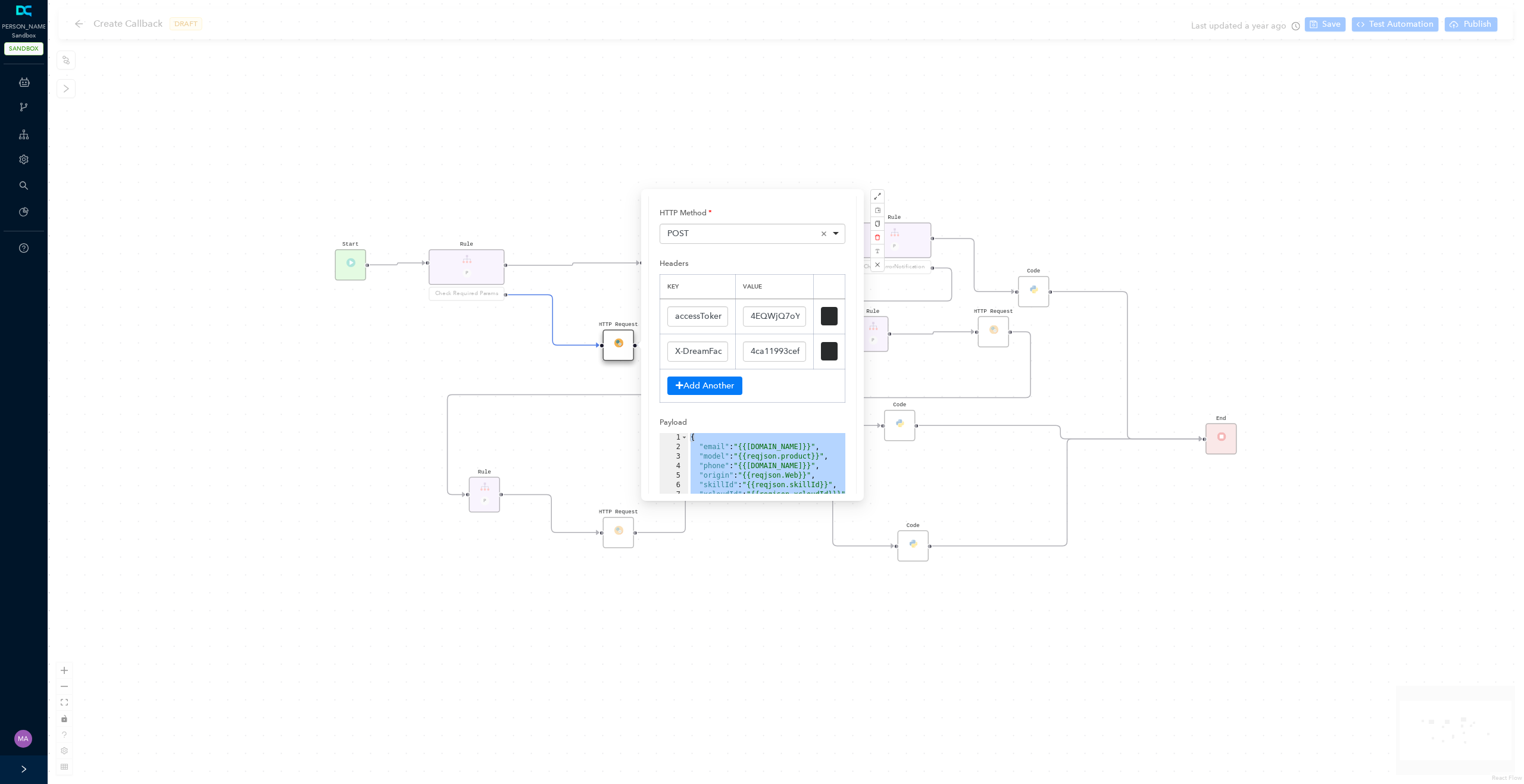
scroll to position [354, 0]
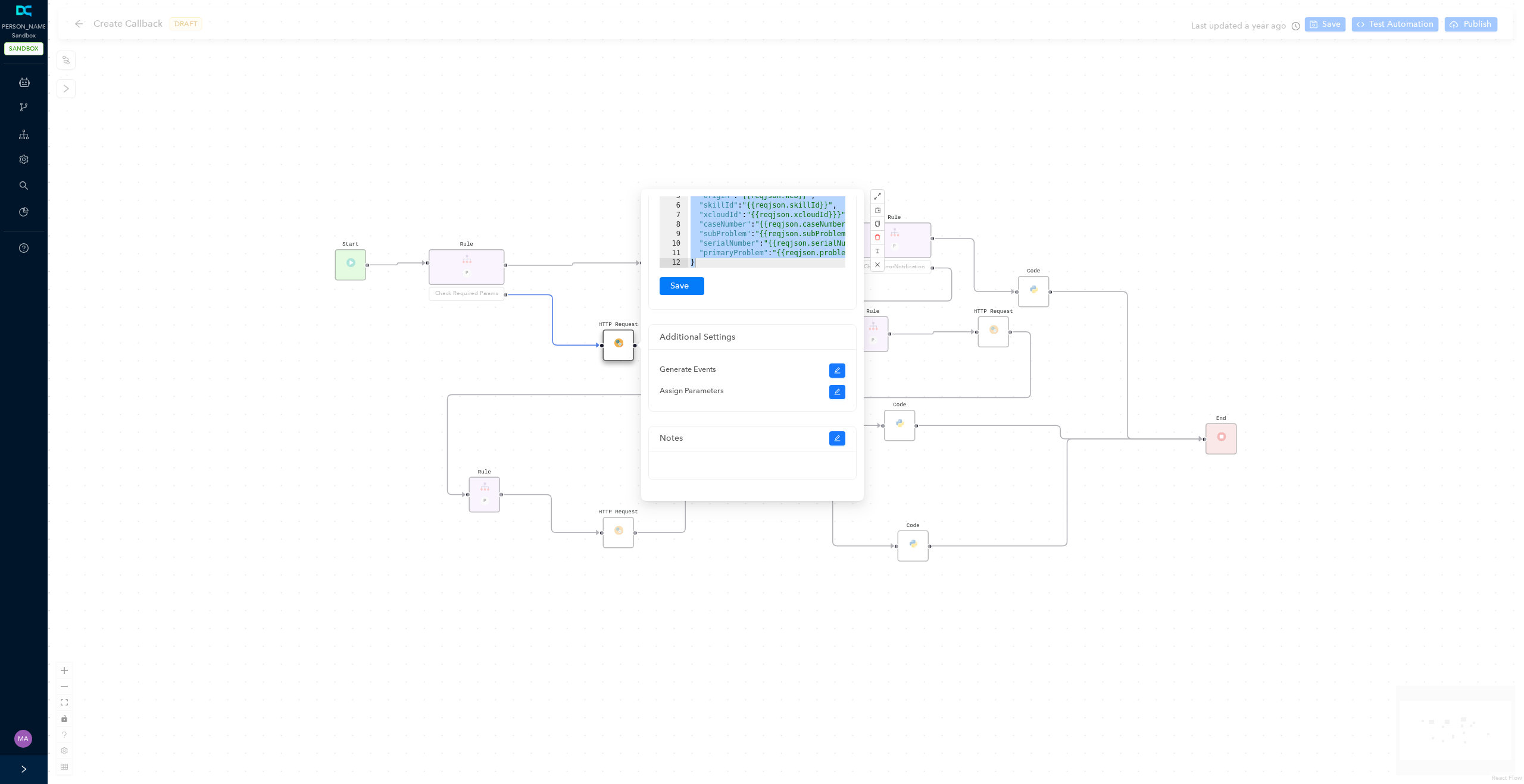
click at [773, 236] on div "{ "email" : "{{[DOMAIN_NAME]}}" , "model" : "{{reqjson.product}}" , "phone" : "…" at bounding box center [787, 220] width 198 height 133
click at [794, 248] on div "{ "email" : "{{[DOMAIN_NAME]}}" , "model" : "{{reqjson.product}}" , "phone" : "…" at bounding box center [785, 220] width 198 height 133
click at [841, 252] on div "{ "email" : "{{[DOMAIN_NAME]}}" , "model" : "{{reqjson.product}}" , "phone" : "…" at bounding box center [746, 220] width 198 height 133
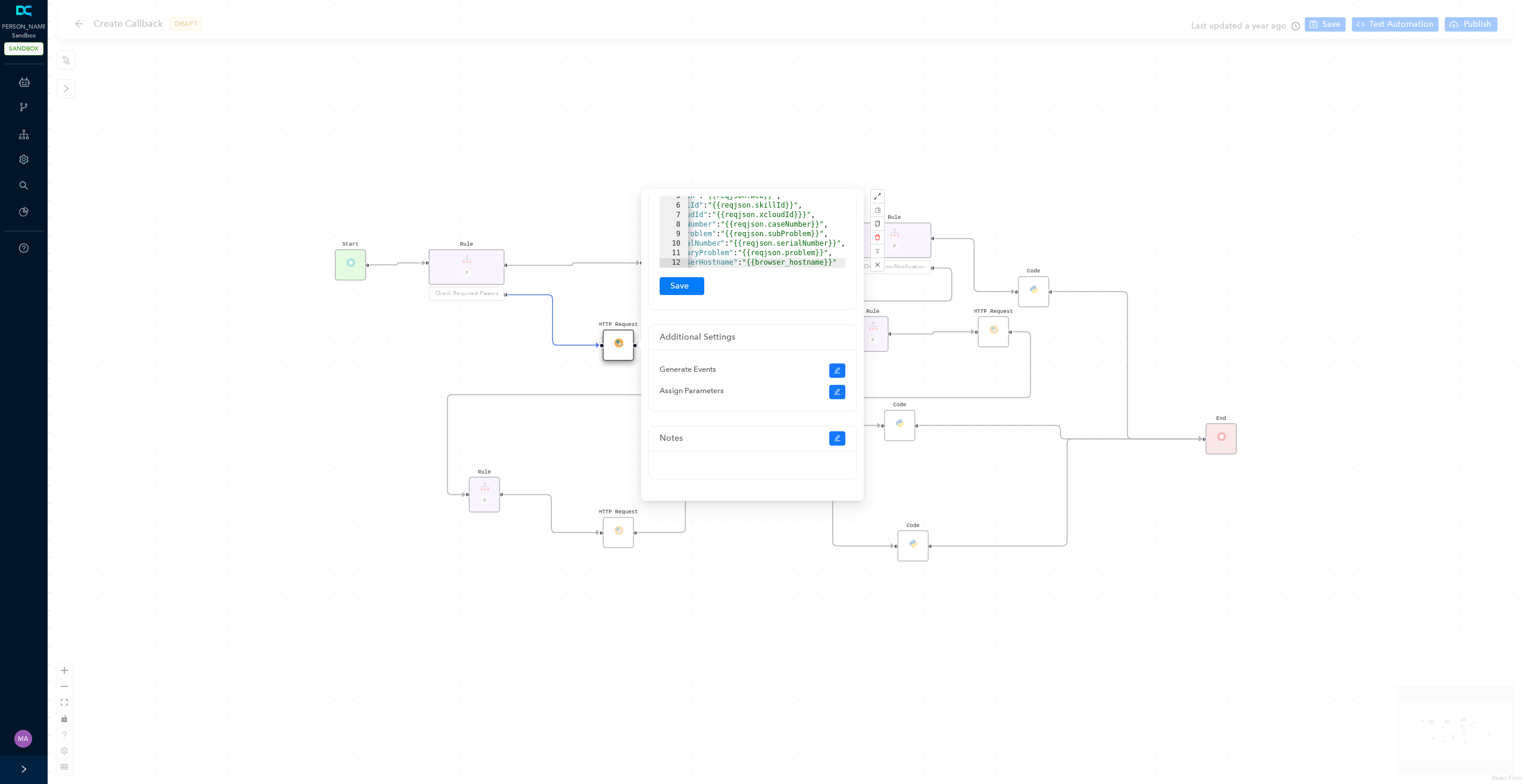
scroll to position [0, 32]
click at [760, 253] on div ""email" : "{{[DOMAIN_NAME]}}" , "model" : "{{reqjson.product}}" , "phone" : "{{…" at bounding box center [756, 220] width 198 height 133
click at [692, 281] on button "Submit" at bounding box center [682, 286] width 45 height 18
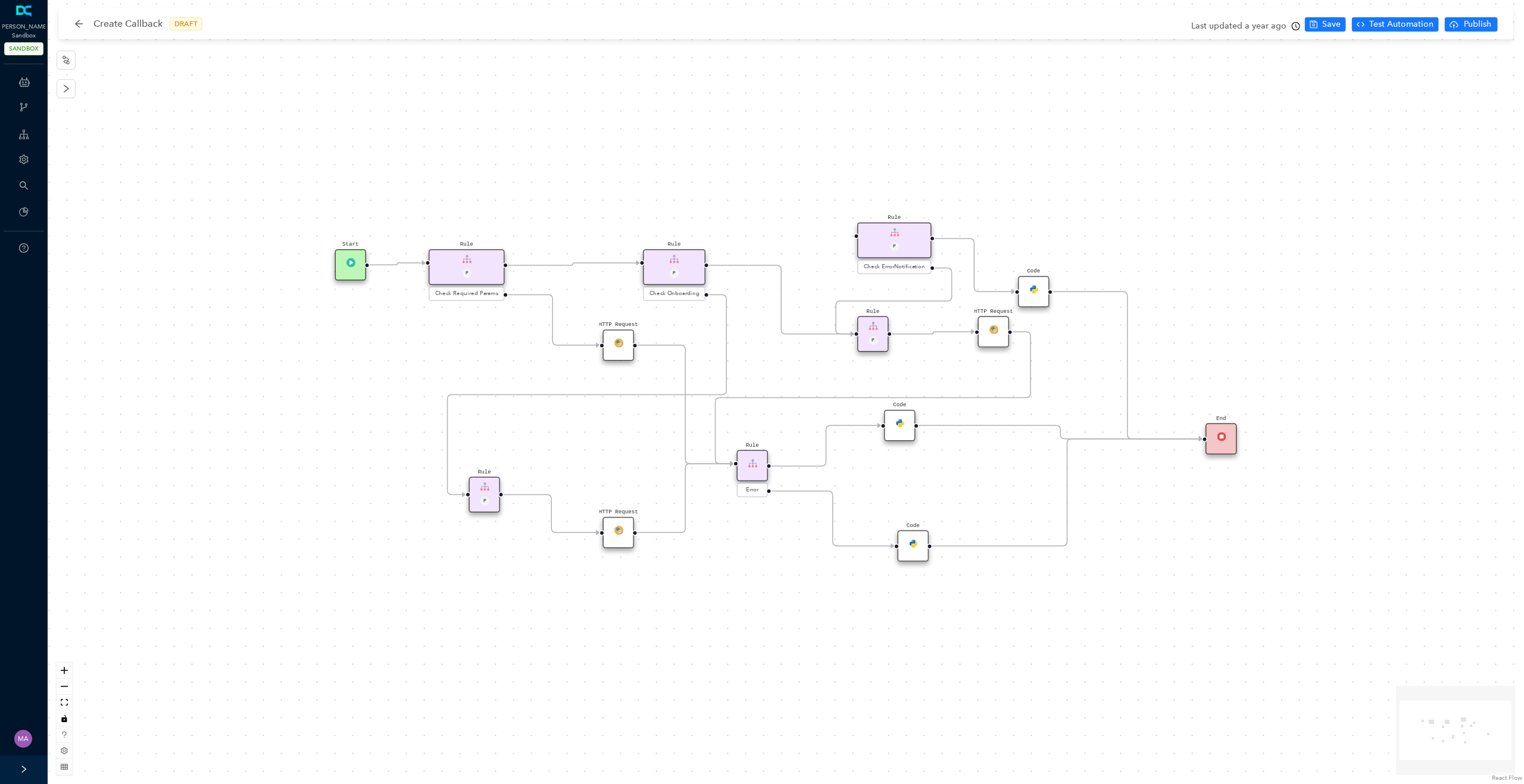
click at [613, 535] on div "HTTP Request" at bounding box center [619, 533] width 32 height 32
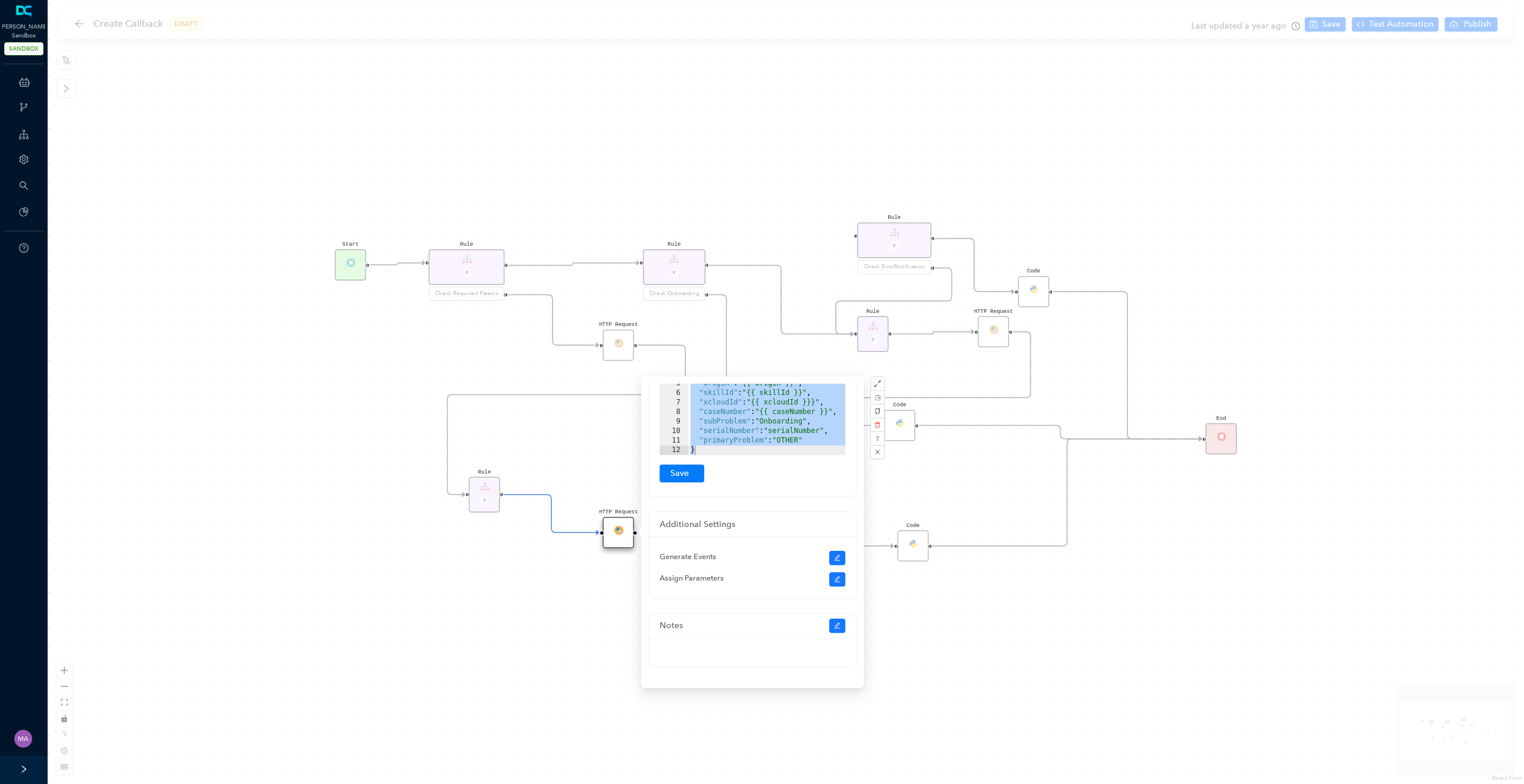
click at [812, 438] on div "{ "email" : "{{ email }}" , "model" : "{{ product }}" , "phone" : "{{ phone }}"…" at bounding box center [766, 407] width 157 height 133
click at [679, 477] on button "Submit" at bounding box center [682, 473] width 45 height 18
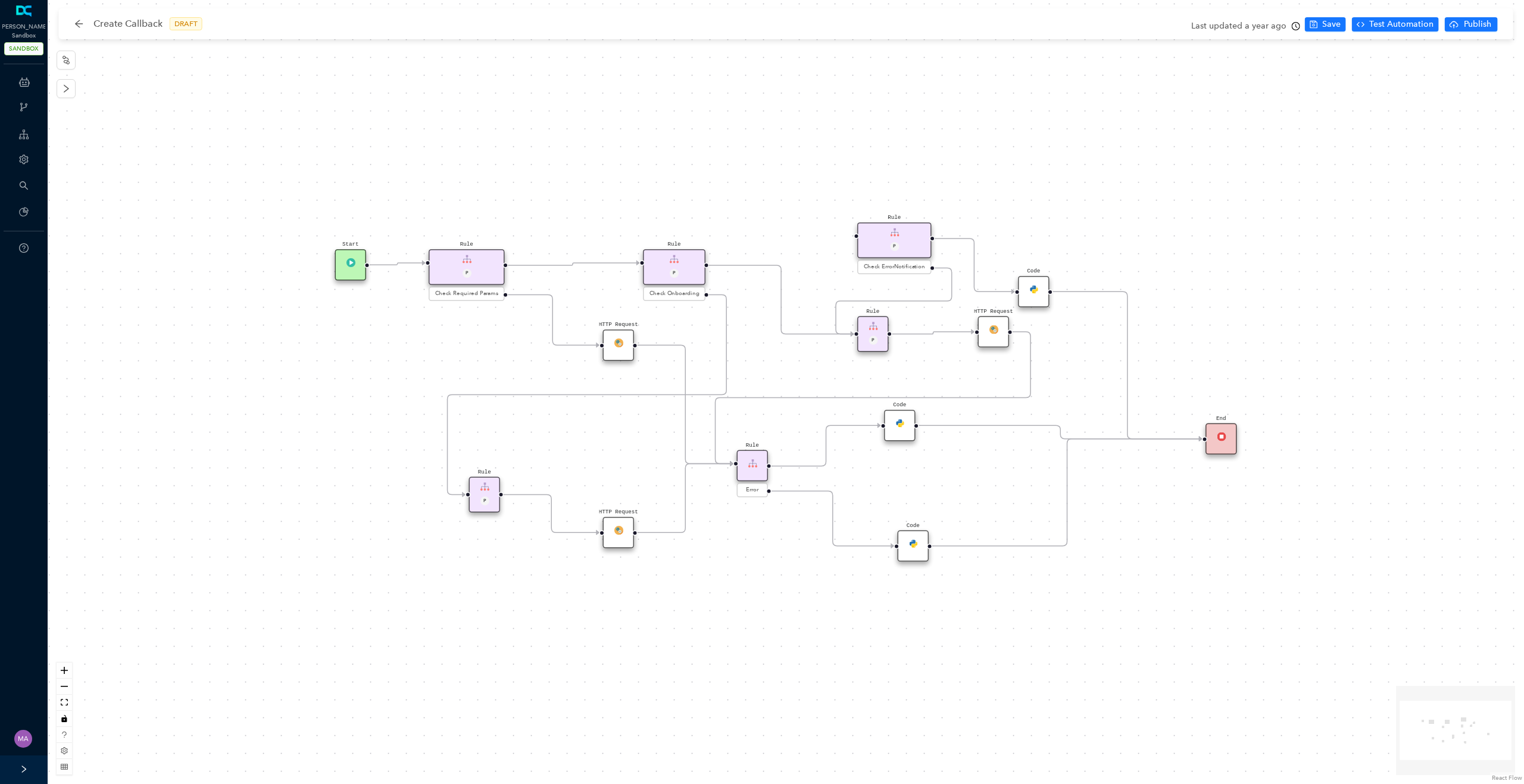
click at [993, 334] on div "HTTP Request" at bounding box center [994, 332] width 32 height 32
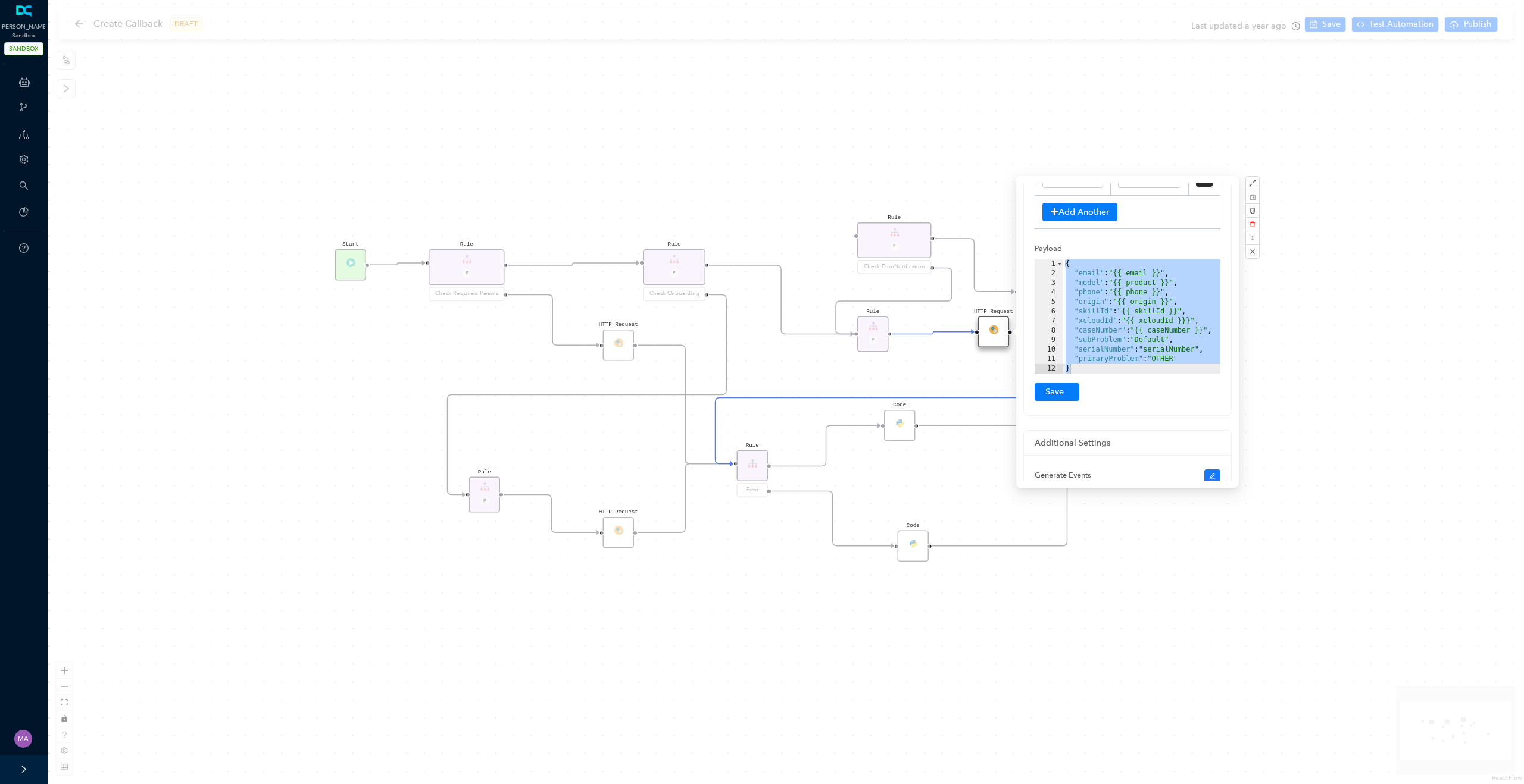
click at [1208, 365] on div "{ "email" : "{{ email }}" , "model" : "{{ product }}" , "phone" : "{{ phone }}"…" at bounding box center [1141, 326] width 157 height 133
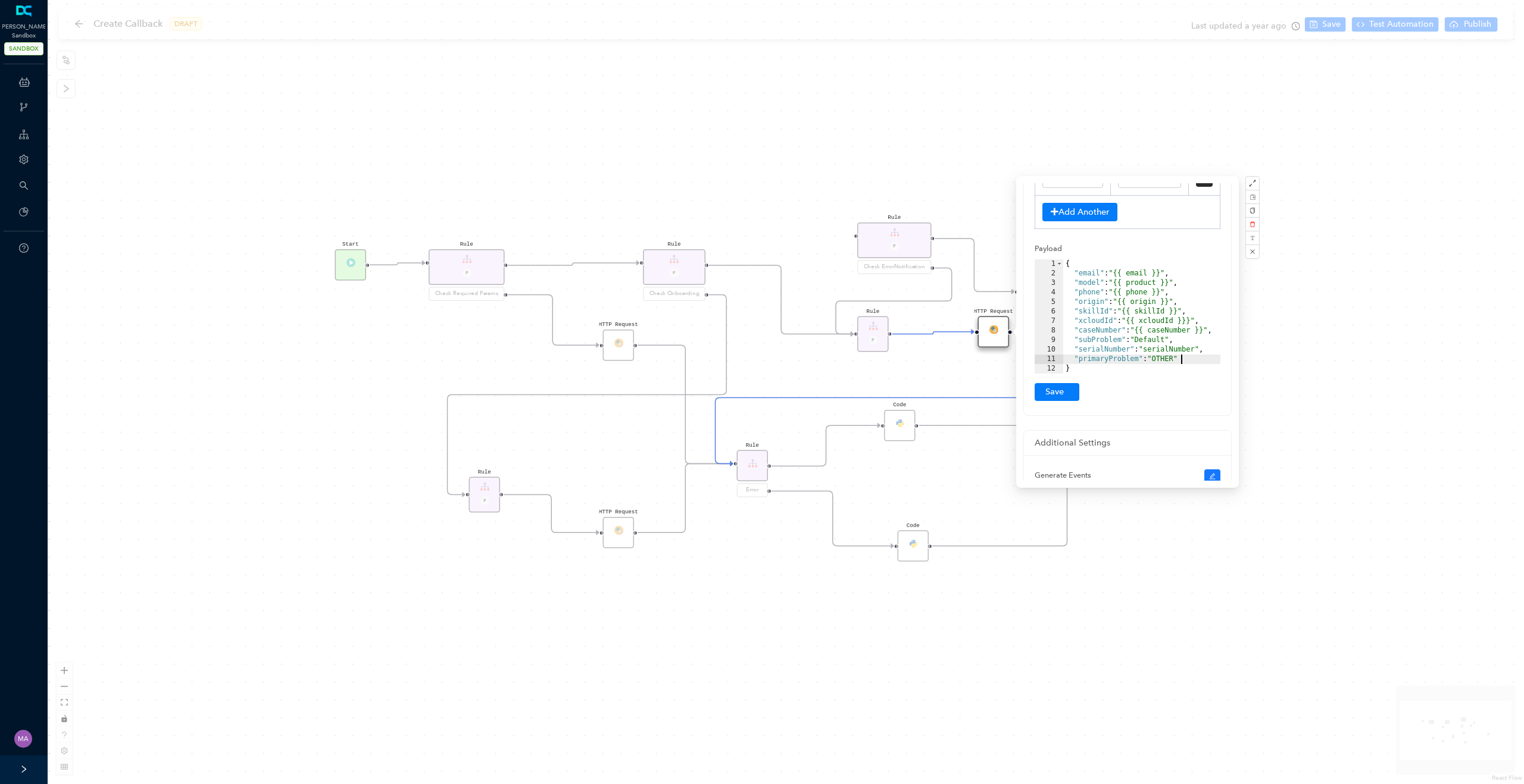
click at [1189, 357] on div "{ "email" : "{{ email }}" , "model" : "{{ product }}" , "phone" : "{{ phone }}"…" at bounding box center [1141, 326] width 157 height 133
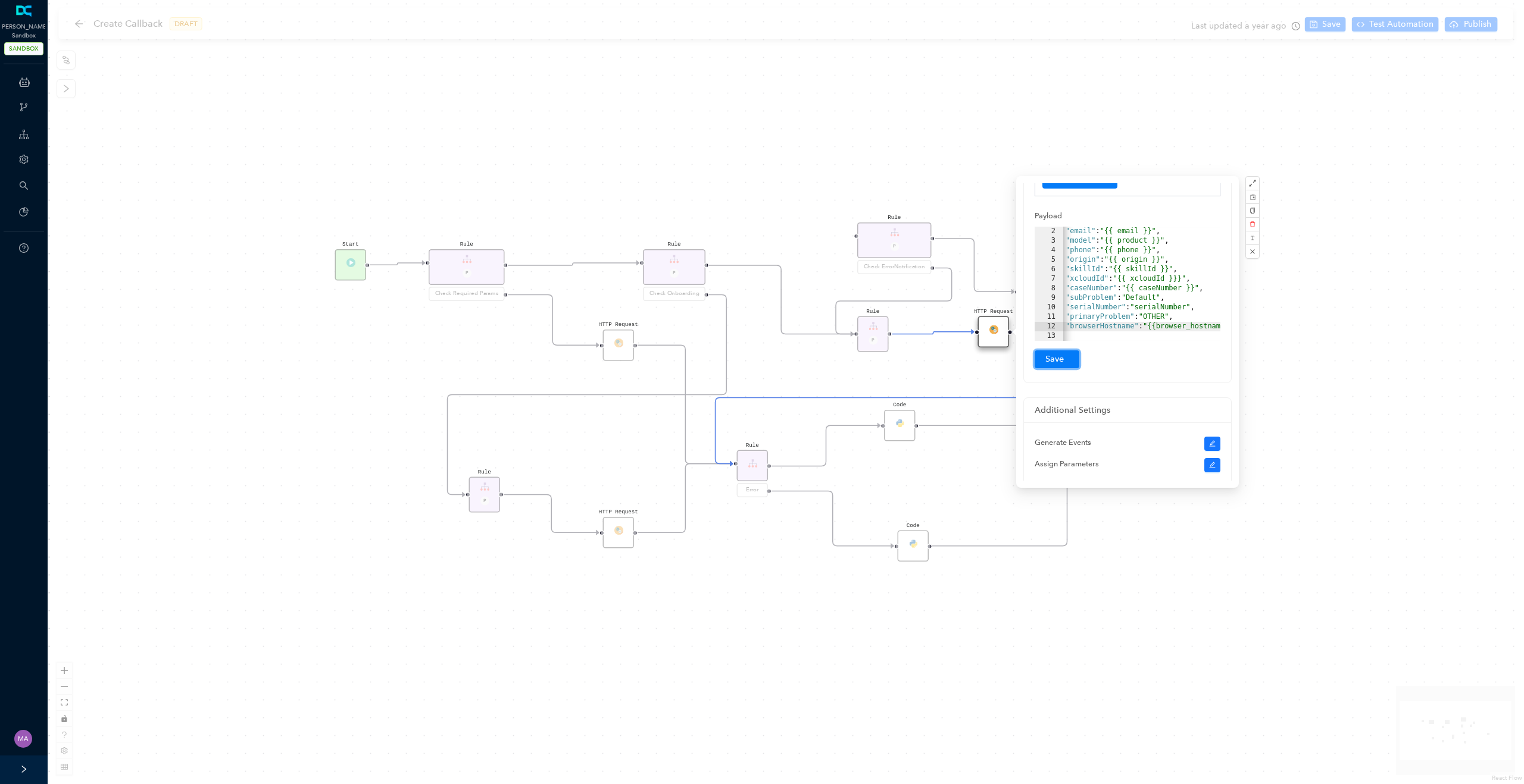
click at [1060, 360] on button "Submit" at bounding box center [1057, 359] width 45 height 18
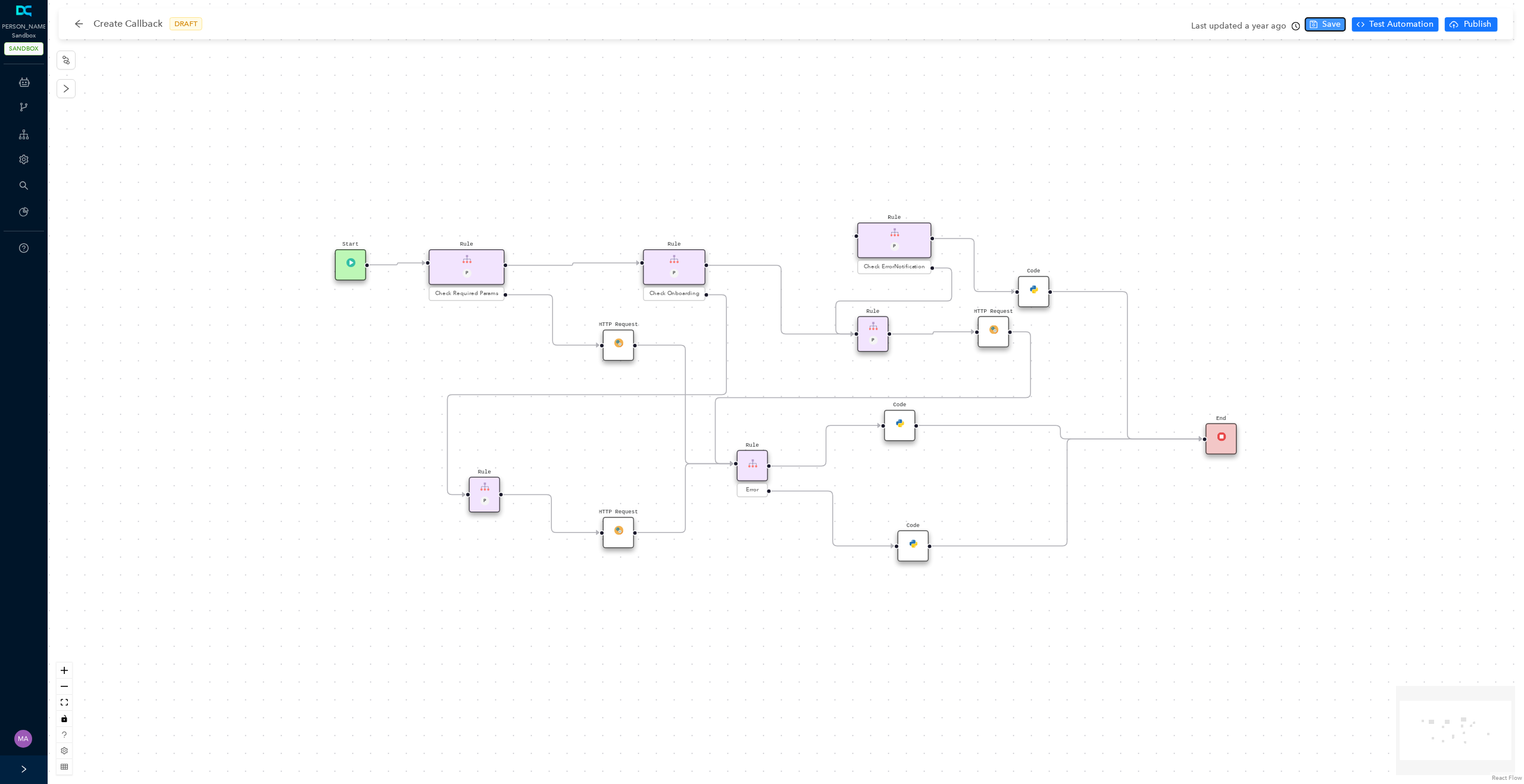
click at [1330, 18] on span "Save" at bounding box center [1331, 24] width 18 height 13
click at [1467, 25] on span "Publish" at bounding box center [1477, 24] width 30 height 13
click at [1510, 70] on span "Yes" at bounding box center [1507, 70] width 13 height 13
